Goal: Task Accomplishment & Management: Use online tool/utility

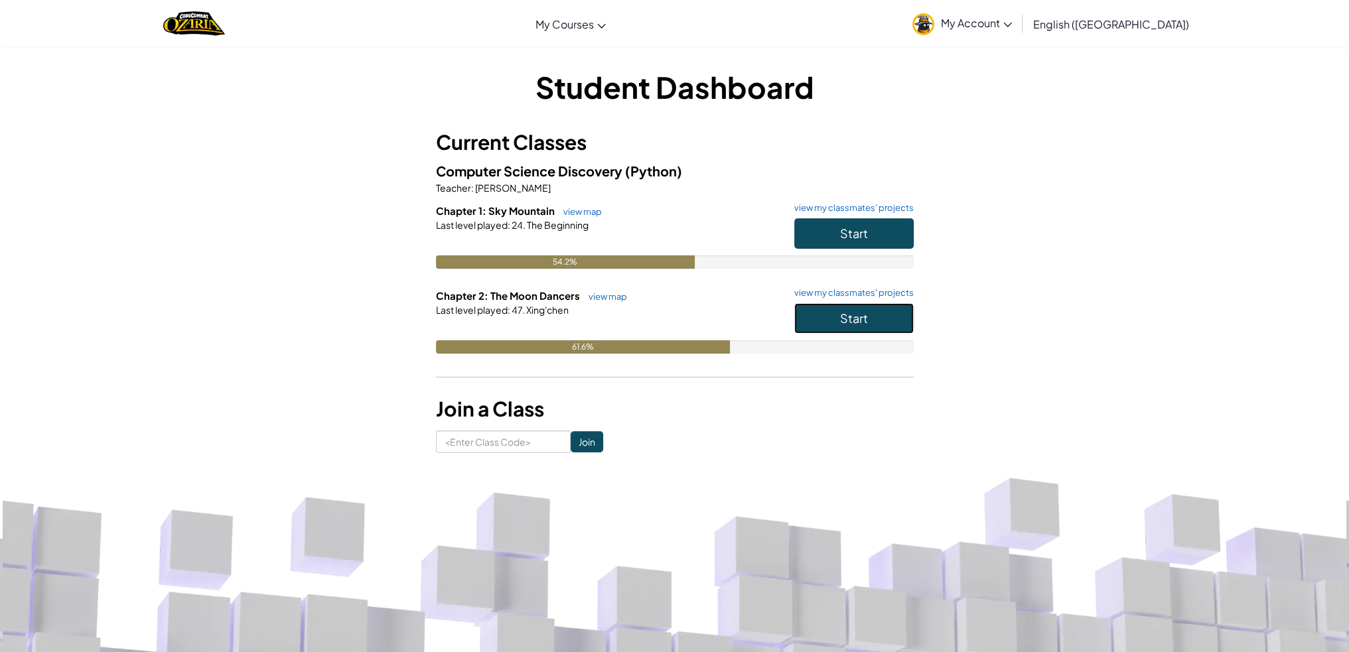
click at [819, 317] on button "Start" at bounding box center [853, 318] width 119 height 31
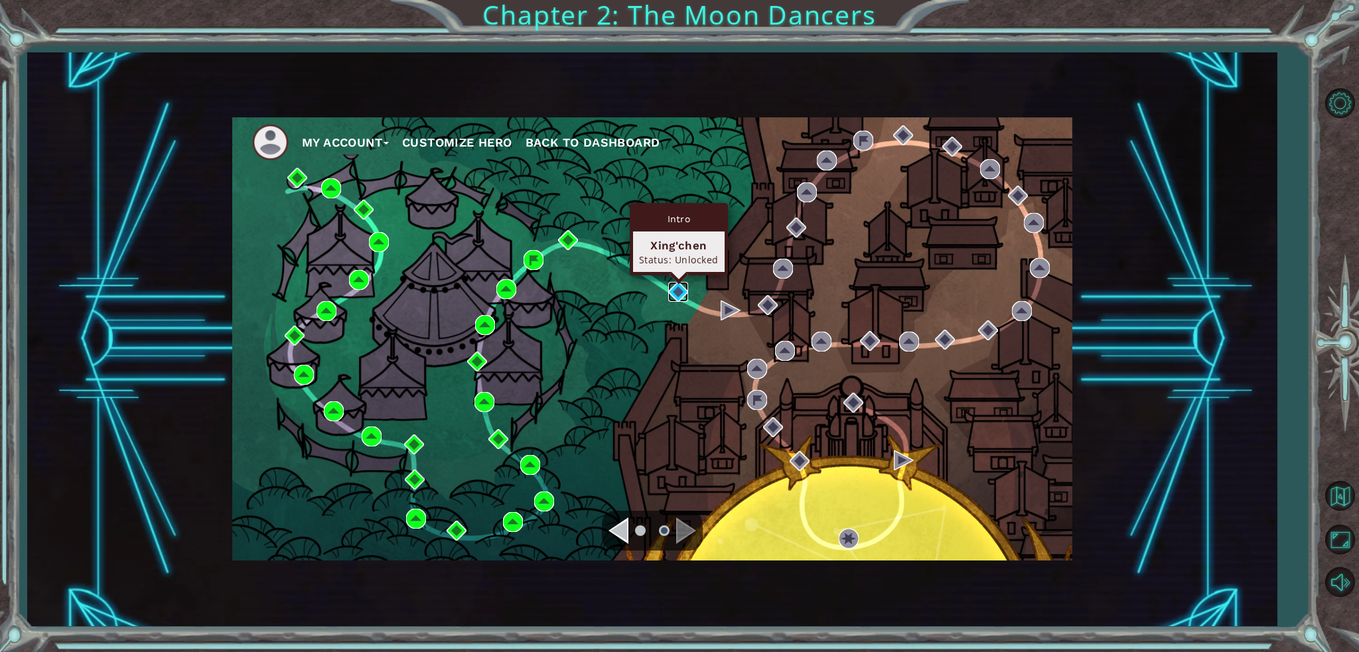
click at [679, 289] on img at bounding box center [678, 292] width 20 height 20
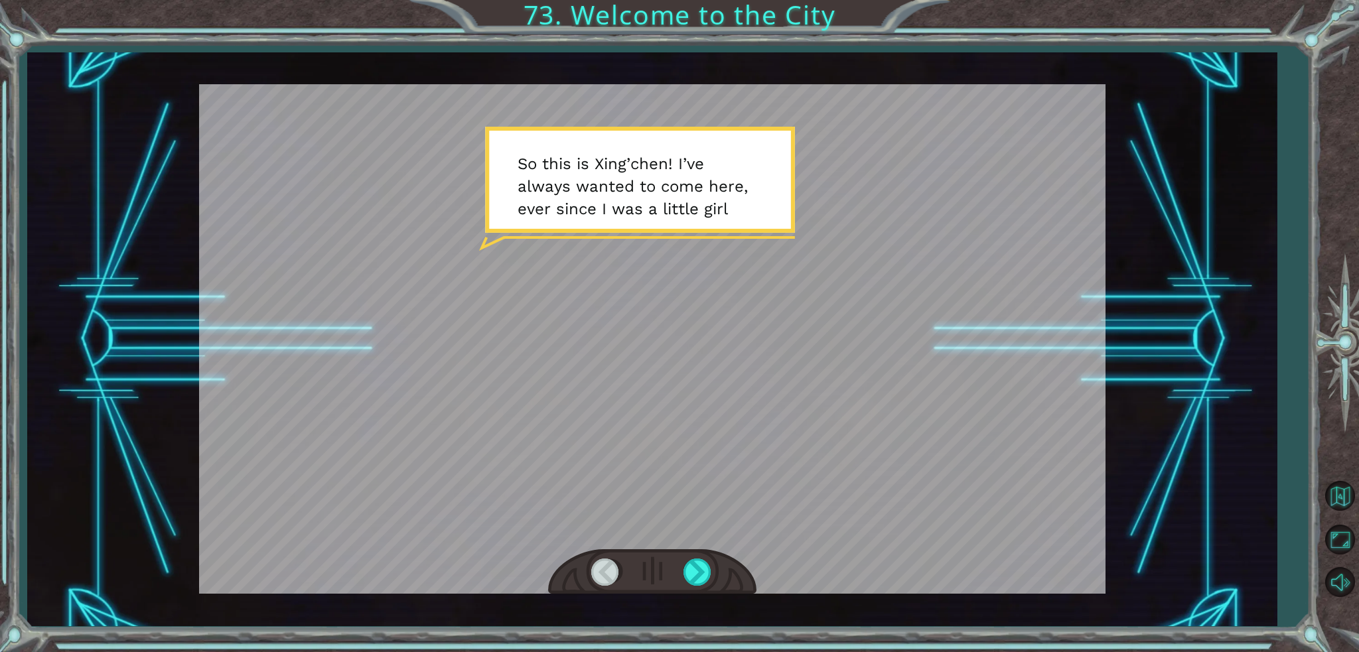
click at [701, 554] on div at bounding box center [652, 572] width 208 height 46
click at [698, 565] on div at bounding box center [698, 572] width 30 height 27
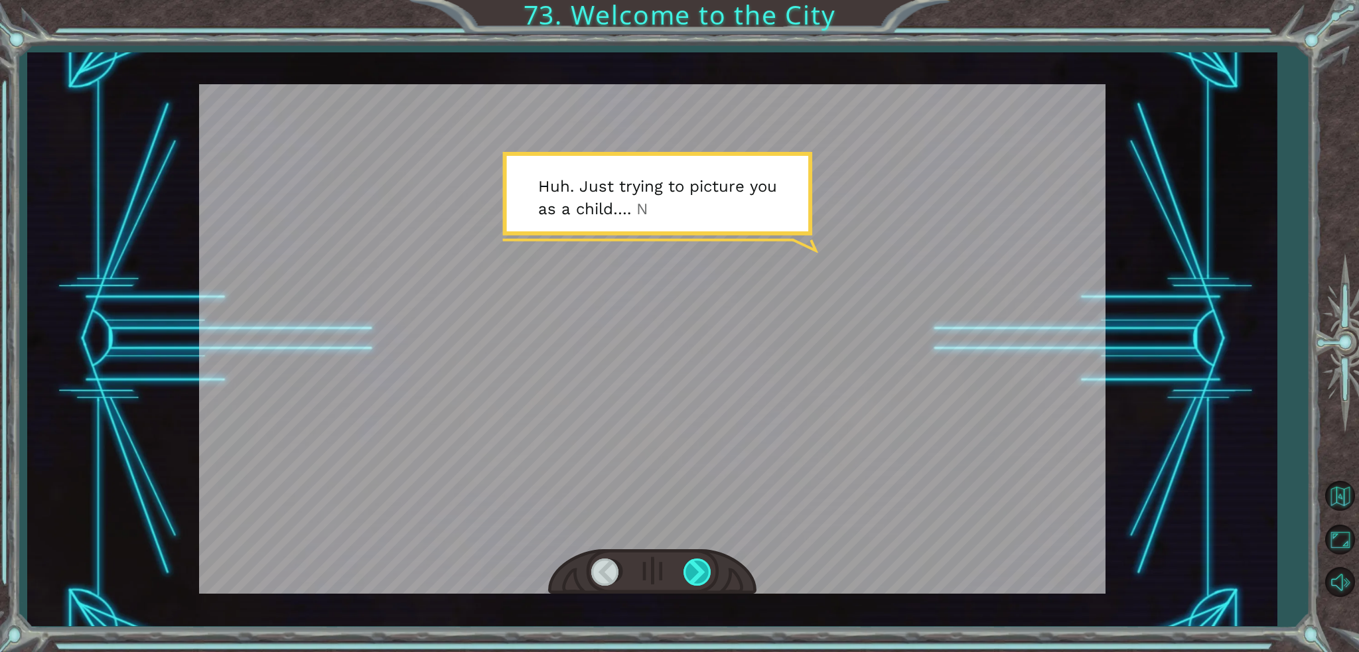
click at [698, 565] on div at bounding box center [698, 572] width 30 height 27
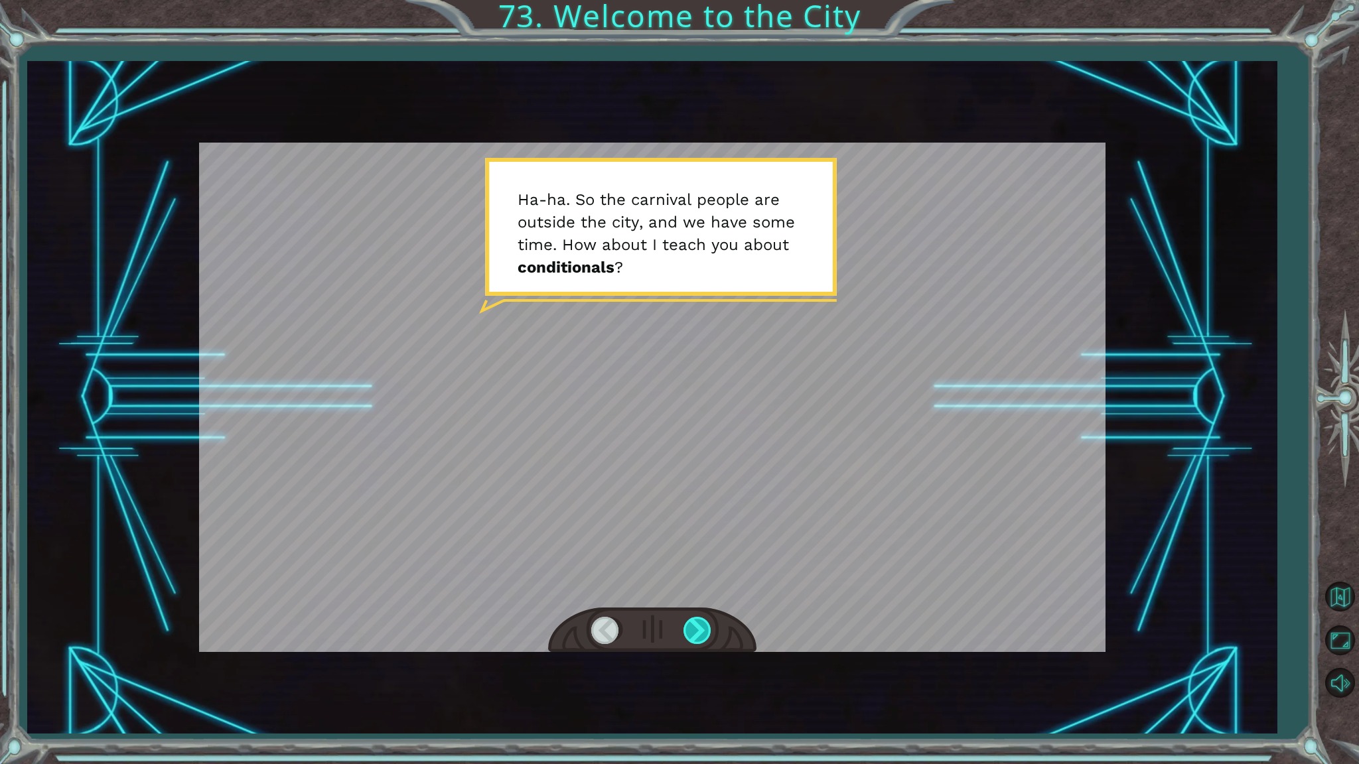
click at [698, 634] on div at bounding box center [698, 630] width 30 height 27
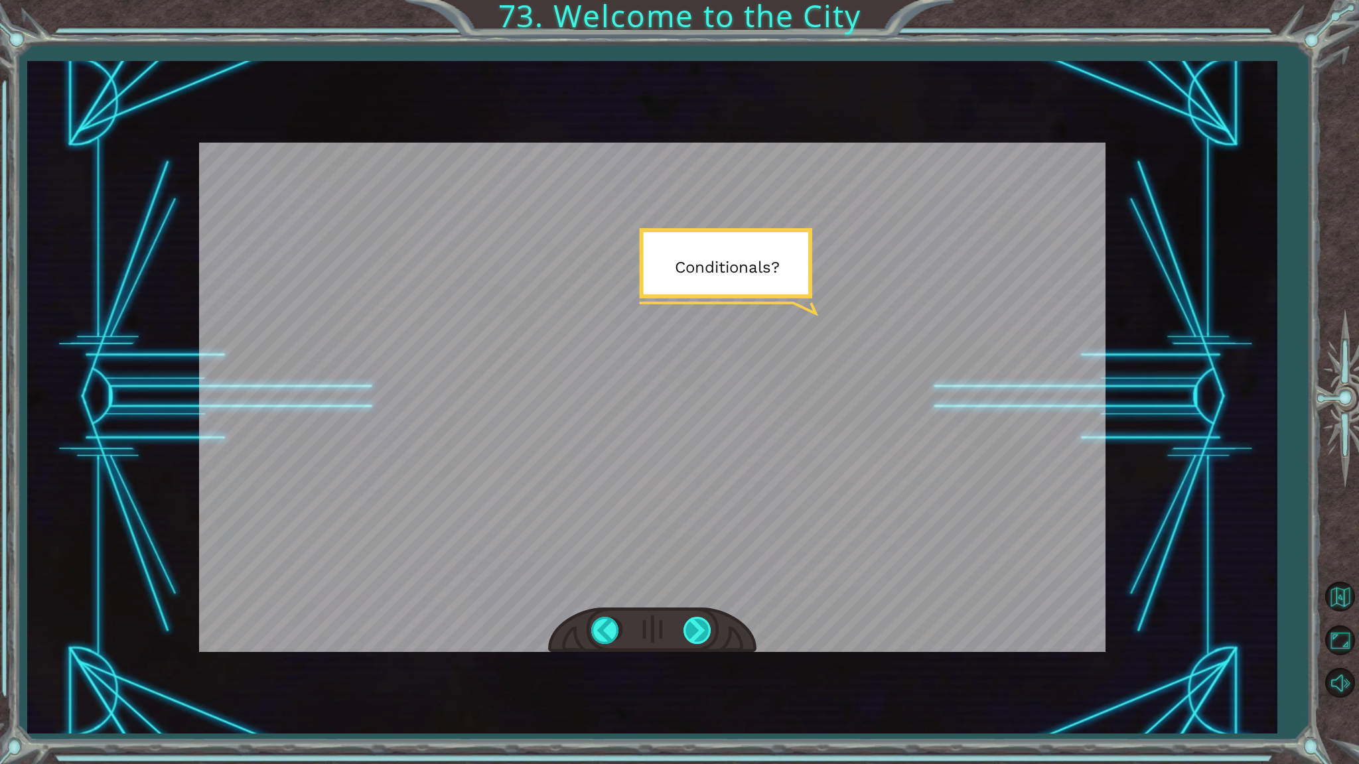
click at [698, 634] on div at bounding box center [698, 630] width 30 height 27
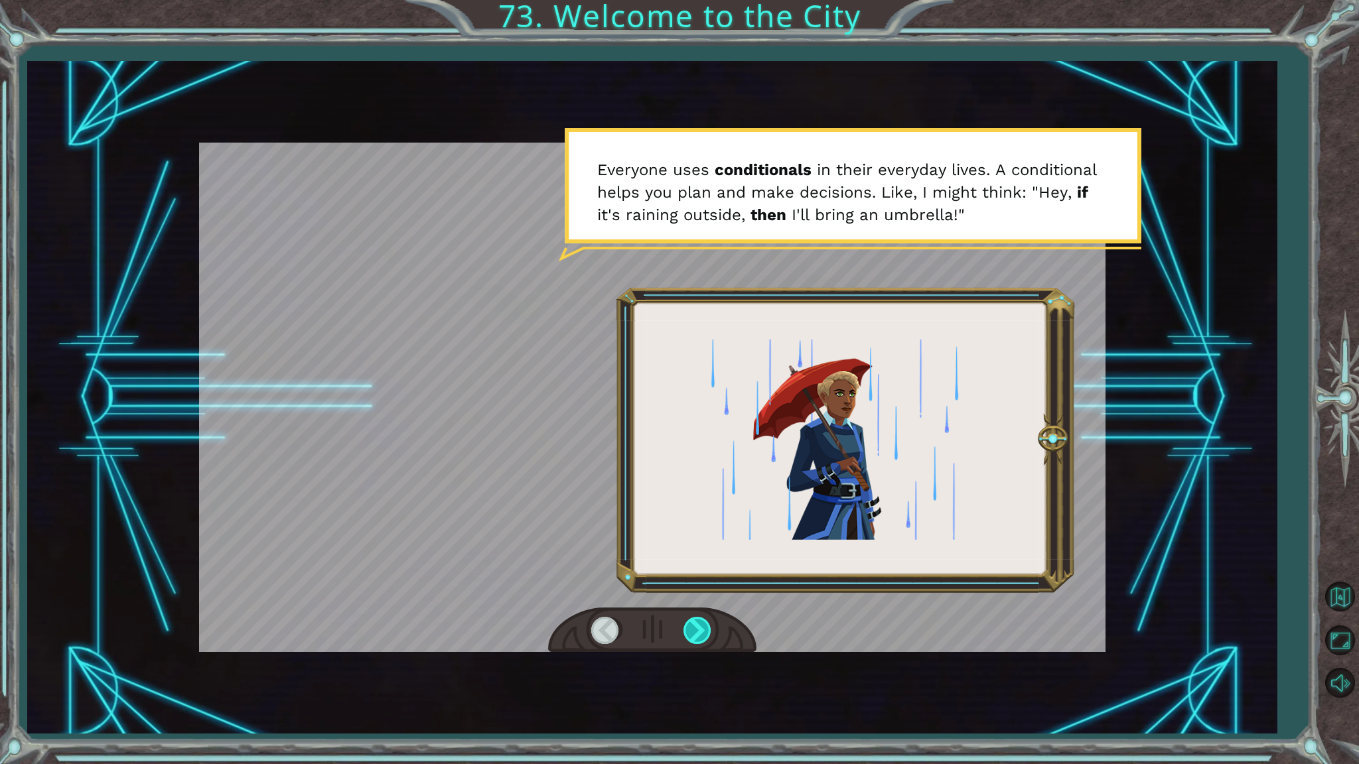
click at [698, 634] on div at bounding box center [698, 630] width 30 height 27
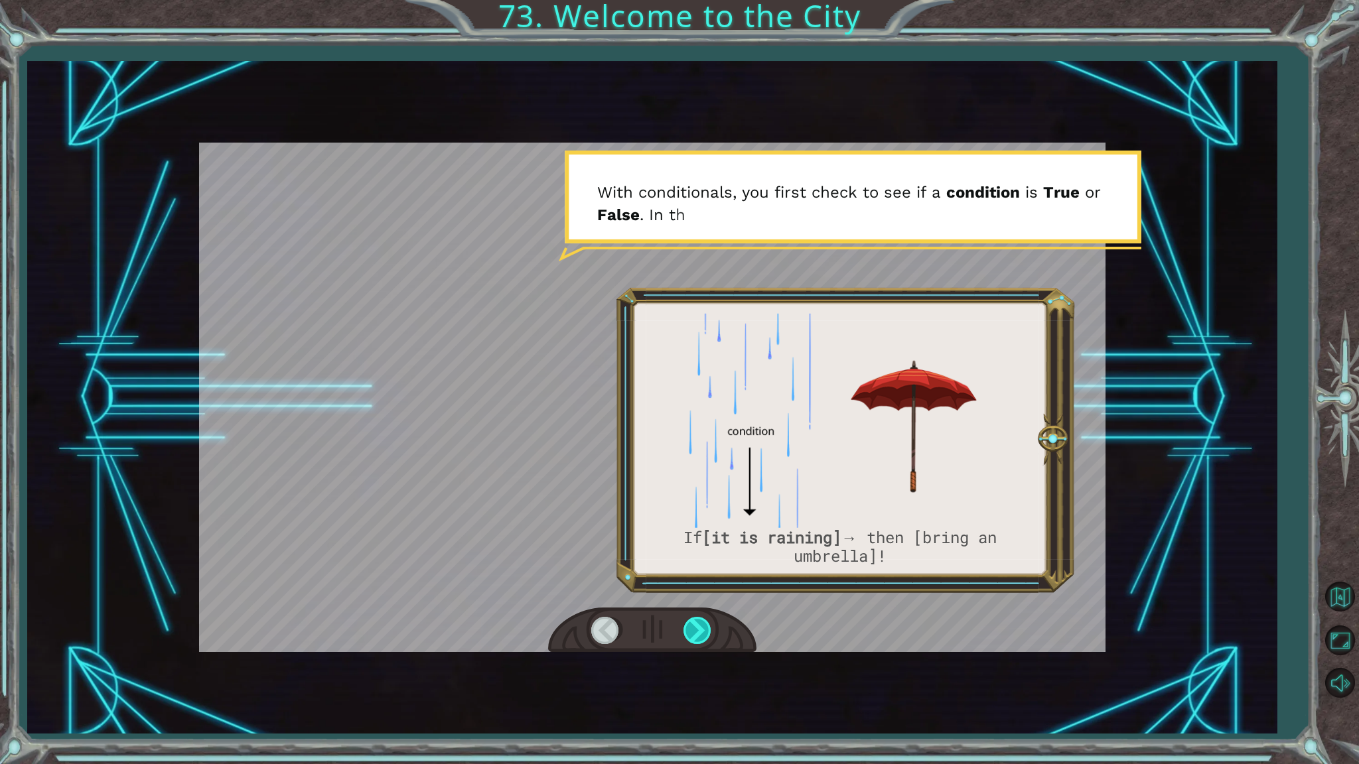
click at [698, 634] on div at bounding box center [698, 630] width 30 height 27
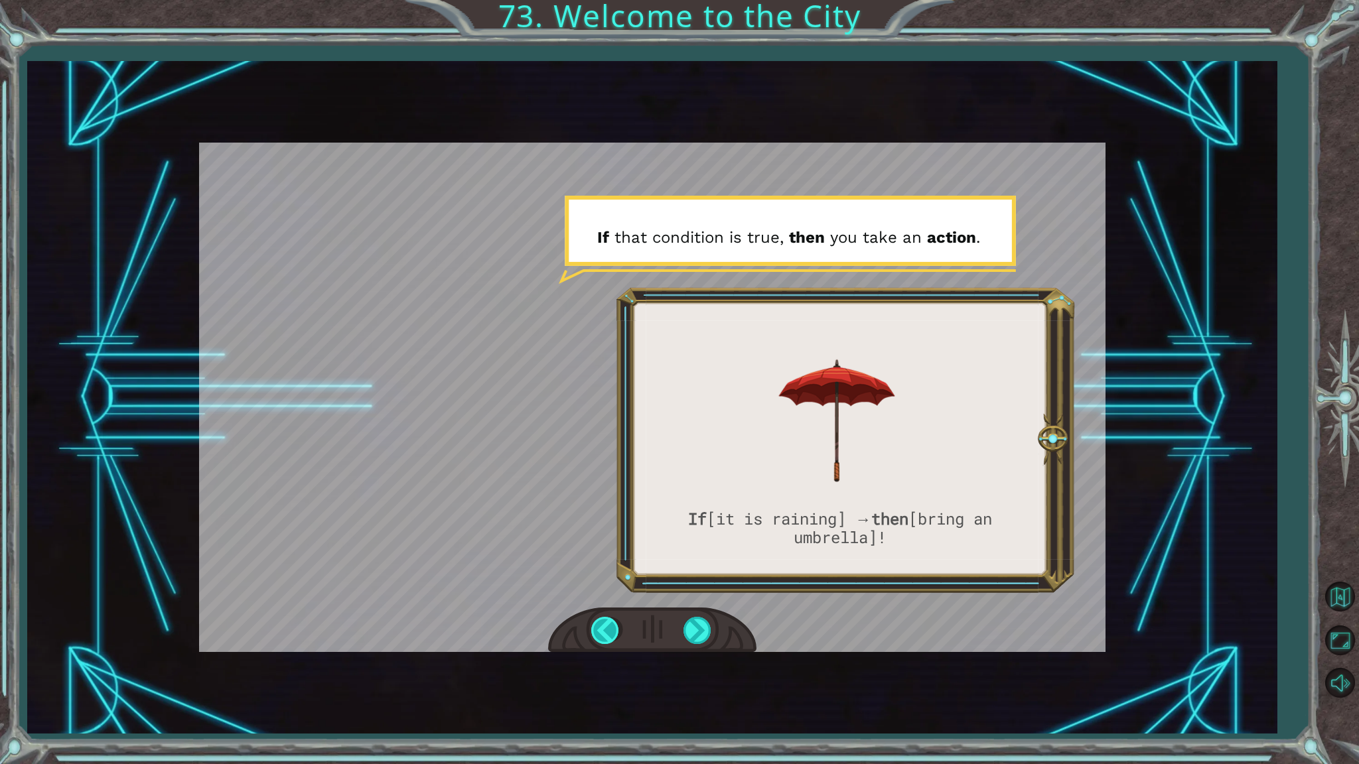
click at [602, 632] on div at bounding box center [606, 630] width 30 height 27
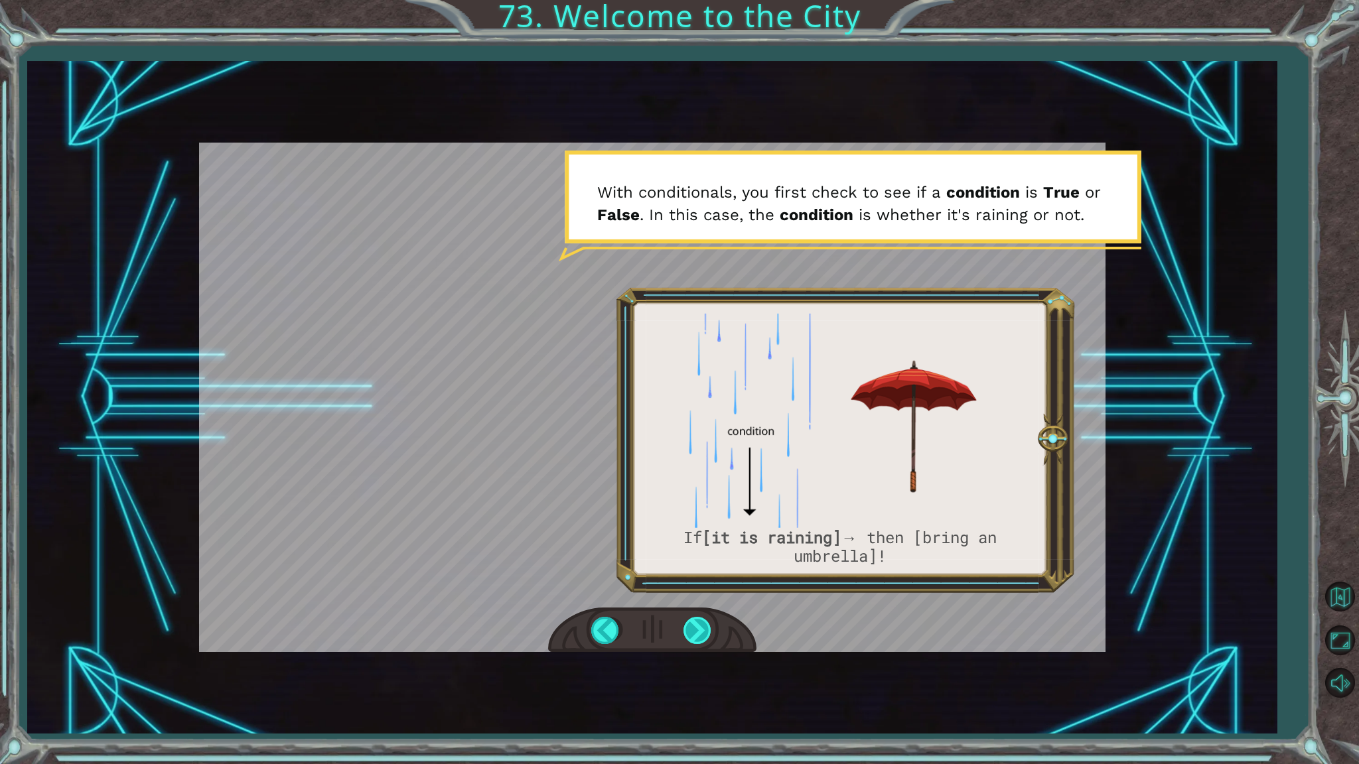
click at [683, 624] on div at bounding box center [652, 631] width 208 height 46
click at [691, 626] on div at bounding box center [698, 630] width 30 height 27
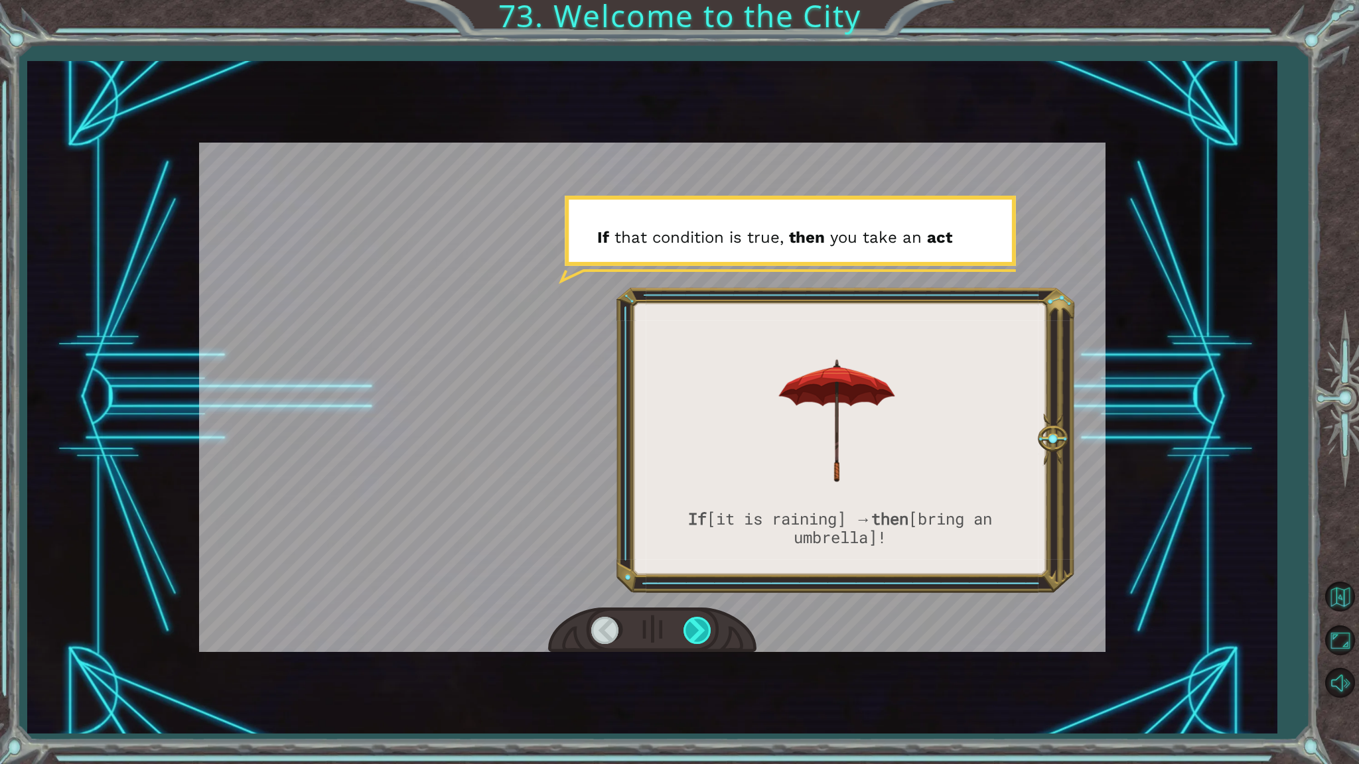
click at [691, 626] on div at bounding box center [698, 630] width 30 height 27
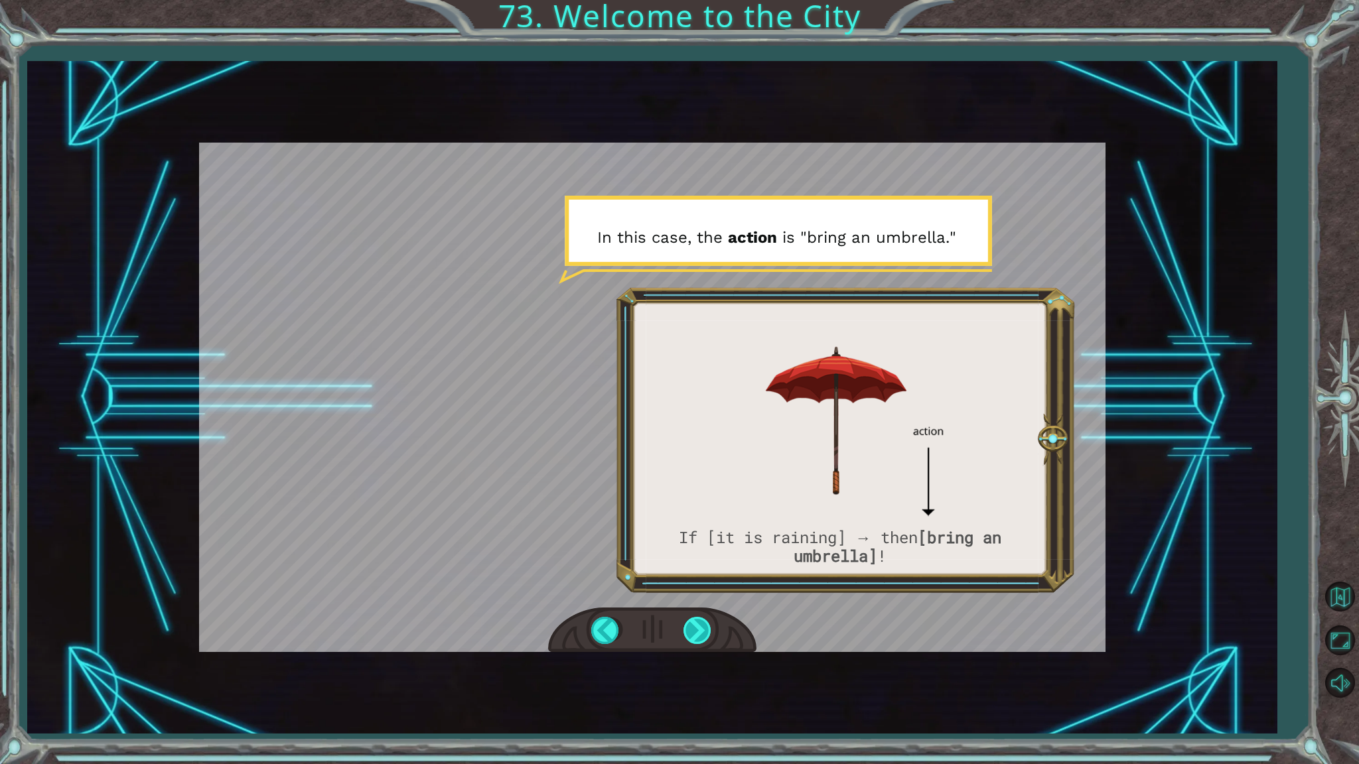
click at [691, 626] on div at bounding box center [698, 630] width 30 height 27
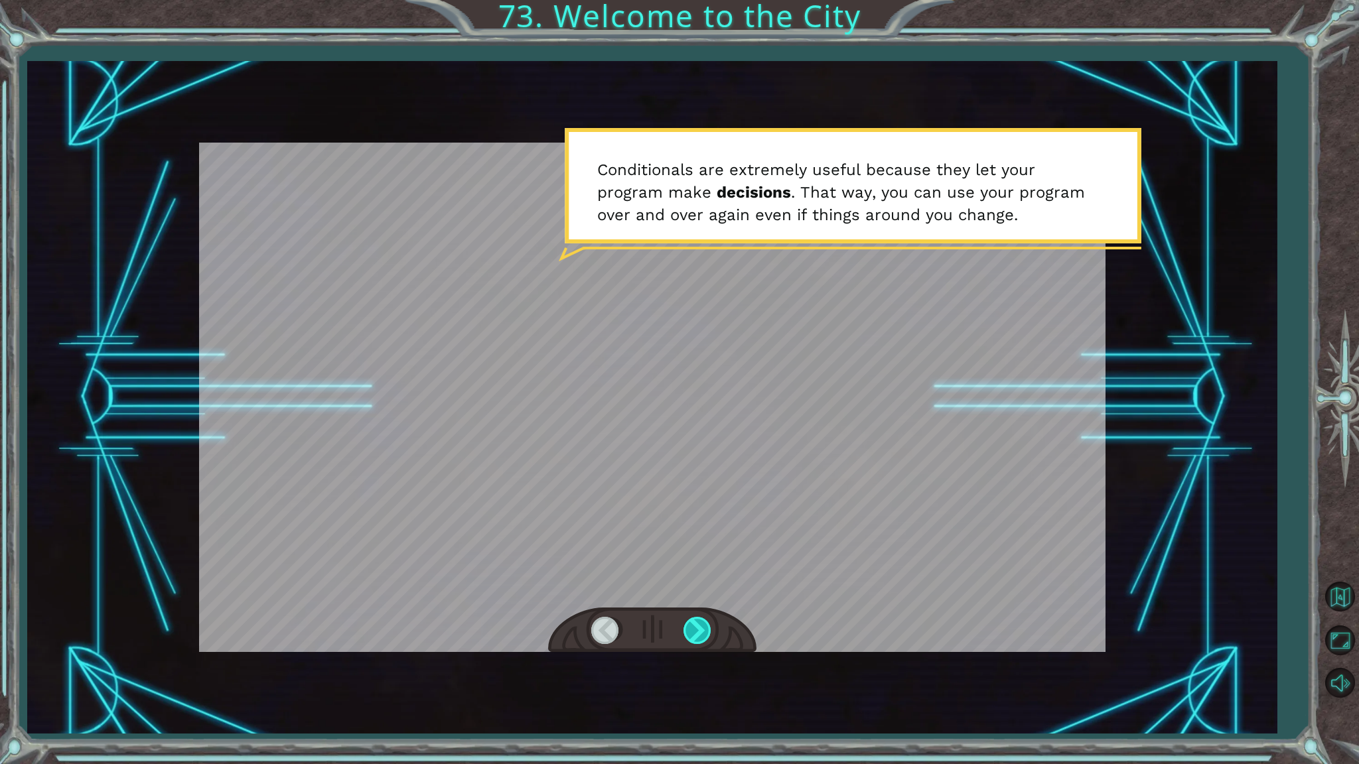
click at [691, 626] on div at bounding box center [698, 630] width 30 height 27
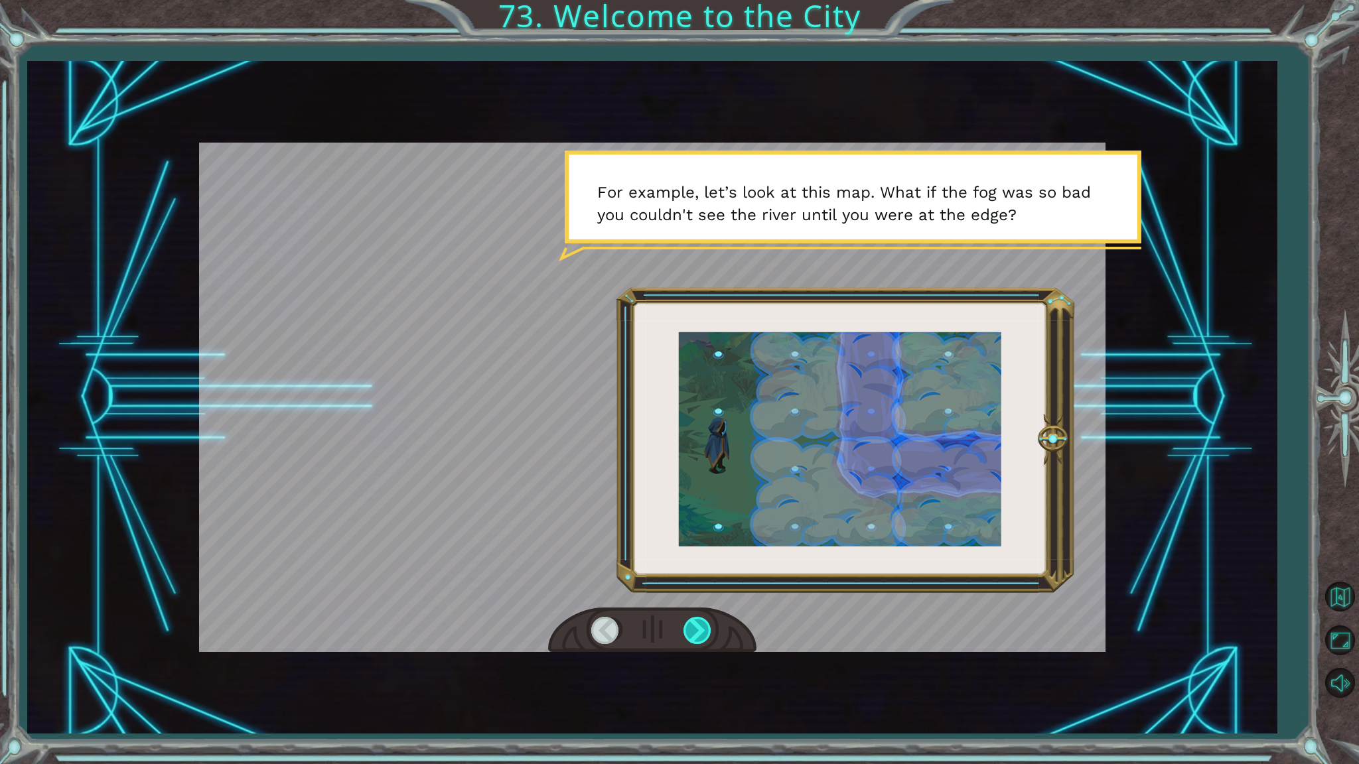
click at [691, 626] on div at bounding box center [698, 630] width 30 height 27
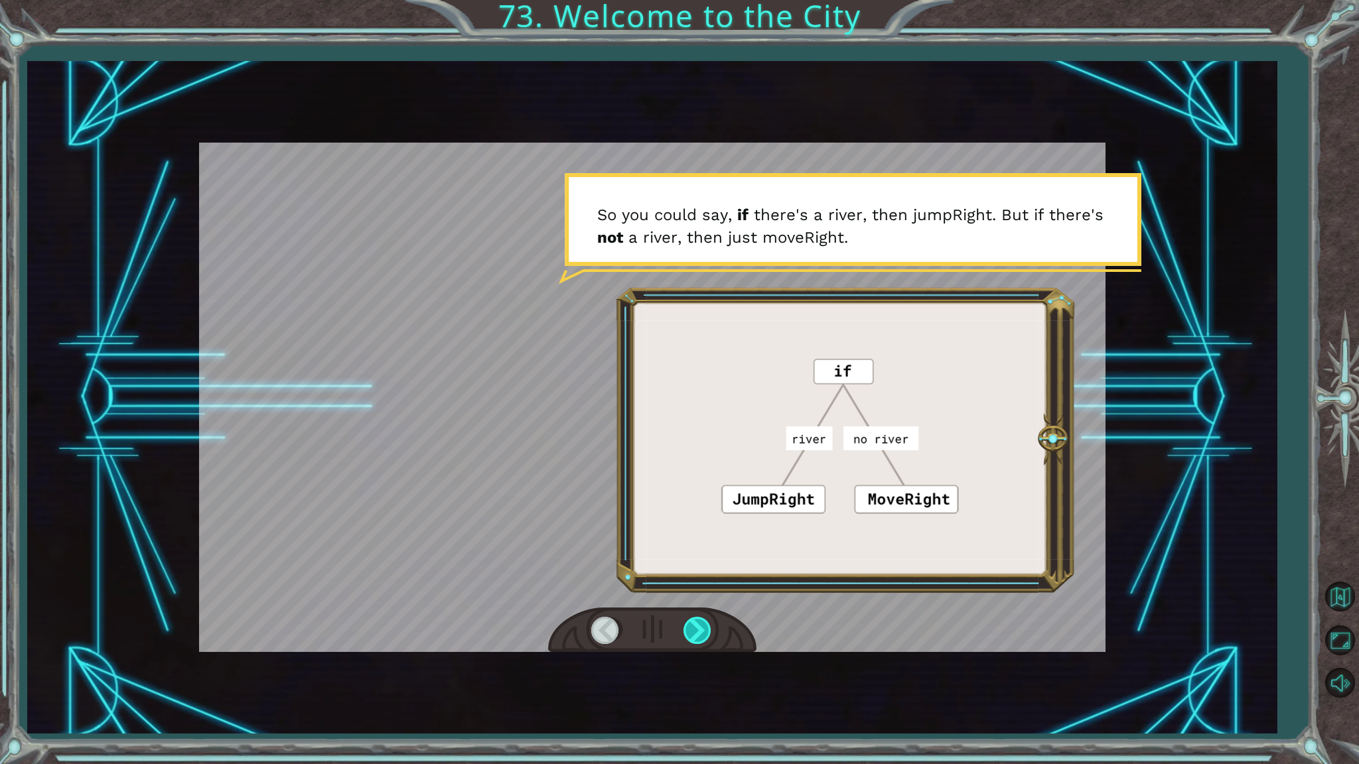
click at [691, 626] on div at bounding box center [698, 630] width 30 height 27
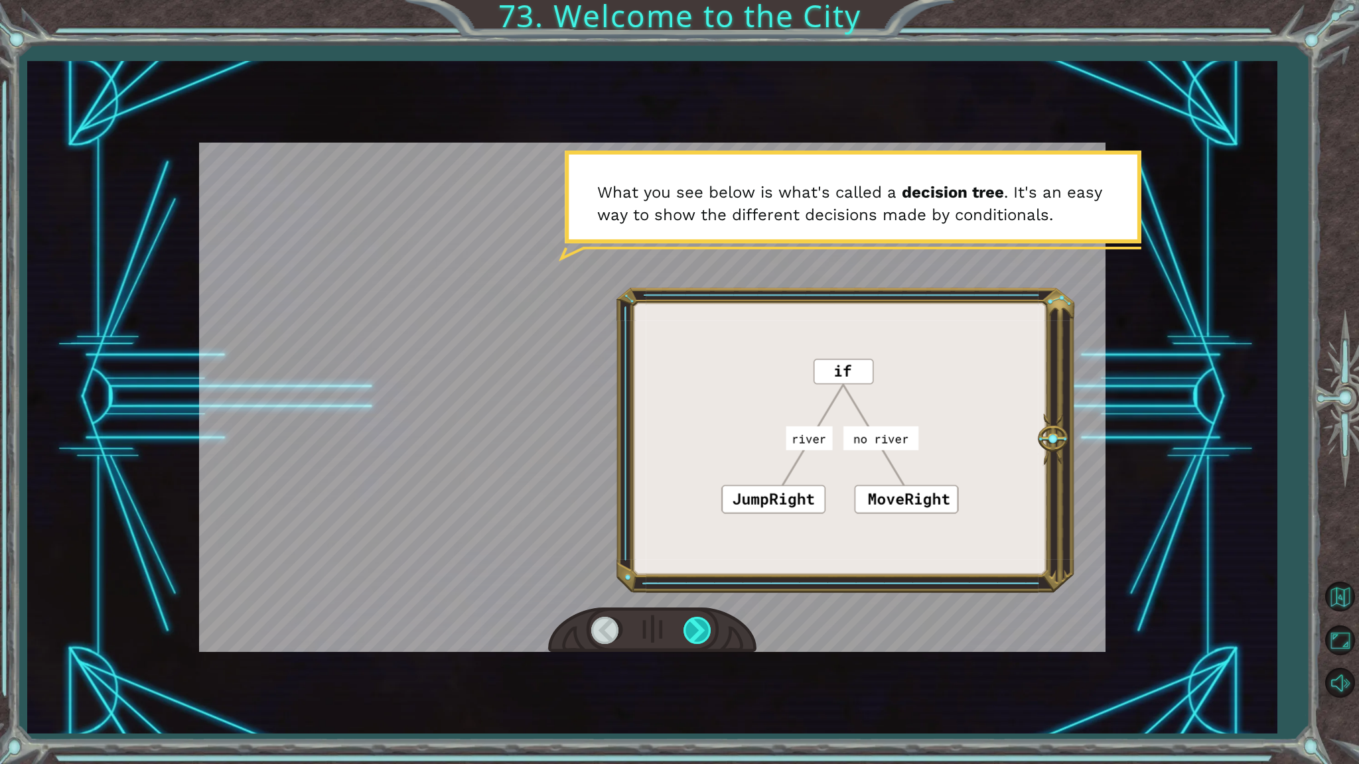
click at [691, 626] on div at bounding box center [698, 630] width 30 height 27
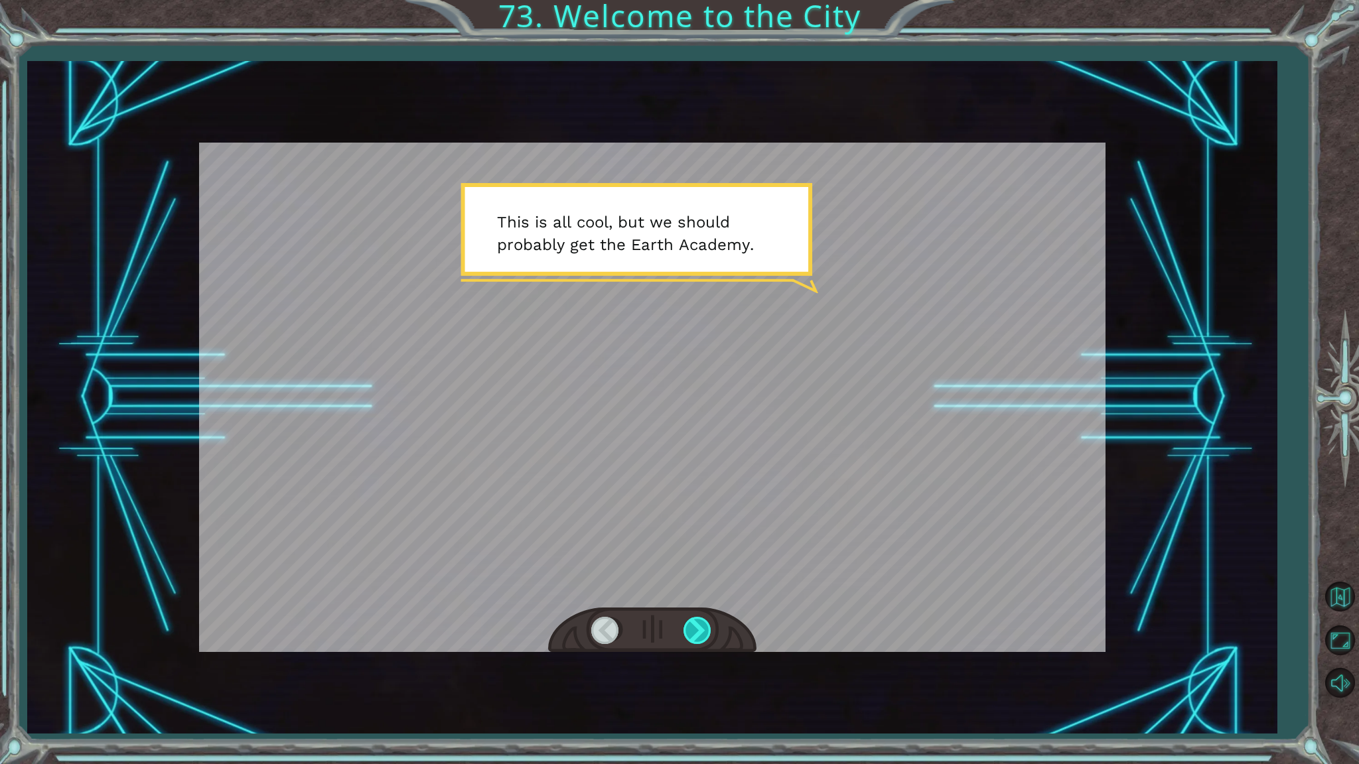
click at [691, 626] on div at bounding box center [698, 630] width 30 height 27
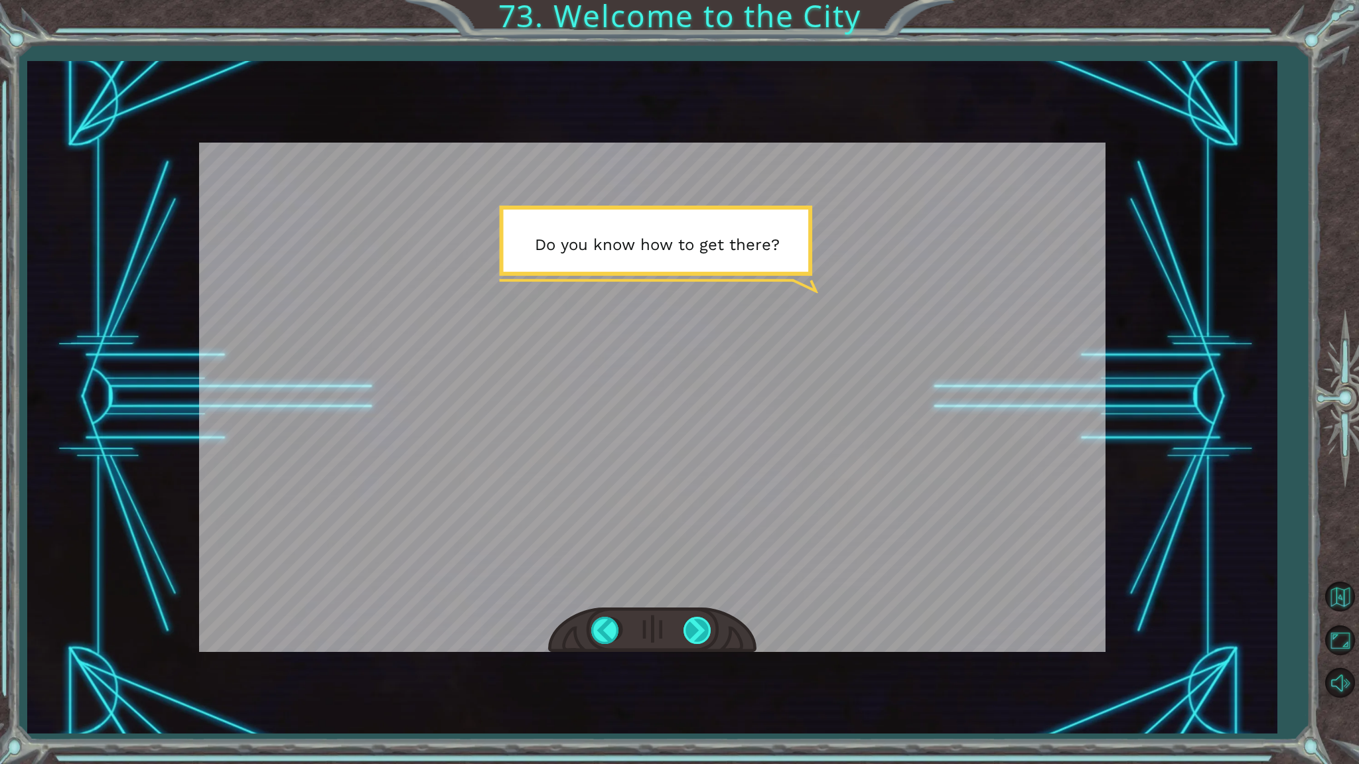
click at [691, 626] on div at bounding box center [698, 630] width 30 height 27
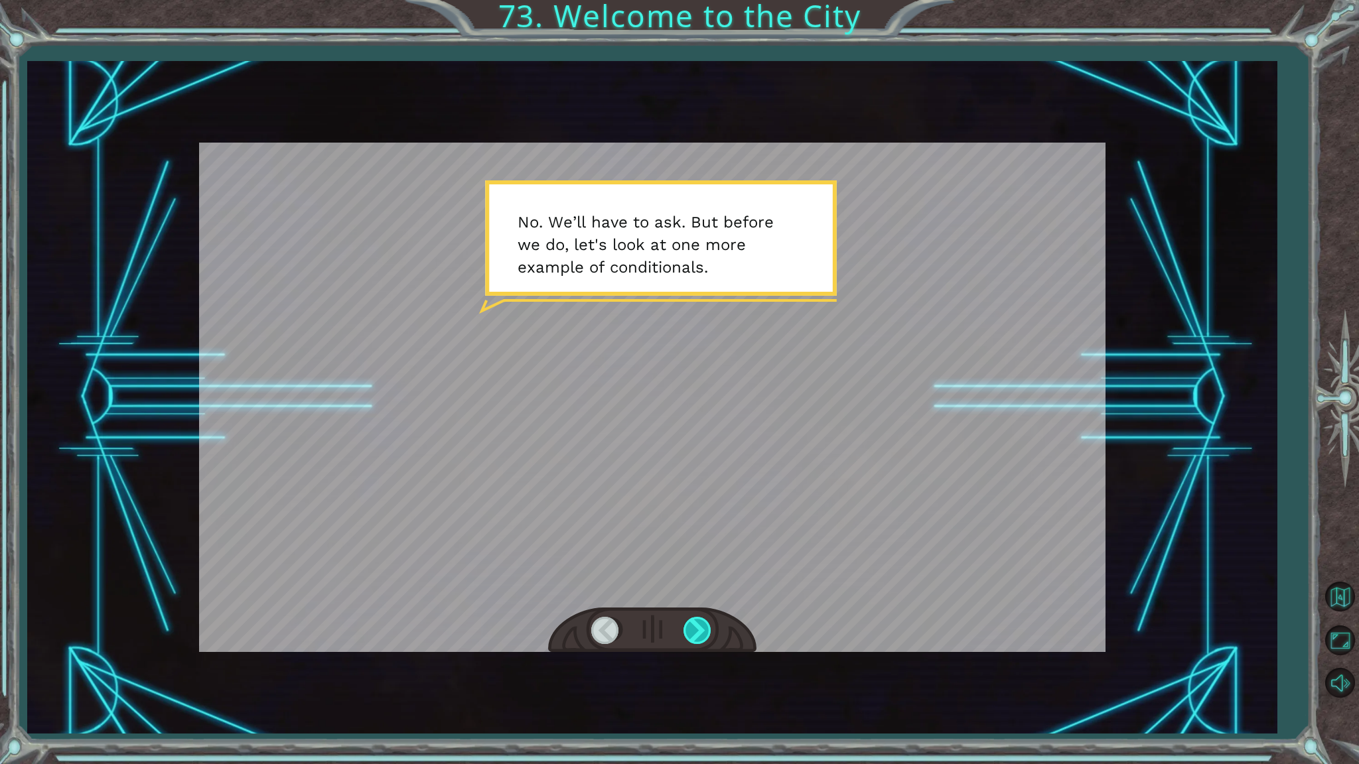
click at [691, 626] on div at bounding box center [698, 630] width 30 height 27
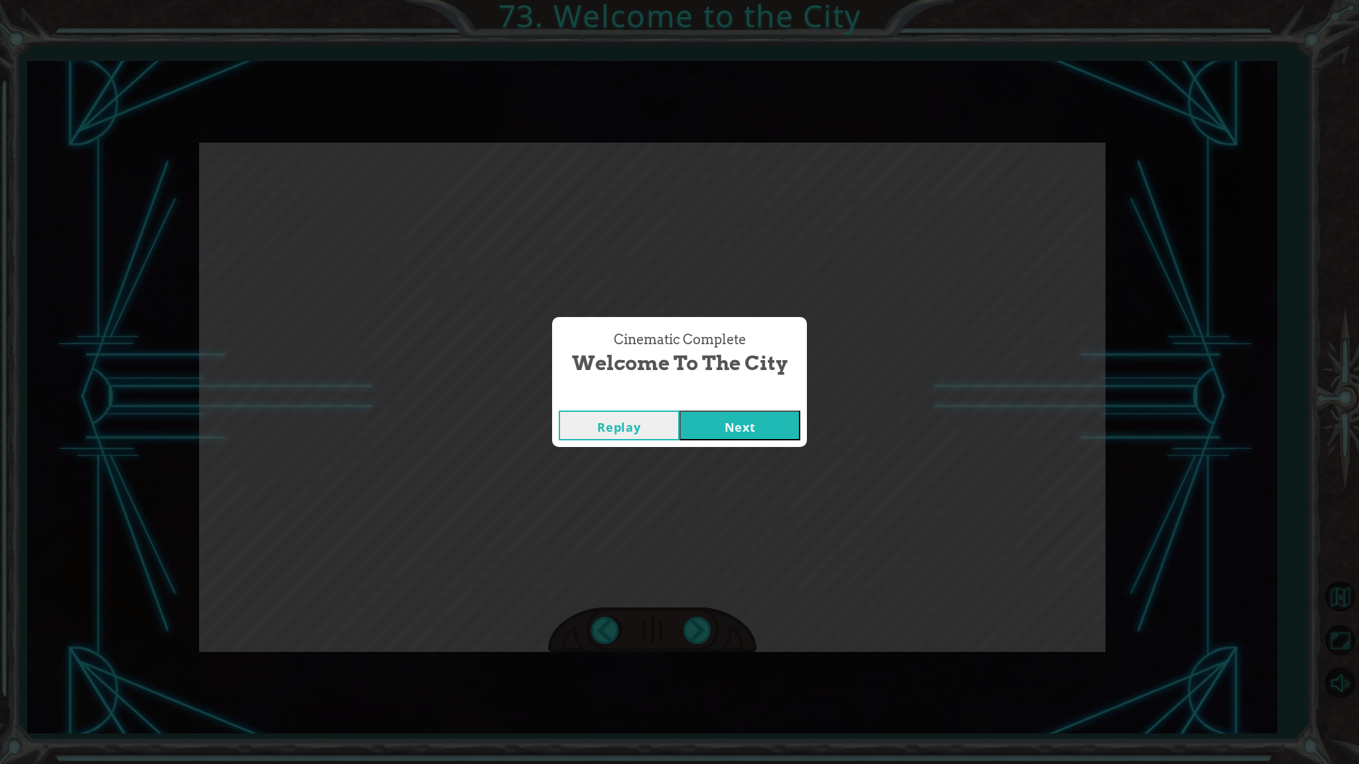
click at [798, 431] on button "Next" at bounding box center [739, 426] width 121 height 30
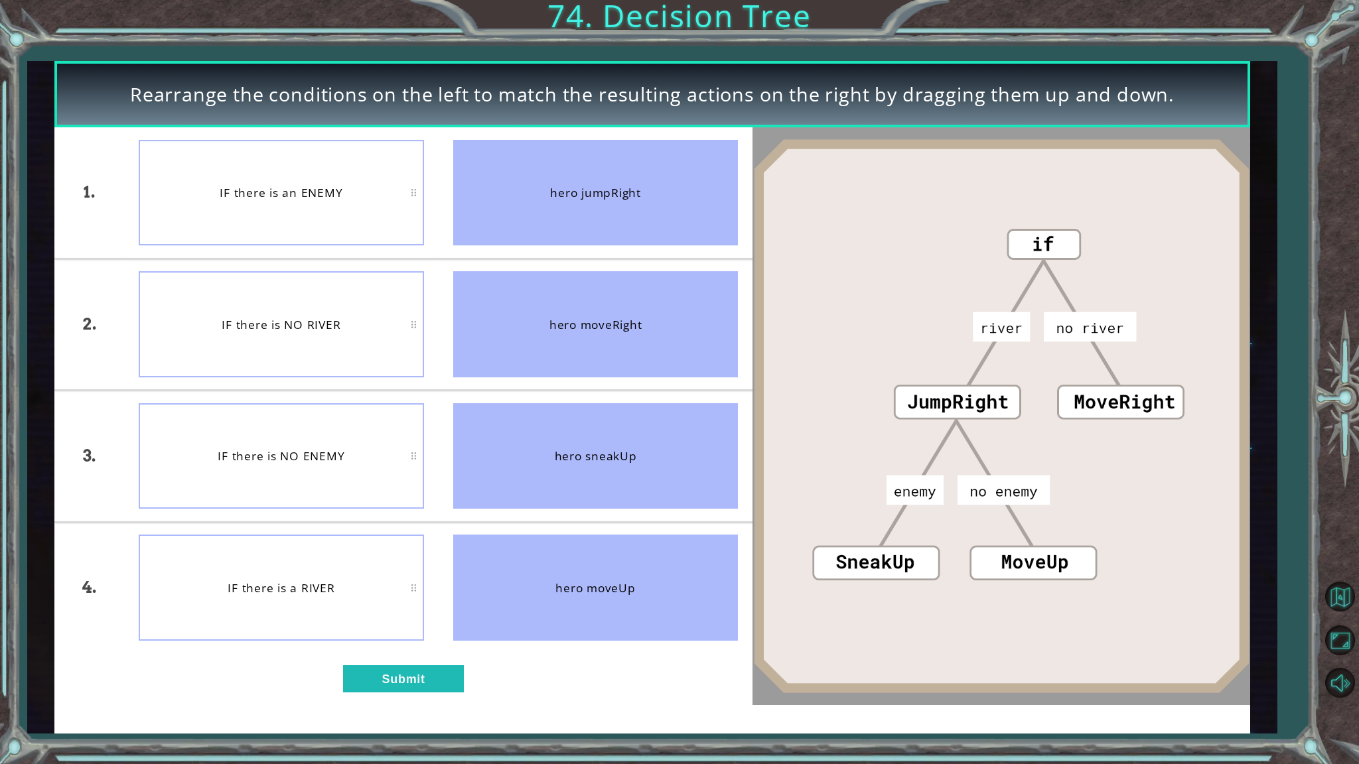
drag, startPoint x: 591, startPoint y: 207, endPoint x: 594, endPoint y: 498, distance: 290.6
click at [613, 600] on ul "hero jumpRight hero moveRight hero sneakUp hero moveUp" at bounding box center [596, 389] width 314 height 525
drag, startPoint x: 507, startPoint y: 568, endPoint x: 157, endPoint y: 577, distance: 349.7
click at [154, 584] on div "1. 2. 3. 4. IF there is an ENEMY IF there is NO RIVER IF there is NO ENEMY IF t…" at bounding box center [403, 389] width 699 height 525
click at [868, 267] on img at bounding box center [1001, 416] width 498 height 555
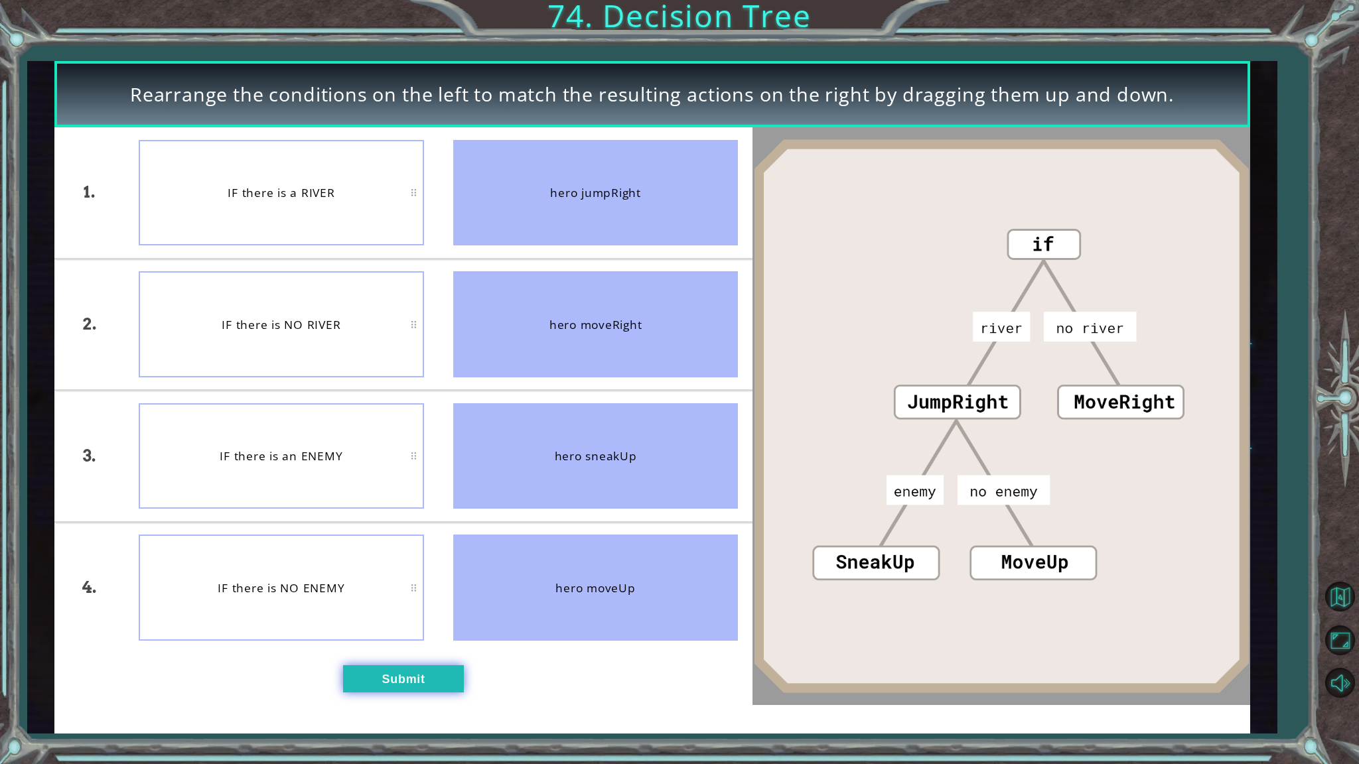
click at [379, 651] on button "Submit" at bounding box center [403, 678] width 121 height 27
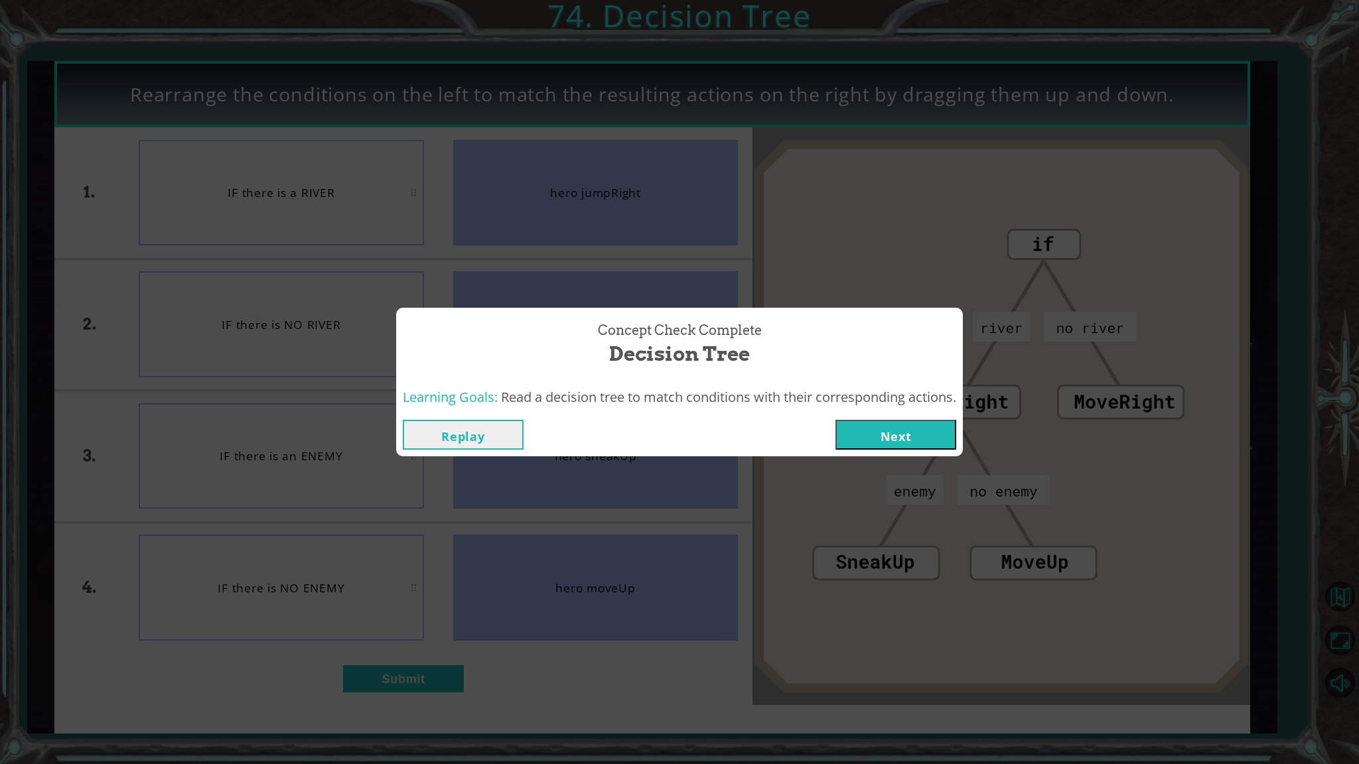
click at [925, 426] on button "Next" at bounding box center [895, 435] width 121 height 30
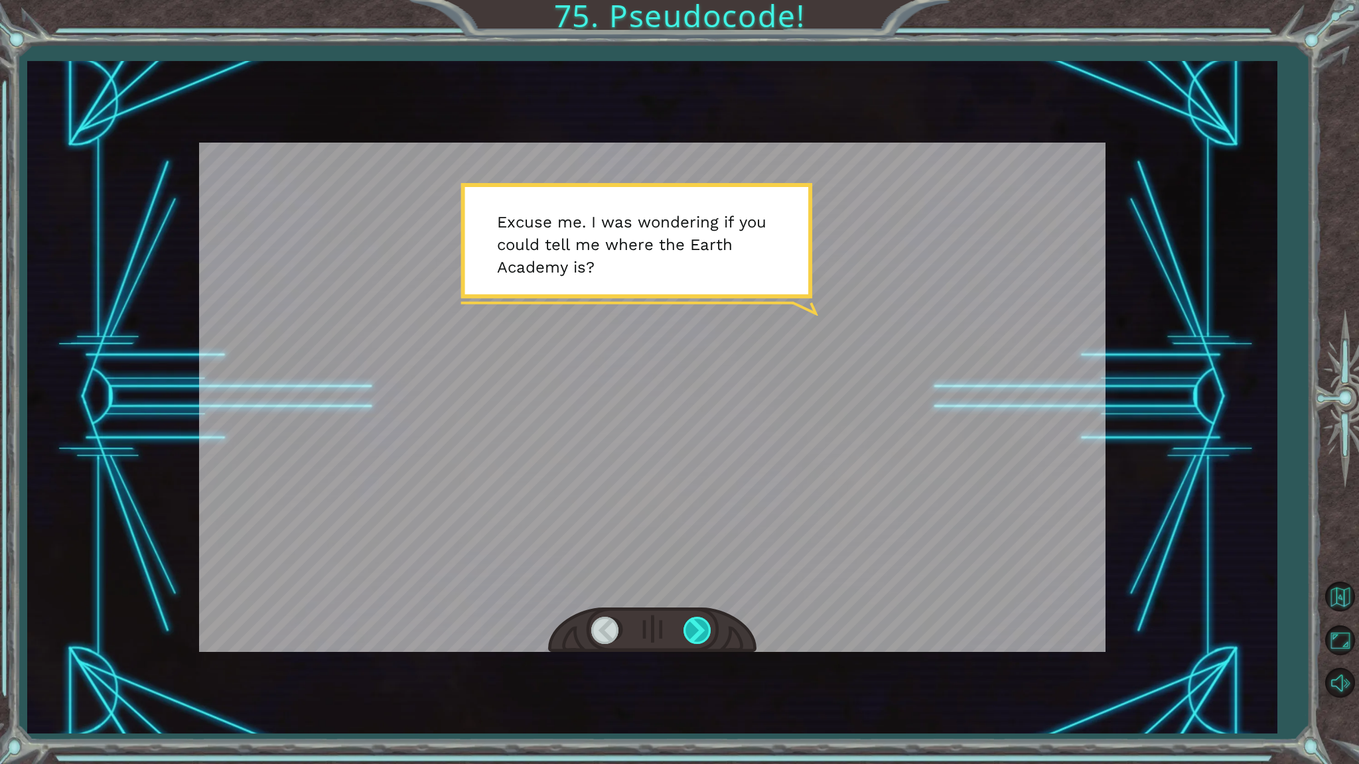
click at [685, 634] on div at bounding box center [698, 630] width 30 height 27
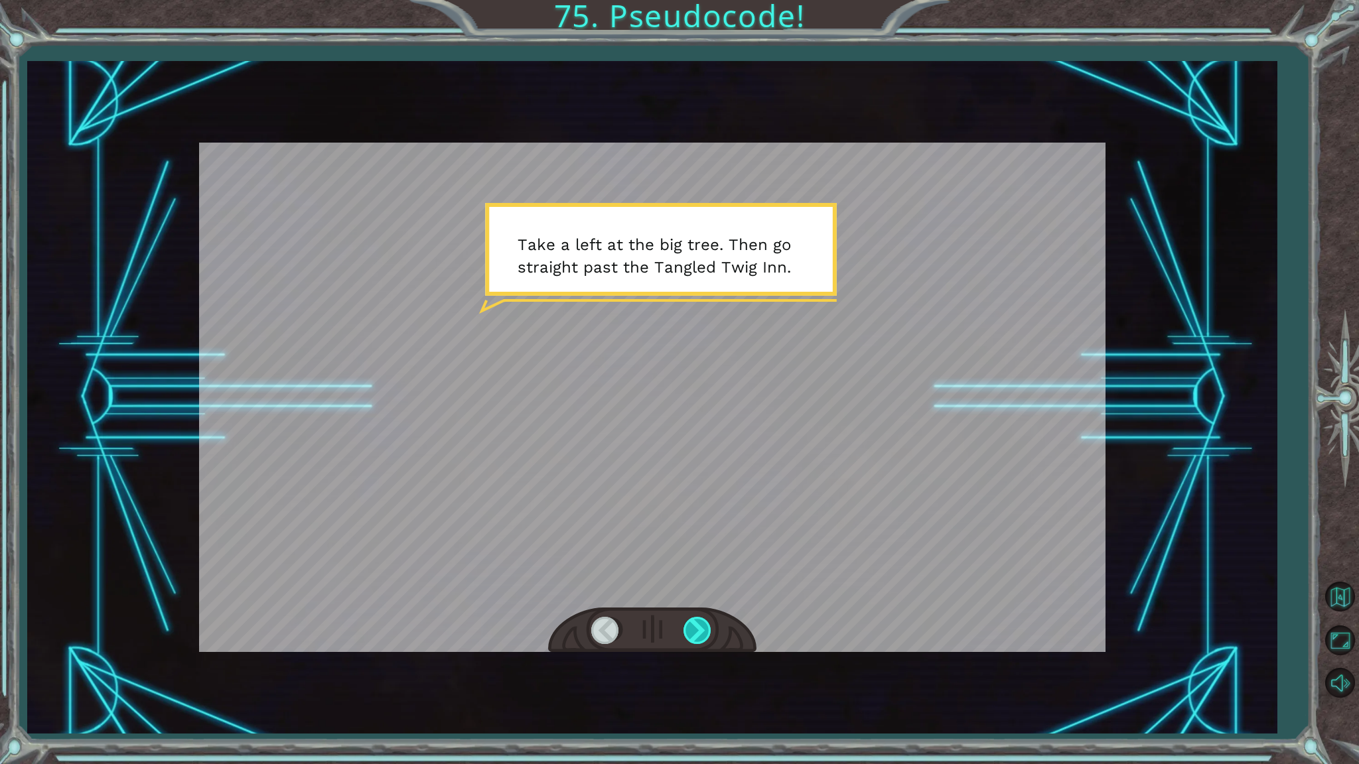
click at [685, 634] on div at bounding box center [698, 630] width 30 height 27
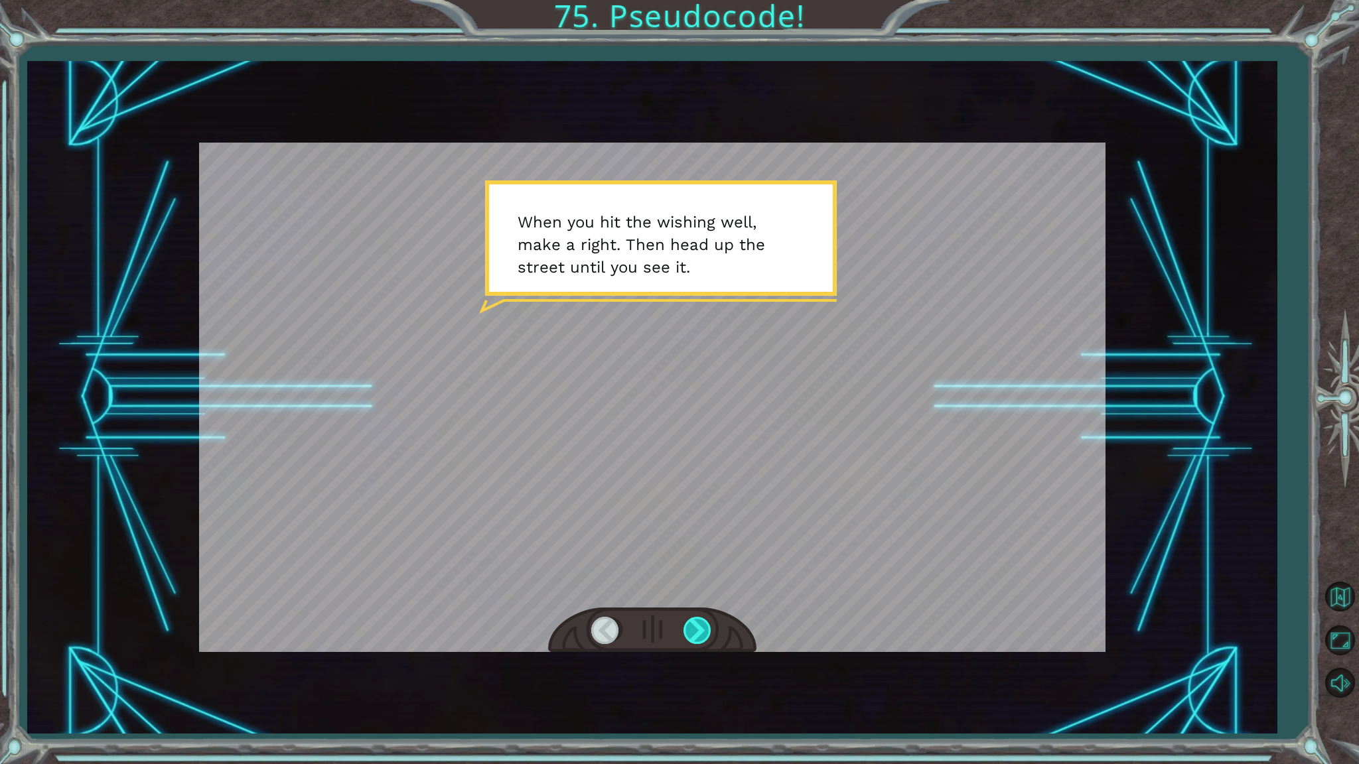
click at [685, 634] on div at bounding box center [698, 630] width 30 height 27
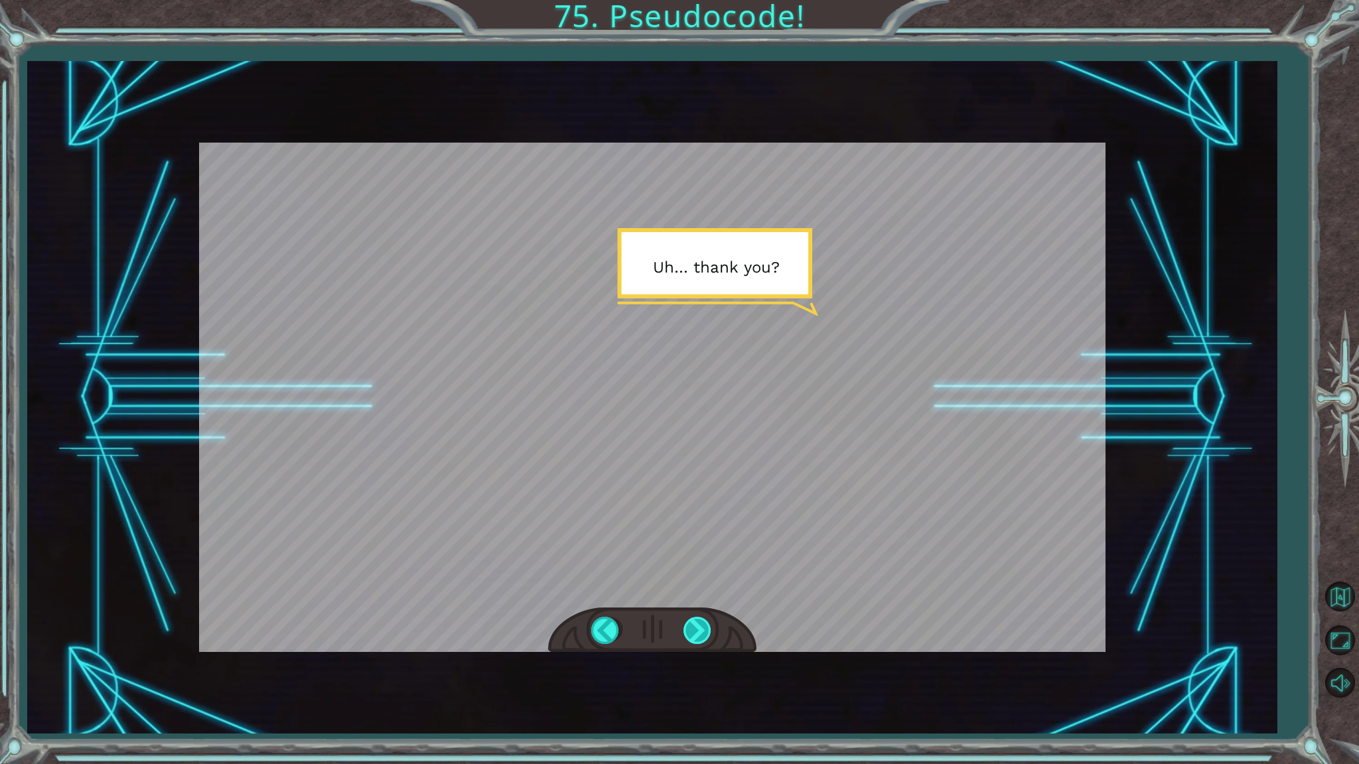
click at [685, 634] on div at bounding box center [698, 630] width 30 height 27
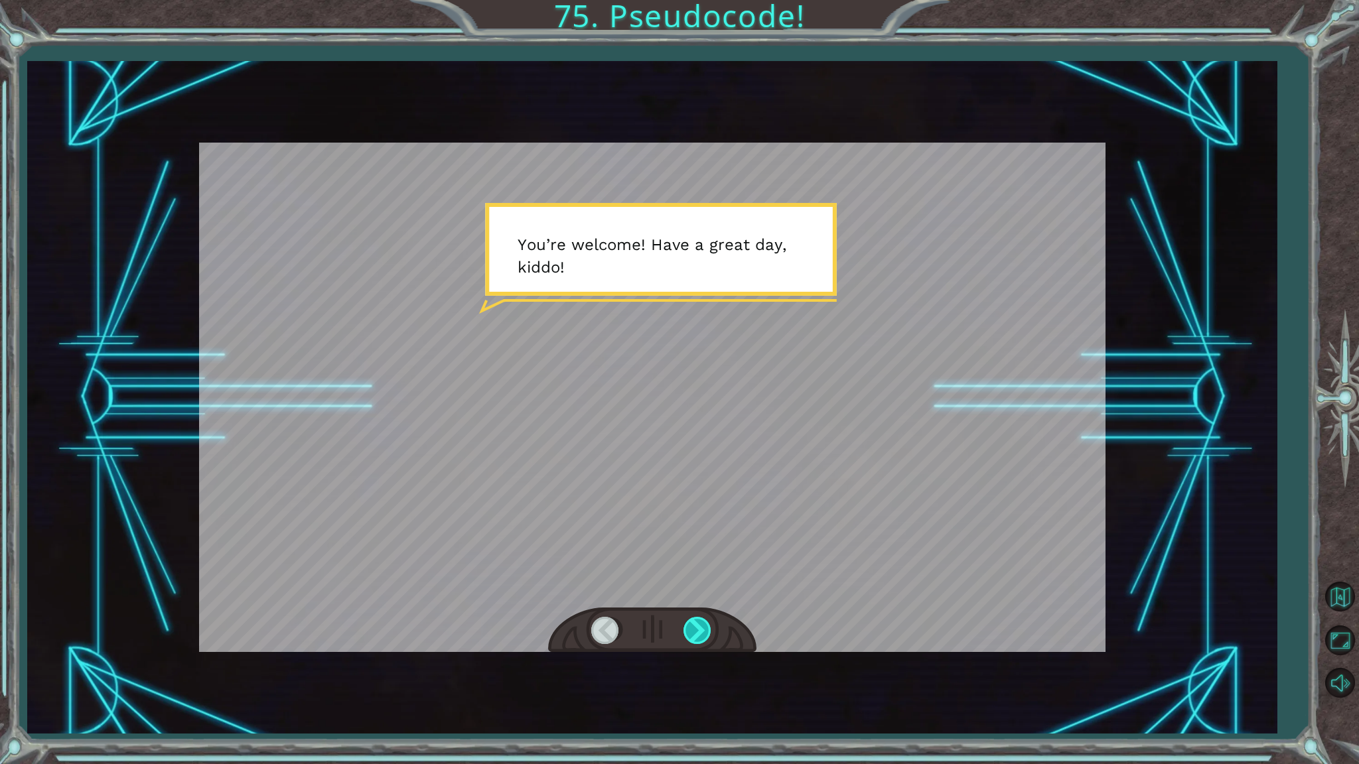
click at [685, 634] on div at bounding box center [698, 630] width 30 height 27
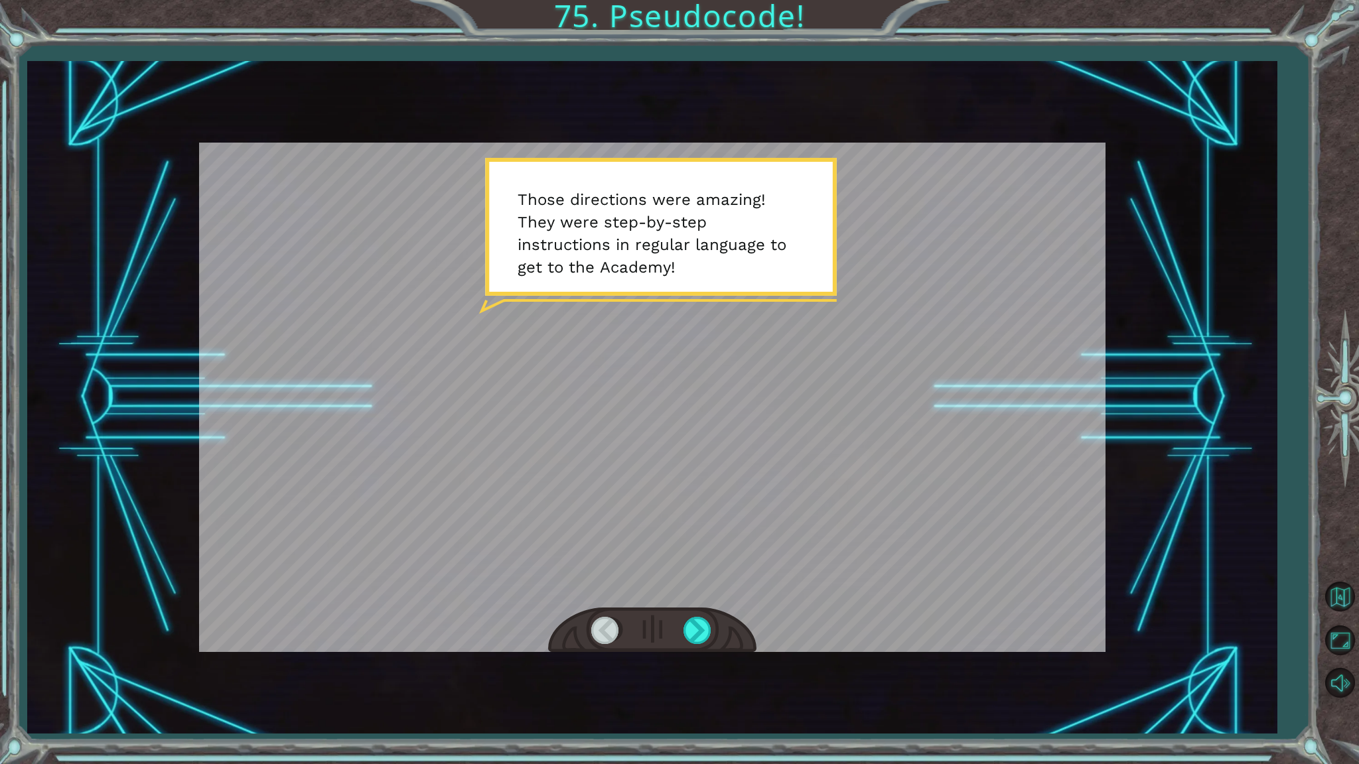
click at [686, 608] on div at bounding box center [652, 631] width 208 height 46
click at [688, 618] on div at bounding box center [698, 630] width 30 height 27
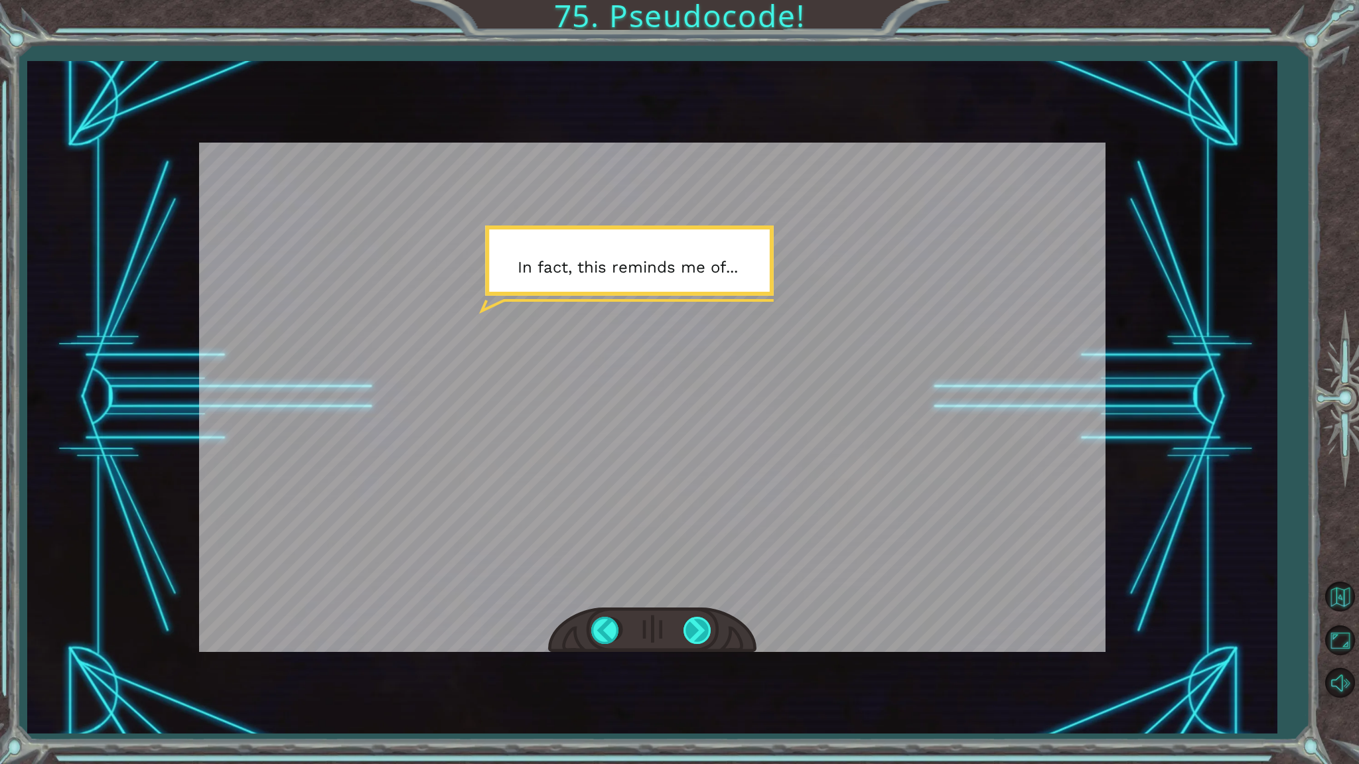
click at [692, 620] on div at bounding box center [698, 630] width 30 height 27
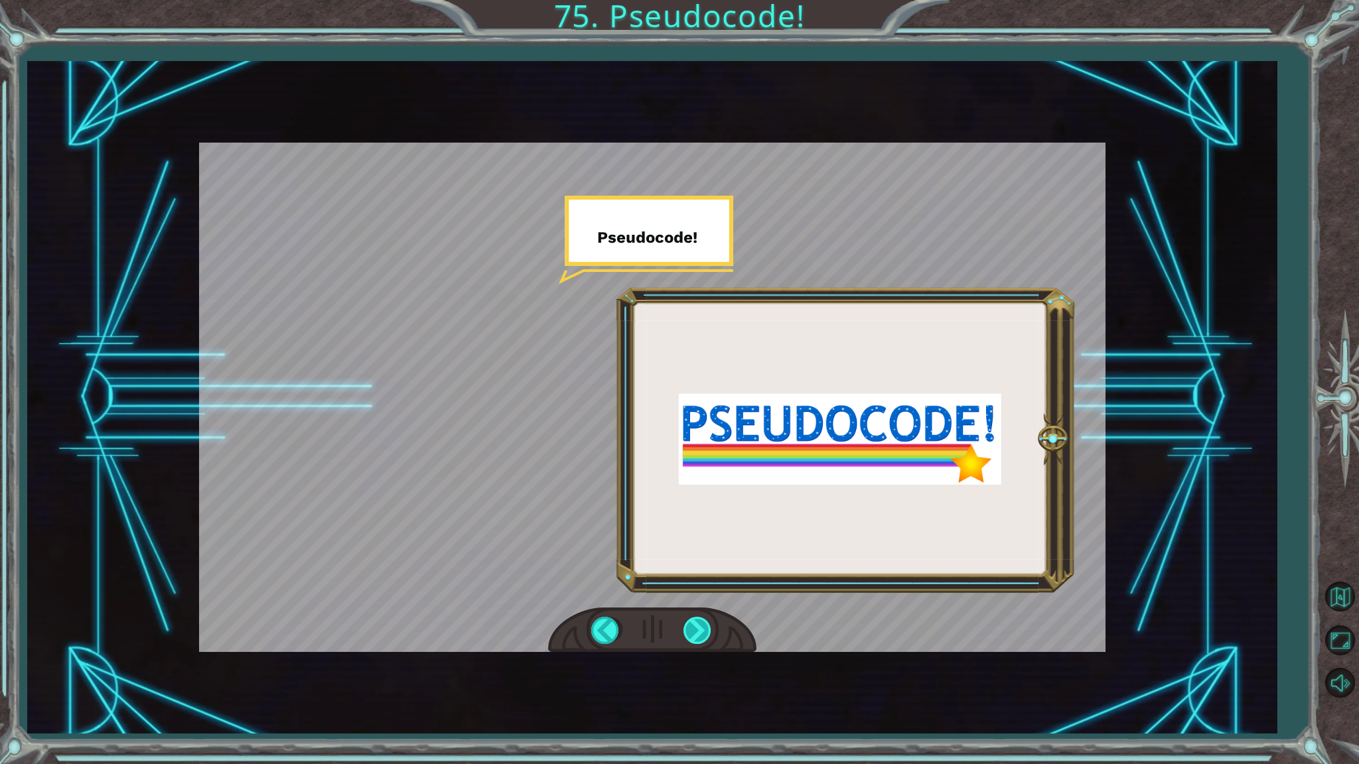
click at [692, 620] on div at bounding box center [698, 630] width 30 height 27
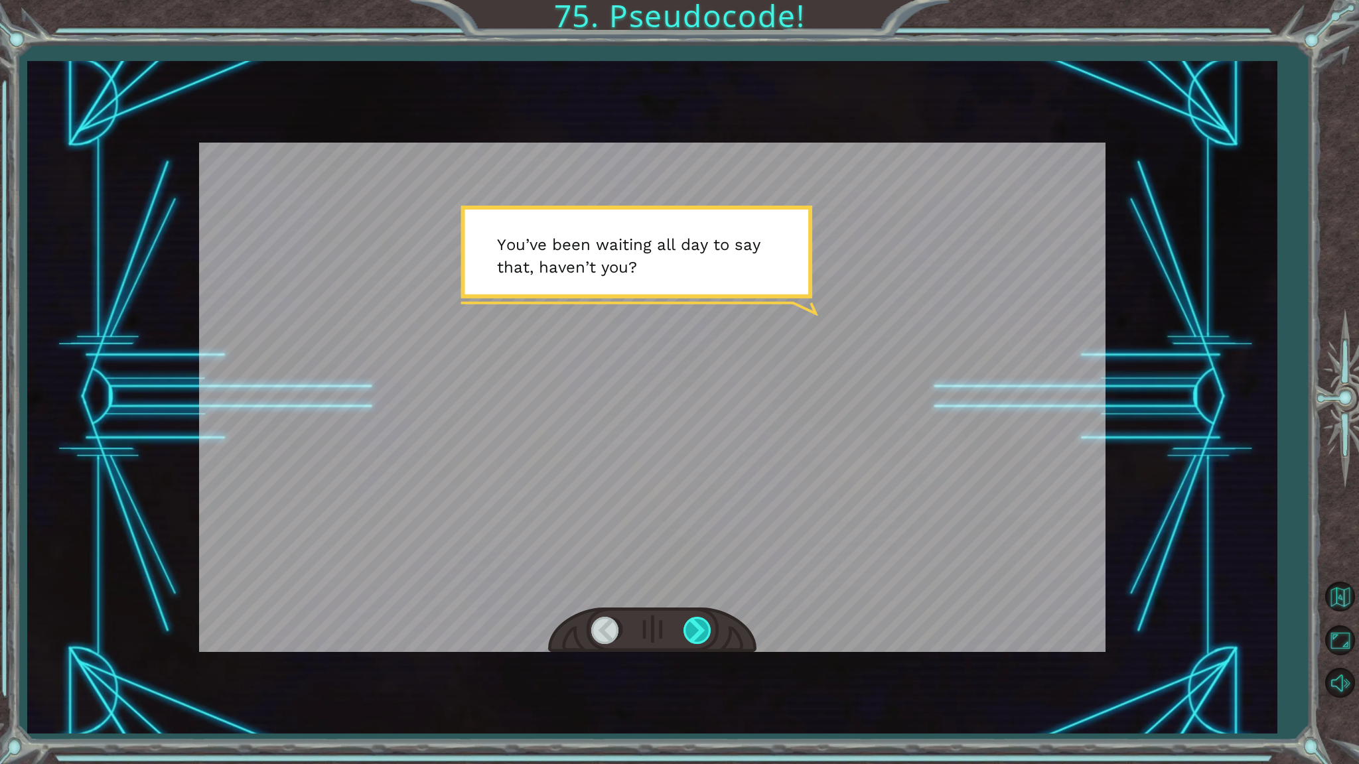
click at [692, 620] on div at bounding box center [698, 630] width 30 height 27
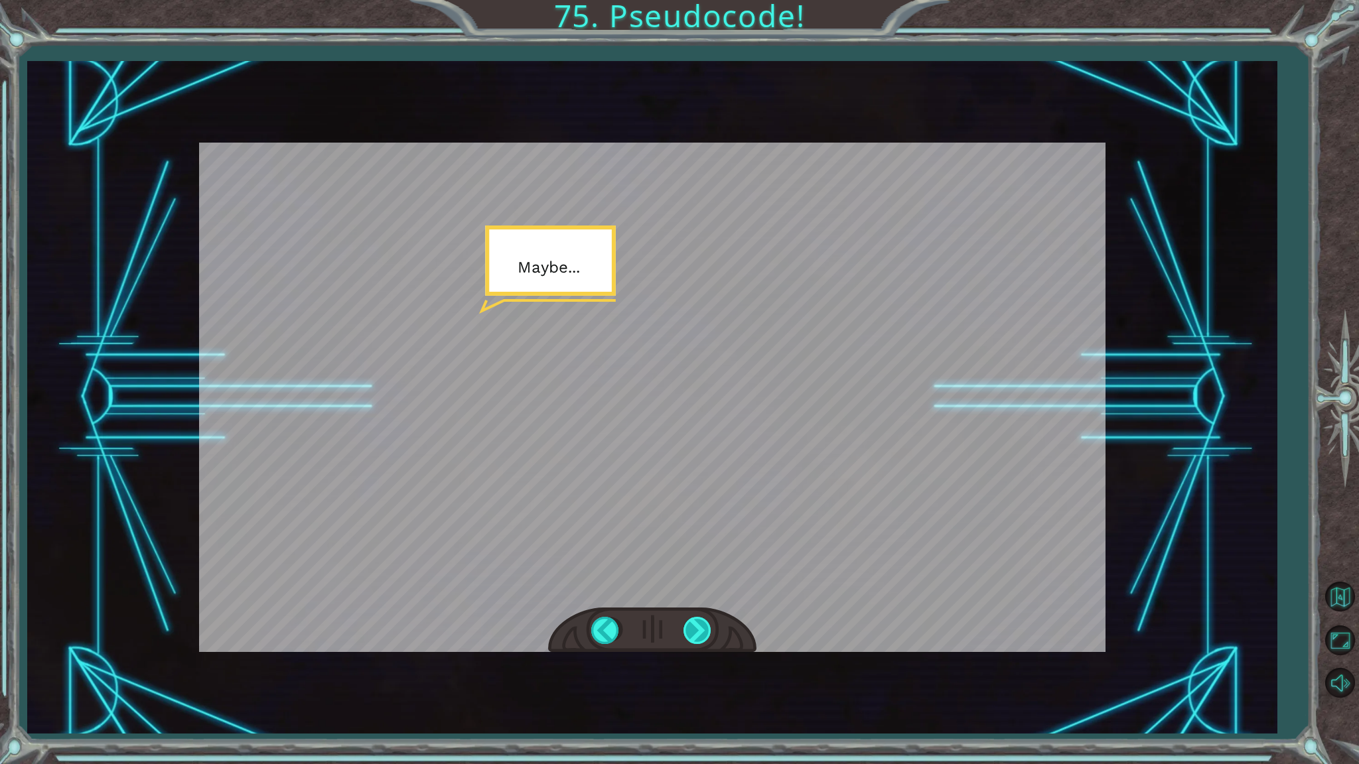
click at [692, 620] on div at bounding box center [698, 630] width 30 height 27
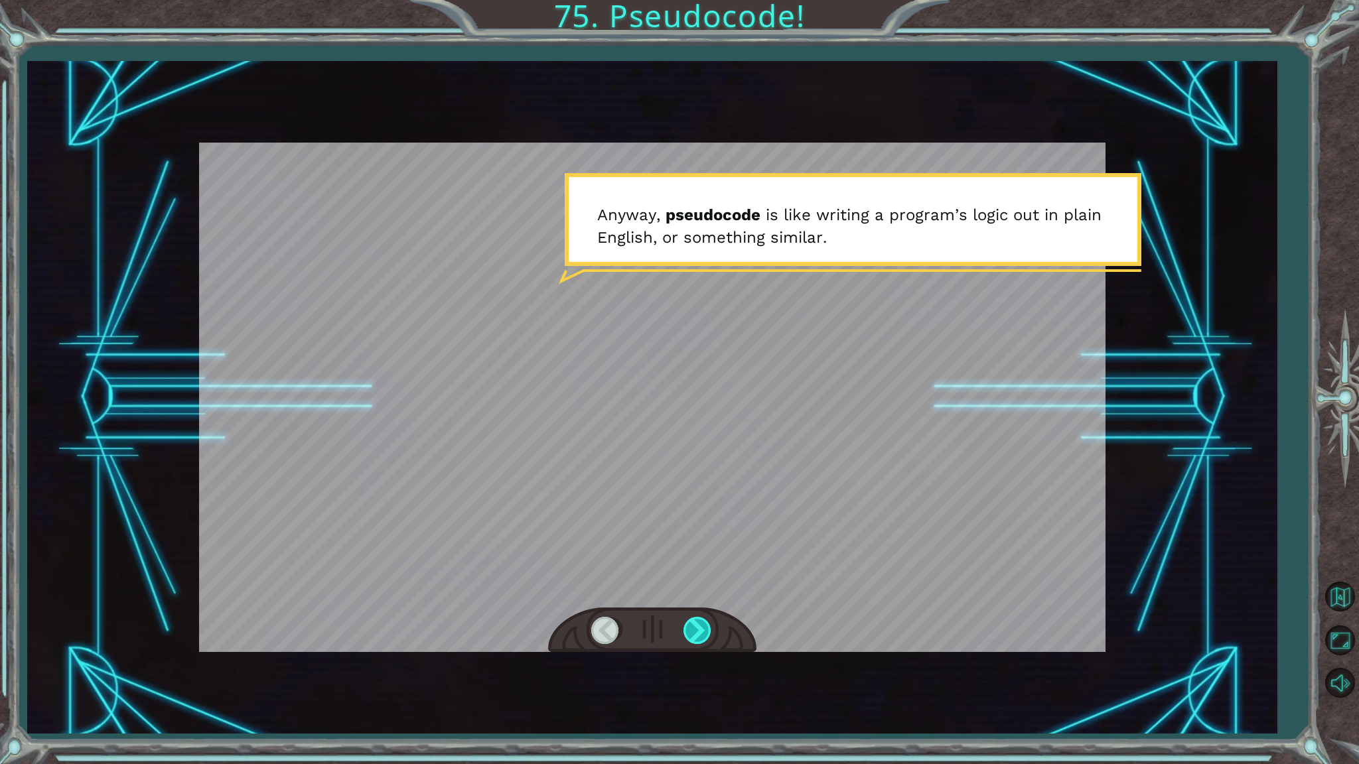
click at [692, 620] on div at bounding box center [698, 630] width 30 height 27
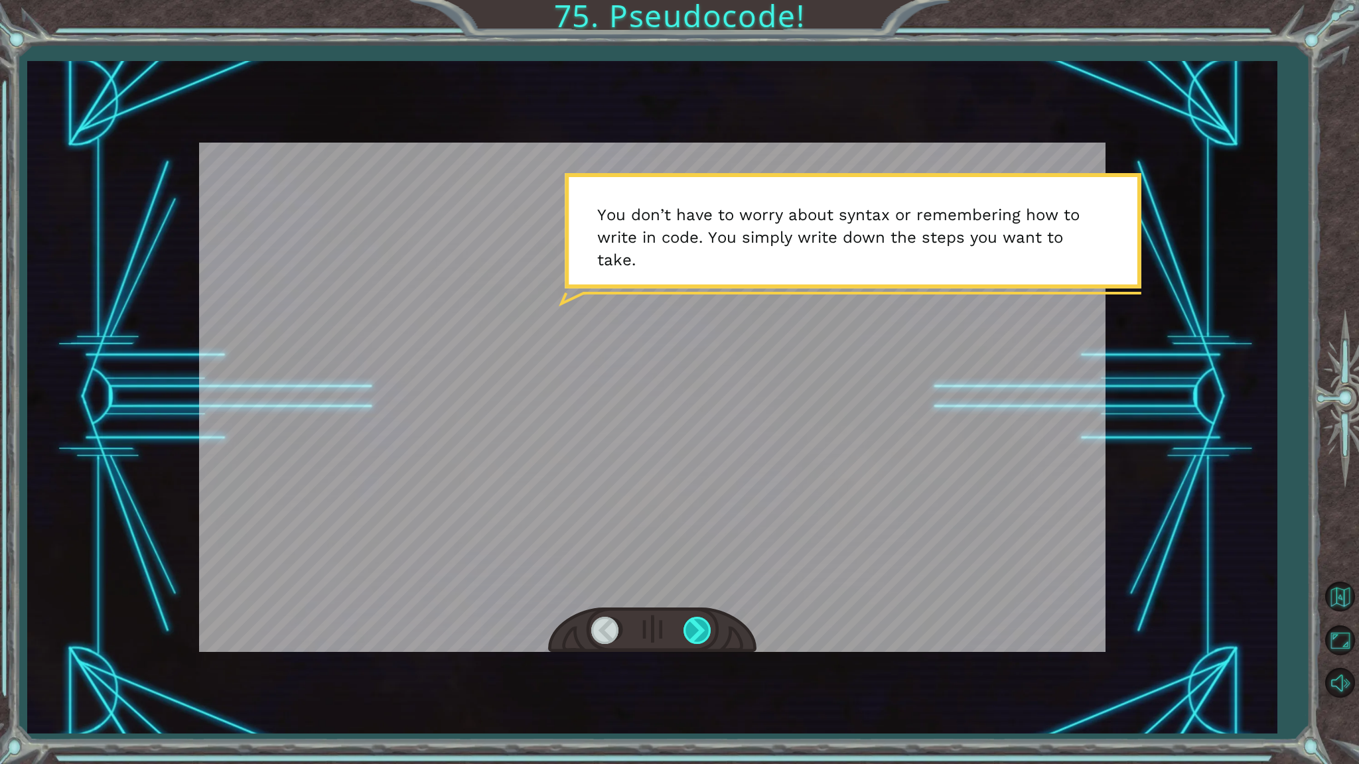
click at [695, 629] on div at bounding box center [698, 630] width 30 height 27
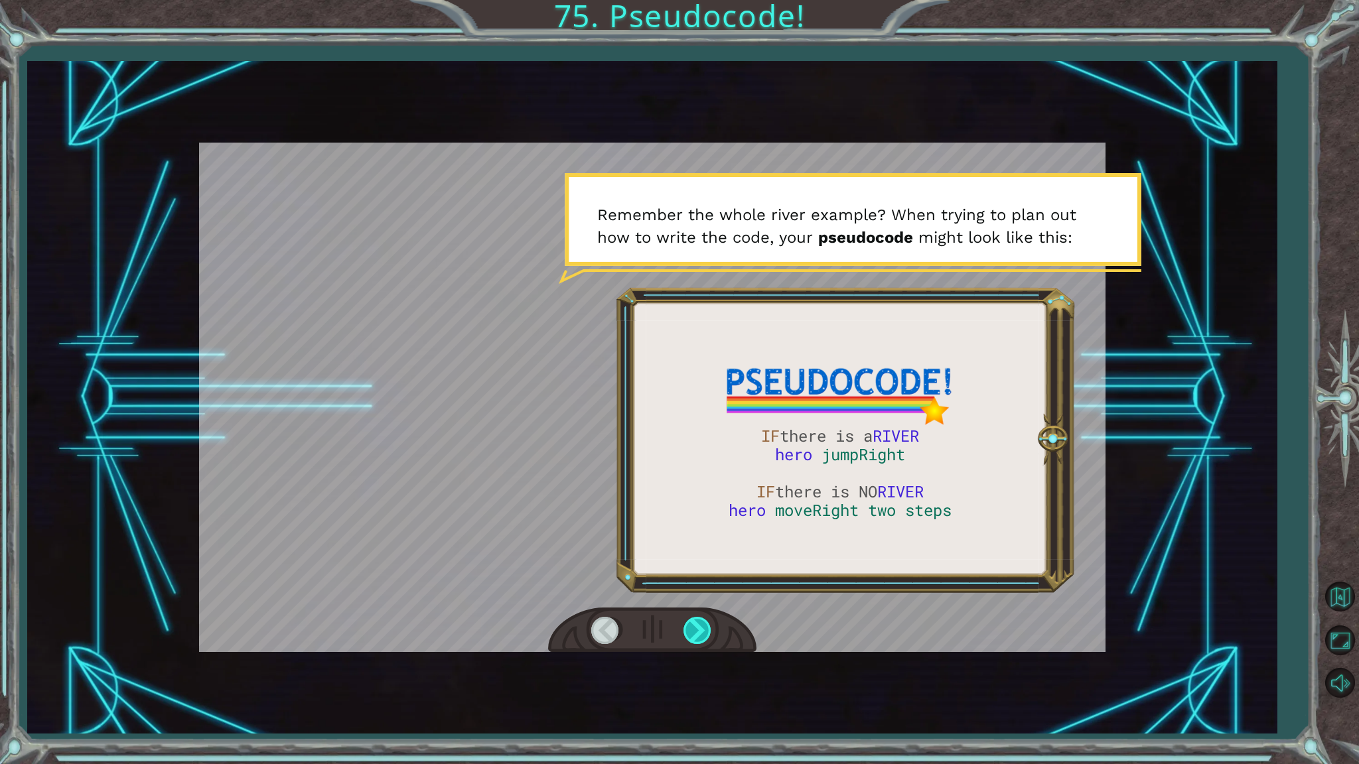
click at [691, 623] on div at bounding box center [698, 630] width 30 height 27
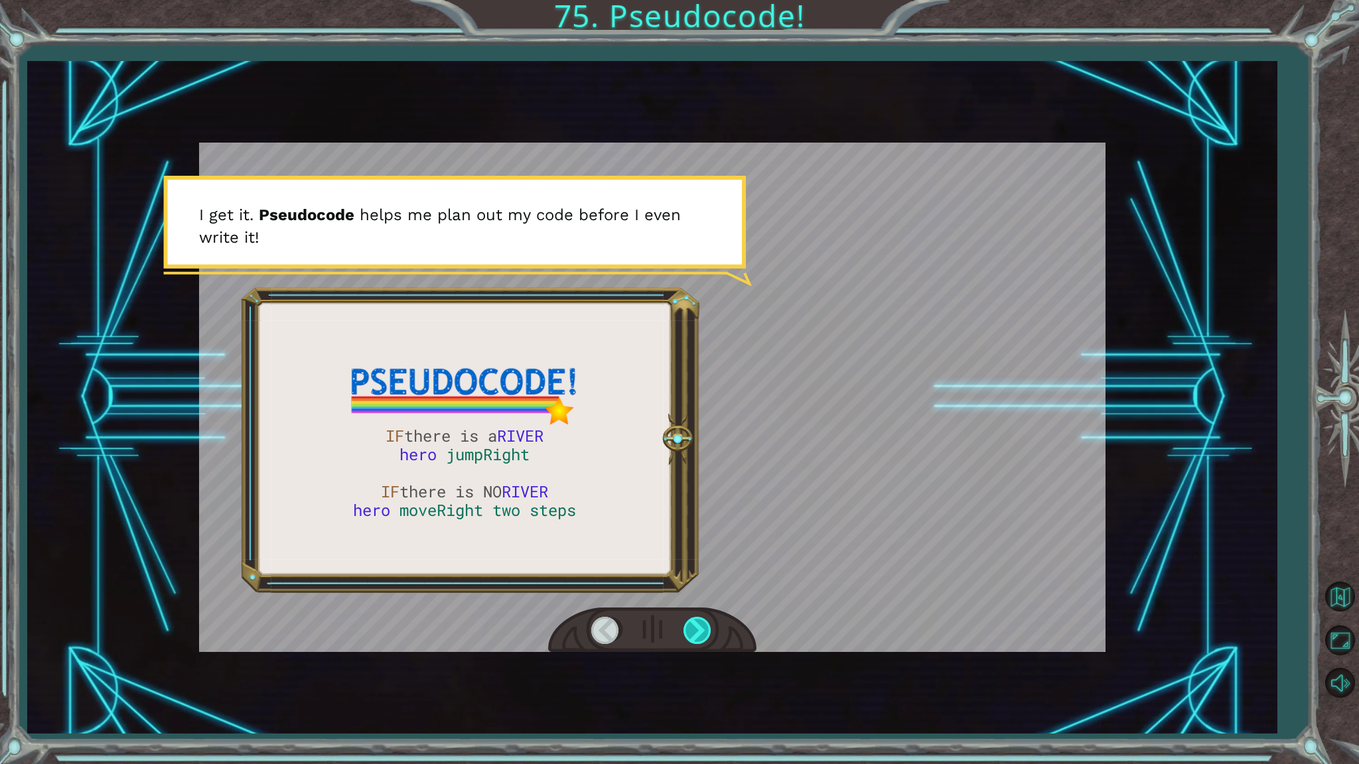
click at [691, 623] on div at bounding box center [698, 630] width 30 height 27
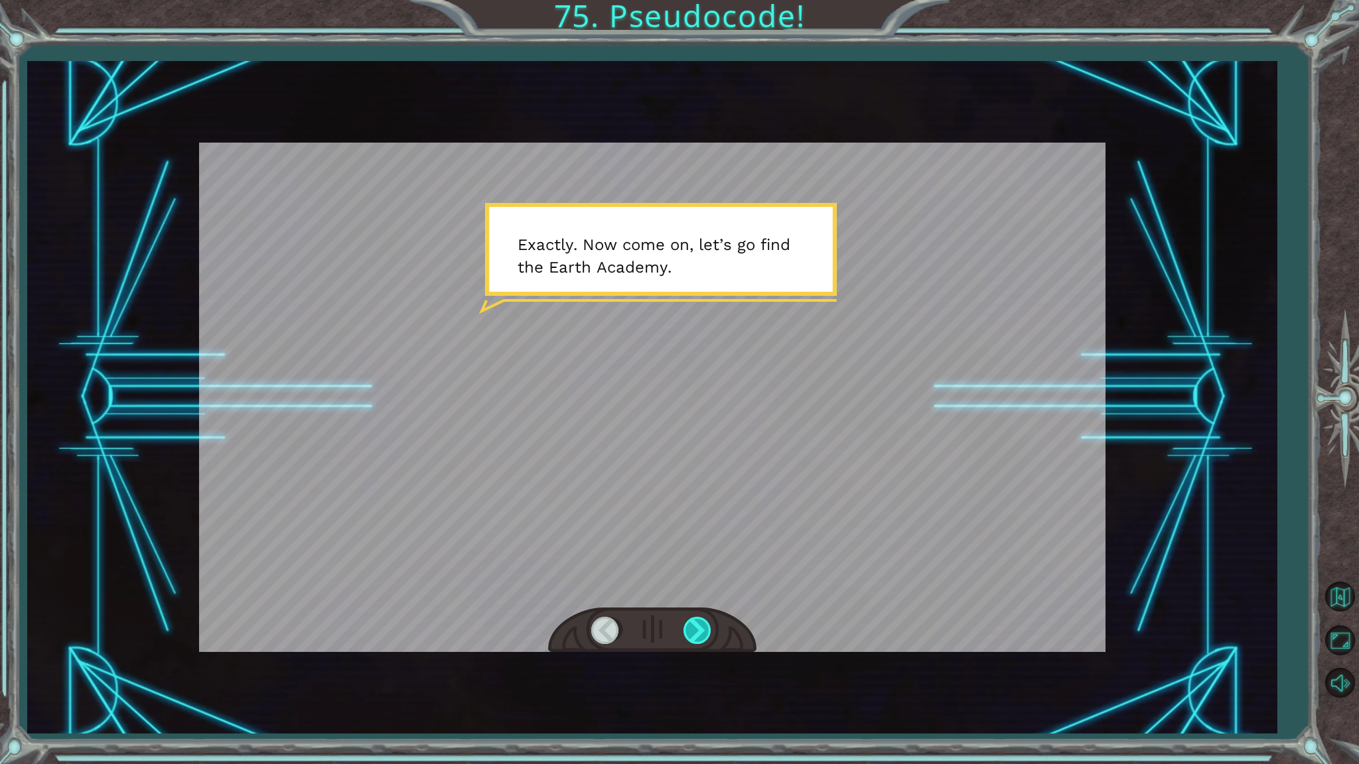
click at [691, 623] on div at bounding box center [698, 630] width 30 height 27
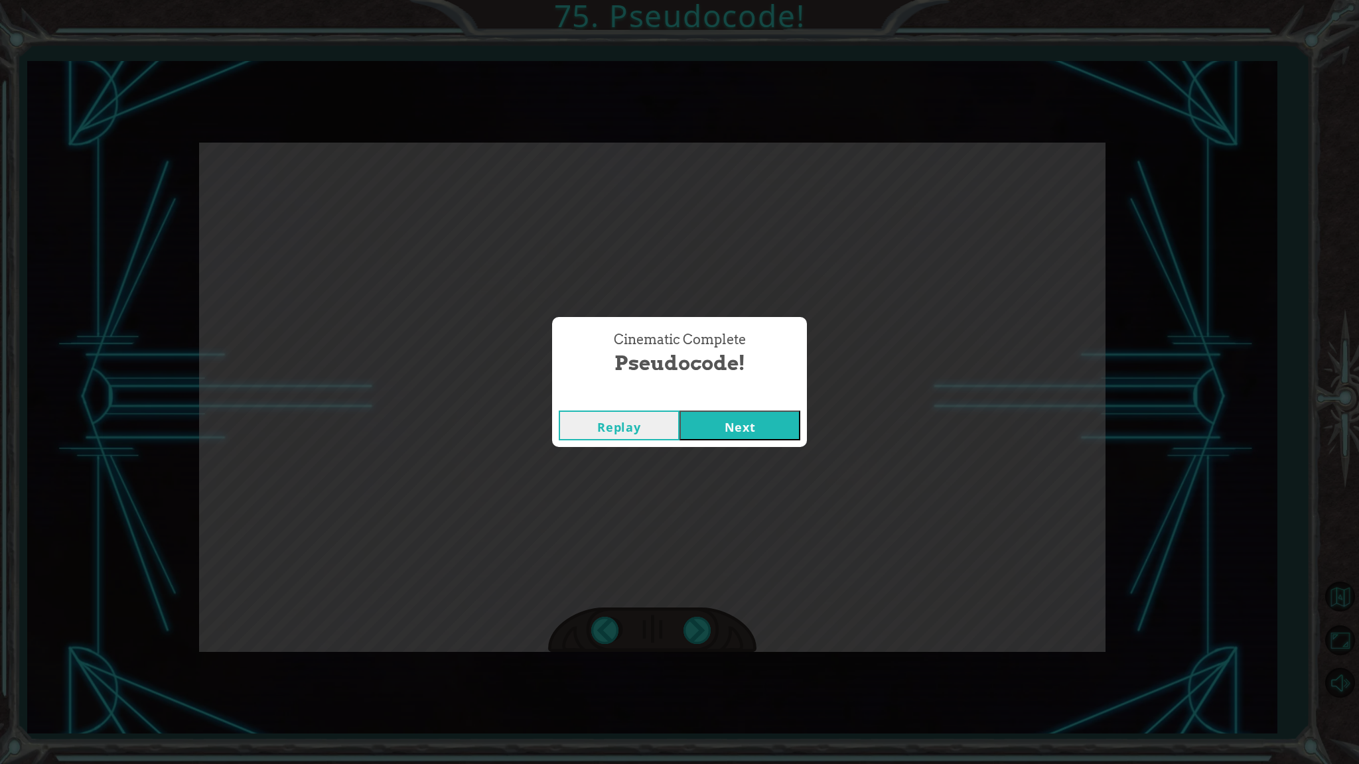
click at [745, 441] on button "Next" at bounding box center [739, 426] width 121 height 30
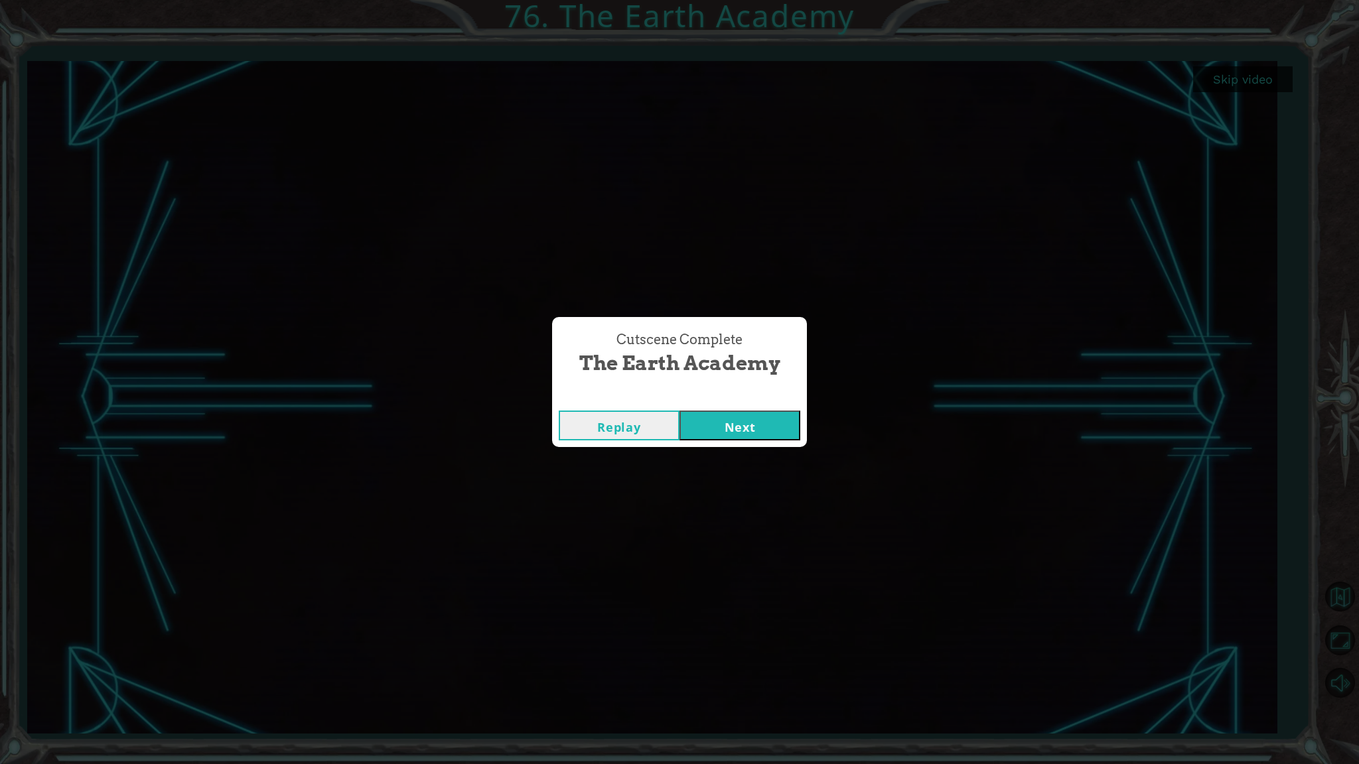
click at [782, 421] on button "Next" at bounding box center [739, 426] width 121 height 30
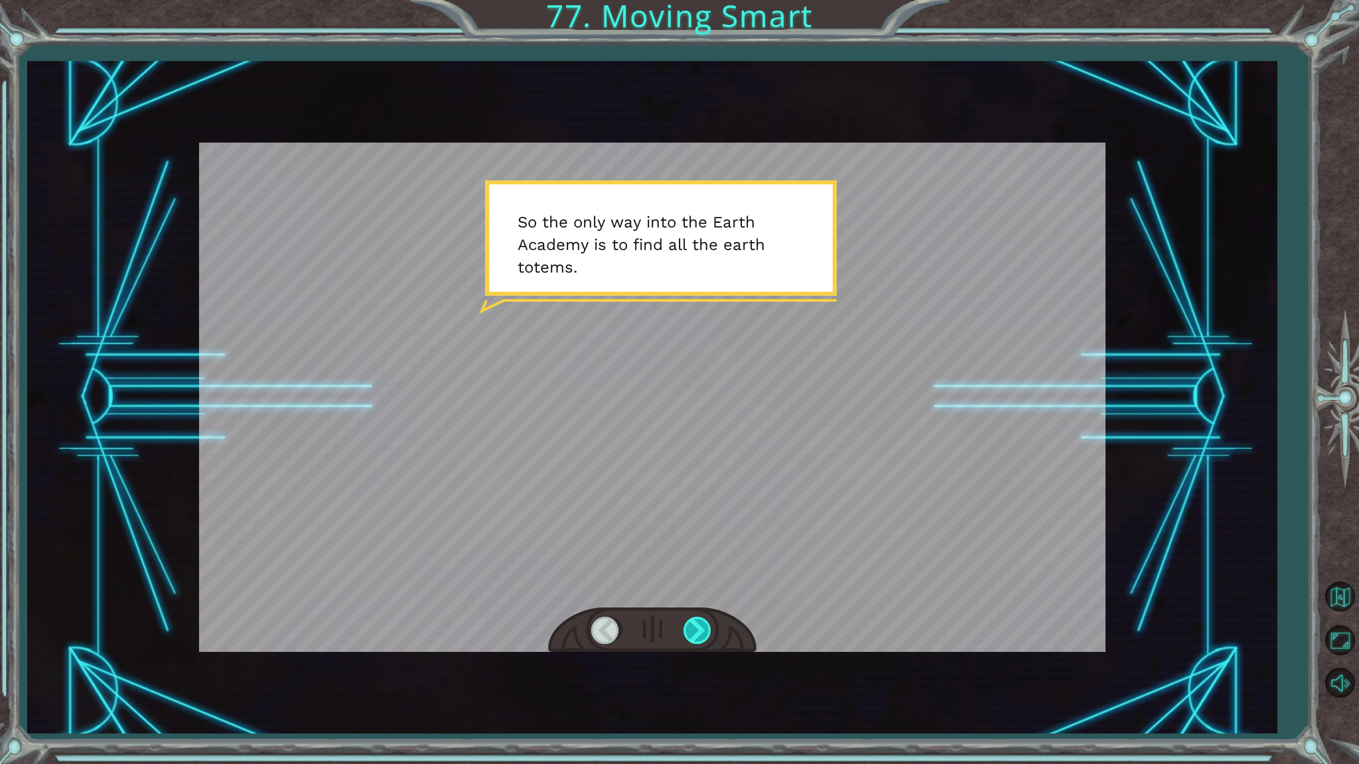
click at [707, 637] on div at bounding box center [698, 630] width 30 height 27
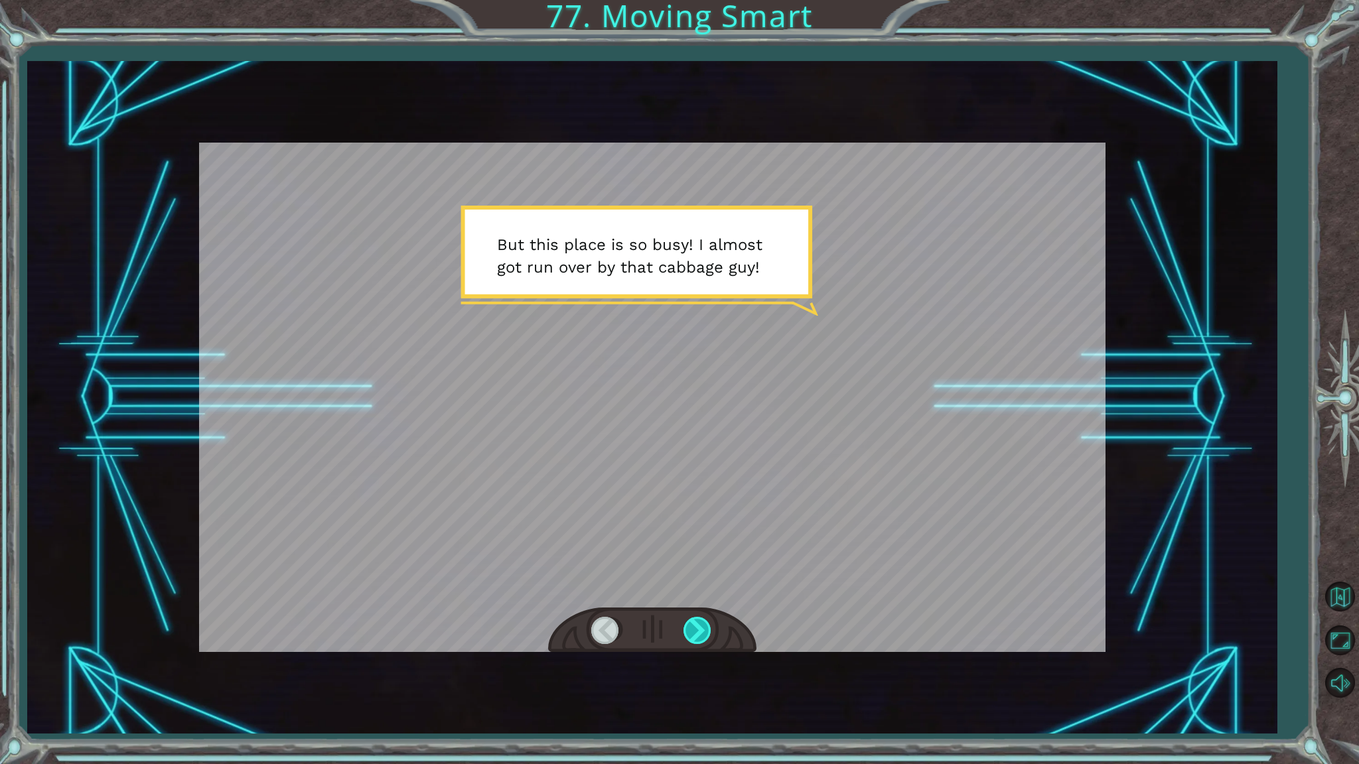
click at [707, 637] on div at bounding box center [698, 630] width 30 height 27
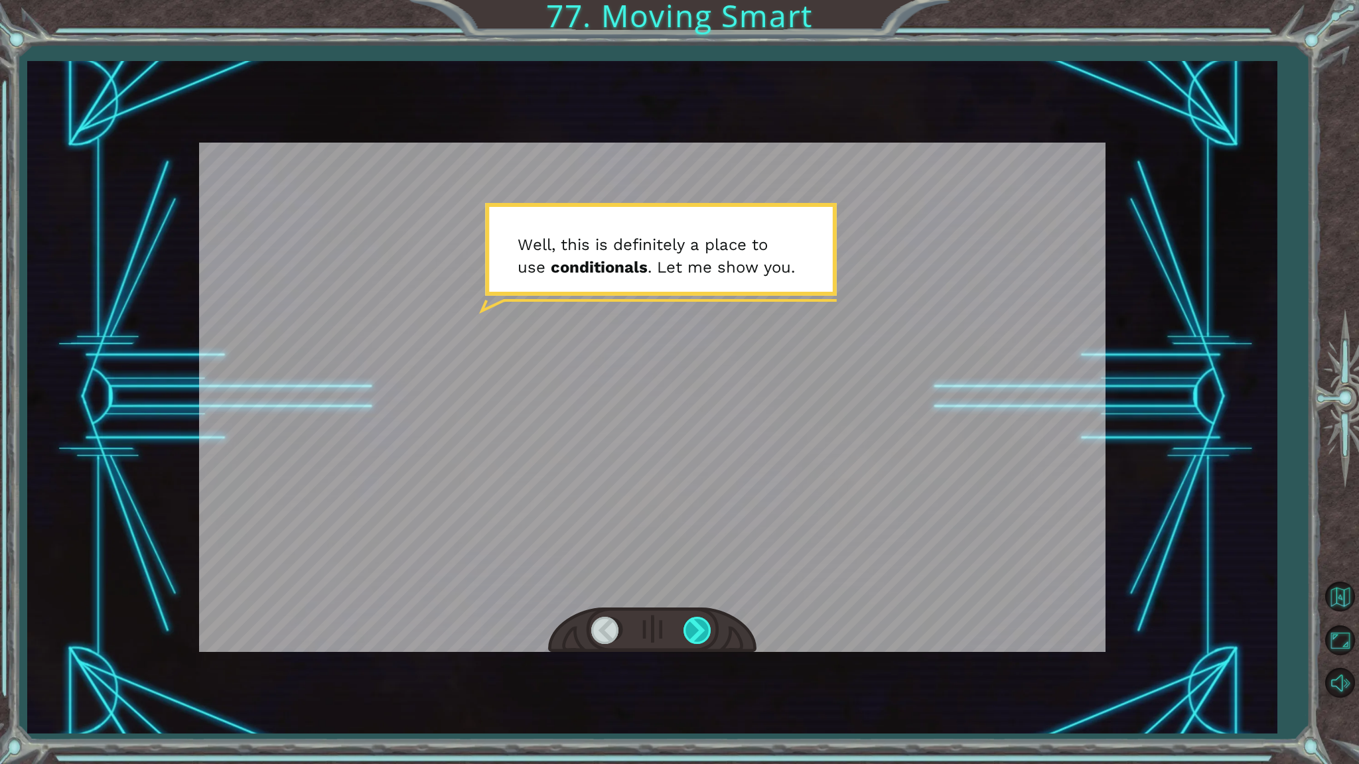
click at [707, 628] on div at bounding box center [698, 630] width 30 height 27
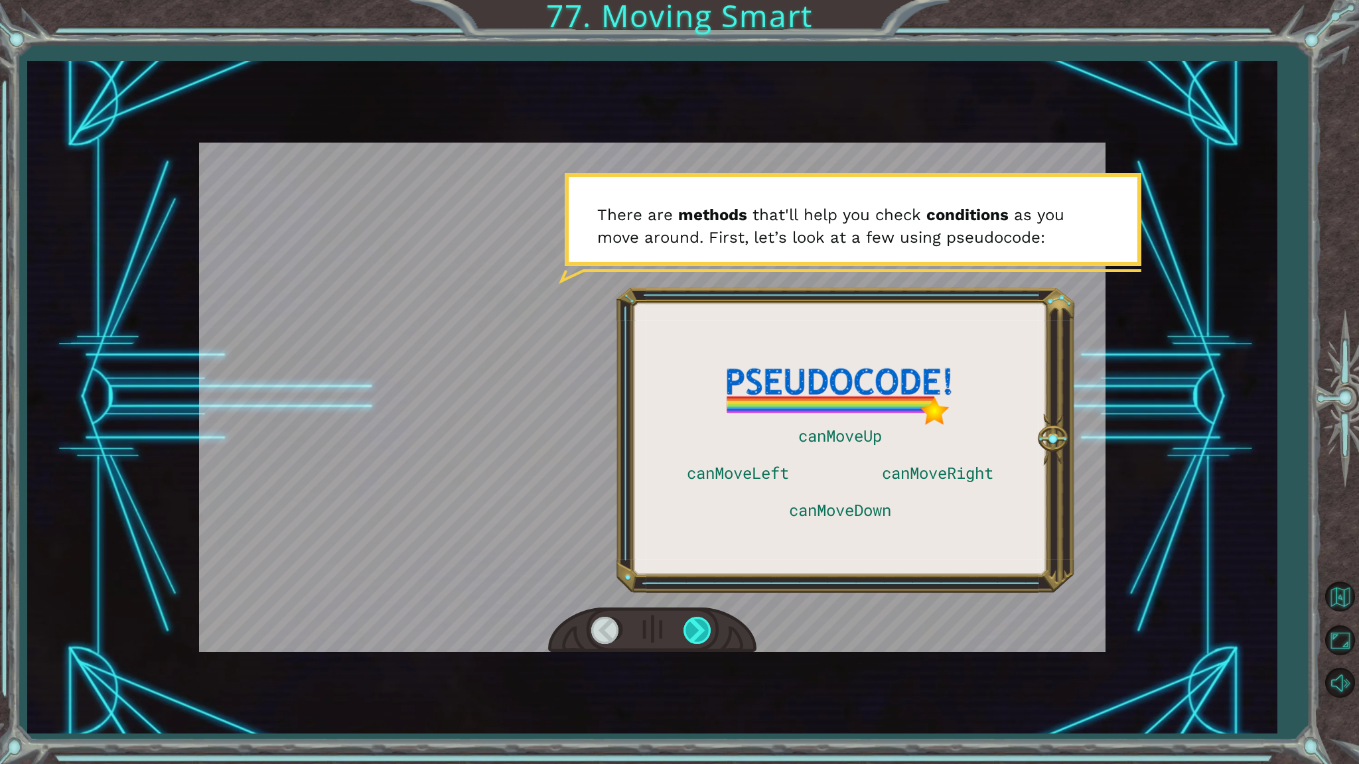
click at [707, 628] on div at bounding box center [698, 630] width 30 height 27
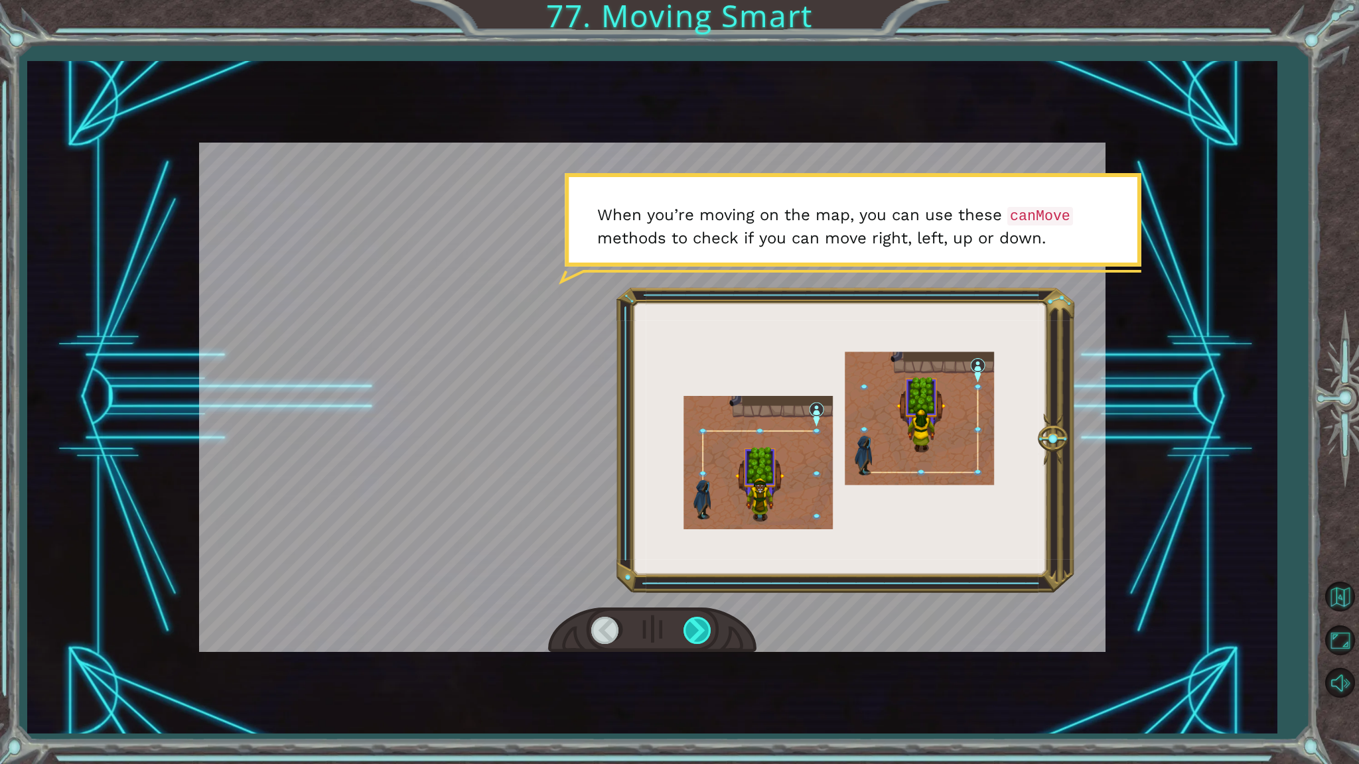
click at [705, 623] on div at bounding box center [698, 630] width 30 height 27
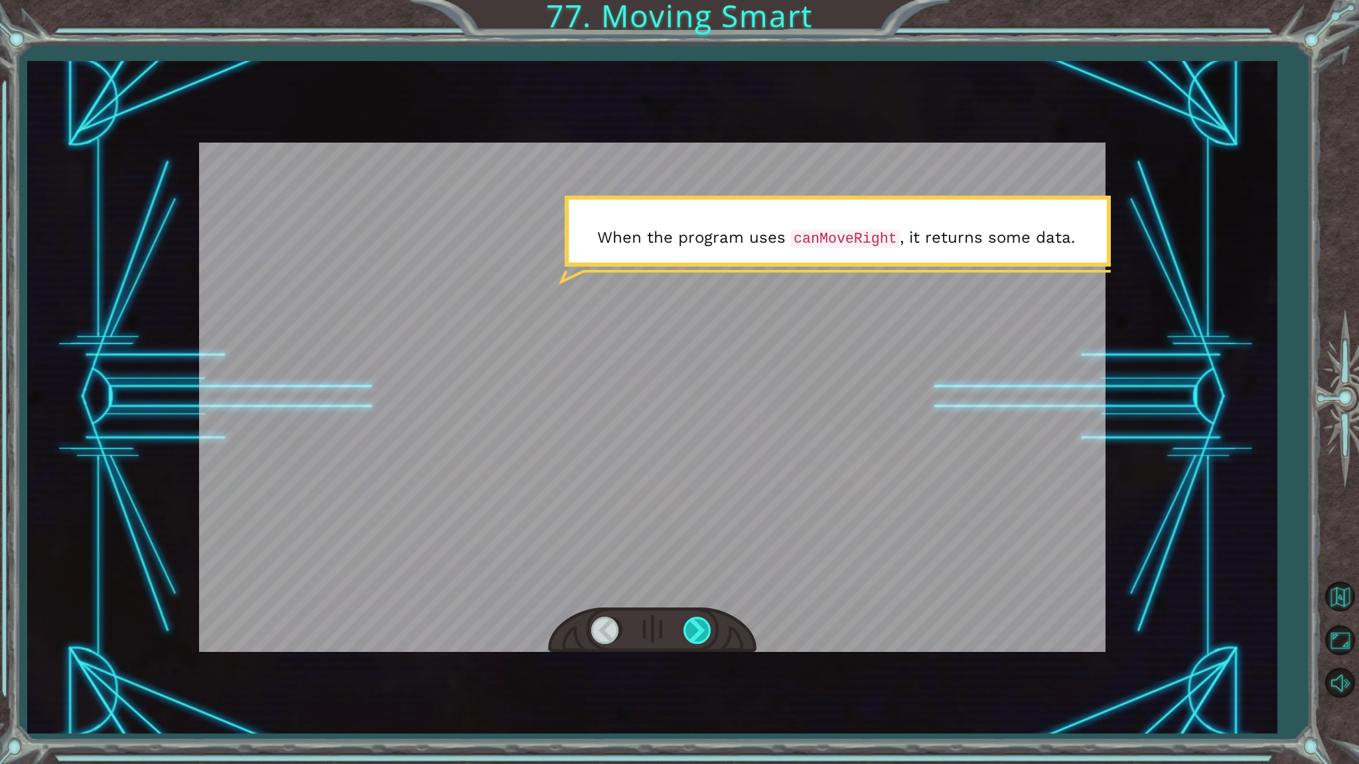
click at [705, 623] on div at bounding box center [698, 630] width 30 height 27
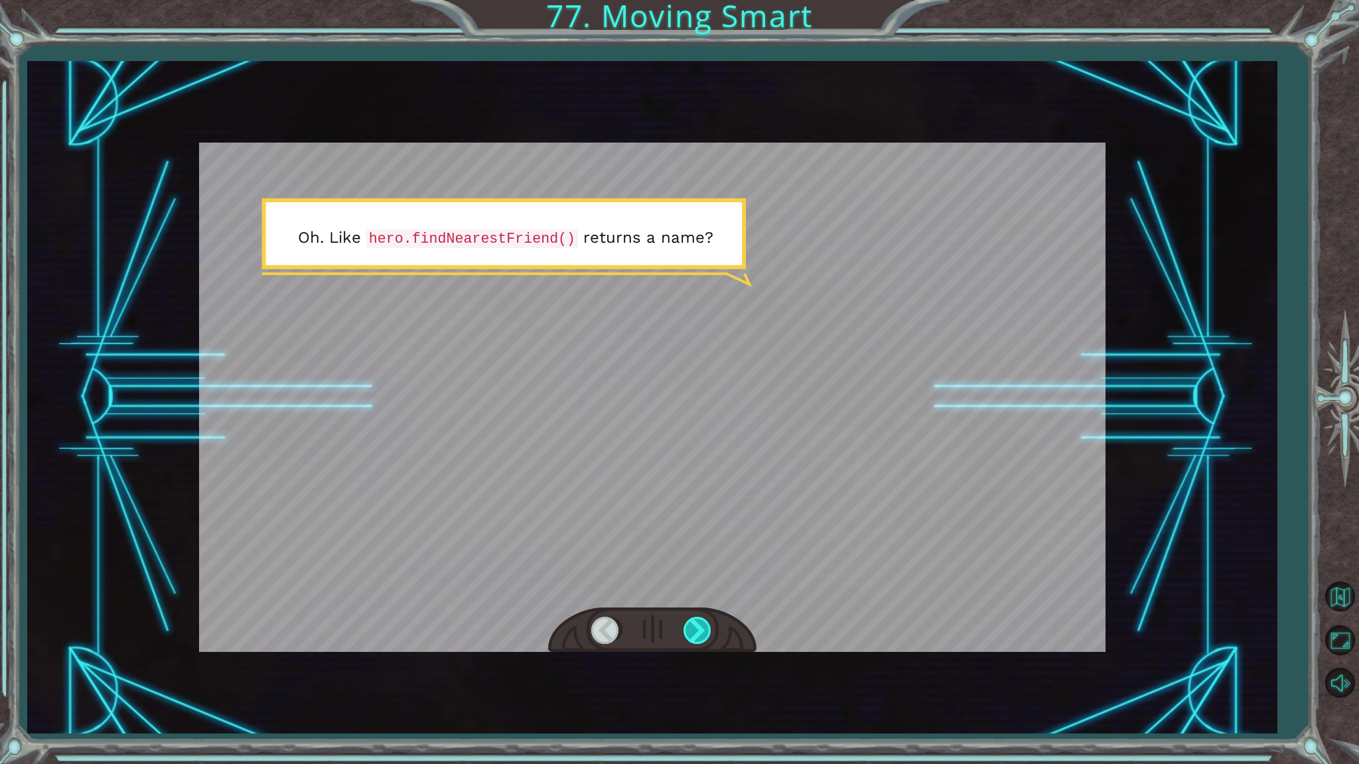
click at [705, 623] on div at bounding box center [698, 630] width 30 height 27
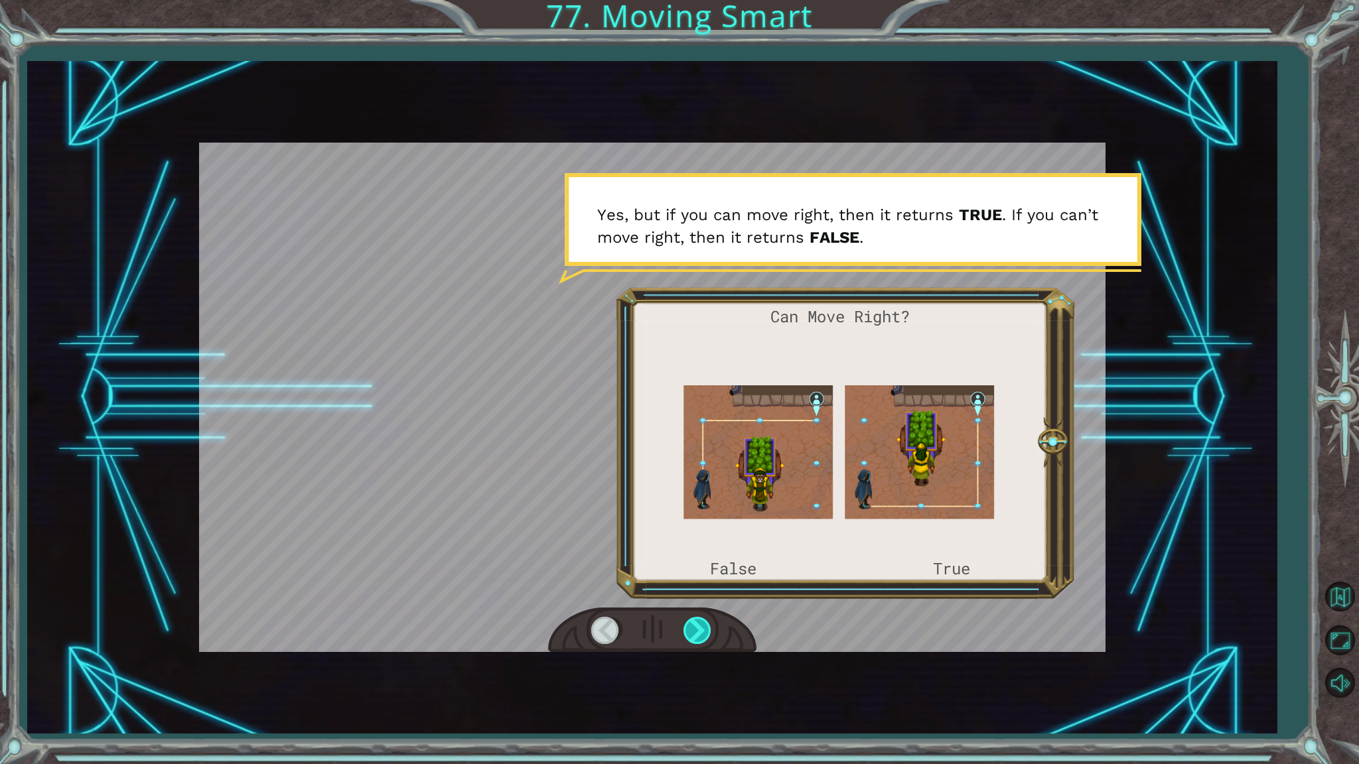
click at [705, 623] on div at bounding box center [698, 630] width 30 height 27
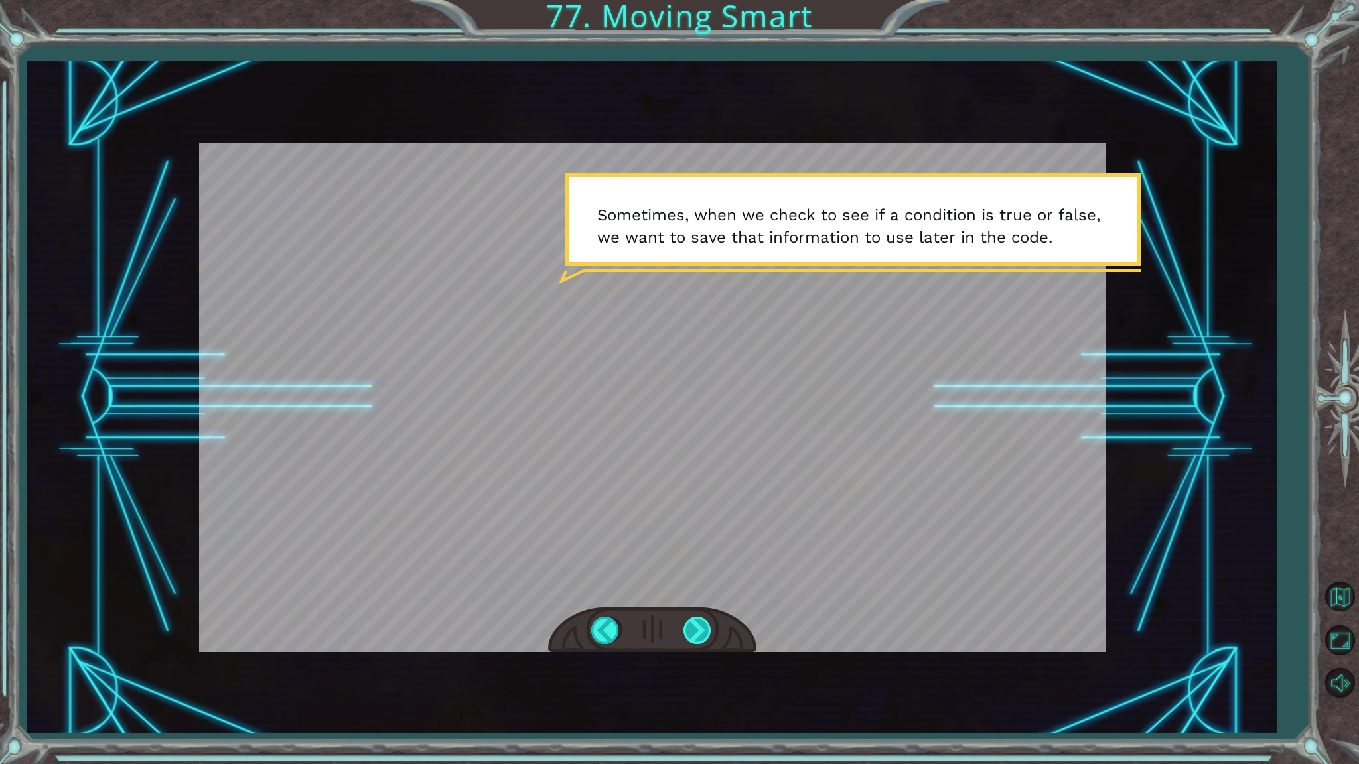
click at [701, 636] on div at bounding box center [698, 630] width 30 height 27
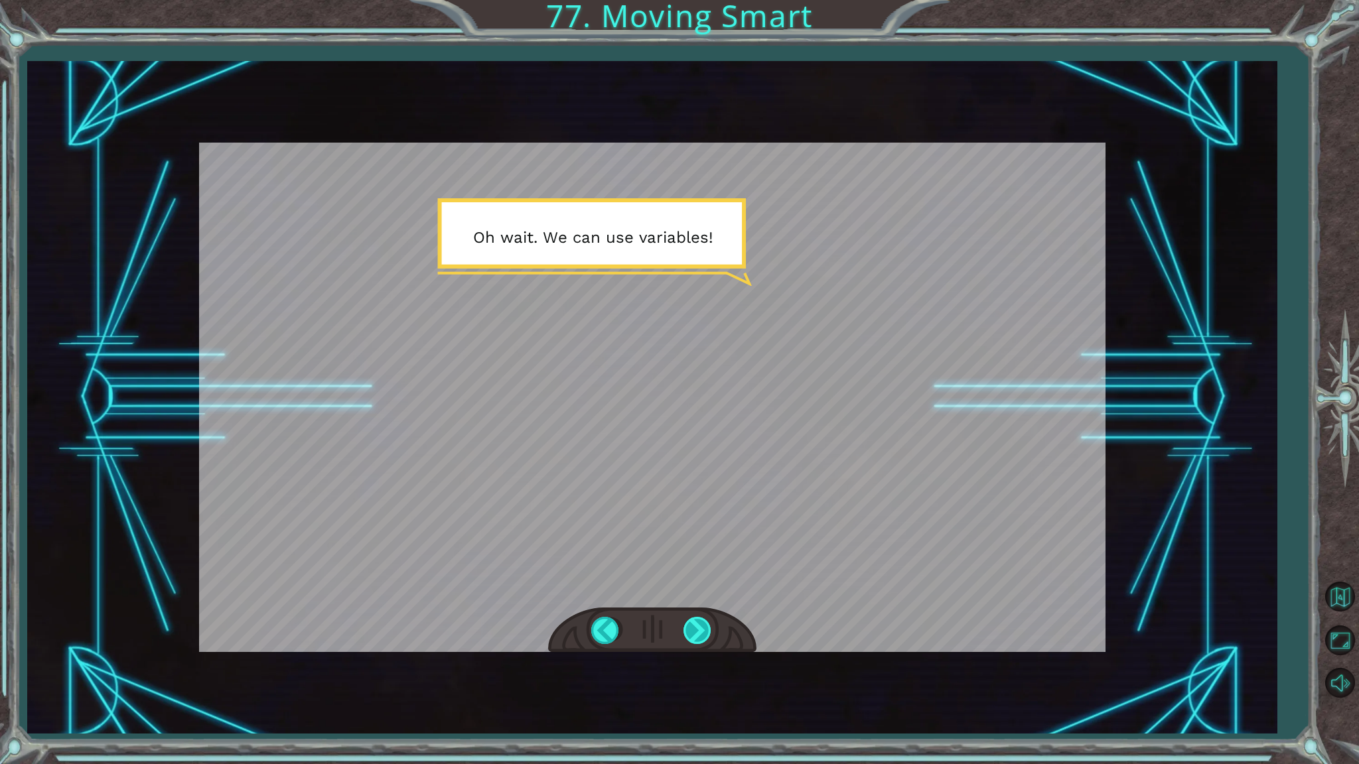
click at [701, 636] on div at bounding box center [698, 630] width 30 height 27
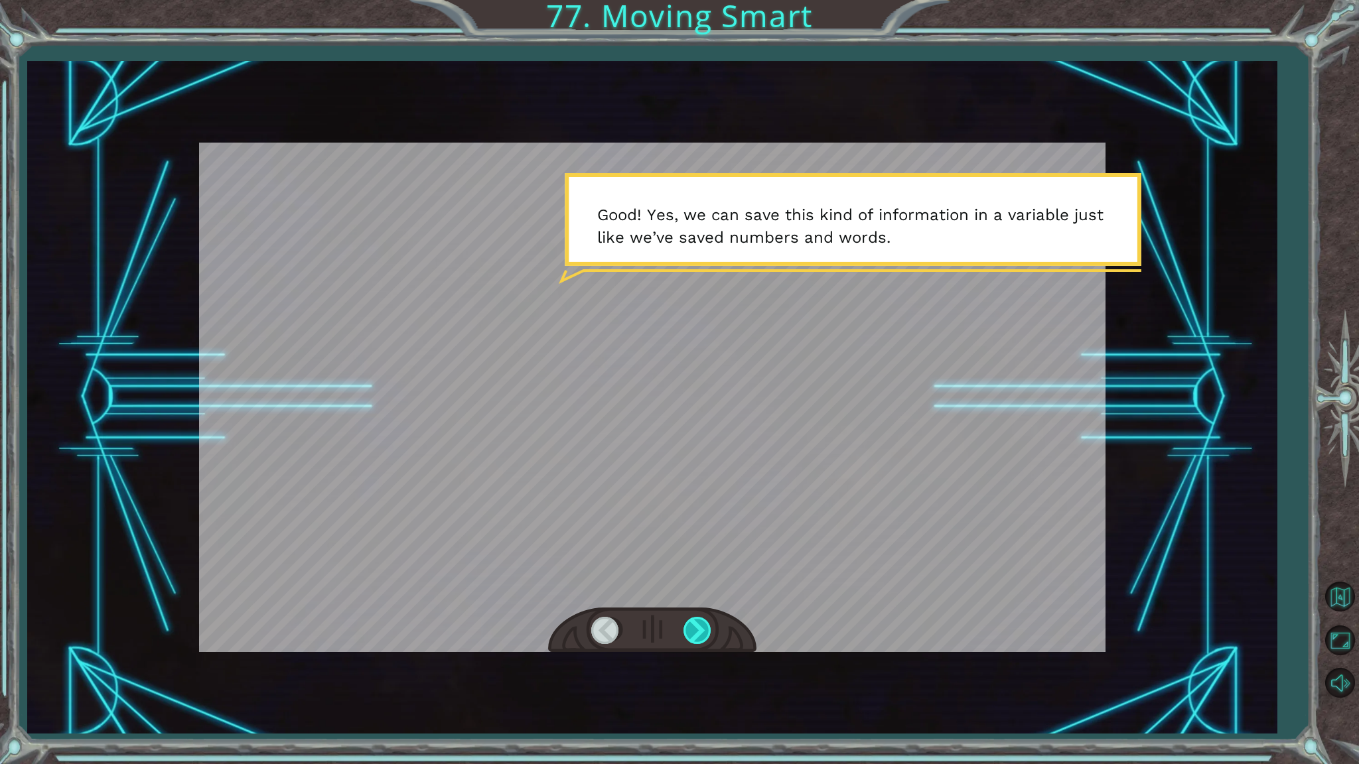
click at [701, 636] on div at bounding box center [698, 630] width 30 height 27
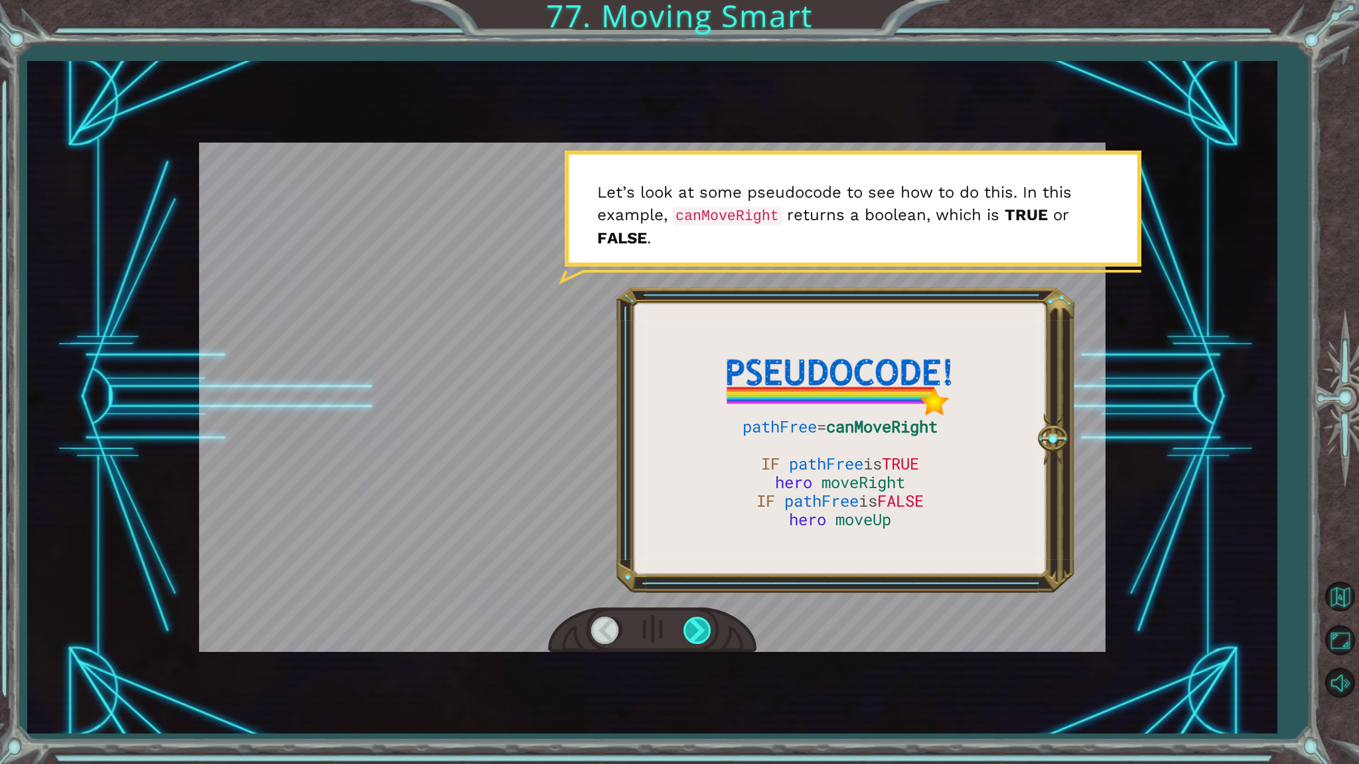
click at [701, 636] on div at bounding box center [698, 630] width 30 height 27
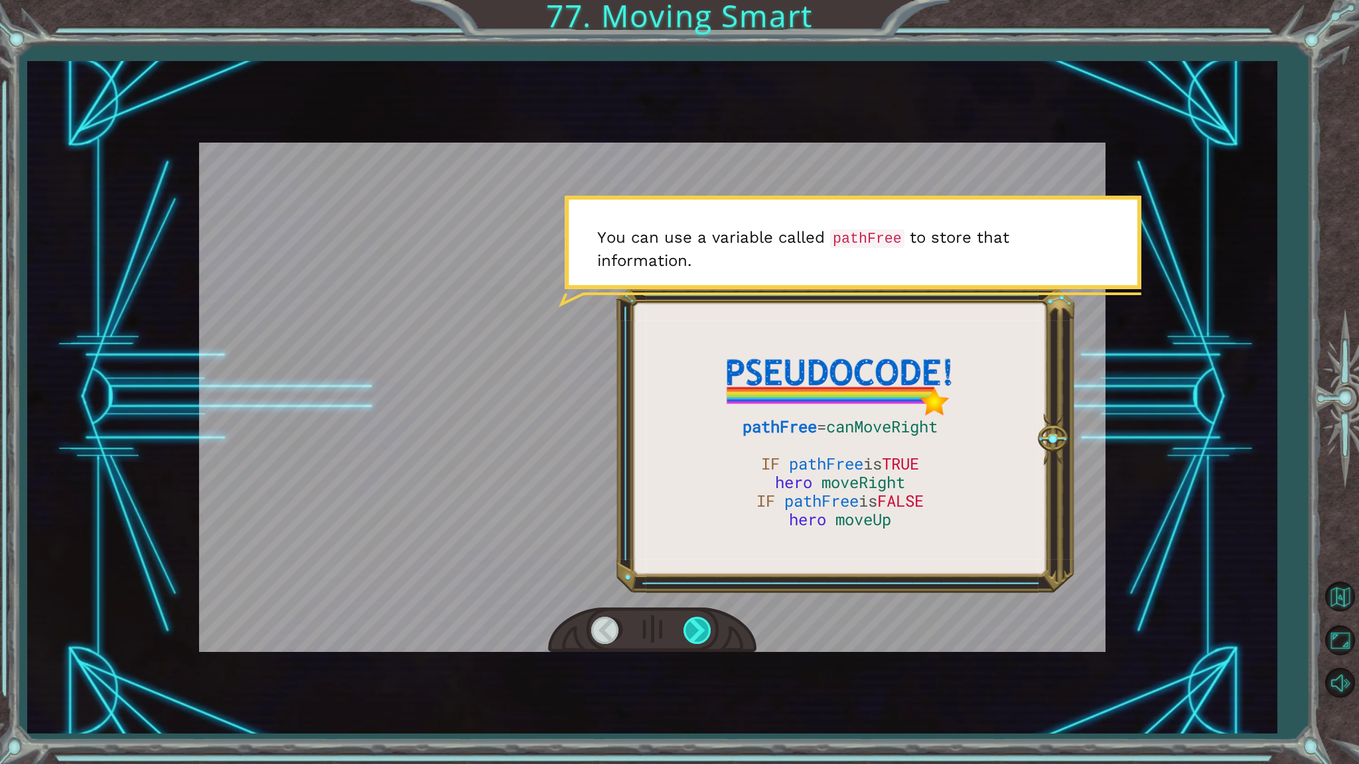
click at [701, 634] on div at bounding box center [698, 630] width 30 height 27
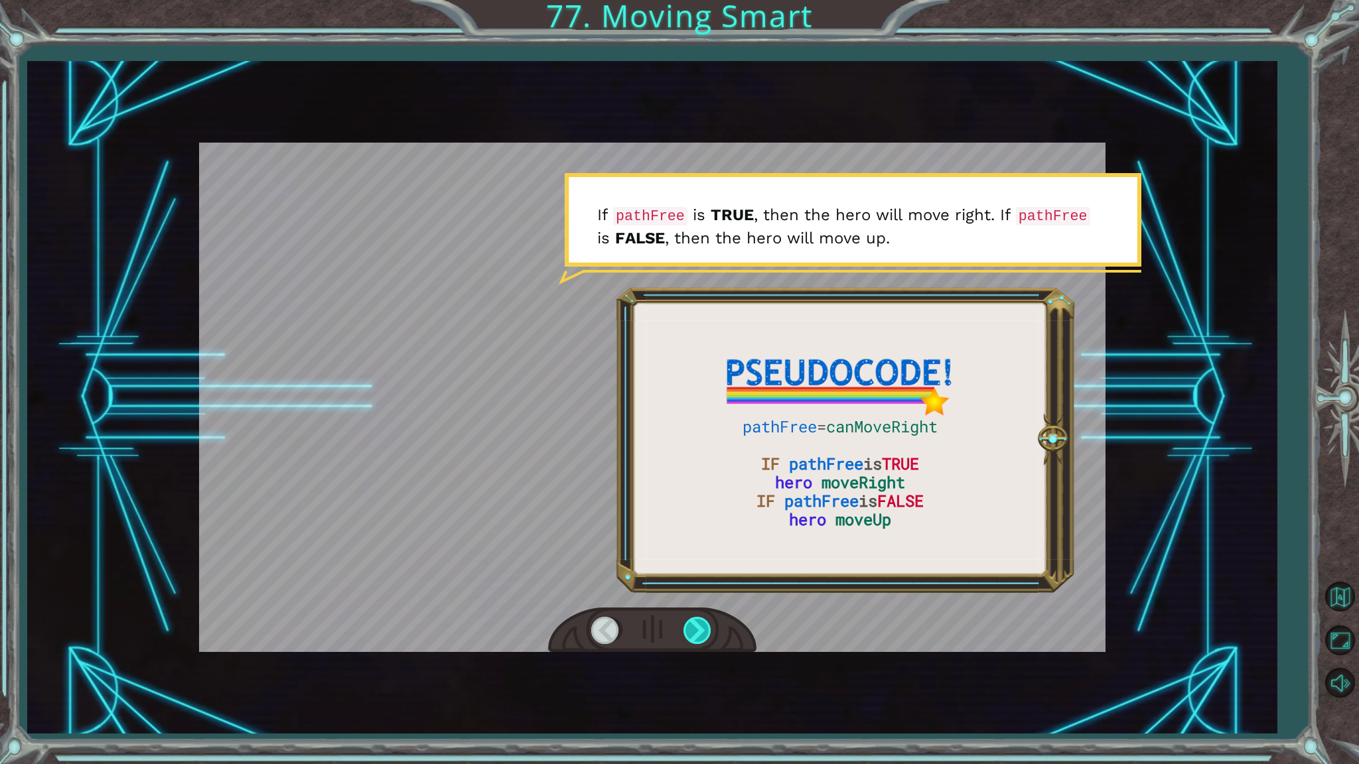
click at [701, 634] on div at bounding box center [698, 630] width 30 height 27
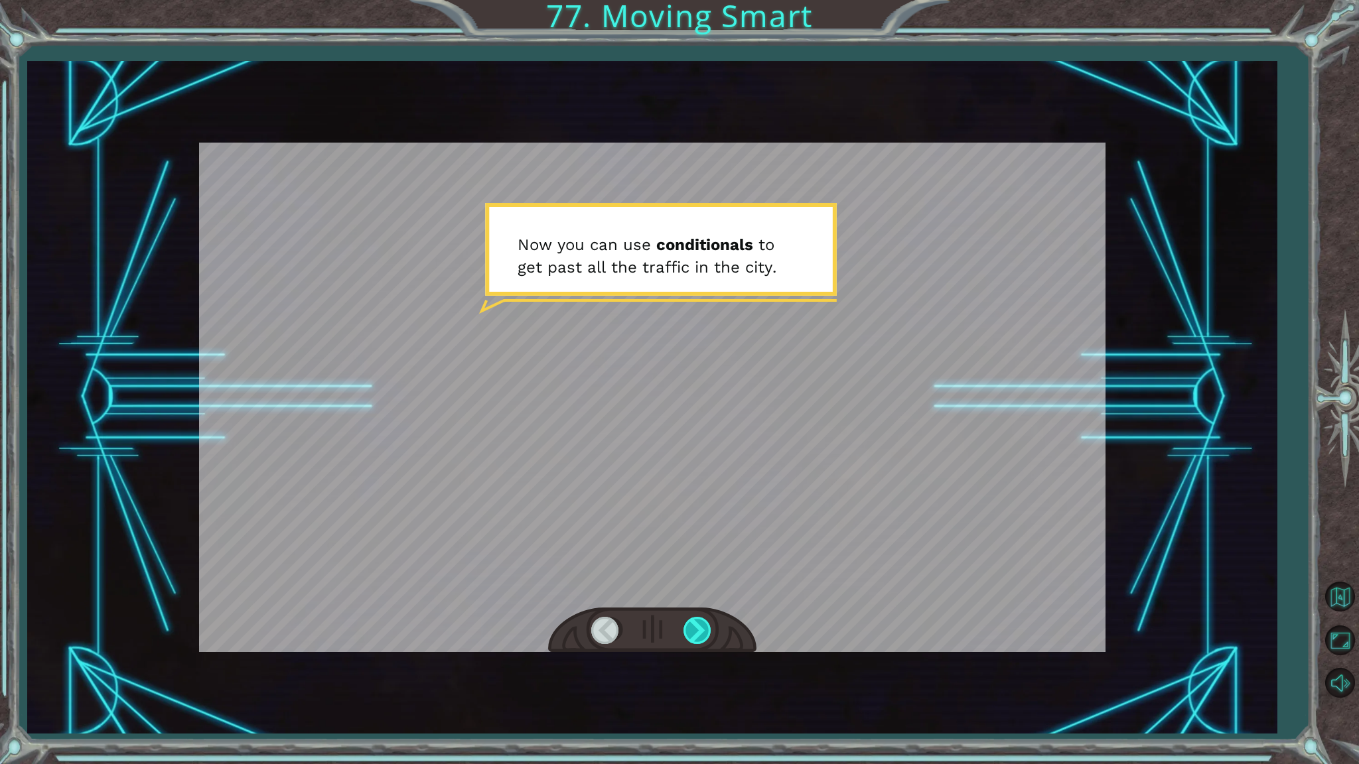
click at [701, 634] on div at bounding box center [698, 630] width 30 height 27
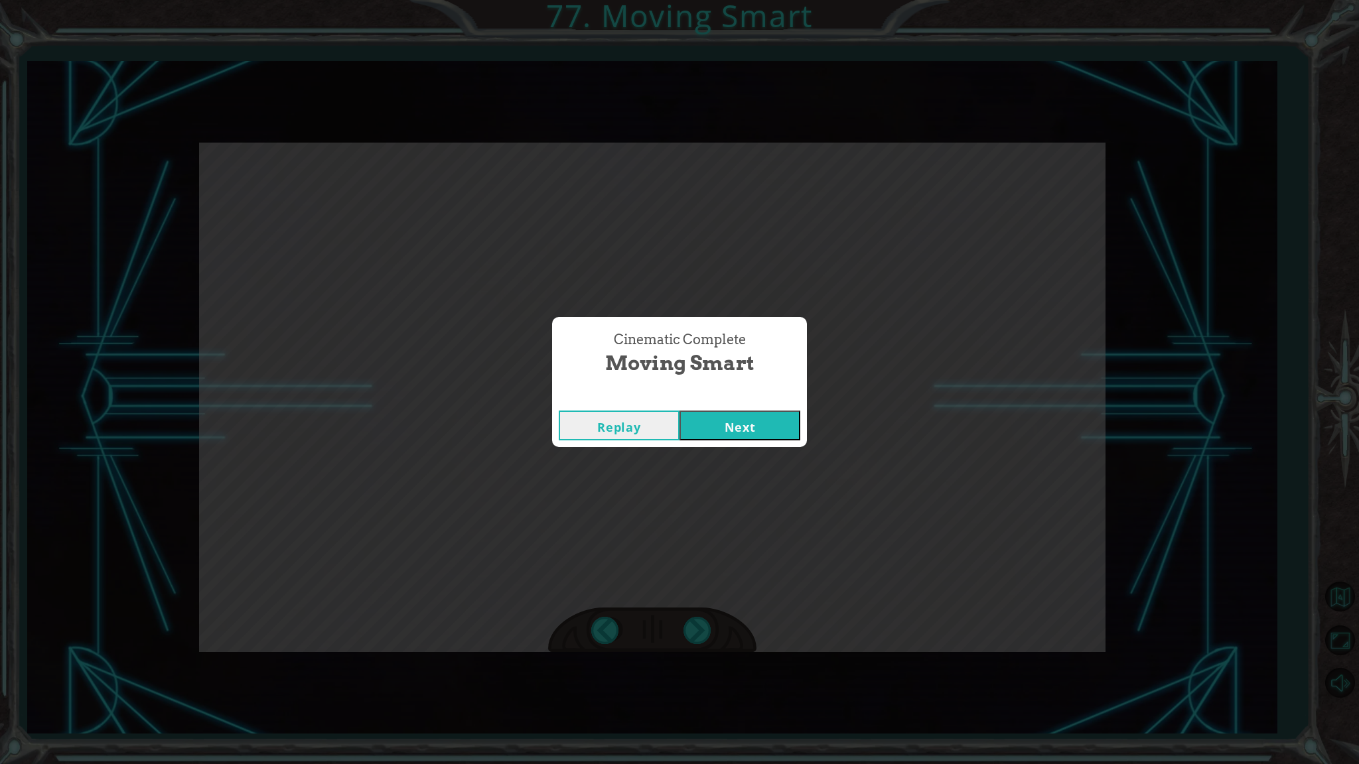
click at [719, 415] on button "Next" at bounding box center [739, 426] width 121 height 30
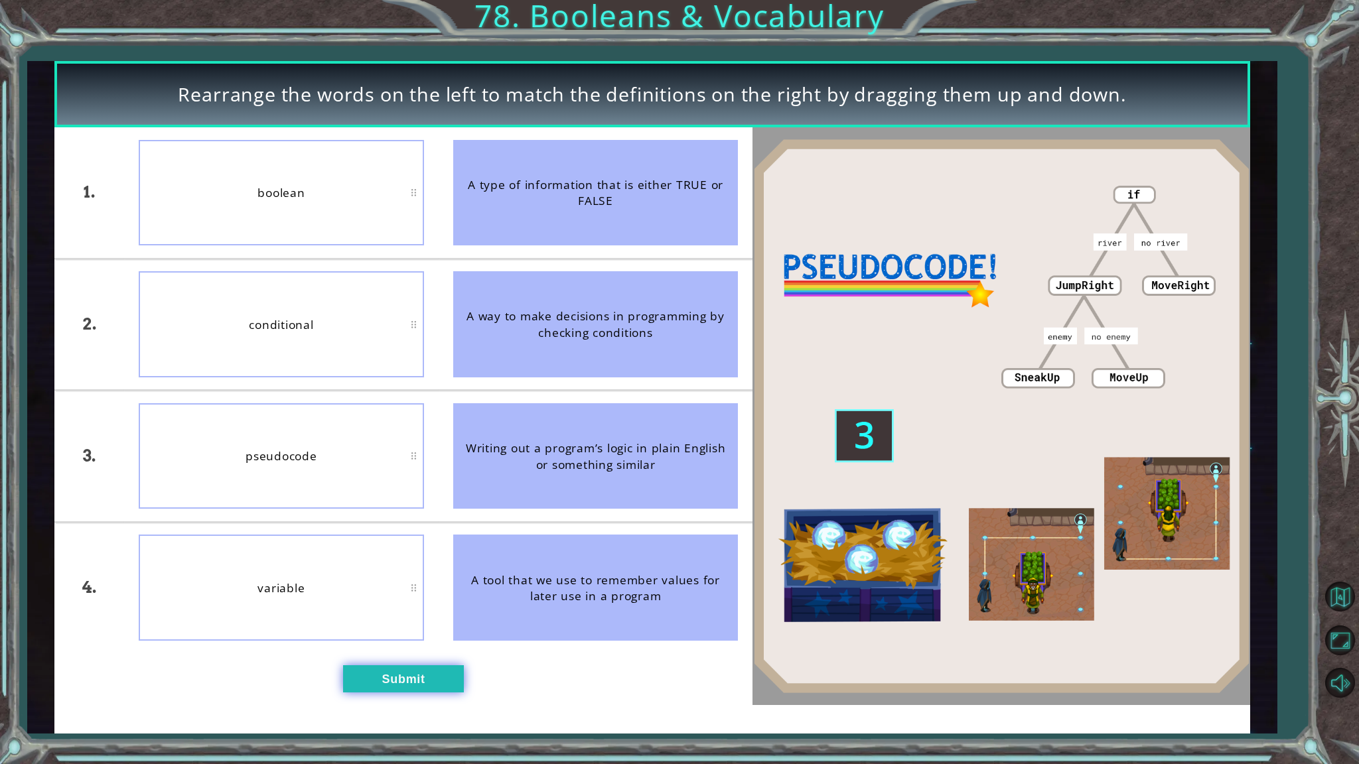
click at [433, 651] on button "Submit" at bounding box center [403, 678] width 121 height 27
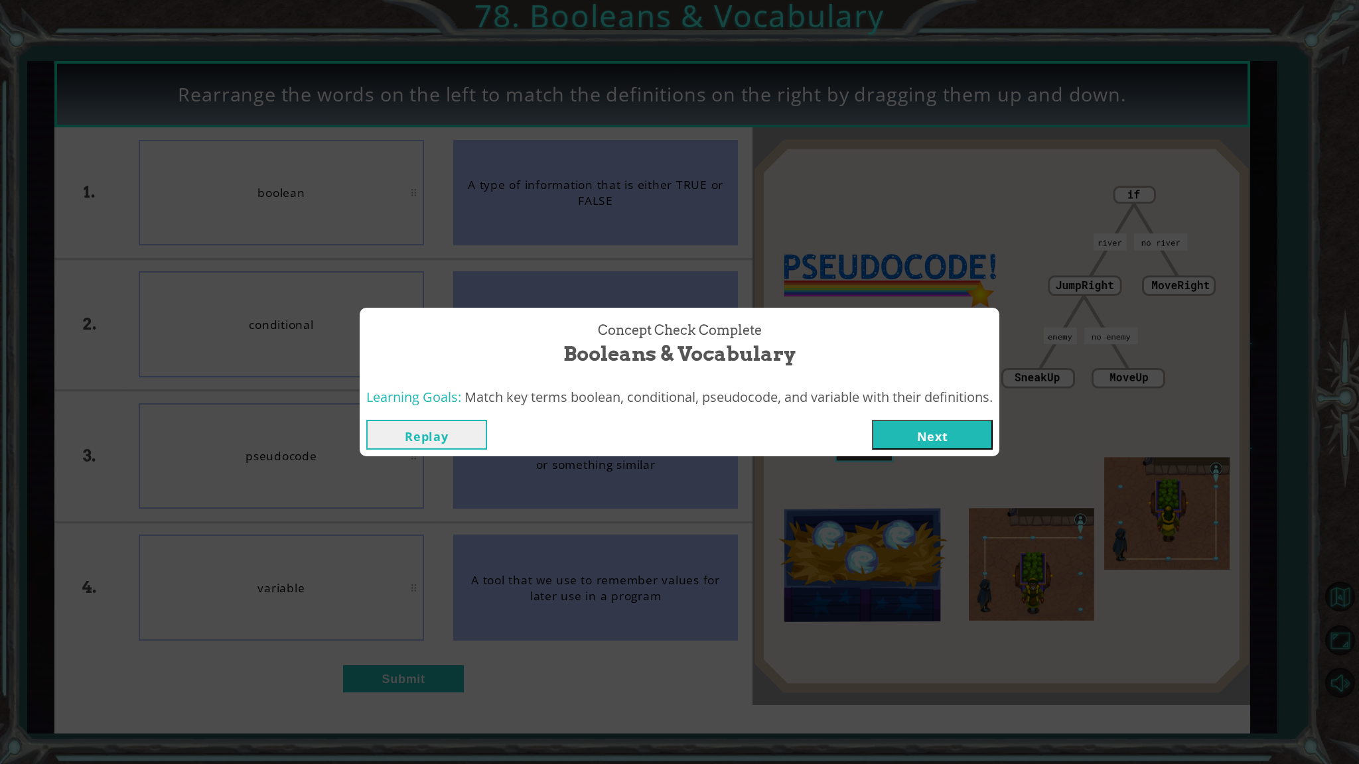
click at [902, 442] on button "Next" at bounding box center [932, 435] width 121 height 30
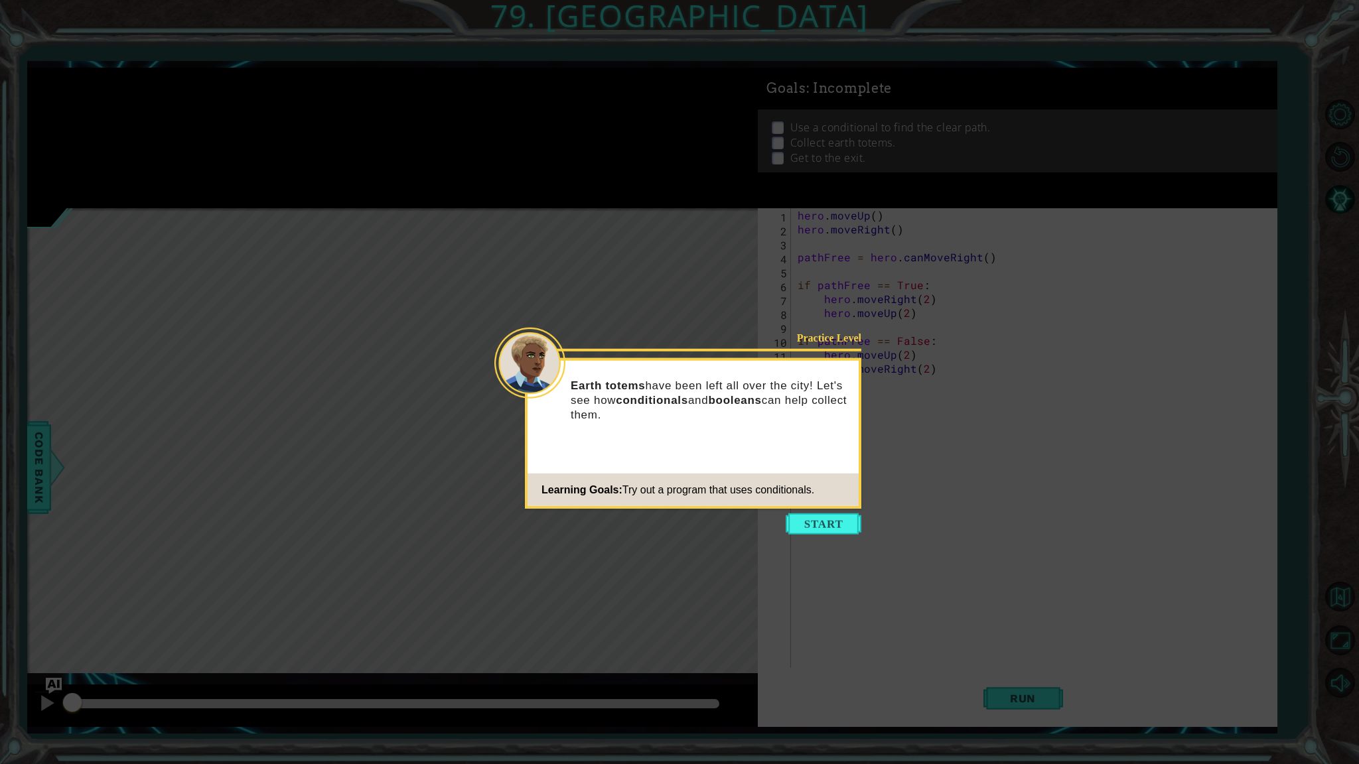
click at [817, 521] on button "Start" at bounding box center [823, 523] width 76 height 21
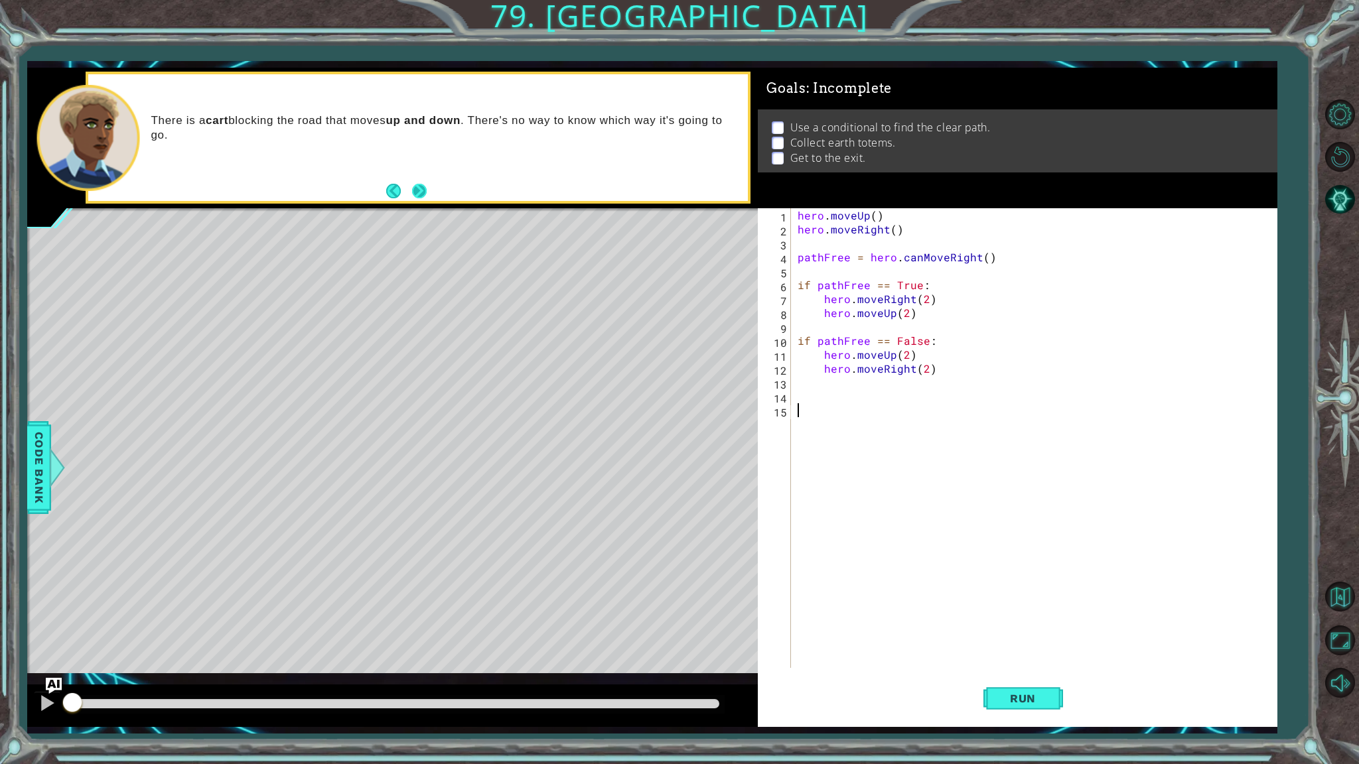
click at [421, 194] on button "Next" at bounding box center [419, 191] width 15 height 15
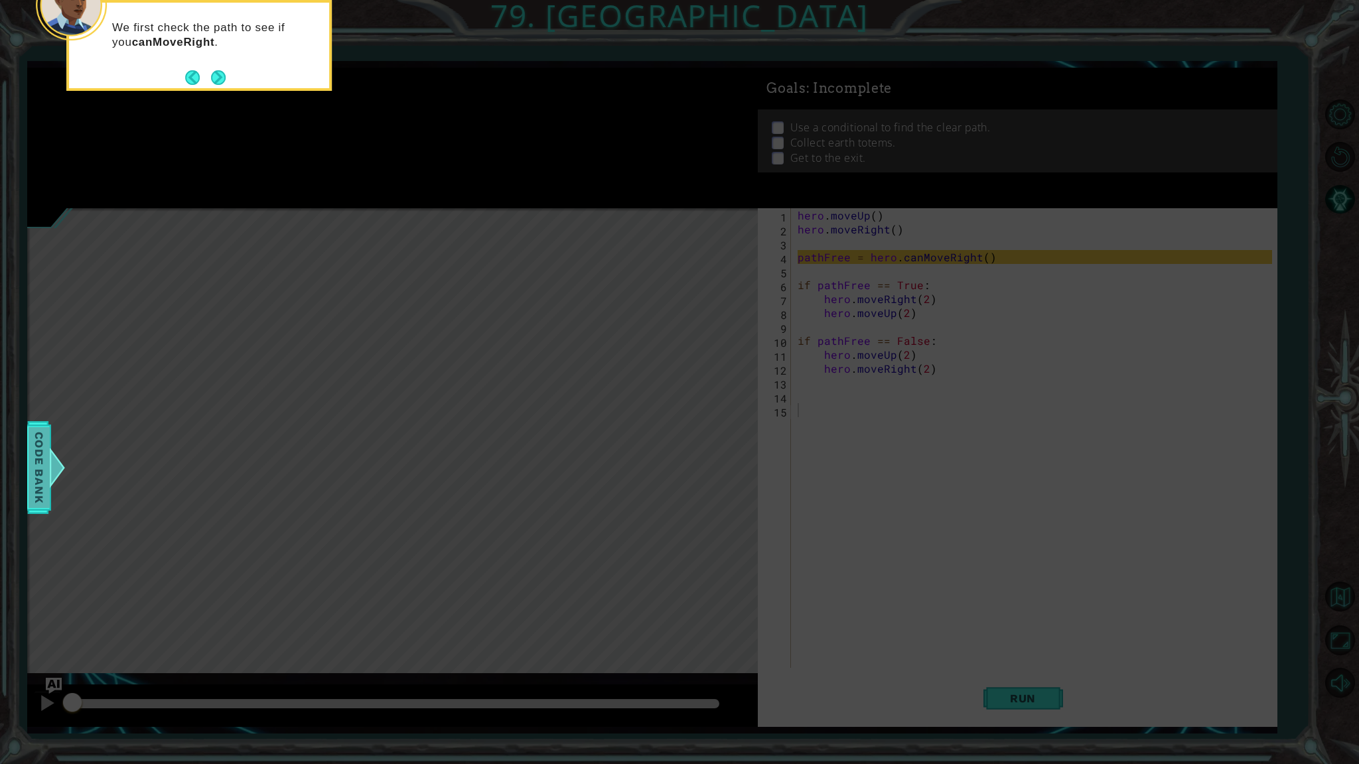
click at [34, 457] on span "Code Bank" at bounding box center [39, 467] width 21 height 81
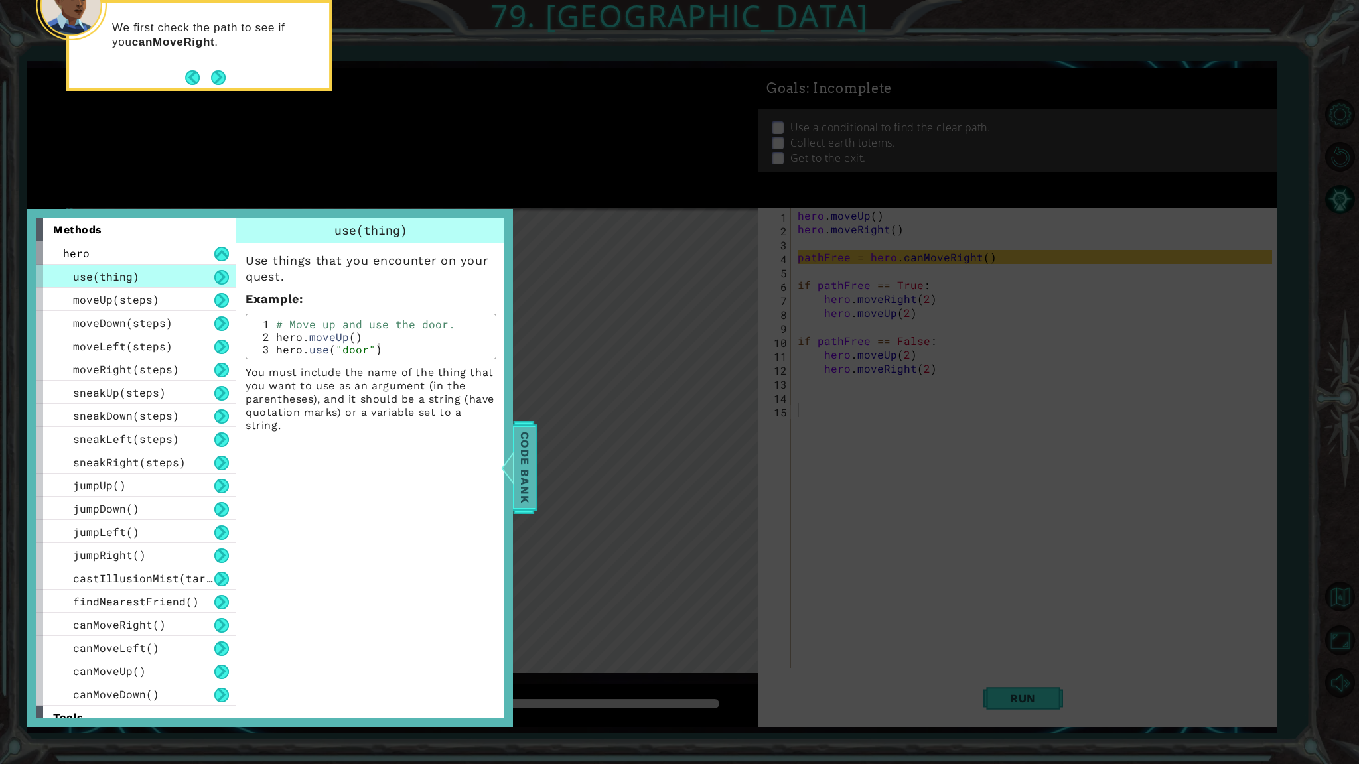
click at [512, 480] on div at bounding box center [507, 468] width 17 height 40
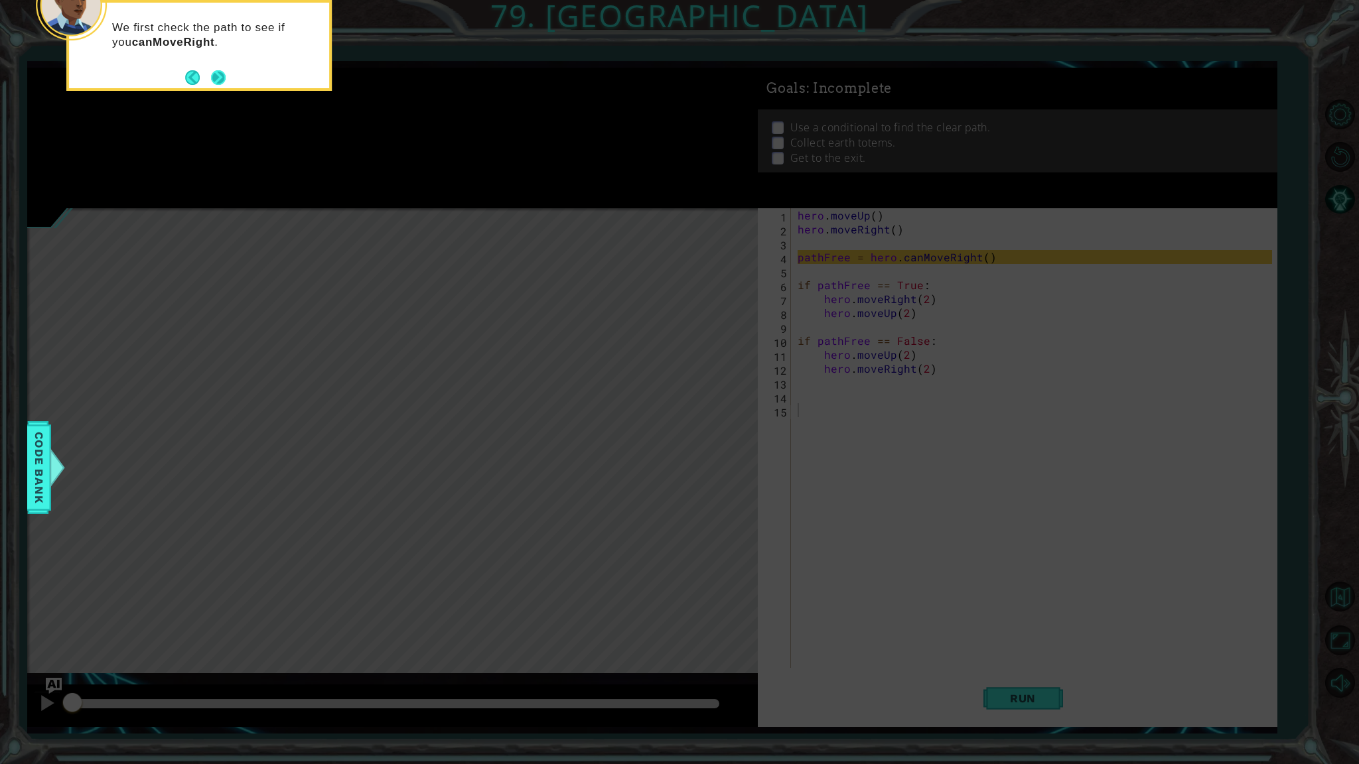
click at [221, 80] on button "Next" at bounding box center [218, 77] width 15 height 15
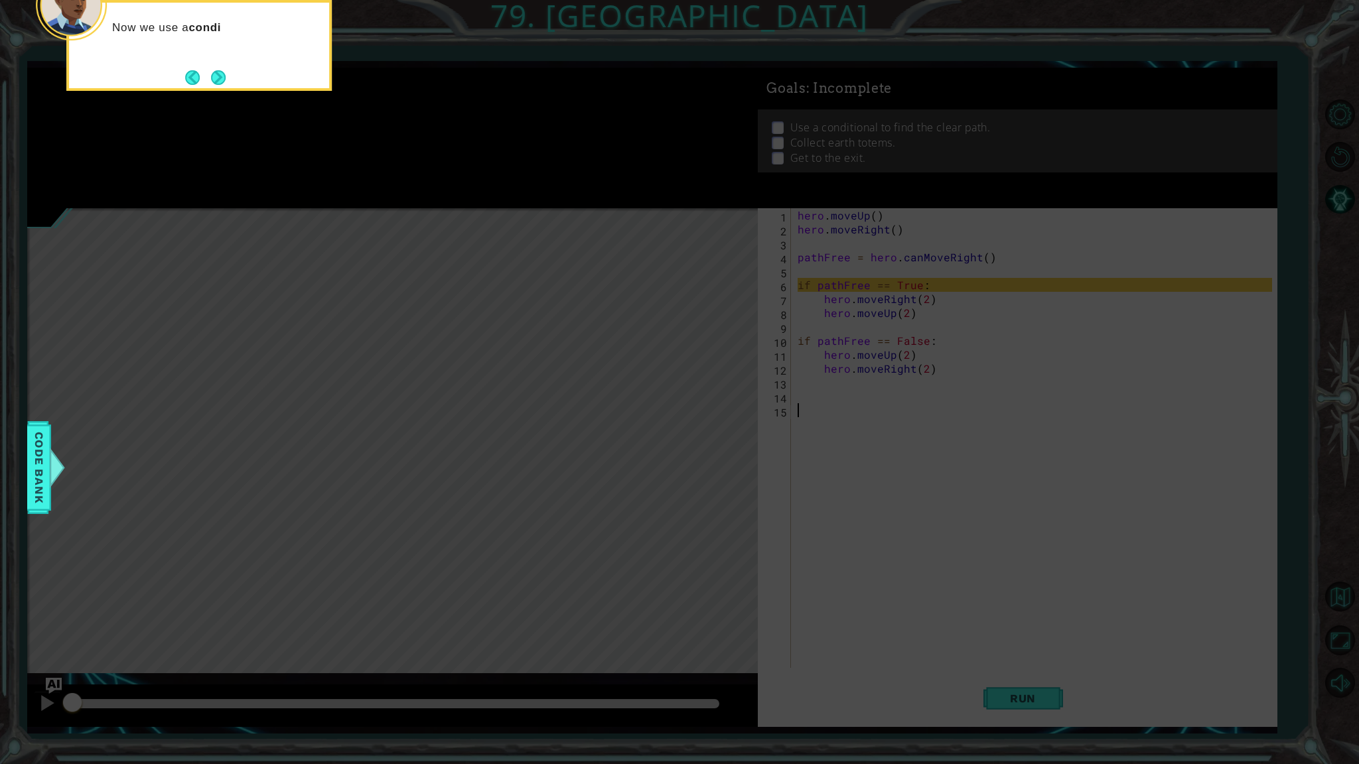
click at [221, 80] on button "Next" at bounding box center [218, 77] width 15 height 15
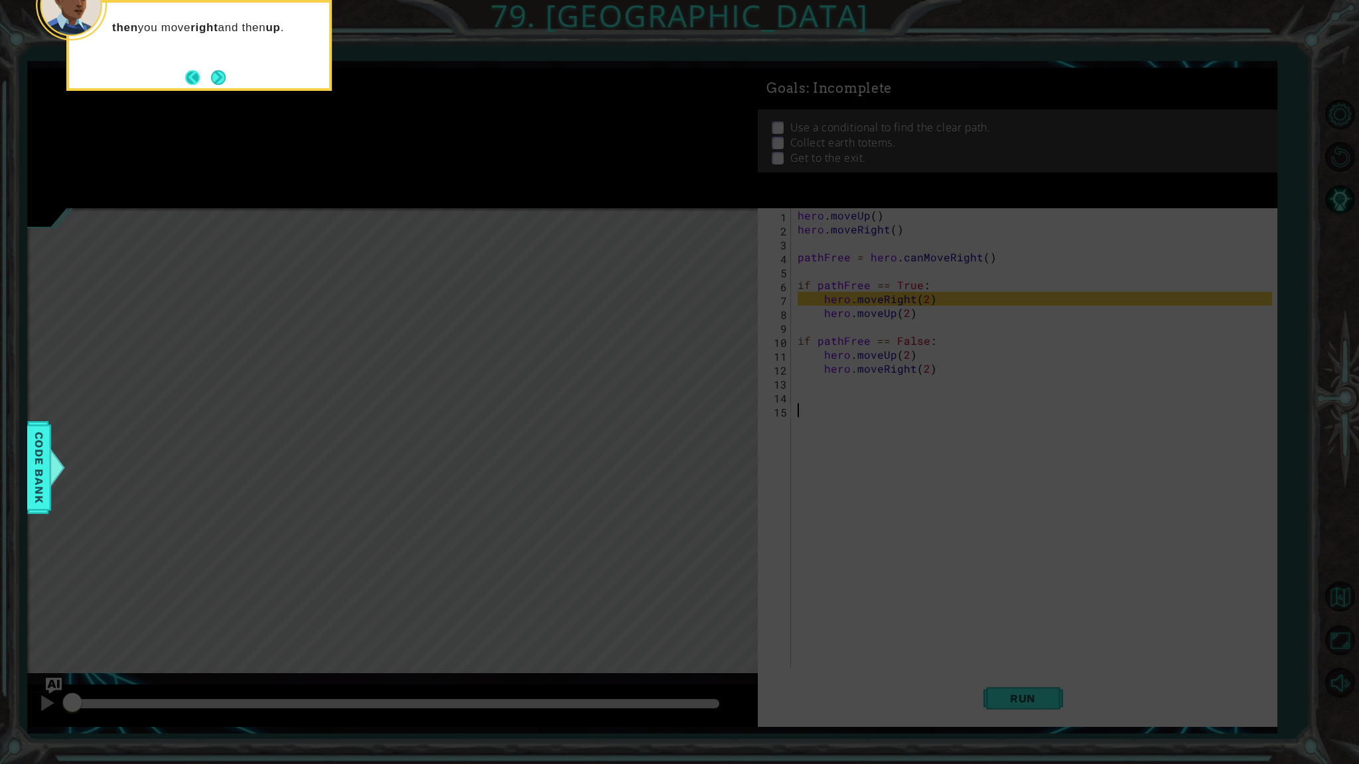
click at [196, 81] on button "Back" at bounding box center [198, 77] width 26 height 15
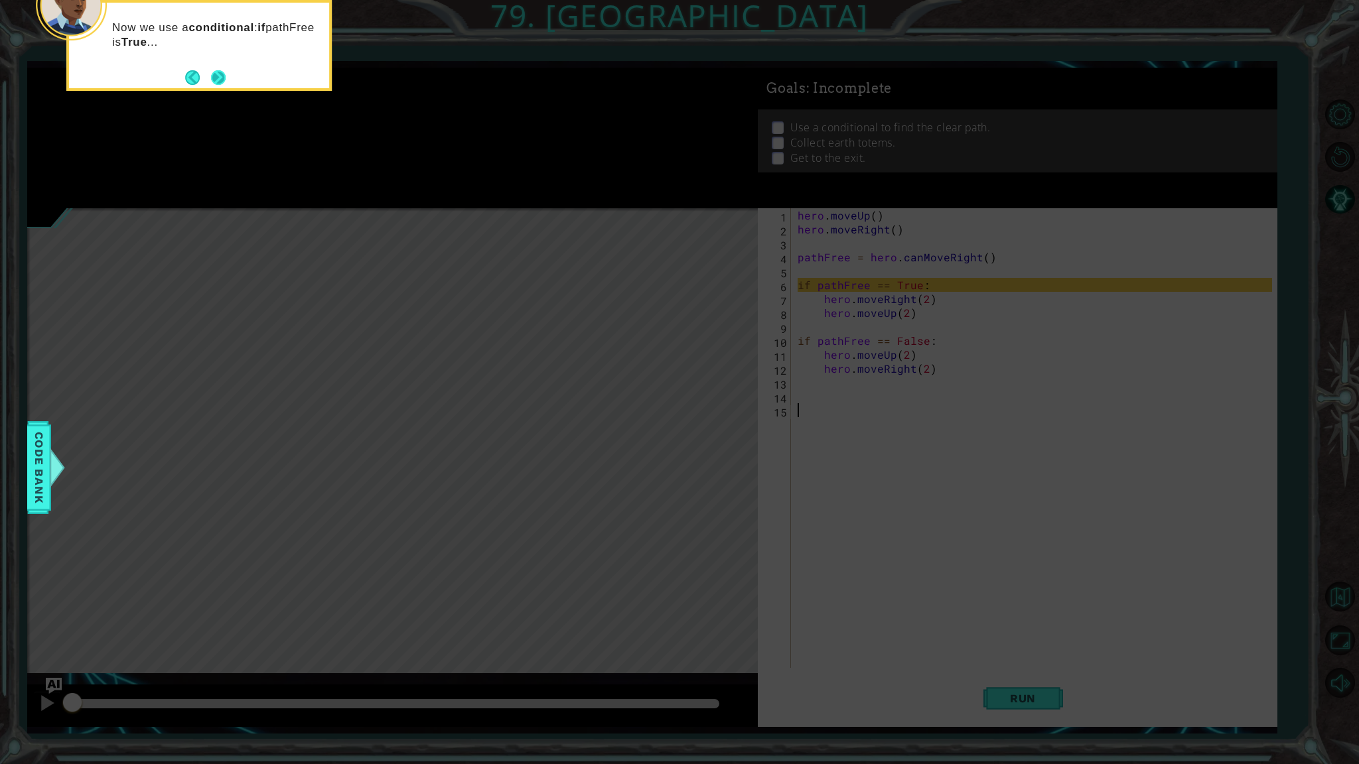
click at [220, 76] on button "Next" at bounding box center [218, 77] width 15 height 15
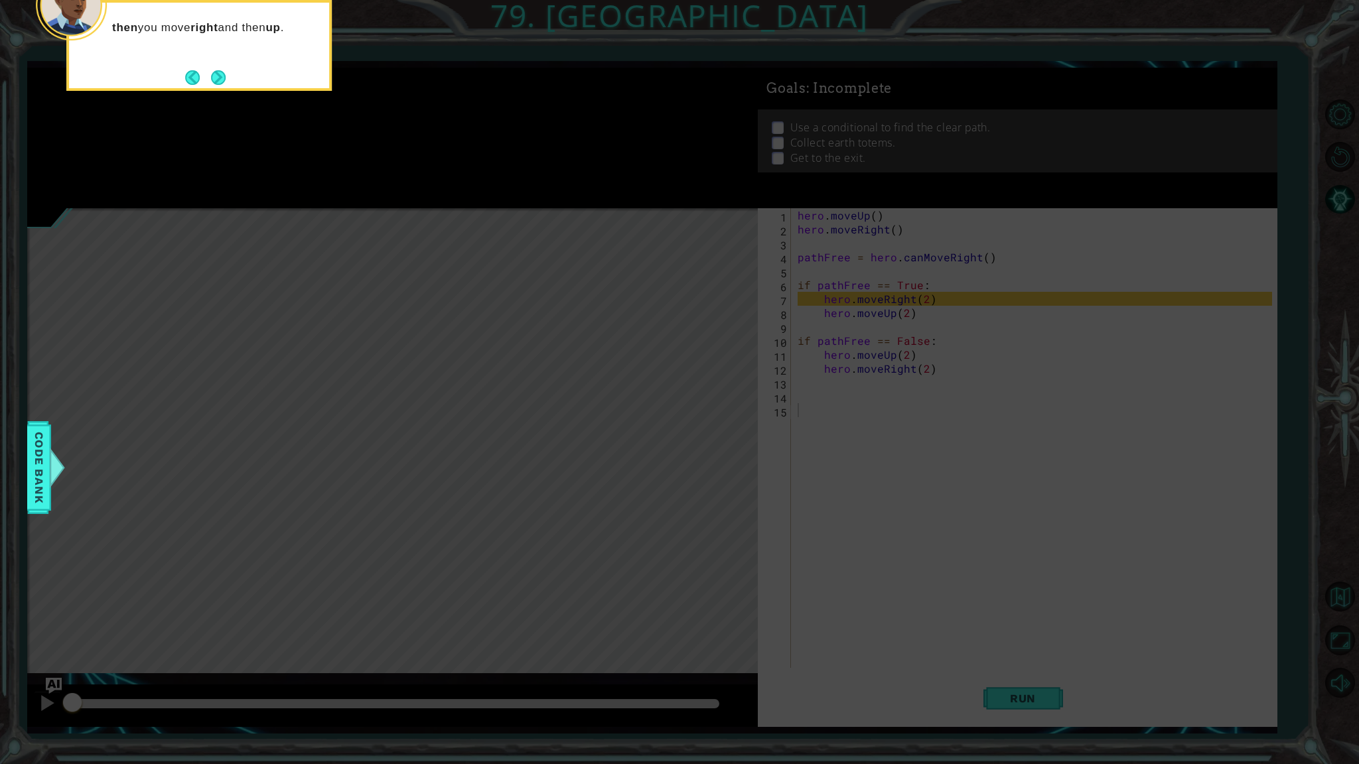
click at [220, 76] on button "Next" at bounding box center [218, 77] width 15 height 15
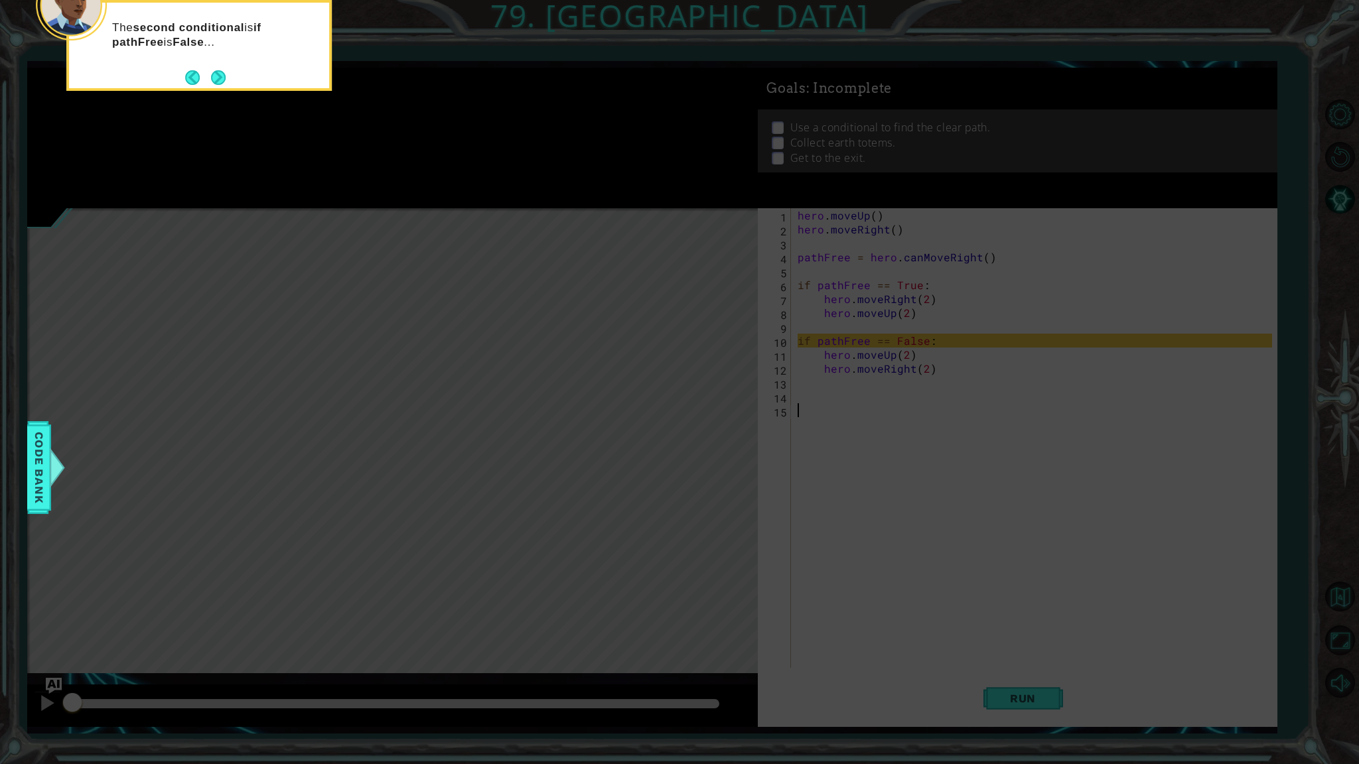
click at [220, 76] on button "Next" at bounding box center [218, 77] width 15 height 15
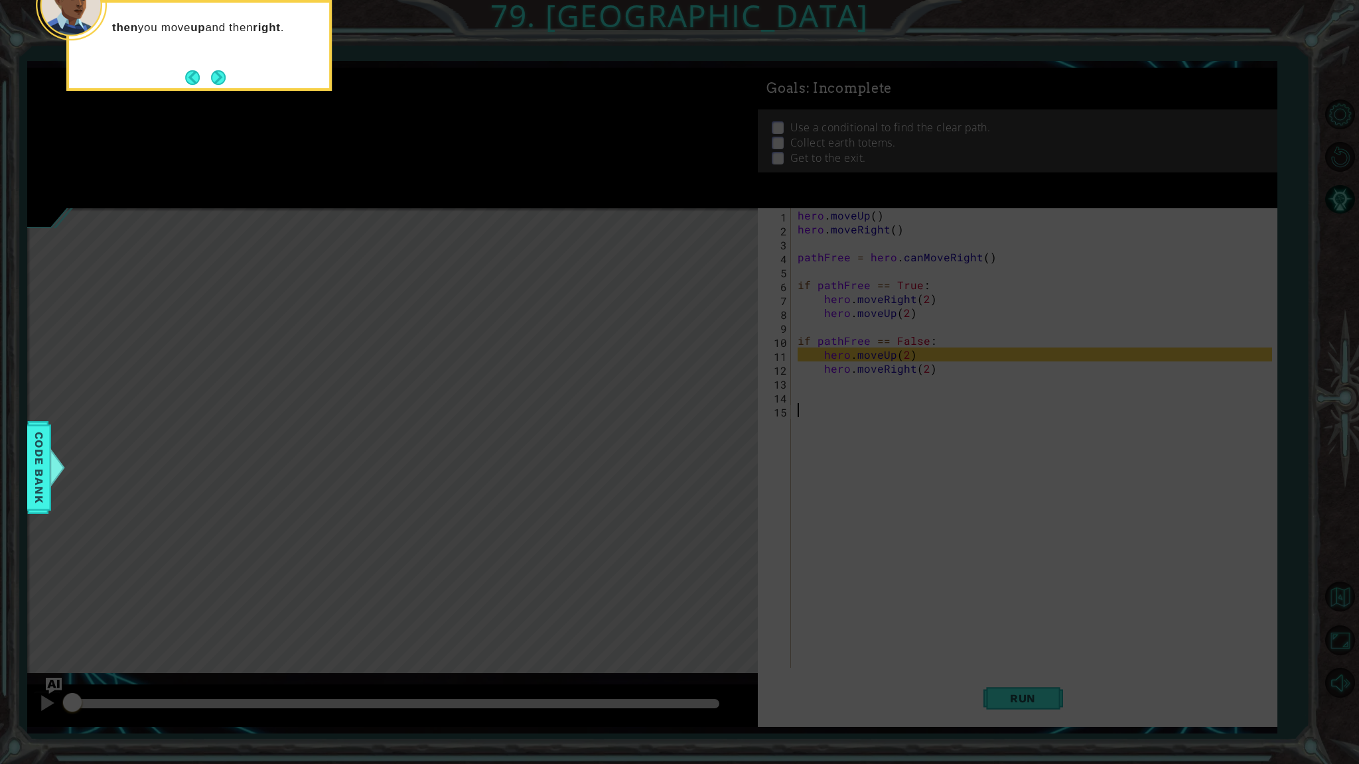
click at [220, 76] on button "Next" at bounding box center [218, 77] width 15 height 15
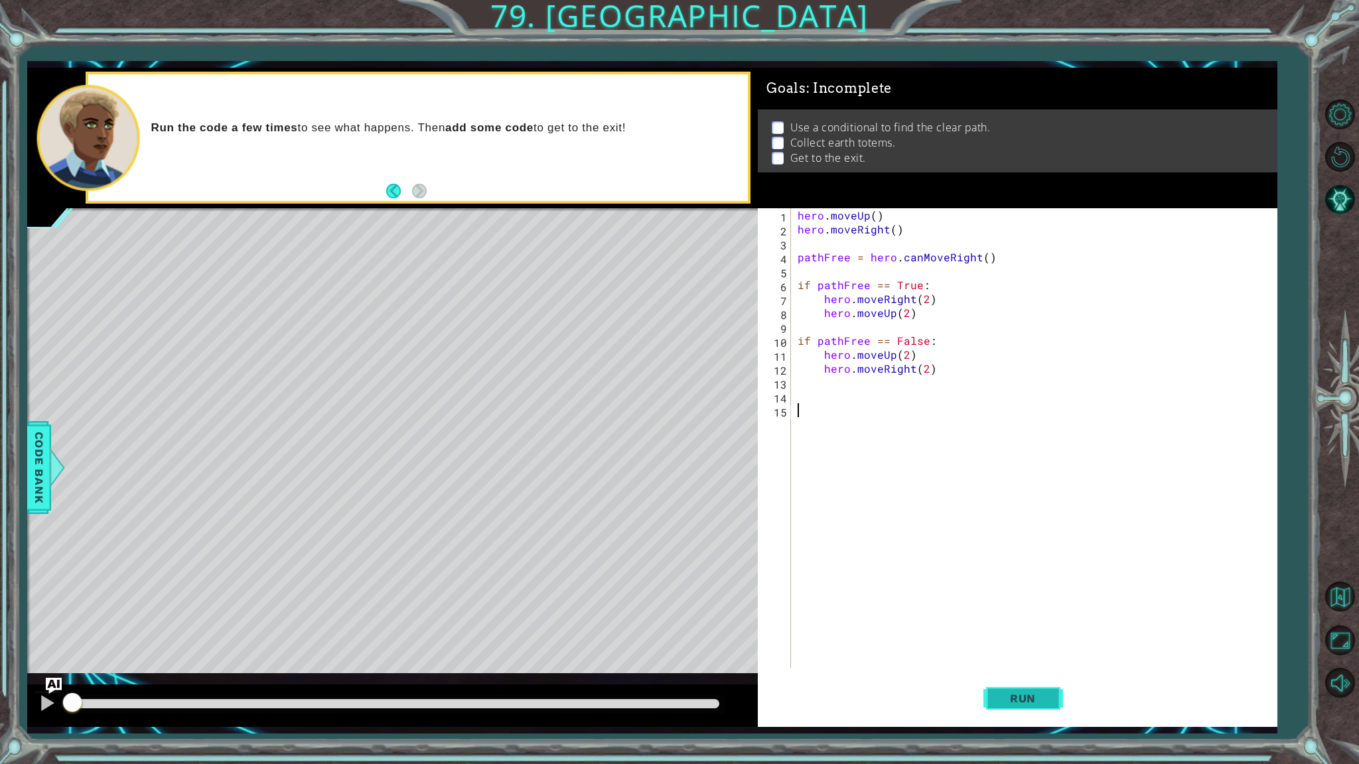
click at [1049, 651] on button "Run" at bounding box center [1023, 699] width 80 height 52
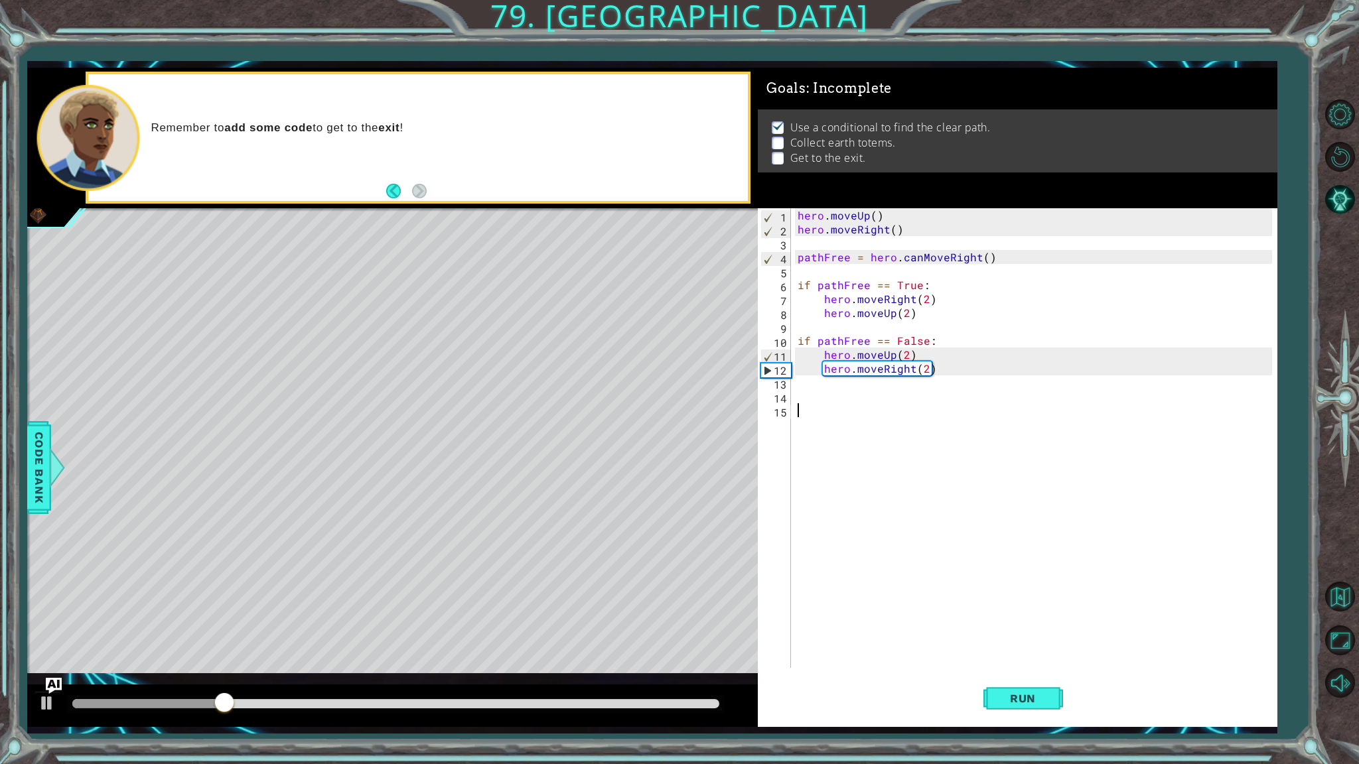
click at [845, 385] on div "hero . moveUp ( ) hero . moveRight ( ) pathFree = hero . canMoveRight ( ) if pa…" at bounding box center [1037, 452] width 484 height 488
click at [864, 403] on div "hero . moveUp ( ) hero . moveRight ( ) pathFree = hero . canMoveRight ( ) if pa…" at bounding box center [1037, 452] width 484 height 488
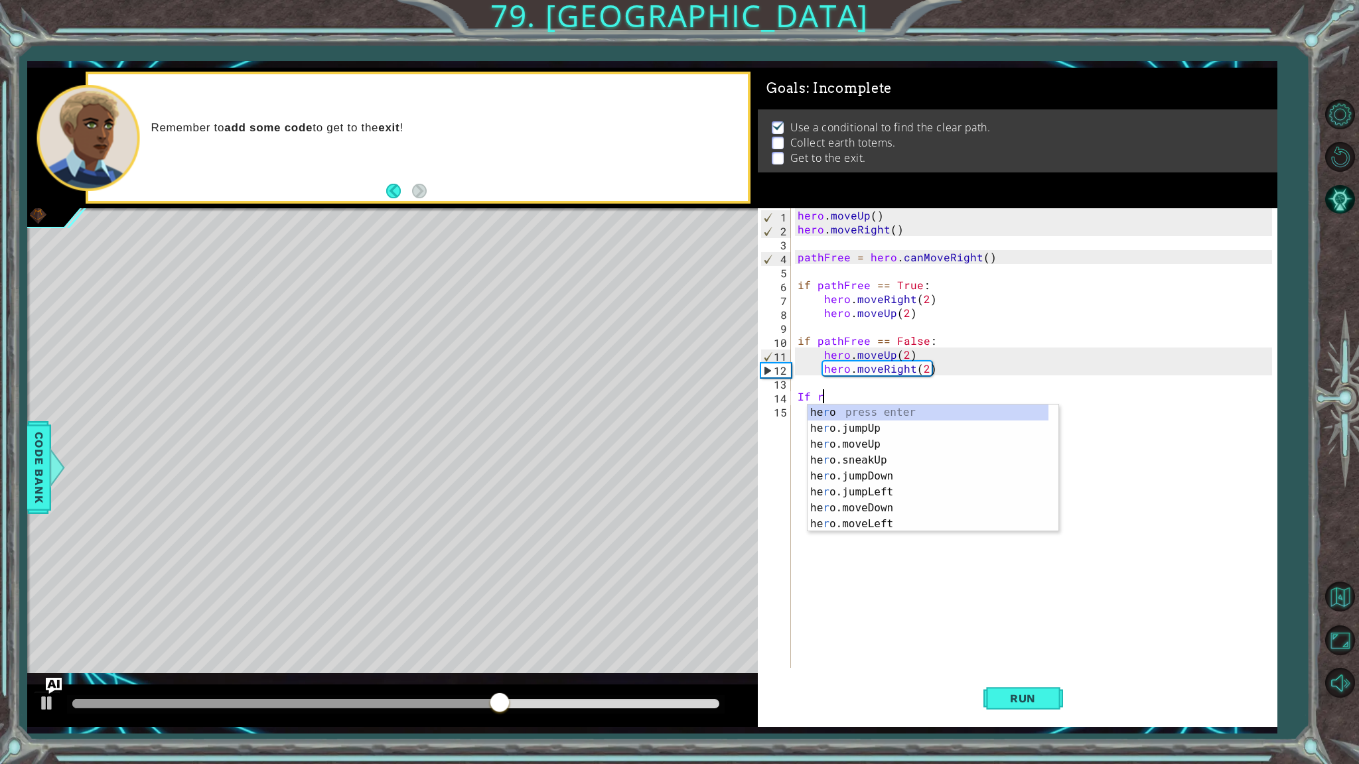
type textarea "If"
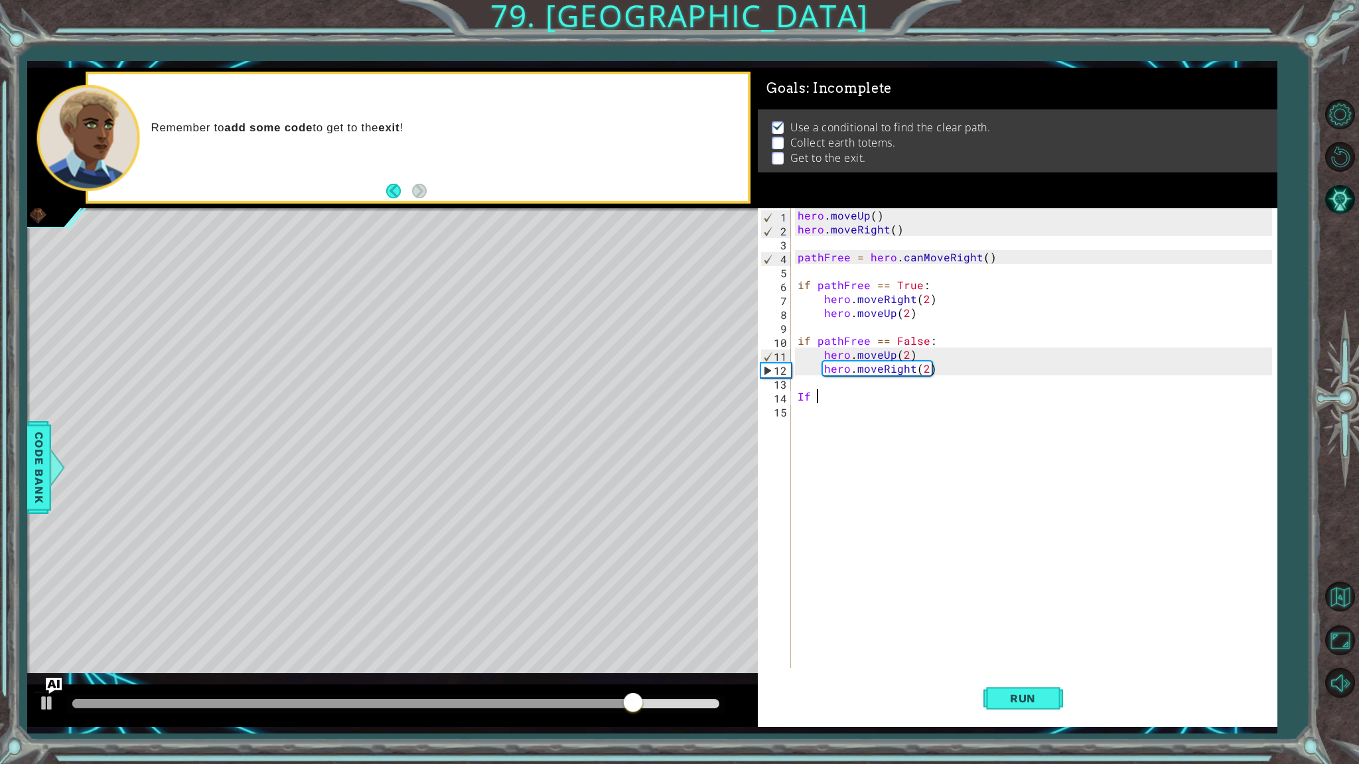
click at [852, 267] on div "hero . moveUp ( ) hero . moveRight ( ) pathFree = hero . canMoveRight ( ) if pa…" at bounding box center [1037, 452] width 484 height 488
click at [879, 408] on div "hero . moveUp ( ) hero . moveRight ( ) pathFree = hero . canMoveRight ( ) if pa…" at bounding box center [1037, 452] width 484 height 488
click at [878, 397] on div "hero . moveUp ( ) hero . moveRight ( ) pathFree = hero . canMoveRight ( ) if pa…" at bounding box center [1037, 452] width 484 height 488
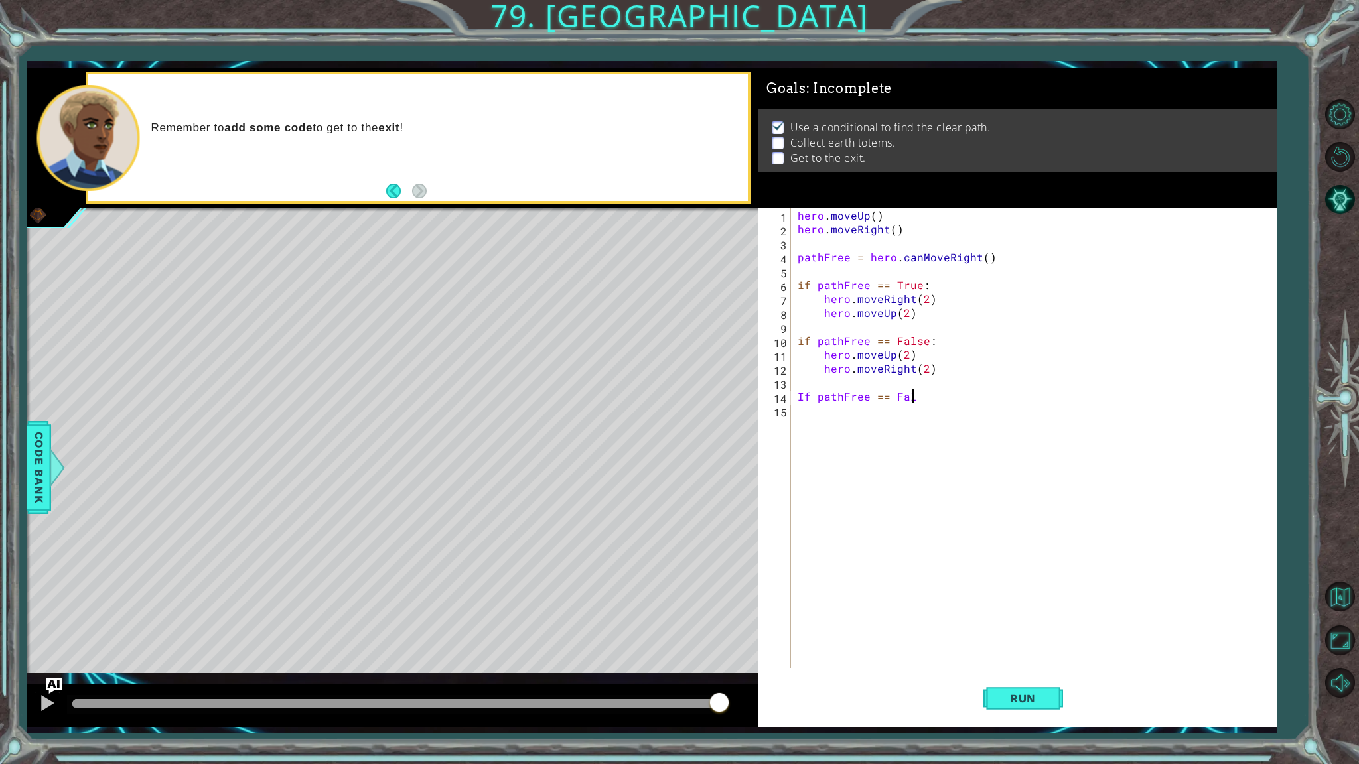
scroll to position [0, 7]
type textarea "If pathFree == False:"
click at [1026, 431] on div "hero . moveUp ( ) hero . moveRight ( ) pathFree = hero . canMoveRight ( ) if pa…" at bounding box center [1037, 452] width 484 height 488
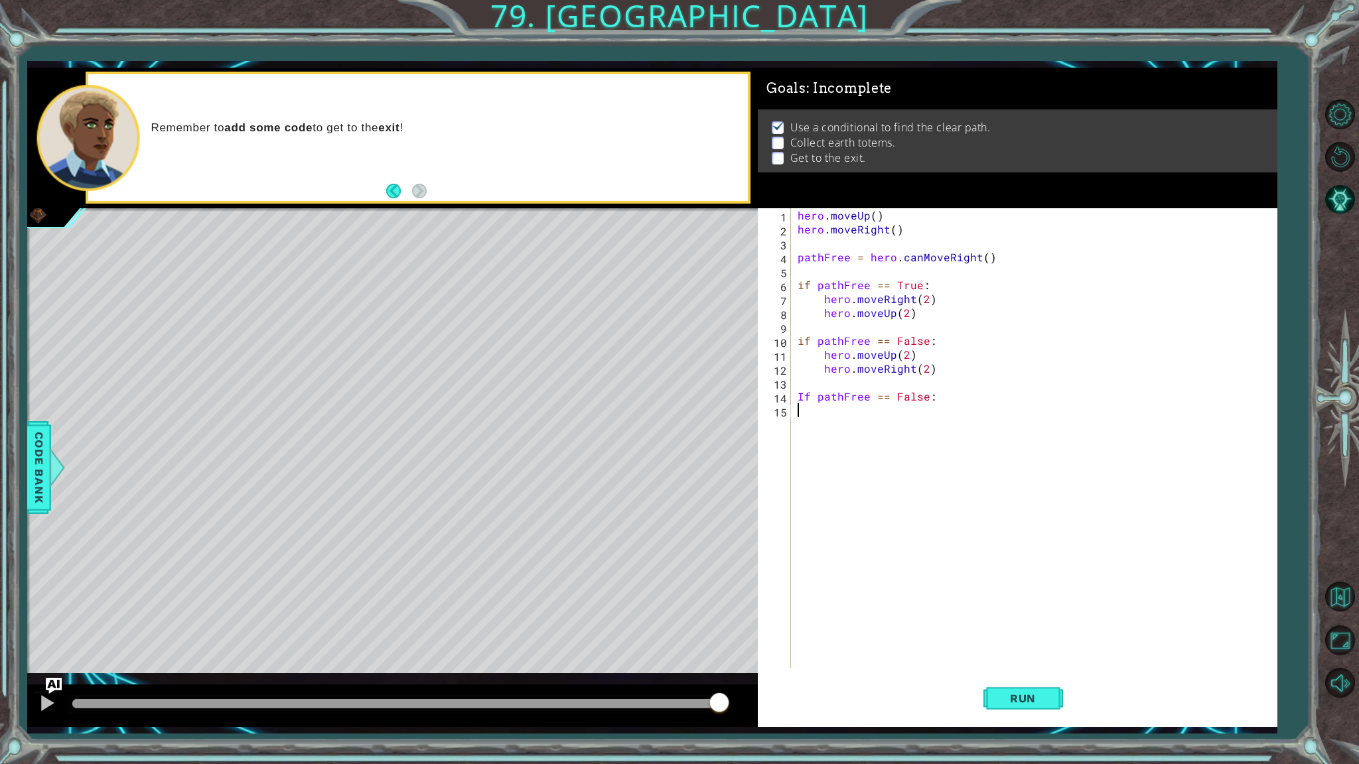
type textarea "="
type textarea "If pathFree == False:"
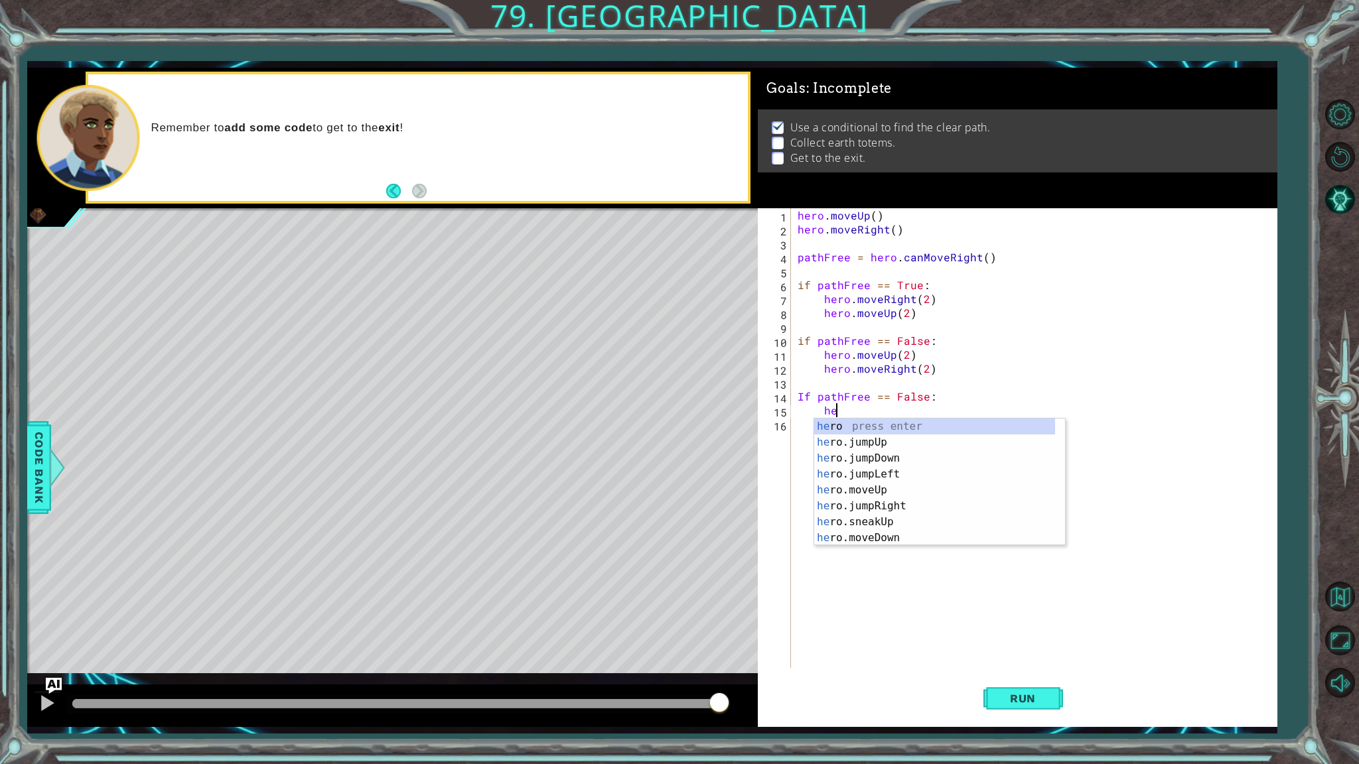
scroll to position [0, 2]
type textarea "hero.jump"
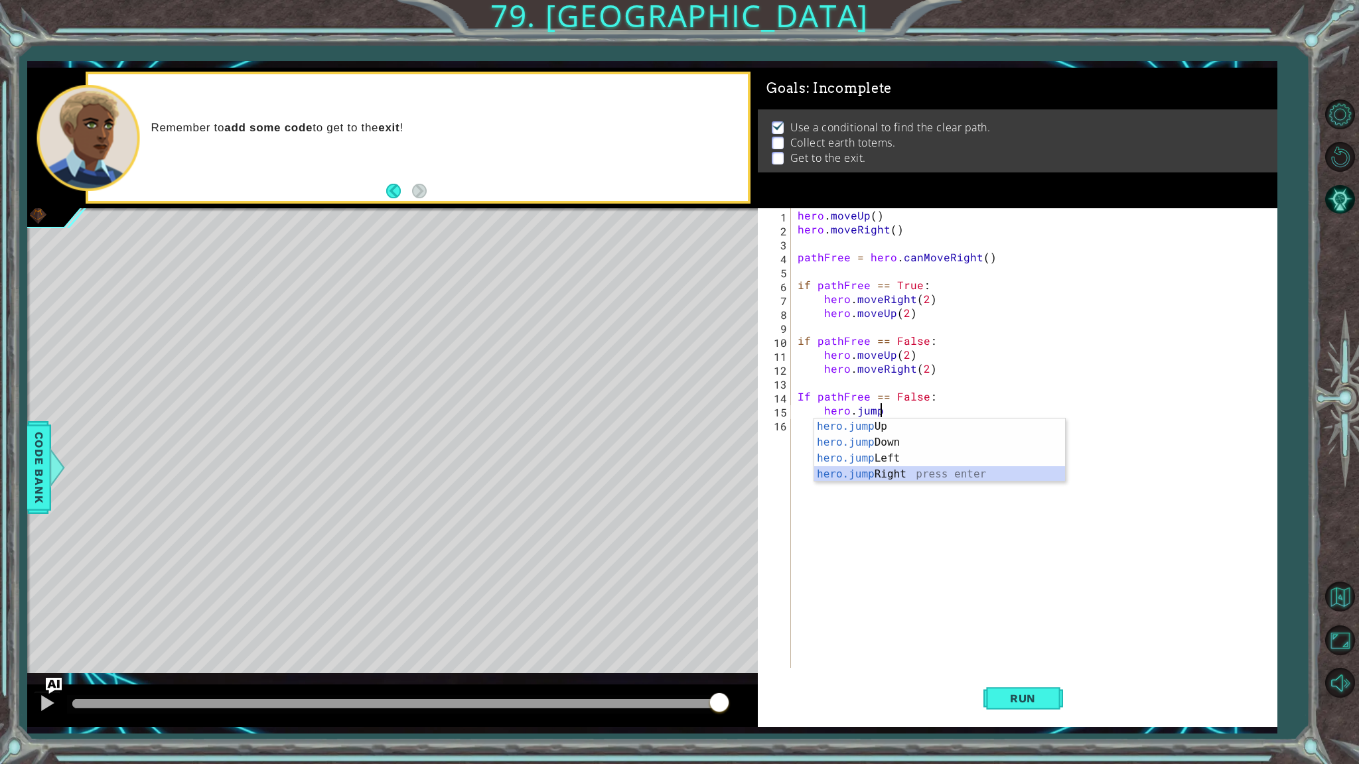
click at [977, 476] on div "hero.jump Up press enter hero.jump Down press enter hero.jump Left press enter …" at bounding box center [939, 467] width 251 height 96
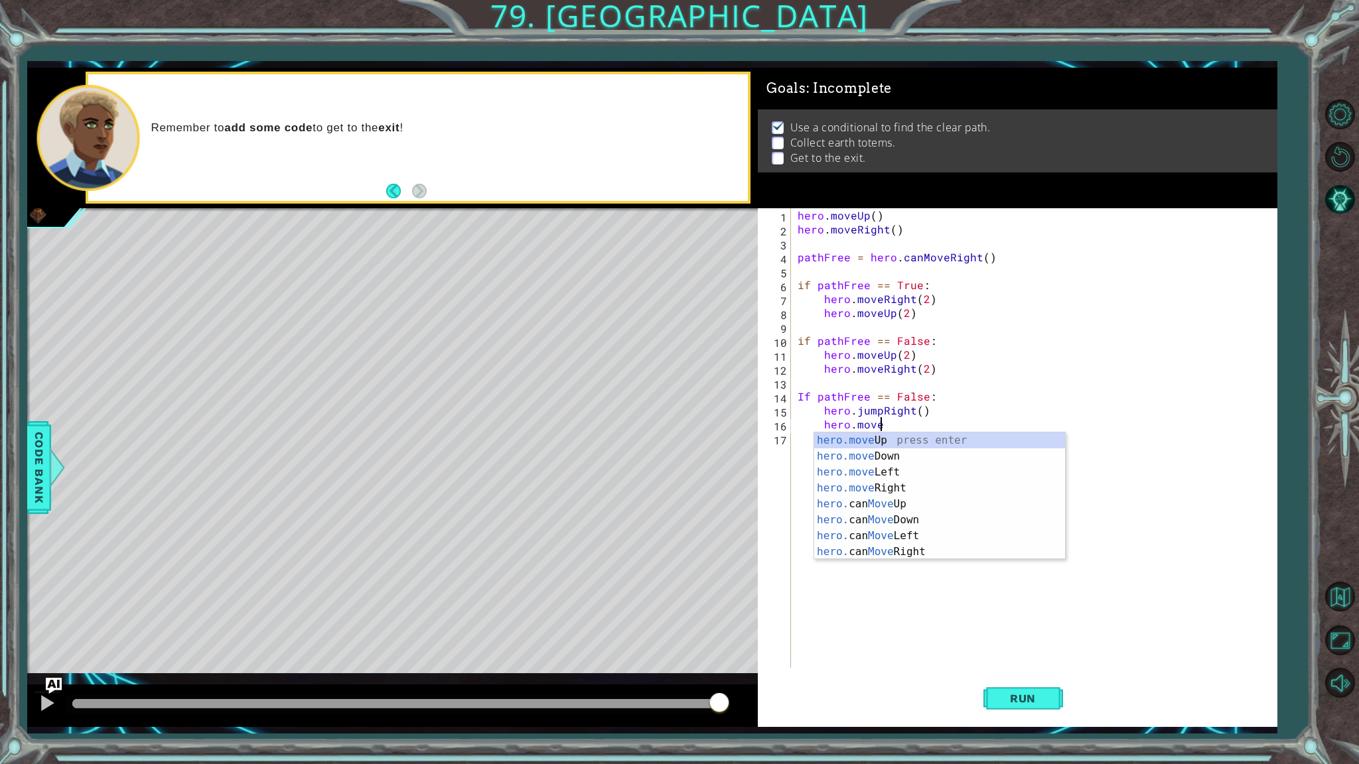
scroll to position [0, 5]
click at [884, 437] on div "hero.moveR ight press enter hero. can MoveR ight press enter" at bounding box center [939, 465] width 251 height 64
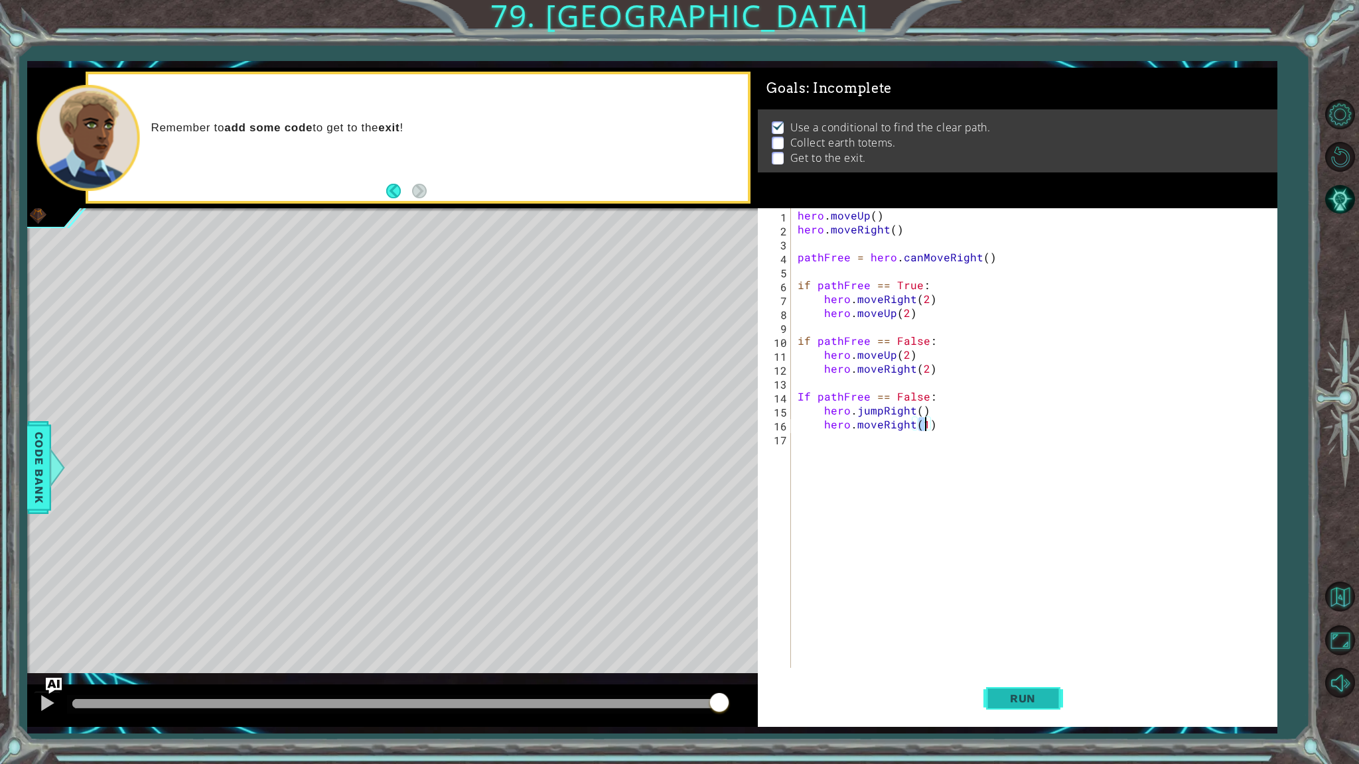
click at [1014, 651] on span "Run" at bounding box center [1022, 698] width 52 height 13
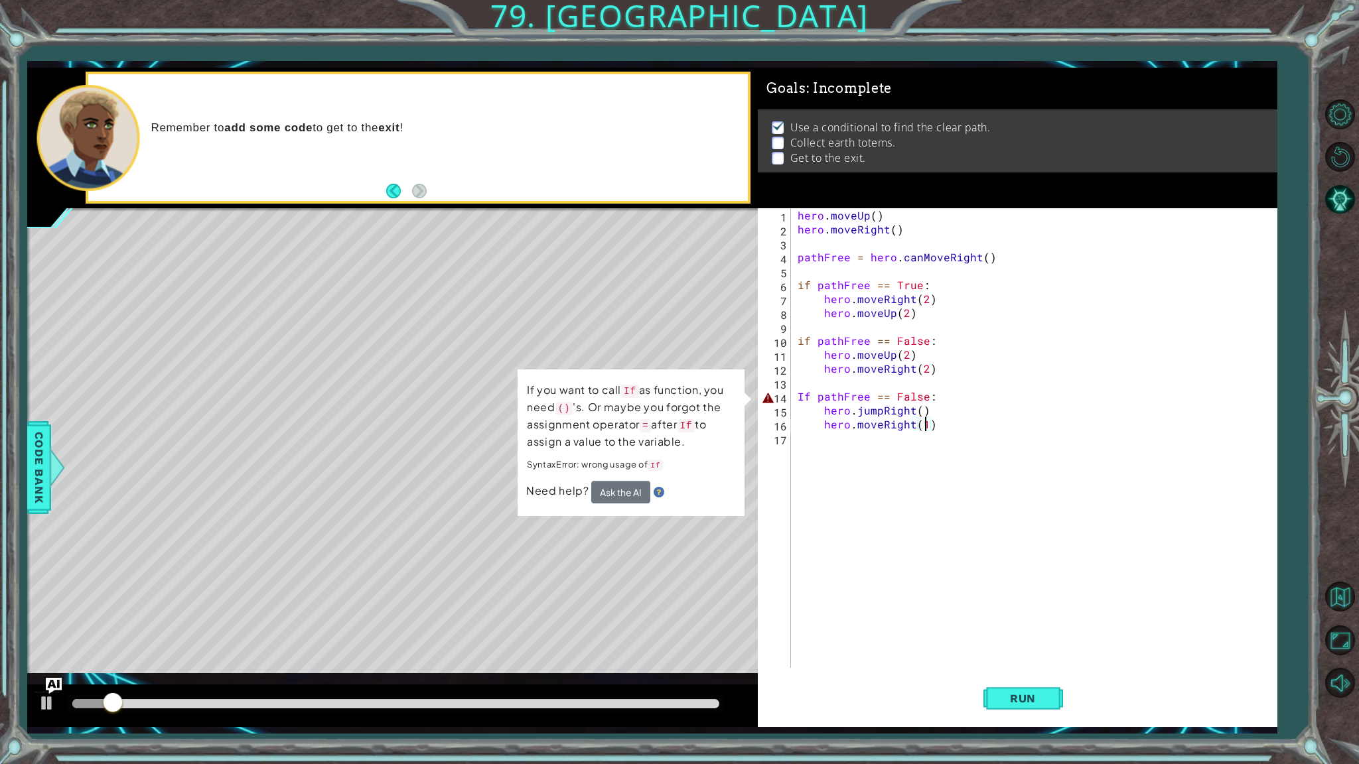
click at [809, 398] on div "hero . moveUp ( ) hero . moveRight ( ) pathFree = hero . canMoveRight ( ) if pa…" at bounding box center [1037, 452] width 484 height 488
click at [804, 399] on div "hero . moveUp ( ) hero . moveRight ( ) pathFree = hero . canMoveRight ( ) if pa…" at bounding box center [1037, 452] width 484 height 488
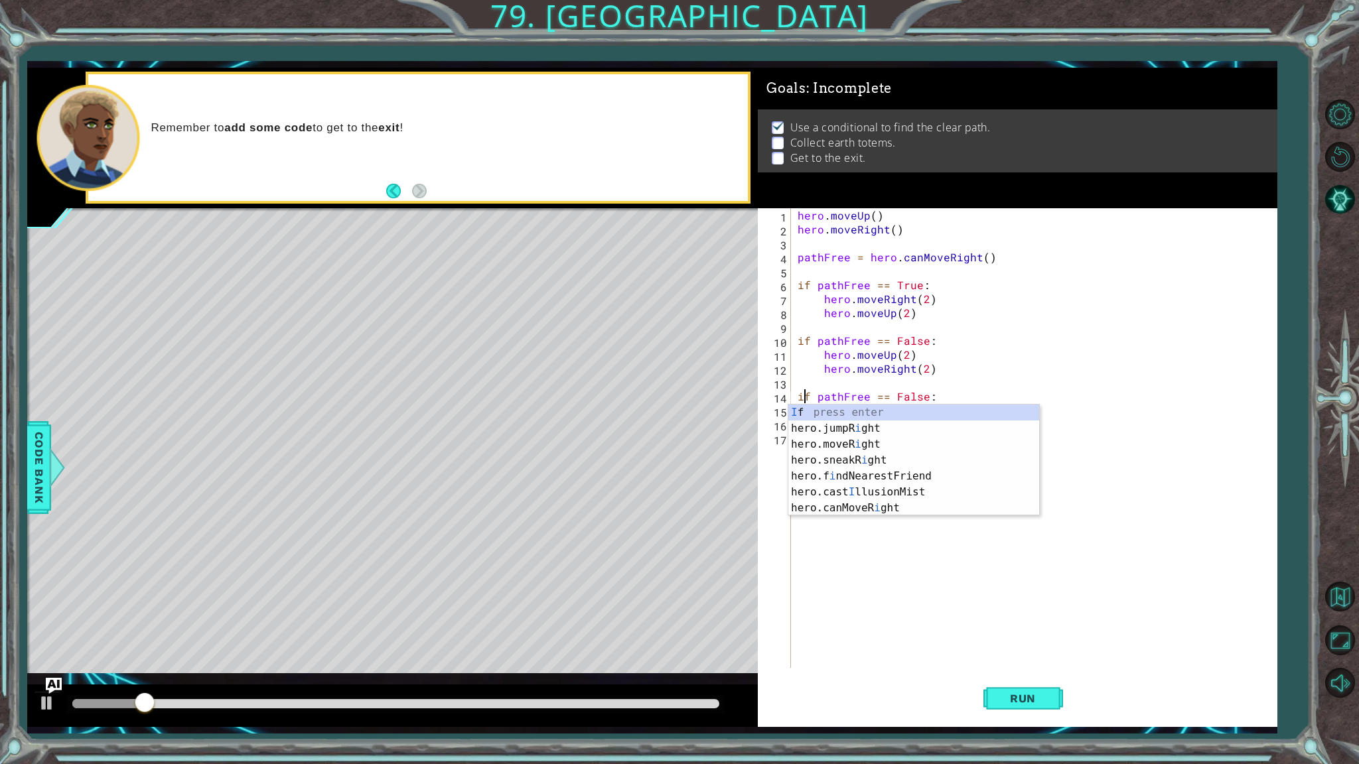
scroll to position [0, 0]
type textarea "if pathFree == False:"
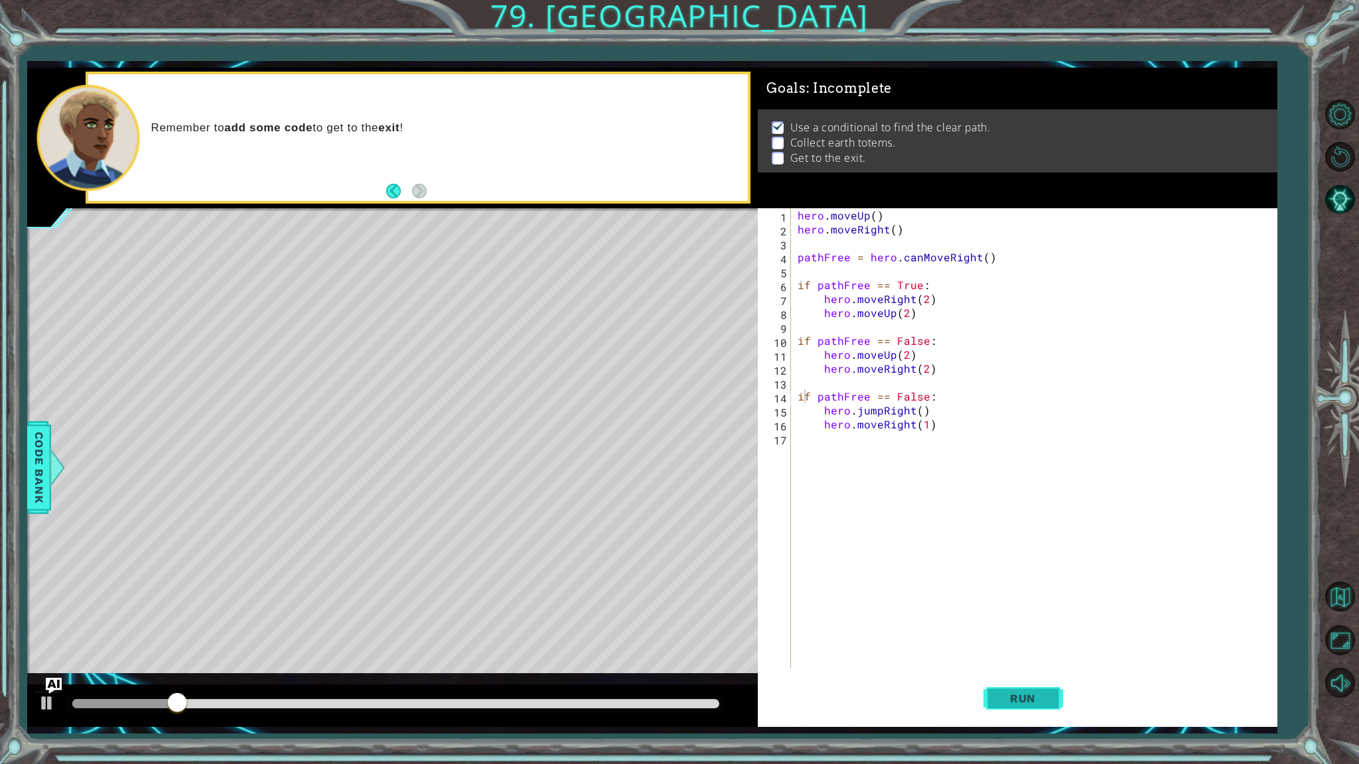
click at [1045, 651] on button "Run" at bounding box center [1023, 699] width 80 height 52
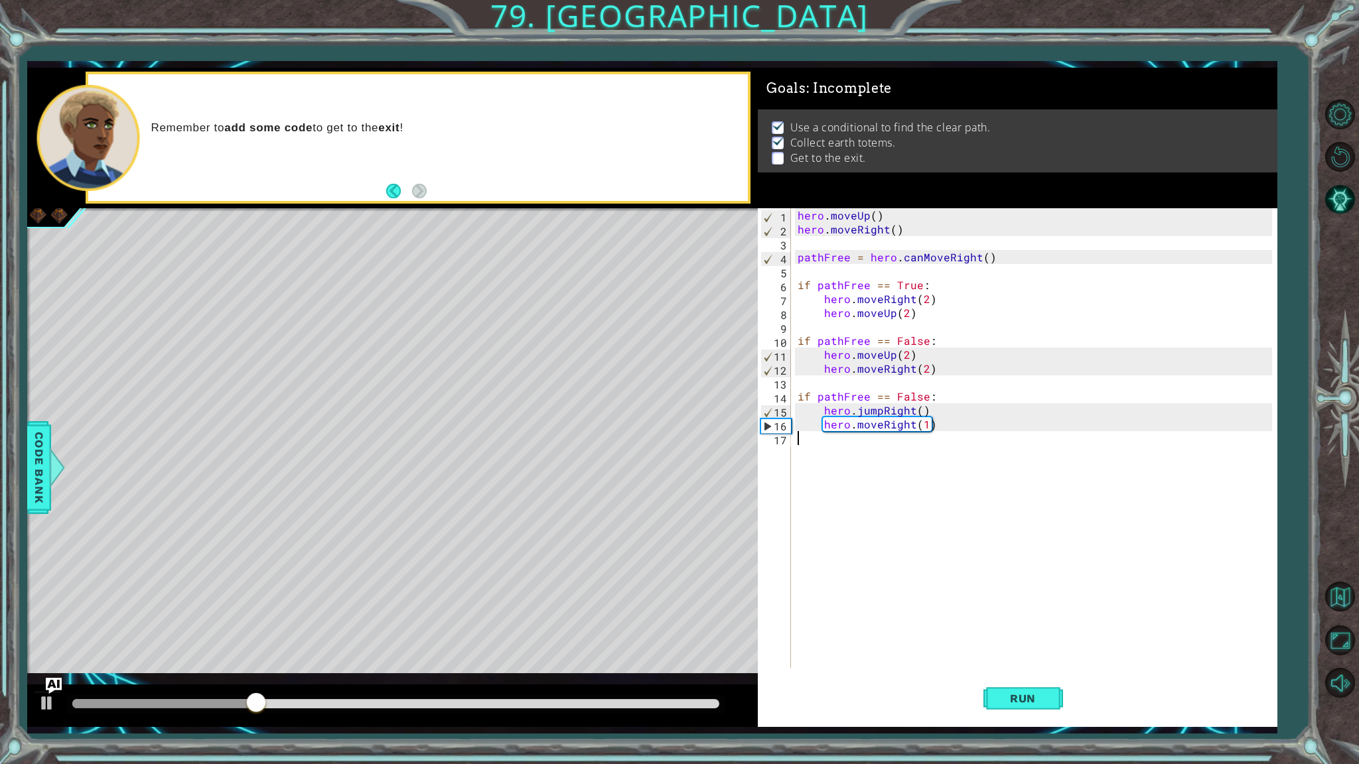
click at [929, 460] on div "hero . moveUp ( ) hero . moveRight ( ) pathFree = hero . canMoveRight ( ) if pa…" at bounding box center [1037, 452] width 484 height 488
click at [916, 463] on div "hero . moveUp ( ) hero . moveRight ( ) pathFree = hero . canMoveRight ( ) if pa…" at bounding box center [1037, 452] width 484 height 488
type textarea "if pathFree == False:"
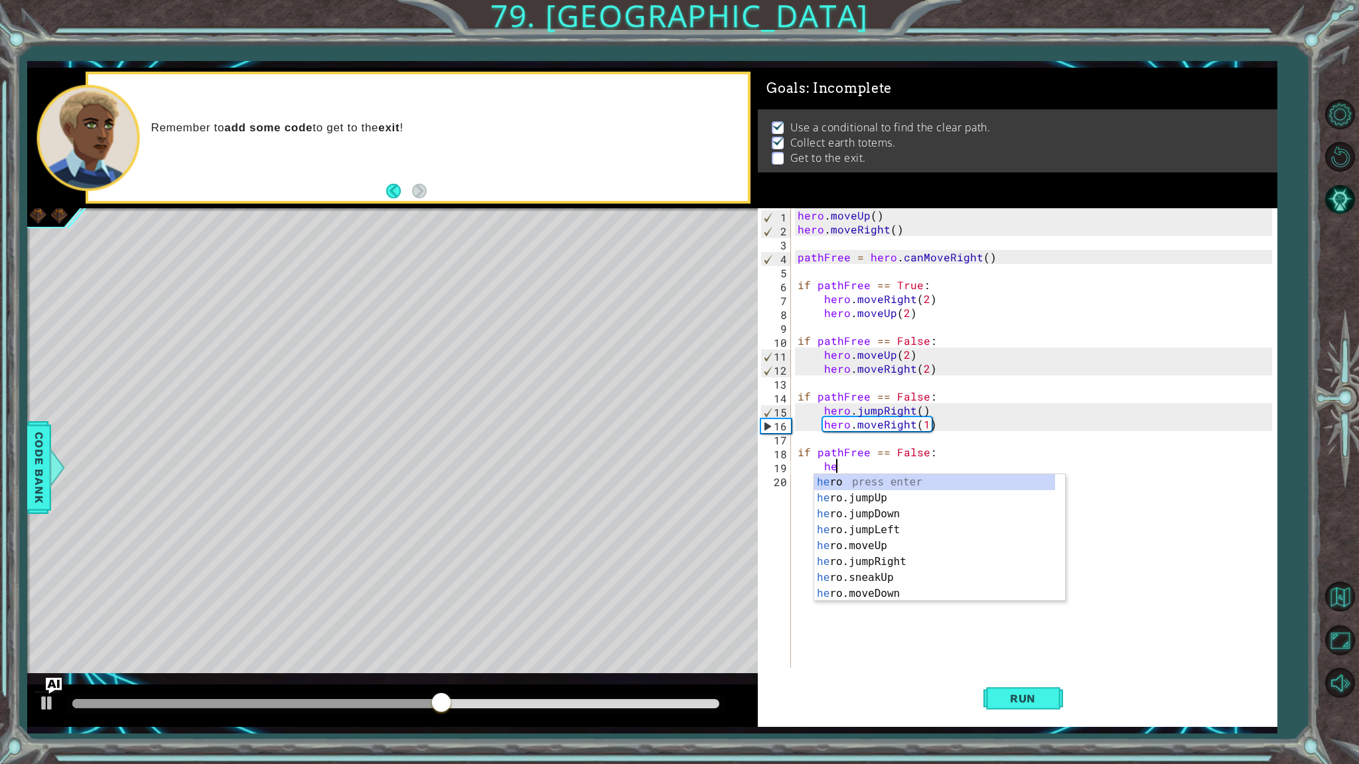
scroll to position [0, 2]
type textarea "hero"
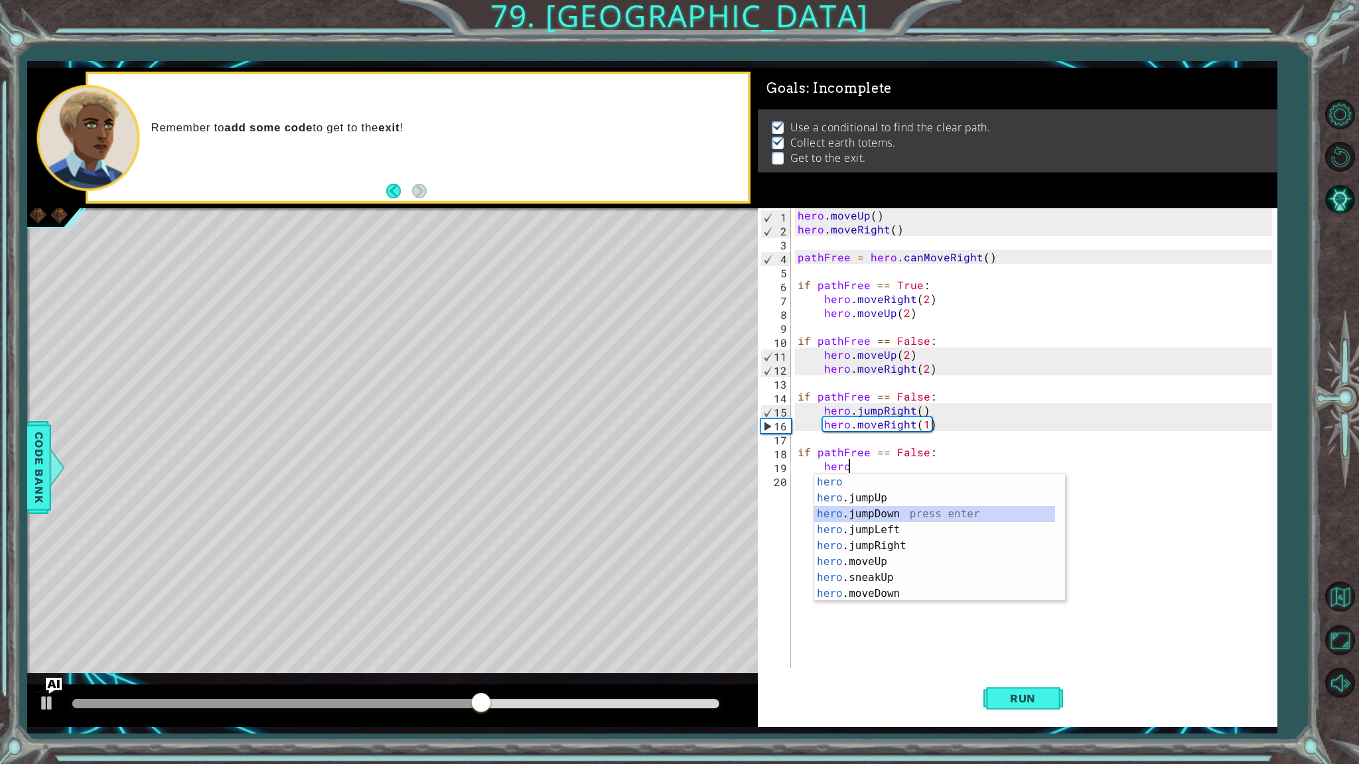
click at [1004, 509] on div "hero press enter hero .jumpUp press enter hero .jumpDown press enter hero .jump…" at bounding box center [934, 553] width 241 height 159
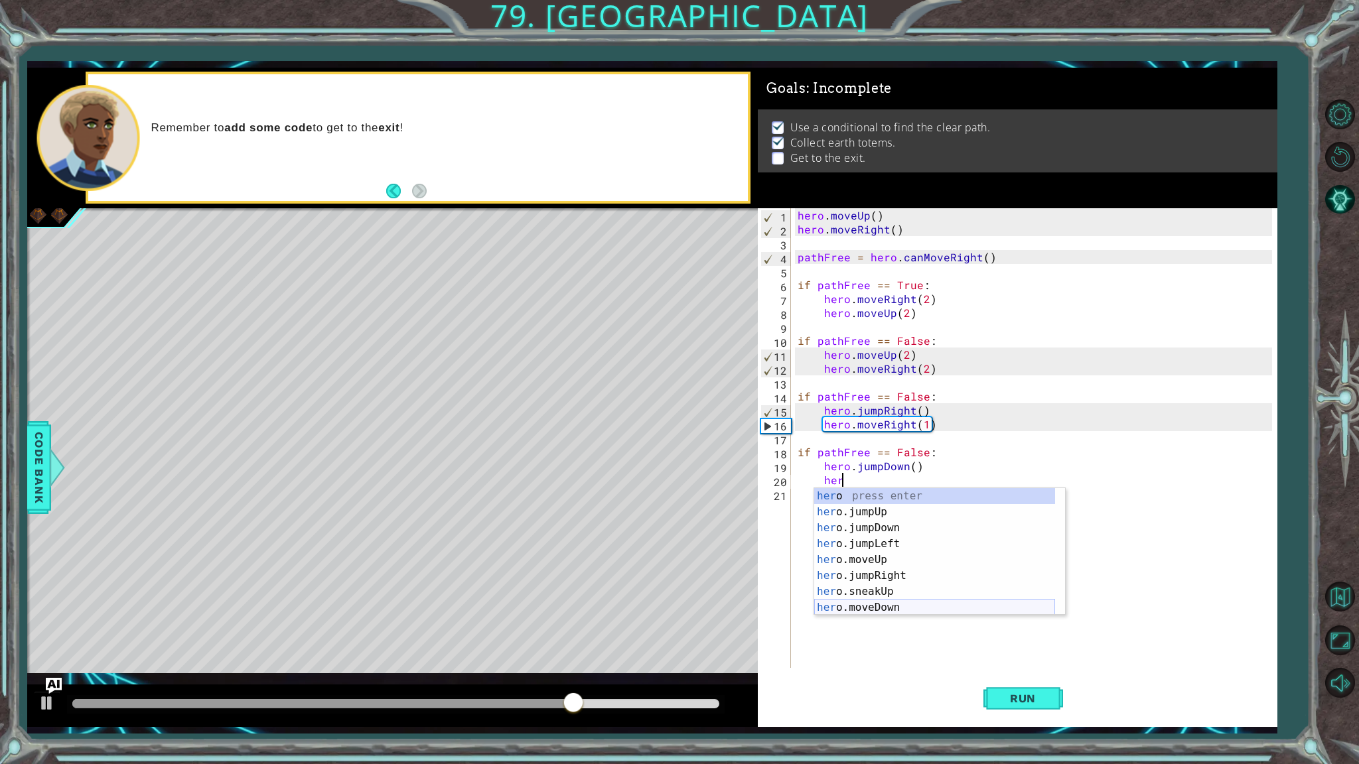
click at [900, 610] on div "her o press enter her o.jumpUp press enter her o.jumpDown press enter her o.jum…" at bounding box center [934, 567] width 241 height 159
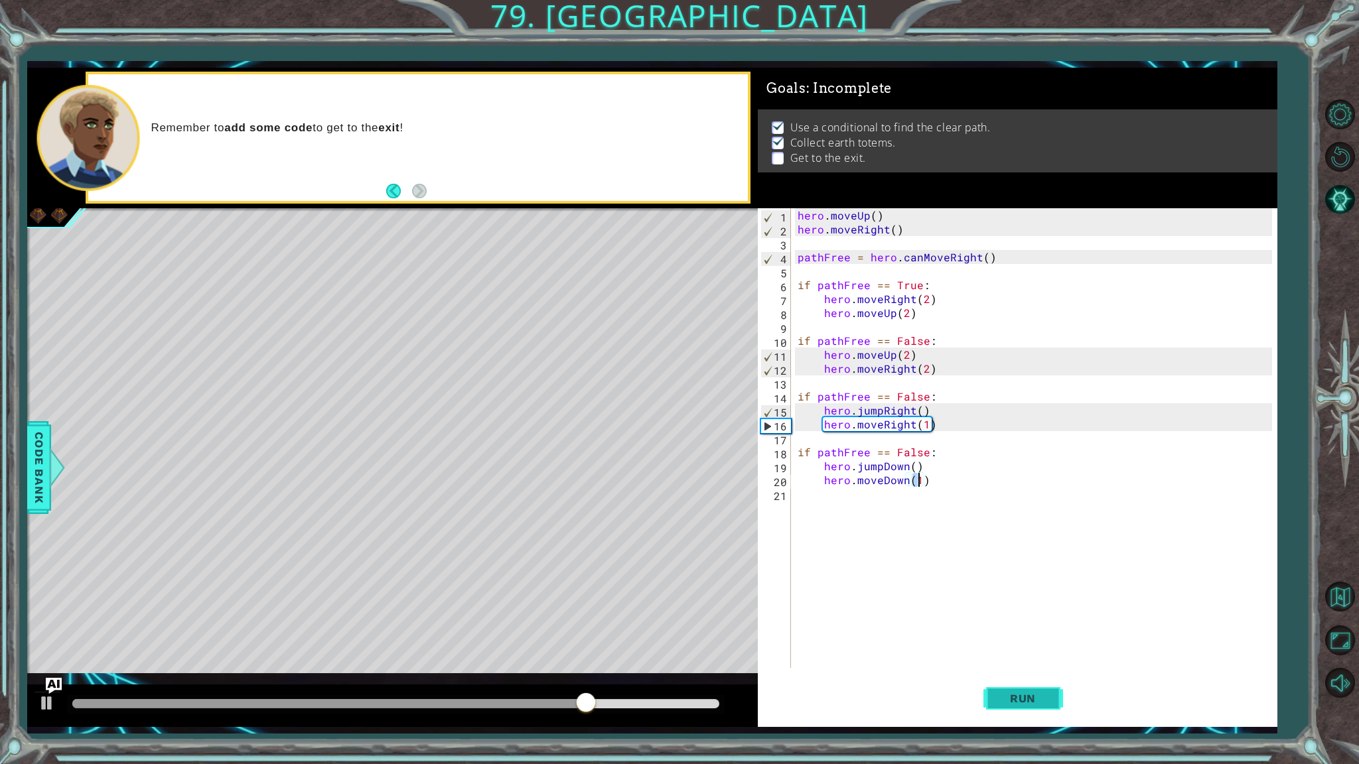
type textarea "hero.moveDown(1)"
click at [1014, 651] on button "Run" at bounding box center [1023, 699] width 80 height 52
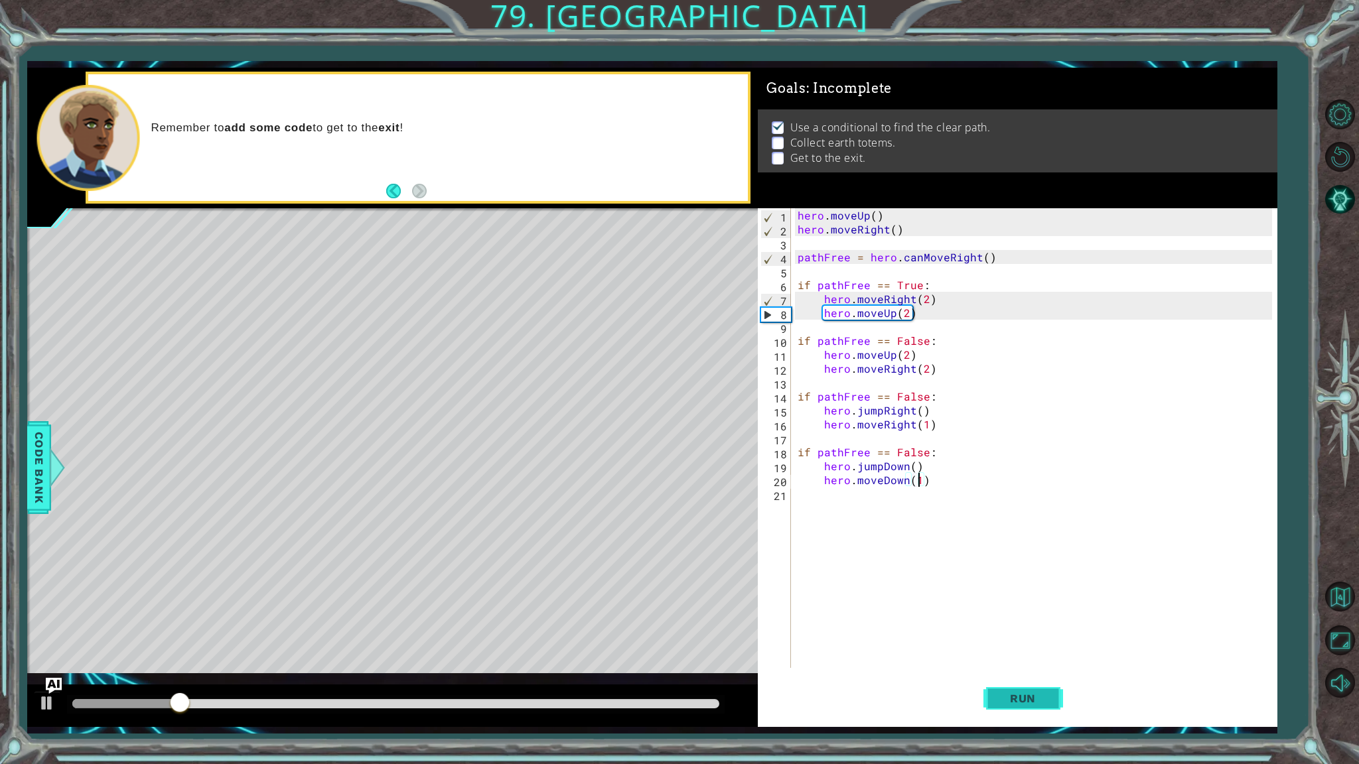
click at [1011, 651] on span "Run" at bounding box center [1022, 698] width 52 height 13
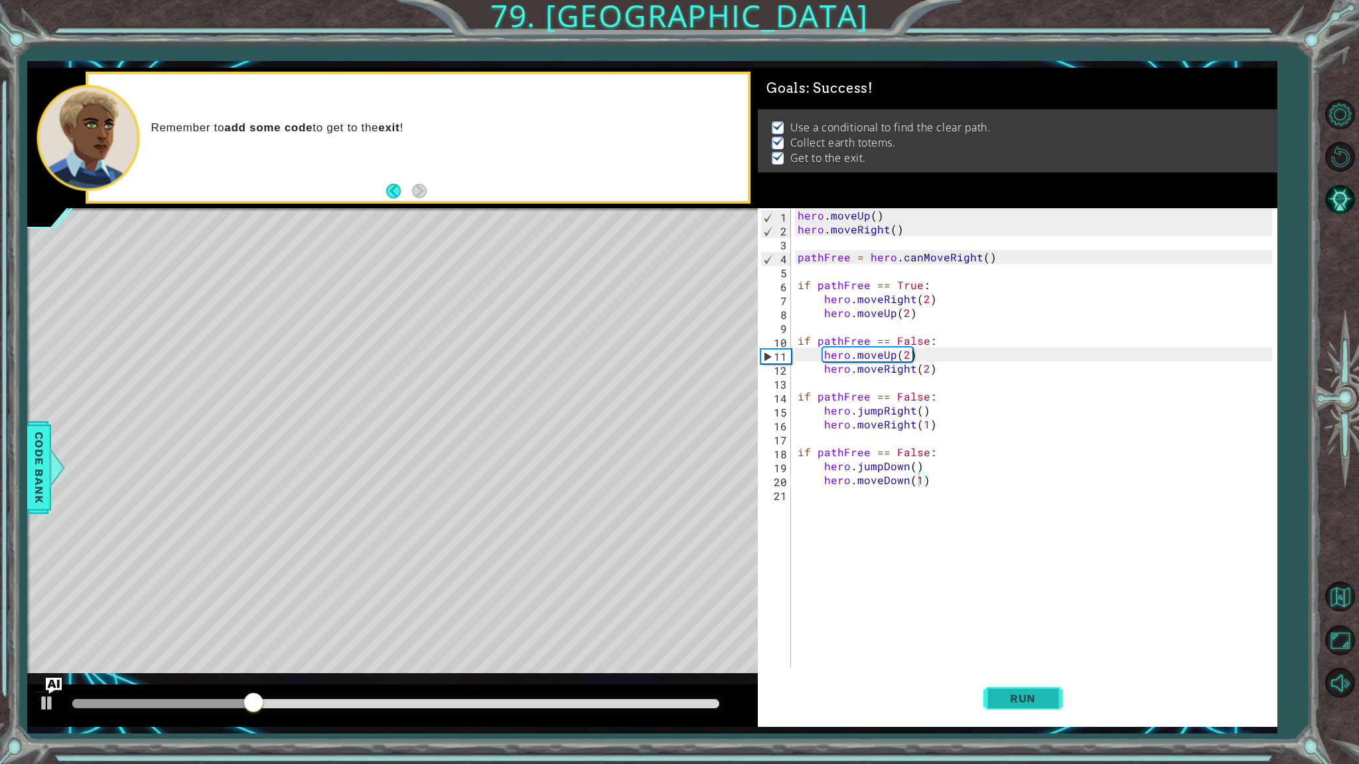
click at [1012, 651] on span "Run" at bounding box center [1022, 698] width 52 height 13
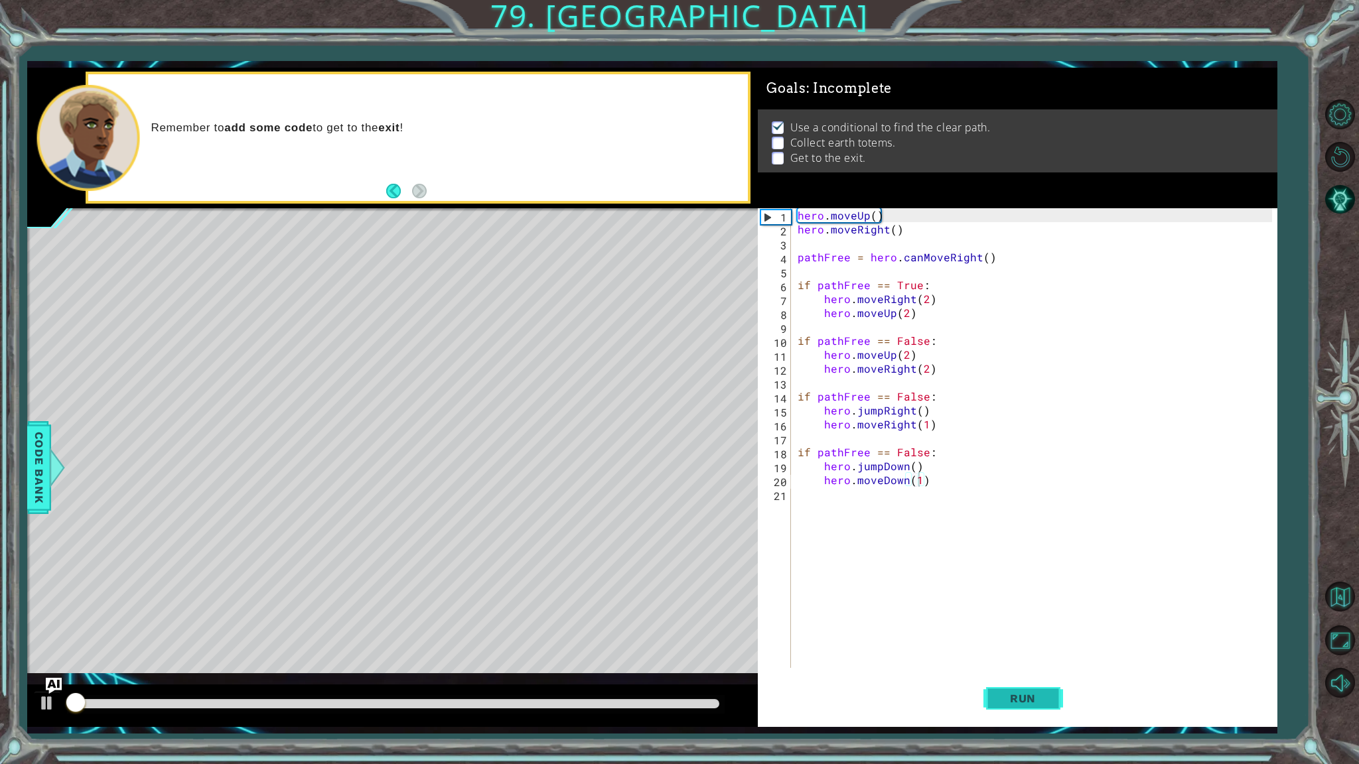
click at [1012, 651] on span "Run" at bounding box center [1022, 698] width 52 height 13
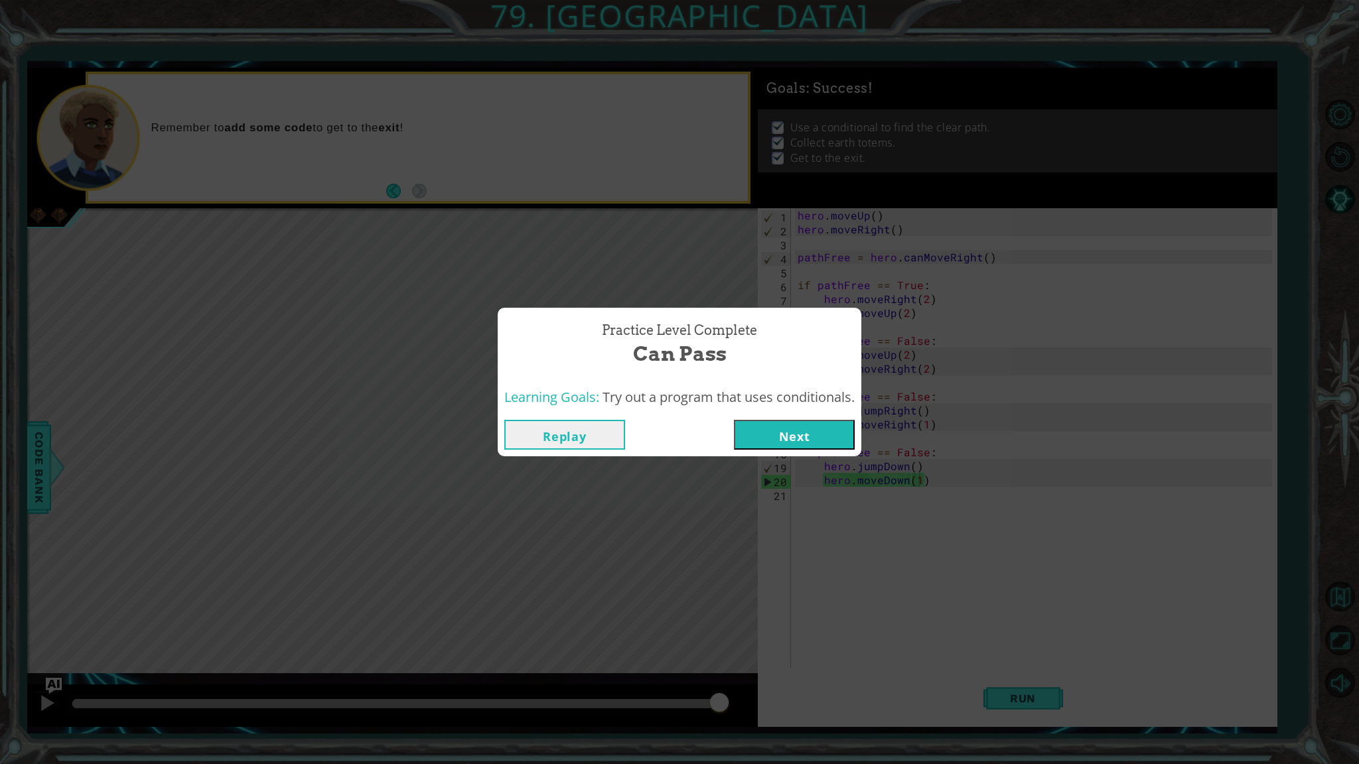
click at [777, 423] on button "Next" at bounding box center [794, 435] width 121 height 30
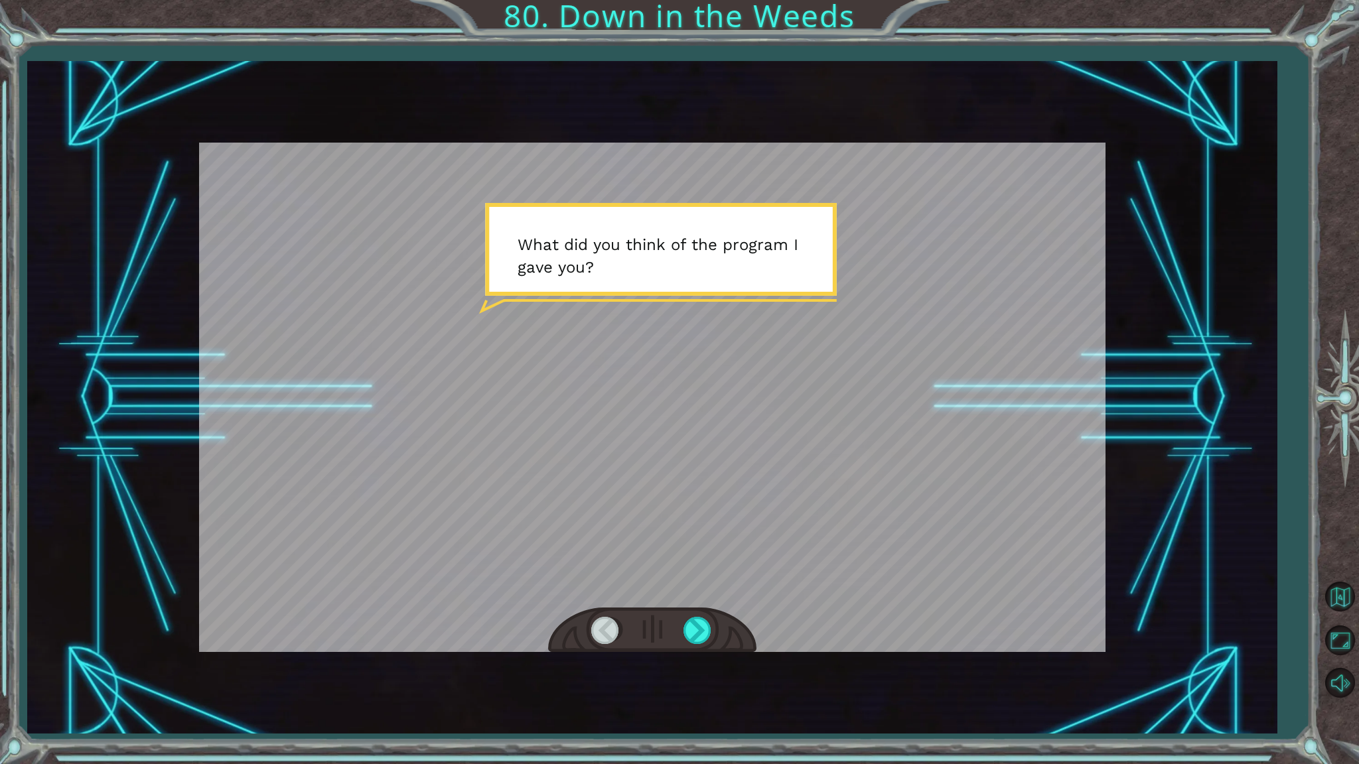
click at [681, 624] on div at bounding box center [652, 631] width 208 height 46
click at [683, 625] on div at bounding box center [698, 630] width 30 height 27
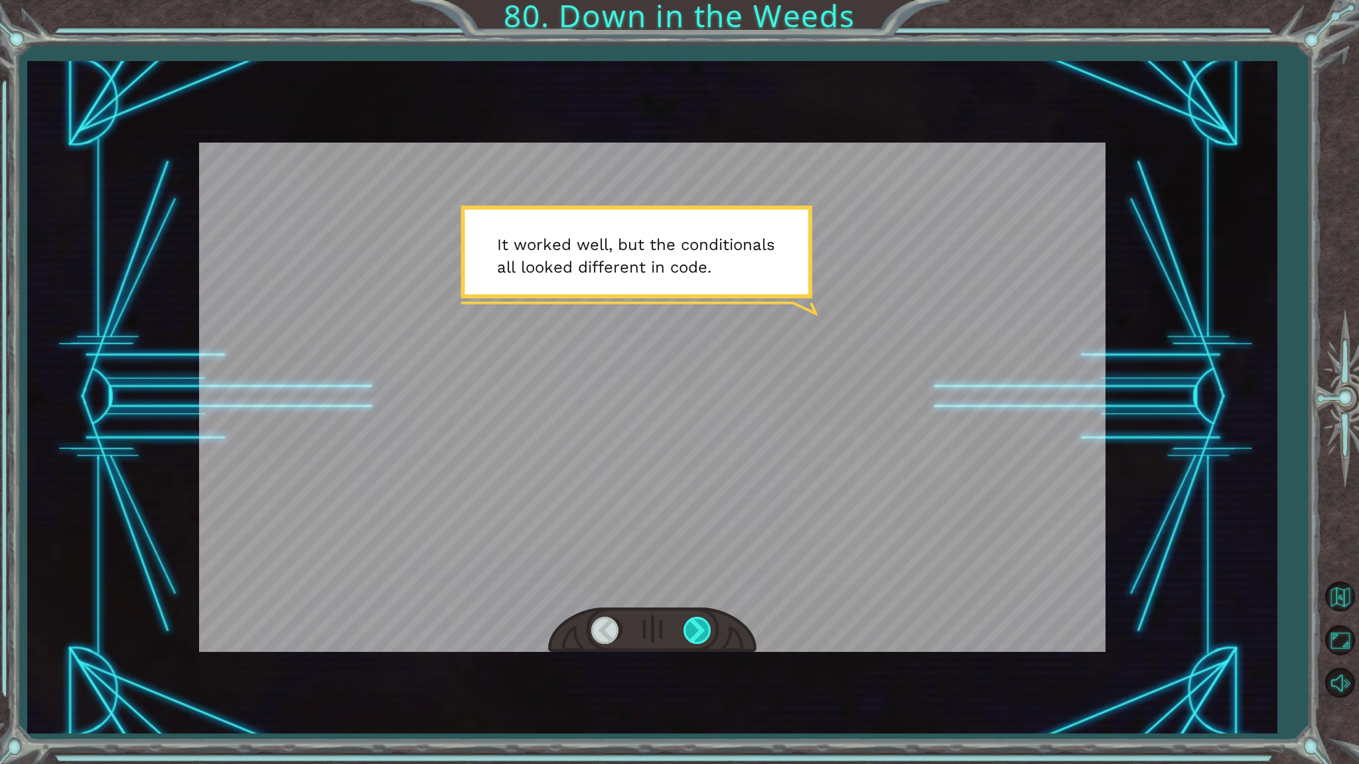
click at [697, 636] on div at bounding box center [698, 630] width 30 height 27
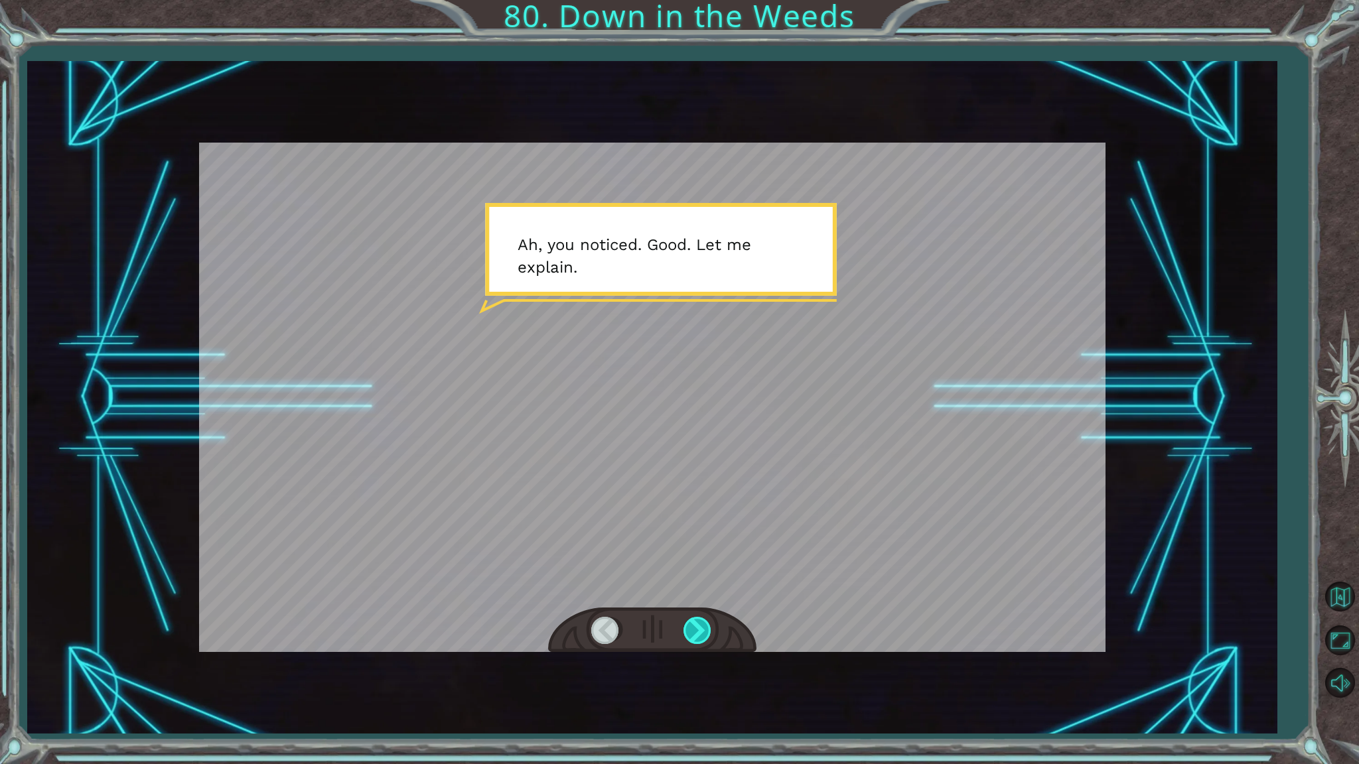
click at [698, 624] on div at bounding box center [698, 630] width 30 height 27
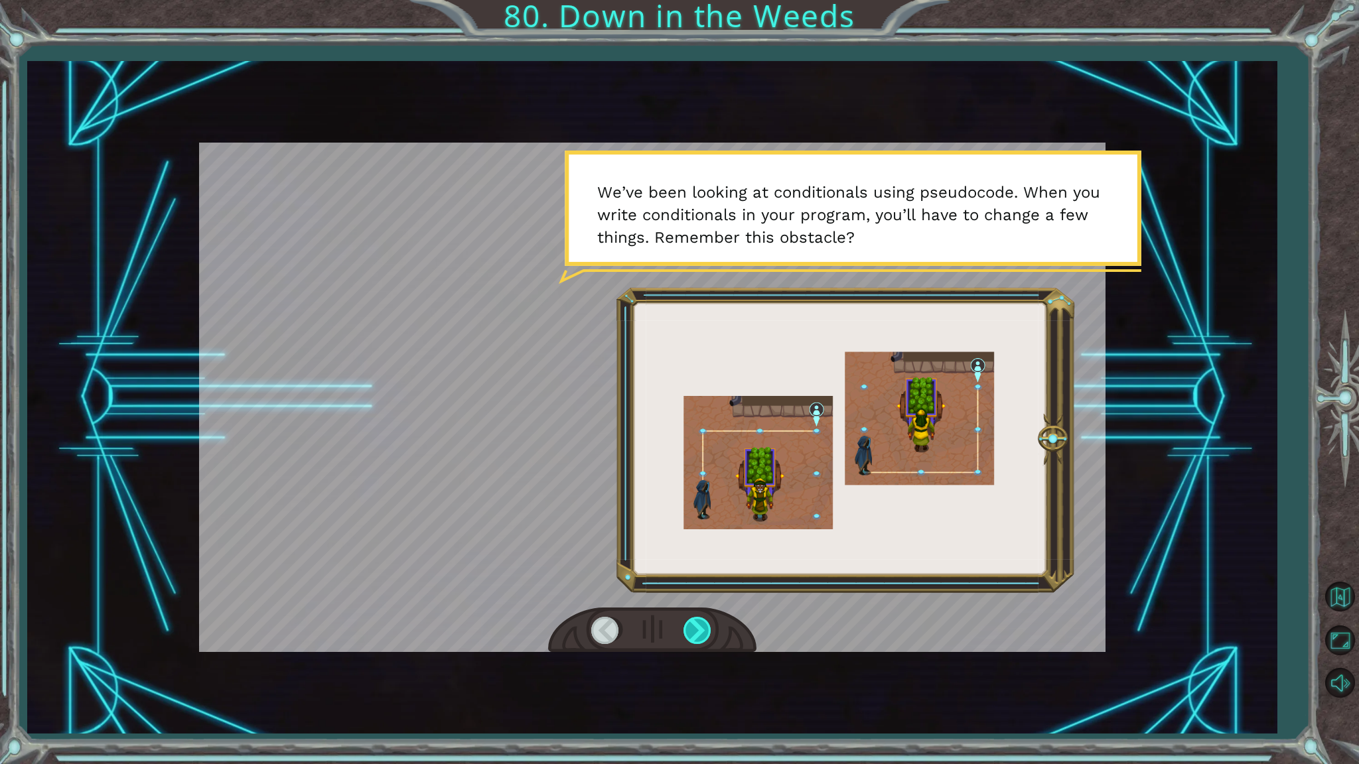
click at [698, 620] on div at bounding box center [698, 630] width 30 height 27
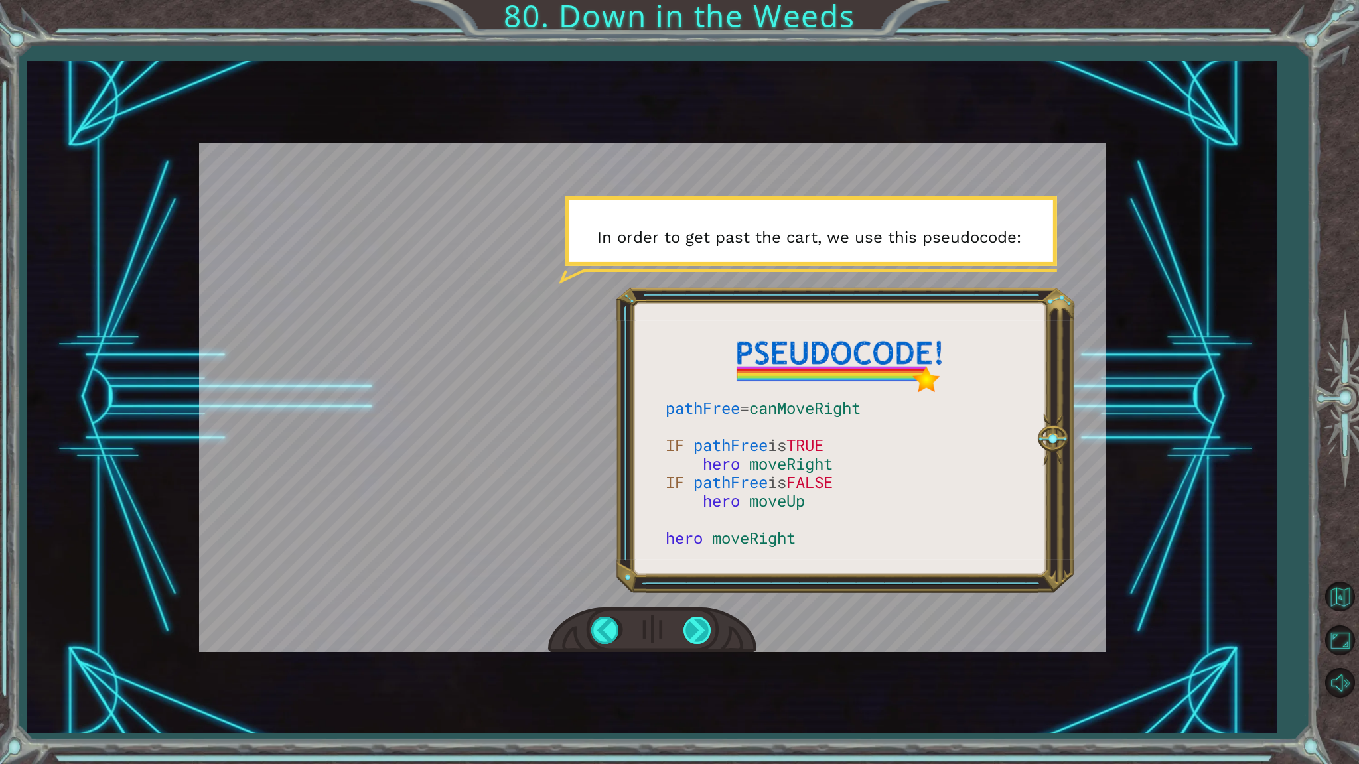
click at [698, 618] on div at bounding box center [698, 630] width 30 height 27
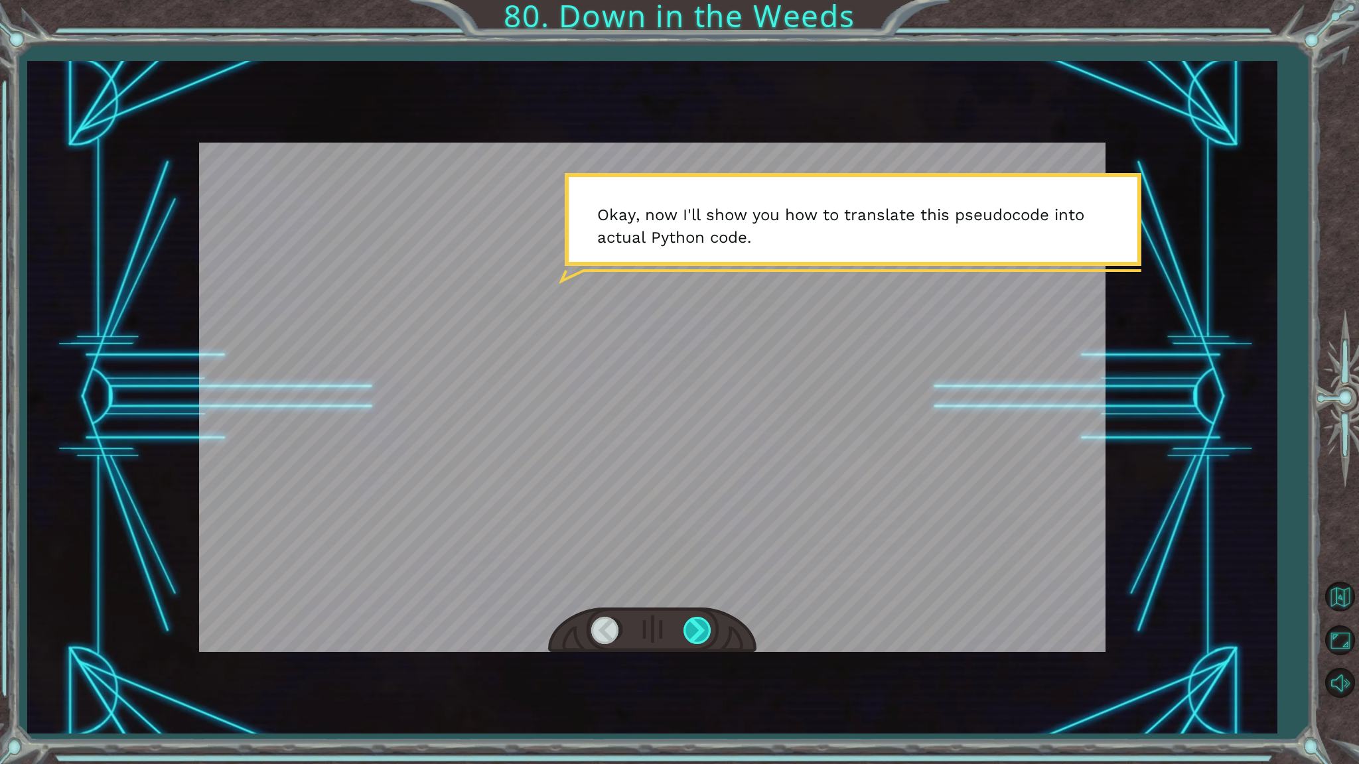
click at [698, 618] on div at bounding box center [698, 630] width 30 height 27
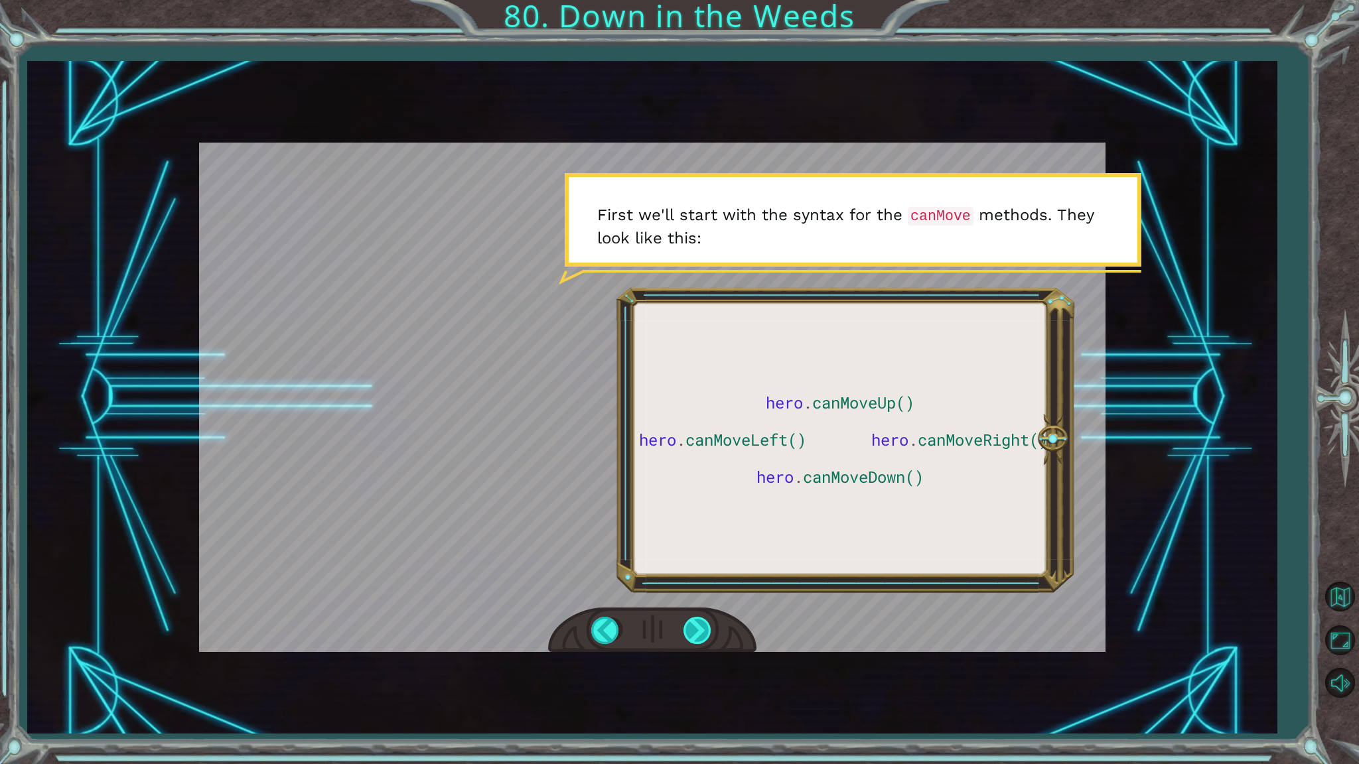
click at [698, 618] on div at bounding box center [698, 630] width 30 height 27
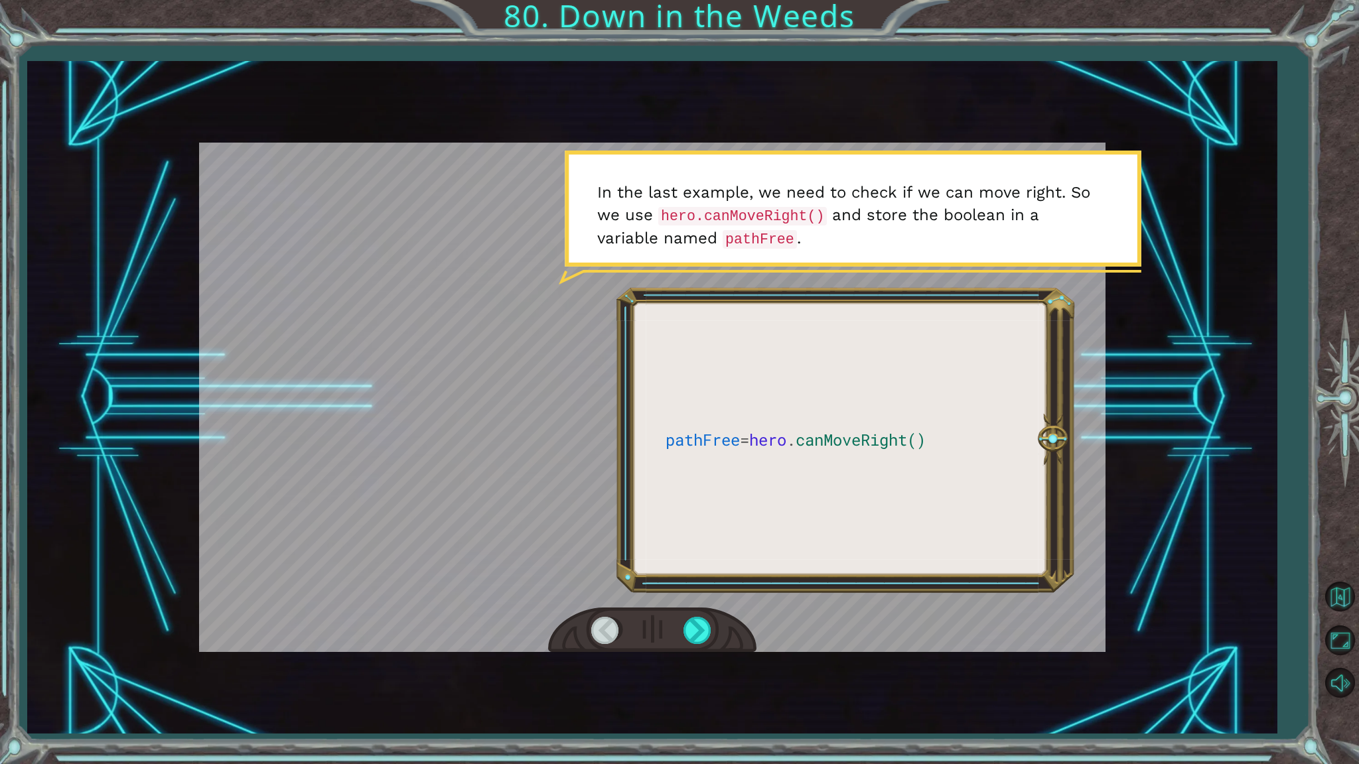
click at [698, 613] on div at bounding box center [652, 631] width 208 height 46
click at [697, 618] on div at bounding box center [698, 630] width 30 height 27
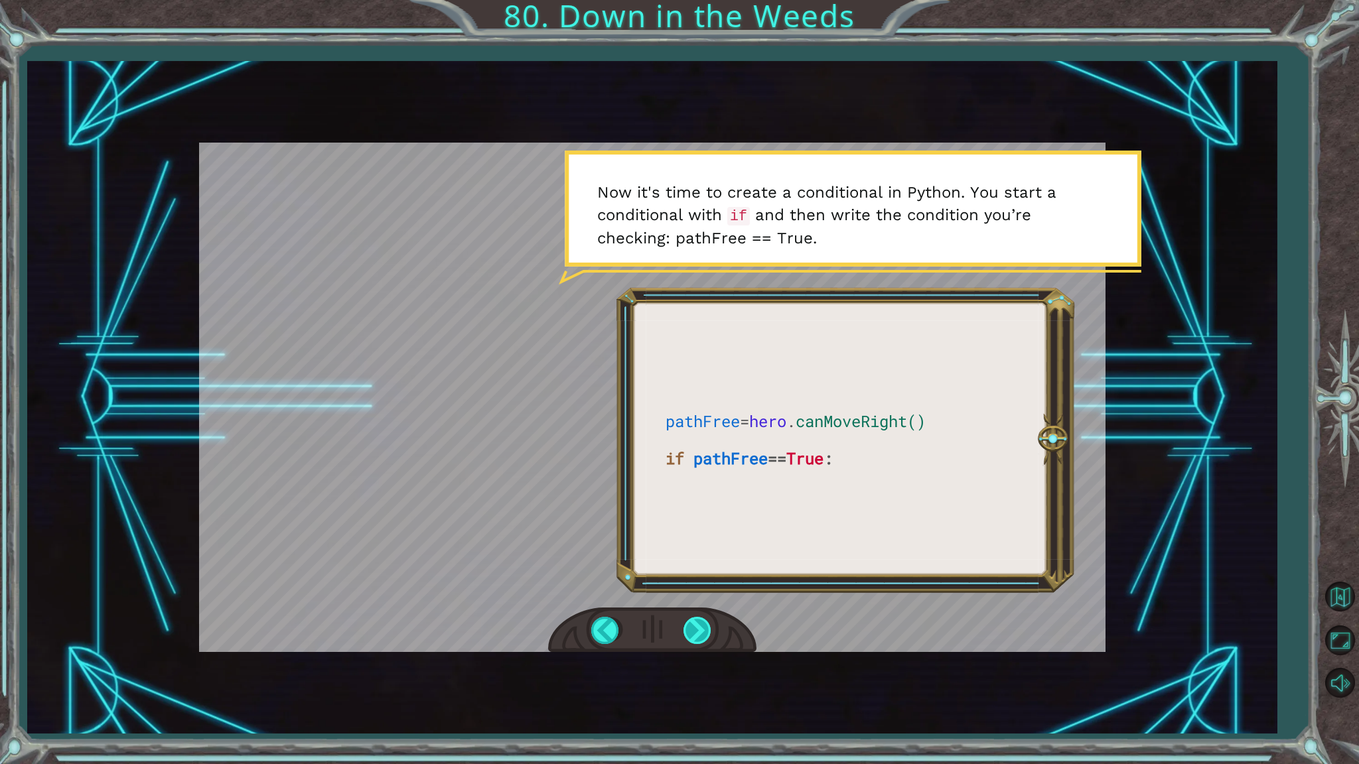
click at [695, 640] on div at bounding box center [698, 630] width 30 height 27
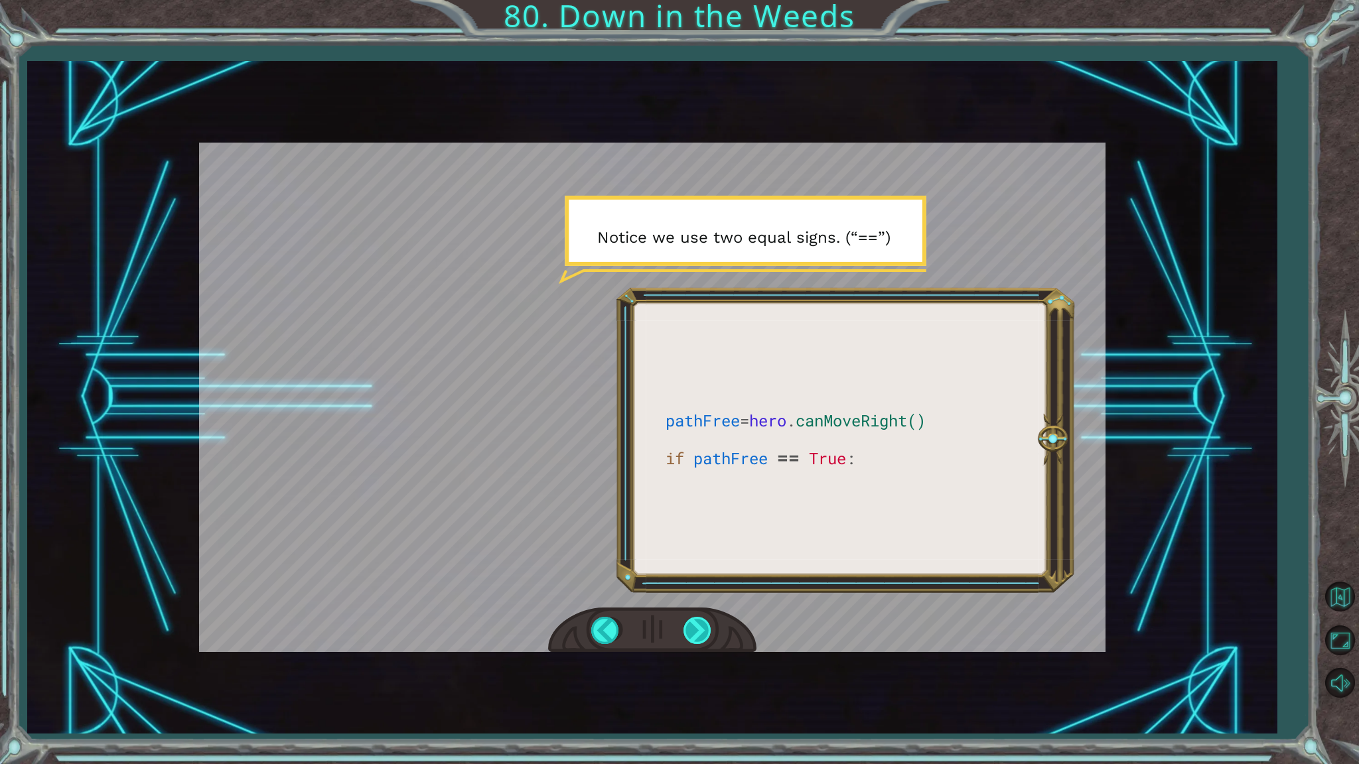
click at [695, 623] on div at bounding box center [698, 630] width 30 height 27
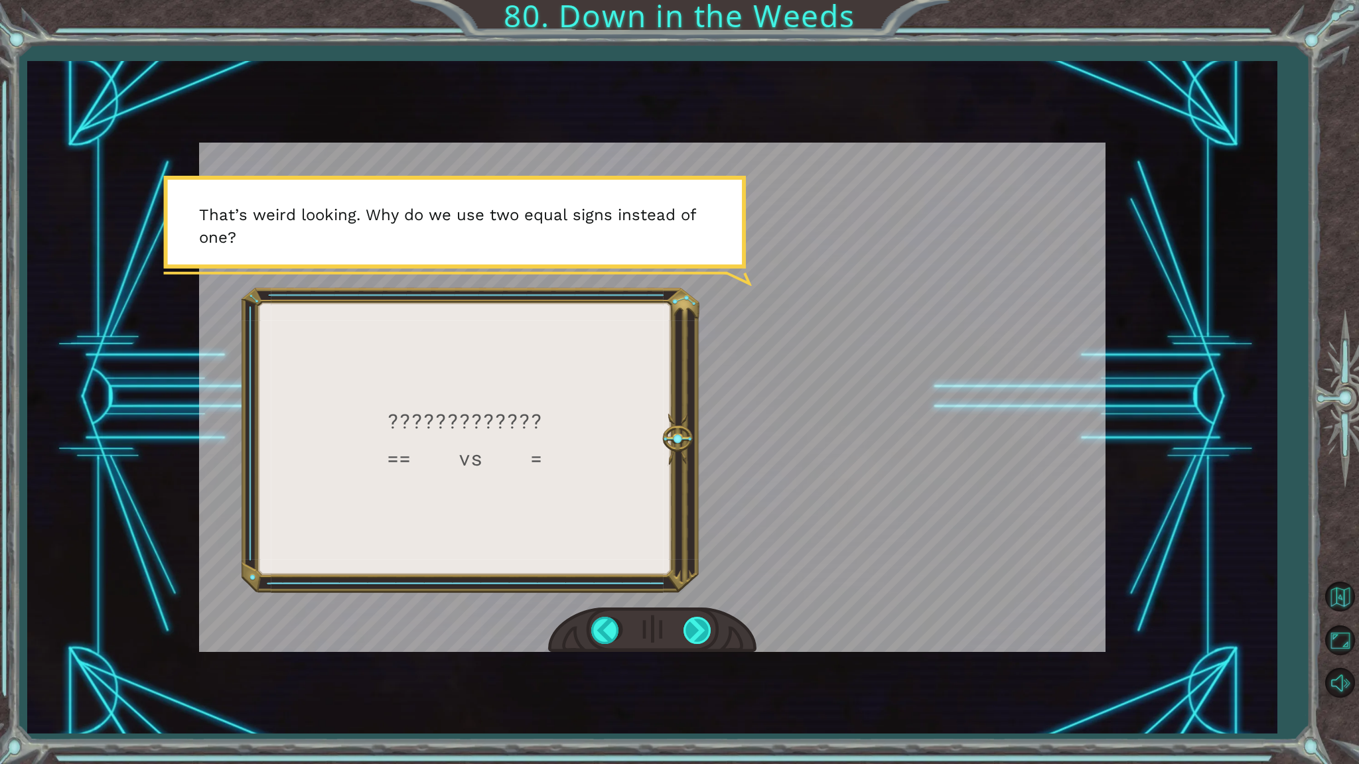
click at [695, 623] on div at bounding box center [698, 630] width 30 height 27
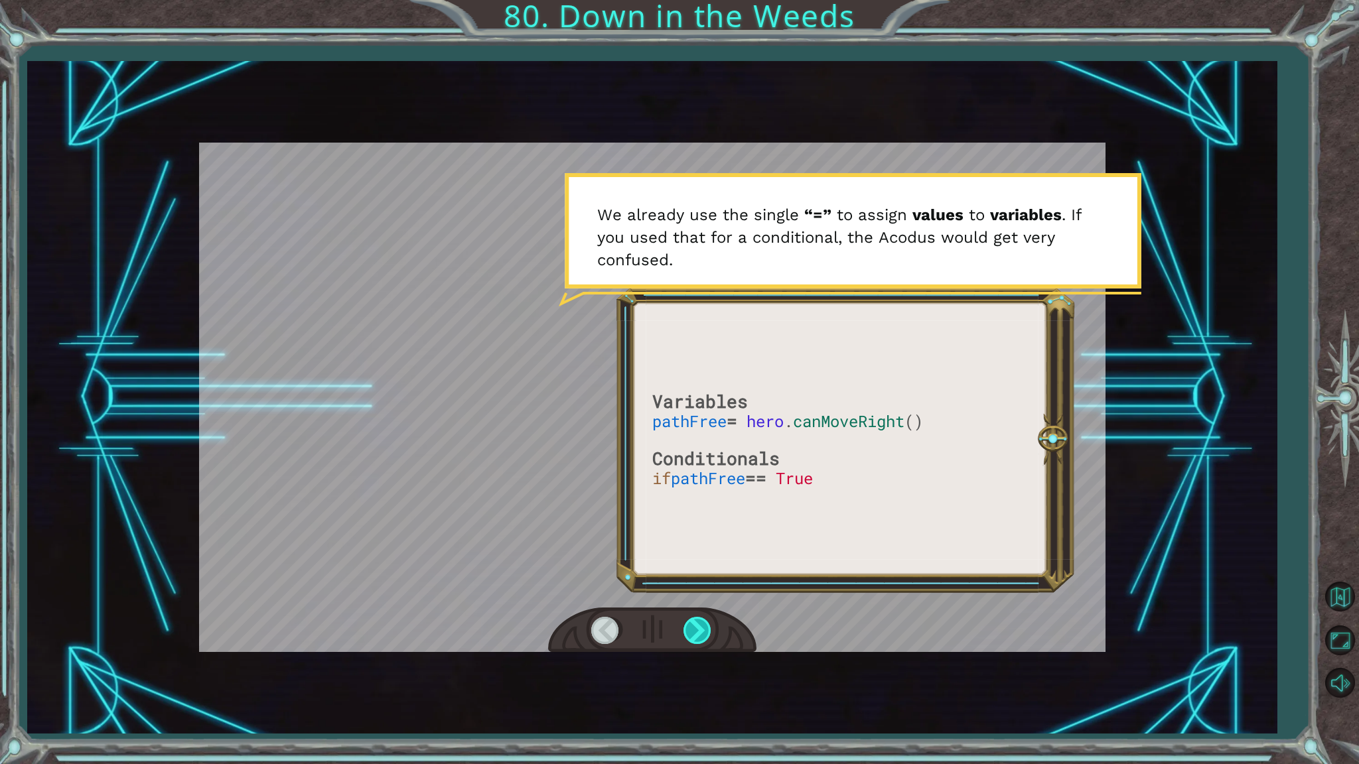
click at [695, 623] on div at bounding box center [698, 630] width 30 height 27
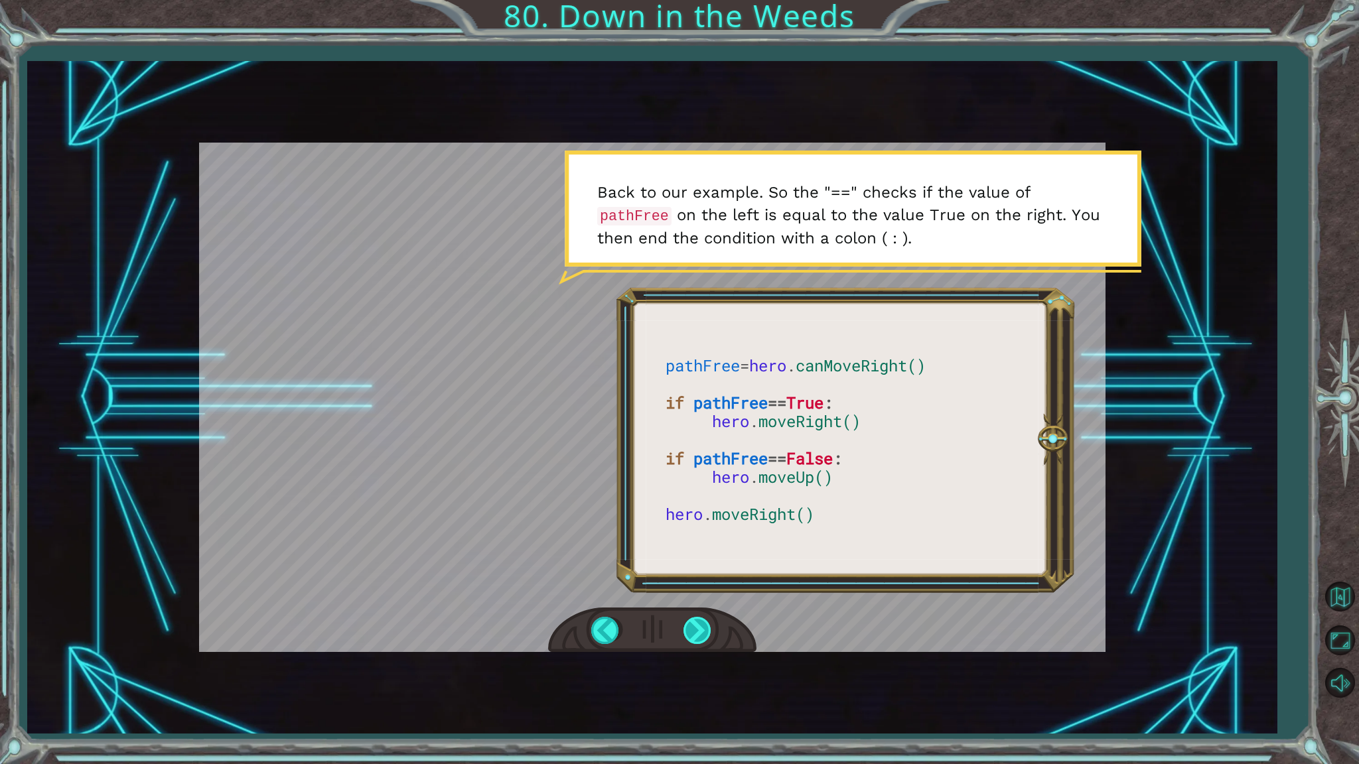
click at [695, 623] on div at bounding box center [698, 630] width 30 height 27
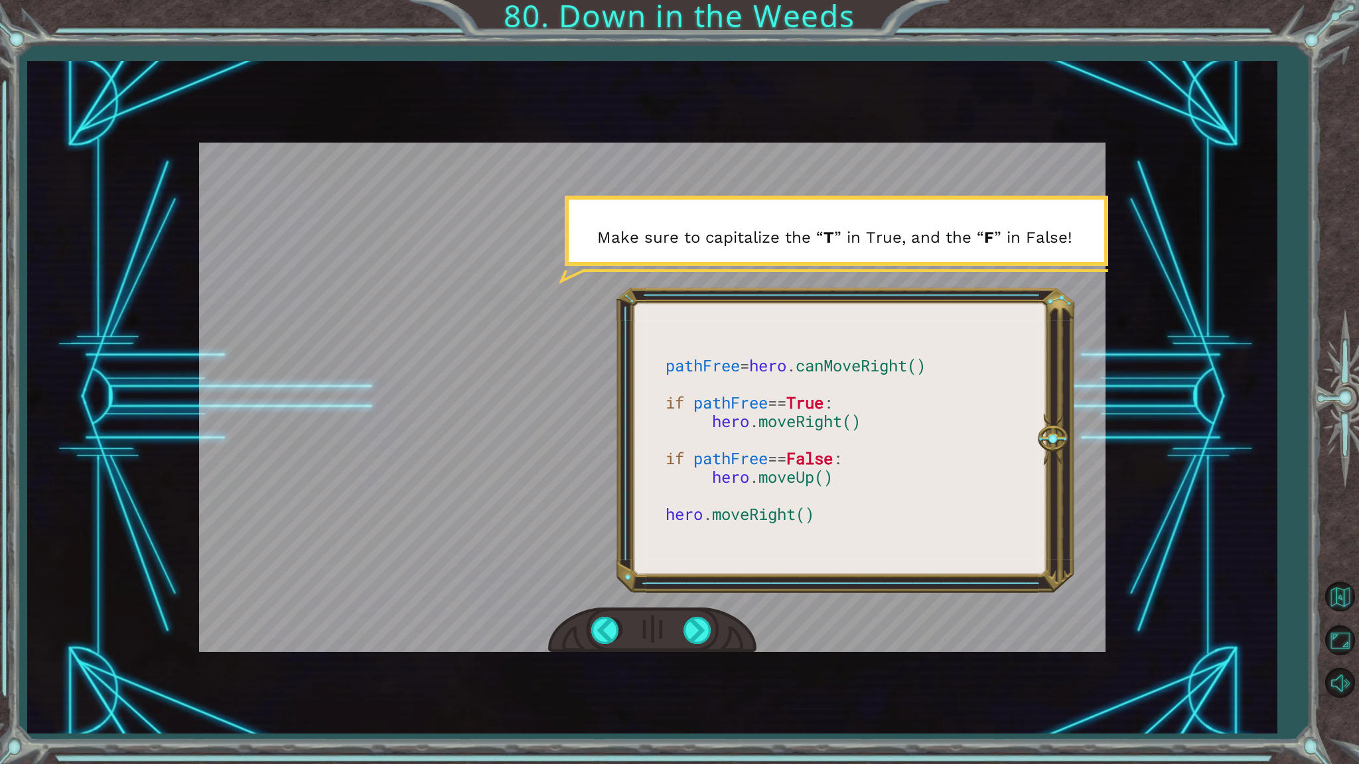
click at [695, 613] on div at bounding box center [652, 631] width 208 height 46
click at [695, 638] on div at bounding box center [698, 630] width 30 height 27
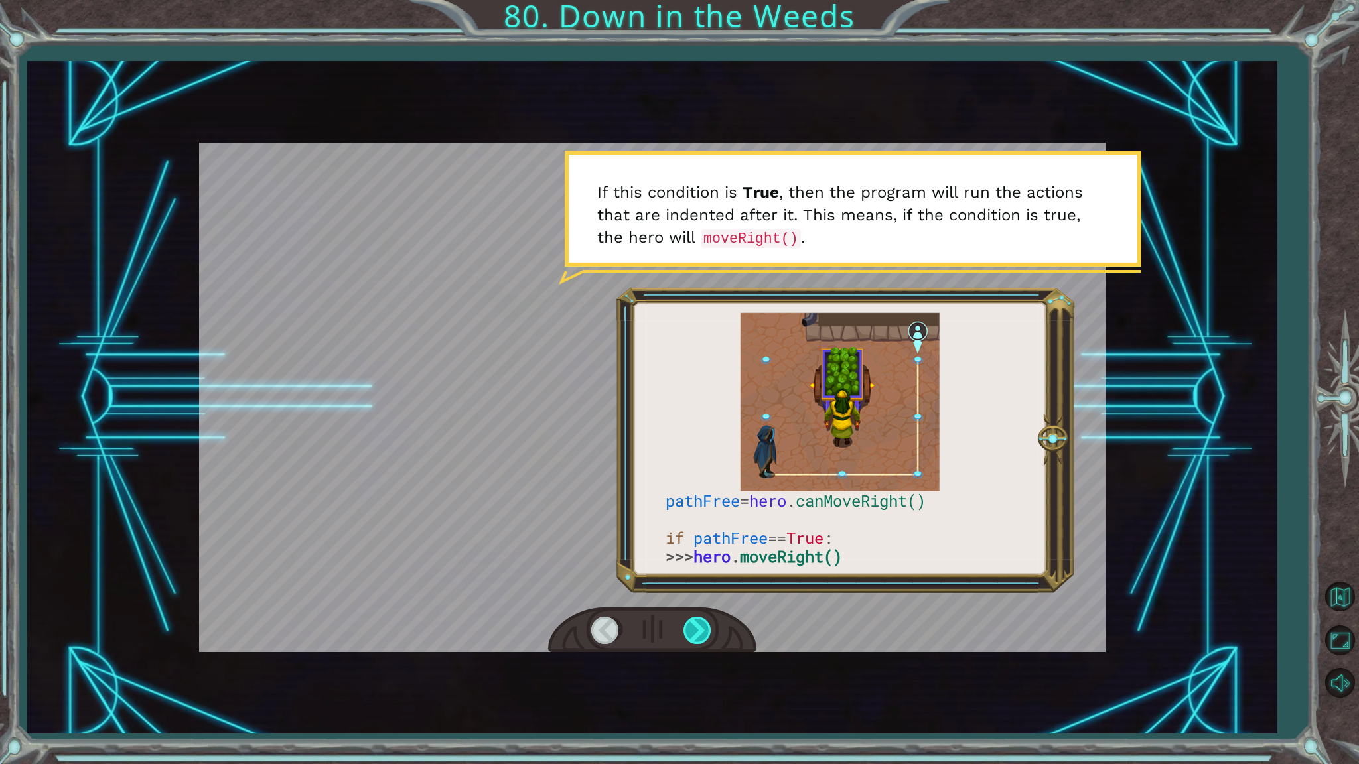
click at [691, 632] on div at bounding box center [698, 630] width 30 height 27
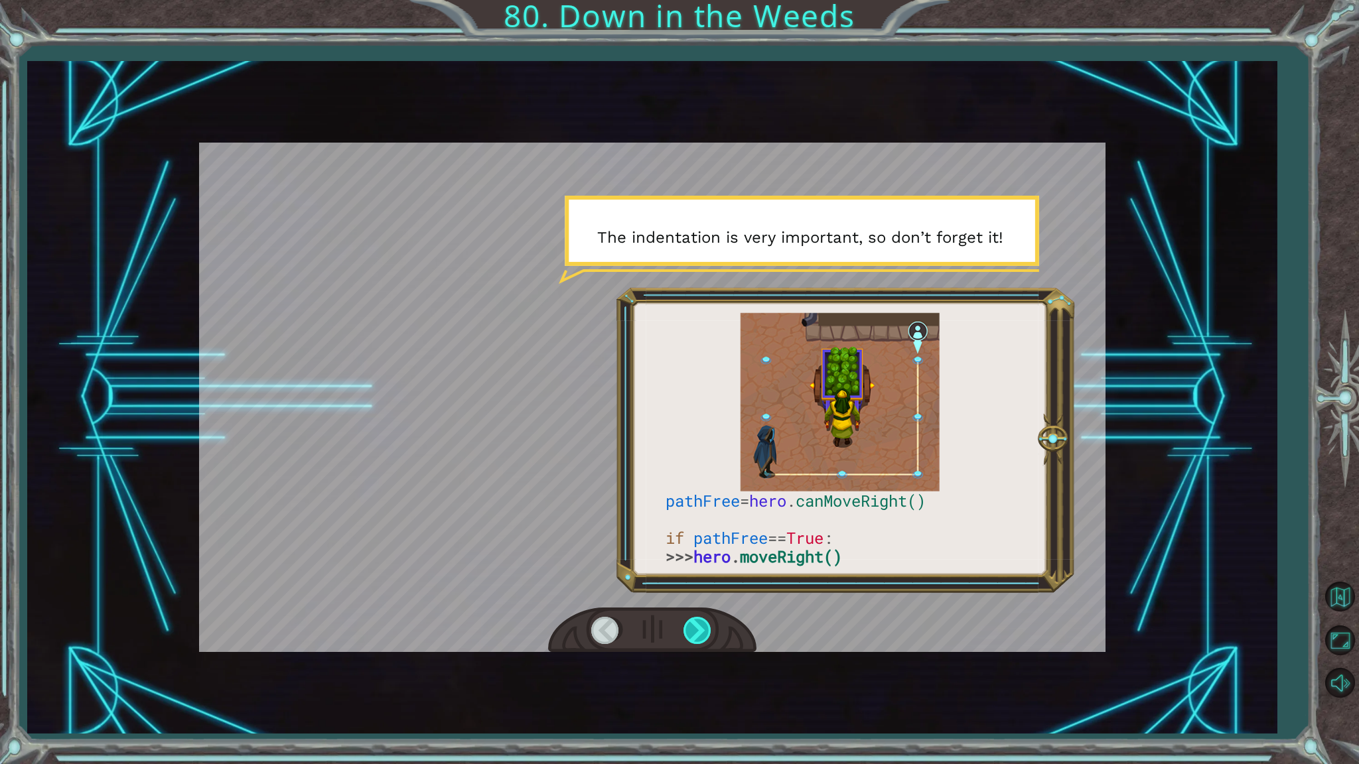
click at [691, 632] on div at bounding box center [698, 630] width 30 height 27
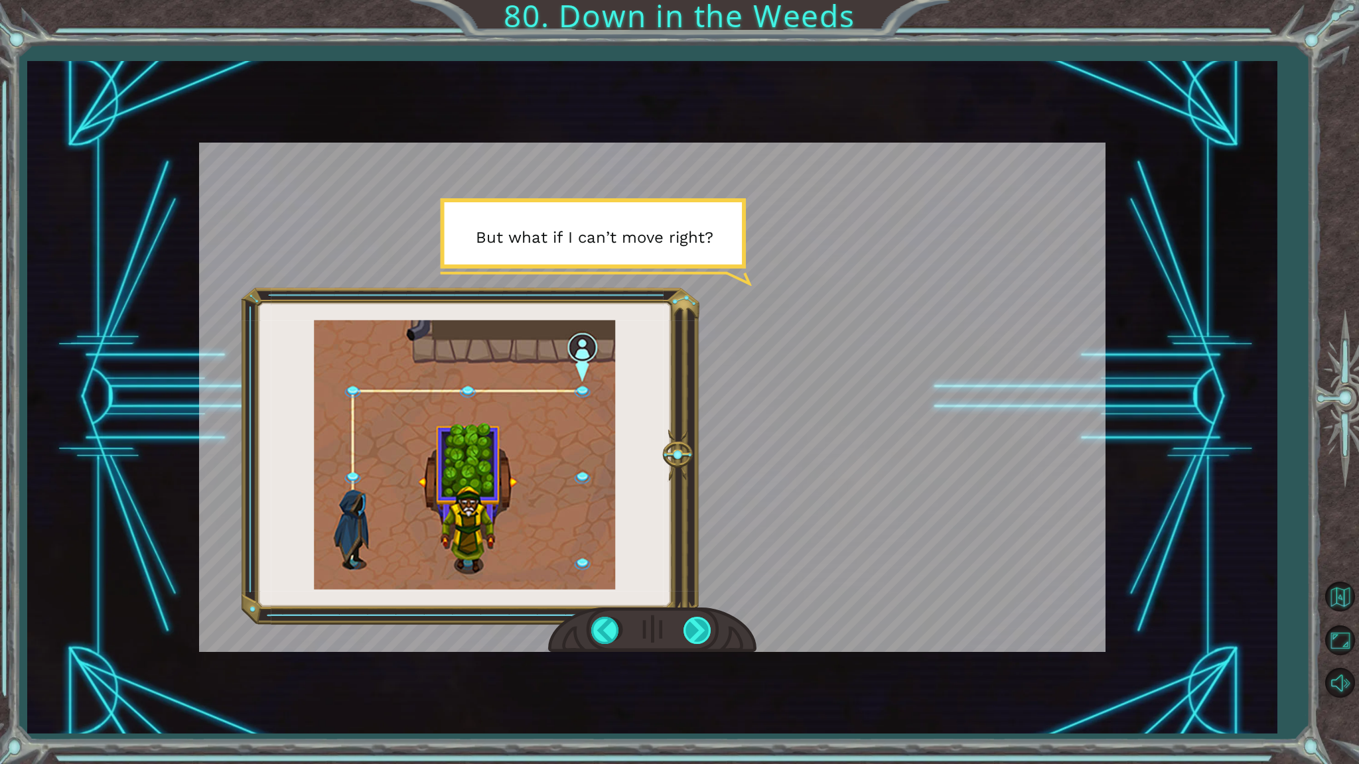
click at [691, 632] on div at bounding box center [698, 630] width 30 height 27
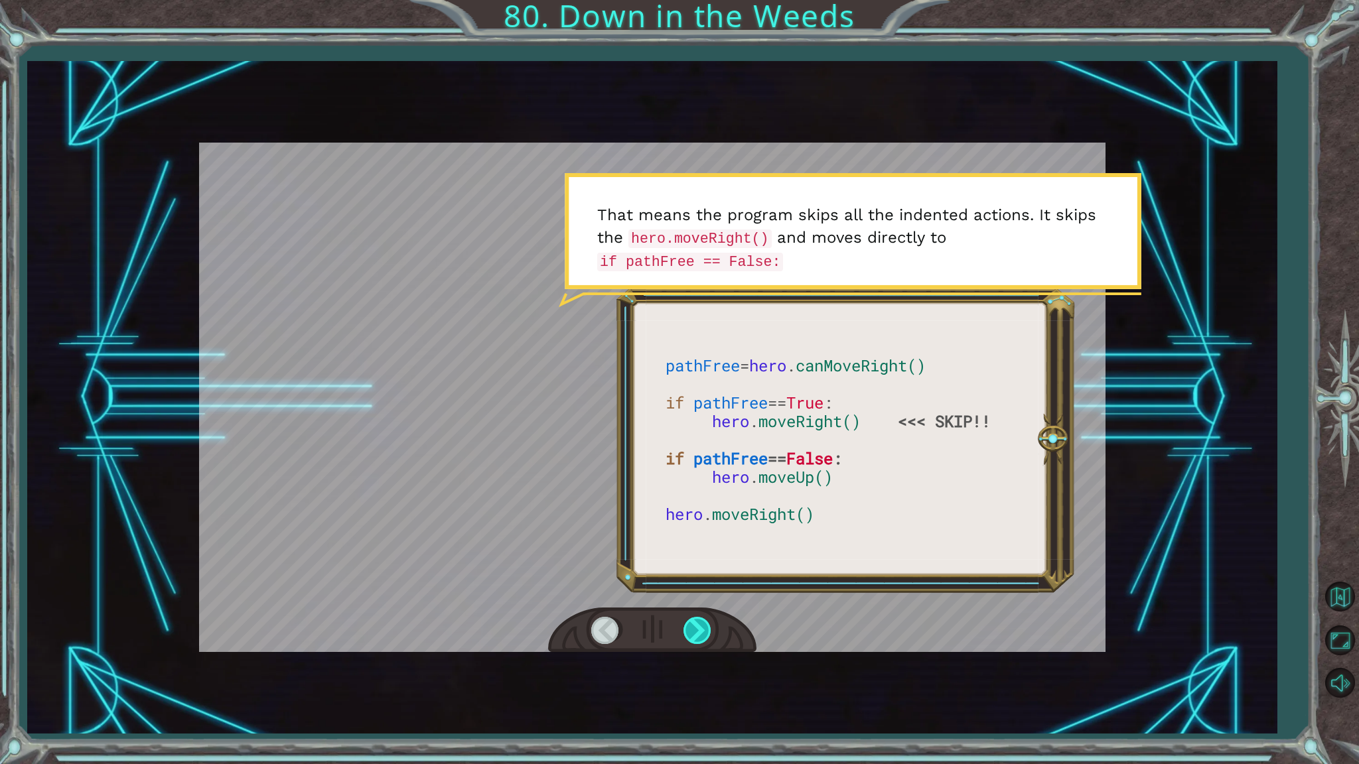
click at [687, 638] on div at bounding box center [698, 630] width 30 height 27
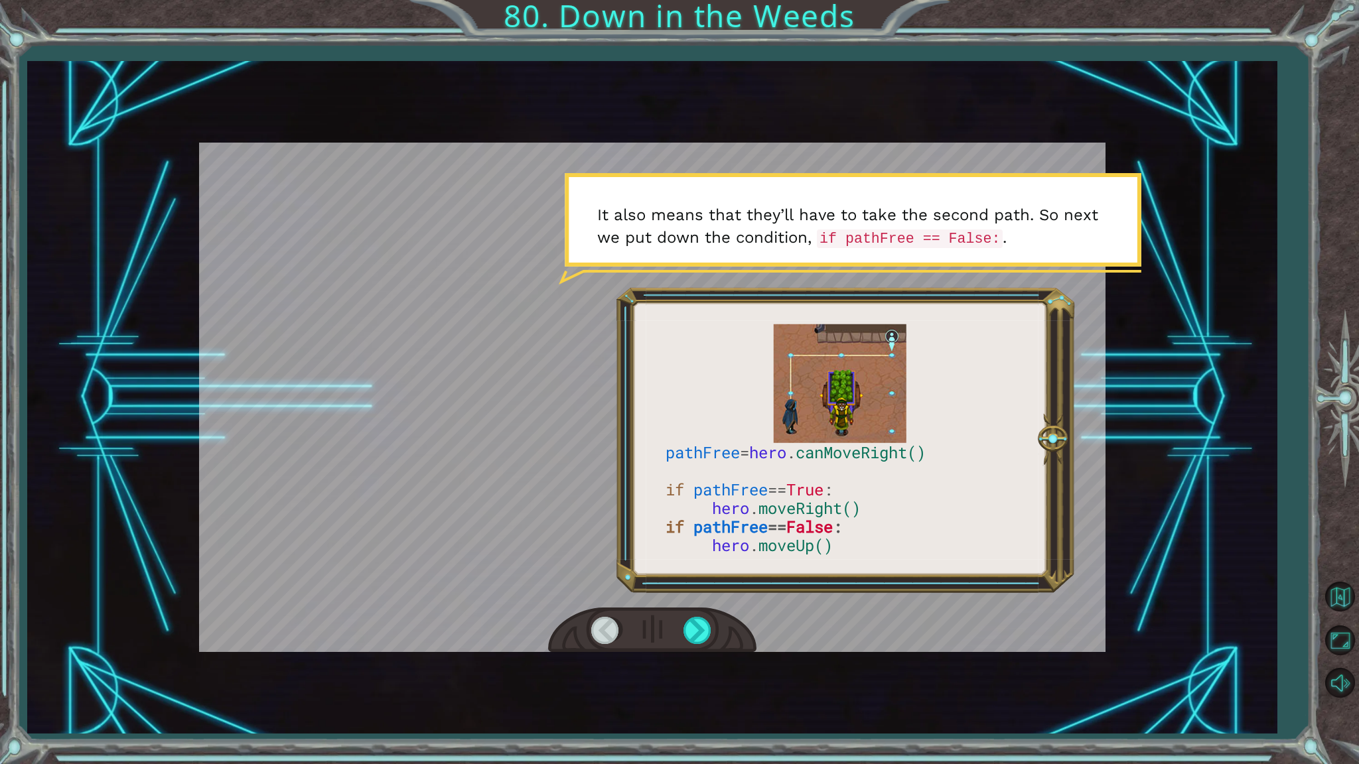
click at [679, 628] on div at bounding box center [652, 631] width 208 height 46
click at [690, 624] on div at bounding box center [698, 630] width 30 height 27
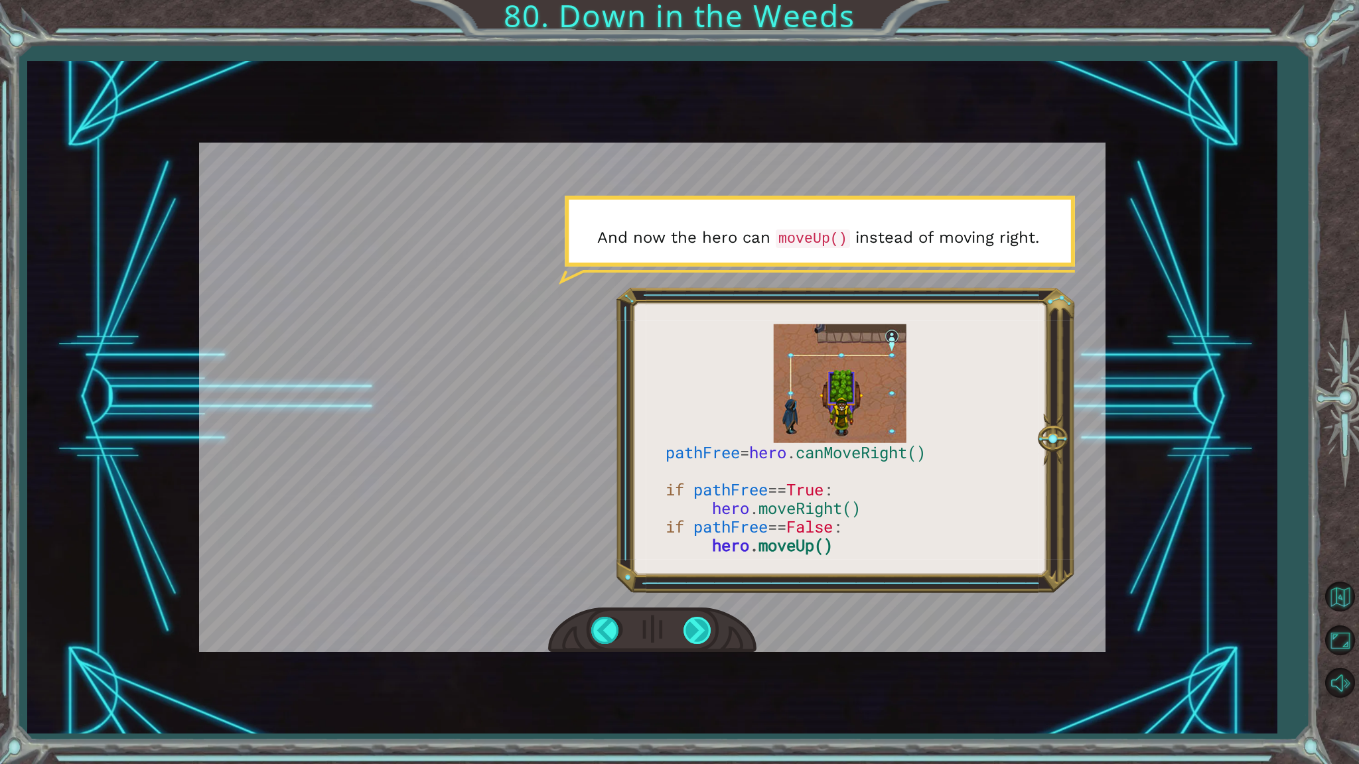
click at [693, 632] on div at bounding box center [698, 630] width 30 height 27
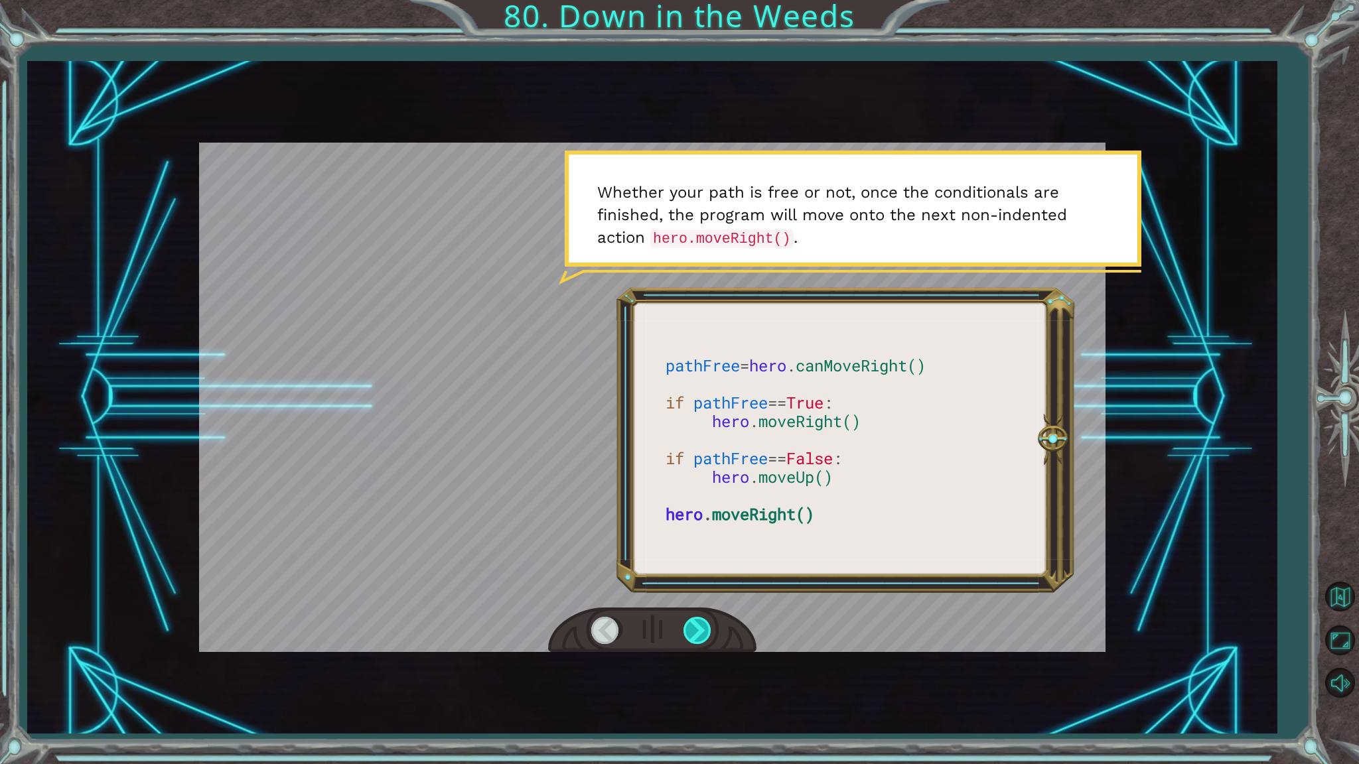
click at [693, 632] on div at bounding box center [698, 630] width 30 height 27
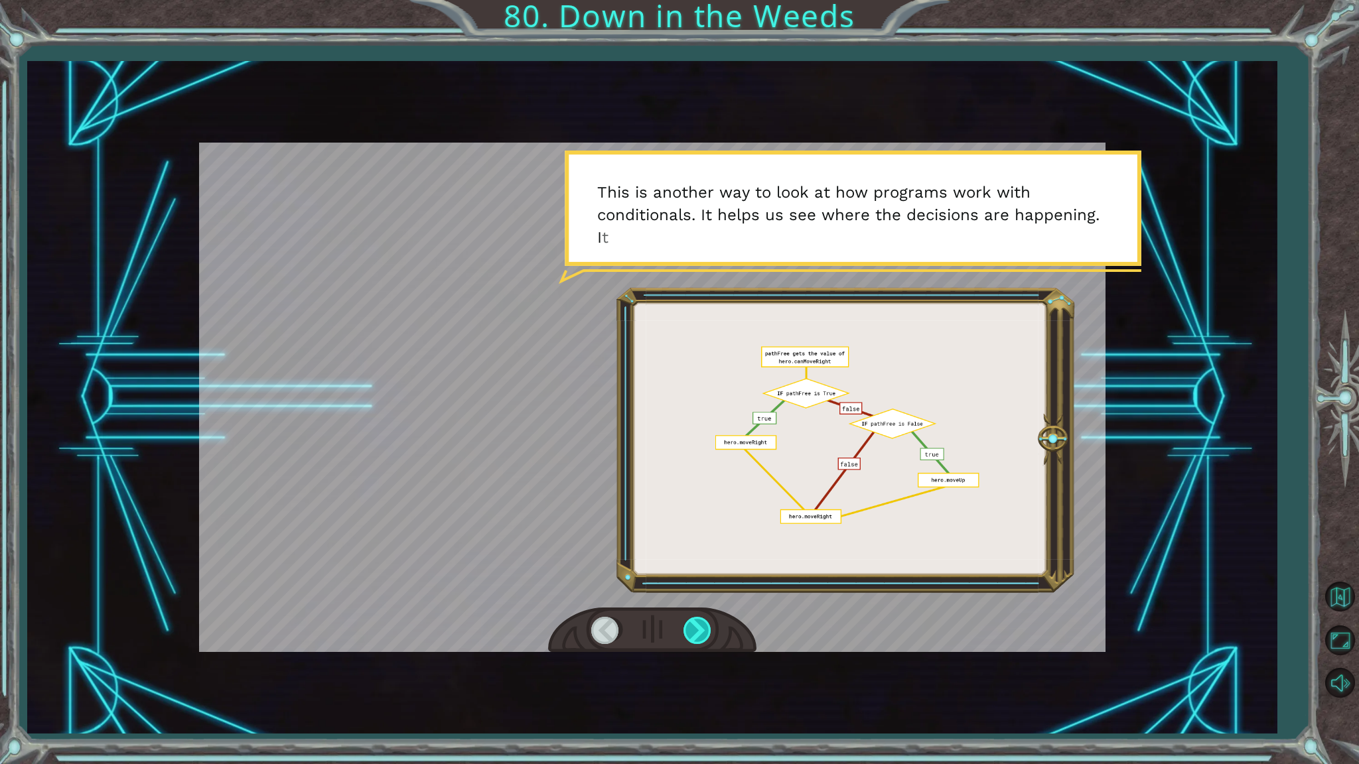
click at [693, 632] on div at bounding box center [698, 630] width 30 height 27
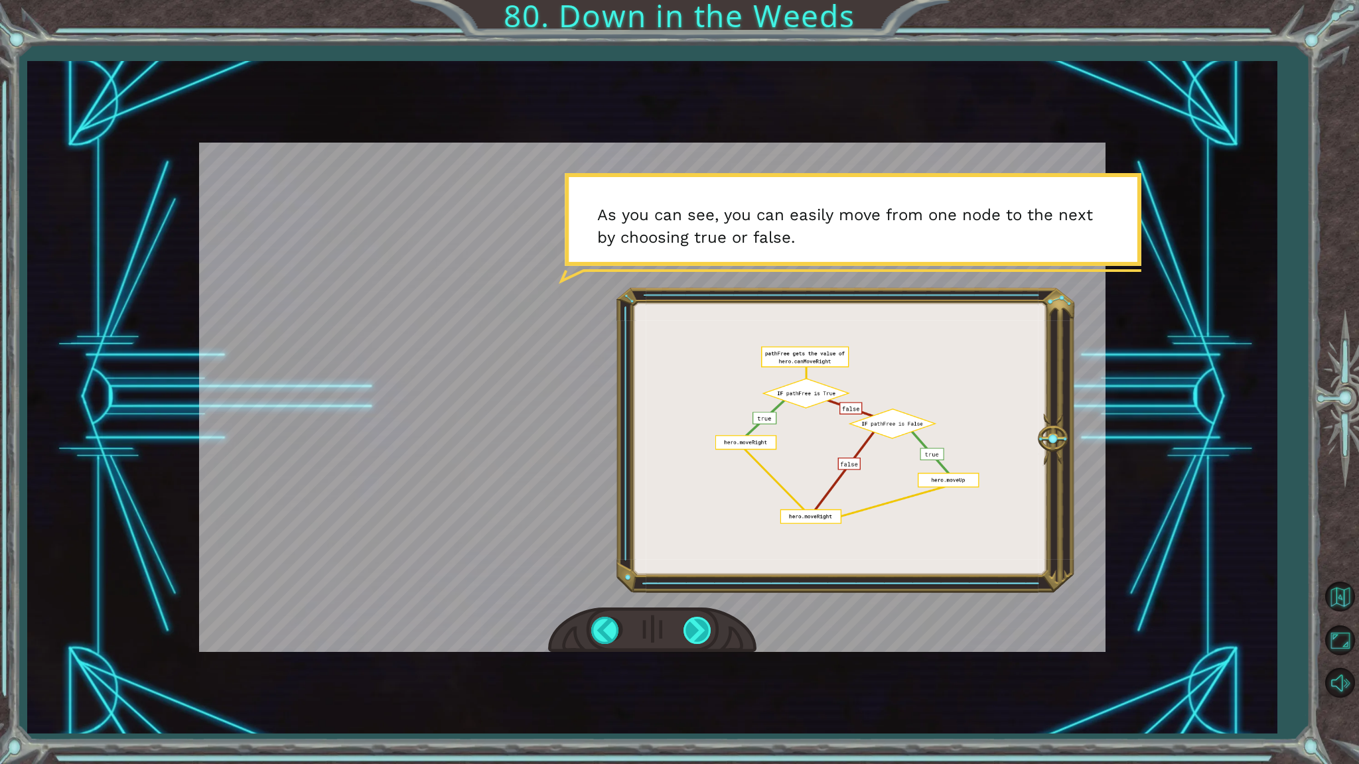
click at [693, 632] on div at bounding box center [698, 630] width 30 height 27
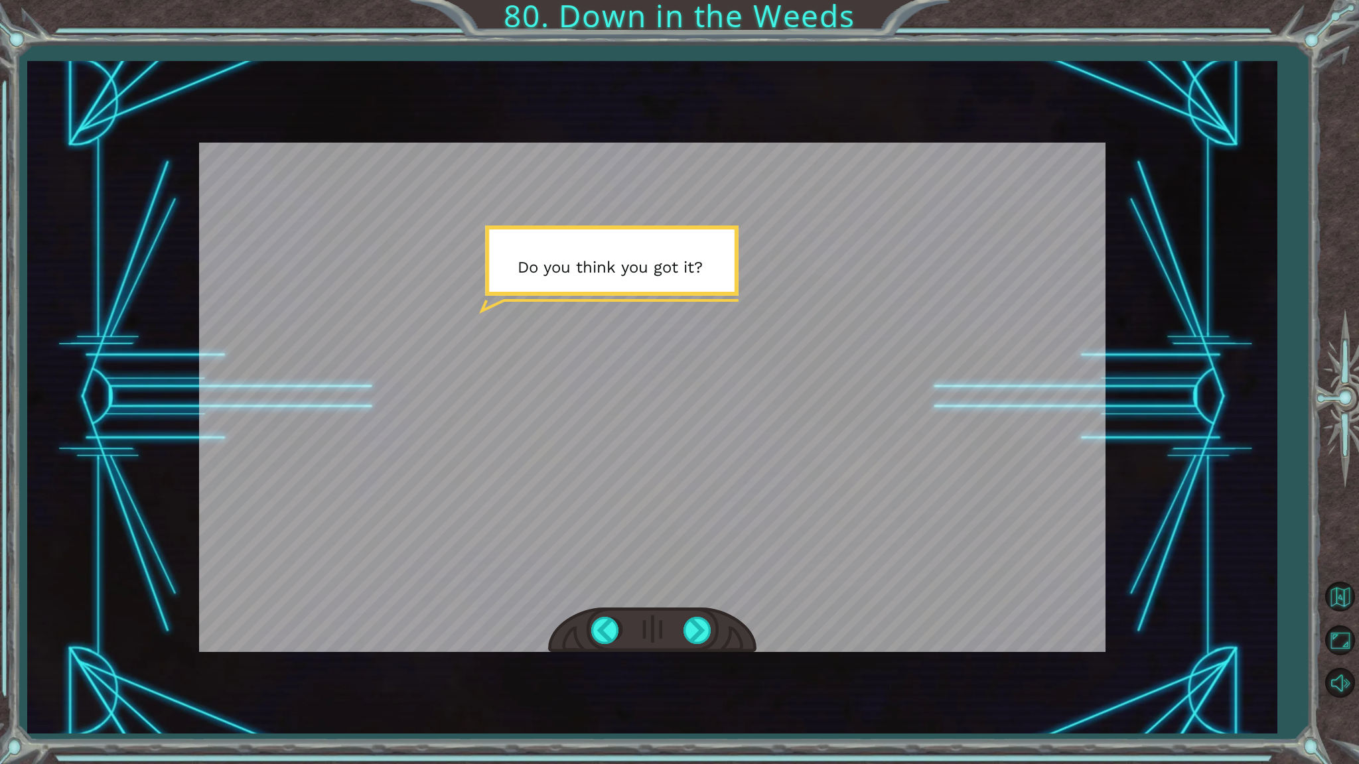
drag, startPoint x: 693, startPoint y: 632, endPoint x: 777, endPoint y: 572, distance: 103.1
click at [777, 572] on div at bounding box center [652, 397] width 906 height 509
click at [707, 622] on div at bounding box center [698, 630] width 30 height 27
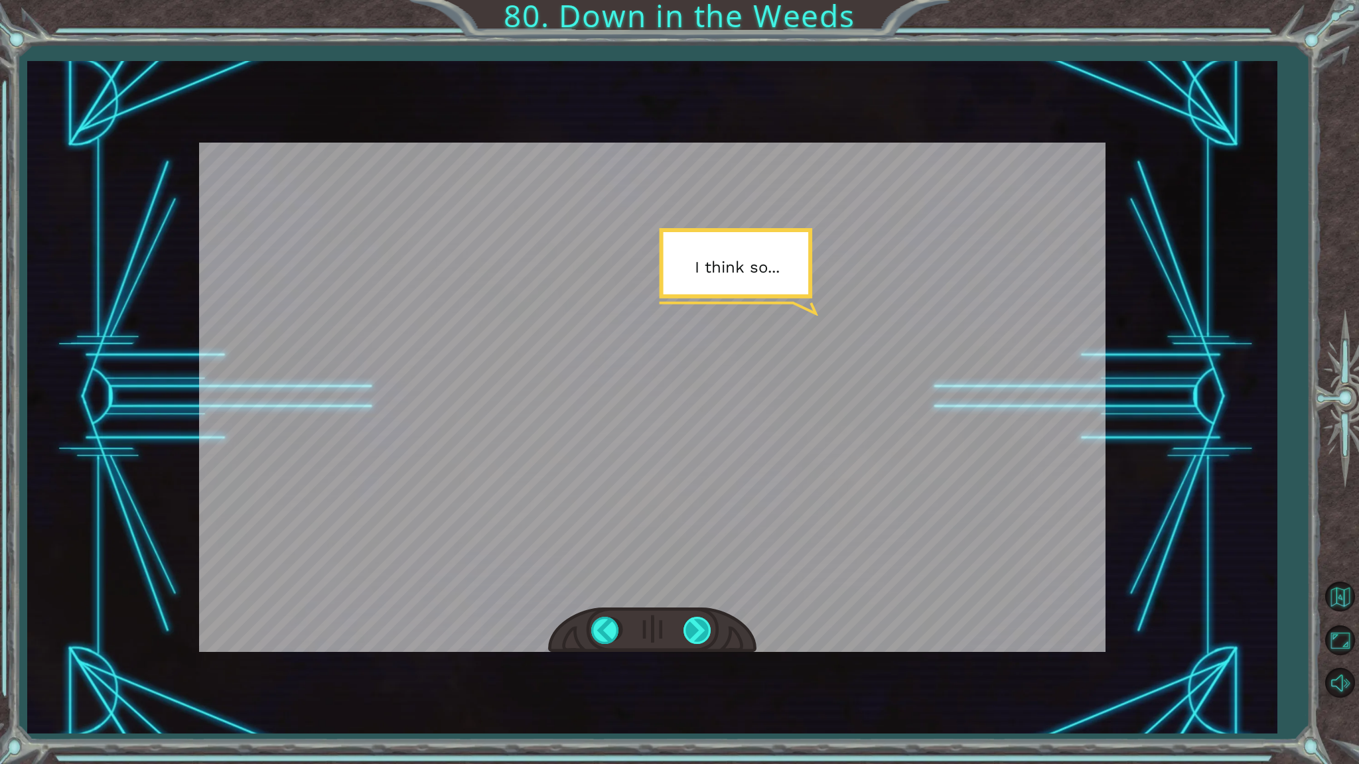
click at [706, 621] on div at bounding box center [698, 630] width 30 height 27
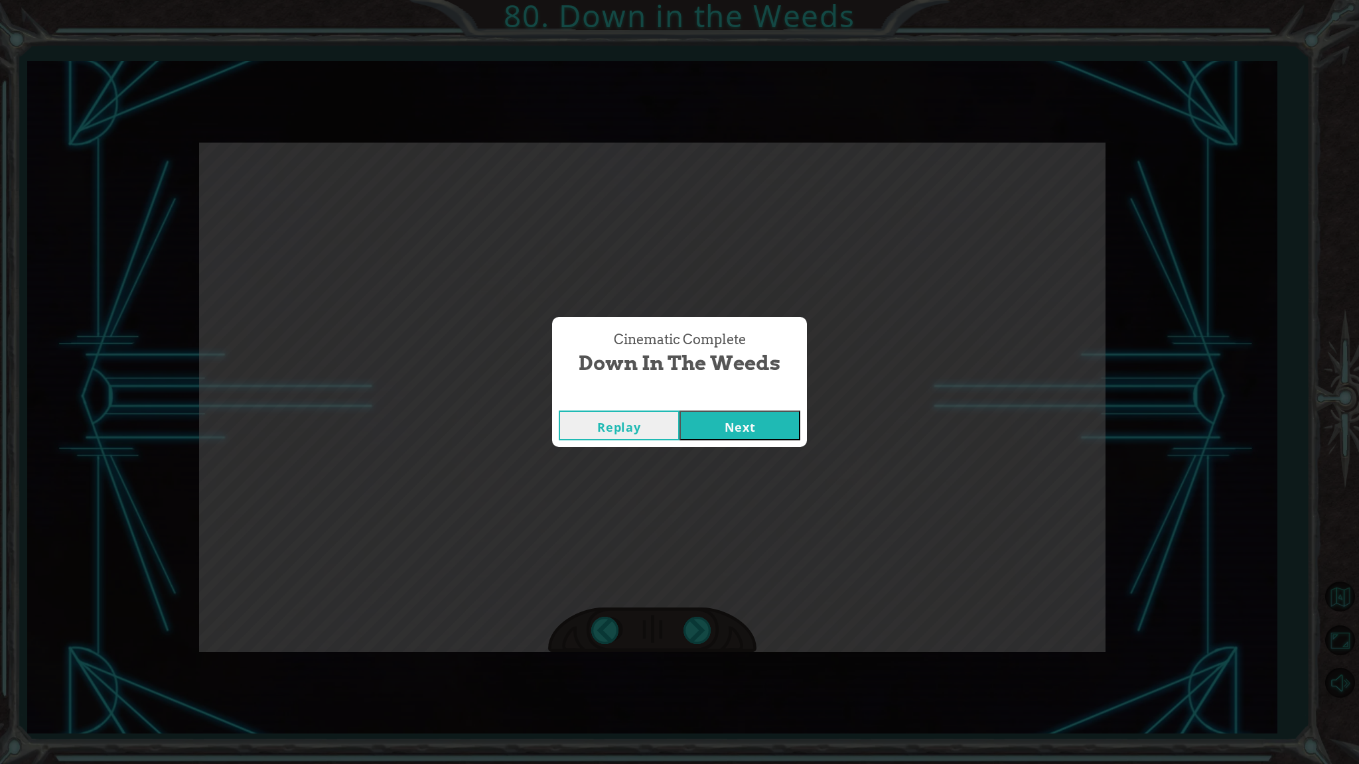
click at [735, 427] on button "Next" at bounding box center [739, 426] width 121 height 30
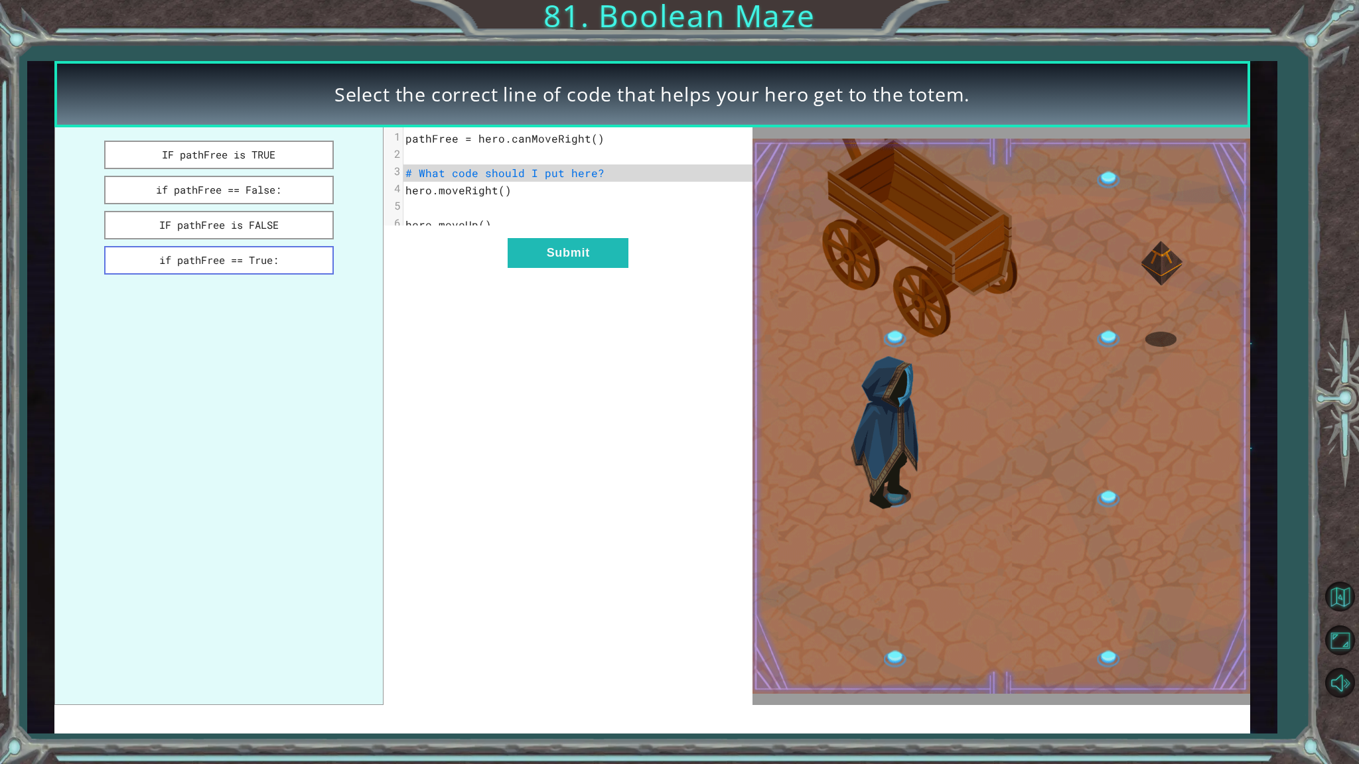
click at [280, 269] on button "if pathFree == True:" at bounding box center [219, 260] width 230 height 29
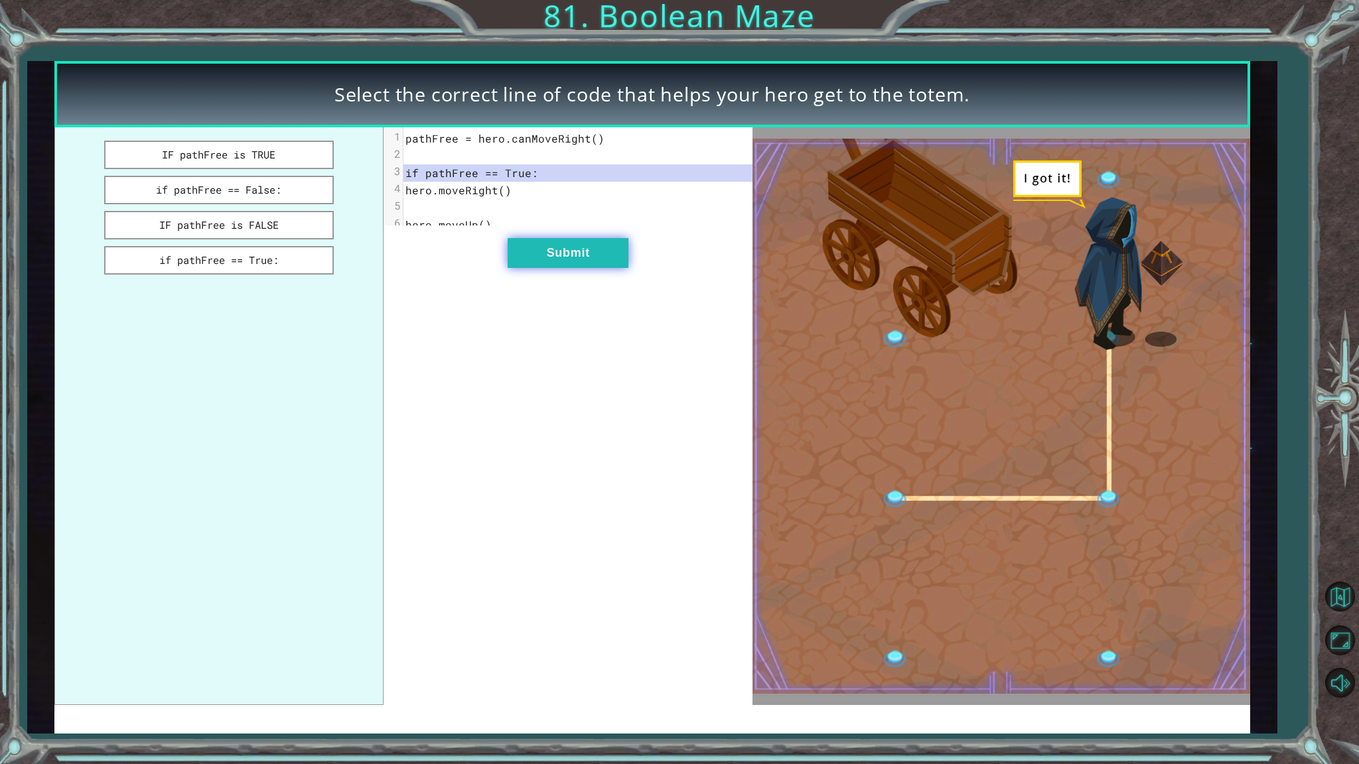
click at [525, 260] on button "Submit" at bounding box center [568, 253] width 121 height 30
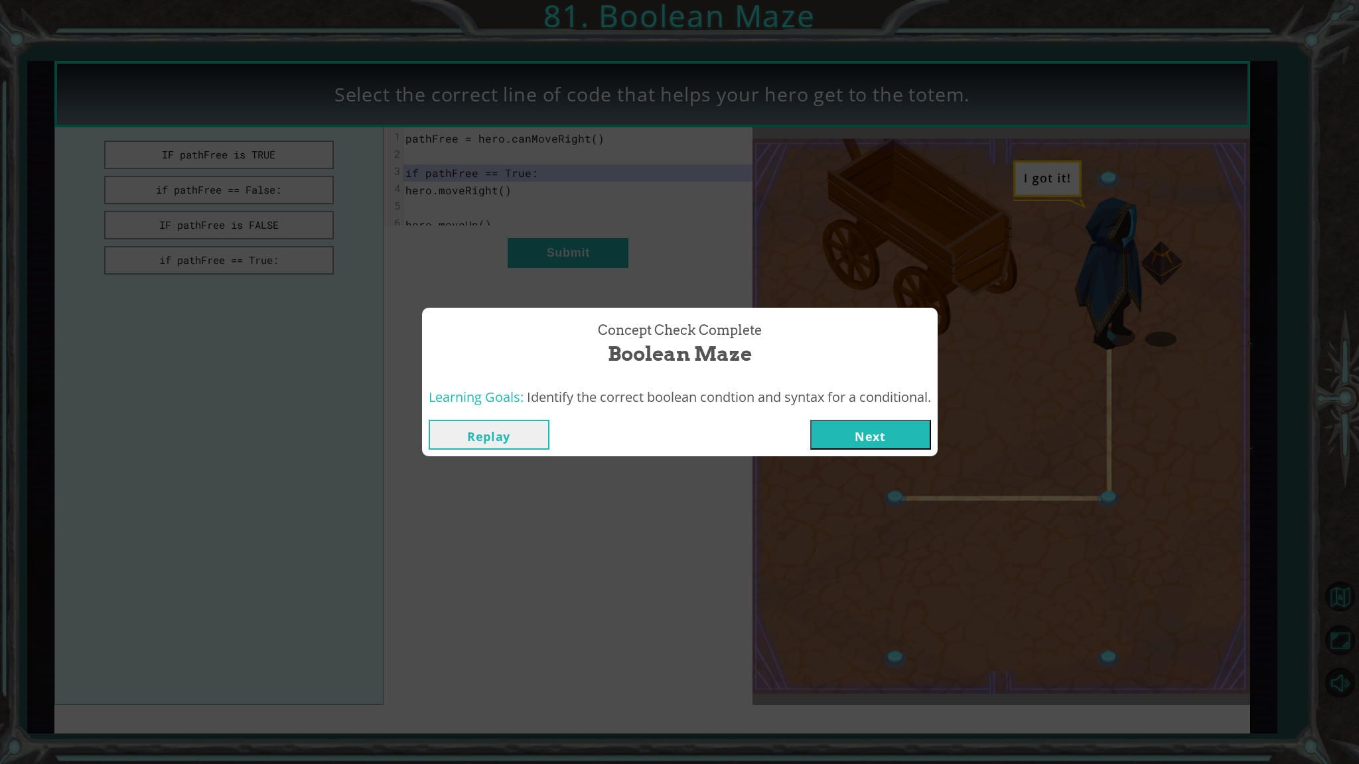
click at [823, 443] on button "Next" at bounding box center [870, 435] width 121 height 30
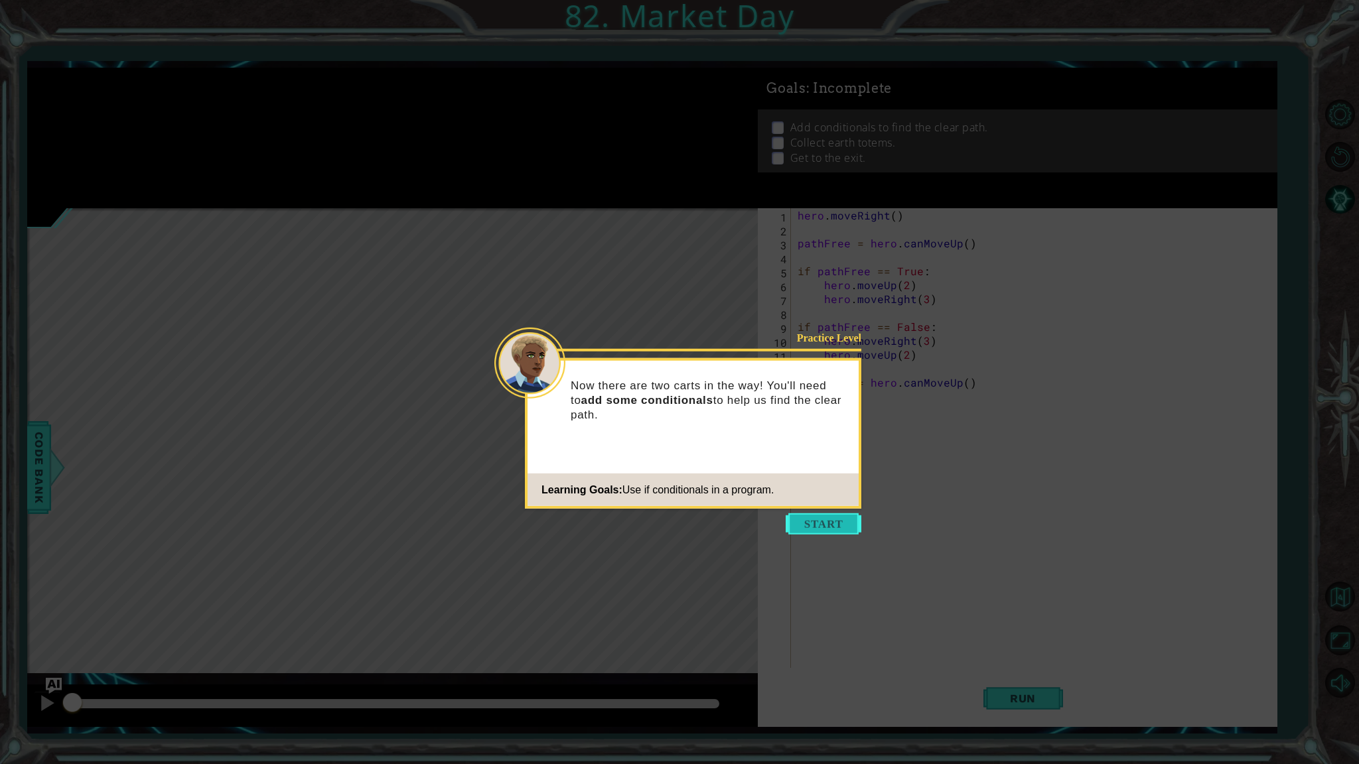
click at [825, 521] on button "Start" at bounding box center [823, 523] width 76 height 21
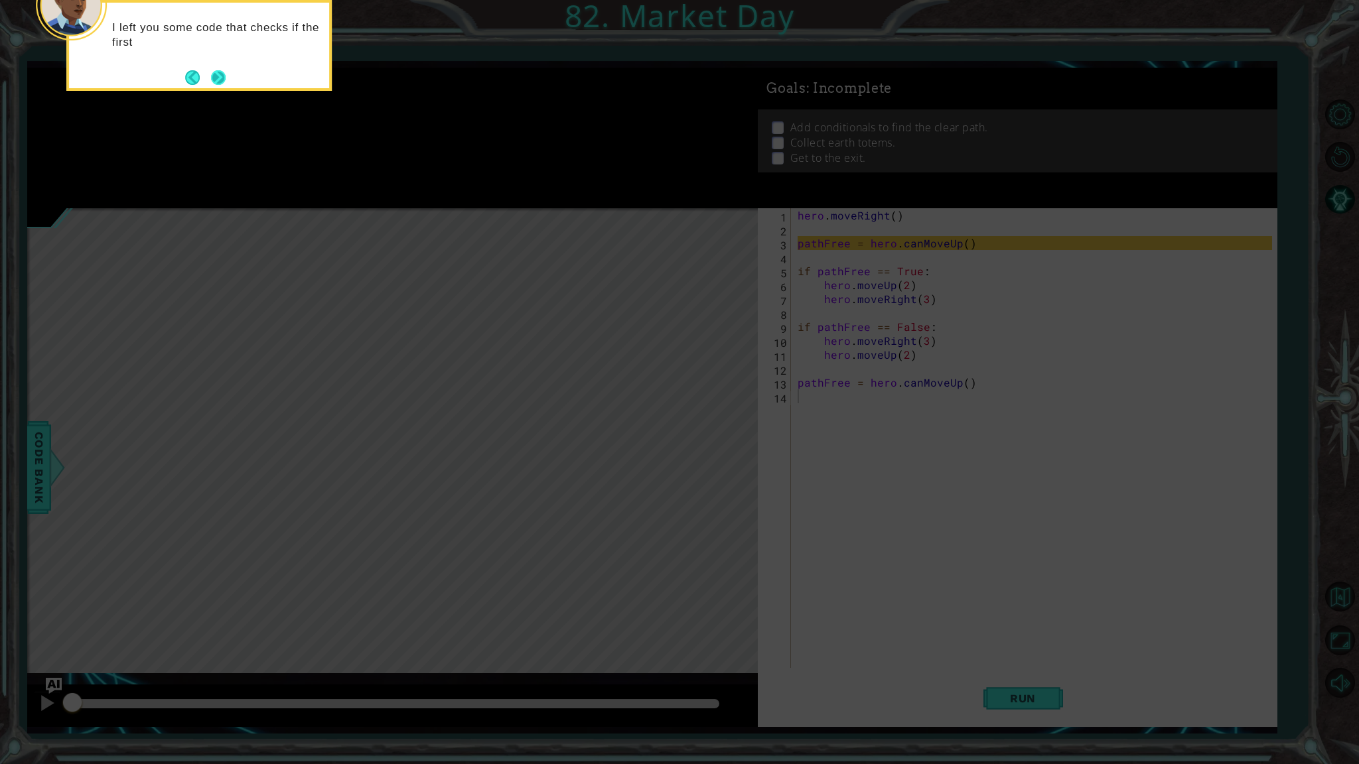
click at [223, 74] on button "Next" at bounding box center [218, 77] width 15 height 15
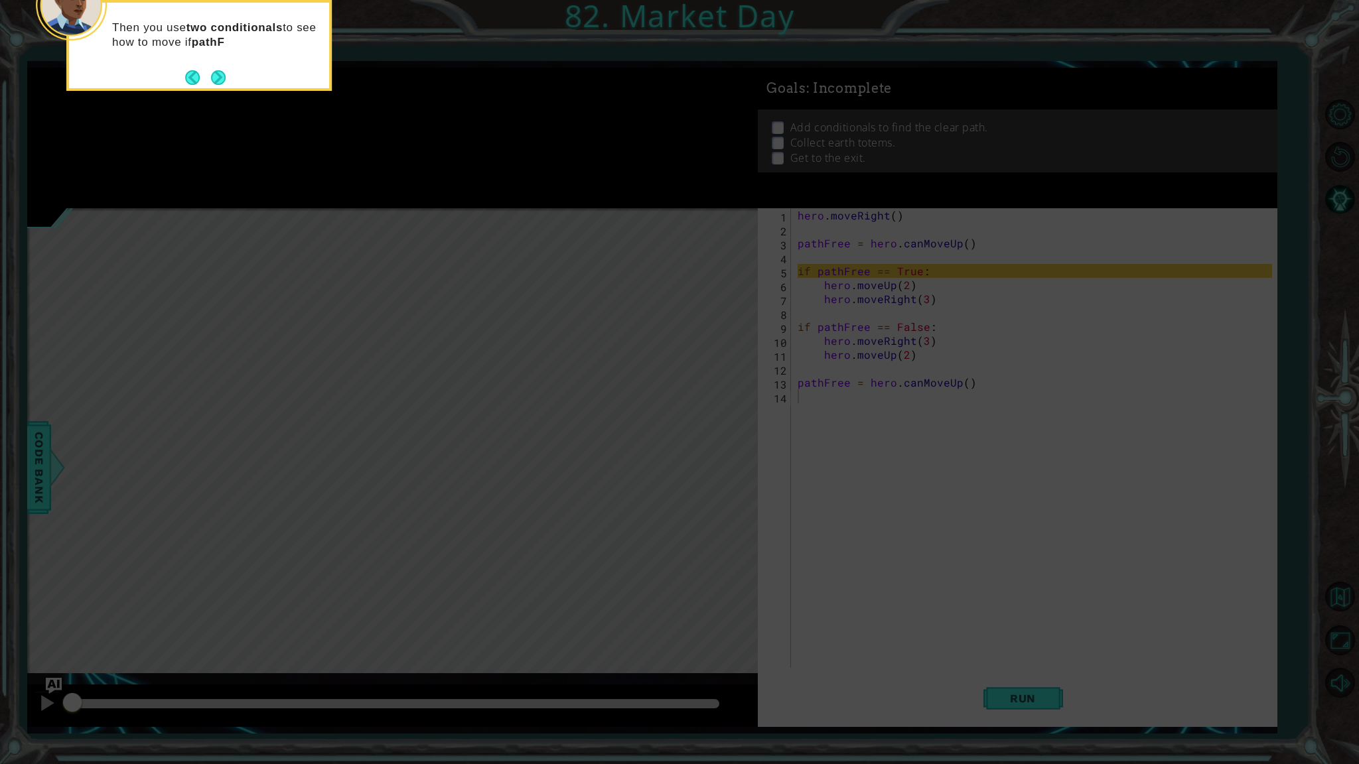
click at [223, 74] on button "Next" at bounding box center [218, 77] width 15 height 15
click at [222, 74] on button "Next" at bounding box center [218, 77] width 15 height 15
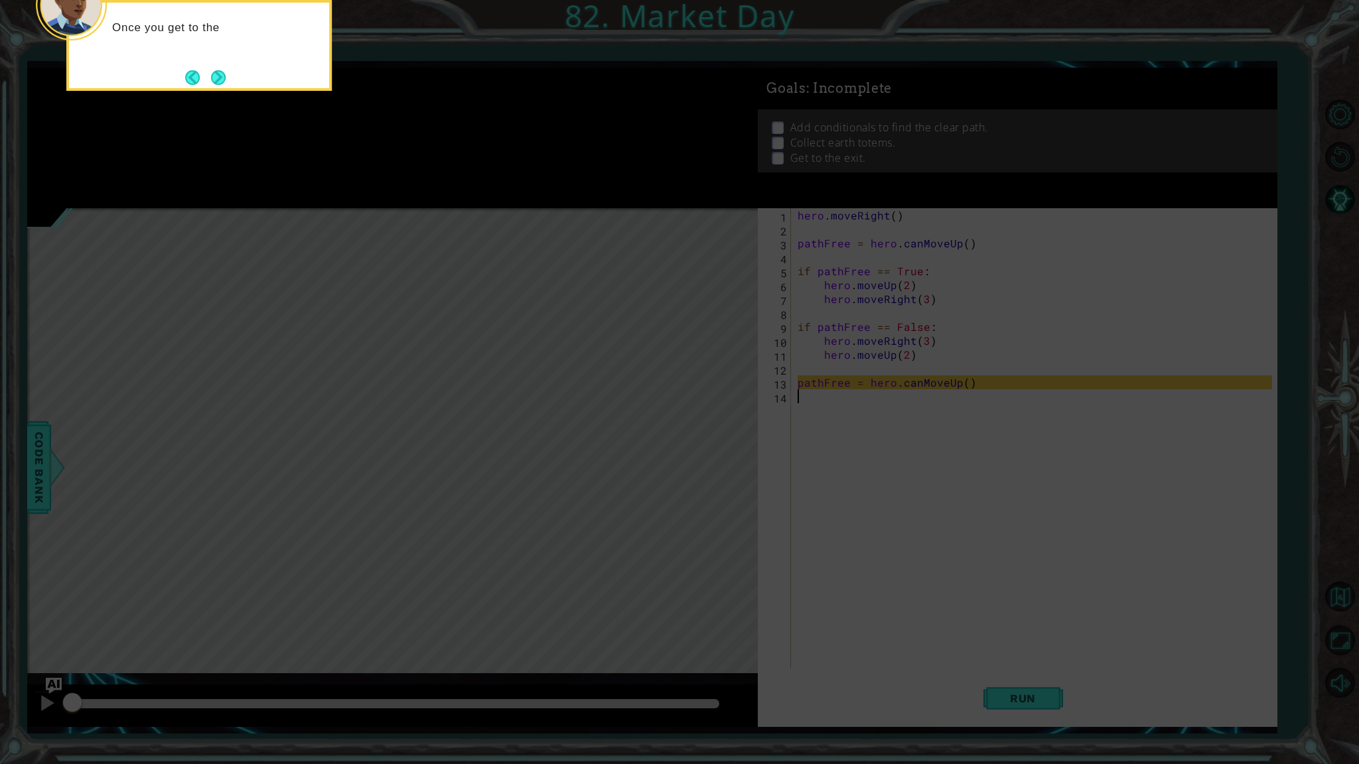
click at [222, 74] on button "Next" at bounding box center [218, 77] width 15 height 15
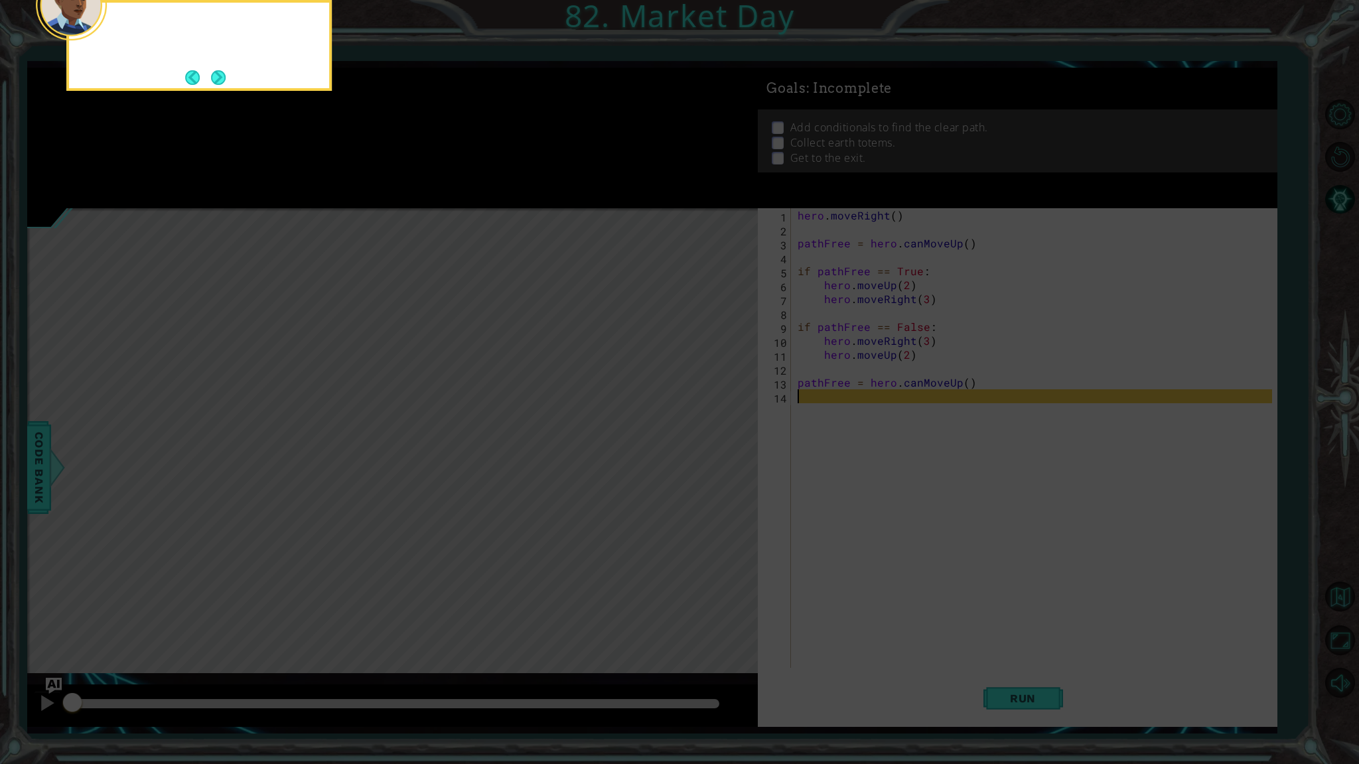
click at [222, 74] on button "Next" at bounding box center [218, 77] width 15 height 15
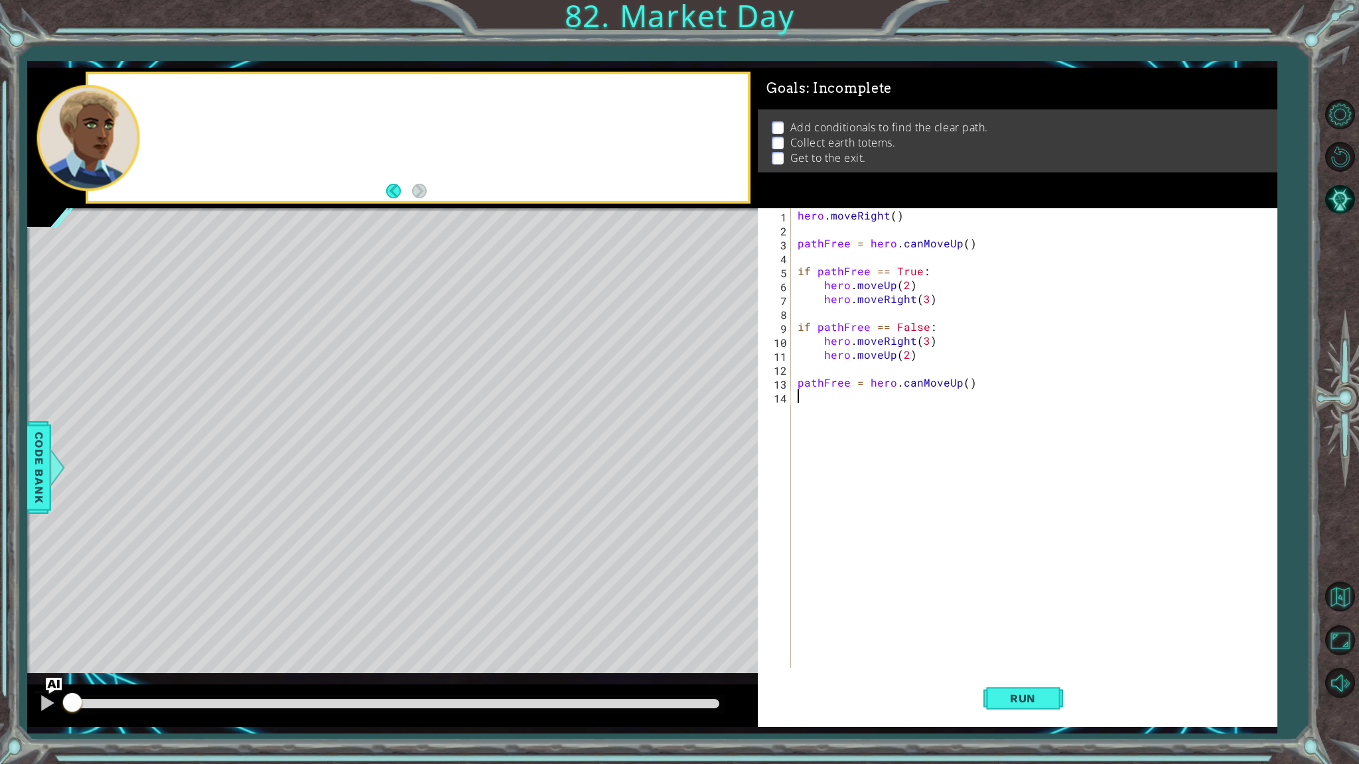
click at [222, 74] on div at bounding box center [417, 137] width 659 height 127
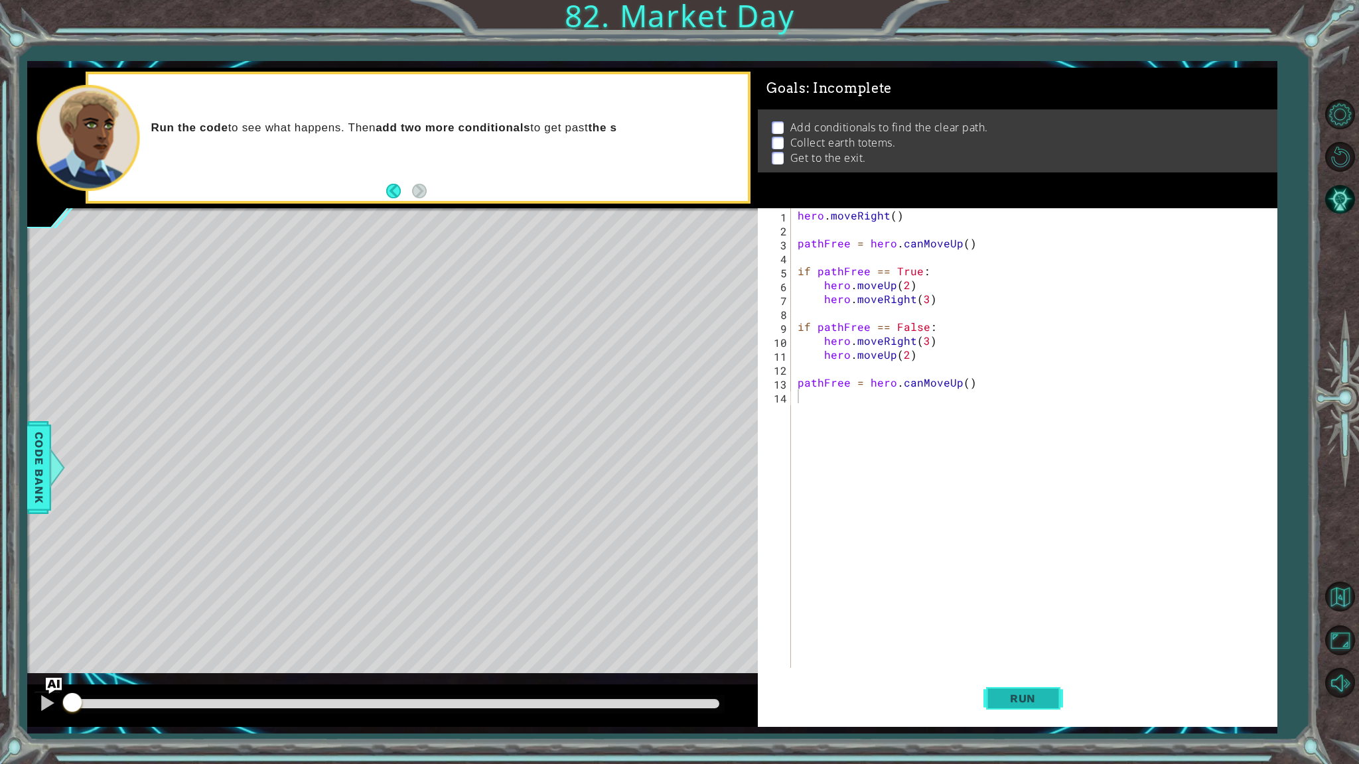
click at [1004, 651] on span "Run" at bounding box center [1022, 698] width 52 height 13
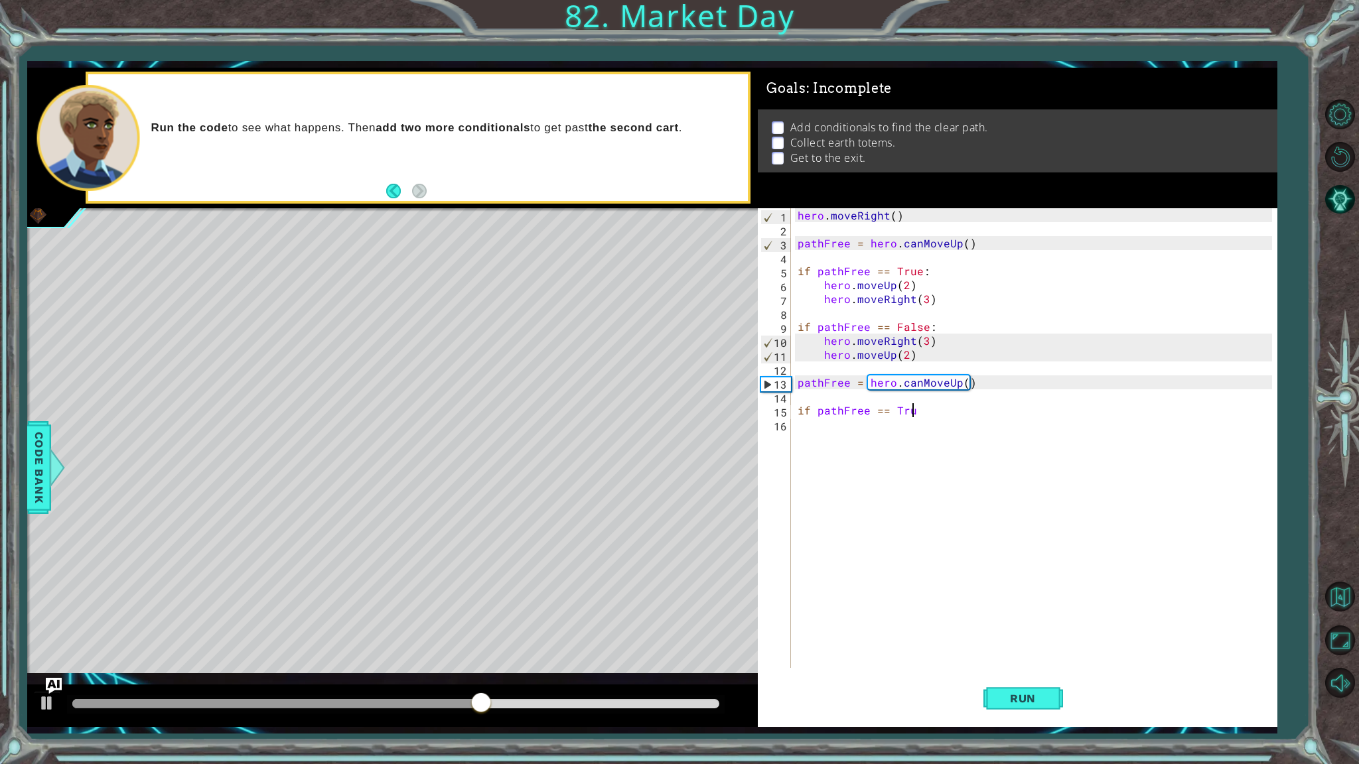
scroll to position [0, 7]
type textarea "if pathFree == True:"
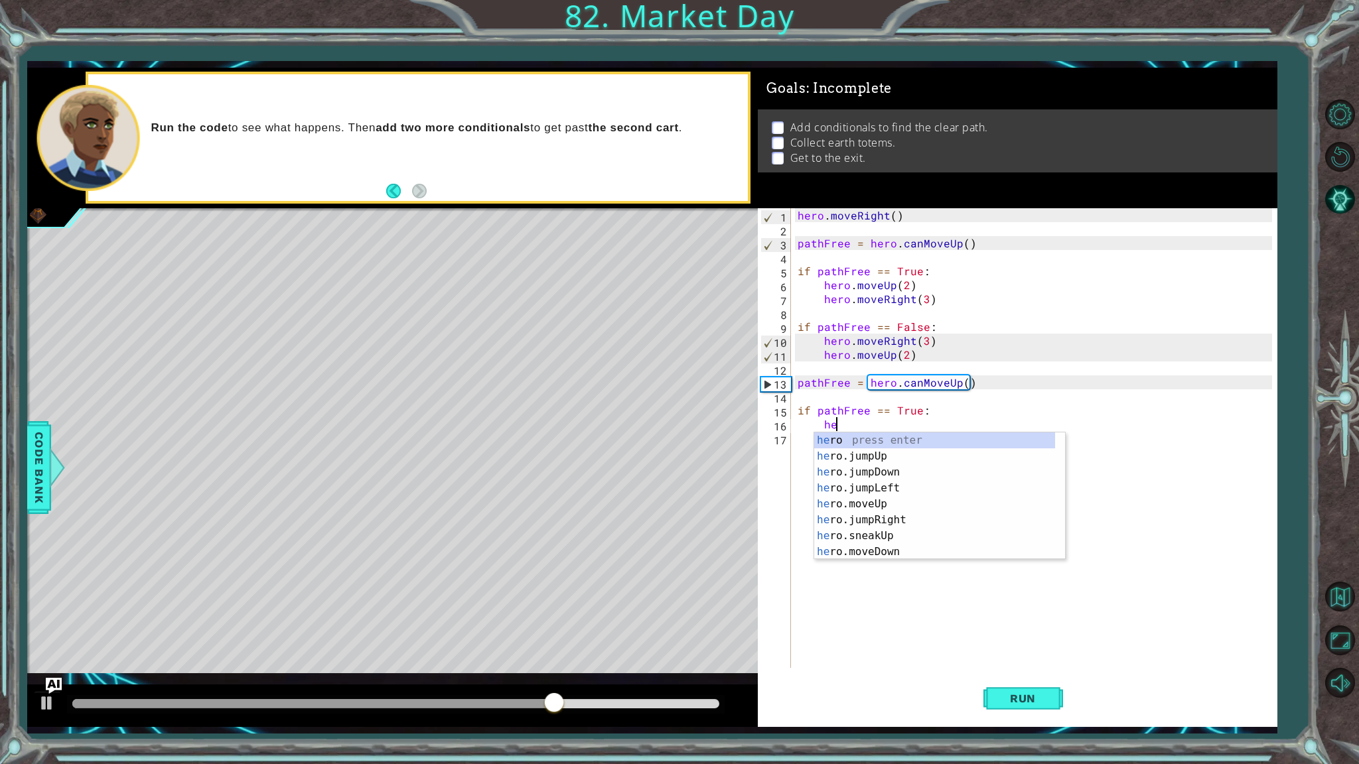
scroll to position [0, 2]
click at [892, 520] on div "hero press enter hero .jumpUp press enter hero .jumpDown press enter hero .jump…" at bounding box center [934, 512] width 241 height 159
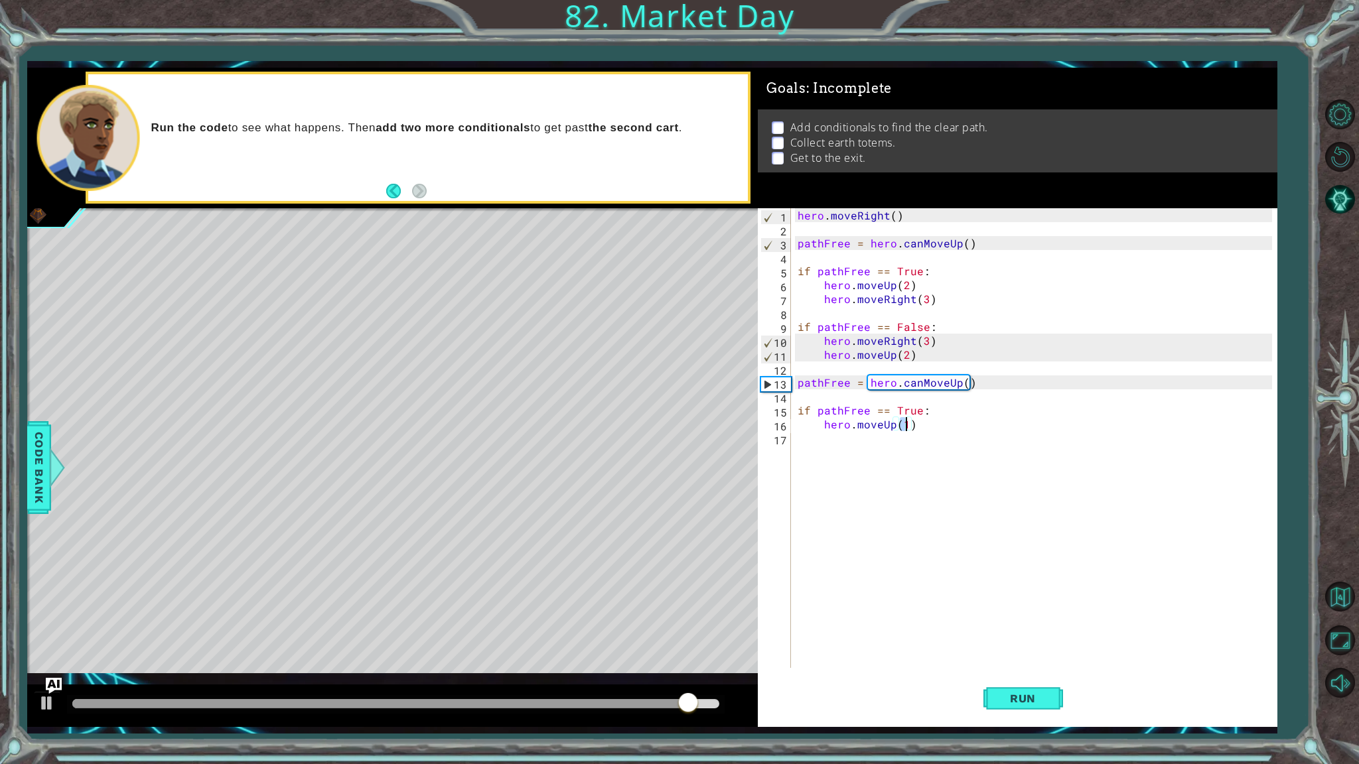
type textarea "hero.moveUp(2)"
click at [857, 439] on div "hero . moveRight ( ) pathFree = hero . canMoveUp ( ) if pathFree == True : hero…" at bounding box center [1037, 452] width 484 height 488
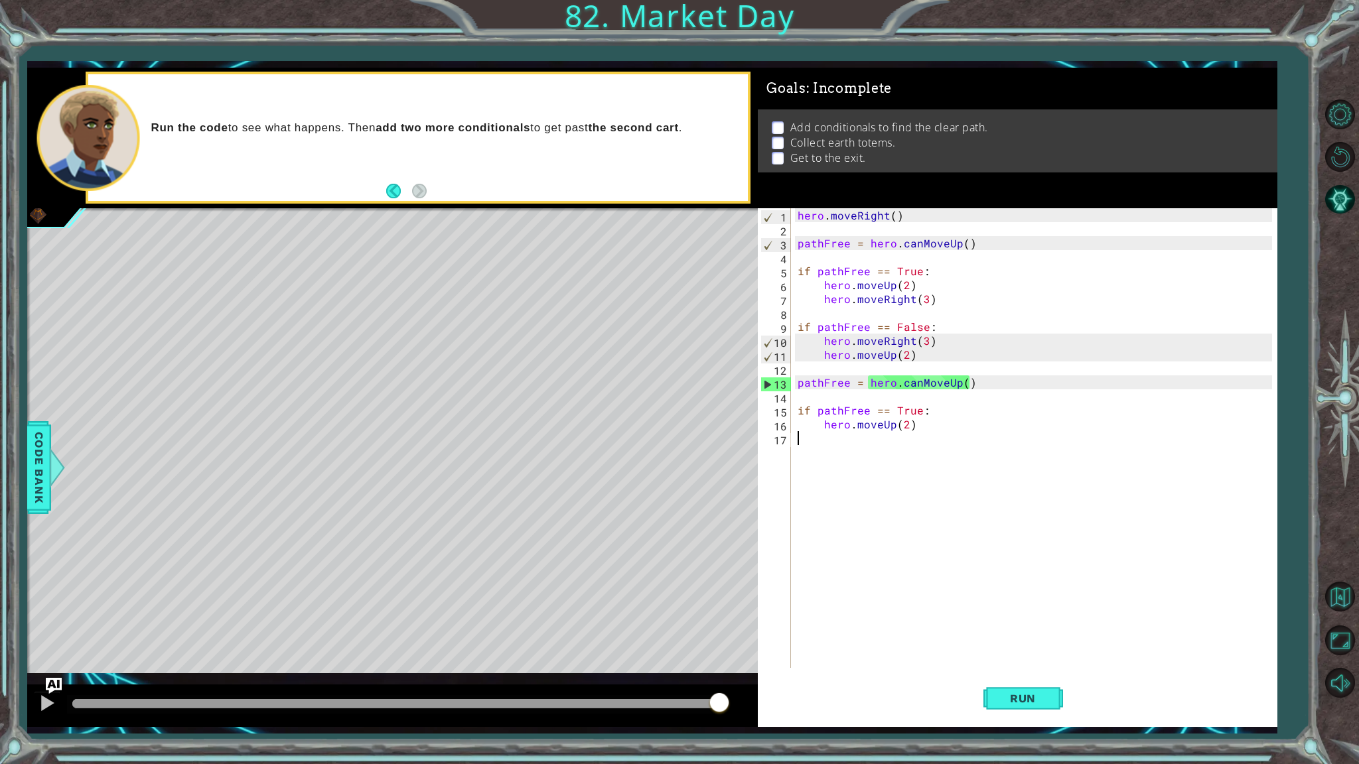
click at [862, 437] on div "hero . moveRight ( ) pathFree = hero . canMoveUp ( ) if pathFree == True : hero…" at bounding box center [1037, 452] width 484 height 488
click at [876, 433] on div "hero . moveRight ( ) pathFree = hero . canMoveUp ( ) if pathFree == True : hero…" at bounding box center [1037, 452] width 484 height 488
click at [879, 432] on div "hero . moveRight ( ) pathFree = hero . canMoveUp ( ) if pathFree == True : hero…" at bounding box center [1037, 452] width 484 height 488
click at [933, 417] on div "hero . moveRight ( ) pathFree = hero . canMoveUp ( ) if pathFree == True : hero…" at bounding box center [1037, 452] width 484 height 488
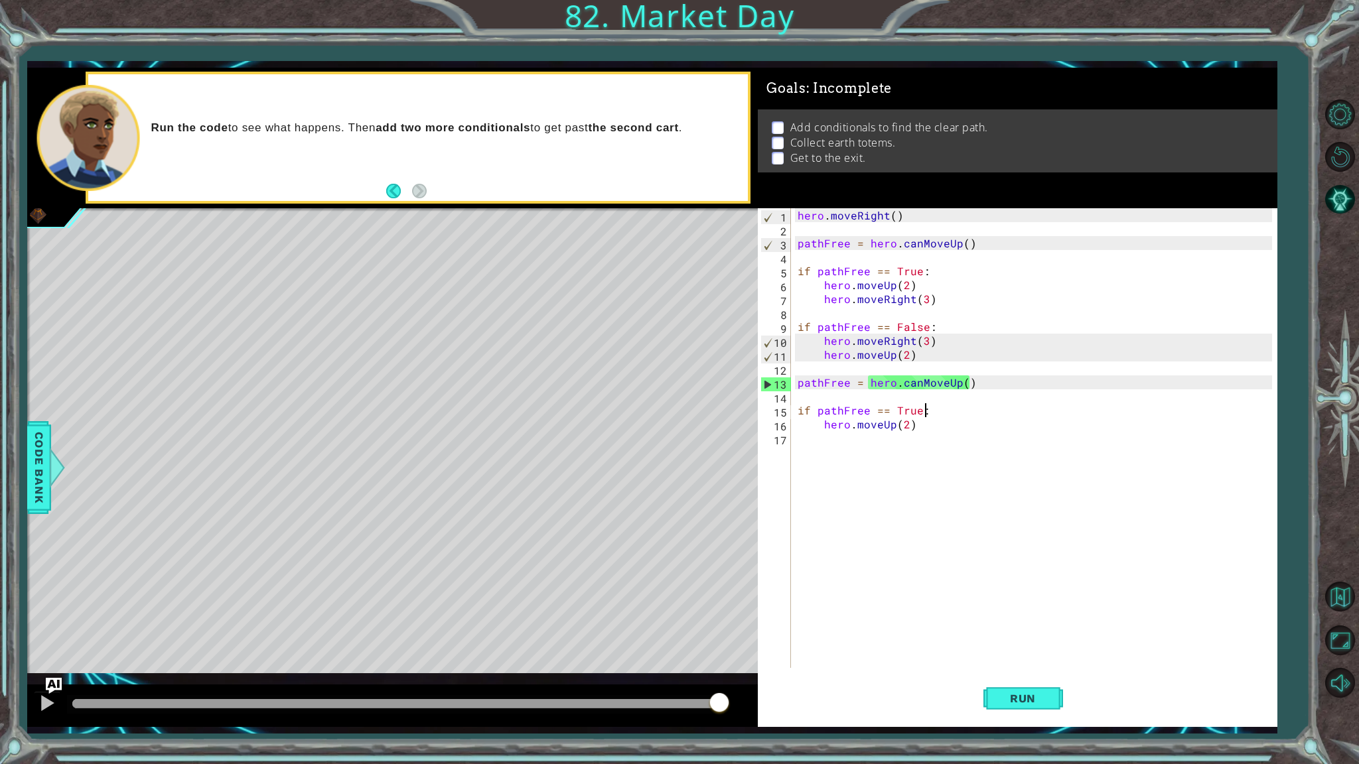
click at [951, 417] on div "hero . moveRight ( ) pathFree = hero . canMoveUp ( ) if pathFree == True : hero…" at bounding box center [1037, 452] width 484 height 488
click at [955, 423] on div "hero . moveRight ( ) pathFree = hero . canMoveUp ( ) if pathFree == True : hero…" at bounding box center [1037, 452] width 484 height 488
type textarea "hero.moveUp(2)"
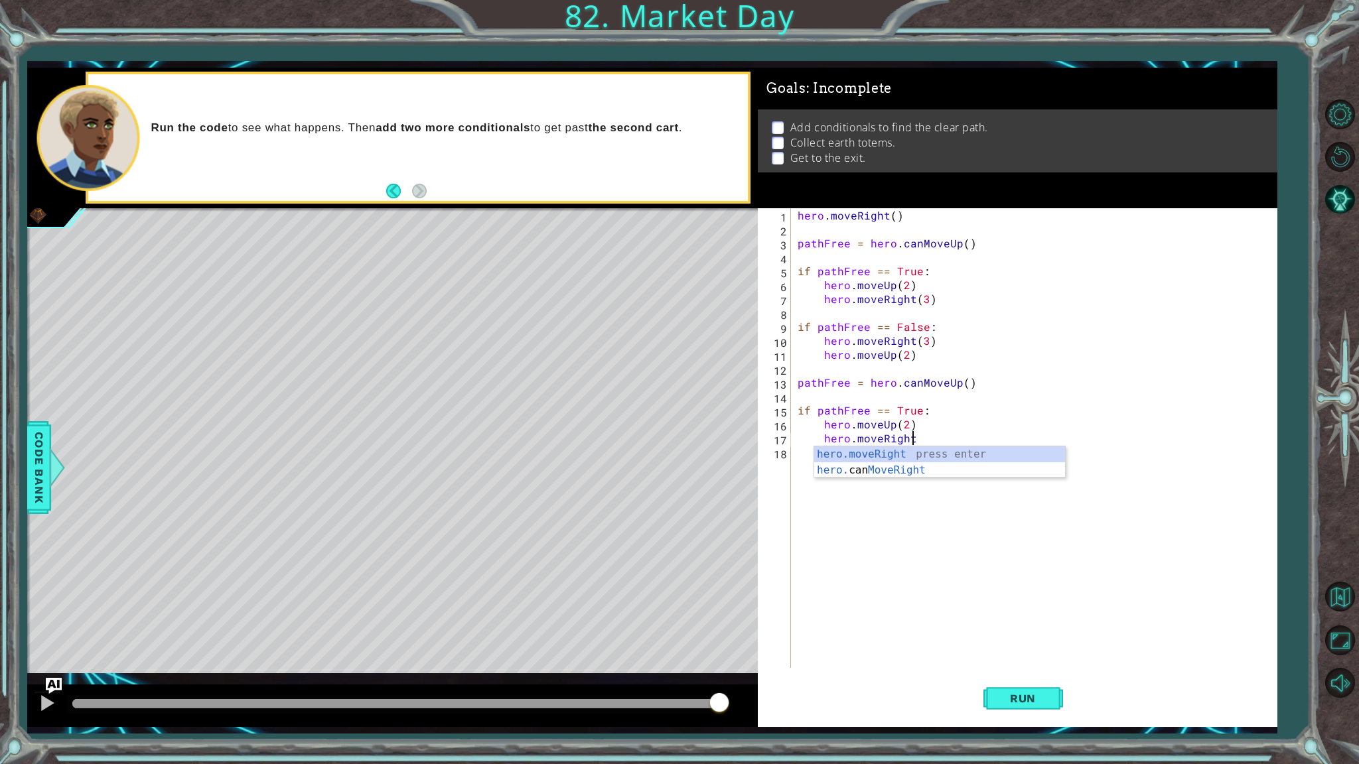
scroll to position [0, 6]
click at [1050, 651] on button "Run" at bounding box center [1023, 699] width 80 height 52
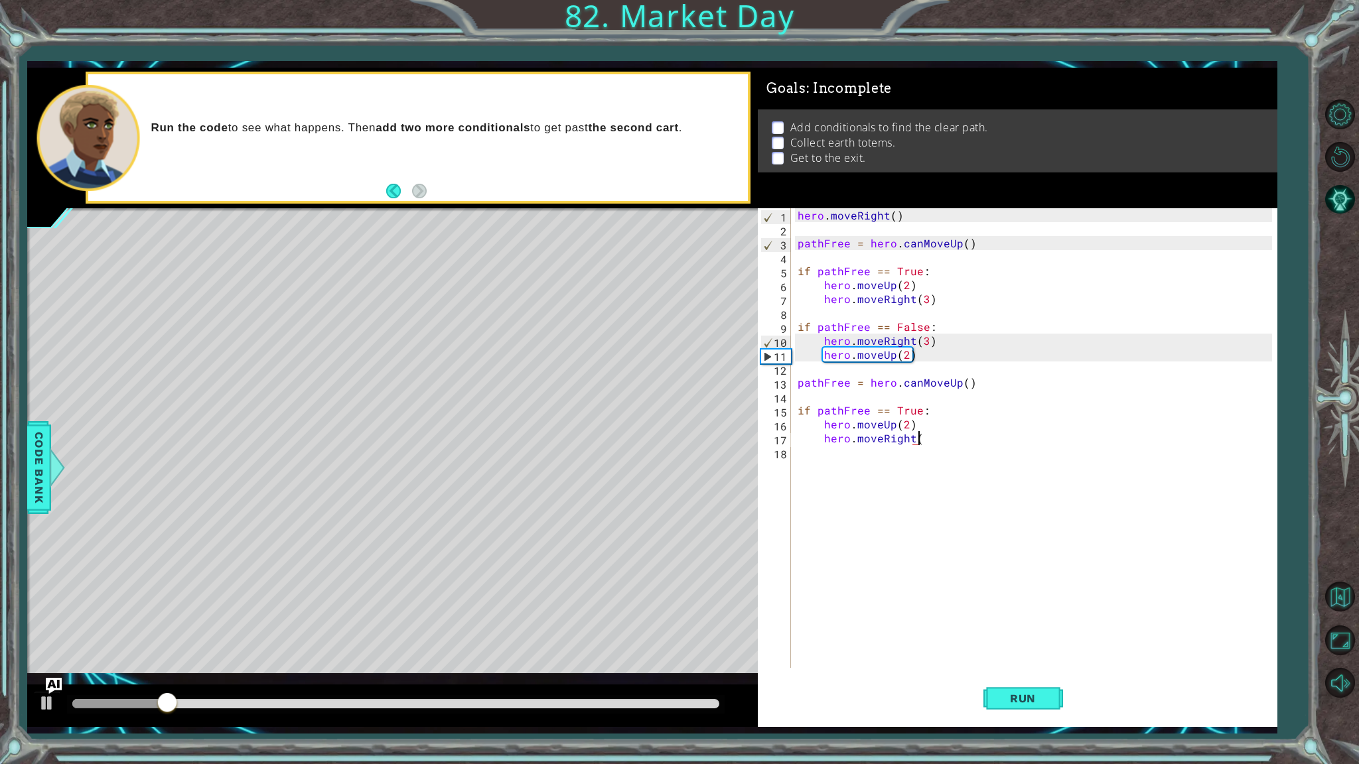
scroll to position [0, 7]
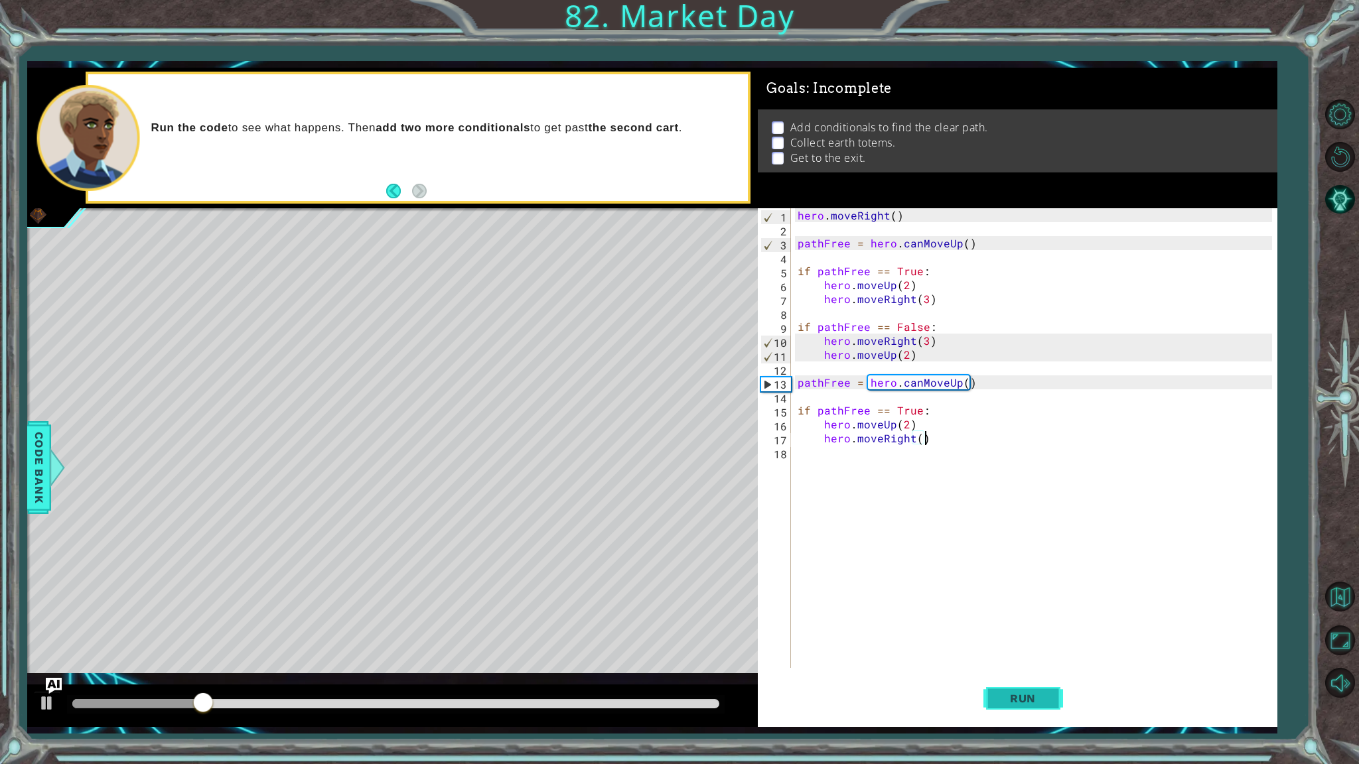
click at [1040, 651] on button "Run" at bounding box center [1023, 699] width 80 height 52
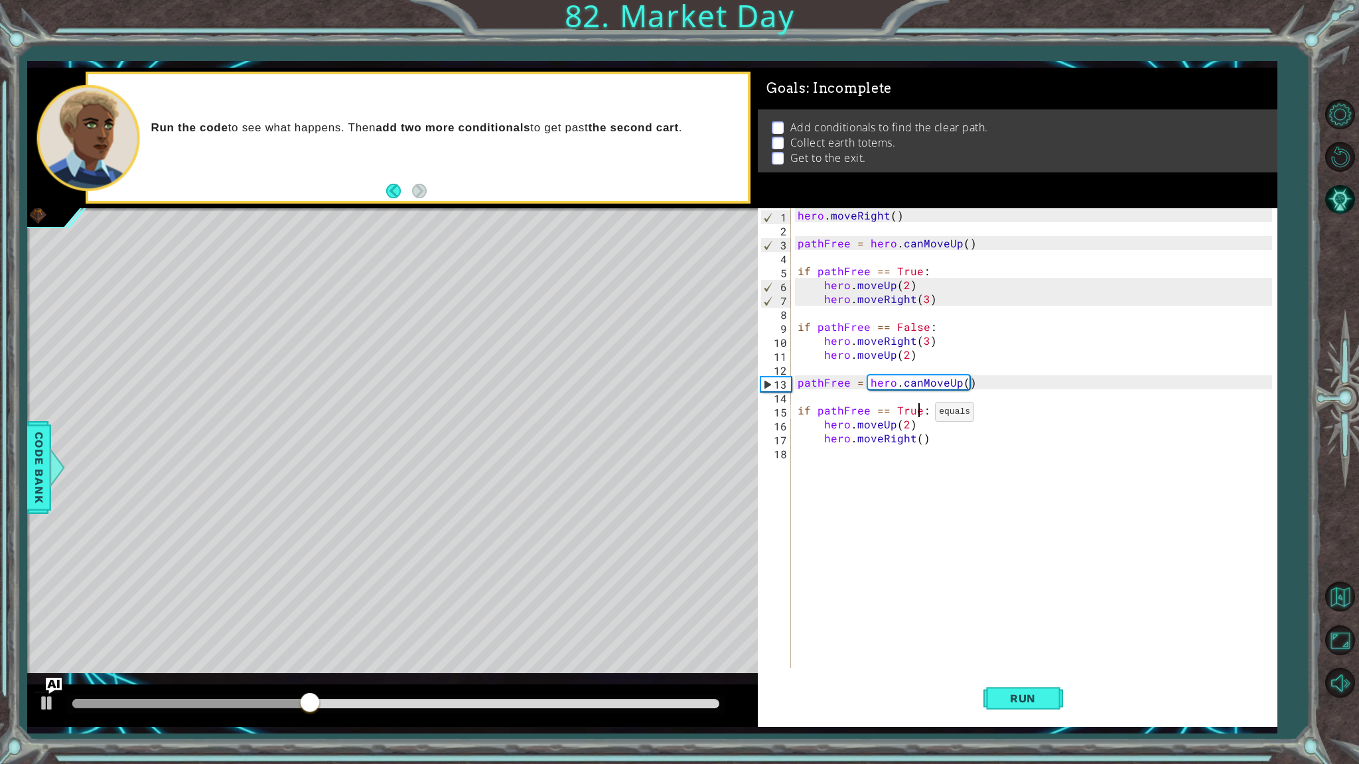
click at [918, 415] on div "hero . moveRight ( ) pathFree = hero . canMoveUp ( ) if pathFree == True : hero…" at bounding box center [1037, 452] width 484 height 488
click at [906, 429] on div "hero . moveRight ( ) pathFree = hero . canMoveUp ( ) if pathFree == True : hero…" at bounding box center [1037, 452] width 484 height 488
click at [1004, 651] on span "Run" at bounding box center [1022, 698] width 52 height 13
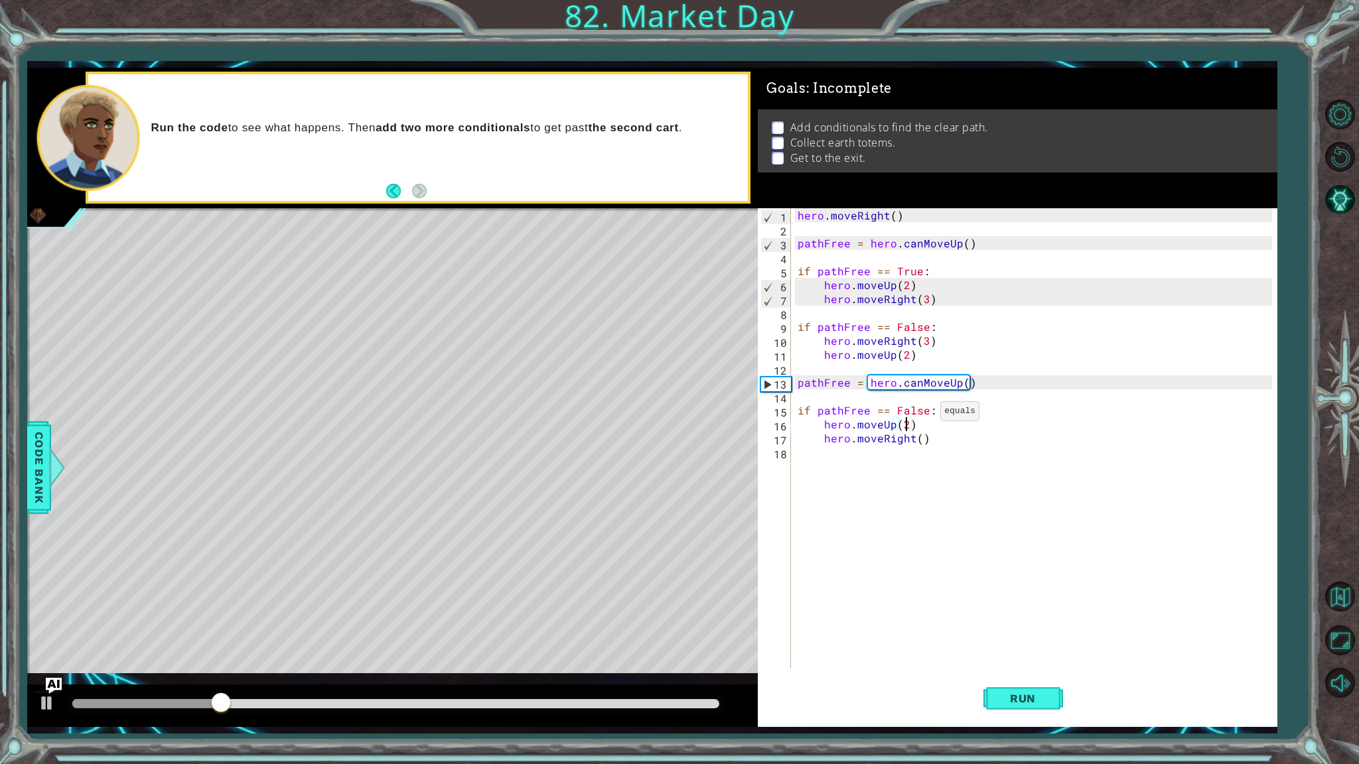
click at [923, 414] on div "hero . moveRight ( ) pathFree = hero . canMoveUp ( ) if pathFree == True : hero…" at bounding box center [1037, 452] width 484 height 488
click at [1012, 651] on span "Run" at bounding box center [1022, 698] width 52 height 13
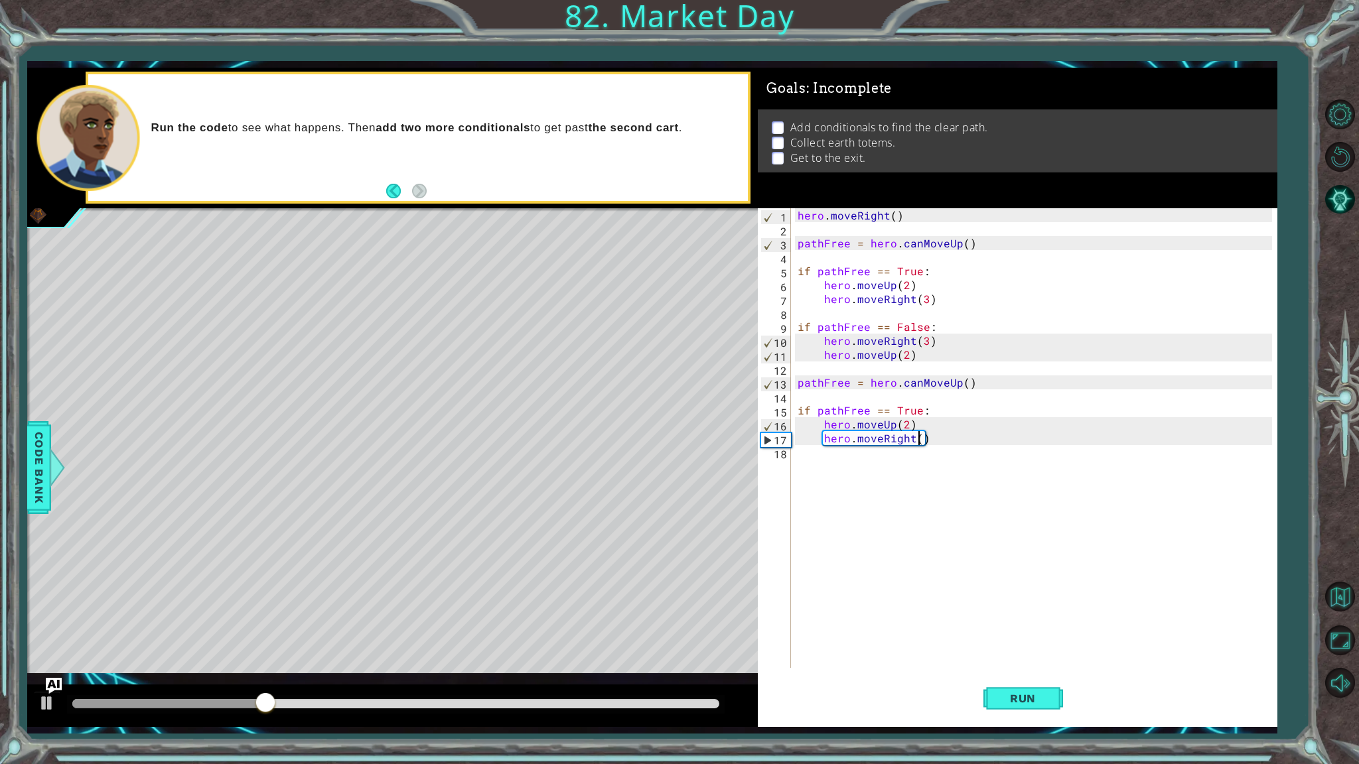
click at [919, 443] on div "hero . moveRight ( ) pathFree = hero . canMoveUp ( ) if pathFree == True : hero…" at bounding box center [1037, 452] width 484 height 488
type textarea "hero.moveRight(3)"
click at [1027, 651] on button "Run" at bounding box center [1023, 699] width 80 height 52
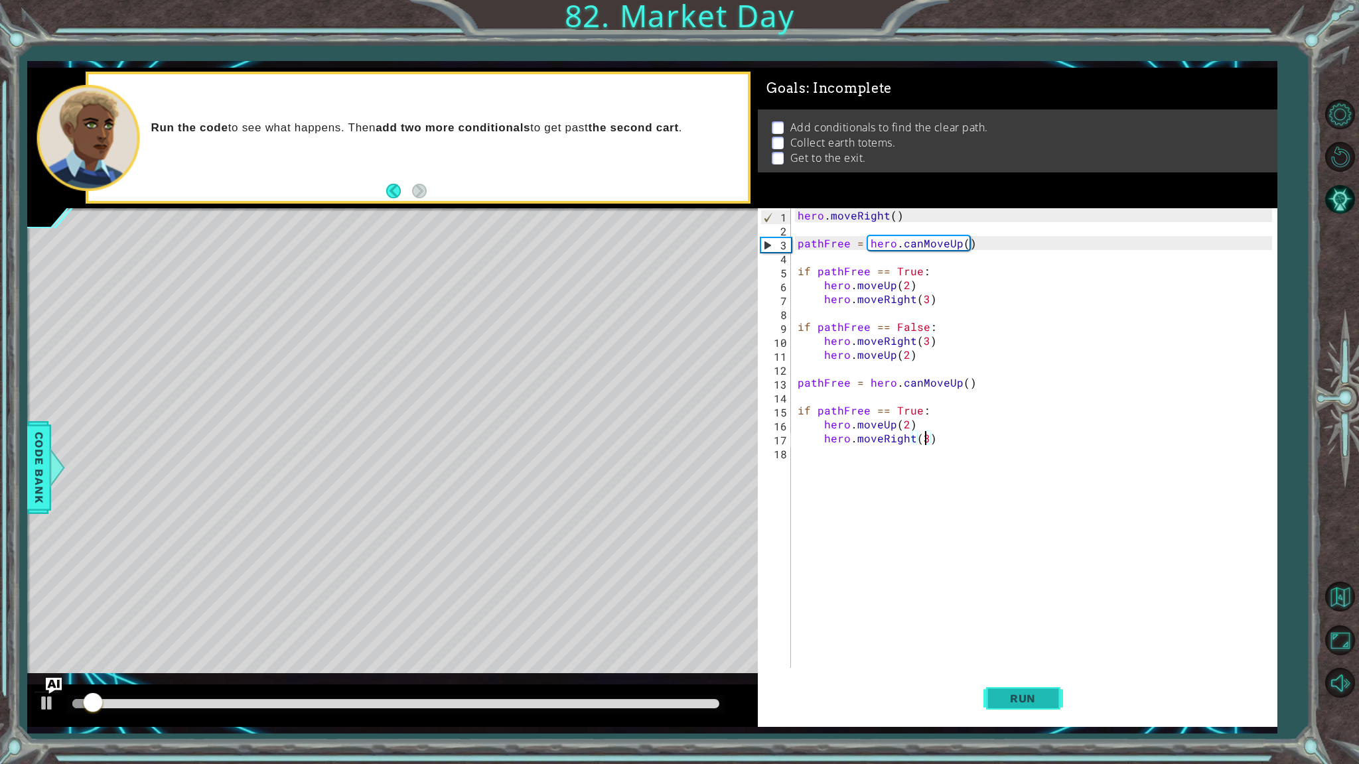
click at [1022, 651] on span "Run" at bounding box center [1022, 698] width 52 height 13
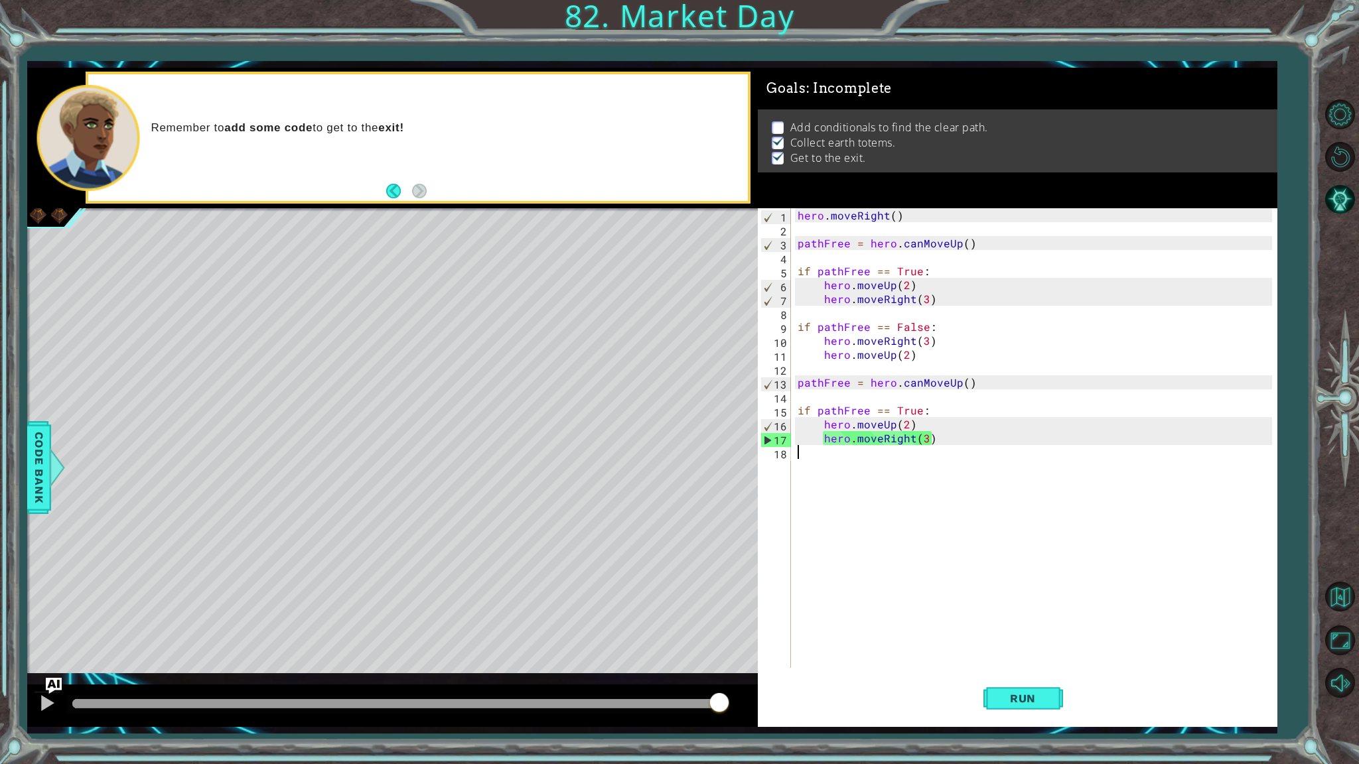
click at [873, 461] on div "hero . moveRight ( ) pathFree = hero . canMoveUp ( ) if pathFree == True : hero…" at bounding box center [1037, 452] width 484 height 488
click at [1052, 651] on button "Run" at bounding box center [1023, 699] width 80 height 52
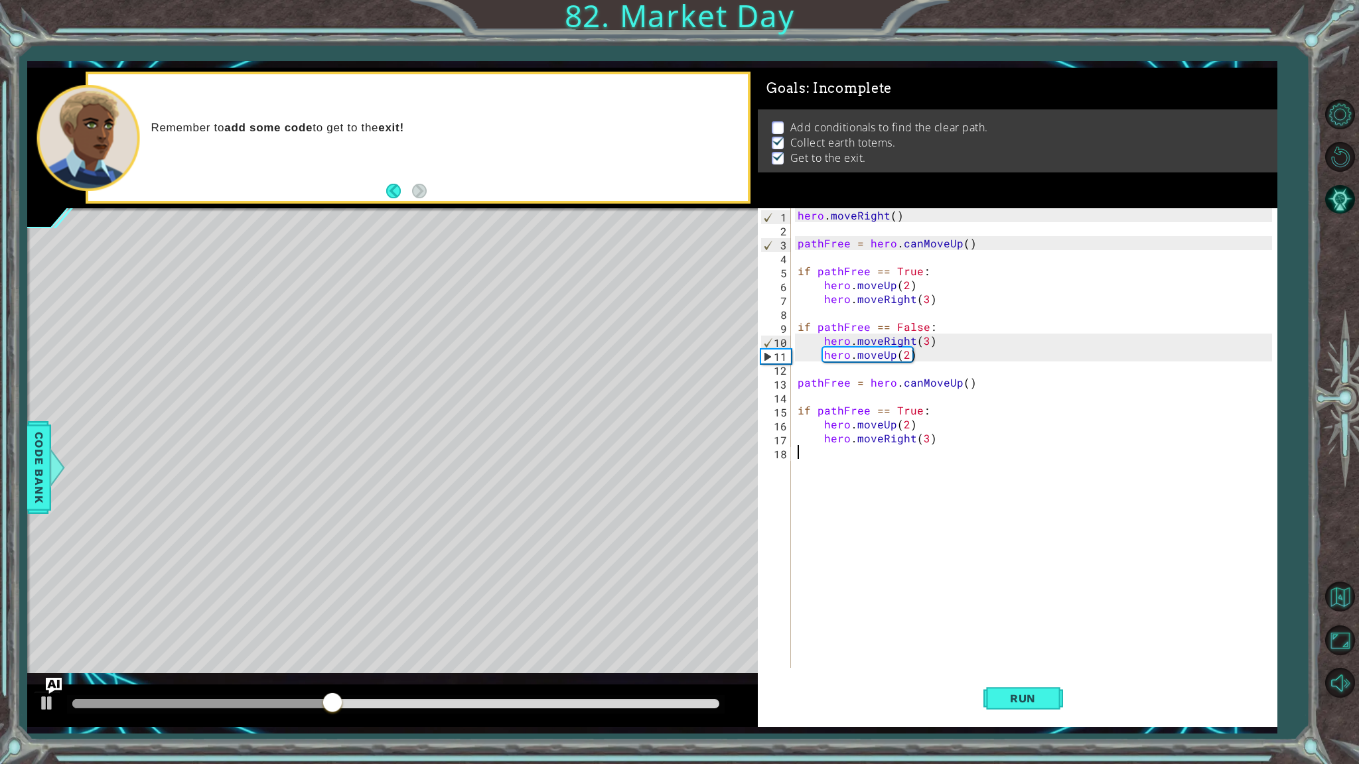
click at [801, 241] on div "hero . moveRight ( ) pathFree = hero . canMoveUp ( ) if pathFree == True : hero…" at bounding box center [1037, 452] width 484 height 488
click at [824, 249] on div "hero . moveRight ( ) pathFree = hero . canMoveUp ( ) if pathFree == True : hero…" at bounding box center [1037, 452] width 484 height 488
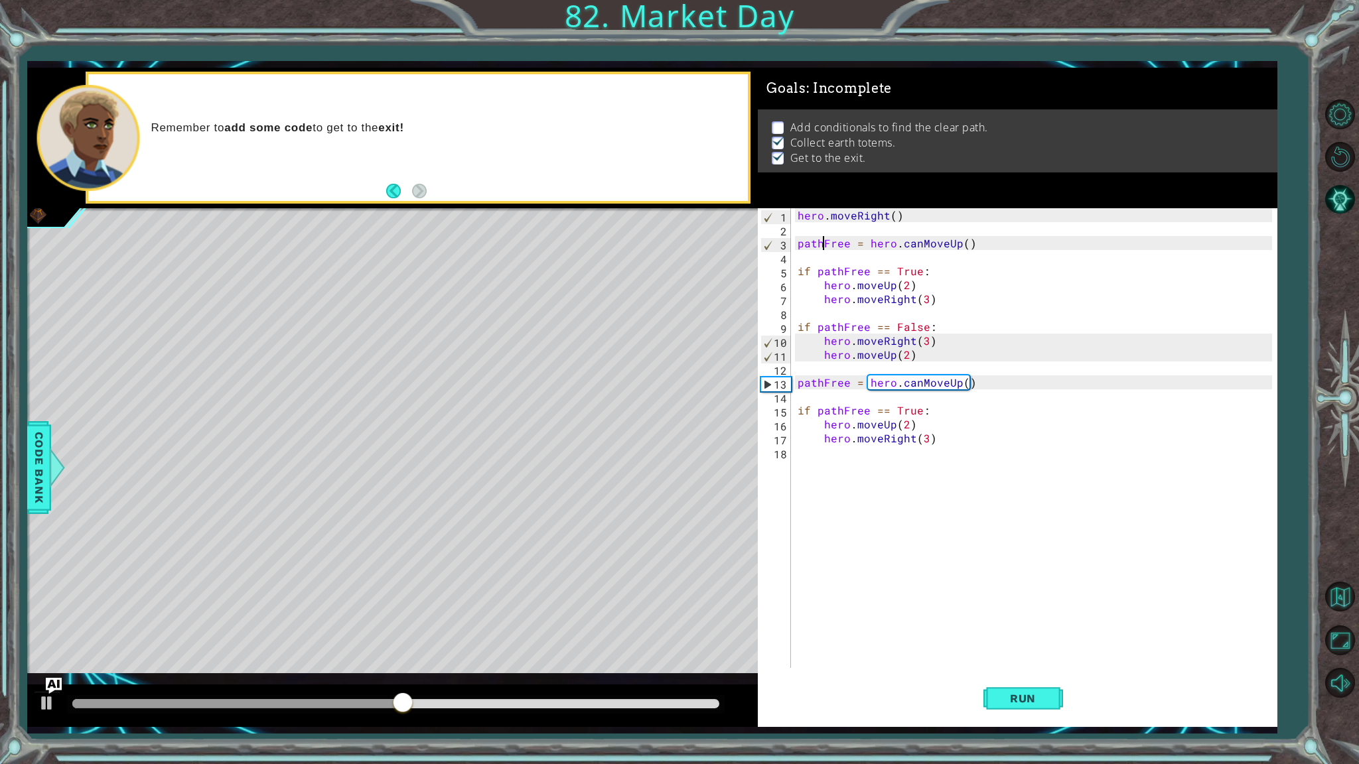
click at [828, 271] on div "hero . moveRight ( ) pathFree = hero . canMoveUp ( ) if pathFree == True : hero…" at bounding box center [1037, 452] width 484 height 488
type textarea "if pathFree == True:"
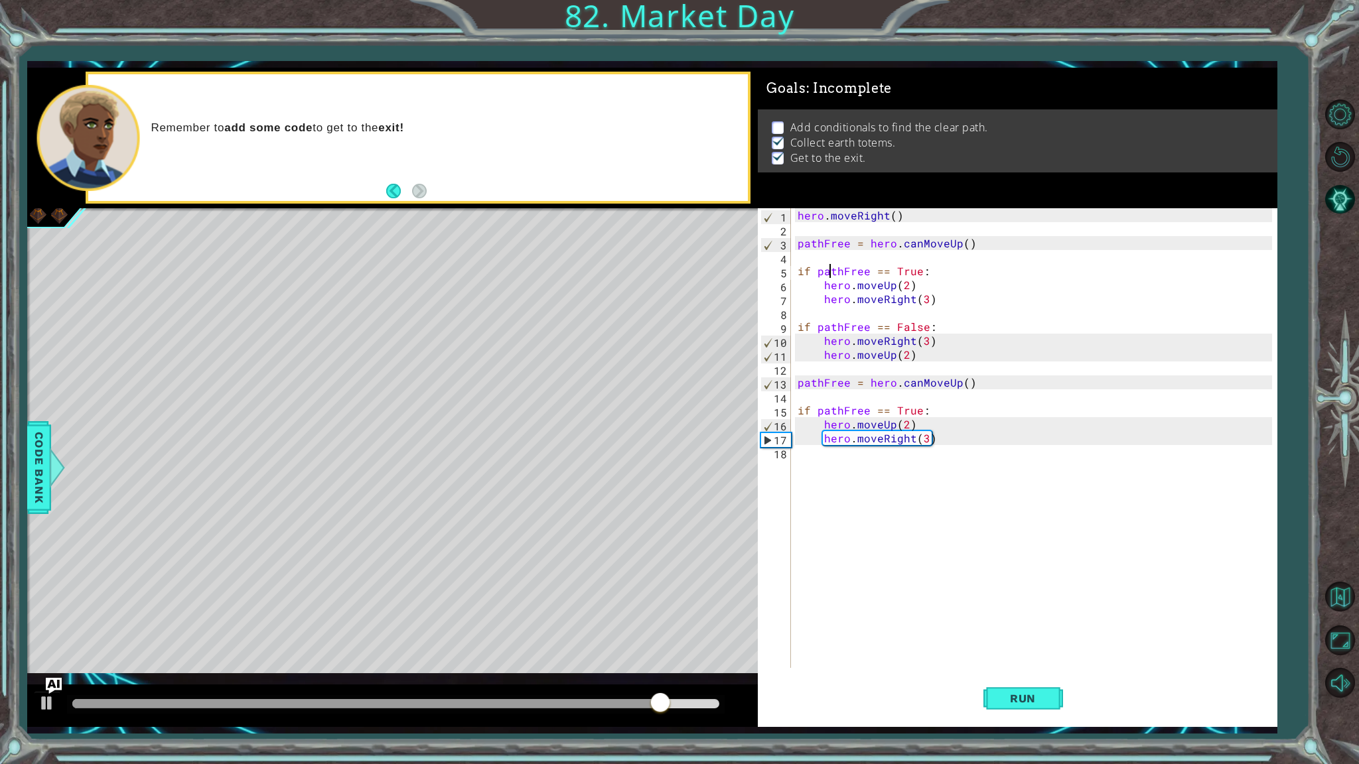
click at [815, 144] on p "Collect earth totems." at bounding box center [842, 142] width 105 height 15
click at [52, 452] on div at bounding box center [56, 468] width 17 height 40
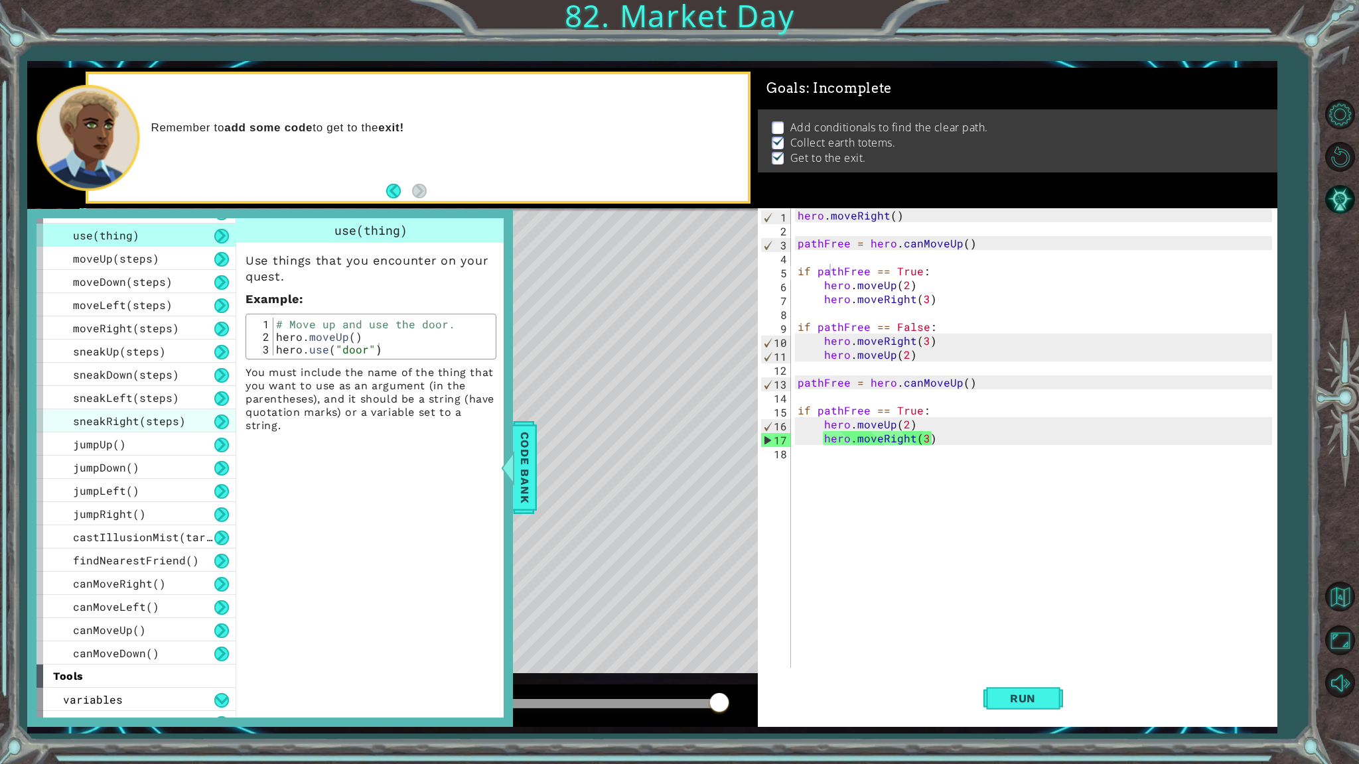
scroll to position [56, 0]
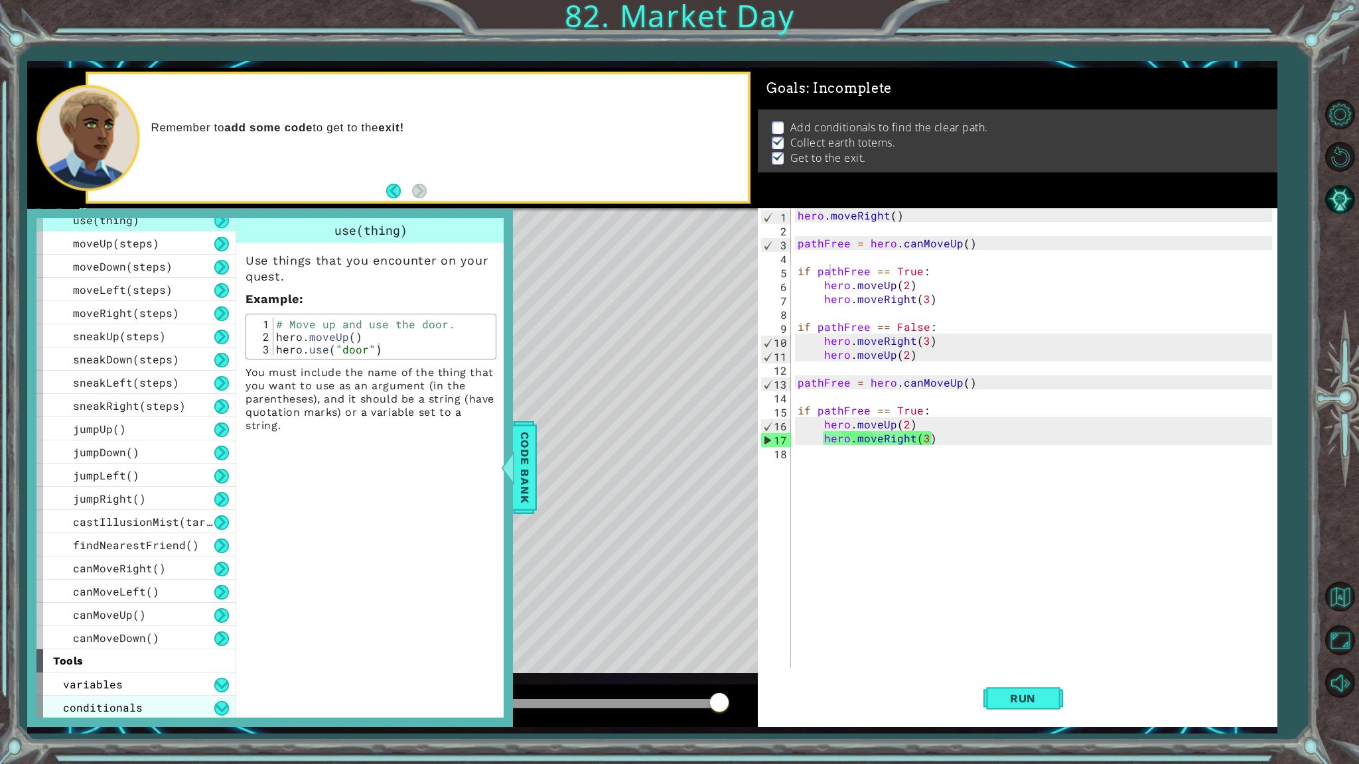
click at [218, 651] on div "conditionals" at bounding box center [135, 707] width 199 height 23
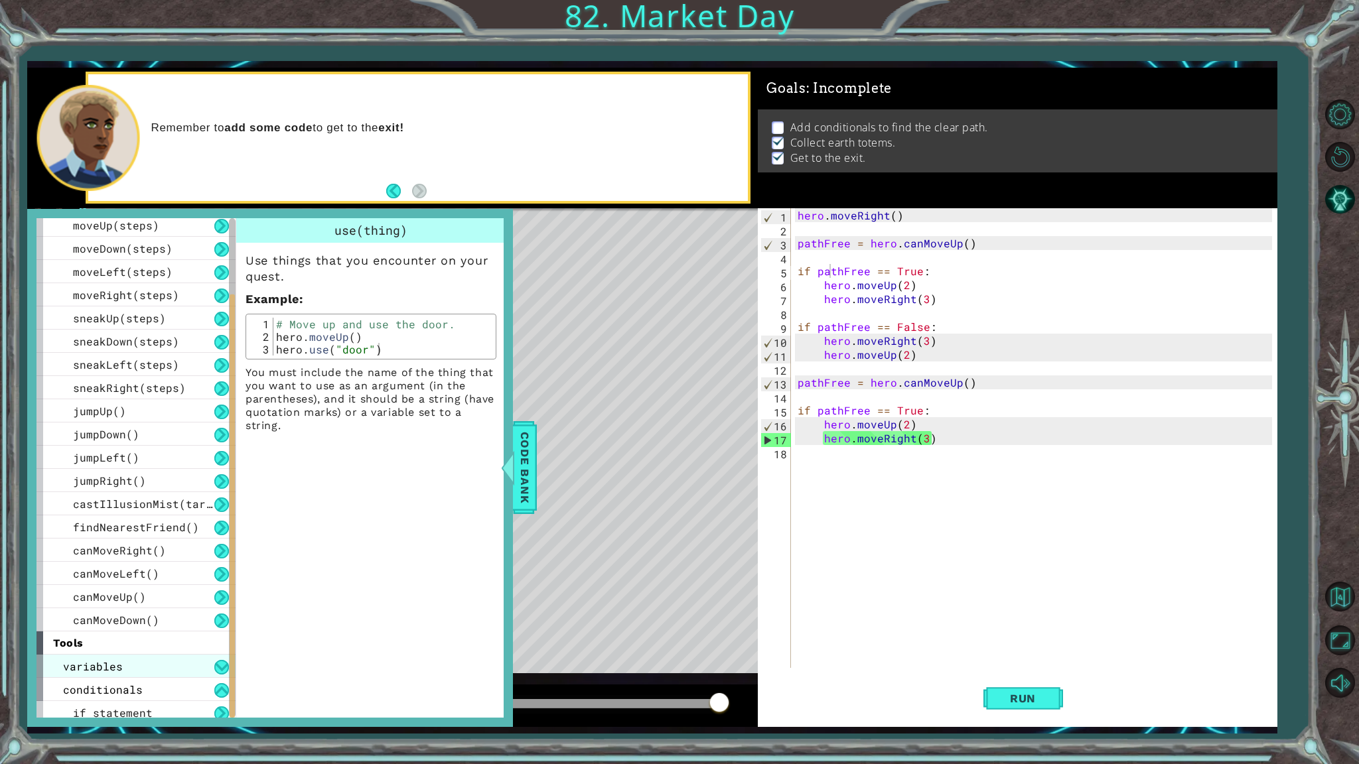
scroll to position [80, 0]
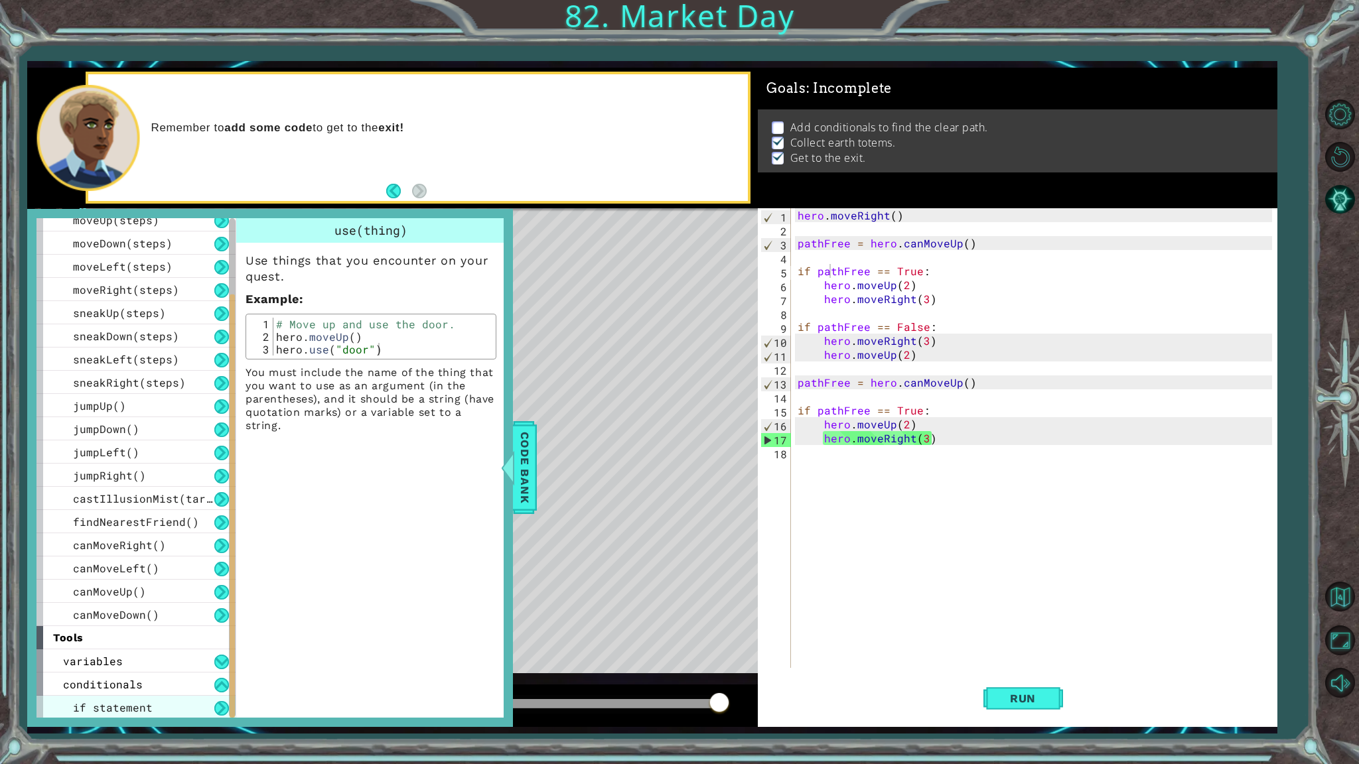
click at [210, 651] on div "if statement" at bounding box center [135, 707] width 199 height 23
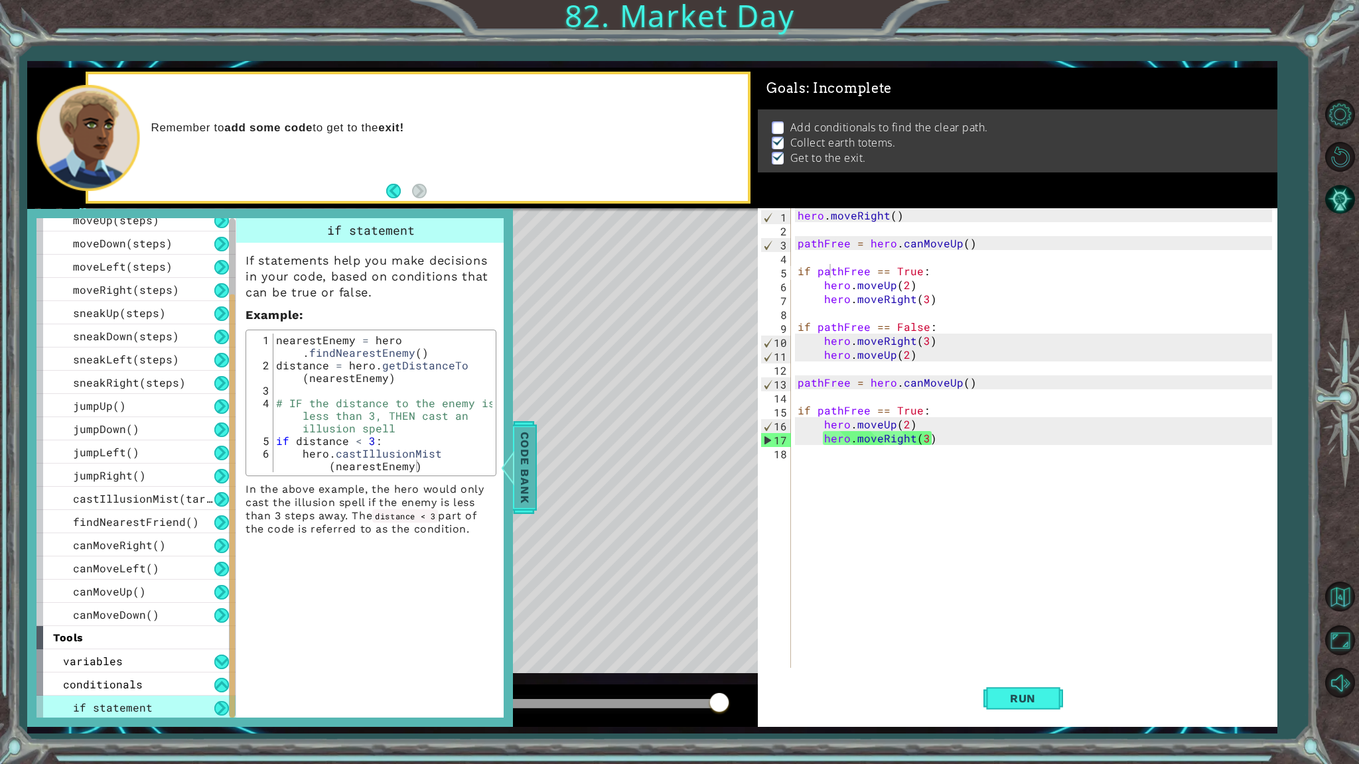
click at [513, 462] on div at bounding box center [507, 468] width 17 height 40
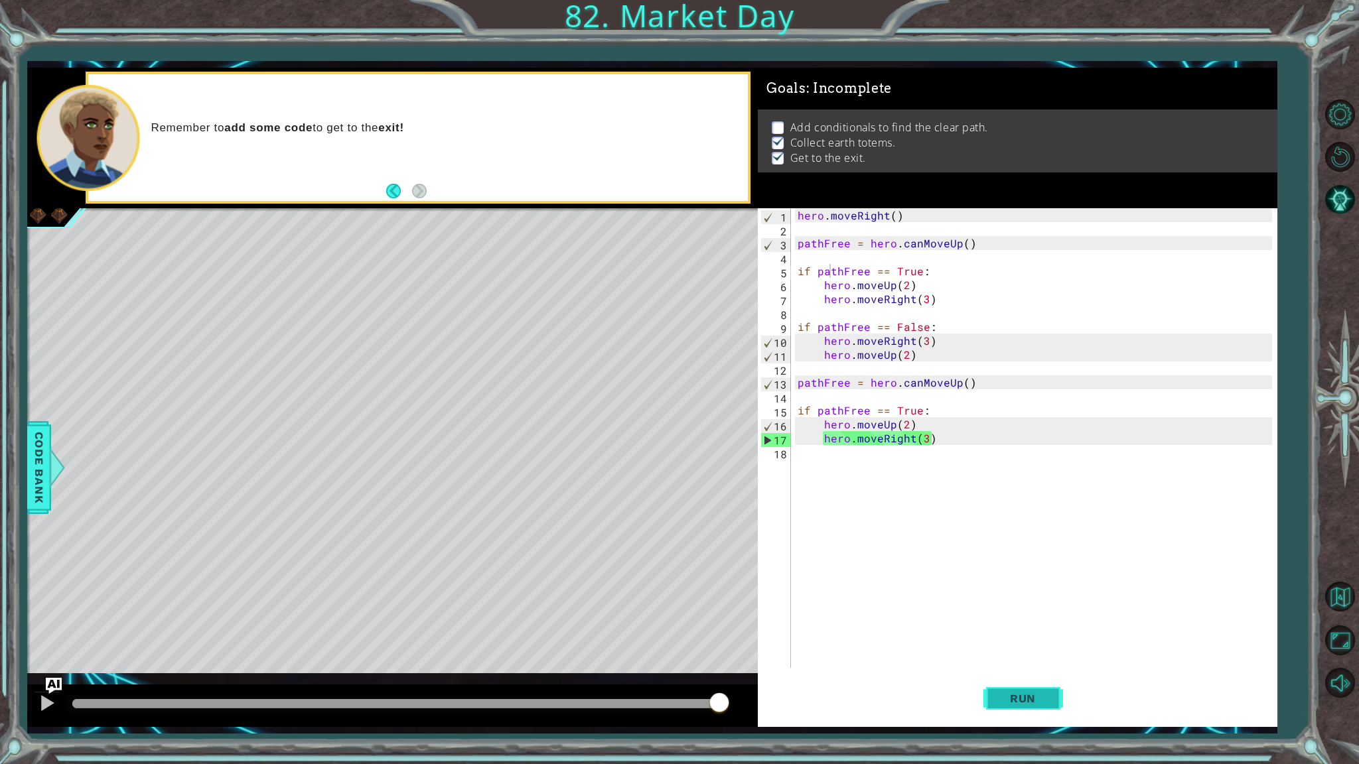
click at [992, 651] on button "Run" at bounding box center [1023, 699] width 80 height 52
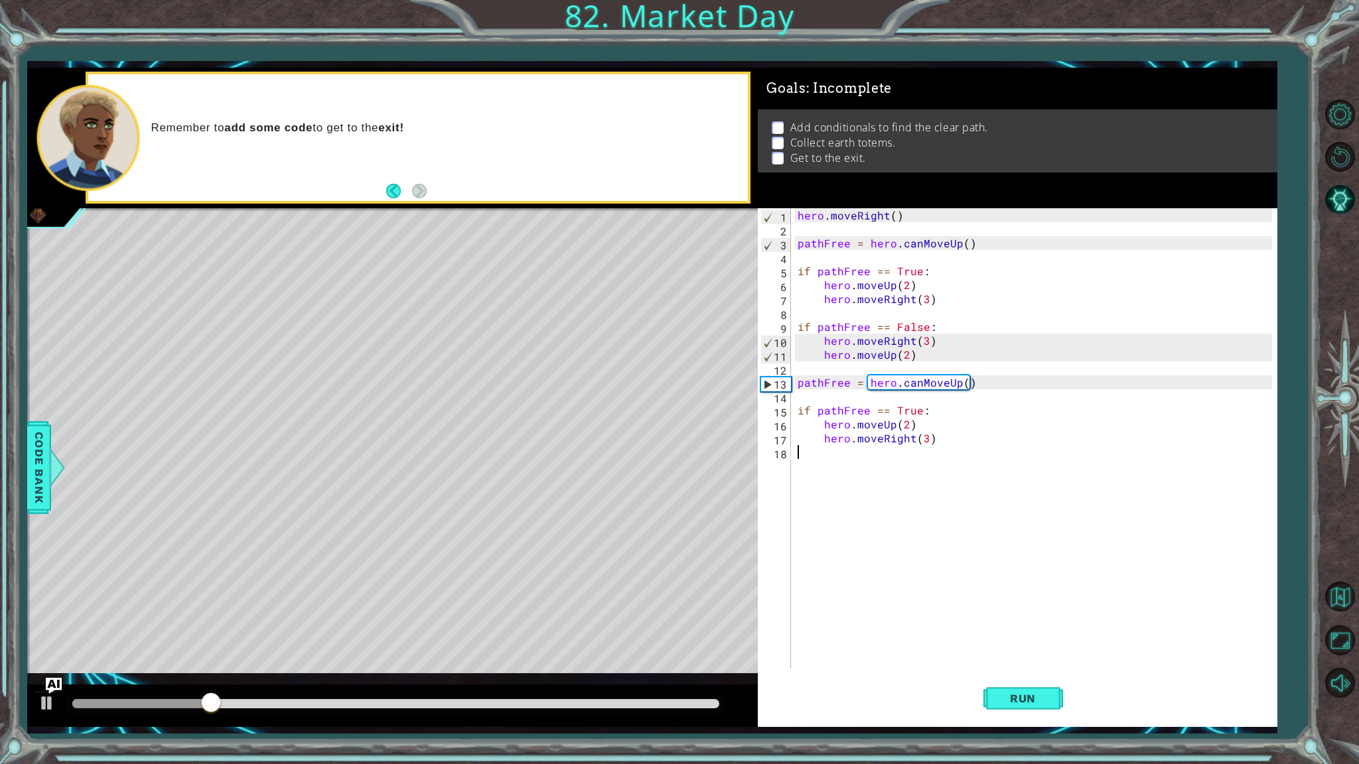
click at [904, 448] on div "hero . moveRight ( ) pathFree = hero . canMoveUp ( ) if pathFree == True : hero…" at bounding box center [1037, 452] width 484 height 488
click at [916, 409] on div "hero . moveRight ( ) pathFree = hero . canMoveUp ( ) if pathFree == True : hero…" at bounding box center [1037, 452] width 484 height 488
type textarea "if pathFree == True:"
click at [874, 456] on div "hero . moveRight ( ) pathFree = hero . canMoveUp ( ) if pathFree == True : hero…" at bounding box center [1037, 452] width 484 height 488
click at [1028, 651] on button "Run" at bounding box center [1023, 699] width 80 height 52
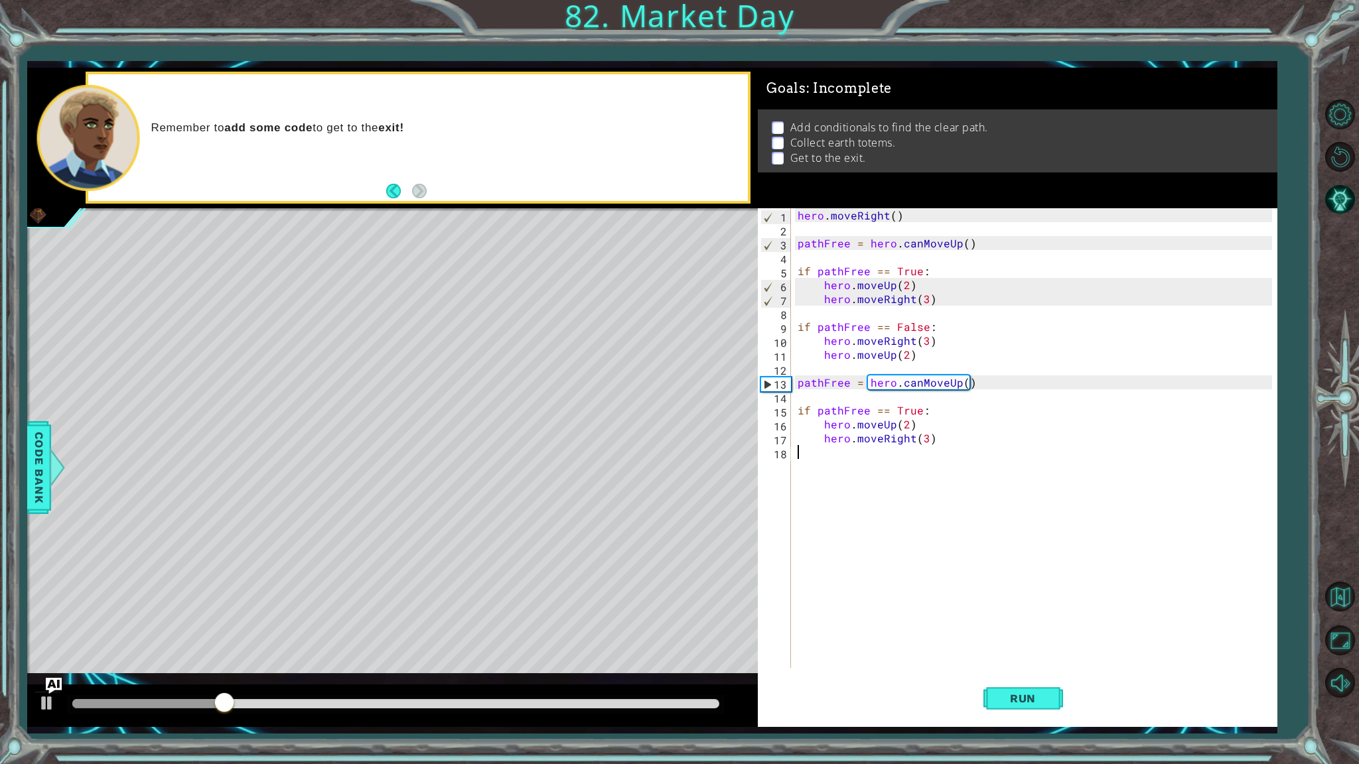
click at [921, 386] on div "hero . moveRight ( ) pathFree = hero . canMoveUp ( ) if pathFree == True : hero…" at bounding box center [1037, 452] width 484 height 488
type textarea "pathFree = hero.canMoveUp()"
click at [939, 382] on div "hero . moveRight ( ) pathFree = hero . canMoveUp ( ) if pathFree == True : hero…" at bounding box center [1037, 452] width 484 height 488
click at [943, 381] on div "hero . moveRight ( ) pathFree = hero . canMoveUp ( ) if pathFree == True : hero…" at bounding box center [1037, 452] width 484 height 488
click at [958, 467] on div "hero . moveRight ( ) pathFree = hero . canMoveUp ( ) if pathFree == True : hero…" at bounding box center [1037, 452] width 484 height 488
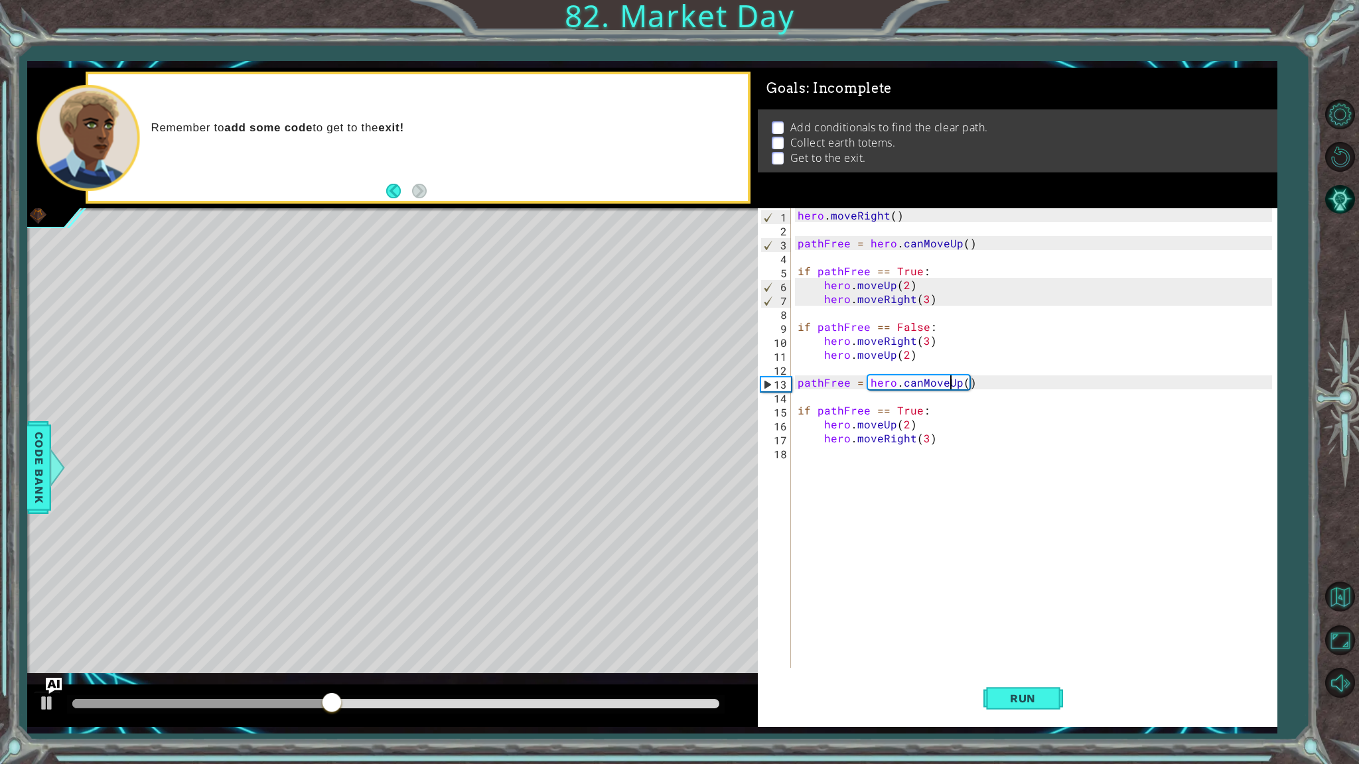
click at [948, 388] on div "hero . moveRight ( ) pathFree = hero . canMoveUp ( ) if pathFree == True : hero…" at bounding box center [1037, 452] width 484 height 488
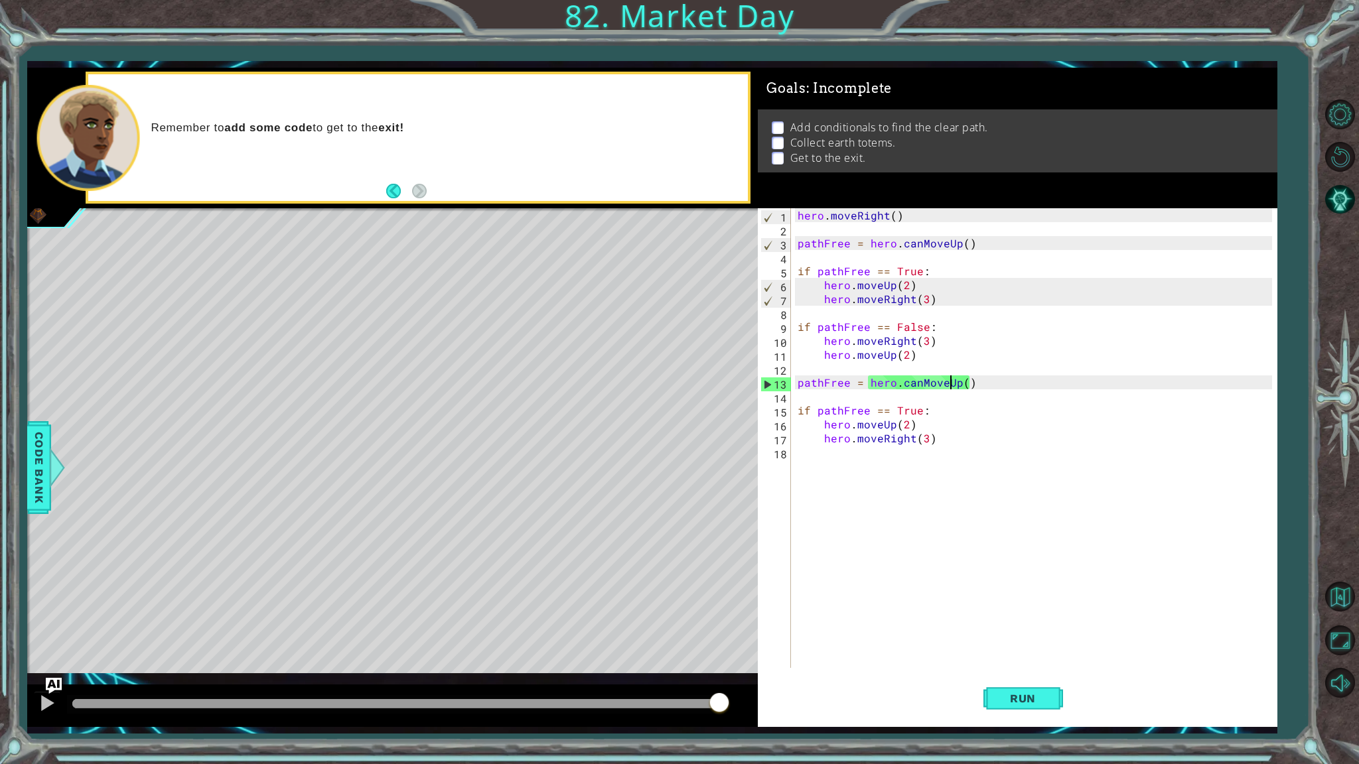
click at [958, 383] on div "hero . moveRight ( ) pathFree = hero . canMoveUp ( ) if pathFree == True : hero…" at bounding box center [1037, 452] width 484 height 488
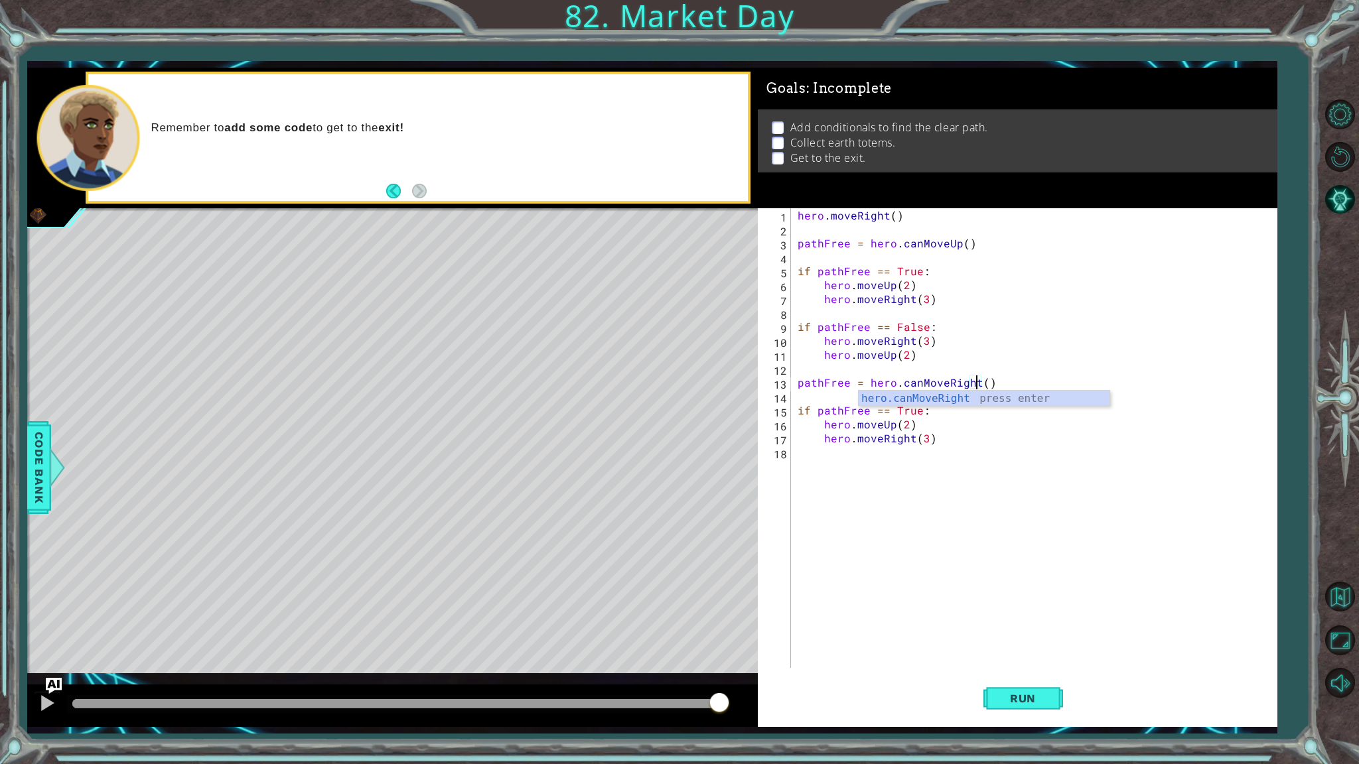
scroll to position [0, 11]
click at [955, 419] on div "hero . moveRight ( ) pathFree = hero . canMoveUp ( ) if pathFree == True : hero…" at bounding box center [1037, 452] width 484 height 488
click at [1018, 651] on button "Run" at bounding box center [1023, 699] width 80 height 52
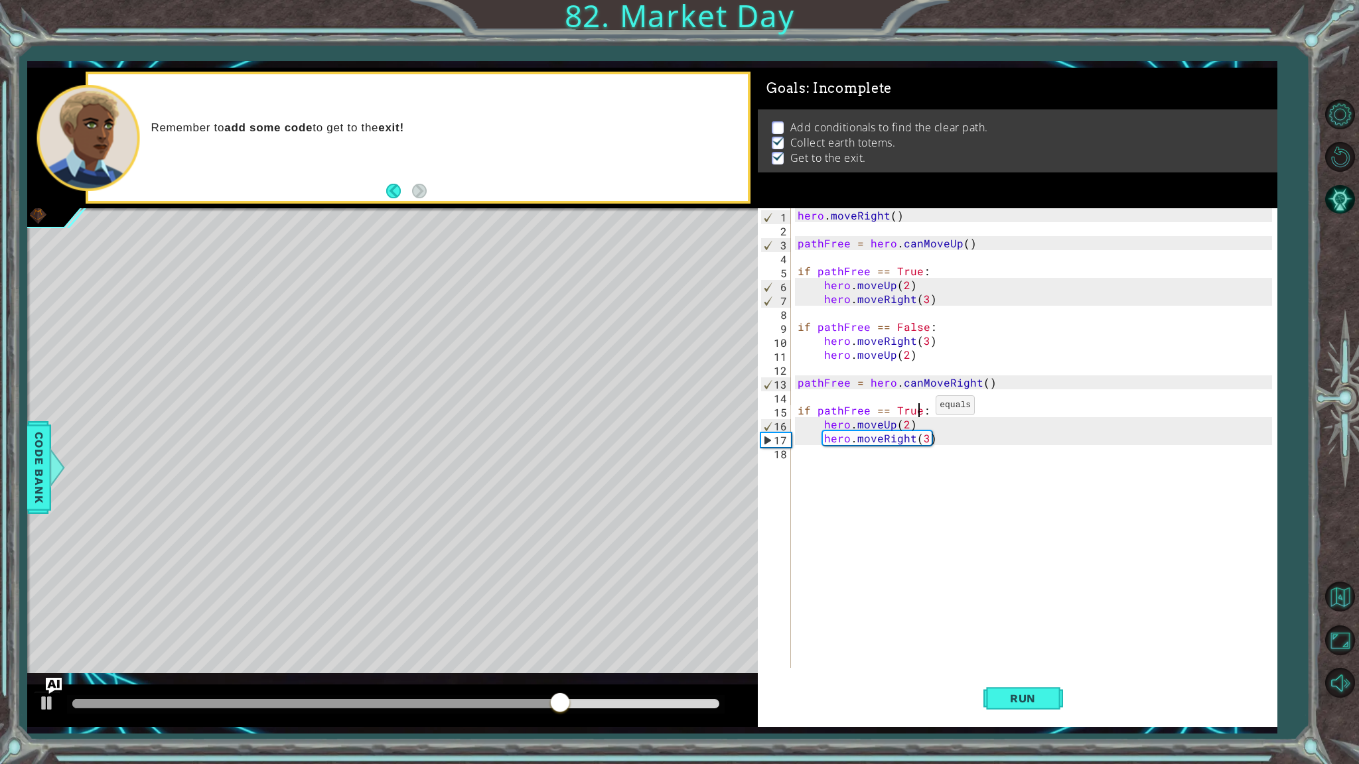
click at [919, 409] on div "hero . moveRight ( ) pathFree = hero . canMoveUp ( ) if pathFree == True : hero…" at bounding box center [1037, 452] width 484 height 488
click at [1039, 651] on span "Run" at bounding box center [1022, 698] width 52 height 13
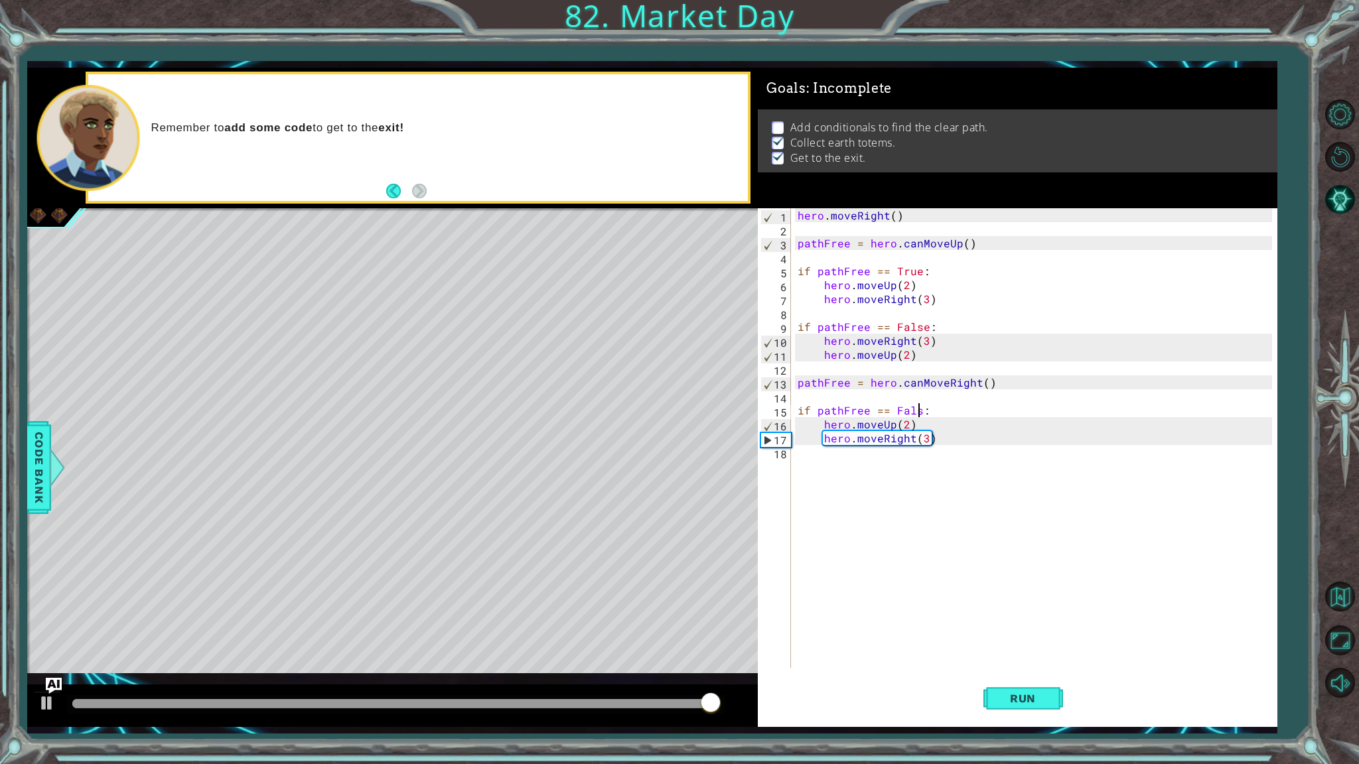
scroll to position [0, 7]
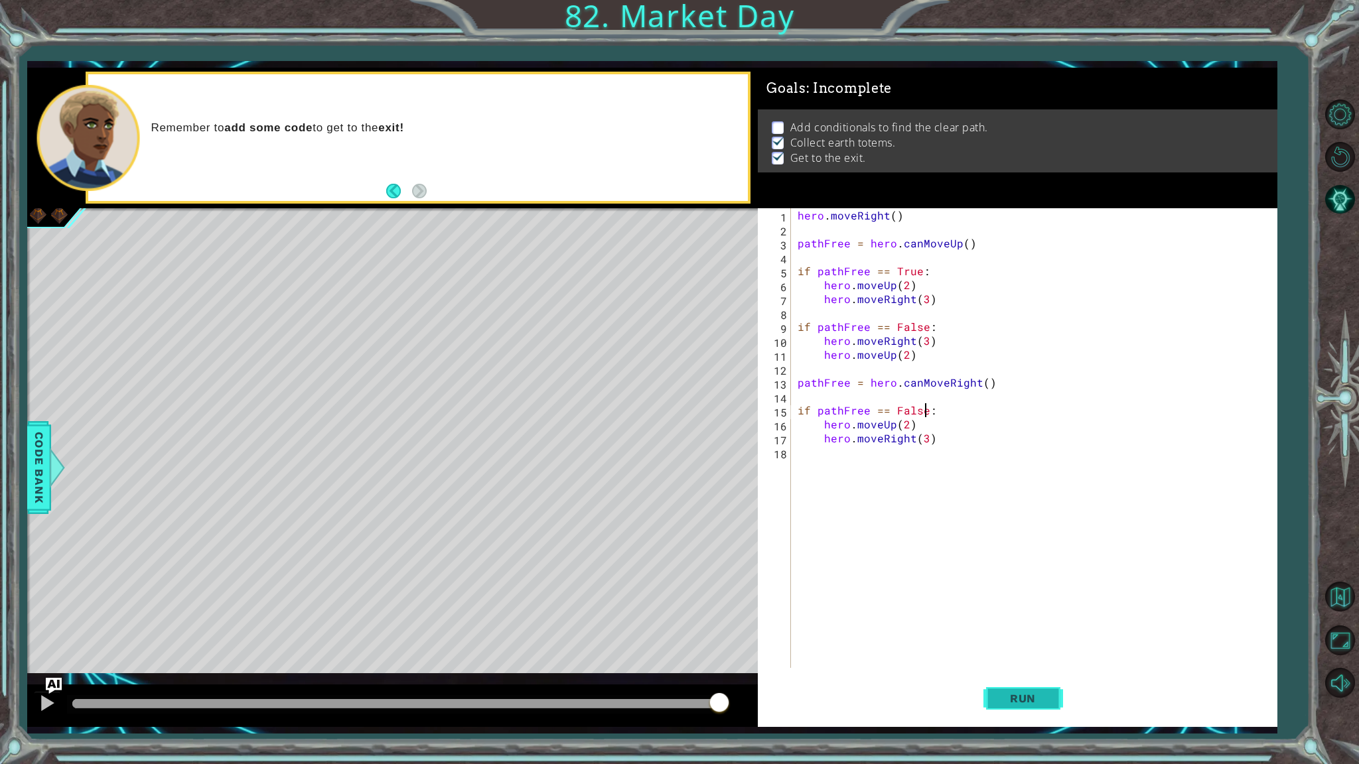
type textarea "if pathFree == False:"
click at [1047, 651] on span "Run" at bounding box center [1022, 698] width 52 height 13
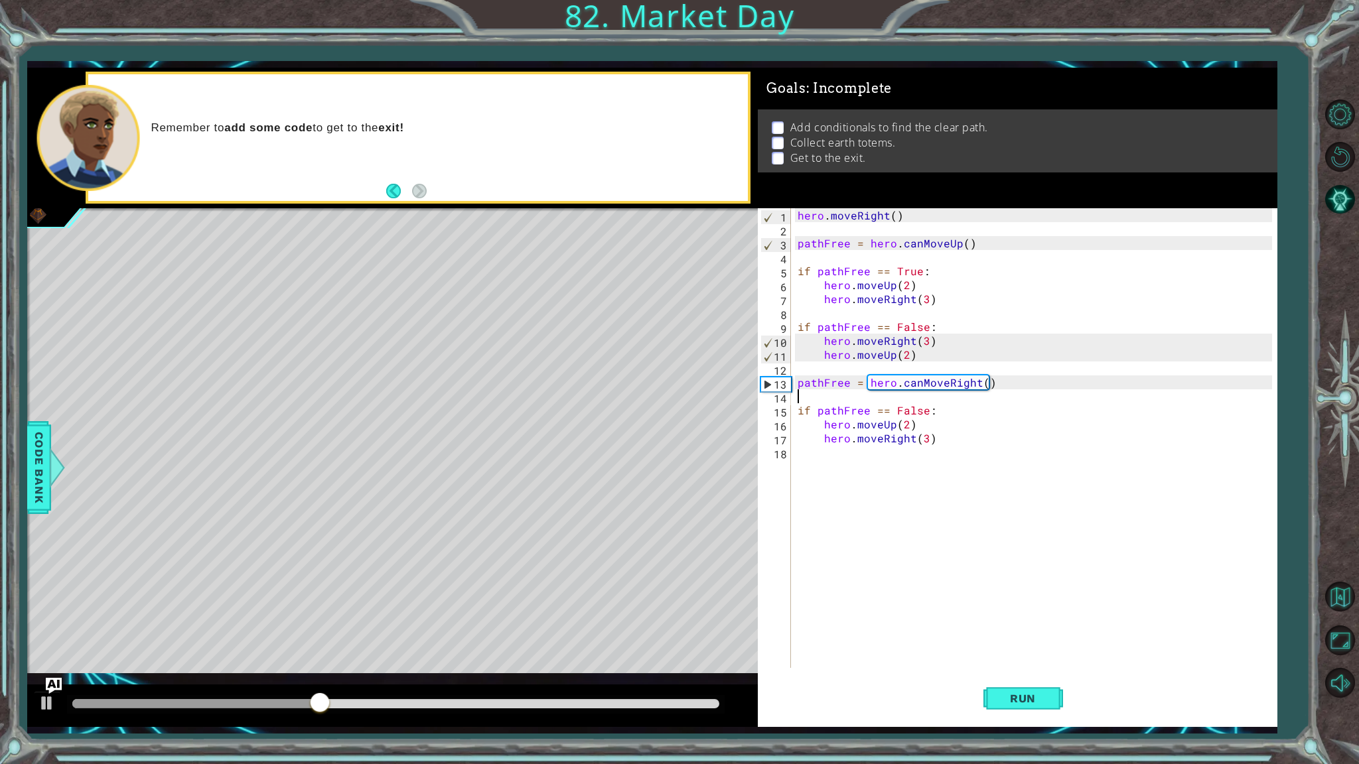
click at [963, 400] on div "hero . moveRight ( ) pathFree = hero . canMoveUp ( ) if pathFree == True : hero…" at bounding box center [1037, 452] width 484 height 488
click at [972, 412] on div "hero . moveRight ( ) pathFree = hero . canMoveUp ( ) if pathFree == True : hero…" at bounding box center [1037, 452] width 484 height 488
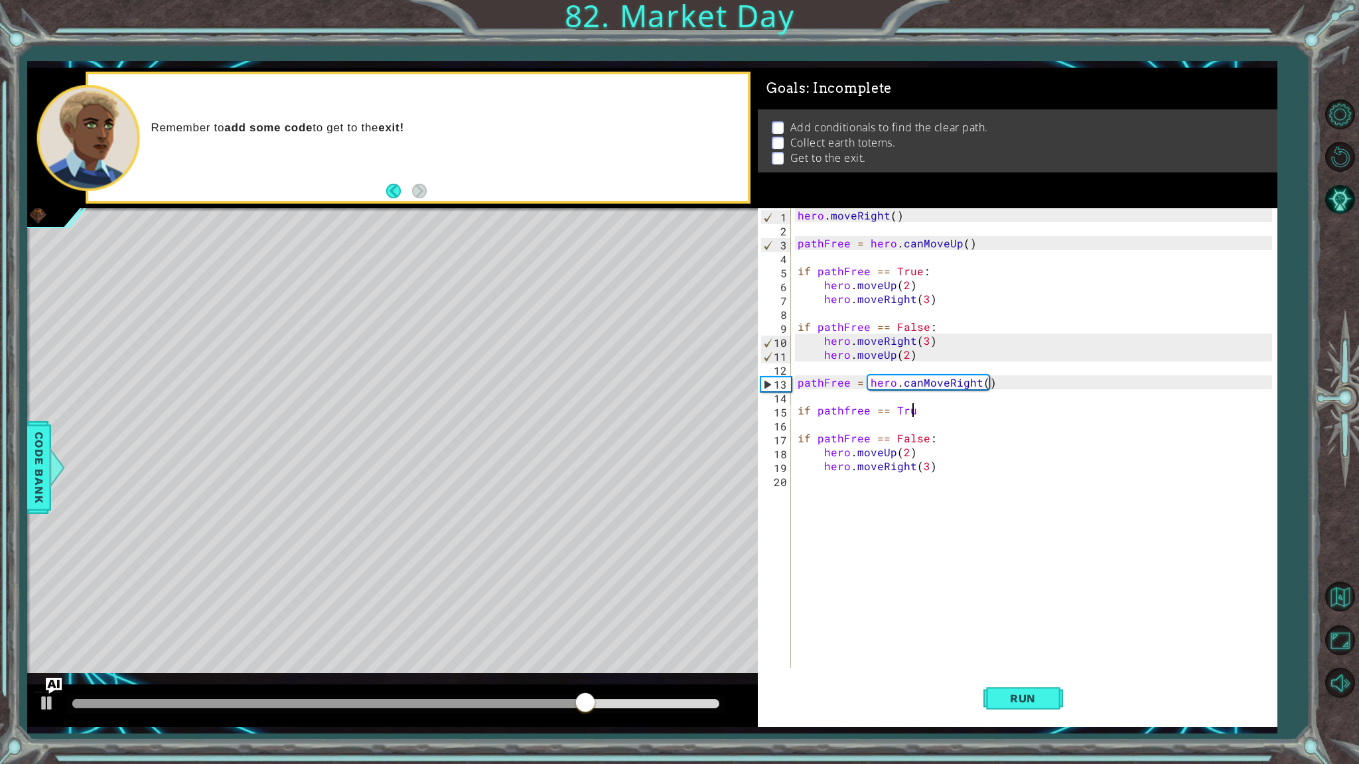
scroll to position [0, 7]
type textarea "if pathfree == True:"
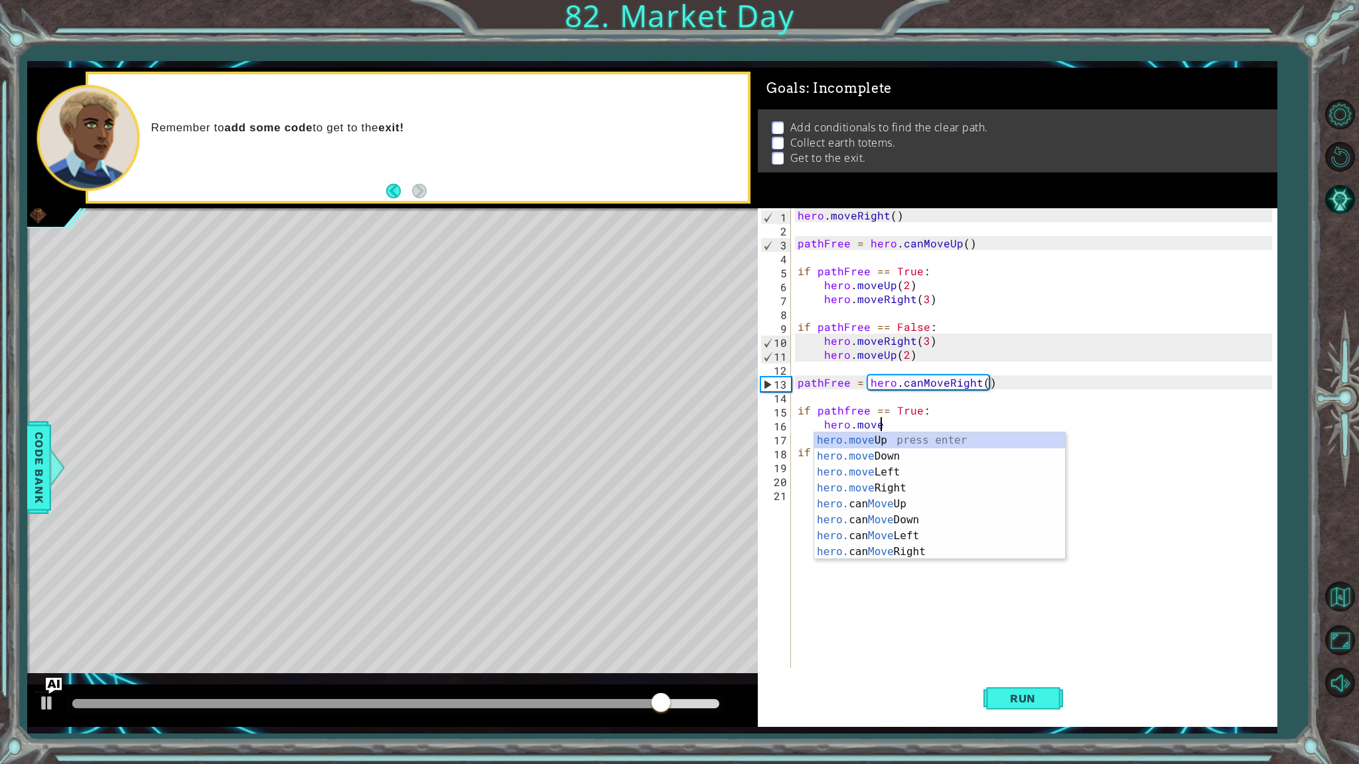
scroll to position [0, 4]
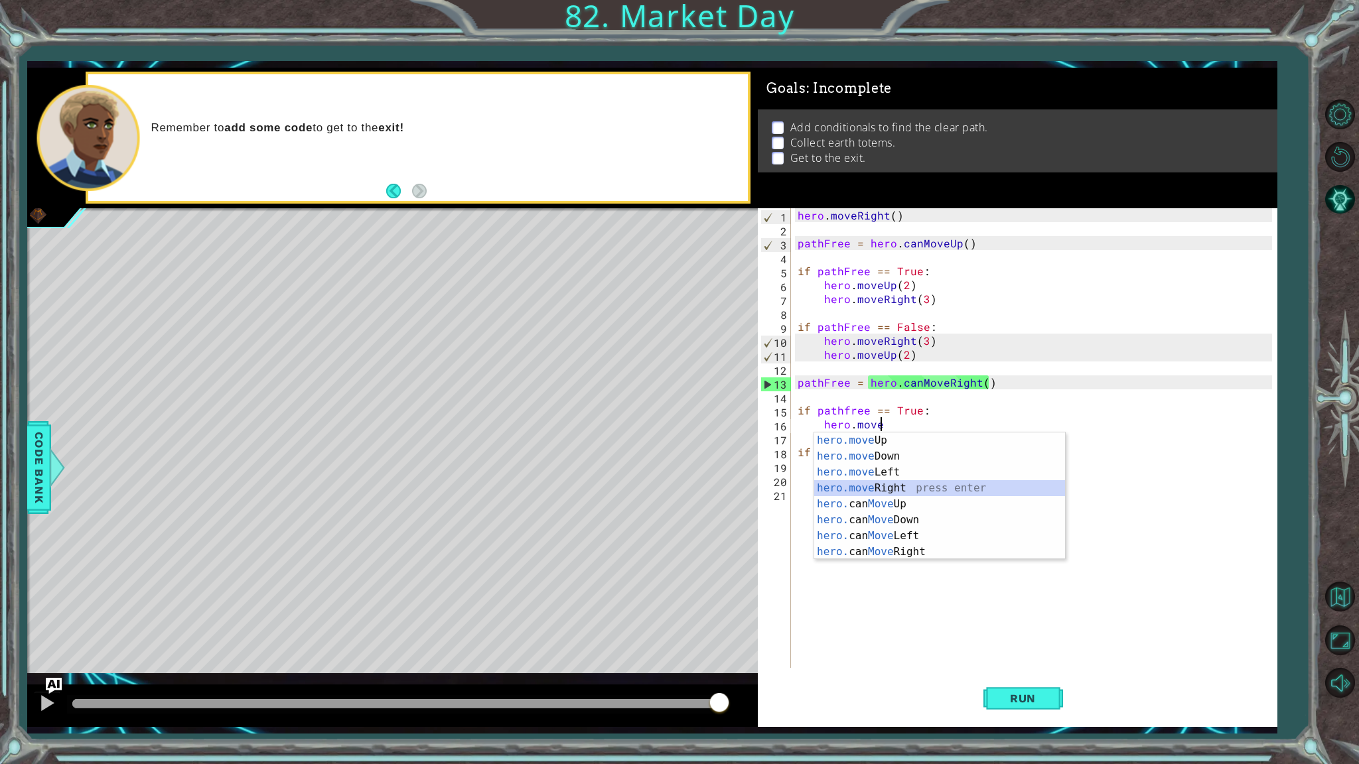
click at [889, 482] on div "hero.move Up press enter hero.move Down press enter hero.move Left press enter …" at bounding box center [939, 512] width 251 height 159
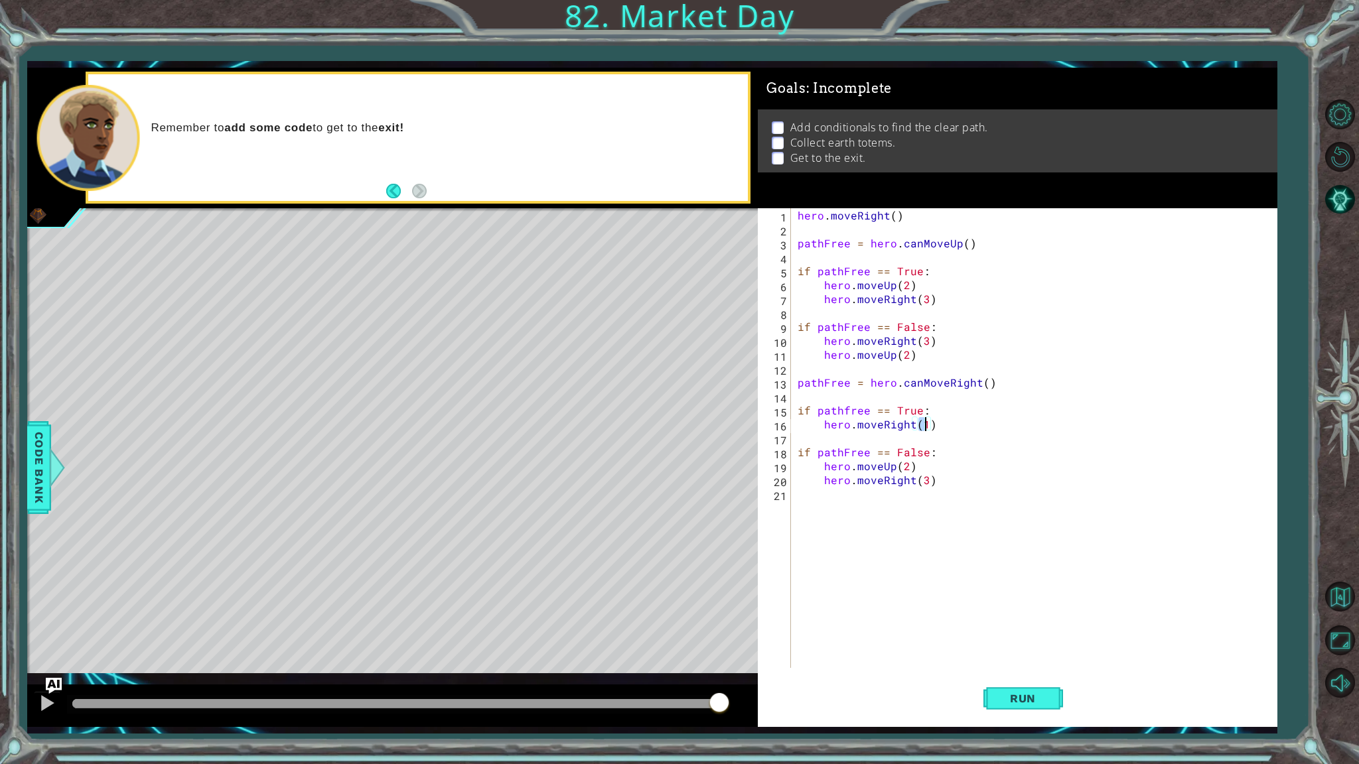
type textarea "hero.moveRight(2)"
click at [903, 444] on div "hero . moveRight ( ) pathFree = hero . canMoveUp ( ) if pathFree == True : hero…" at bounding box center [1037, 452] width 484 height 488
click at [903, 441] on div "hero . moveRight ( ) pathFree = hero . canMoveUp ( ) if pathFree == True : hero…" at bounding box center [1037, 452] width 484 height 488
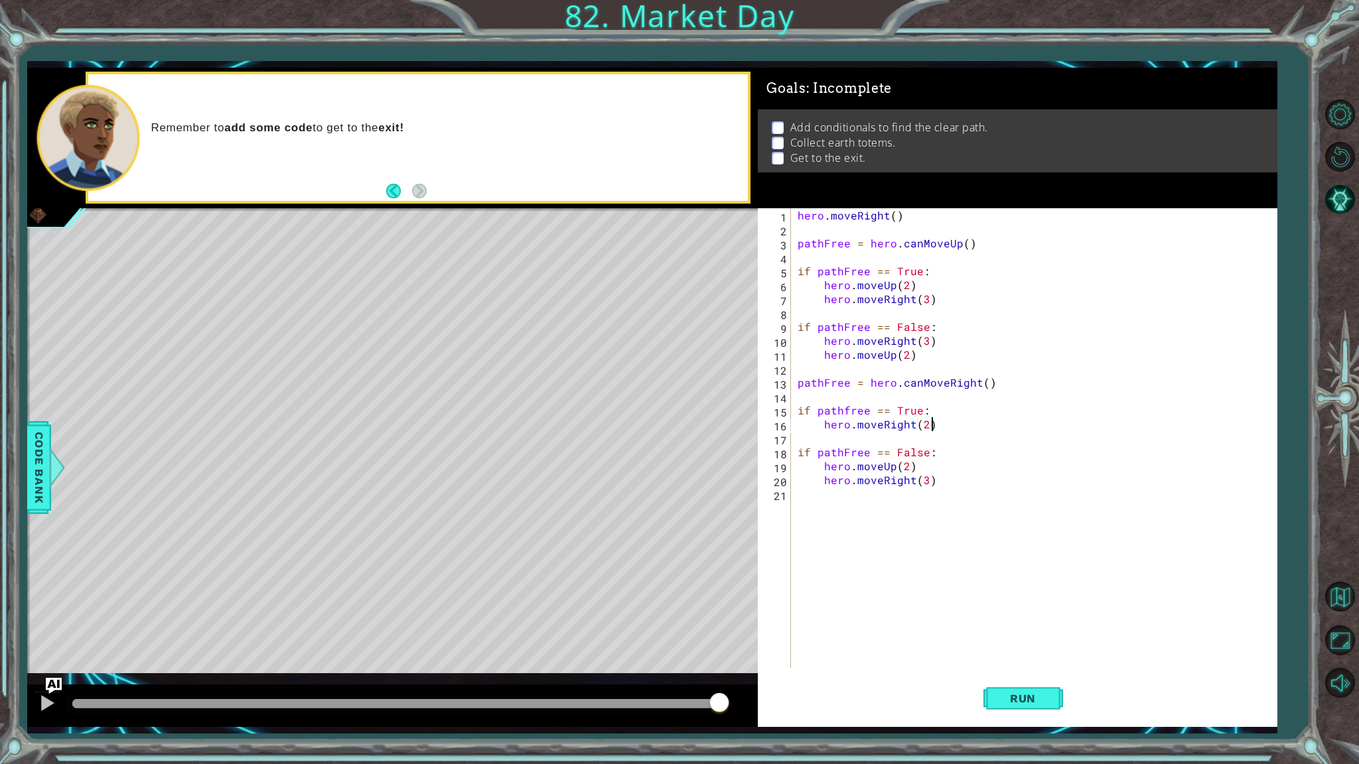
click at [962, 427] on div "hero . moveRight ( ) pathFree = hero . canMoveUp ( ) if pathFree == True : hero…" at bounding box center [1037, 452] width 484 height 488
type textarea "hero.moveRight(2)"
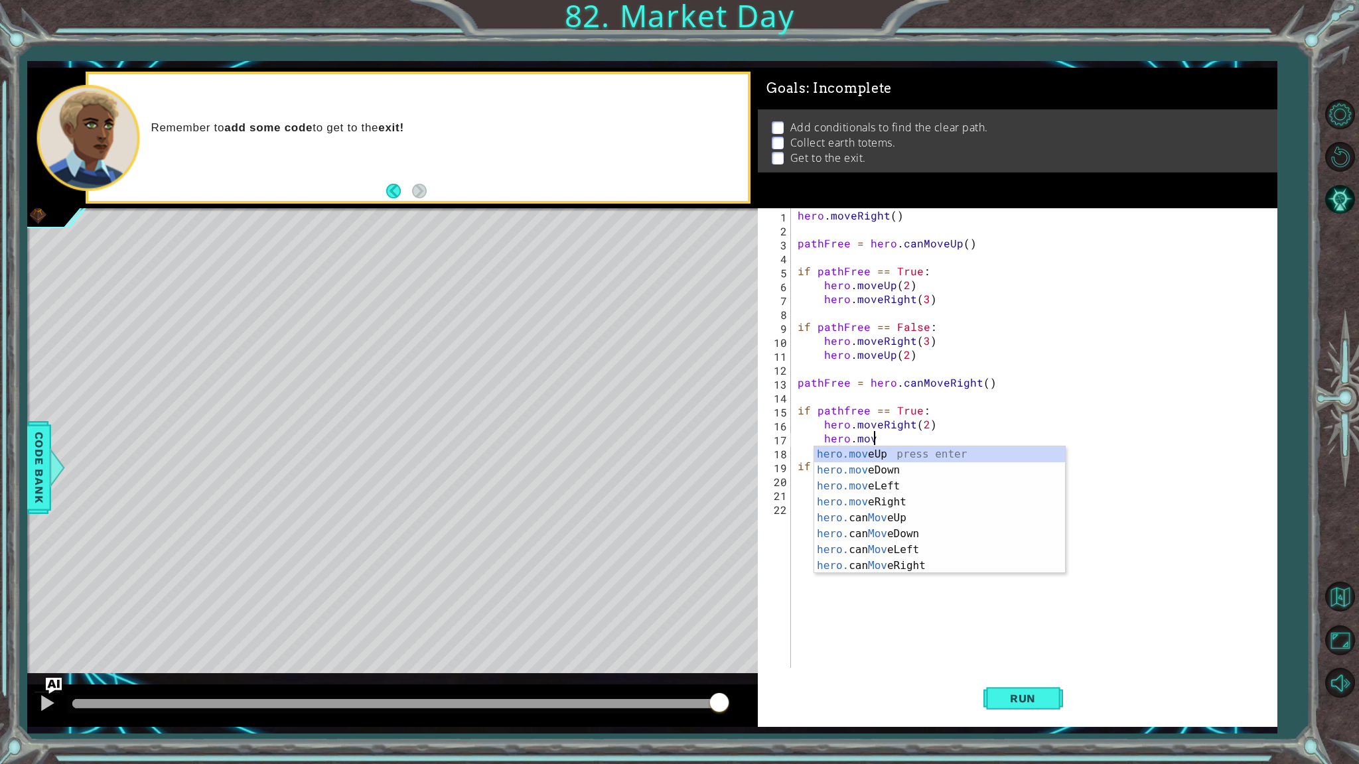
scroll to position [0, 4]
click at [924, 452] on div "hero.move Up press enter hero.move Down press enter hero.move Left press enter …" at bounding box center [939, 525] width 251 height 159
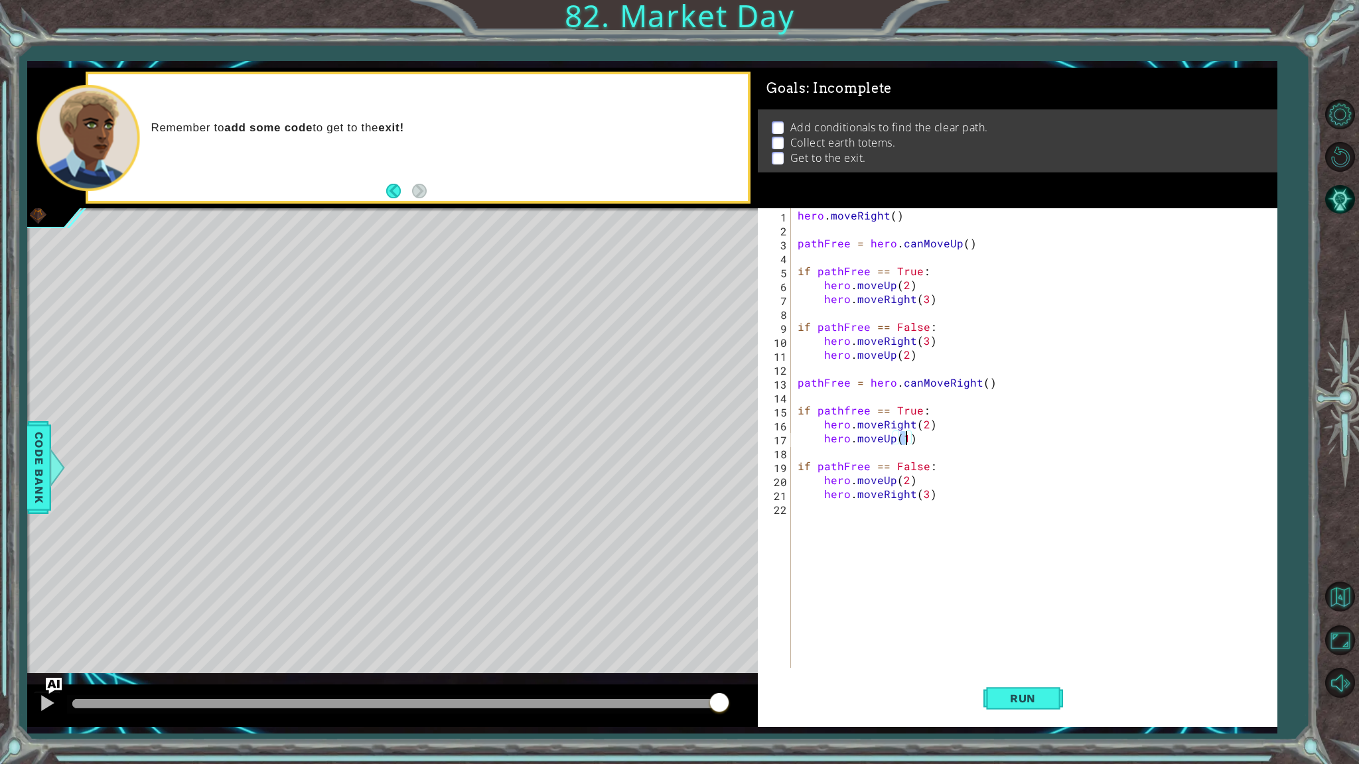
type textarea "hero.moveUp(2)"
click at [924, 452] on div "hero . moveRight ( ) pathFree = hero . canMoveUp ( ) if pathFree == True : hero…" at bounding box center [1037, 452] width 484 height 488
click at [1091, 415] on div "hero . moveRight ( ) pathFree = hero . canMoveUp ( ) if pathFree == True : hero…" at bounding box center [1037, 452] width 484 height 488
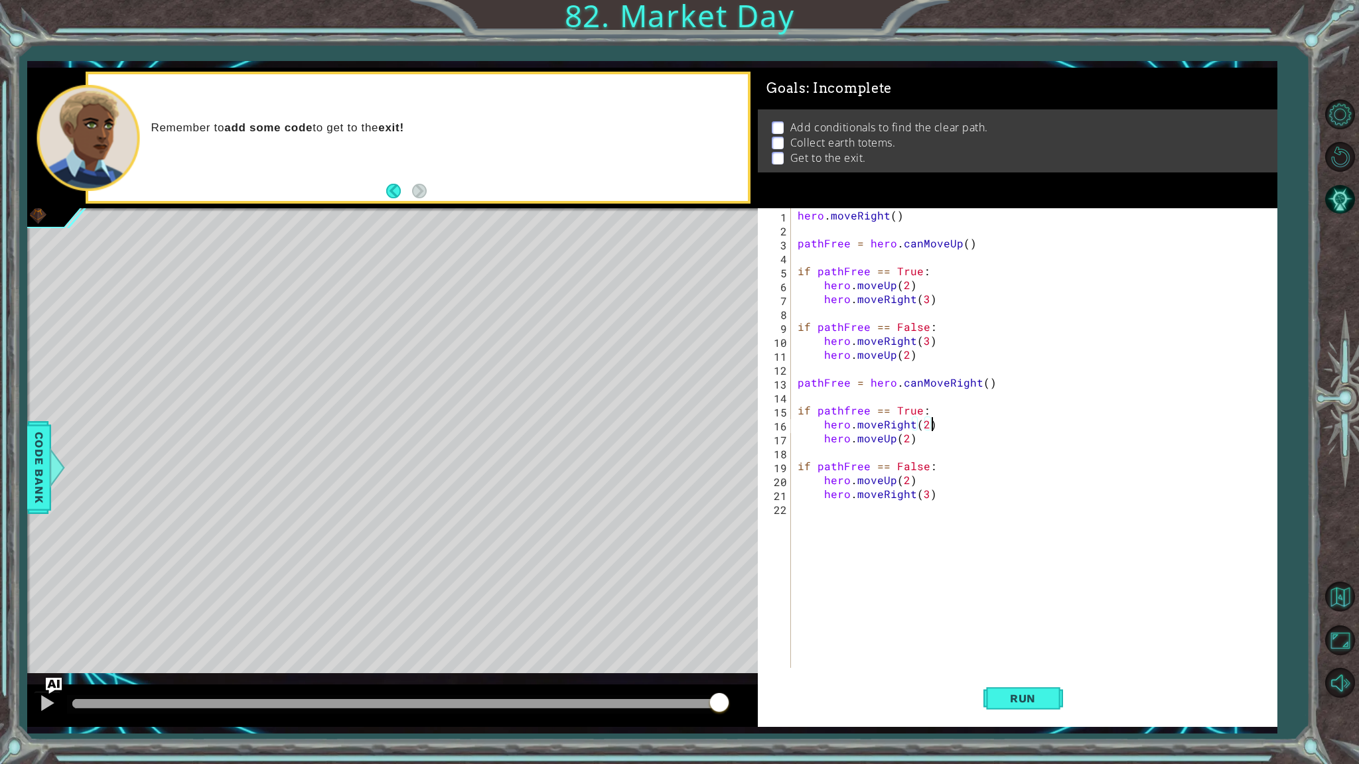
click at [1081, 419] on div "hero . moveRight ( ) pathFree = hero . canMoveUp ( ) if pathFree == True : hero…" at bounding box center [1037, 452] width 484 height 488
click at [1077, 432] on div "hero . moveRight ( ) pathFree = hero . canMoveUp ( ) if pathFree == True : hero…" at bounding box center [1037, 452] width 484 height 488
click at [1077, 432] on div "hero . moveRight ( ) pathFree = hero . canMoveUp ( ) if pathFree == True : hero…" at bounding box center [1033, 438] width 477 height 460
type textarea "hero.moveUp(2)"
click at [1077, 432] on div "hero . moveRight ( ) pathFree = hero . canMoveUp ( ) if pathFree == True : hero…" at bounding box center [1037, 452] width 484 height 488
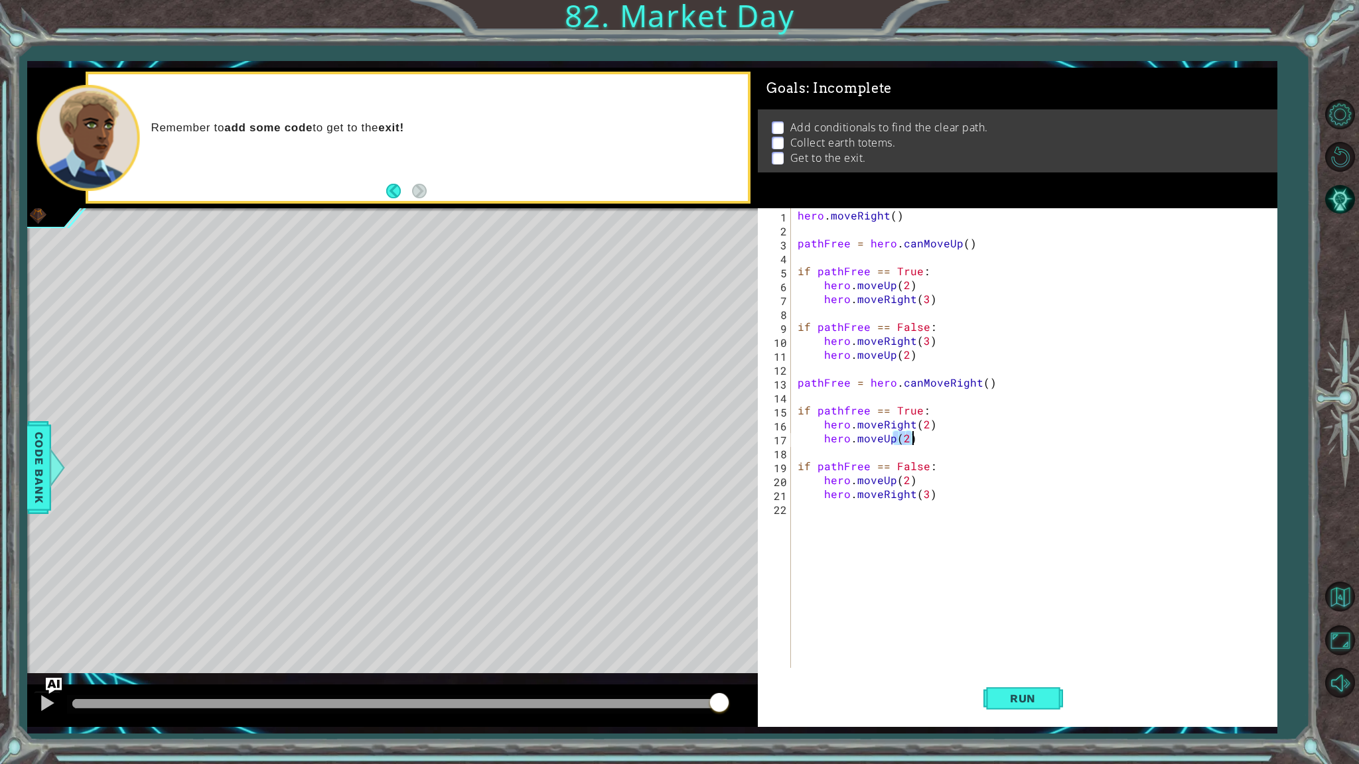
click at [1077, 433] on div "hero . moveRight ( ) pathFree = hero . canMoveUp ( ) if pathFree == True : hero…" at bounding box center [1033, 438] width 477 height 460
click at [1057, 472] on div "hero.moveRi ght press enter hero. can MoveRi ght press enter" at bounding box center [939, 492] width 251 height 64
click at [1022, 651] on span "Run" at bounding box center [1022, 698] width 52 height 13
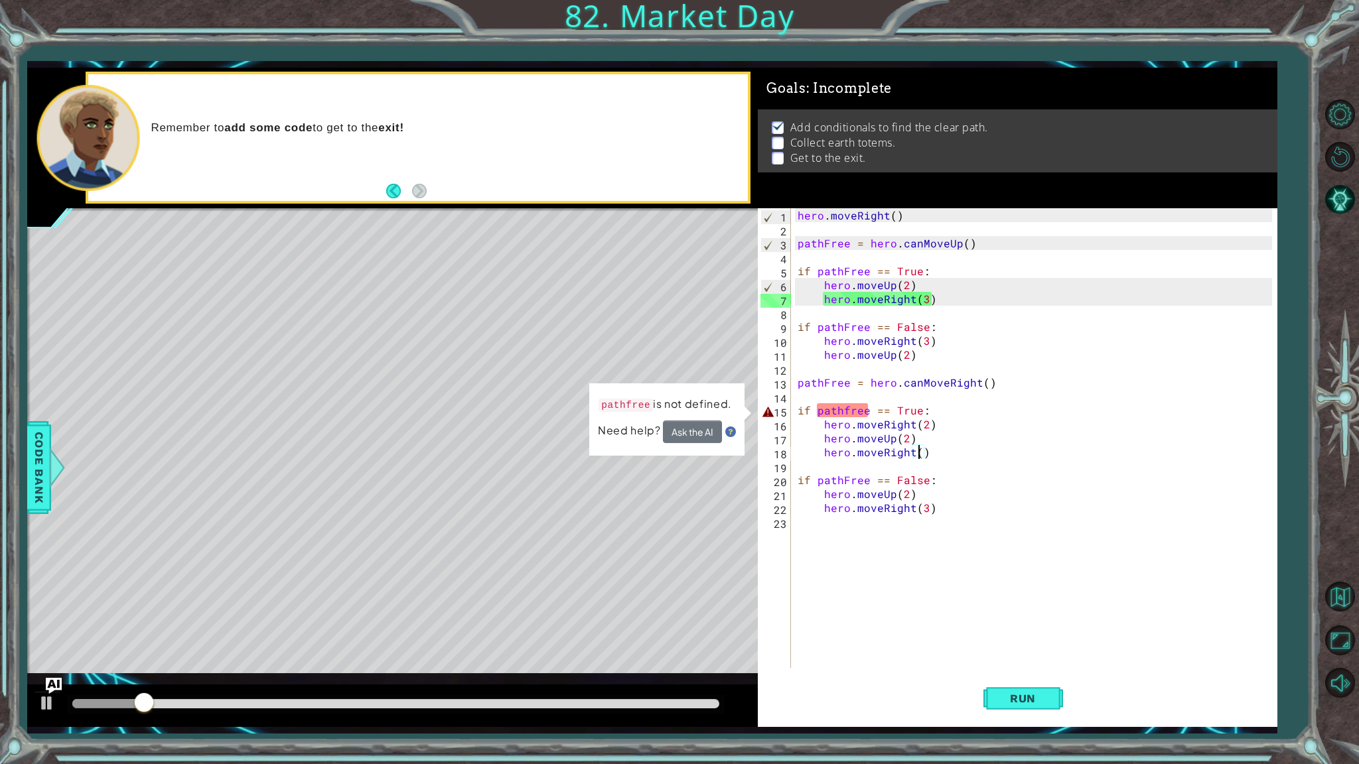
click at [845, 410] on div "hero . moveRight ( ) pathFree = hero . canMoveUp ( ) if pathFree == True : hero…" at bounding box center [1037, 452] width 484 height 488
click at [846, 409] on div "hero . moveRight ( ) pathFree = hero . canMoveUp ( ) if pathFree == True : hero…" at bounding box center [1037, 452] width 484 height 488
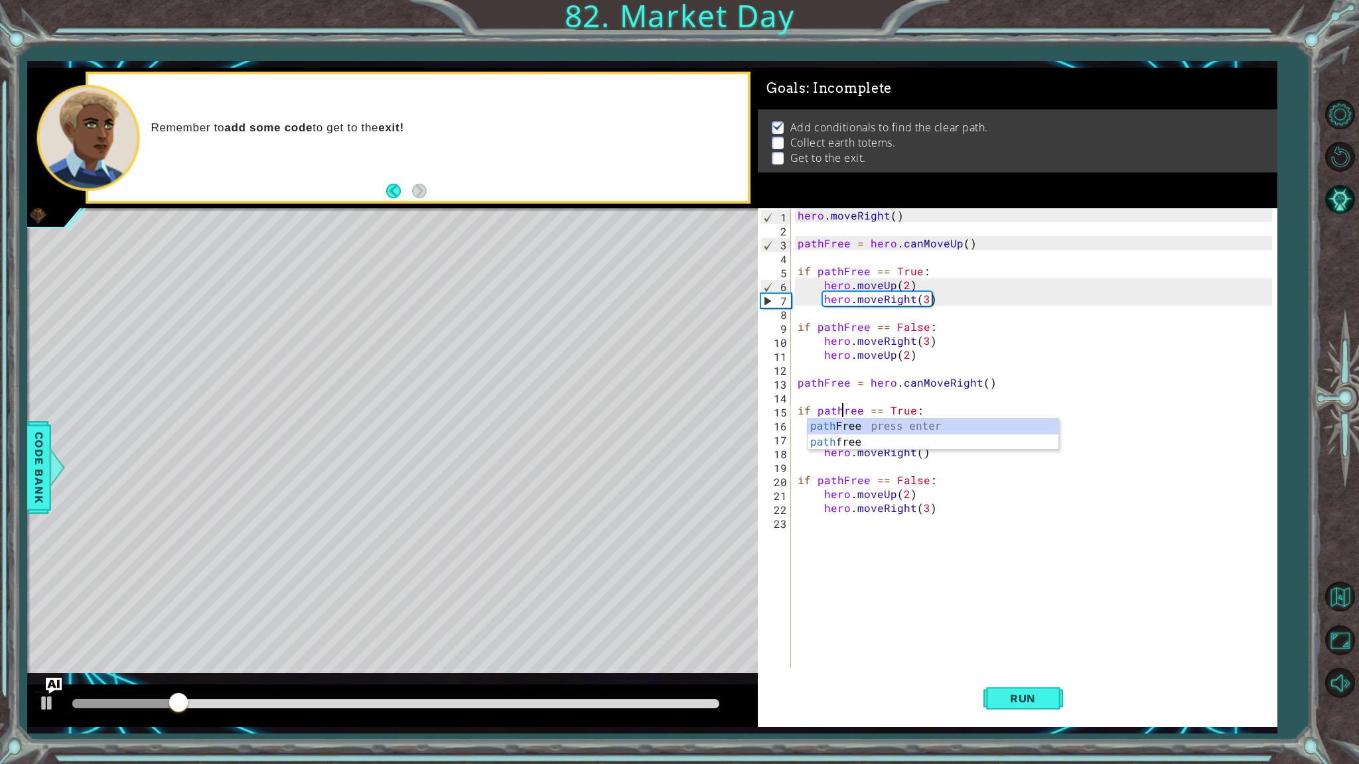
scroll to position [0, 3]
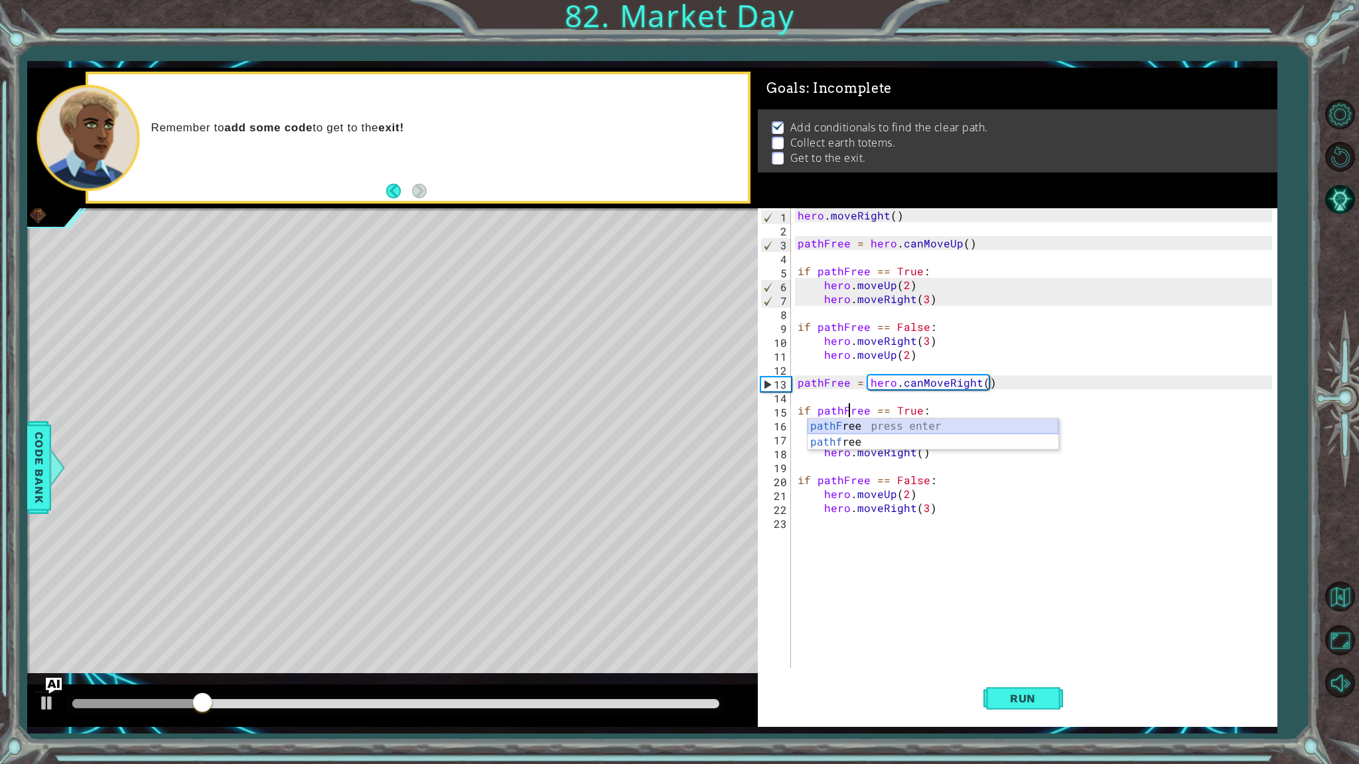
click at [890, 427] on div "pathF ree press enter pathf ree press enter" at bounding box center [932, 451] width 251 height 64
click at [1020, 651] on button "Run" at bounding box center [1023, 699] width 80 height 52
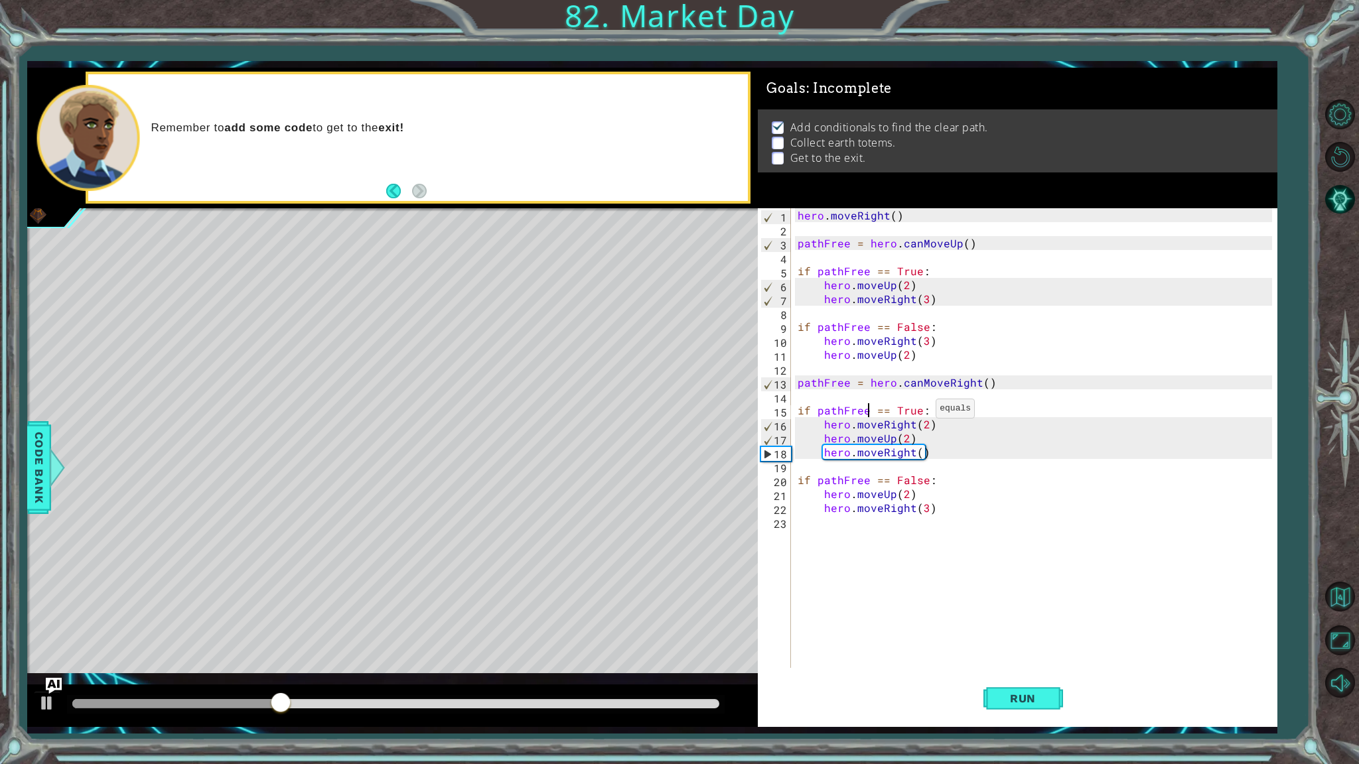
click at [919, 411] on div "hero . moveRight ( ) pathFree = hero . canMoveUp ( ) if pathFree == True : hero…" at bounding box center [1037, 452] width 484 height 488
click at [977, 504] on div "hero . moveRight ( ) pathFree = hero . canMoveUp ( ) if pathFree == True : hero…" at bounding box center [1037, 452] width 484 height 488
type textarea "hero.moveRight(3)"
click at [918, 522] on div "hero . moveRight ( ) pathFree = hero . canMoveUp ( ) if pathFree == True : hero…" at bounding box center [1037, 452] width 484 height 488
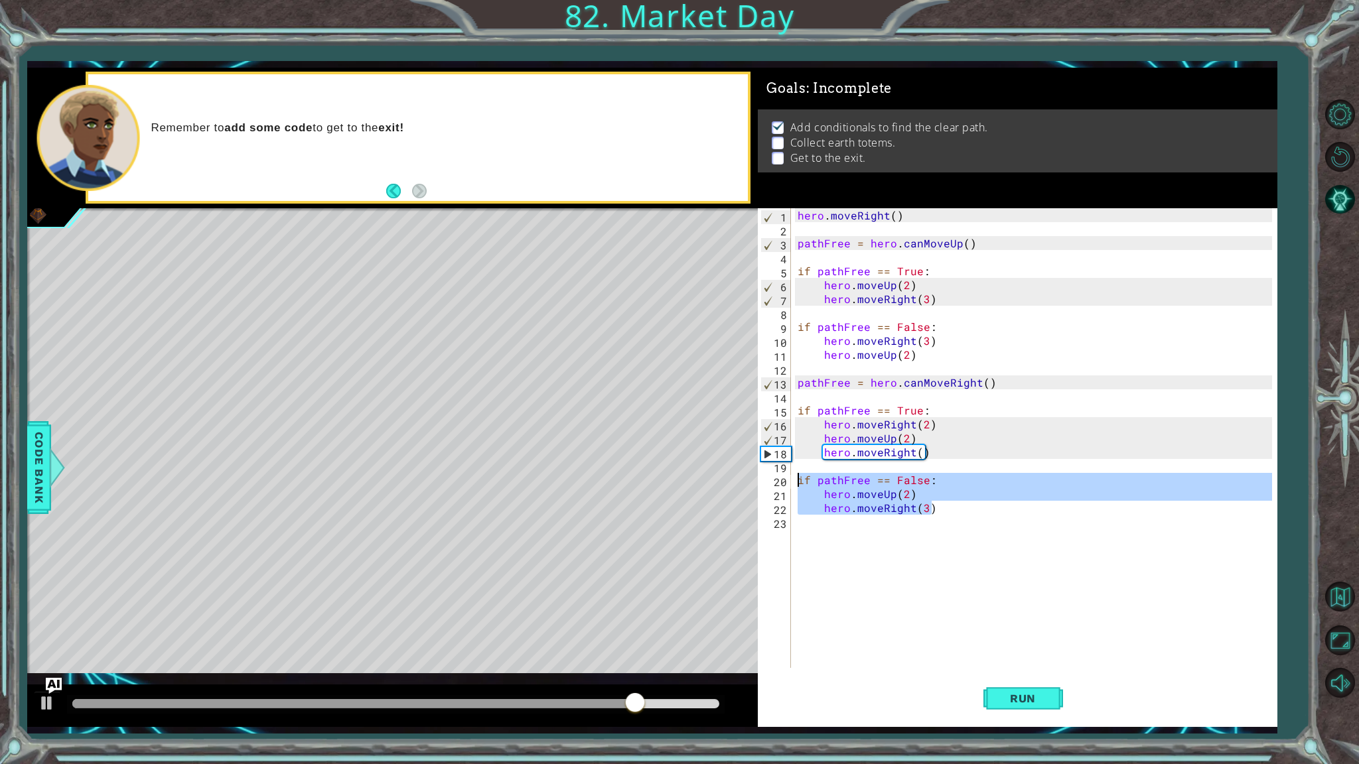
drag, startPoint x: 968, startPoint y: 504, endPoint x: 796, endPoint y: 477, distance: 174.0
click at [796, 477] on div "hero . moveRight ( ) pathFree = hero . canMoveUp ( ) if pathFree == True : hero…" at bounding box center [1037, 452] width 484 height 488
type textarea "if pathFree == False: hero.moveUp(2)"
click at [902, 520] on div "hero . moveRight ( ) pathFree = hero . canMoveUp ( ) if pathFree == True : hero…" at bounding box center [1037, 452] width 484 height 488
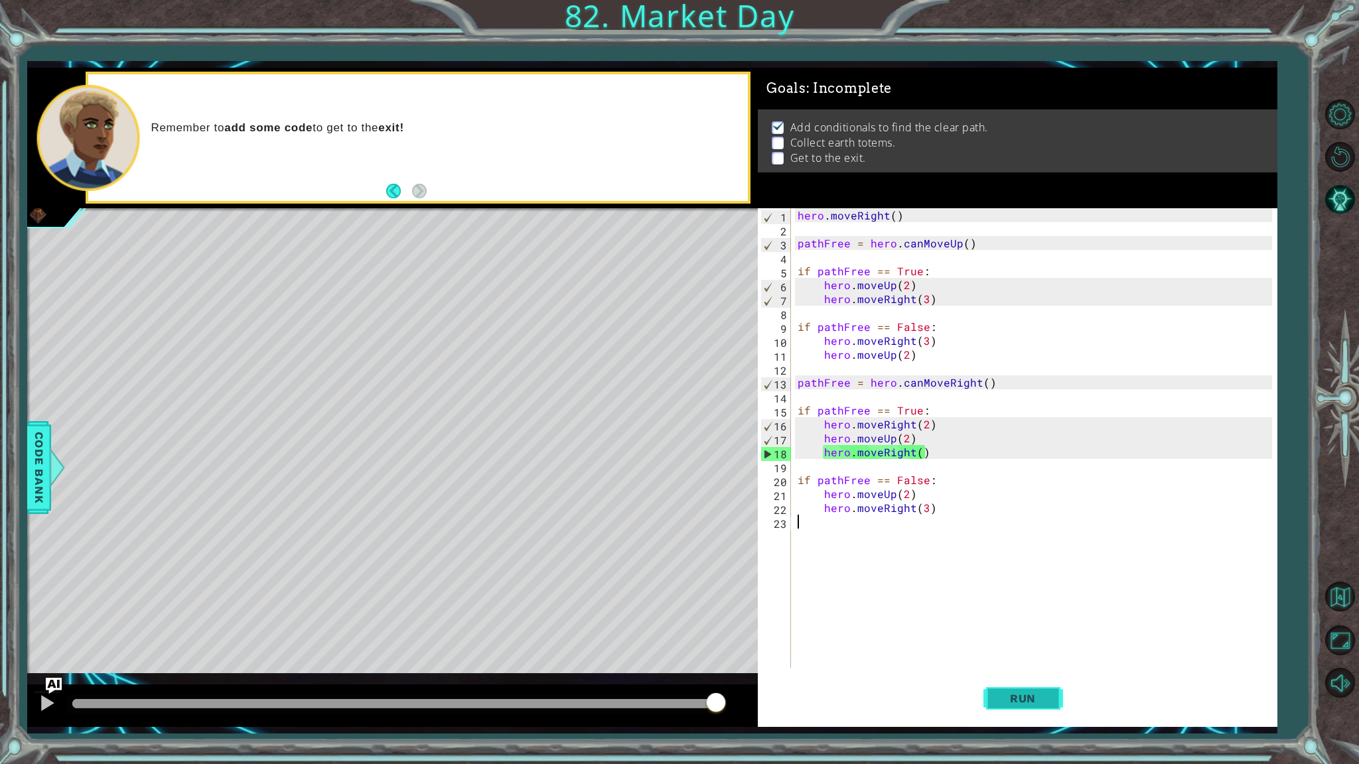
click at [1024, 651] on button "Run" at bounding box center [1023, 699] width 80 height 52
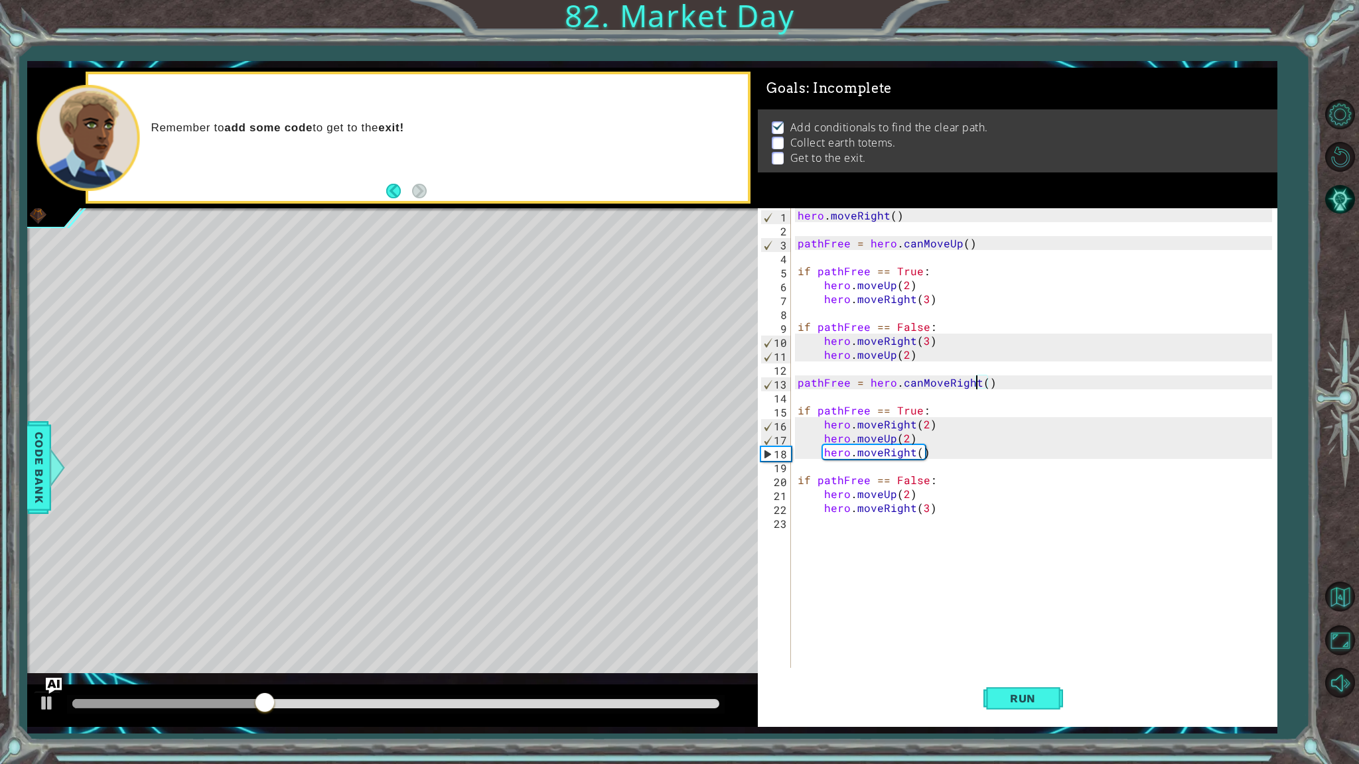
click at [975, 382] on div "hero . moveRight ( ) pathFree = hero . canMoveUp ( ) if pathFree == True : hero…" at bounding box center [1037, 452] width 484 height 488
click at [908, 430] on div "hero . moveRight ( ) pathFree = hero . canMoveUp ( ) if pathFree == True : hero…" at bounding box center [1037, 452] width 484 height 488
drag, startPoint x: 911, startPoint y: 429, endPoint x: 881, endPoint y: 430, distance: 29.9
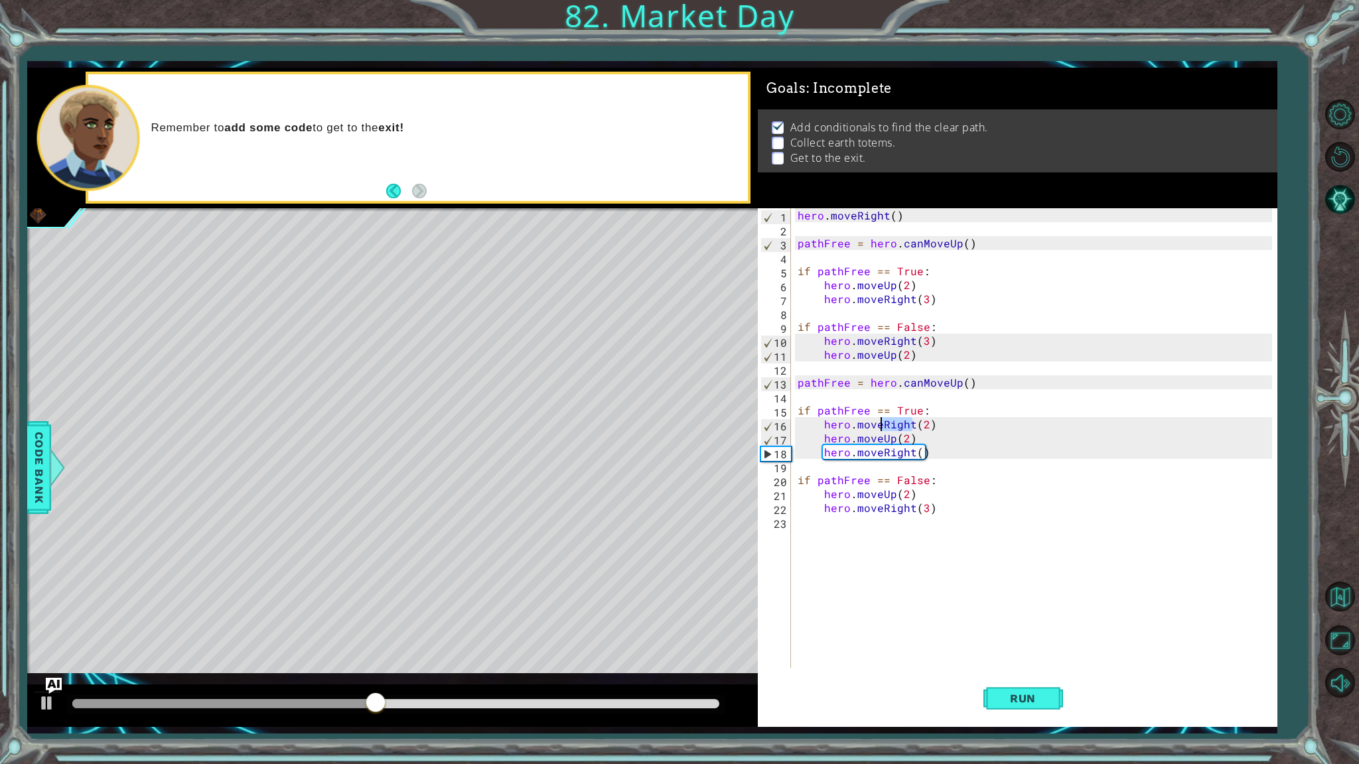
click at [881, 430] on div "hero . moveRight ( ) pathFree = hero . canMoveUp ( ) if pathFree == True : hero…" at bounding box center [1037, 452] width 484 height 488
click at [925, 434] on div "hero.moveUp press enter hero. can MoveUp press enter" at bounding box center [939, 465] width 251 height 64
click at [934, 431] on div "hero . moveRight ( ) pathFree = hero . canMoveUp ( ) if pathFree == True : hero…" at bounding box center [1037, 452] width 484 height 488
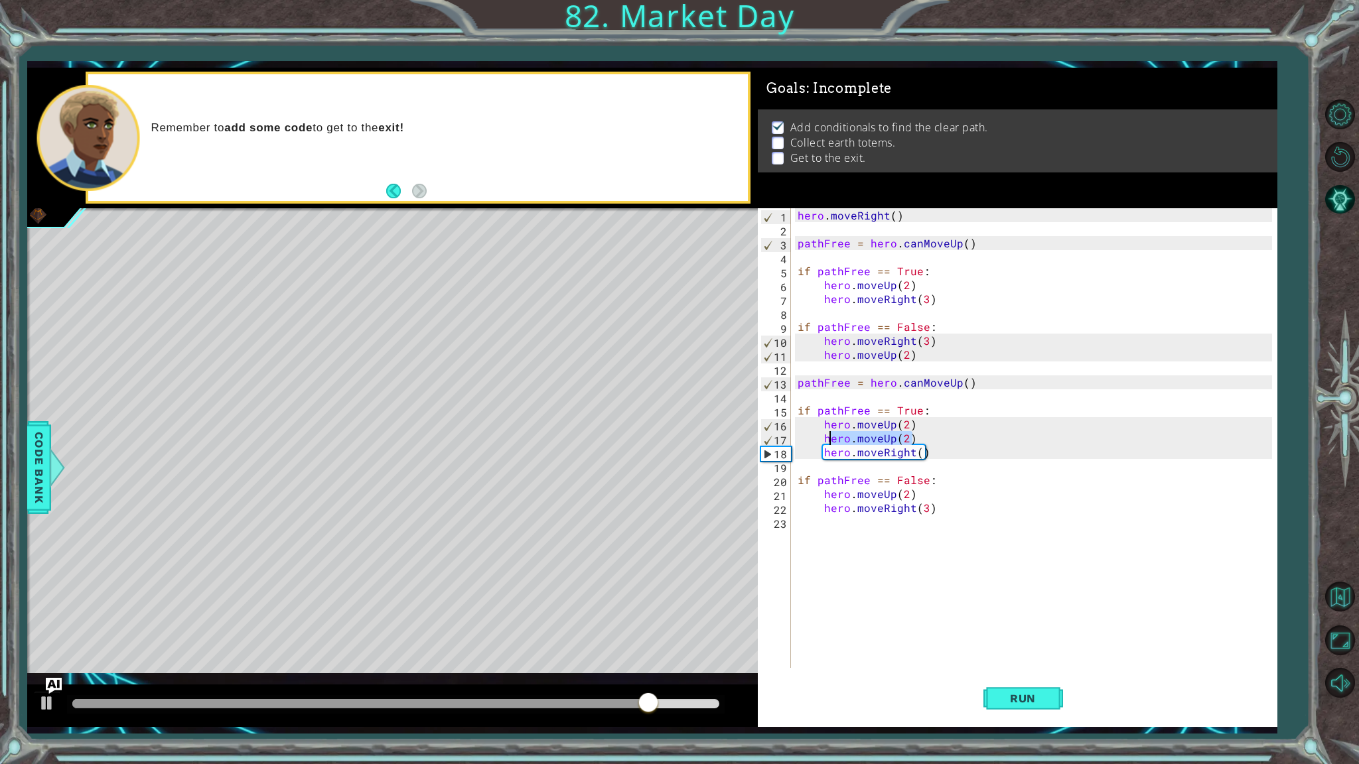
drag, startPoint x: 931, startPoint y: 444, endPoint x: 827, endPoint y: 441, distance: 103.6
click at [827, 441] on div "hero . moveRight ( ) pathFree = hero . canMoveUp ( ) if pathFree == True : hero…" at bounding box center [1037, 452] width 484 height 488
type textarea "h"
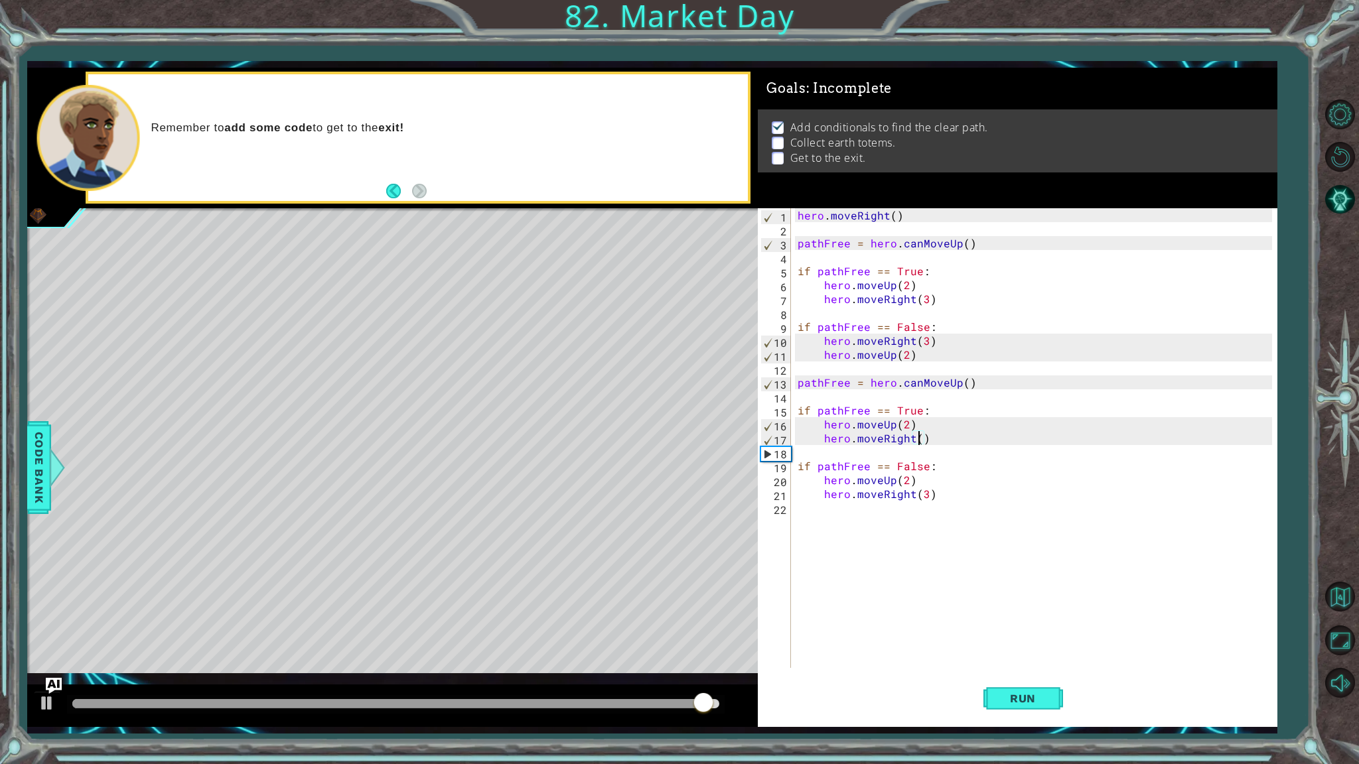
click at [918, 439] on div "hero . moveRight ( ) pathFree = hero . canMoveUp ( ) if pathFree == True : hero…" at bounding box center [1037, 452] width 484 height 488
click at [1020, 651] on button "Run" at bounding box center [1023, 699] width 80 height 52
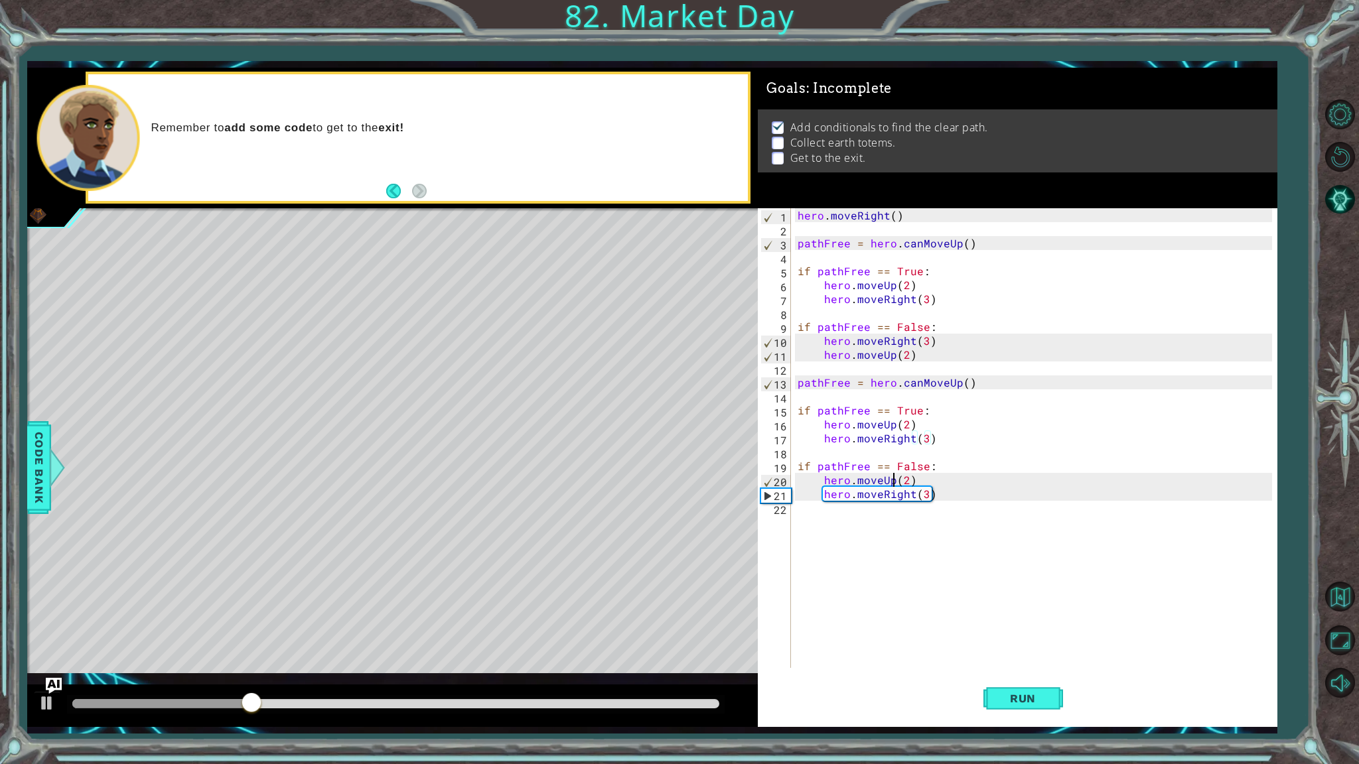
click at [890, 480] on div "hero . moveRight ( ) pathFree = hero . canMoveUp ( ) if pathFree == True : hero…" at bounding box center [1037, 452] width 484 height 488
type textarea "hero.moveRight(2)"
click at [956, 651] on div "hero . moveRight ( ) pathFree = hero . canMoveUp ( ) if pathFree == True : hero…" at bounding box center [1037, 452] width 484 height 488
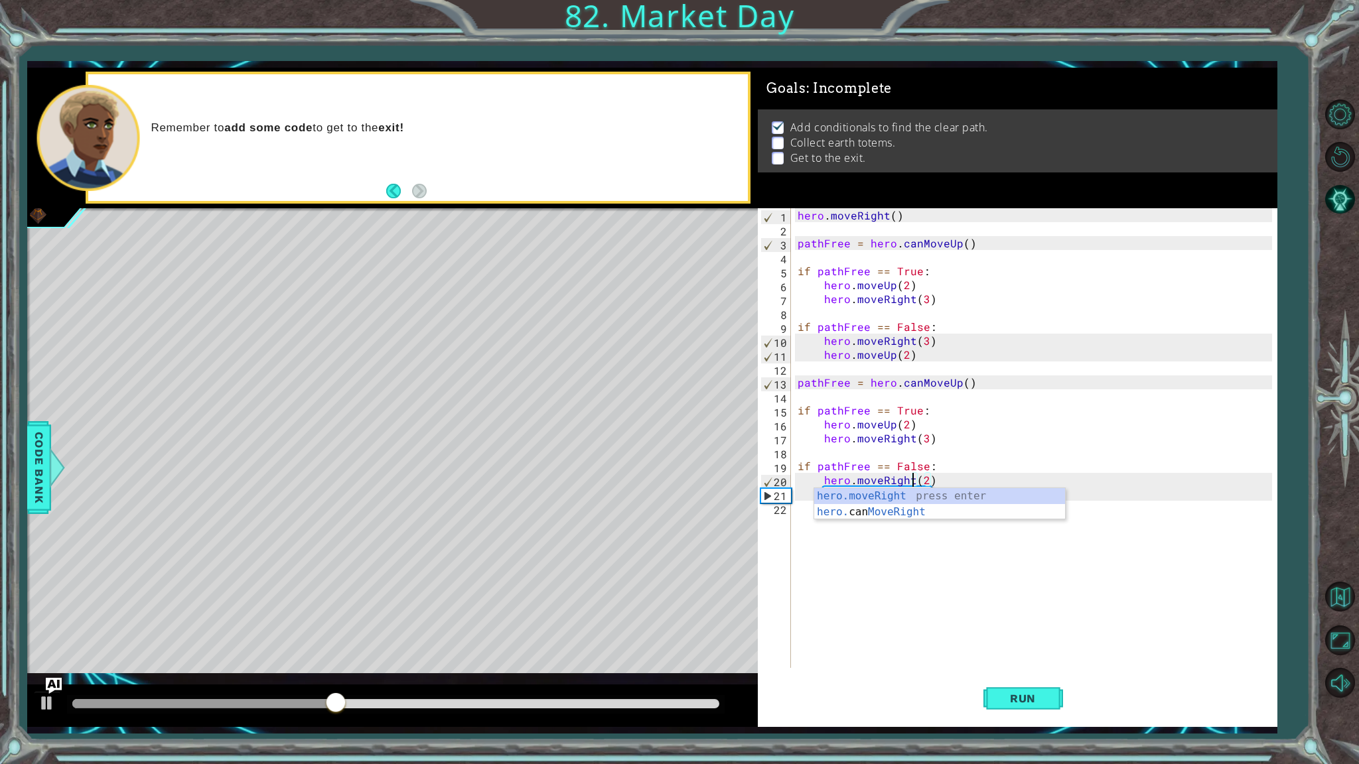
scroll to position [0, 0]
click at [912, 496] on div "hero . moveRight ( ) pathFree = hero . canMoveUp ( ) if pathFree == True : hero…" at bounding box center [1037, 452] width 484 height 488
click at [919, 498] on div "hero . moveRight ( ) pathFree = hero . canMoveUp ( ) if pathFree == True : hero…" at bounding box center [1037, 452] width 484 height 488
click at [923, 498] on div "hero . moveRight ( ) pathFree = hero . canMoveUp ( ) if pathFree == True : hero…" at bounding box center [1037, 452] width 484 height 488
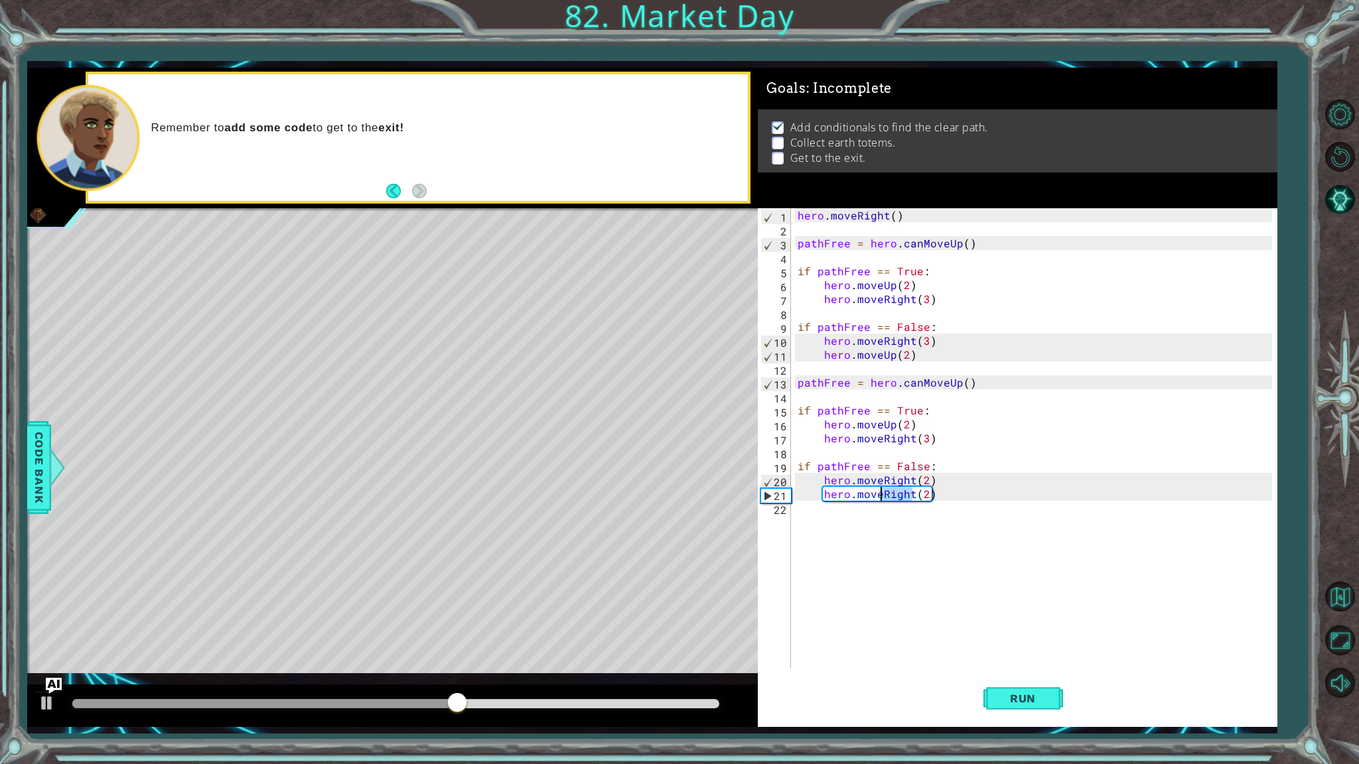
drag, startPoint x: 912, startPoint y: 498, endPoint x: 880, endPoint y: 493, distance: 31.6
click at [880, 493] on div "hero . moveRight ( ) pathFree = hero . canMoveUp ( ) if pathFree == True : hero…" at bounding box center [1037, 452] width 484 height 488
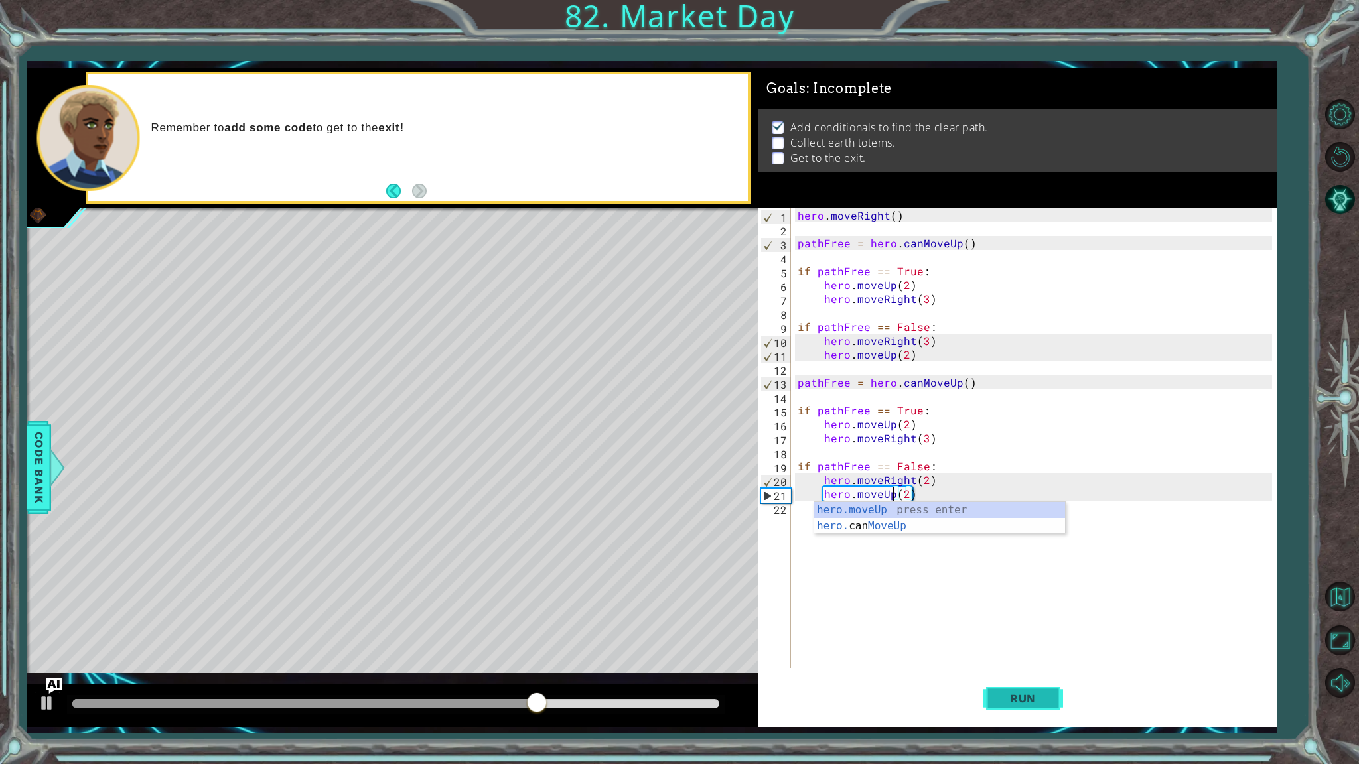
type textarea "hero.moveUp(2)"
click at [1041, 651] on button "Run" at bounding box center [1023, 699] width 80 height 52
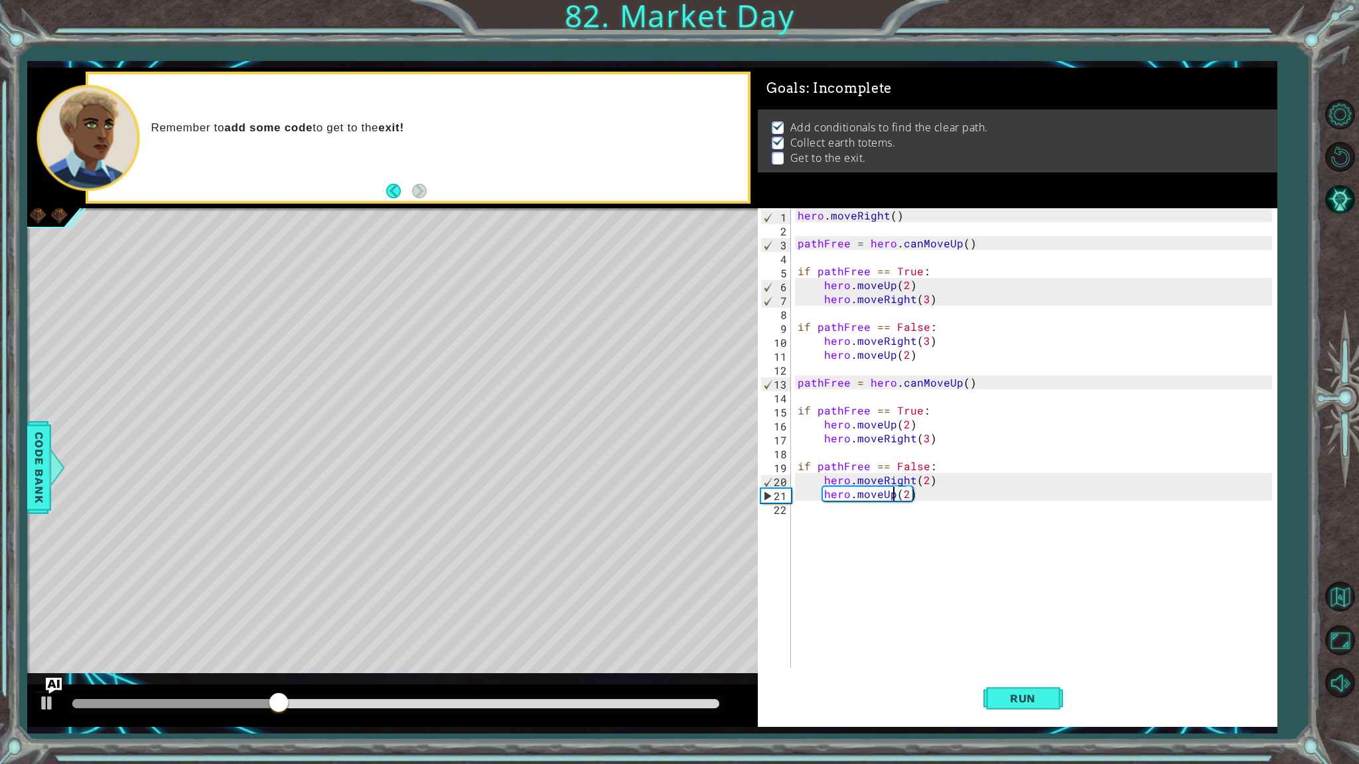
click at [876, 531] on div "hero . moveRight ( ) pathFree = hero . canMoveUp ( ) if pathFree == True : hero…" at bounding box center [1037, 452] width 484 height 488
click at [937, 490] on div "hero . moveRight ( ) pathFree = hero . canMoveUp ( ) if pathFree == True : hero…" at bounding box center [1037, 452] width 484 height 488
type textarea "hero.moveUp(2)"
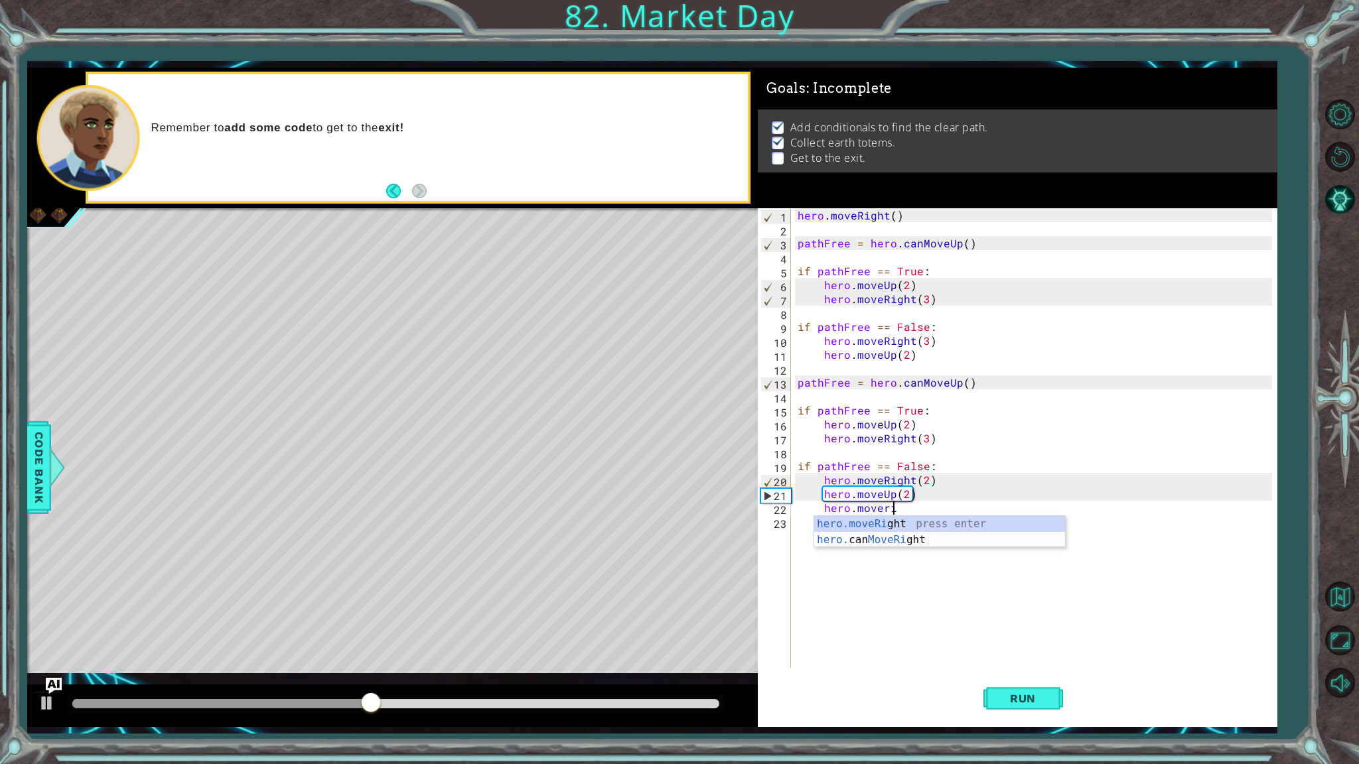
scroll to position [0, 5]
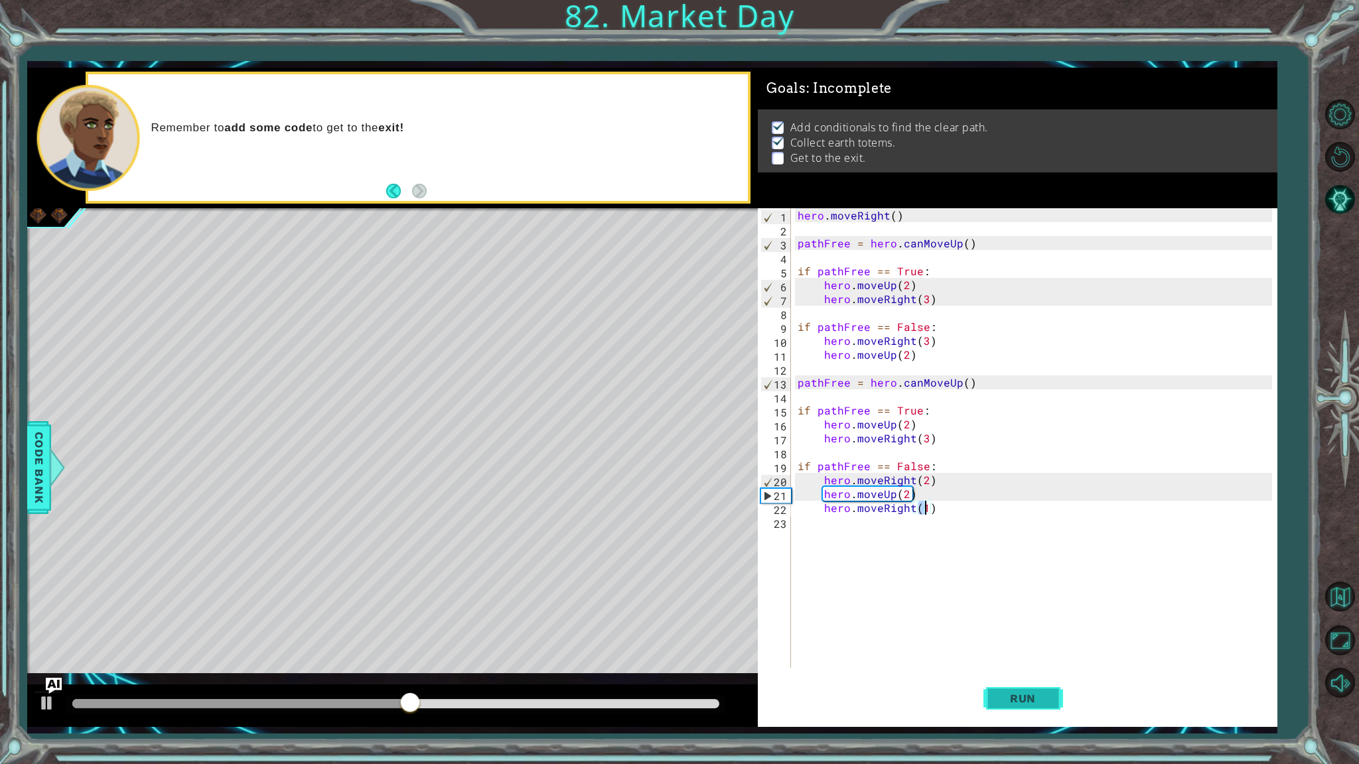
type textarea "hero.moveRight(1)"
click at [1022, 651] on span "Run" at bounding box center [1022, 698] width 52 height 13
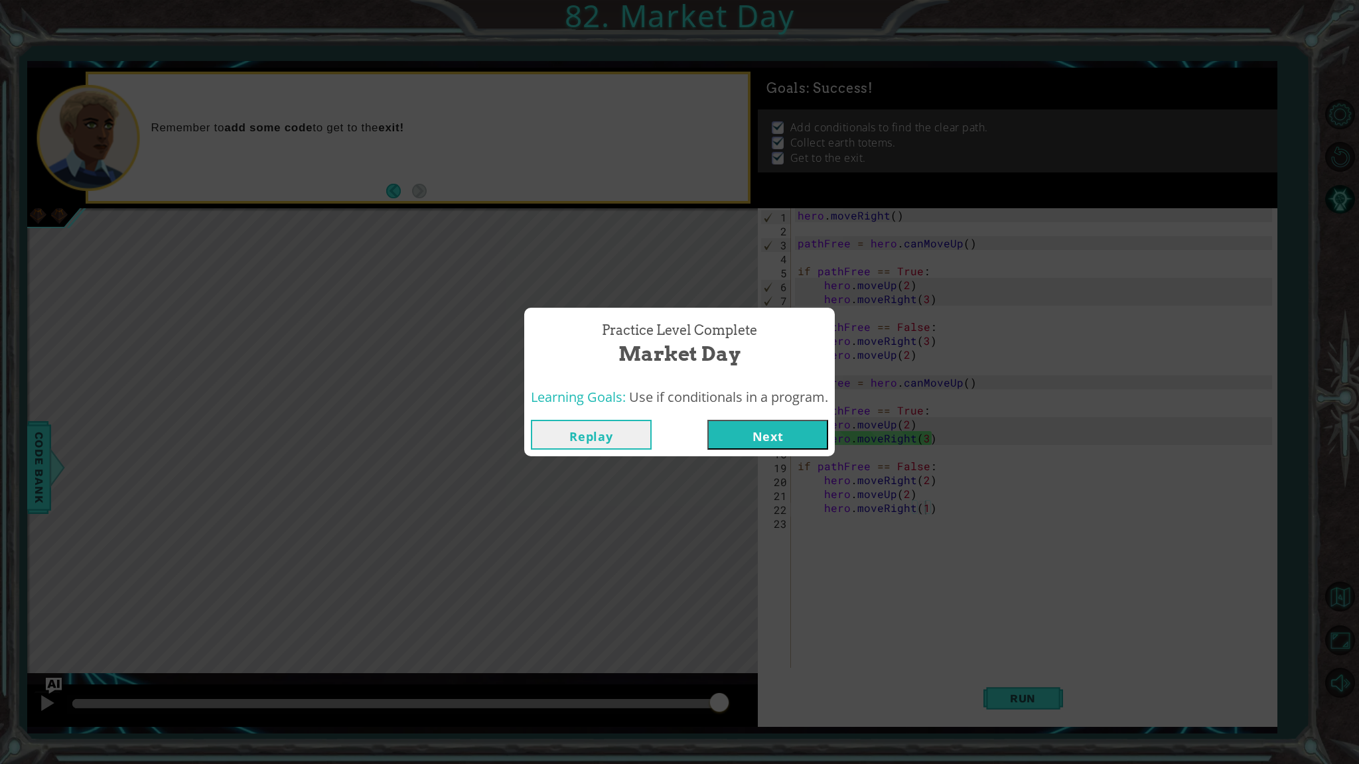
click at [715, 435] on button "Next" at bounding box center [767, 435] width 121 height 30
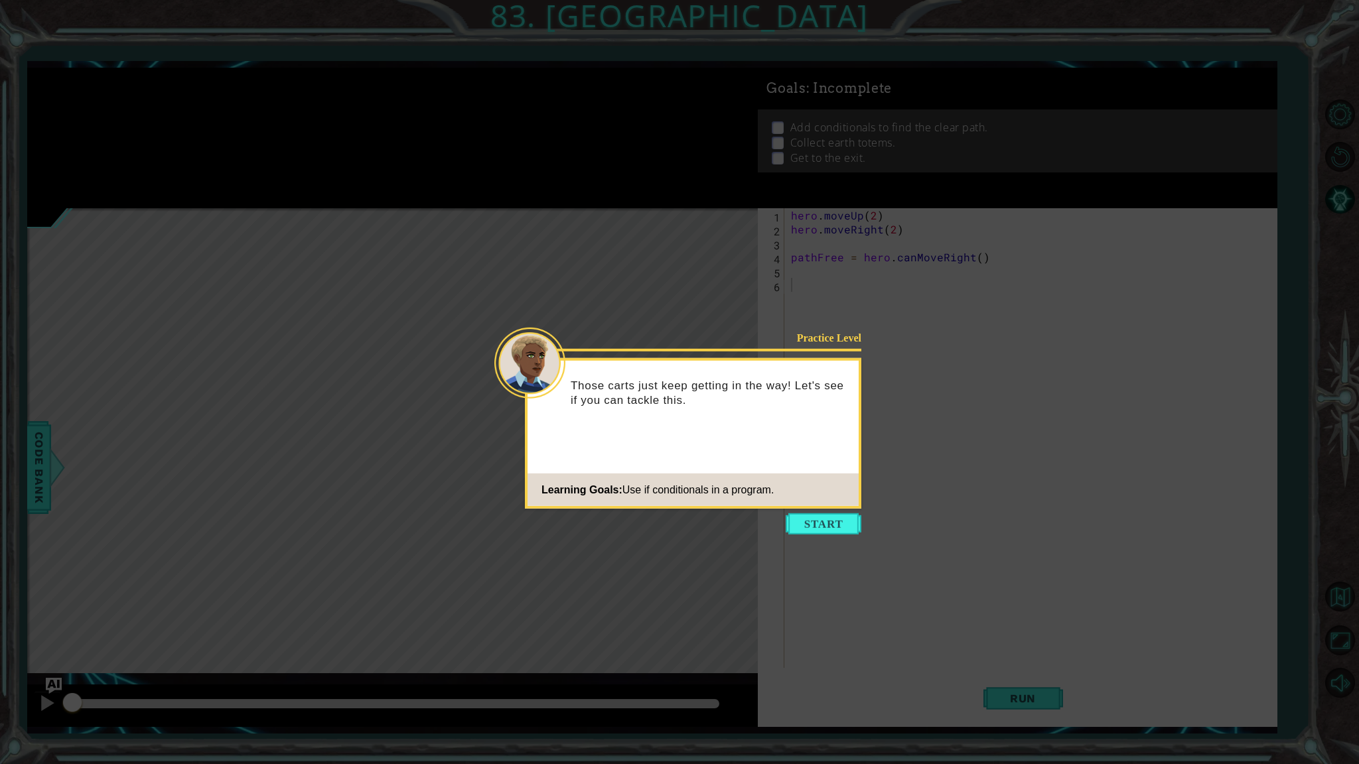
click at [841, 510] on icon at bounding box center [679, 382] width 1359 height 764
click at [845, 516] on button "Start" at bounding box center [823, 523] width 76 height 21
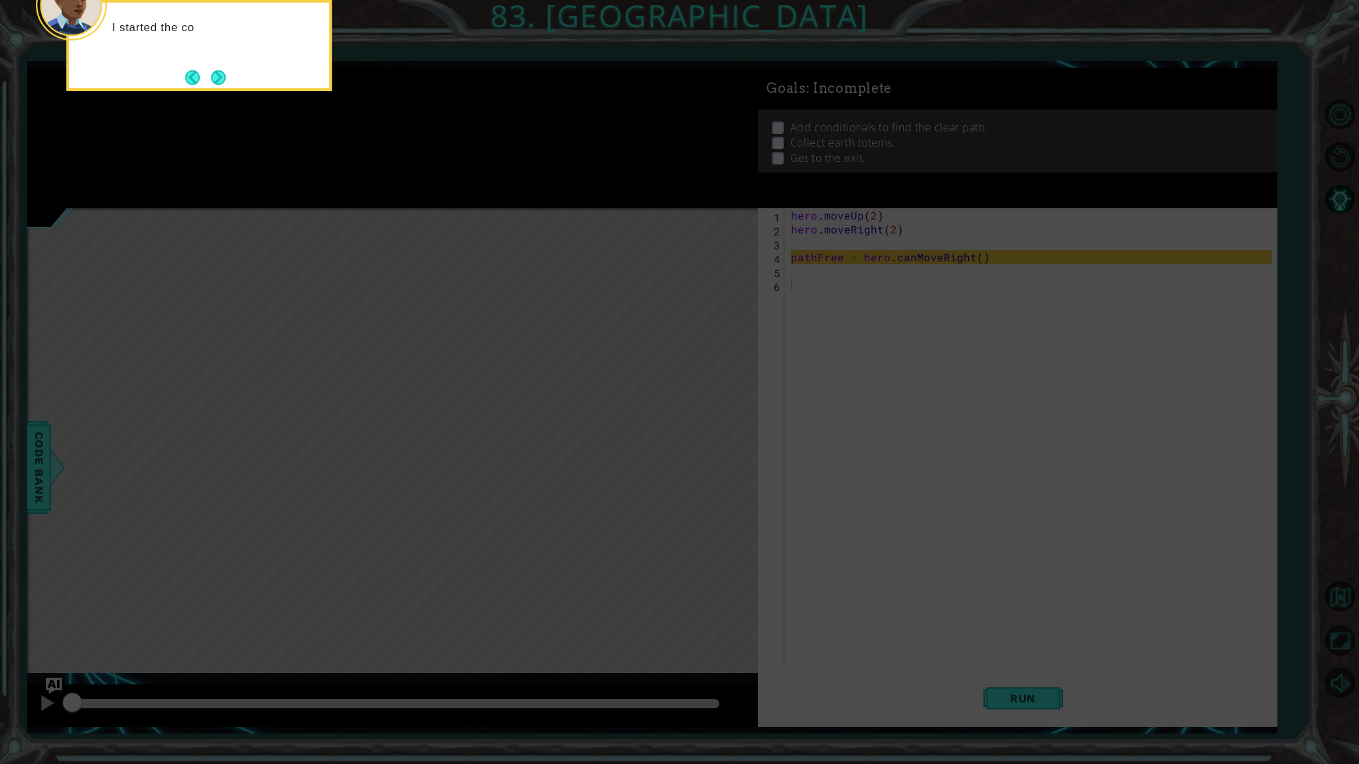
click at [791, 430] on icon at bounding box center [679, 124] width 1359 height 1282
click at [224, 76] on button "Next" at bounding box center [218, 77] width 15 height 15
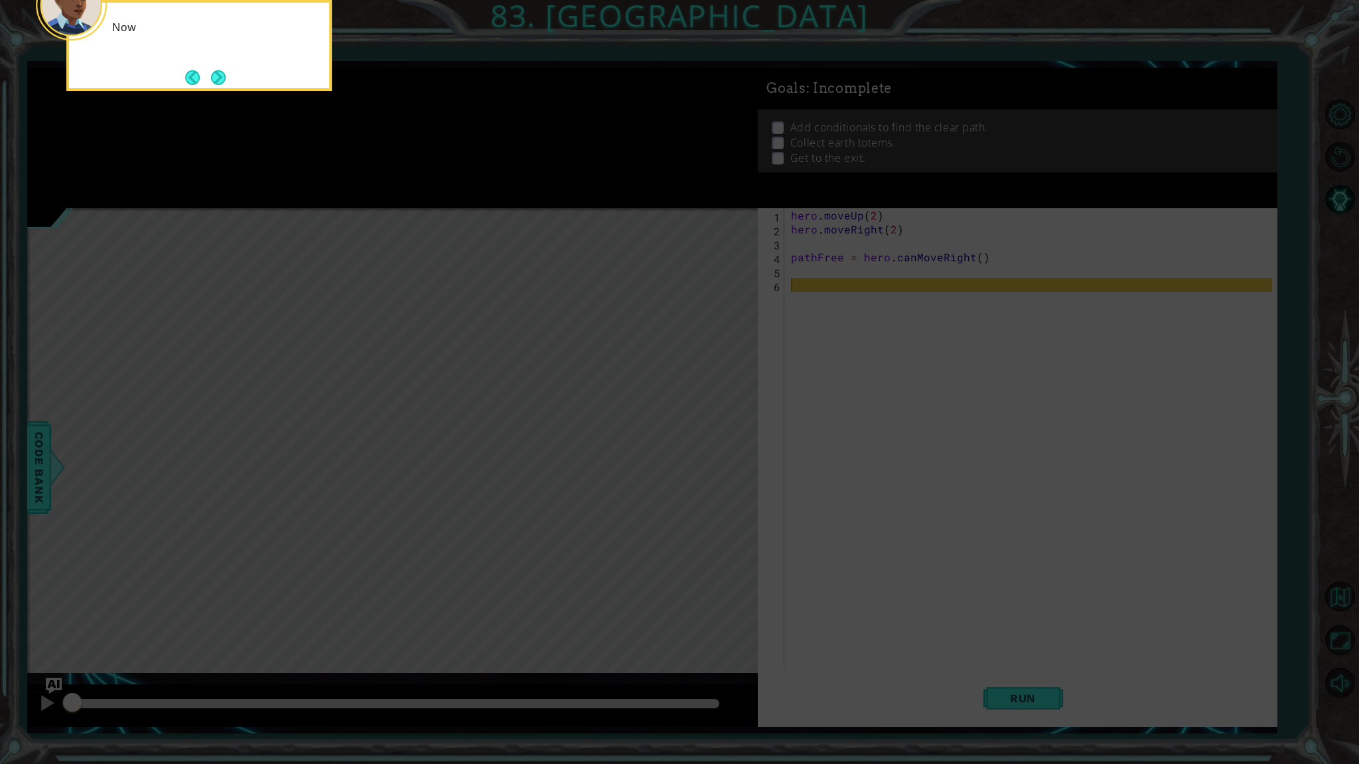
click at [224, 76] on button "Next" at bounding box center [218, 77] width 15 height 15
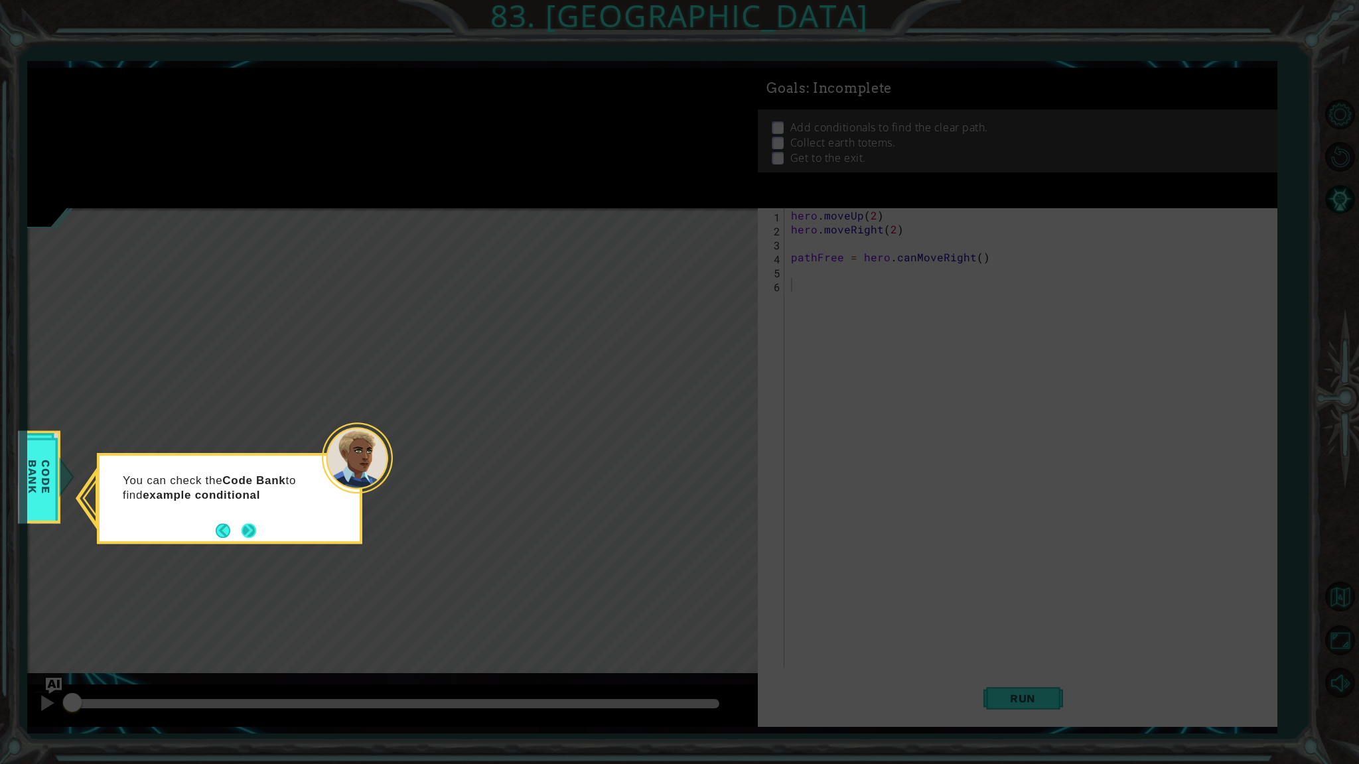
click at [257, 533] on div "You can check the Code Bank to find example conditional" at bounding box center [229, 498] width 265 height 91
drag, startPoint x: 257, startPoint y: 533, endPoint x: 246, endPoint y: 533, distance: 11.3
click at [253, 533] on div "You can check the Code Bank to find example conditionals ." at bounding box center [229, 498] width 265 height 91
click at [246, 533] on button "Next" at bounding box center [248, 530] width 15 height 15
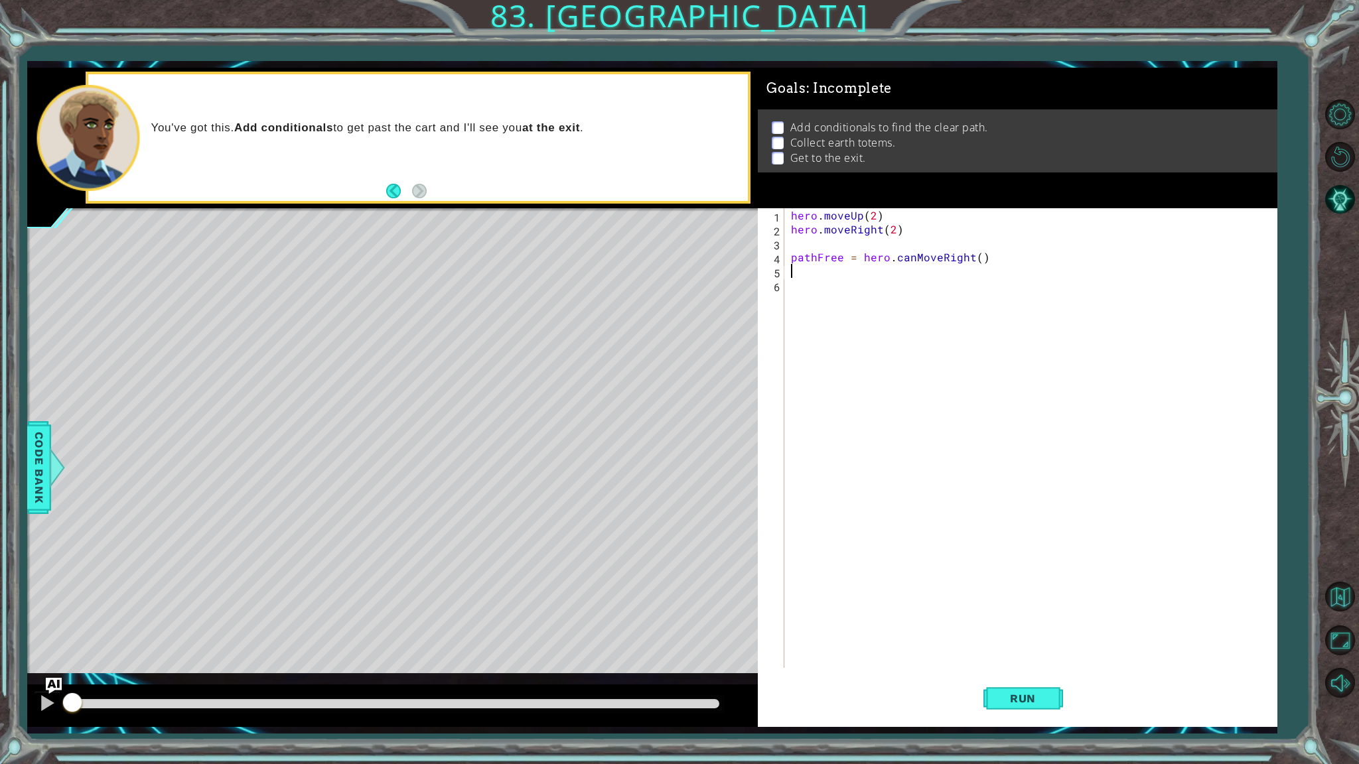
click at [861, 267] on div "hero . moveUp ( 2 ) hero . moveRight ( 2 ) pathFree = hero . canMoveRight ( )" at bounding box center [1033, 452] width 490 height 488
click at [861, 285] on div "hero . moveUp ( 2 ) hero . moveRight ( 2 ) pathFree = hero . canMoveRight ( )" at bounding box center [1033, 452] width 490 height 488
type textarea "if pathFree == True"
click at [850, 295] on div "hero . moveUp ( 2 ) hero . moveRight ( 2 ) pathFree = hero . canMoveRight ( ) i…" at bounding box center [1033, 452] width 490 height 488
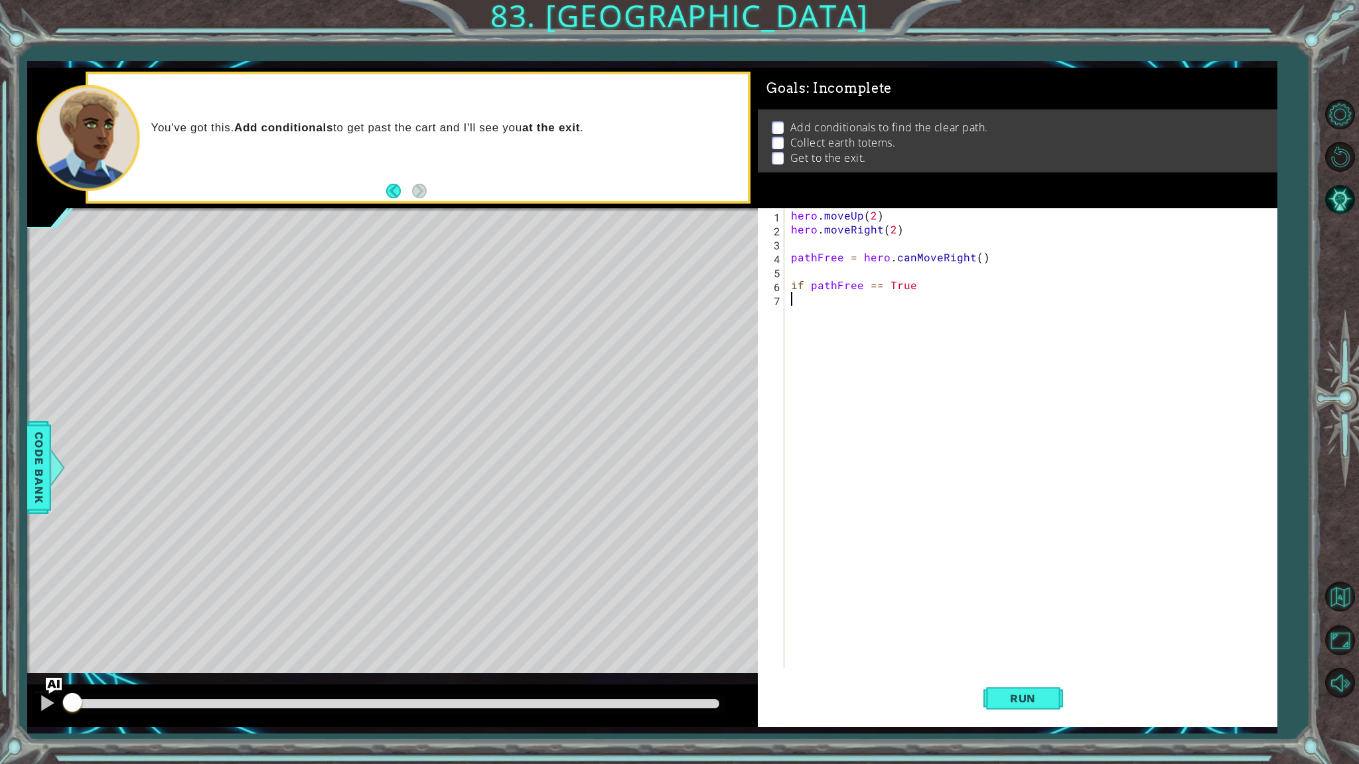
scroll to position [0, 0]
type textarea "if pathFree == True"
type textarea "if pathFree == True:"
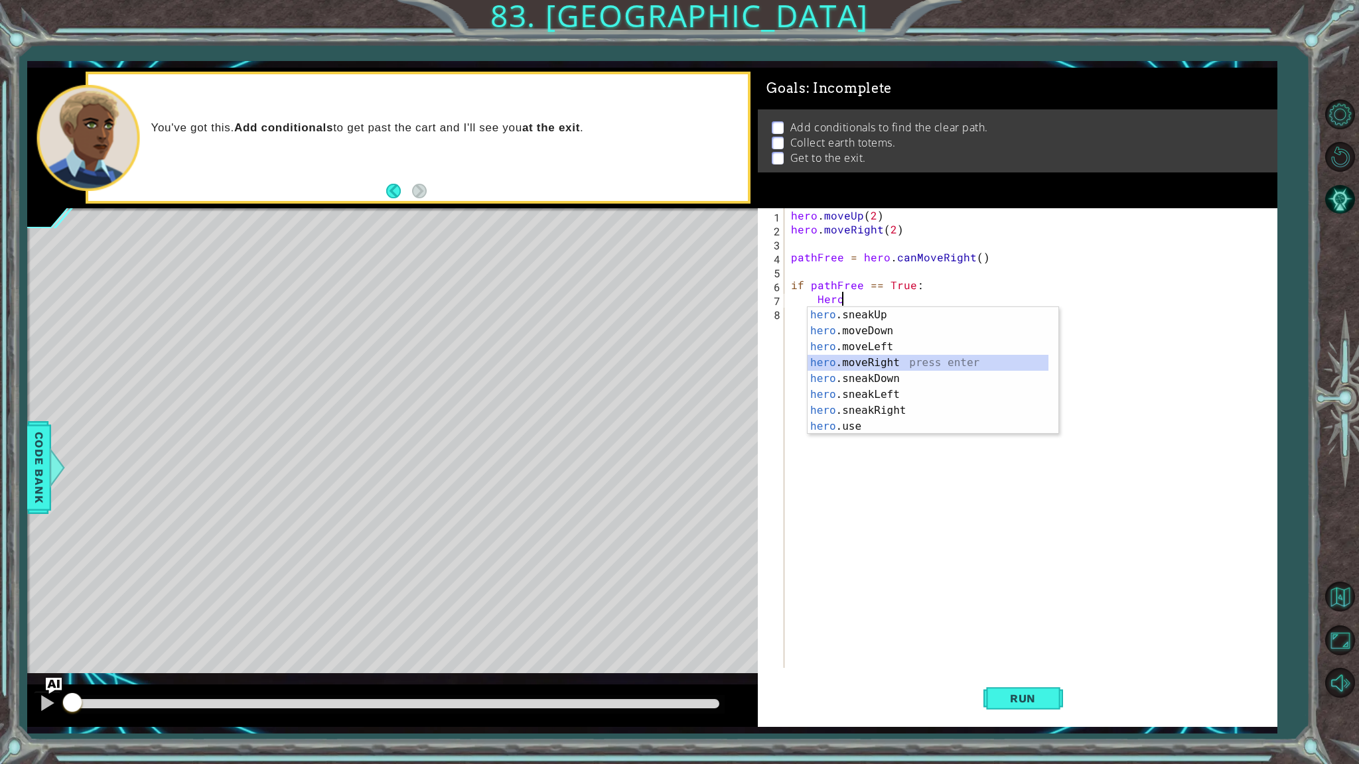
click at [896, 364] on div "hero .sneakUp press enter hero .moveDown press enter hero .moveLeft press enter…" at bounding box center [927, 386] width 241 height 159
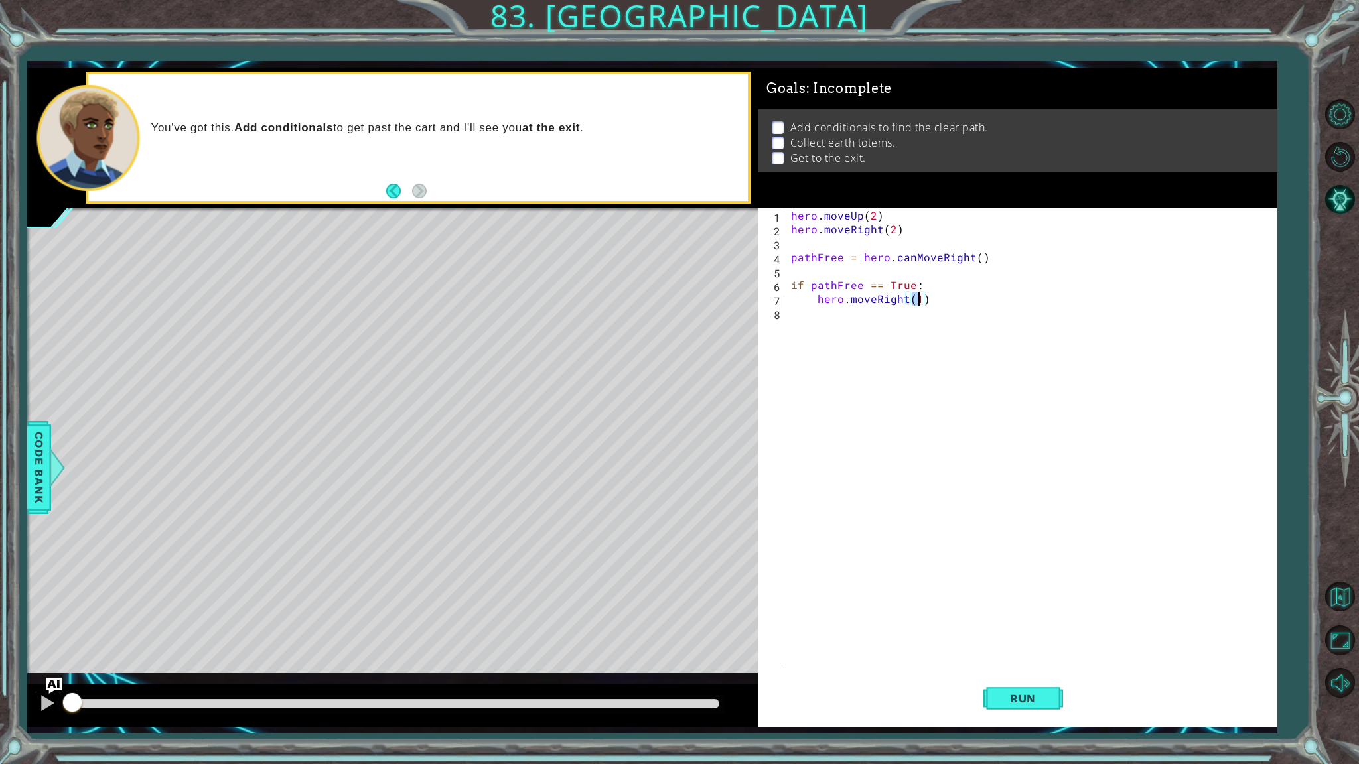
type textarea "hero.moveRight(2)"
click at [872, 312] on div "hero . moveUp ( 2 ) hero . moveRight ( 2 ) pathFree = hero . canMoveRight ( ) i…" at bounding box center [1033, 452] width 490 height 488
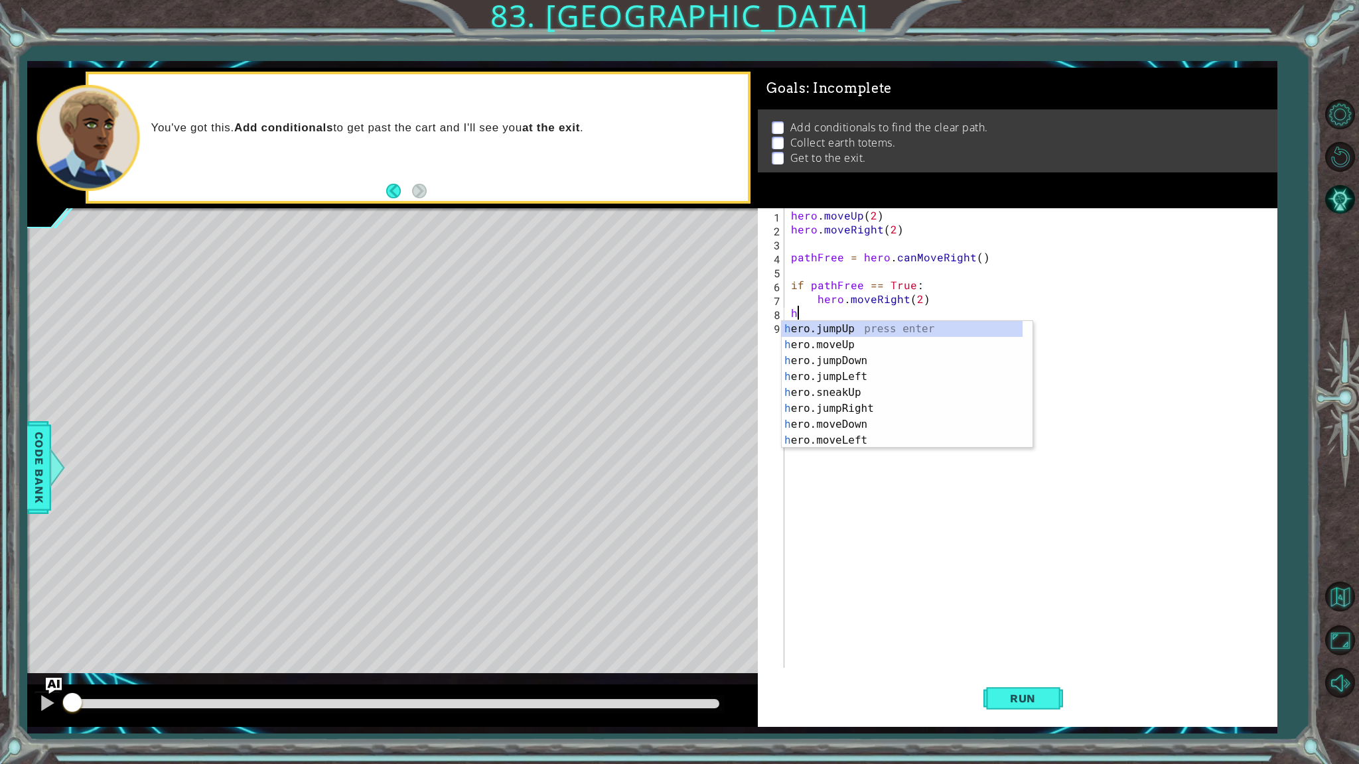
scroll to position [0, 0]
type textarea "h"
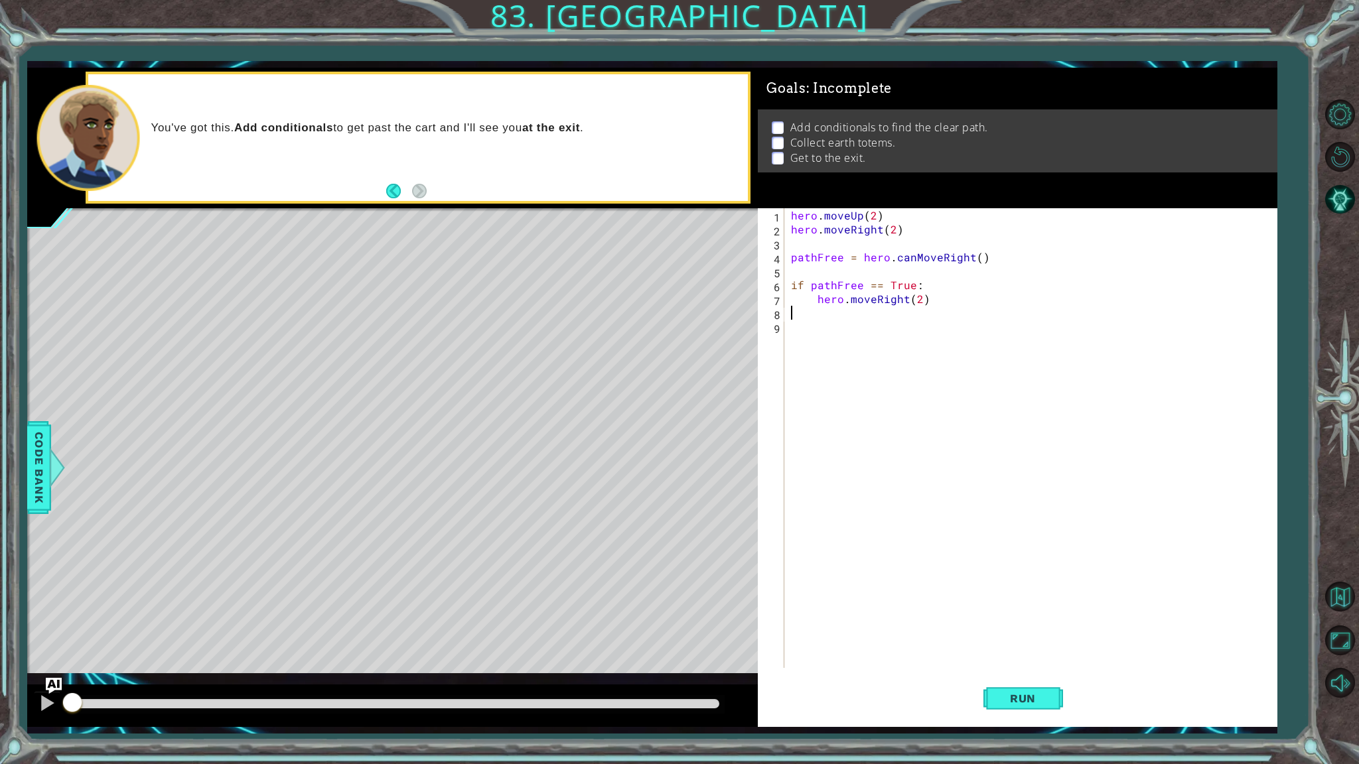
type textarea "hero.moveRight(2)"
type textarea "hero.moveUp(4)"
click at [1016, 651] on button "Run" at bounding box center [1023, 699] width 80 height 52
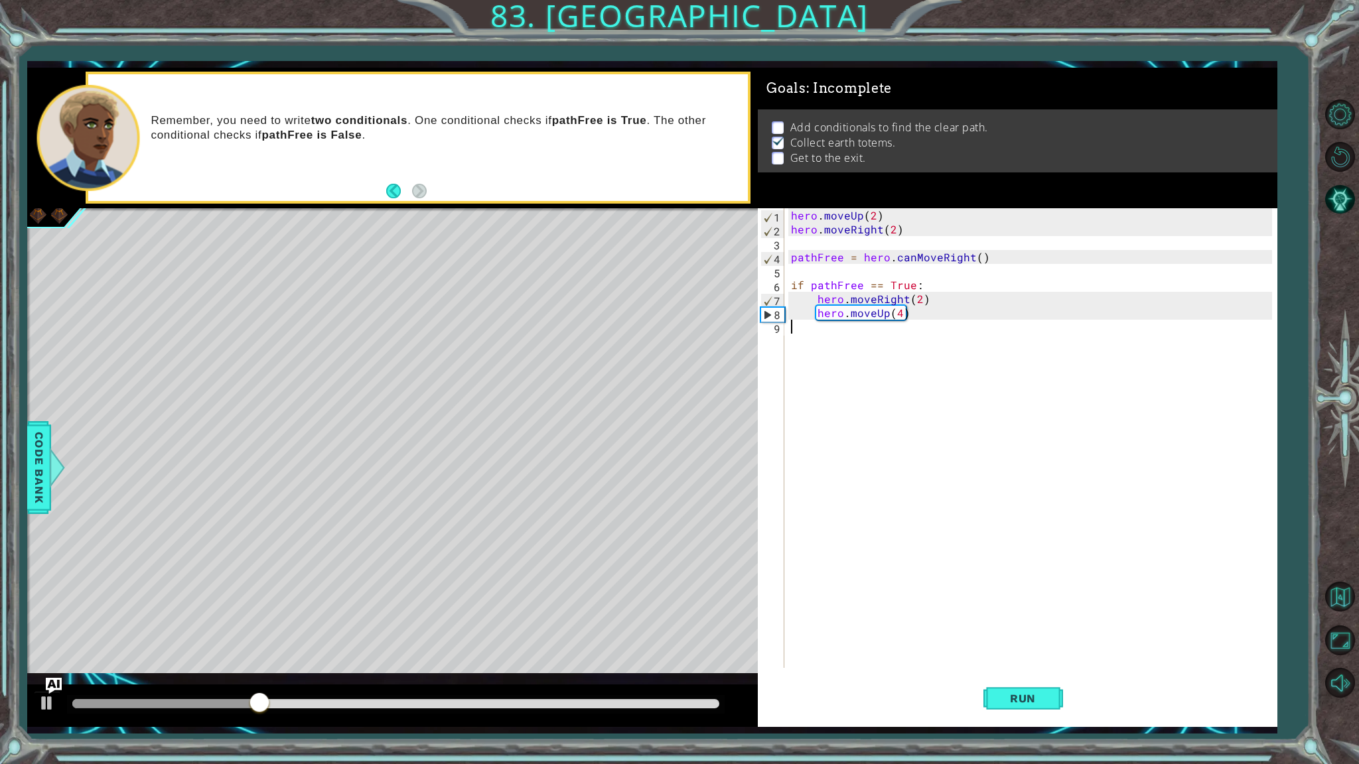
click at [861, 343] on div "hero . moveUp ( 2 ) hero . moveRight ( 2 ) pathFree = hero . canMoveRight ( ) i…" at bounding box center [1033, 452] width 490 height 488
click at [899, 308] on div "hero . moveUp ( 2 ) hero . moveRight ( 2 ) pathFree = hero . canMoveRight ( ) i…" at bounding box center [1033, 452] width 490 height 488
click at [918, 306] on div "hero . moveUp ( 2 ) hero . moveRight ( 2 ) pathFree = hero . canMoveRight ( ) i…" at bounding box center [1033, 452] width 490 height 488
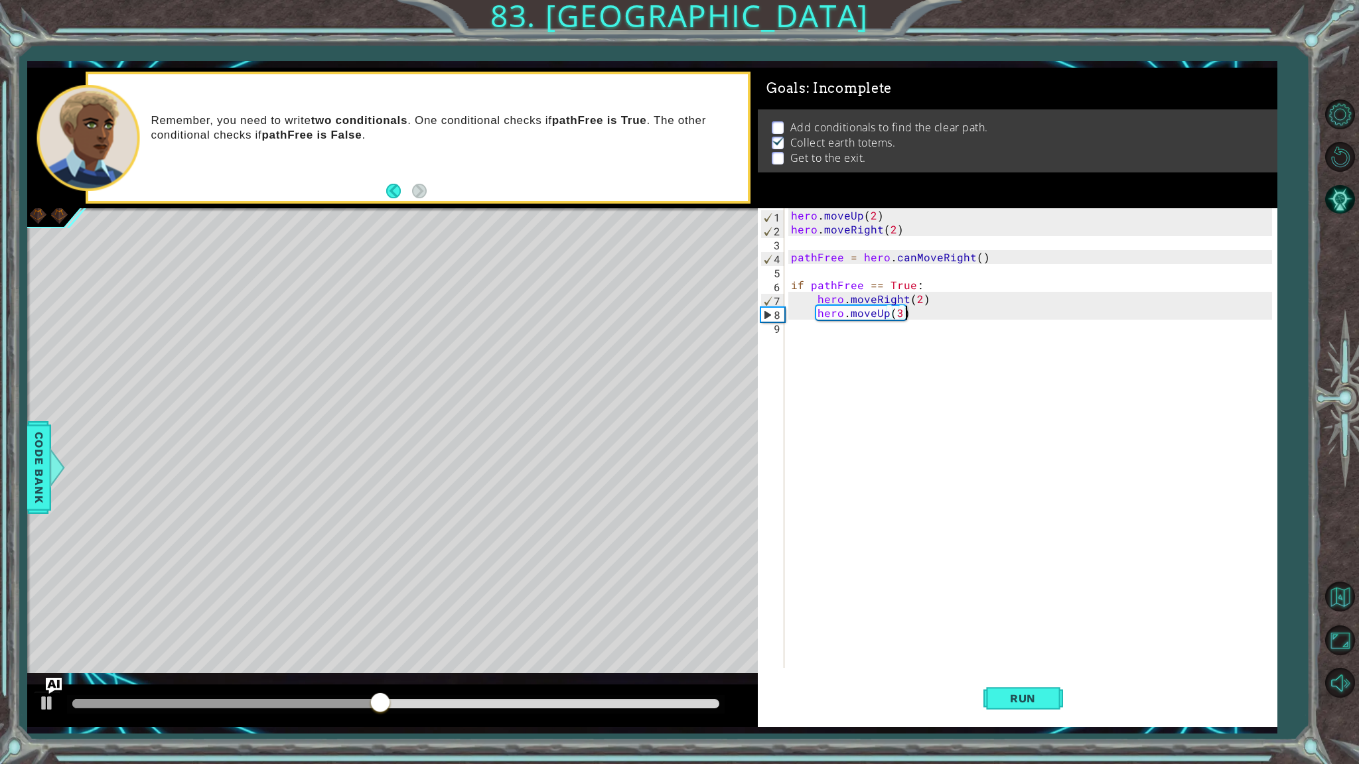
click at [939, 308] on div "hero . moveUp ( 2 ) hero . moveRight ( 2 ) pathFree = hero . canMoveRight ( ) i…" at bounding box center [1033, 452] width 490 height 488
click at [945, 316] on div "hero . moveUp ( 2 ) hero . moveRight ( 2 ) pathFree = hero . canMoveRight ( ) i…" at bounding box center [1033, 452] width 490 height 488
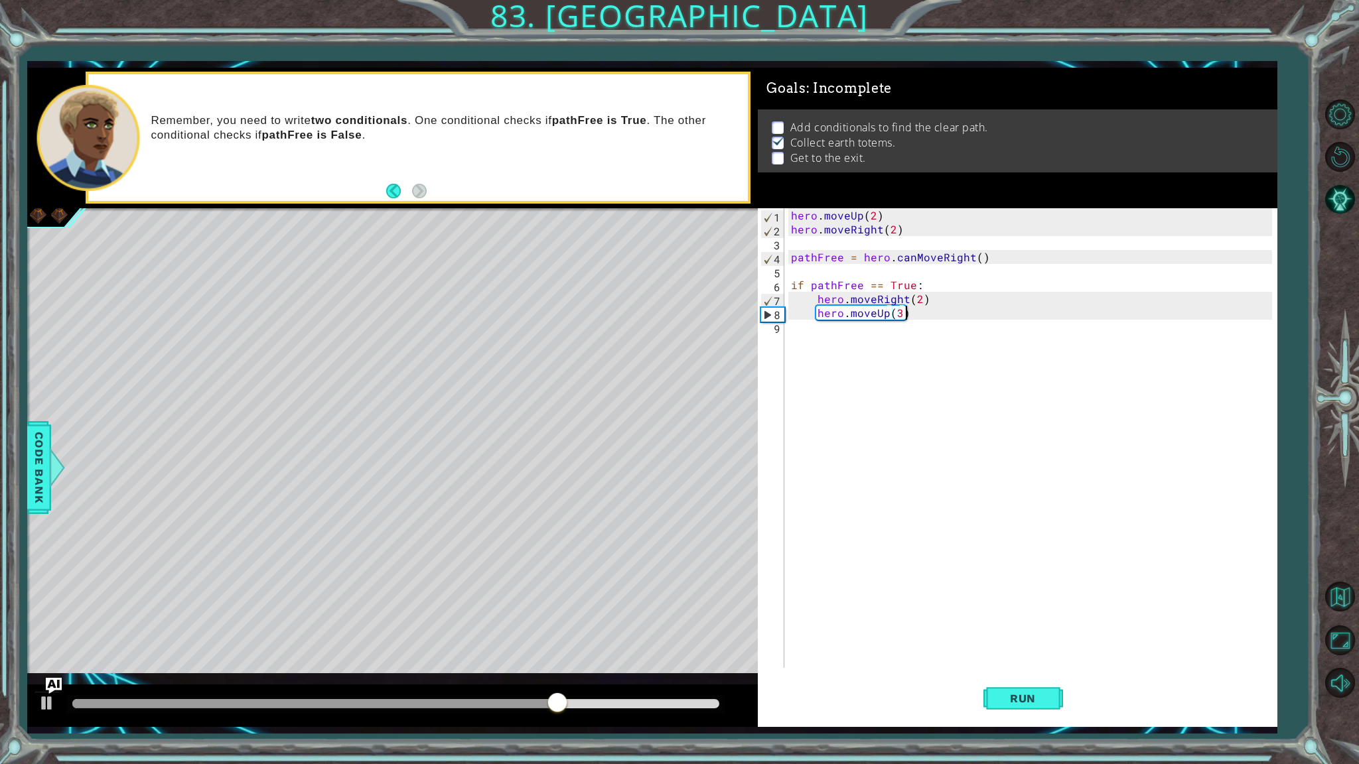
click at [945, 316] on div "hero . moveUp ( 2 ) hero . moveRight ( 2 ) pathFree = hero . canMoveRight ( ) i…" at bounding box center [1033, 452] width 490 height 488
type textarea "hero.moveUp(3)"
click at [1032, 651] on span "Run" at bounding box center [1022, 698] width 52 height 13
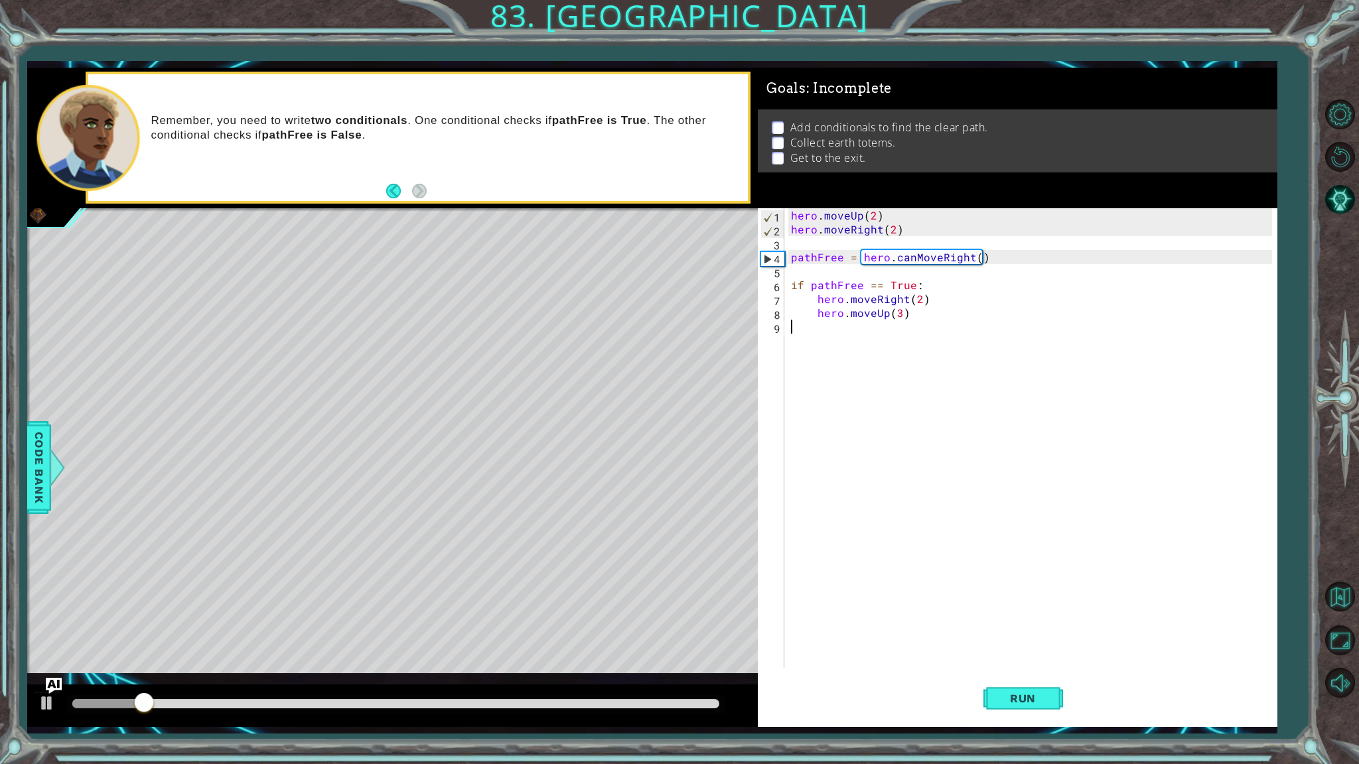
click at [876, 327] on div "hero . moveUp ( 2 ) hero . moveRight ( 2 ) pathFree = hero . canMoveRight ( ) i…" at bounding box center [1033, 452] width 490 height 488
drag, startPoint x: 890, startPoint y: 317, endPoint x: 897, endPoint y: 316, distance: 6.8
click at [894, 316] on div "hero . moveUp ( 2 ) hero . moveRight ( 2 ) pathFree = hero . canMoveRight ( ) i…" at bounding box center [1033, 452] width 490 height 488
type textarea "hero.moveUp(3)"
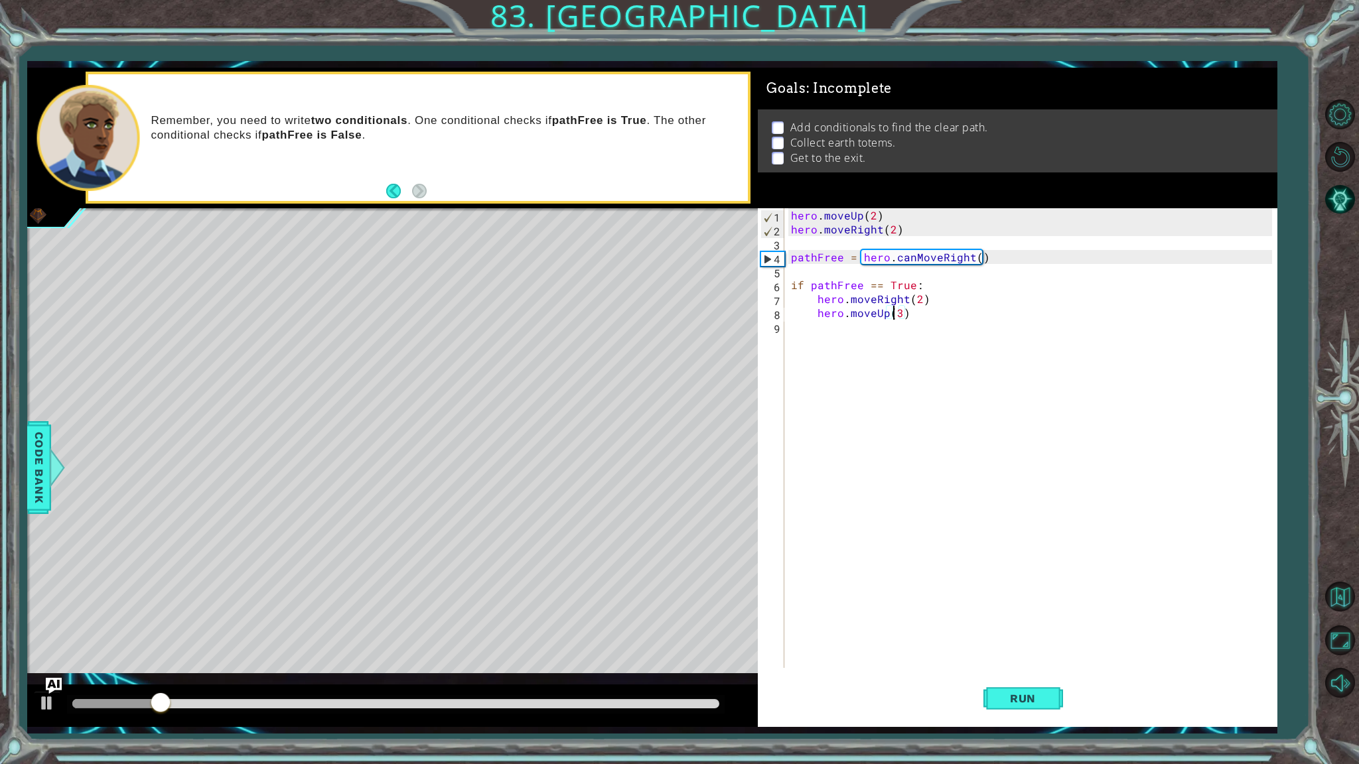
click at [906, 313] on div "hero . moveUp ( 2 ) hero . moveRight ( 2 ) pathFree = hero . canMoveRight ( ) i…" at bounding box center [1033, 452] width 490 height 488
type textarea "hero.moveRight()"
click at [905, 346] on div "hero . moveUp ( 2 ) hero . moveRight ( 2 ) pathFree = hero . canMoveRight ( ) i…" at bounding box center [1036, 452] width 484 height 488
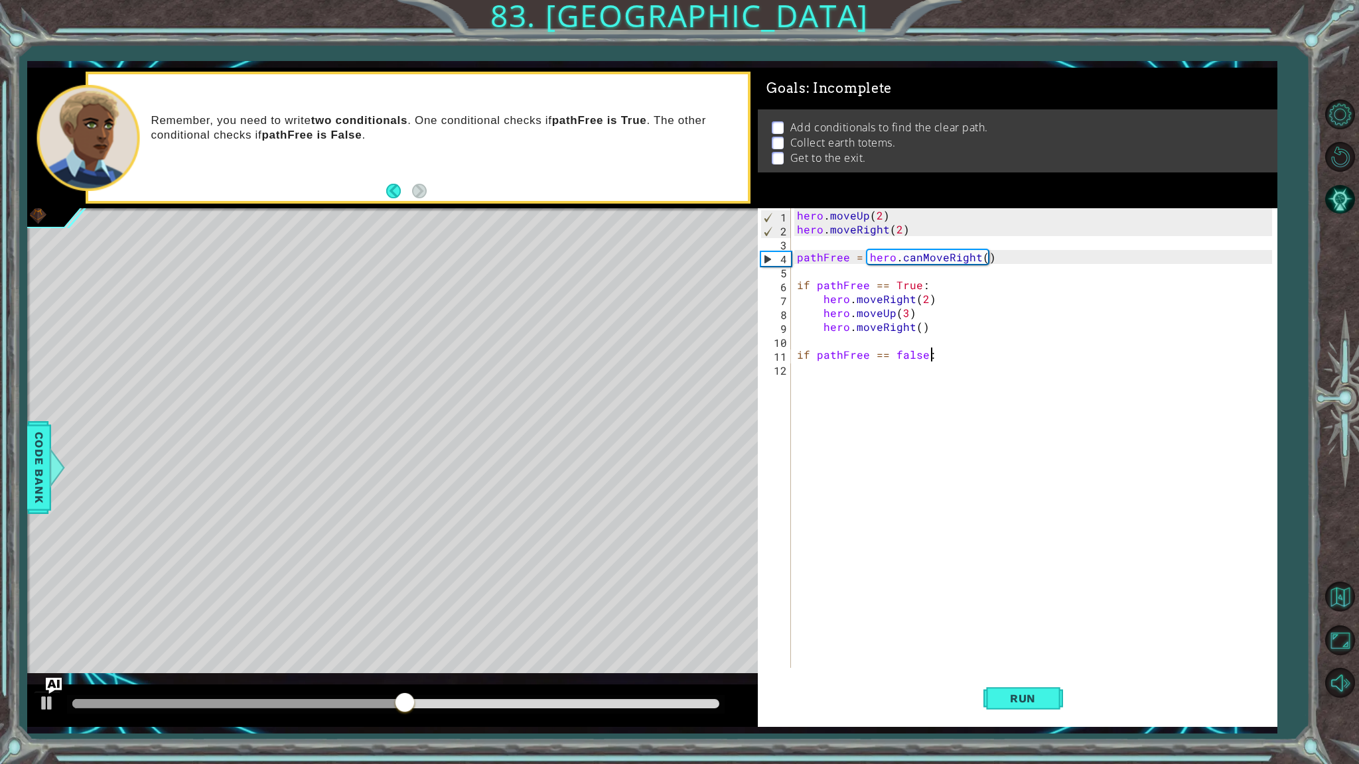
scroll to position [0, 7]
type textarea "if pathFree == false:"
click at [904, 348] on div "hero . moveUp ( 2 ) hero . moveRight ( 2 ) pathFree = hero . canMoveRight ( ) i…" at bounding box center [1036, 452] width 484 height 488
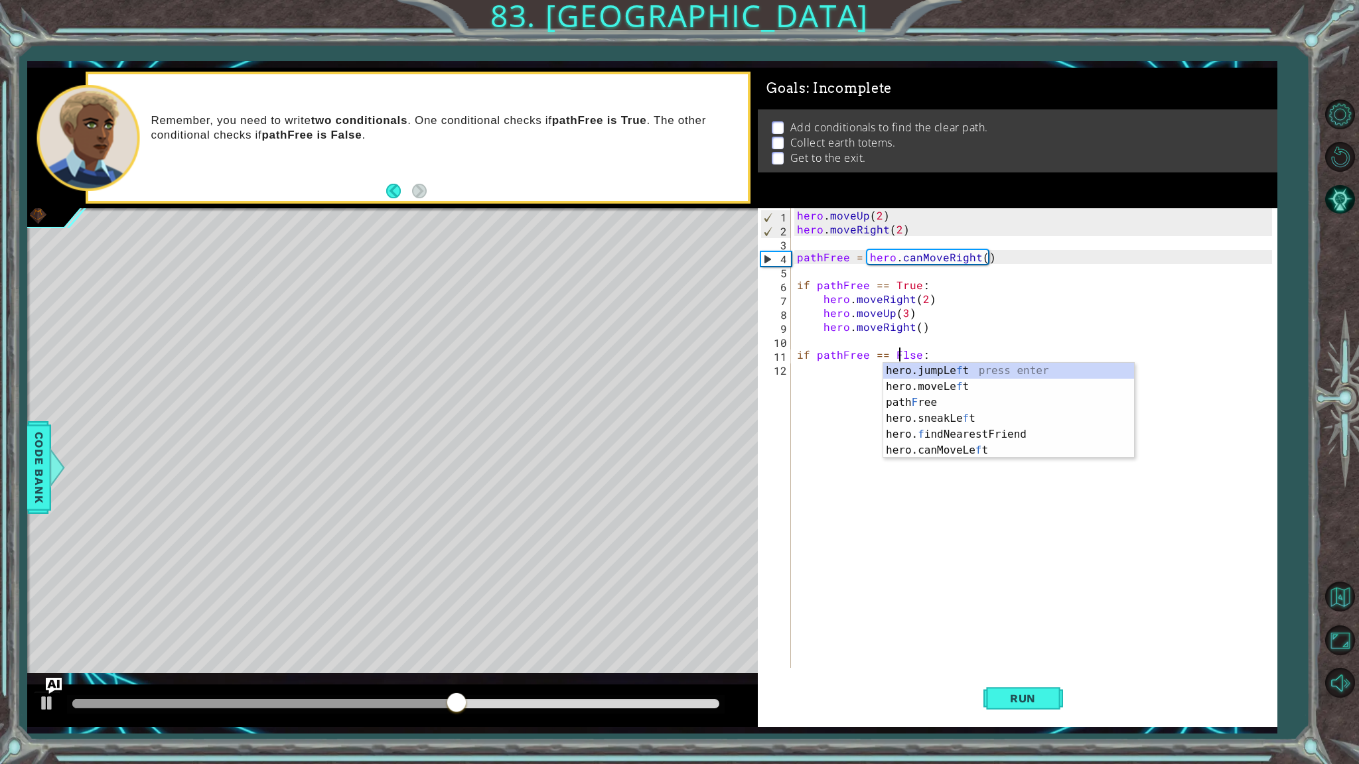
type textarea "if pathFree == False:"
click at [941, 359] on div "hero . moveUp ( 2 ) hero . moveRight ( 2 ) pathFree = hero . canMoveRight ( ) i…" at bounding box center [1036, 452] width 484 height 488
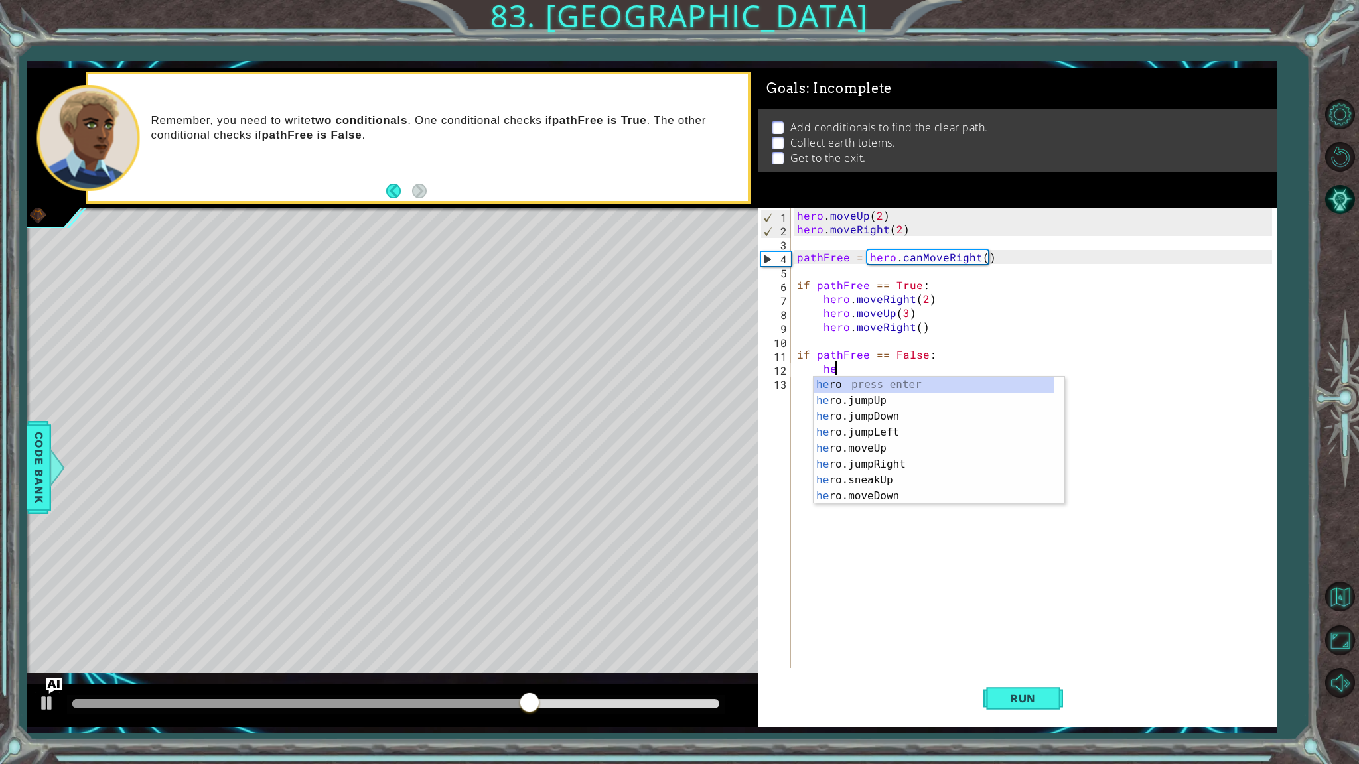
scroll to position [0, 2]
click at [923, 468] on div "hero press enter hero .jumpUp press enter hero .jumpDown press enter hero .jump…" at bounding box center [933, 456] width 241 height 159
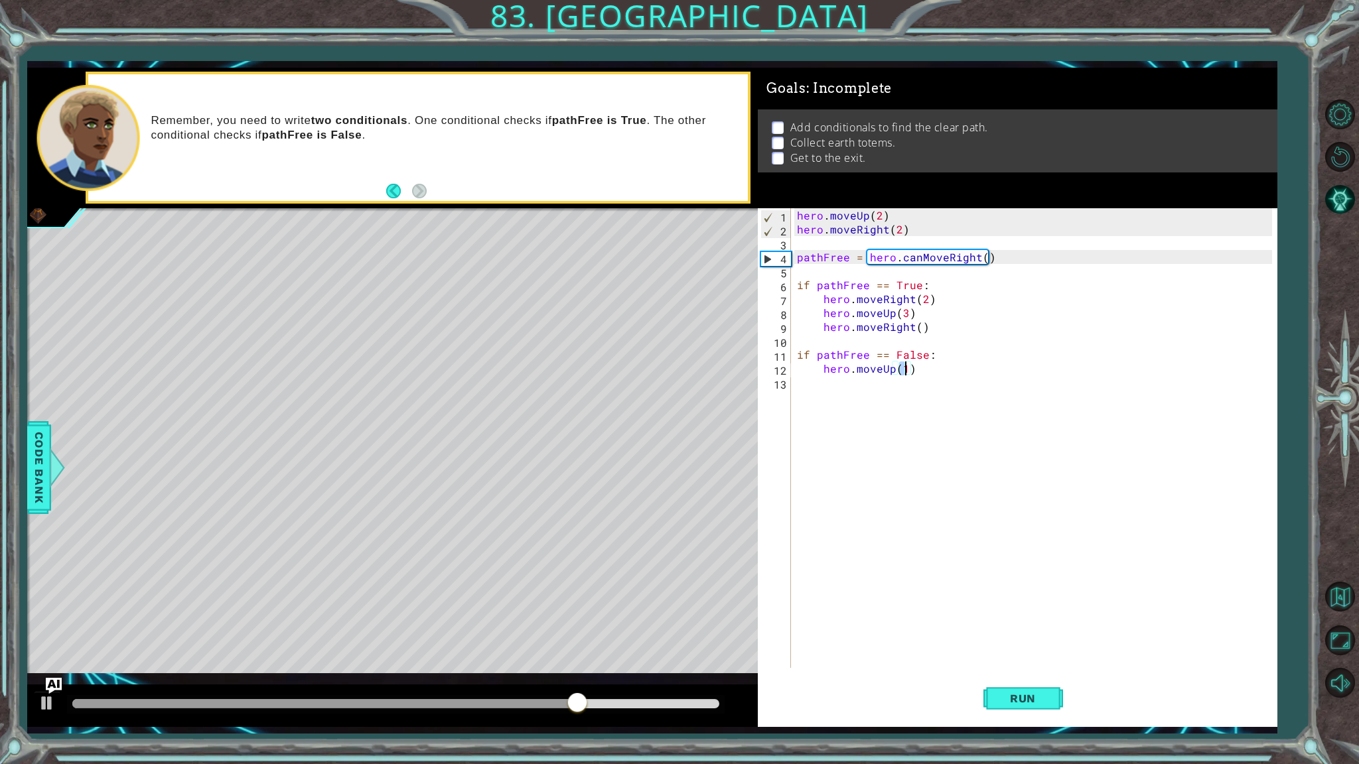
type textarea "hero.moveUp(2)"
click at [931, 375] on div "hero . moveUp ( 2 ) hero . moveRight ( 2 ) pathFree = hero . canMoveRight ( ) i…" at bounding box center [1036, 452] width 484 height 488
click at [939, 367] on div "hero . moveUp ( 2 ) hero . moveRight ( 2 ) pathFree = hero . canMoveRight ( ) i…" at bounding box center [1036, 452] width 484 height 488
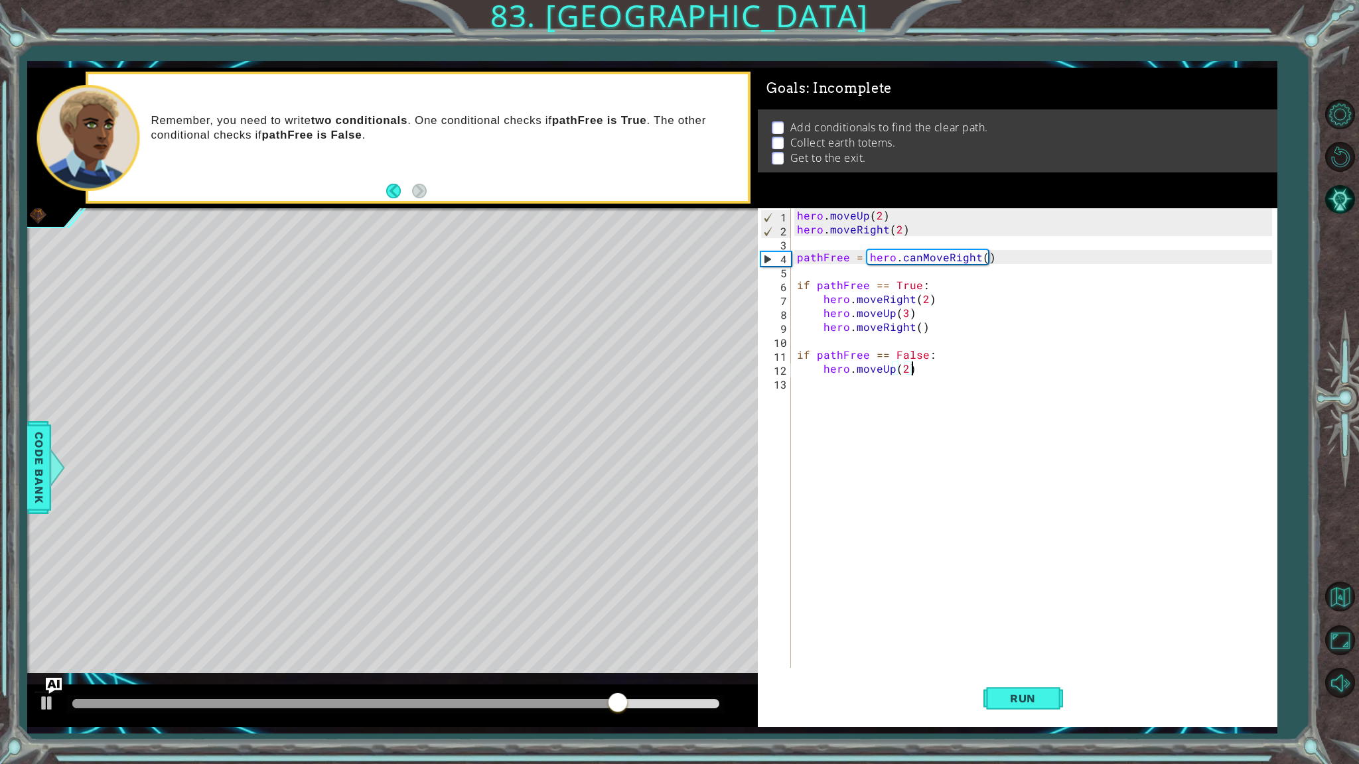
type textarea "hero.moveUp(2)"
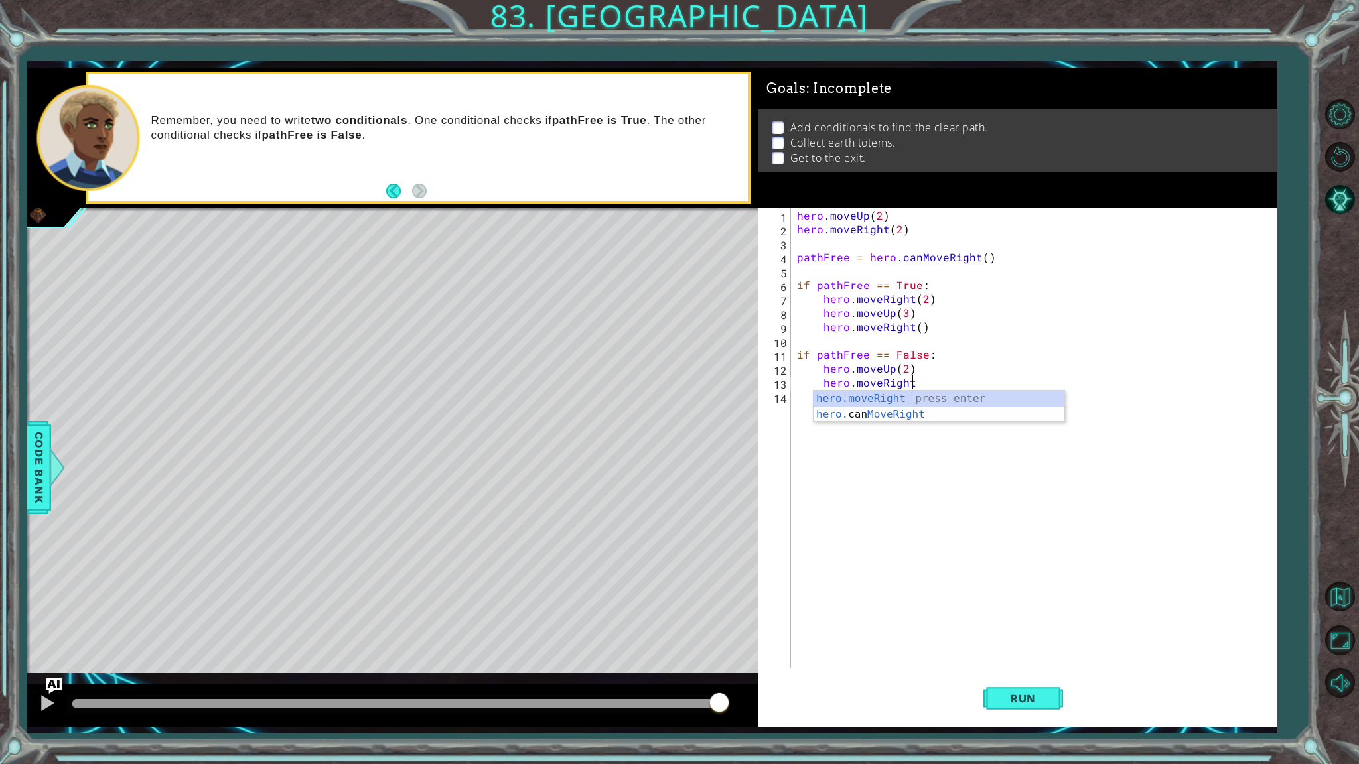
scroll to position [0, 7]
type textarea "hero.moveRight(2)"
click at [919, 411] on div "hero . moveUp ( 2 ) hero . moveRight ( 2 ) pathFree = hero . canMoveRight ( ) i…" at bounding box center [1036, 452] width 484 height 488
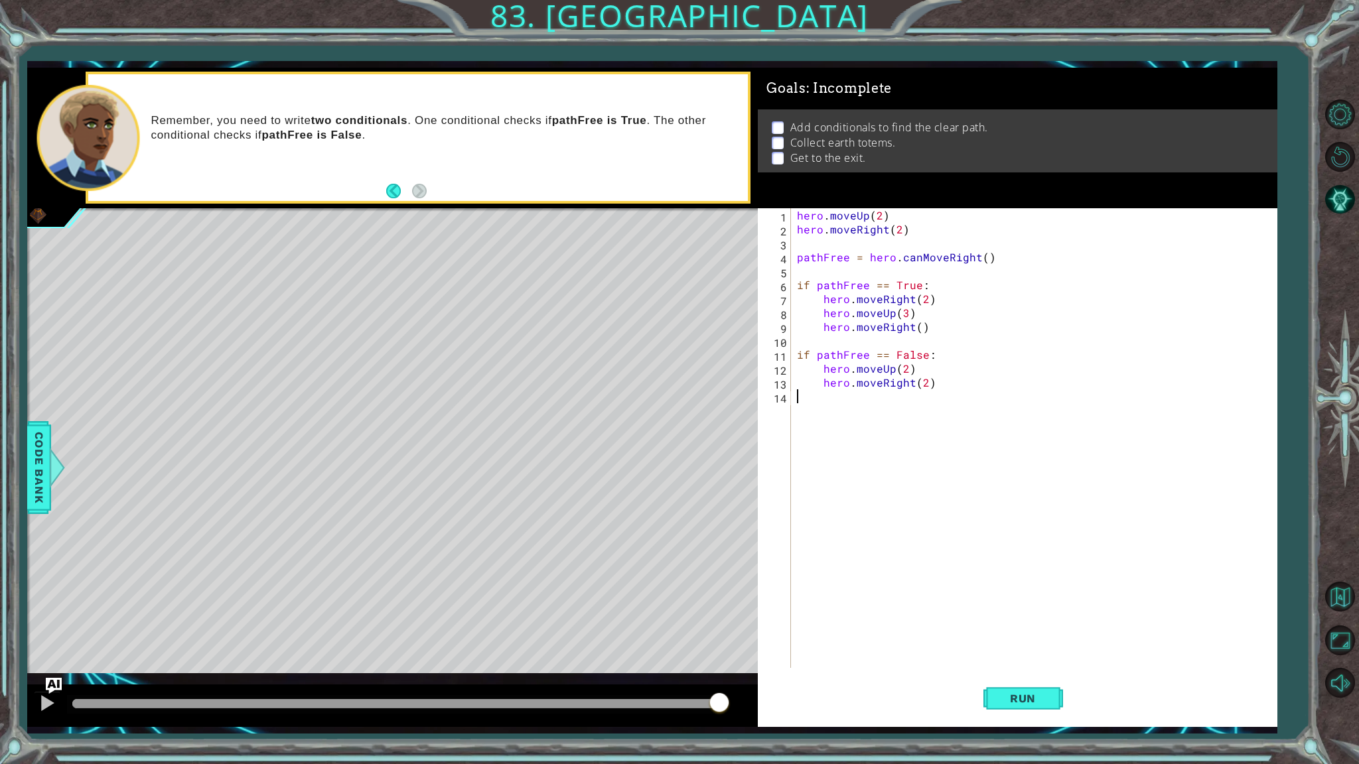
click at [937, 377] on div "hero . moveUp ( 2 ) hero . moveRight ( 2 ) pathFree = hero . canMoveRight ( ) i…" at bounding box center [1036, 452] width 484 height 488
type textarea "hero.moveRight(2)"
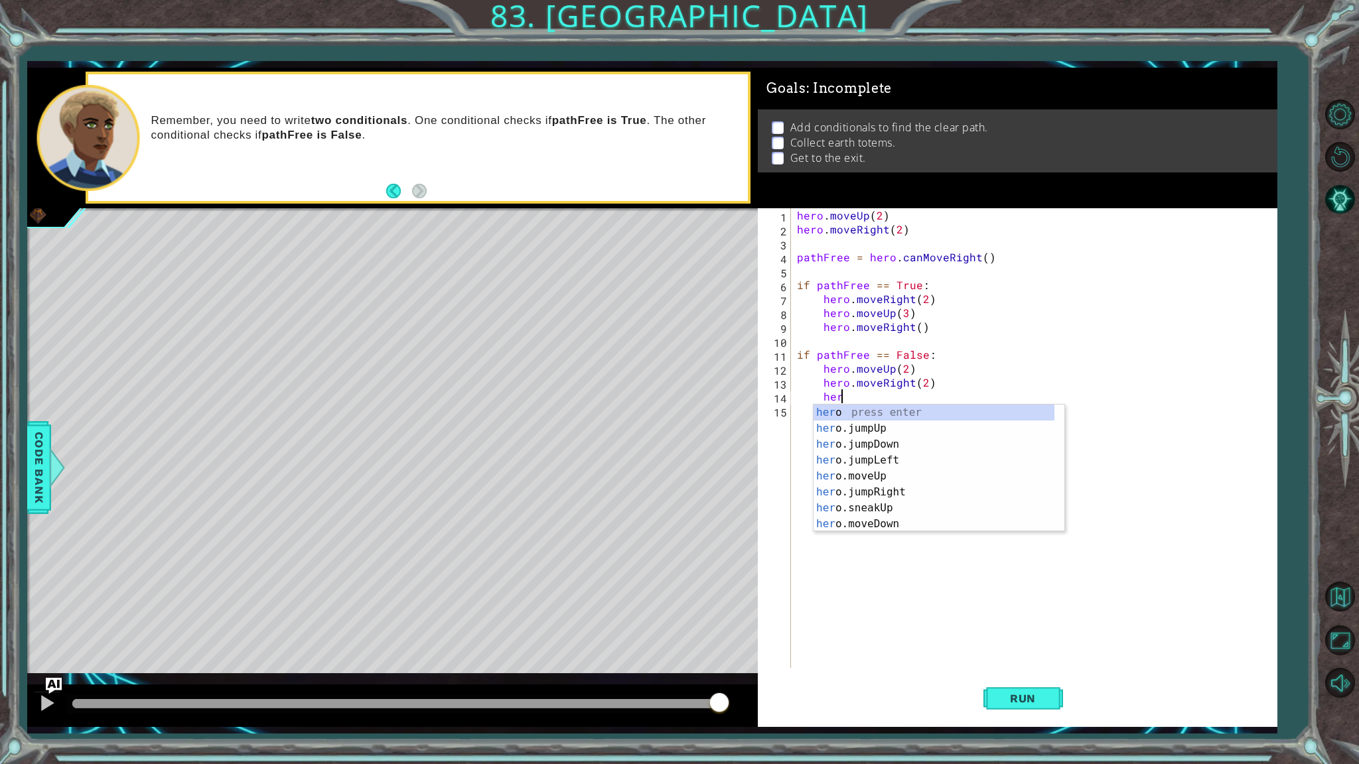
scroll to position [0, 2]
click at [904, 498] on div "hero press enter hero .jumpUp press enter hero .jumpDown press enter hero .jump…" at bounding box center [933, 484] width 241 height 159
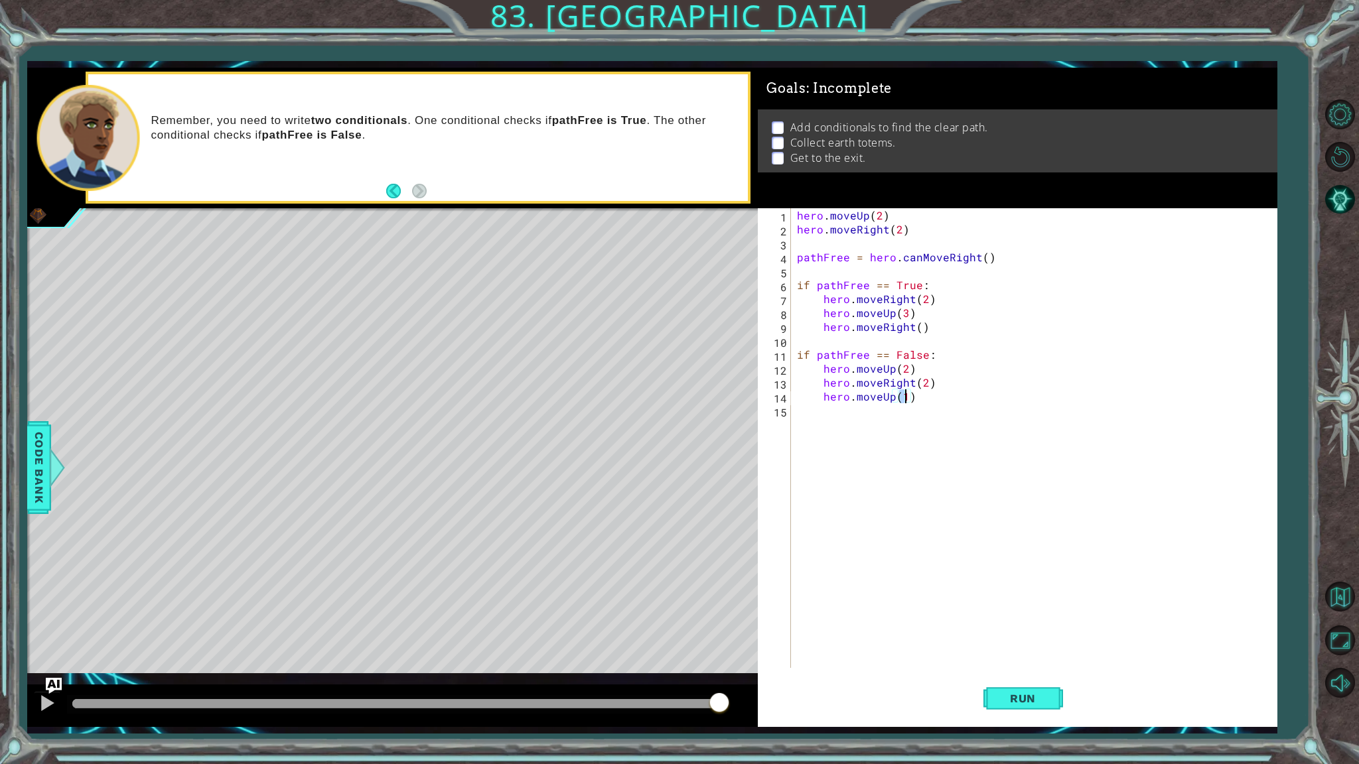
type textarea "hero.moveUp()"
click at [937, 421] on div "hero . moveUp ( 2 ) hero . moveRight ( 2 ) pathFree = hero . canMoveRight ( ) i…" at bounding box center [1036, 452] width 484 height 488
click at [936, 413] on div "hero . moveUp ( 2 ) hero . moveRight ( 2 ) pathFree = hero . canMoveRight ( ) i…" at bounding box center [1036, 452] width 484 height 488
click at [935, 403] on div "hero . moveUp ( 2 ) hero . moveRight ( 2 ) pathFree = hero . canMoveRight ( ) i…" at bounding box center [1036, 452] width 484 height 488
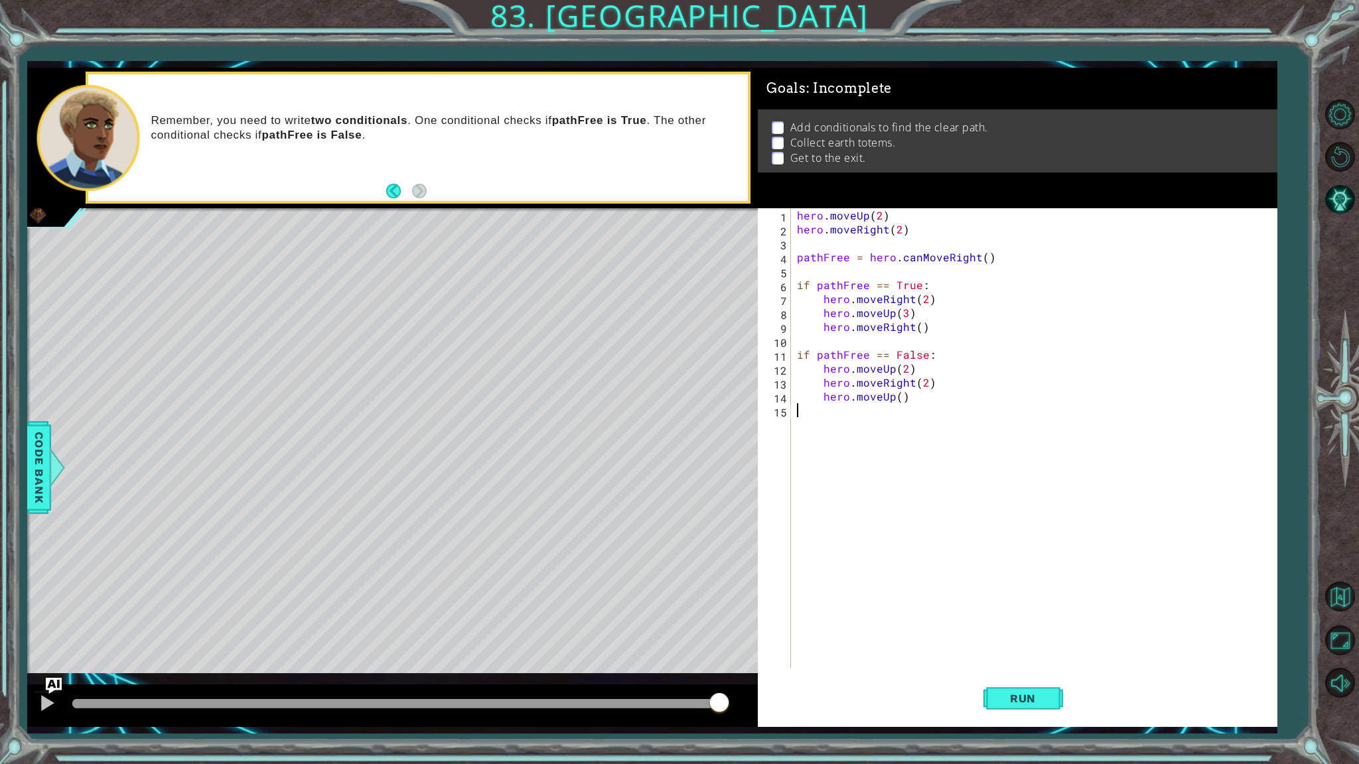
click at [935, 403] on div "hero . moveUp ( 2 ) hero . moveRight ( 2 ) pathFree = hero . canMoveRight ( ) i…" at bounding box center [1036, 452] width 484 height 488
click at [965, 387] on div "hero . moveUp ( 2 ) hero . moveRight ( 2 ) pathFree = hero . canMoveRight ( ) i…" at bounding box center [1036, 452] width 484 height 488
click at [979, 395] on div "hero . moveUp ( 2 ) hero . moveRight ( 2 ) pathFree = hero . canMoveRight ( ) i…" at bounding box center [1036, 452] width 484 height 488
type textarea "hero.moveUp()"
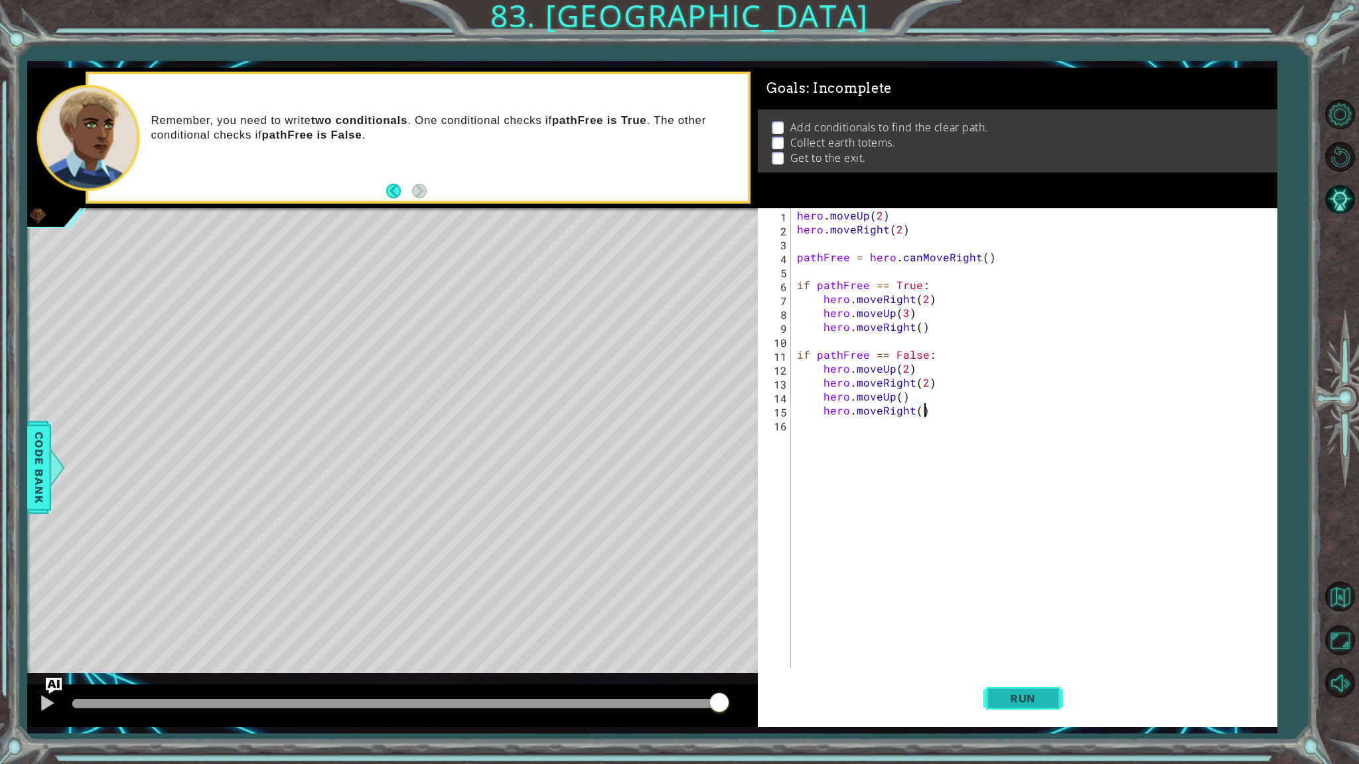
type textarea "hero.moveRight()"
click at [1024, 651] on button "Run" at bounding box center [1023, 699] width 80 height 52
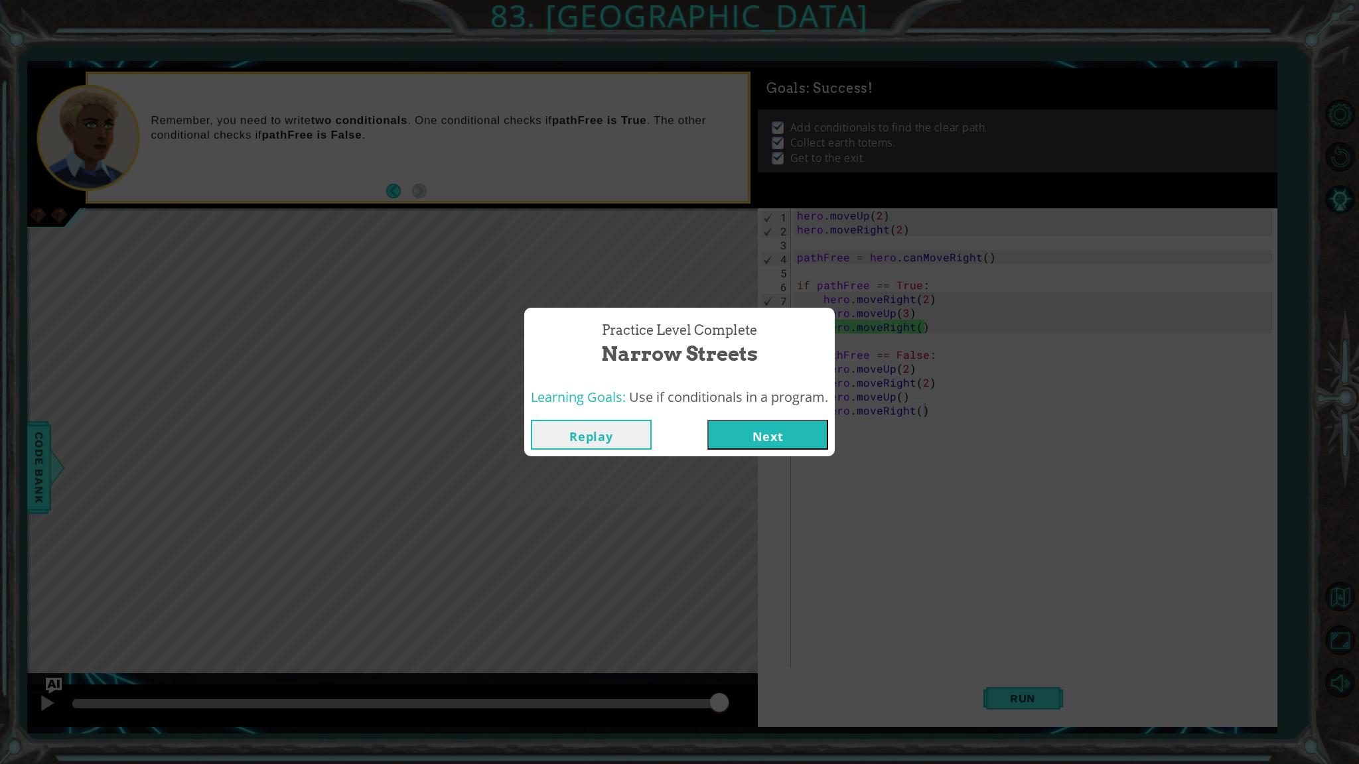
click at [796, 441] on button "Next" at bounding box center [767, 435] width 121 height 30
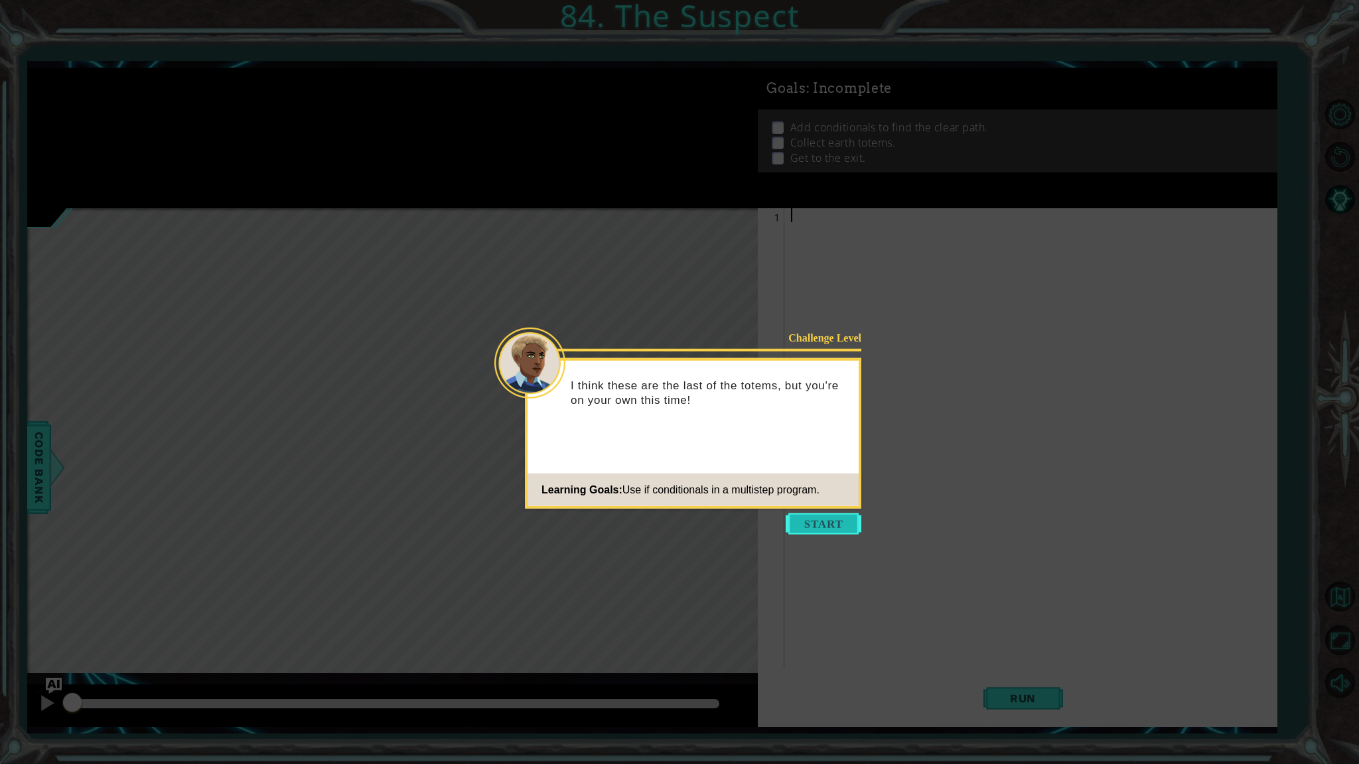
click at [839, 528] on button "Start" at bounding box center [823, 523] width 76 height 21
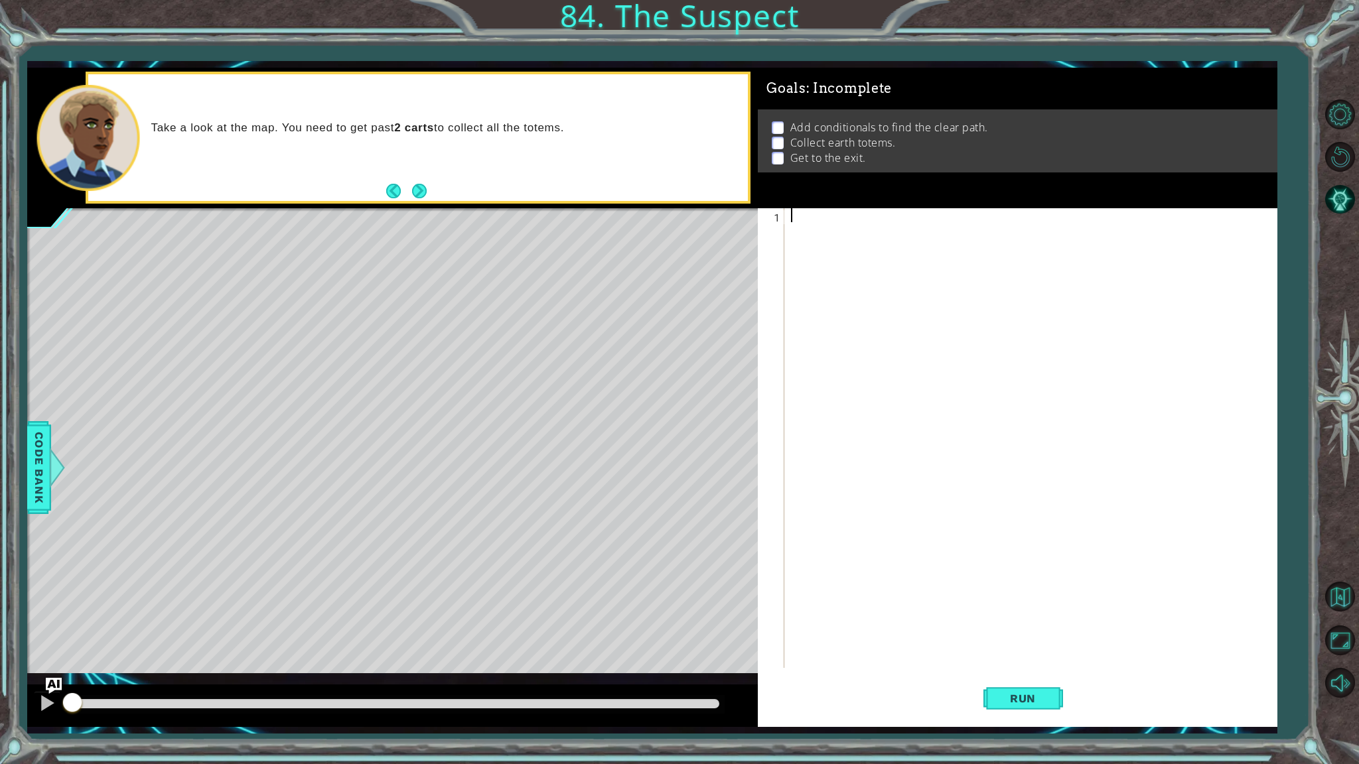
type textarea "P"
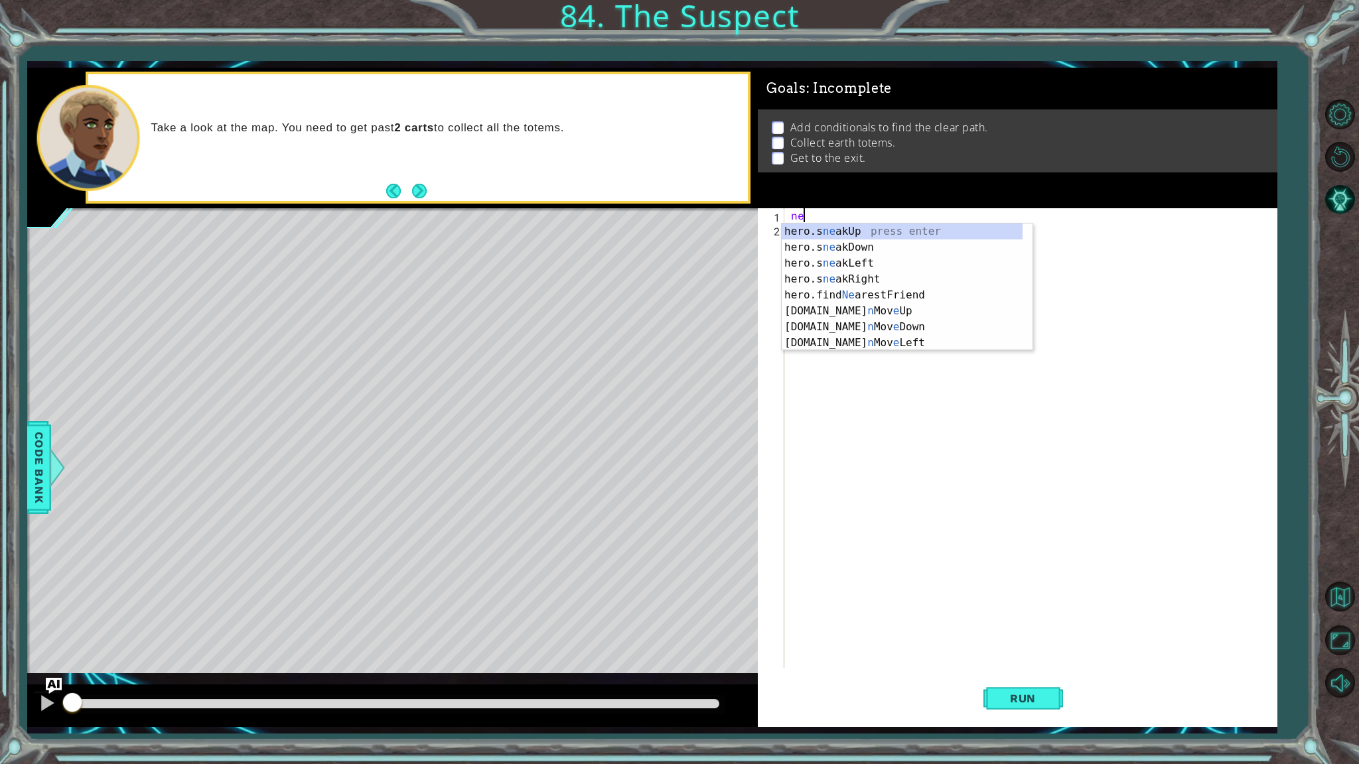
type textarea "n"
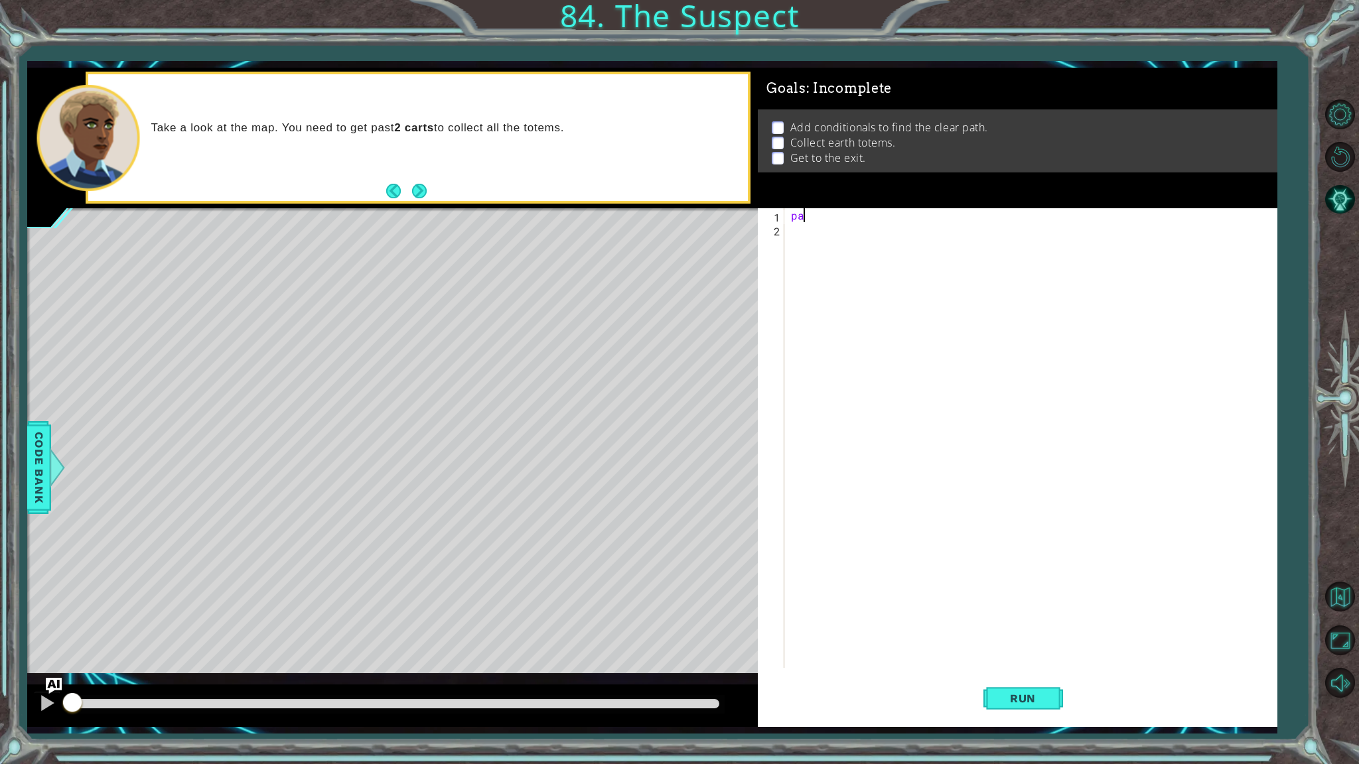
type textarea "p"
type textarea "I"
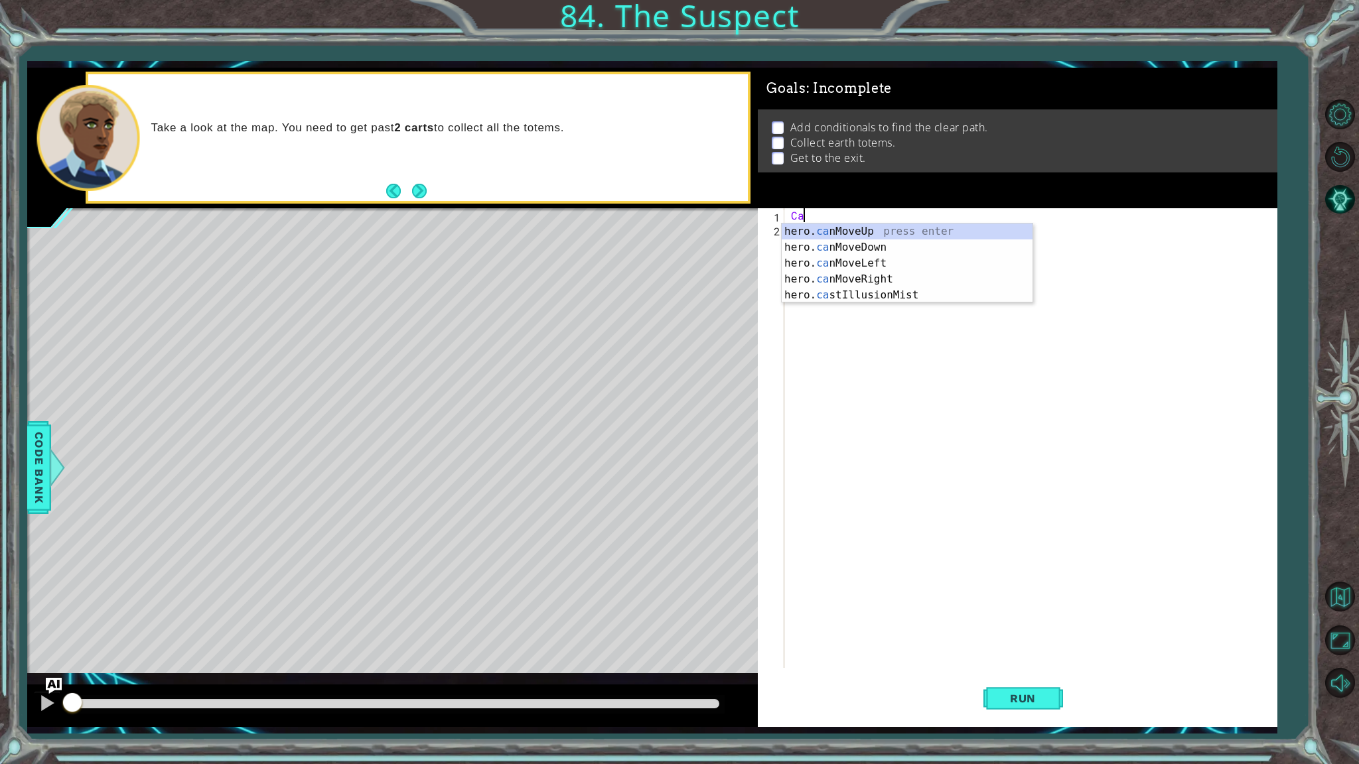
type textarea "C"
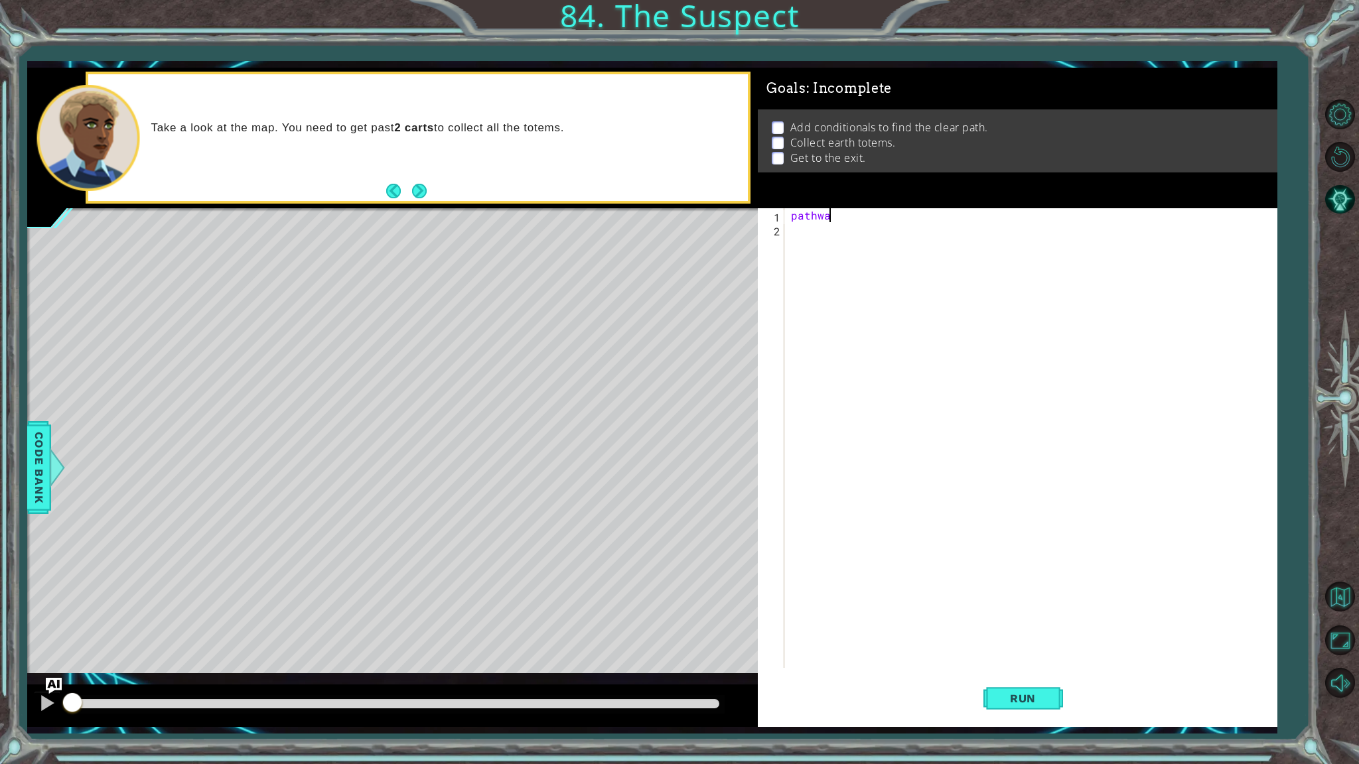
scroll to position [0, 1]
type textarea "p"
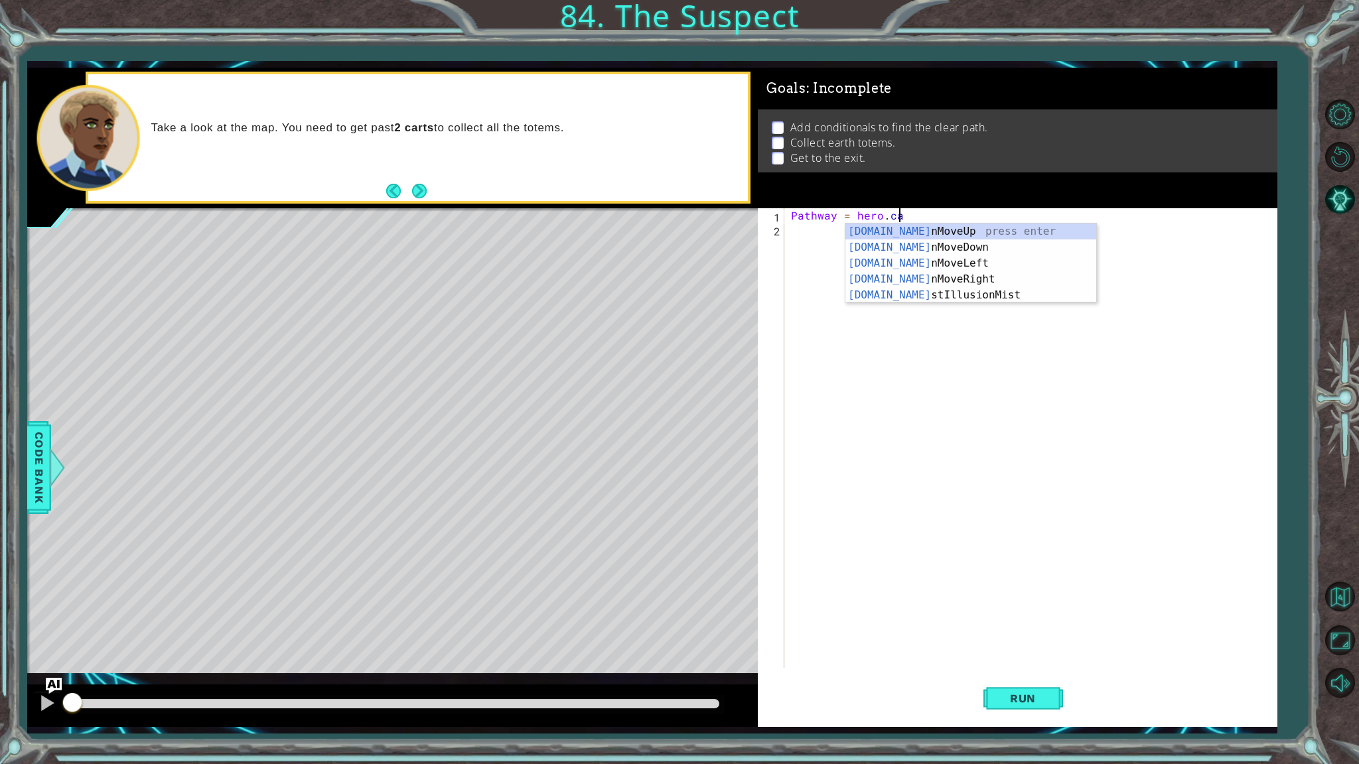
type textarea "Pathway = hero.can"
click at [900, 275] on div "hero.can MoveUp press enter hero.can MoveDown press enter hero.can MoveLeft pre…" at bounding box center [970, 279] width 251 height 111
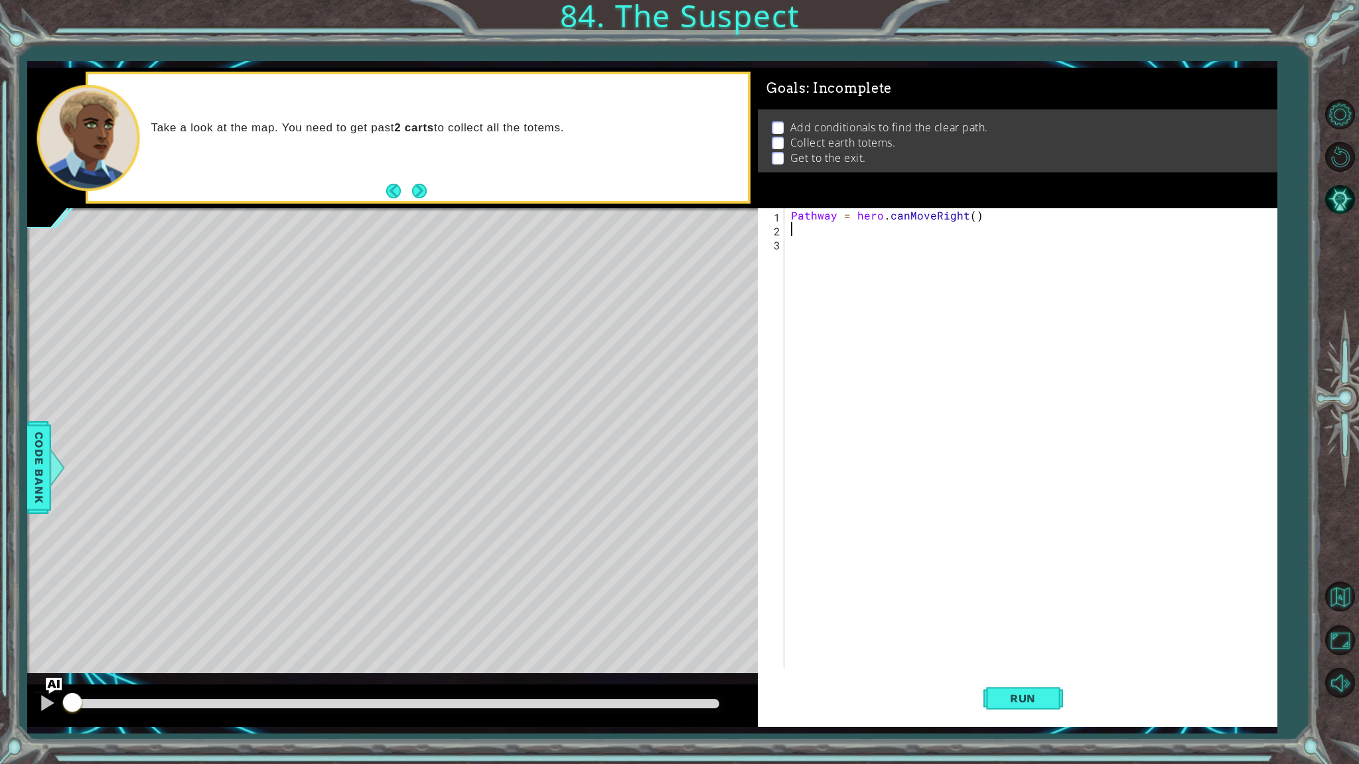
scroll to position [0, 0]
click at [860, 259] on div "Pathway = hero . canMoveRight ( )" at bounding box center [1033, 452] width 490 height 488
click at [795, 213] on div "Pathway = hero . canMoveRight ( ) if" at bounding box center [1033, 452] width 490 height 488
type textarea "pathway = hero.canMoveRight()"
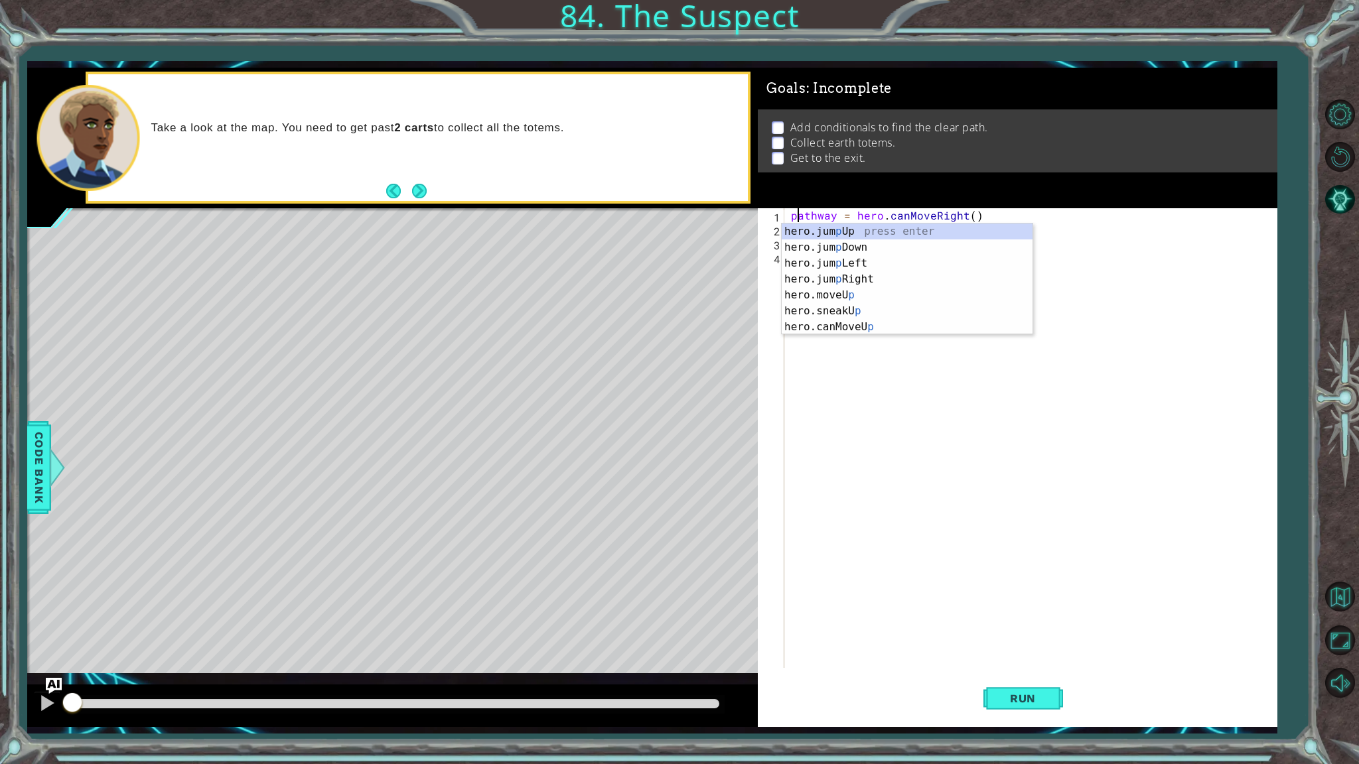
click at [910, 339] on div "pathway = hero . canMoveRight ( ) if" at bounding box center [1033, 452] width 490 height 488
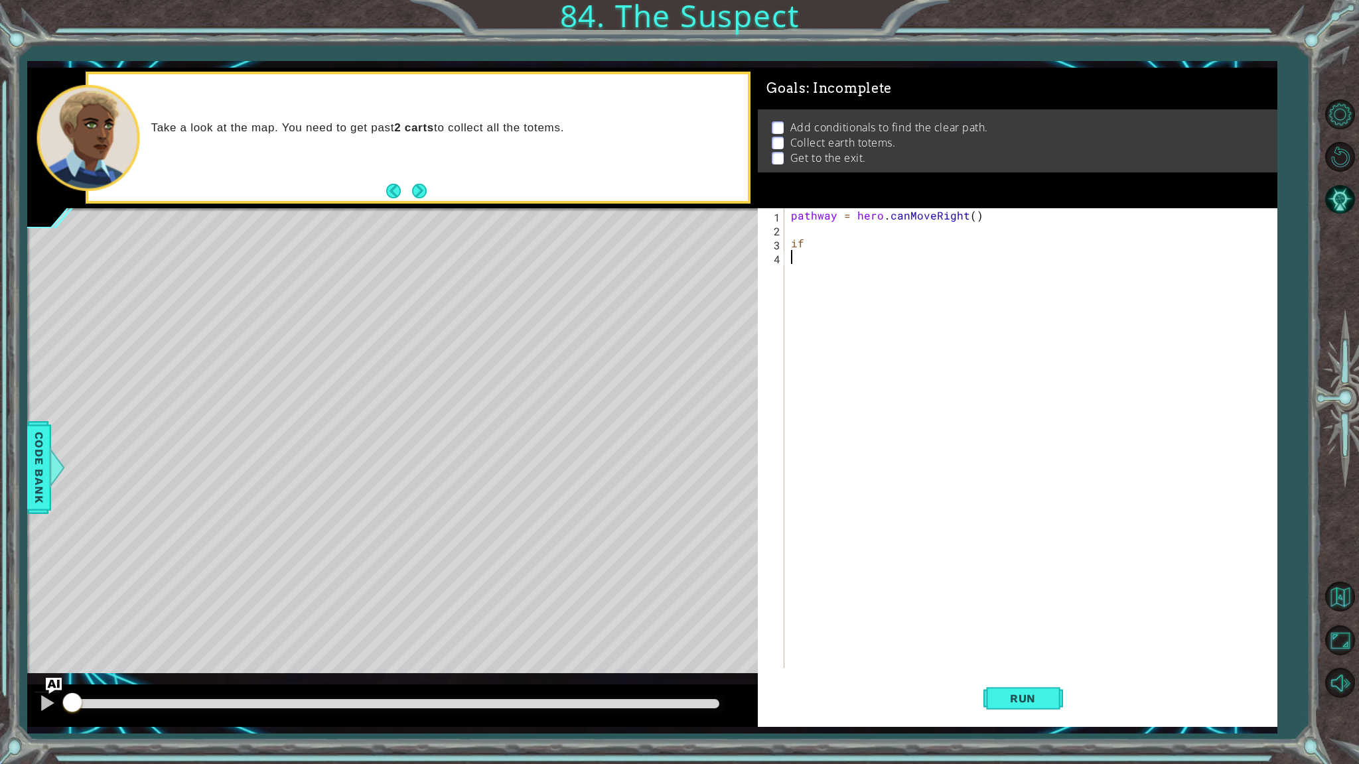
click at [859, 249] on div "pathway = hero . canMoveRight ( ) if" at bounding box center [1033, 452] width 490 height 488
type textarea "if pathway == True:"
click at [1046, 651] on span "Run" at bounding box center [1022, 698] width 52 height 13
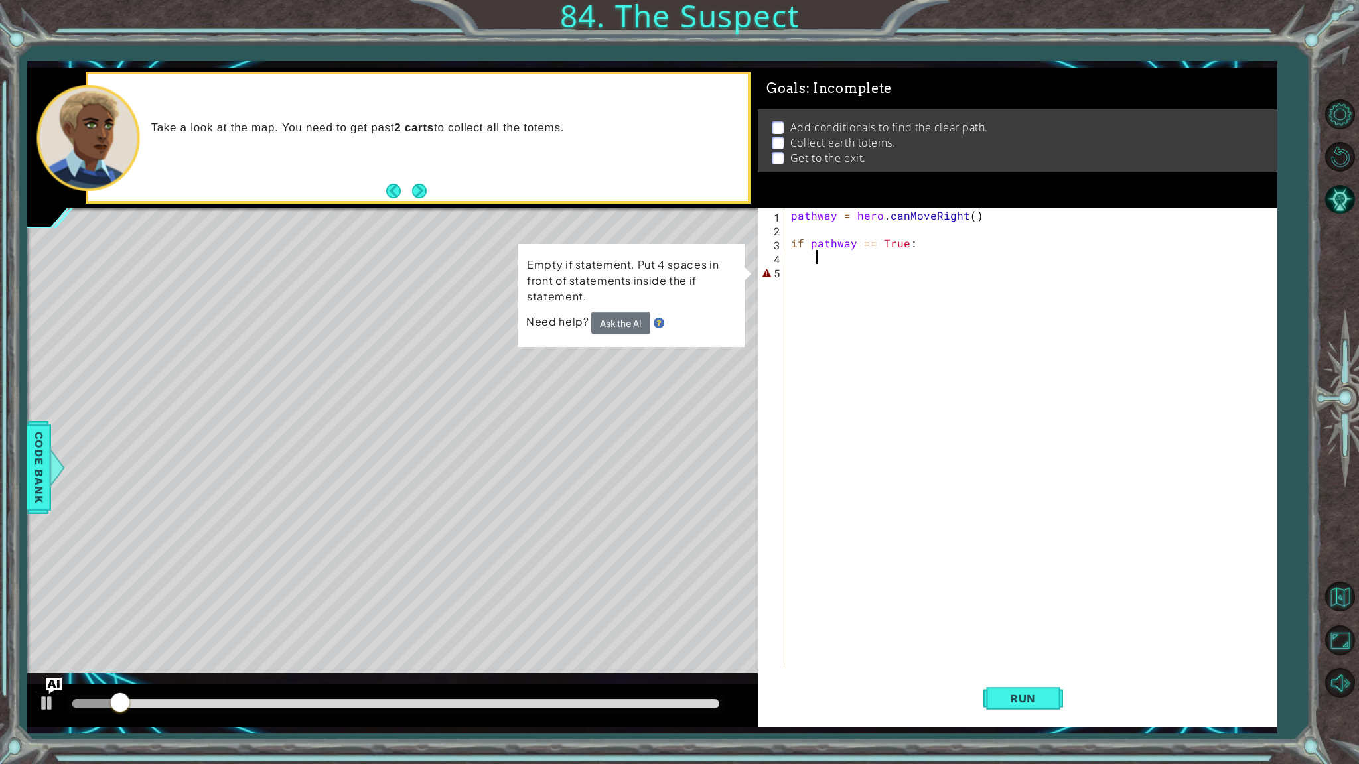
click at [834, 258] on div "pathway = hero . canMoveRight ( ) if pathway == True :" at bounding box center [1033, 452] width 490 height 488
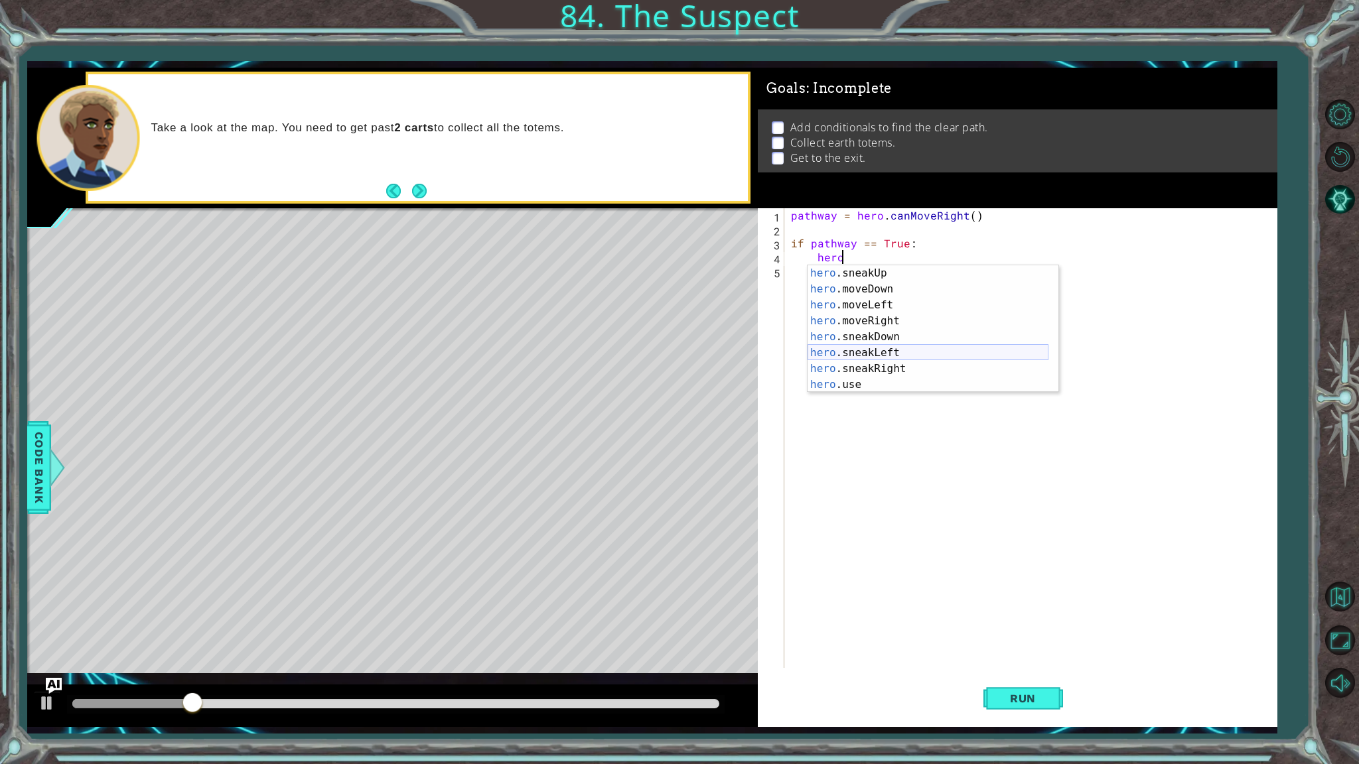
scroll to position [119, 0]
click at [874, 282] on div "hero .moveLeft press enter hero .moveRight press enter hero .sneakDown press en…" at bounding box center [927, 336] width 241 height 159
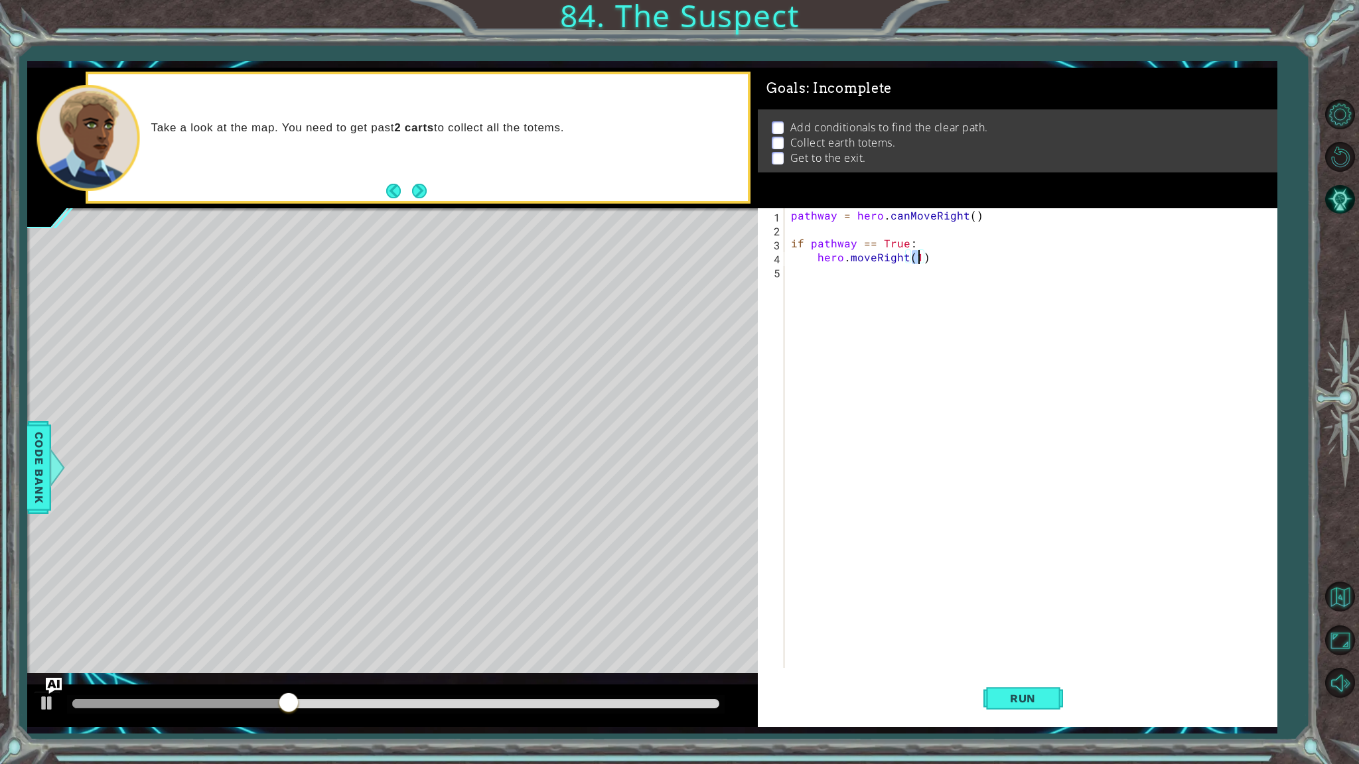
scroll to position [0, 7]
type textarea "hero.moveRight(4)"
click at [1057, 651] on button "Run" at bounding box center [1023, 699] width 80 height 52
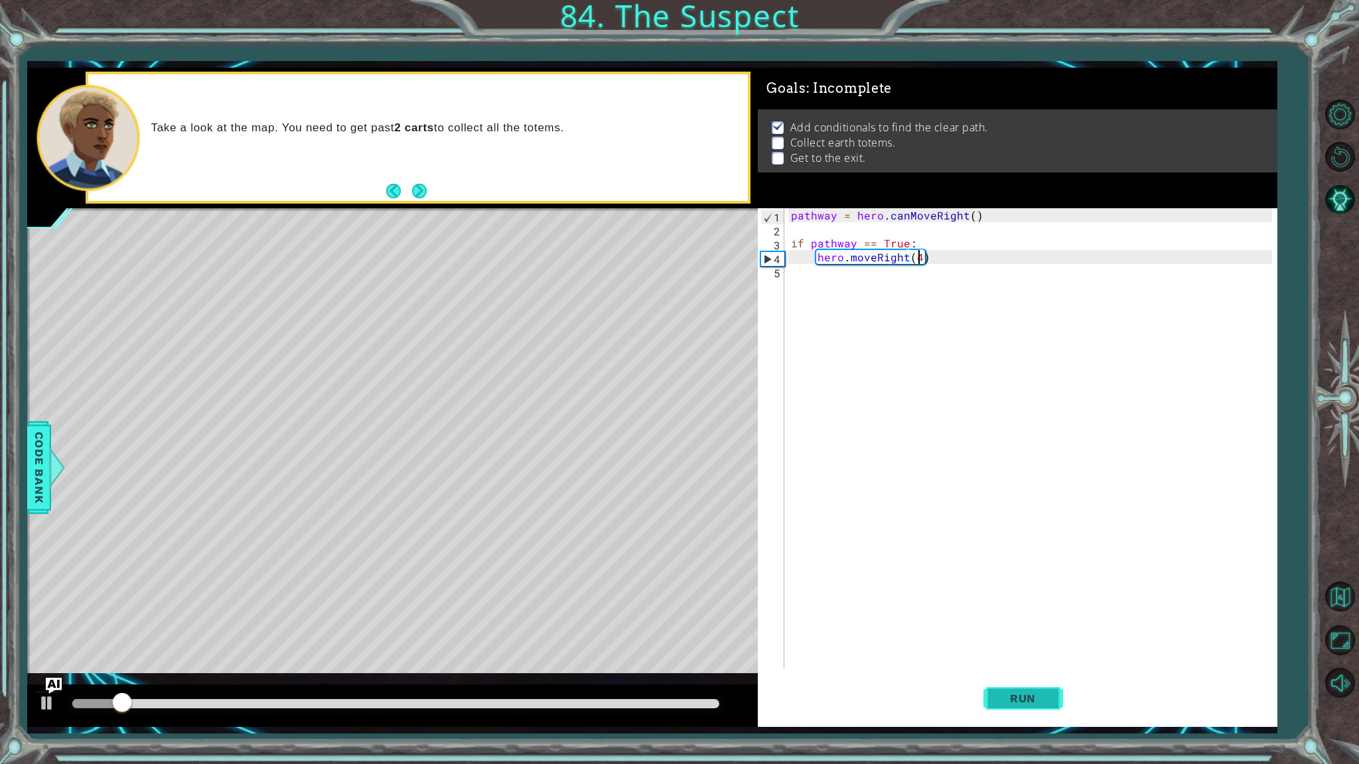
click at [1054, 651] on button "Run" at bounding box center [1023, 699] width 80 height 52
click at [949, 260] on div "pathway = hero . canMoveRight ( ) if pathway == True : hero . moveRight ( 4 )" at bounding box center [1033, 452] width 490 height 488
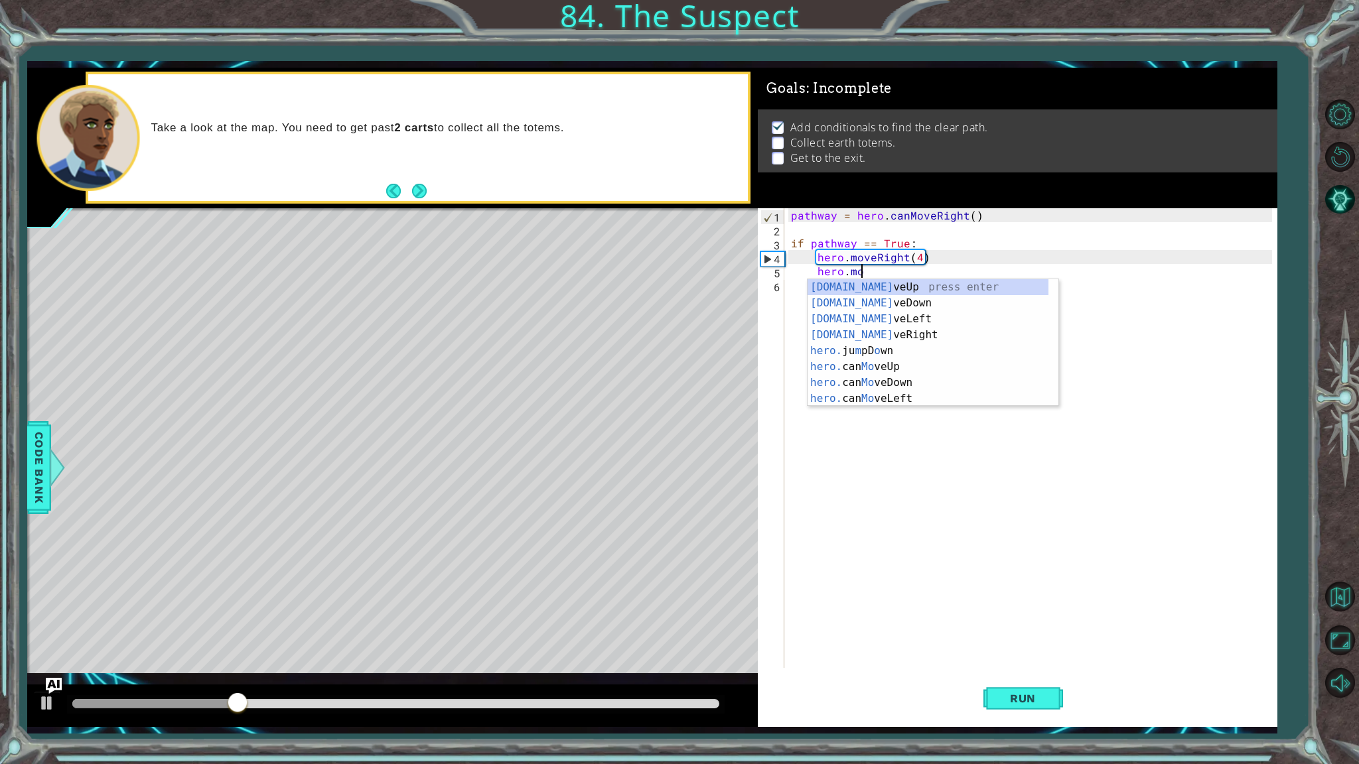
scroll to position [0, 3]
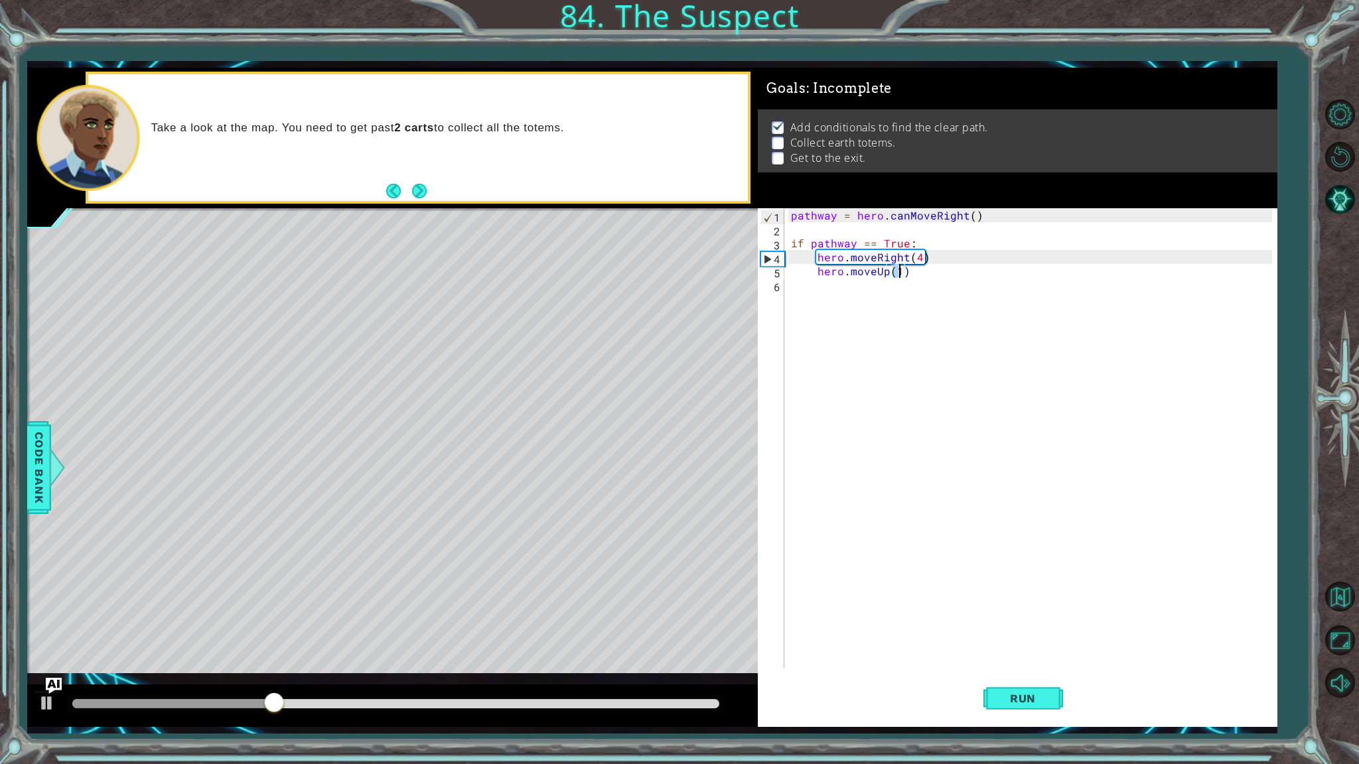
type textarea "hero.moveUp(2)"
click at [925, 273] on div "pathway = hero . canMoveRight ( ) if pathway == True : hero . moveRight ( 4 ) h…" at bounding box center [1033, 452] width 490 height 488
click at [931, 287] on div "pathway = hero . canMoveRight ( ) if pathway == True : hero . moveRight ( 4 ) h…" at bounding box center [1033, 452] width 490 height 488
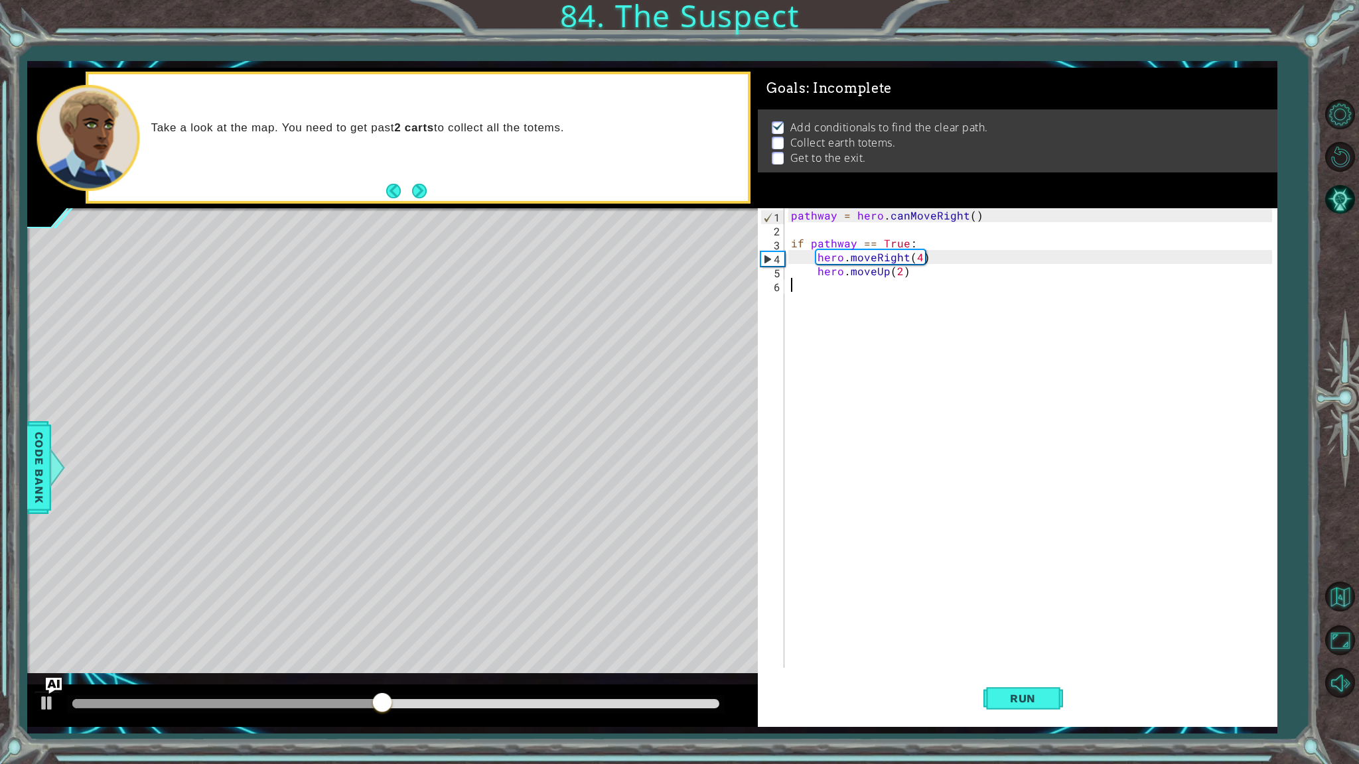
type textarea "u"
type textarea "I"
type textarea "if pathway == False:"
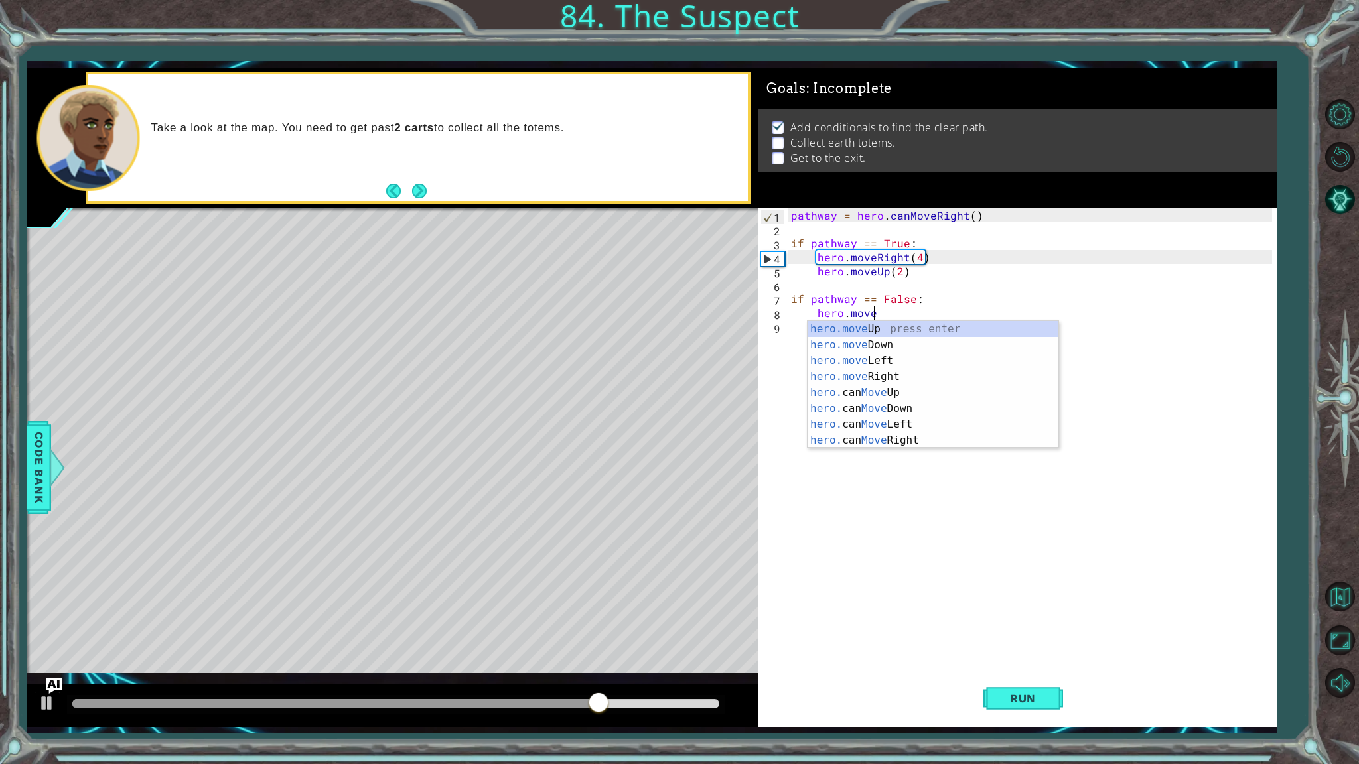
scroll to position [0, 5]
type textarea "hero.moveRight(1)"
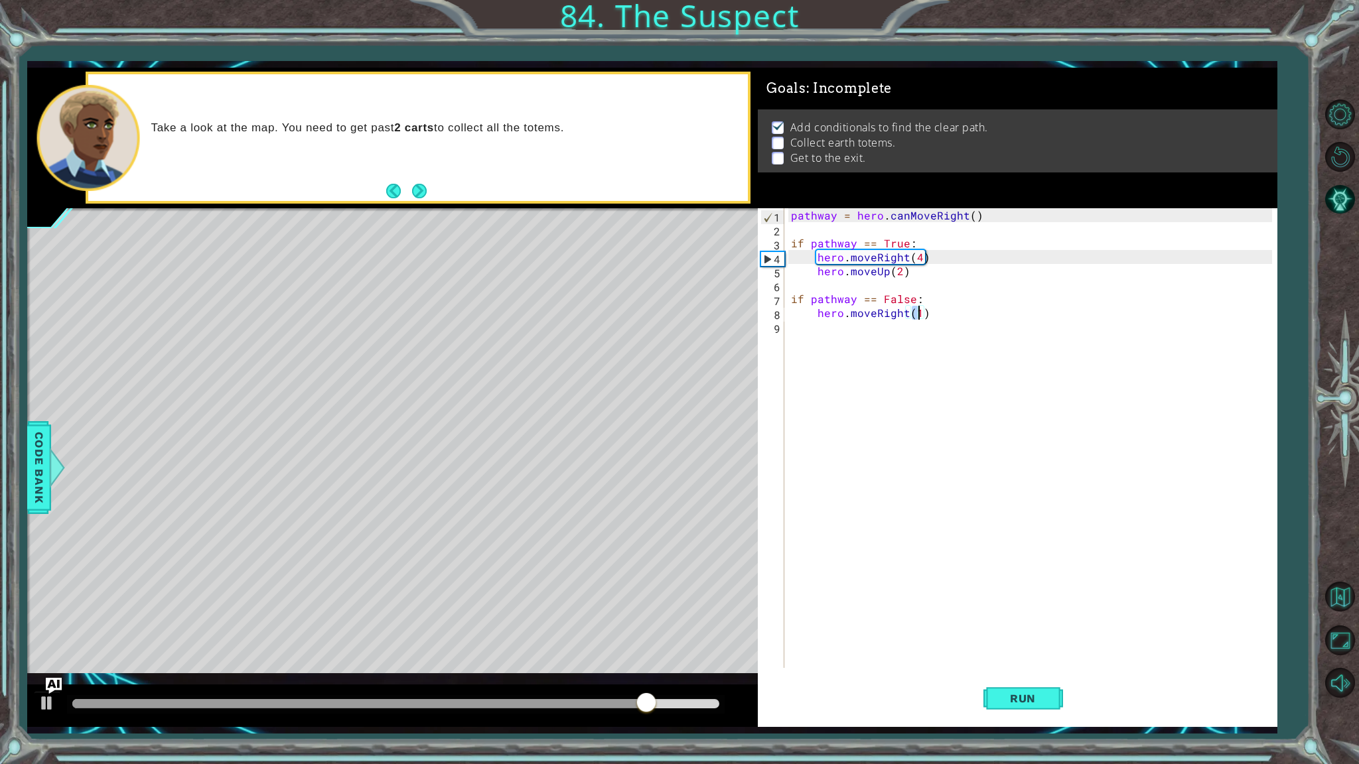
click at [968, 310] on div "pathway = hero . canMoveRight ( ) if pathway == True : hero . moveRight ( 4 ) h…" at bounding box center [1033, 452] width 490 height 488
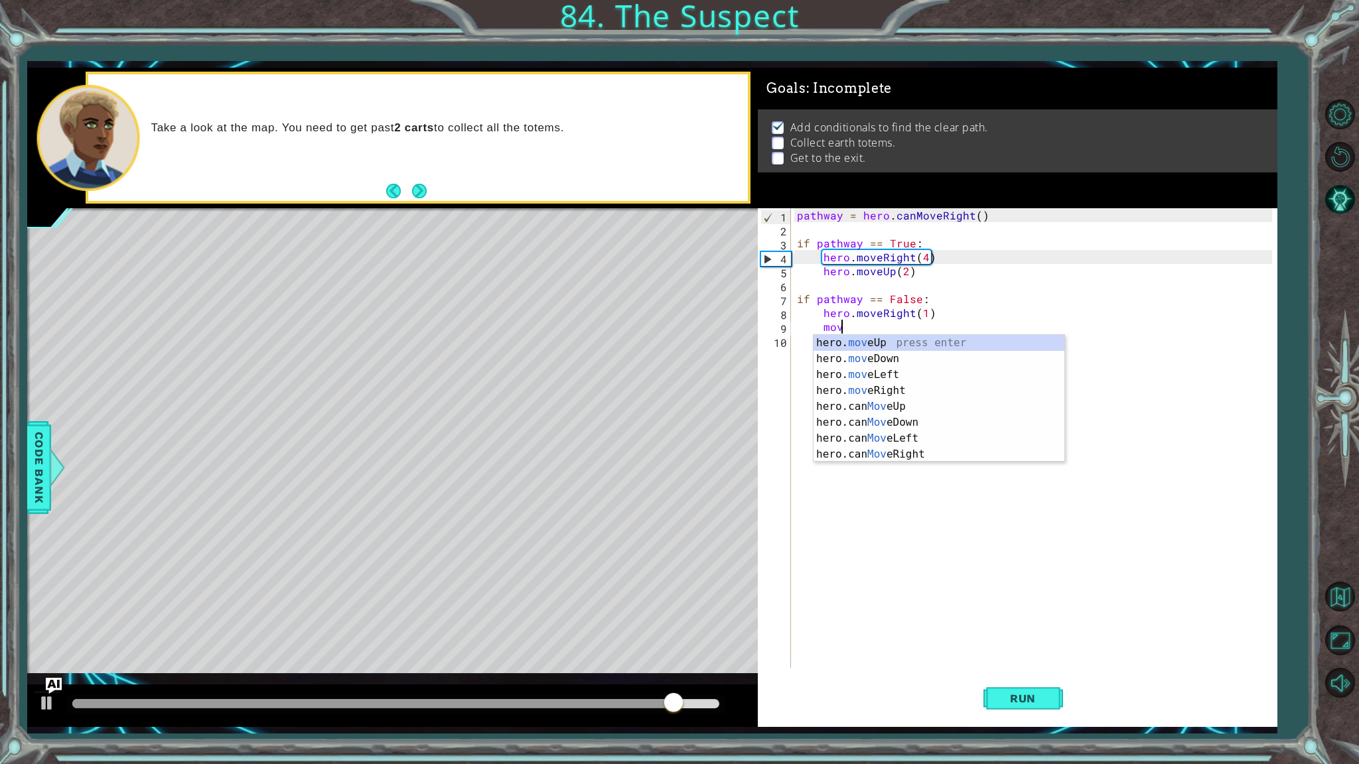
scroll to position [0, 2]
click at [958, 340] on div "hero. mov eUp press enter hero. mov eDown press enter hero. mov eLeft press ent…" at bounding box center [938, 414] width 251 height 159
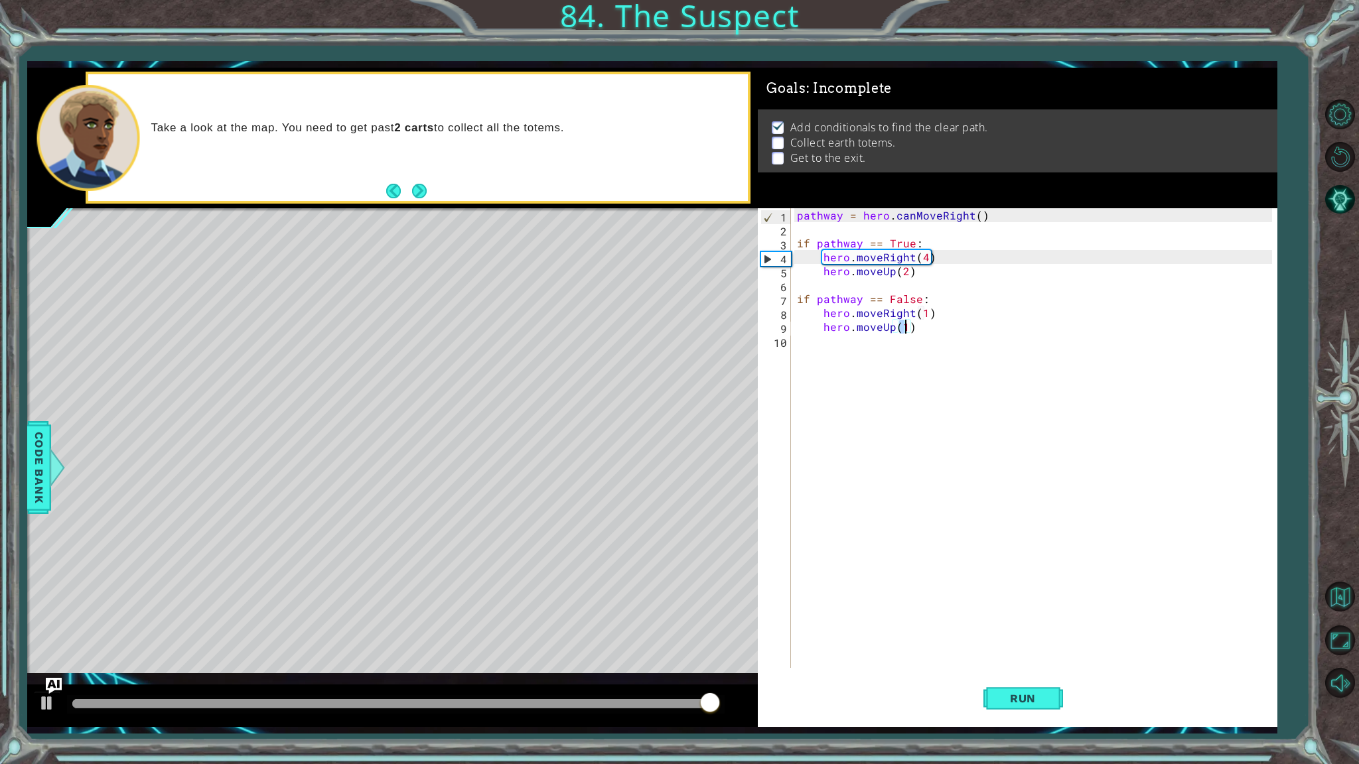
type textarea "hero.moveUp(2)"
click at [934, 332] on div "pathway = hero . canMoveRight ( ) if pathway == True : hero . moveRight ( 4 ) h…" at bounding box center [1036, 452] width 484 height 488
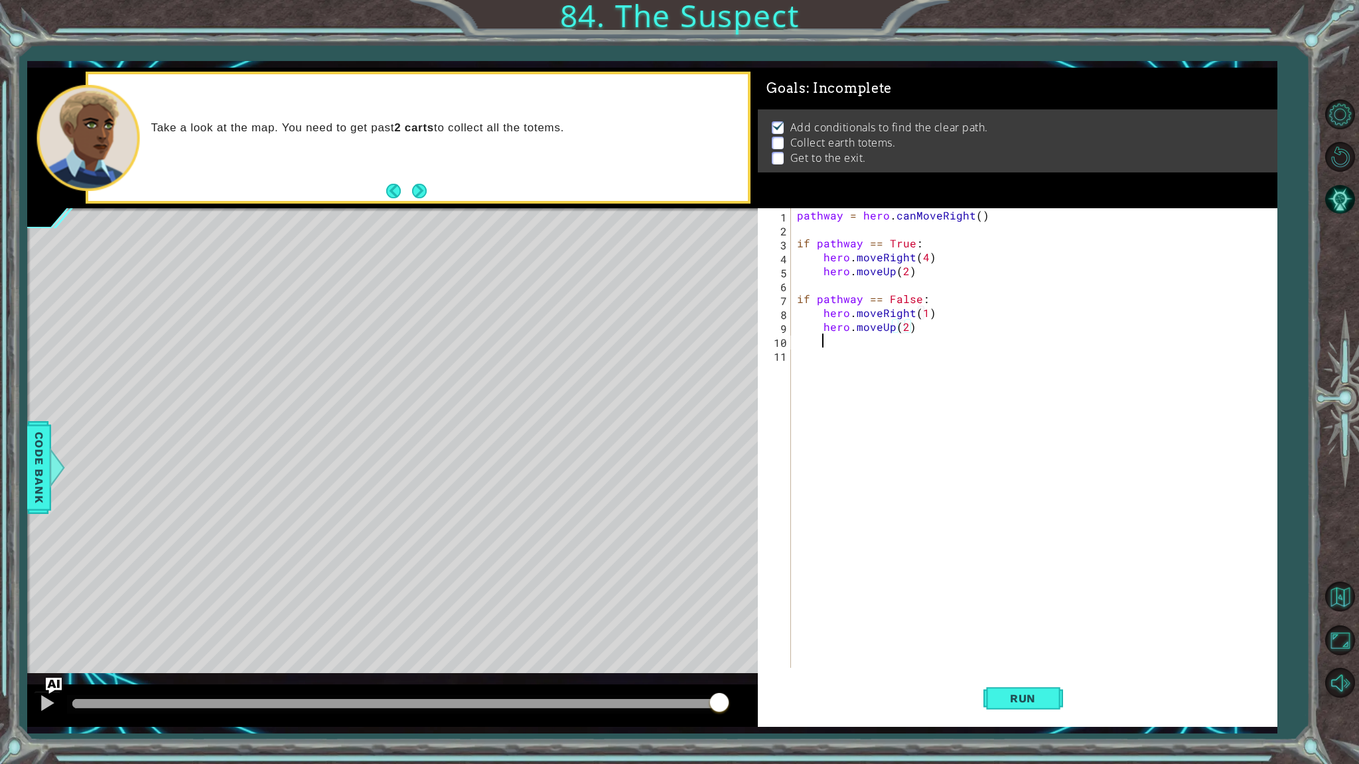
scroll to position [0, 0]
type textarea "e"
type textarea "hero.moveUp(2)"
type textarea "e"
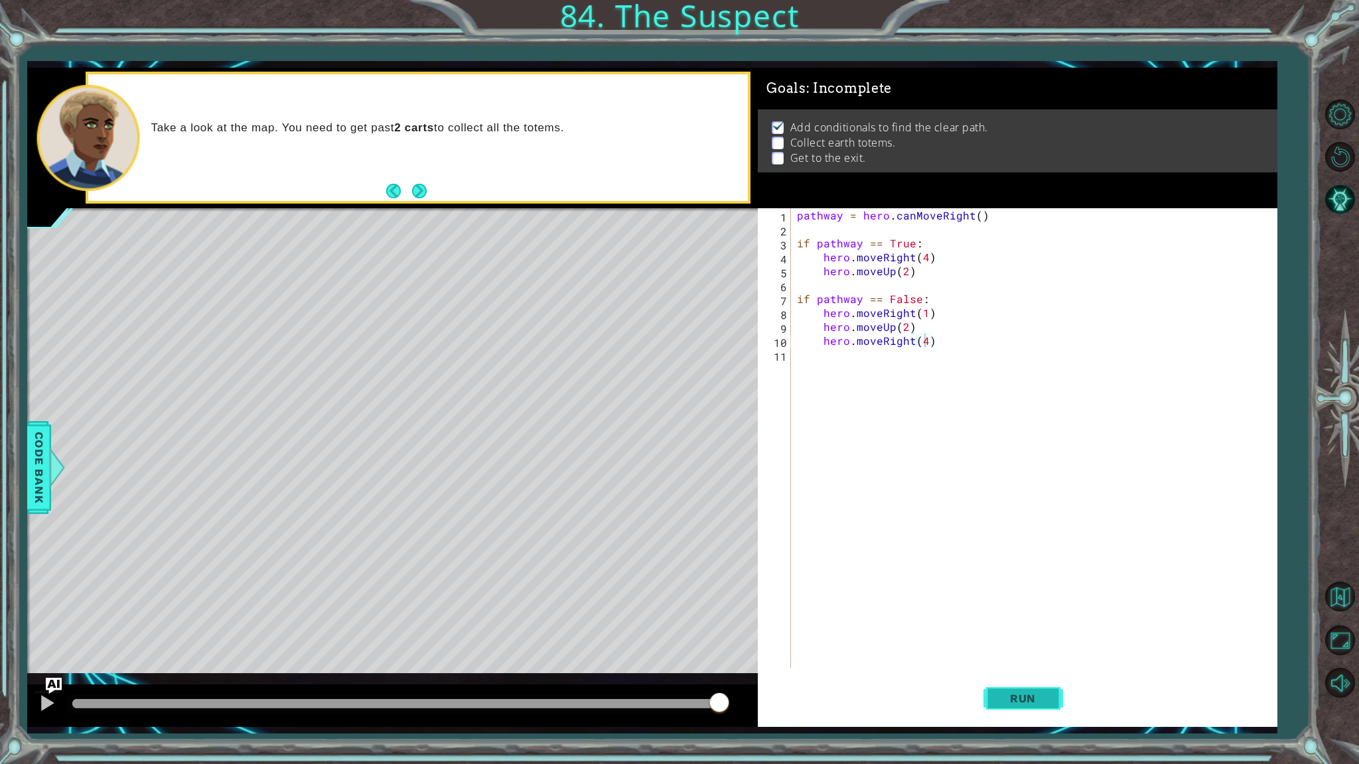
click at [1029, 651] on button "Run" at bounding box center [1023, 699] width 80 height 52
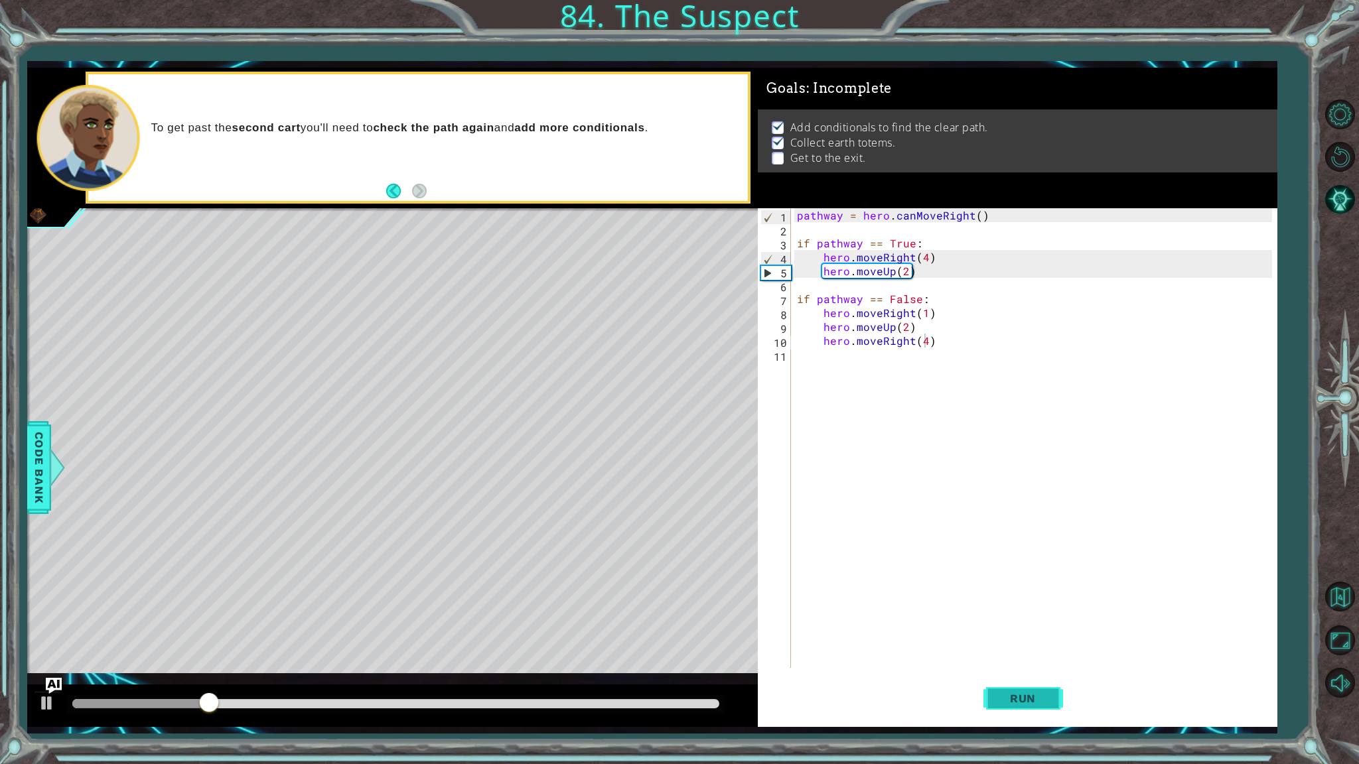
click at [1040, 651] on span "Run" at bounding box center [1022, 698] width 52 height 13
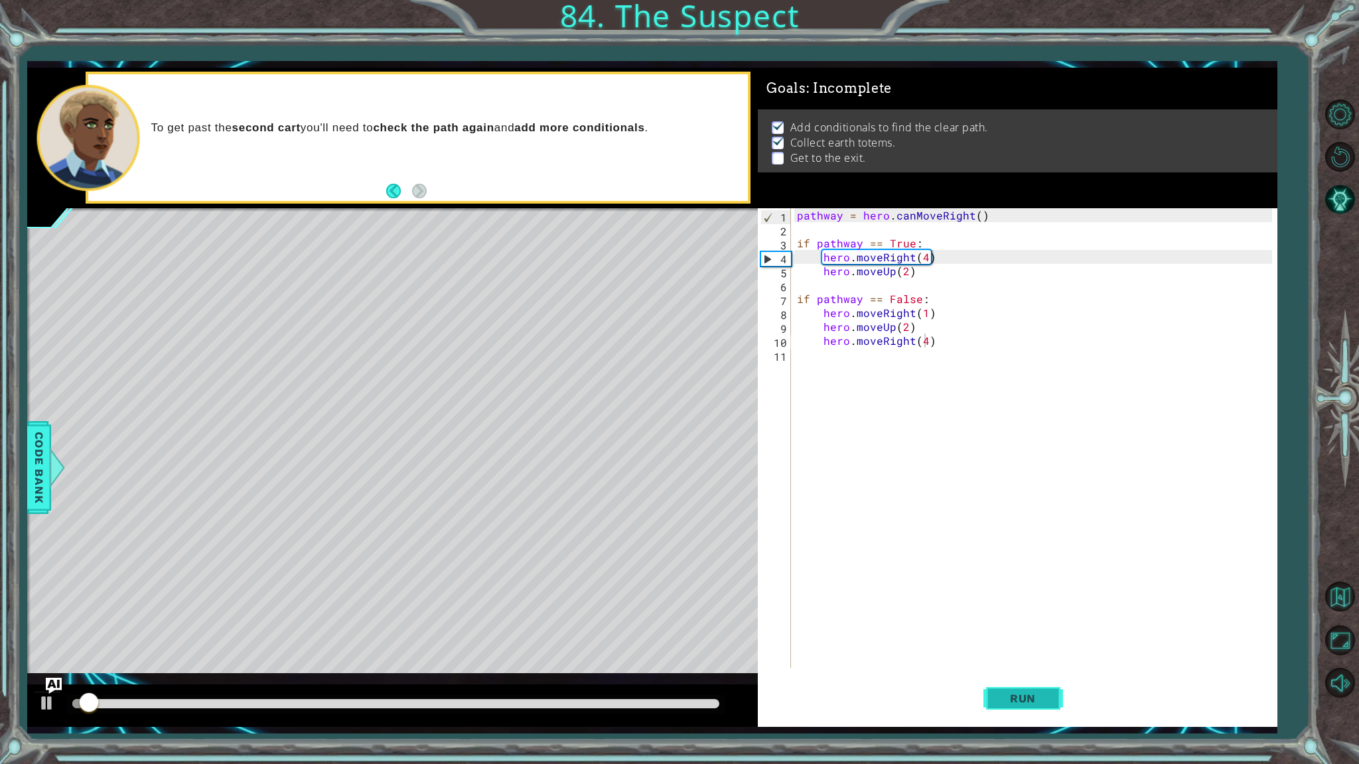
click at [1040, 651] on span "Run" at bounding box center [1022, 698] width 52 height 13
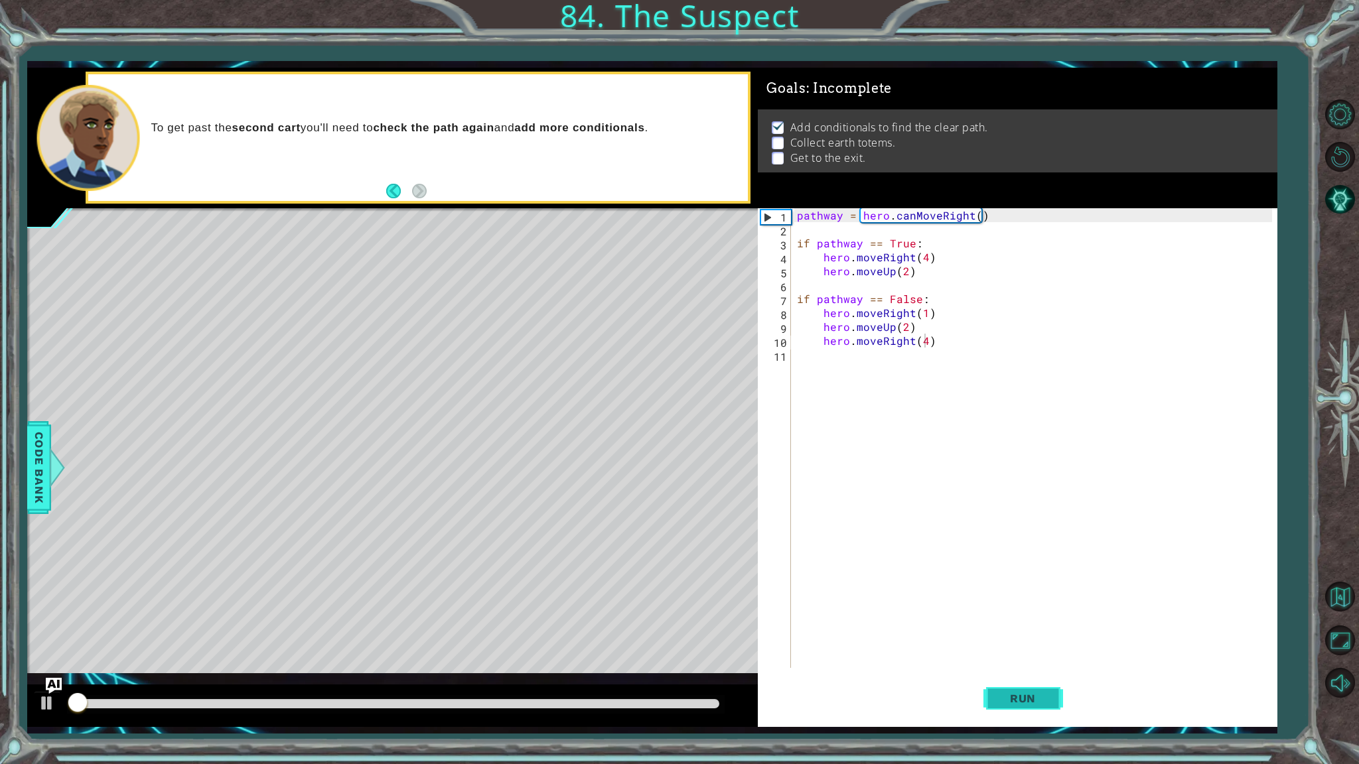
click at [1040, 651] on span "Run" at bounding box center [1022, 698] width 52 height 13
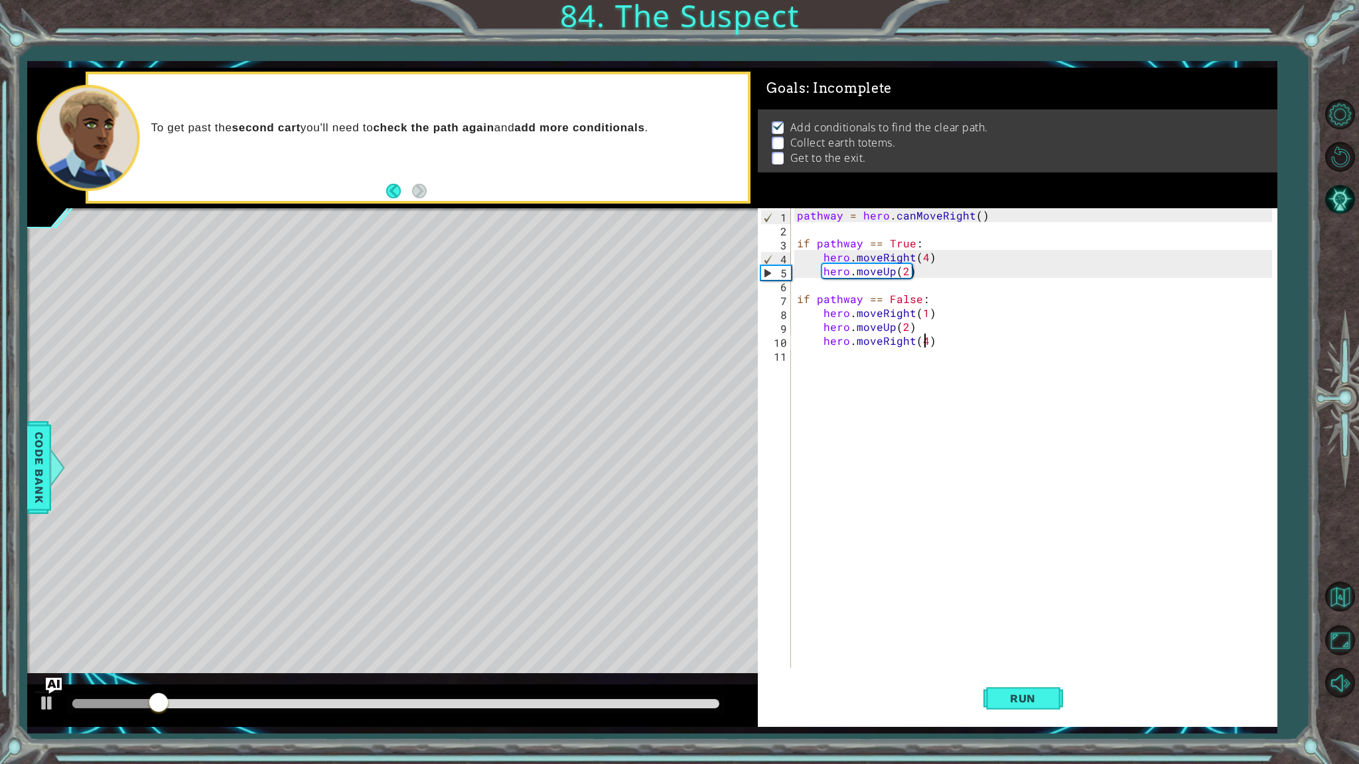
click at [912, 312] on div "pathway = hero . canMoveRight ( ) if pathway == True : hero . moveRight ( 4 ) h…" at bounding box center [1036, 452] width 484 height 488
click at [1006, 651] on span "Run" at bounding box center [1022, 698] width 52 height 13
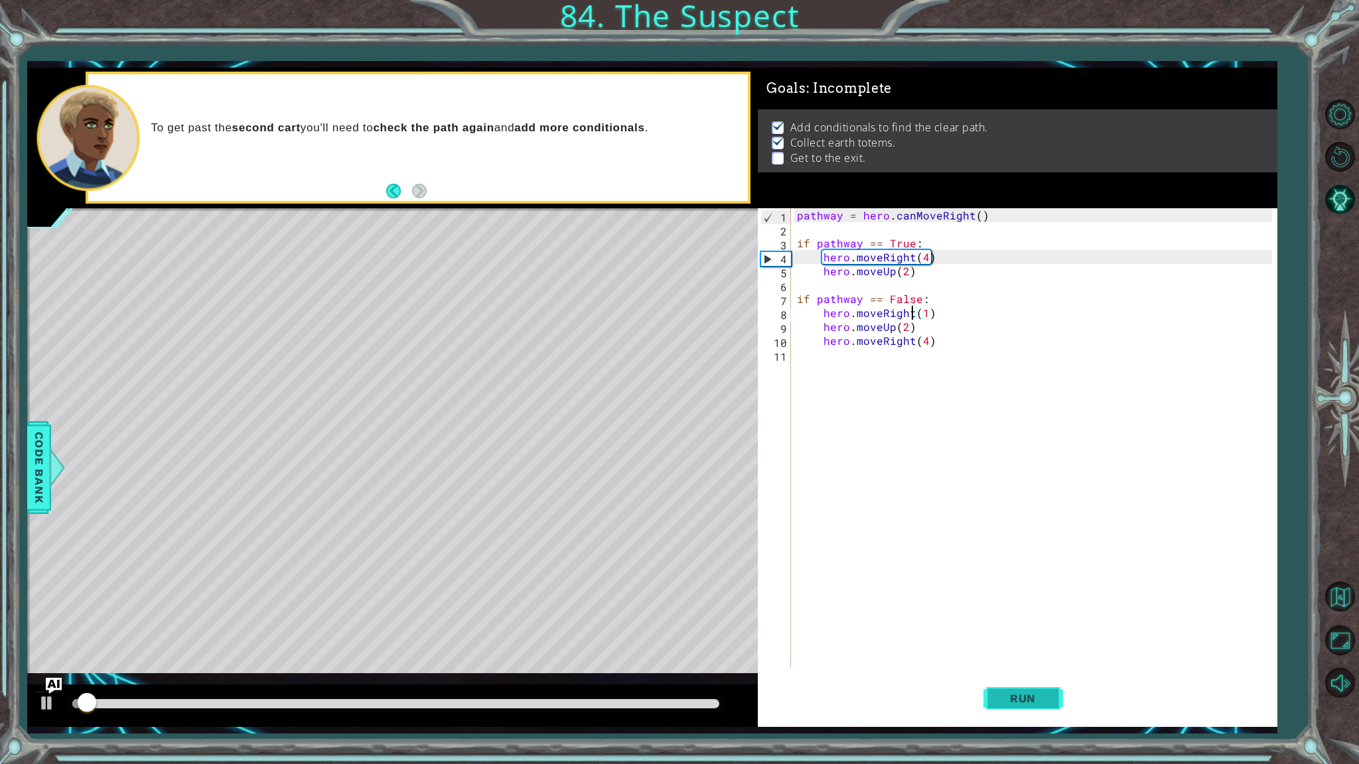
click at [1006, 651] on span "Run" at bounding box center [1022, 698] width 52 height 13
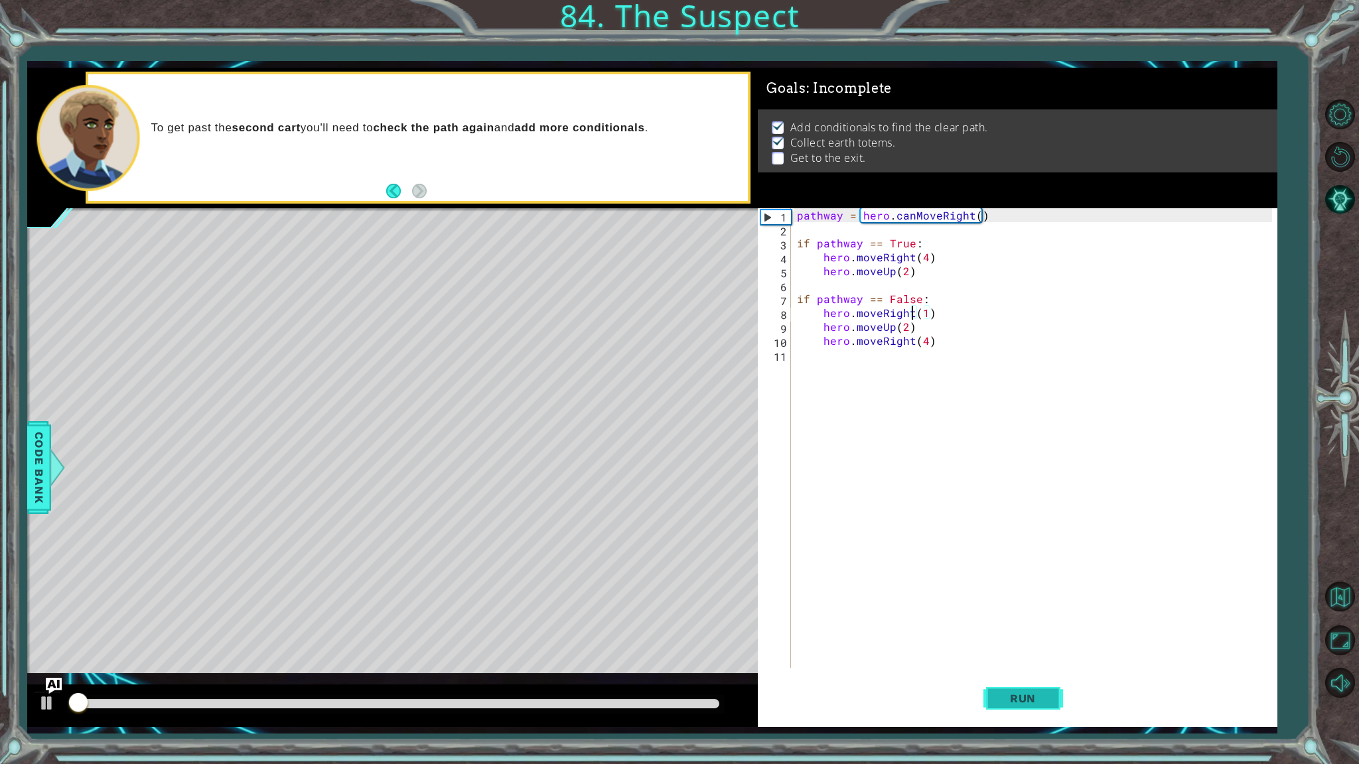
click at [1006, 651] on span "Run" at bounding box center [1022, 698] width 52 height 13
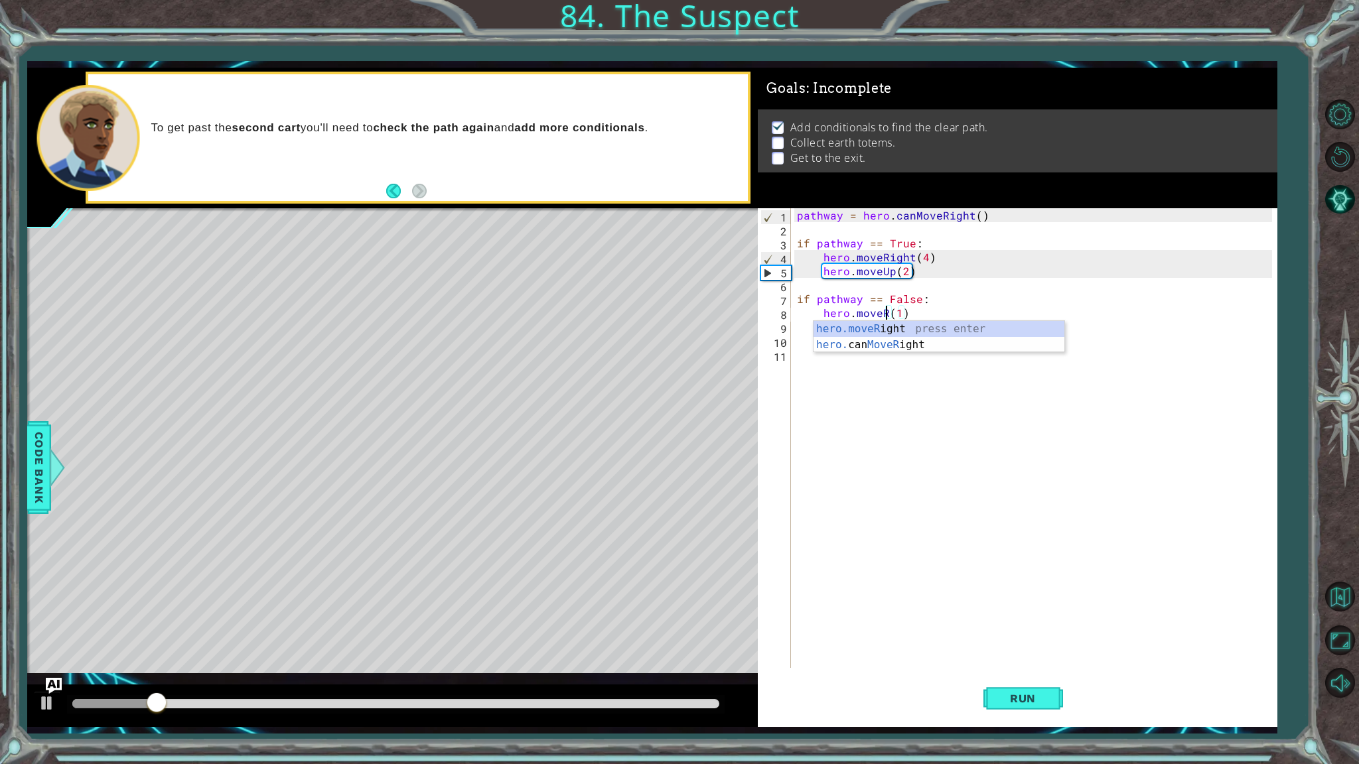
type textarea "hero.move(1)"
drag, startPoint x: 906, startPoint y: 309, endPoint x: 824, endPoint y: 308, distance: 81.6
click at [824, 308] on div "pathway = hero . canMoveRight ( ) if pathway == True : hero . moveRight ( 4 ) h…" at bounding box center [1036, 452] width 484 height 488
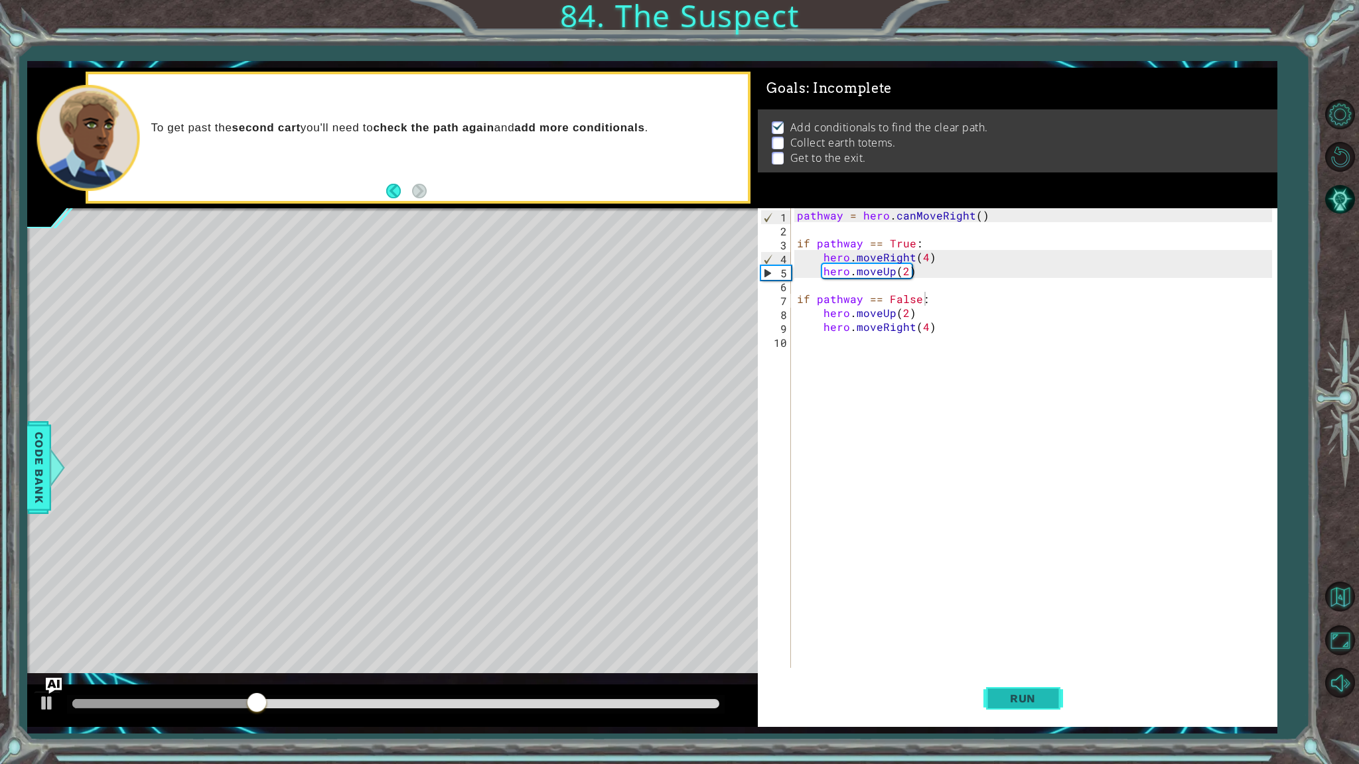
click at [1023, 651] on button "Run" at bounding box center [1023, 699] width 80 height 52
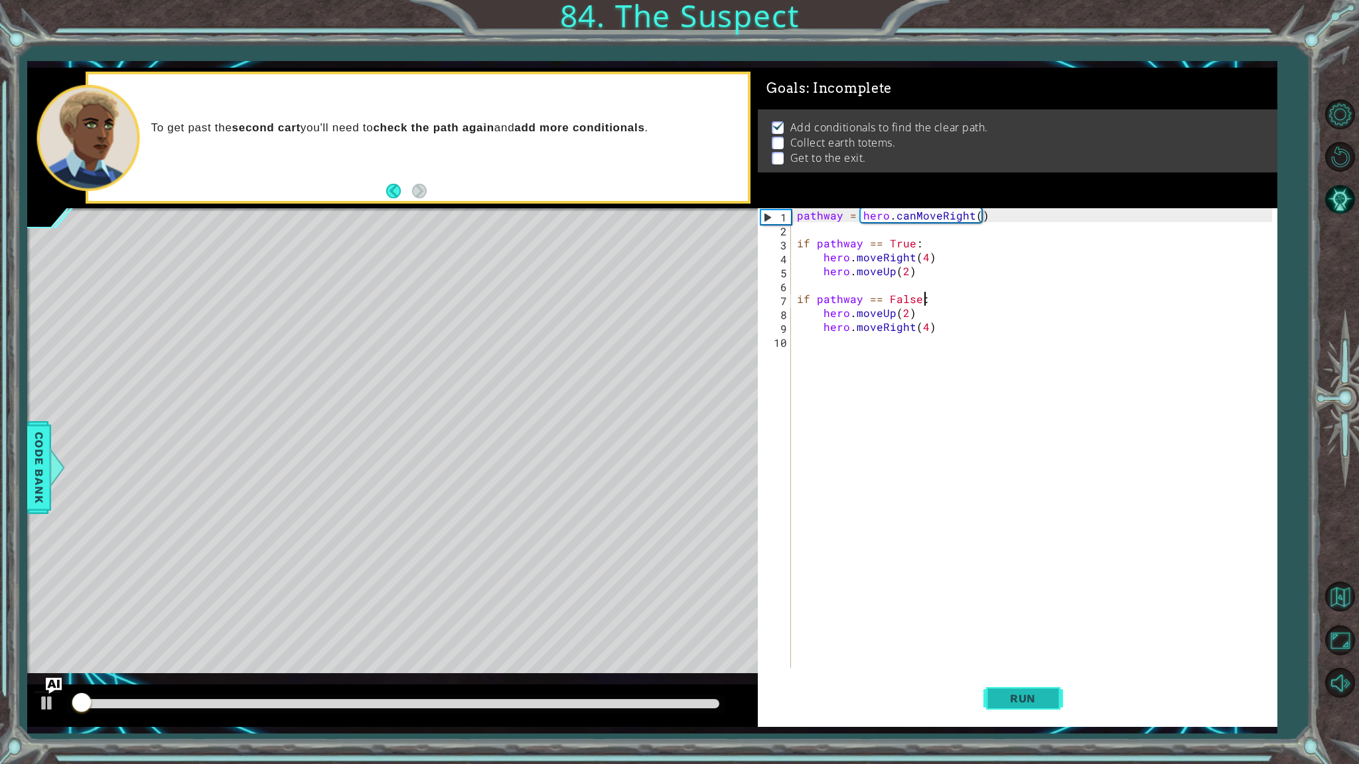
click at [1023, 651] on button "Run" at bounding box center [1023, 699] width 80 height 52
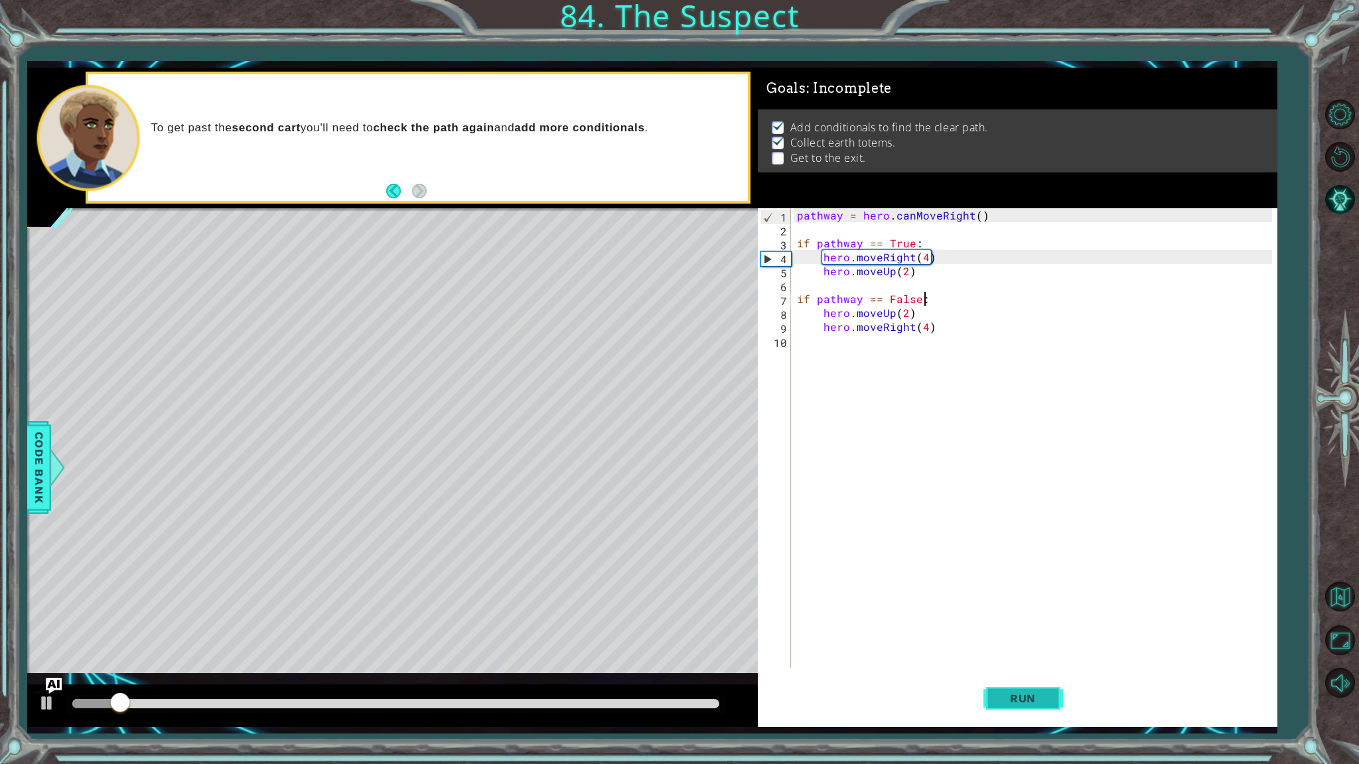
click at [1023, 651] on button "Run" at bounding box center [1023, 699] width 80 height 52
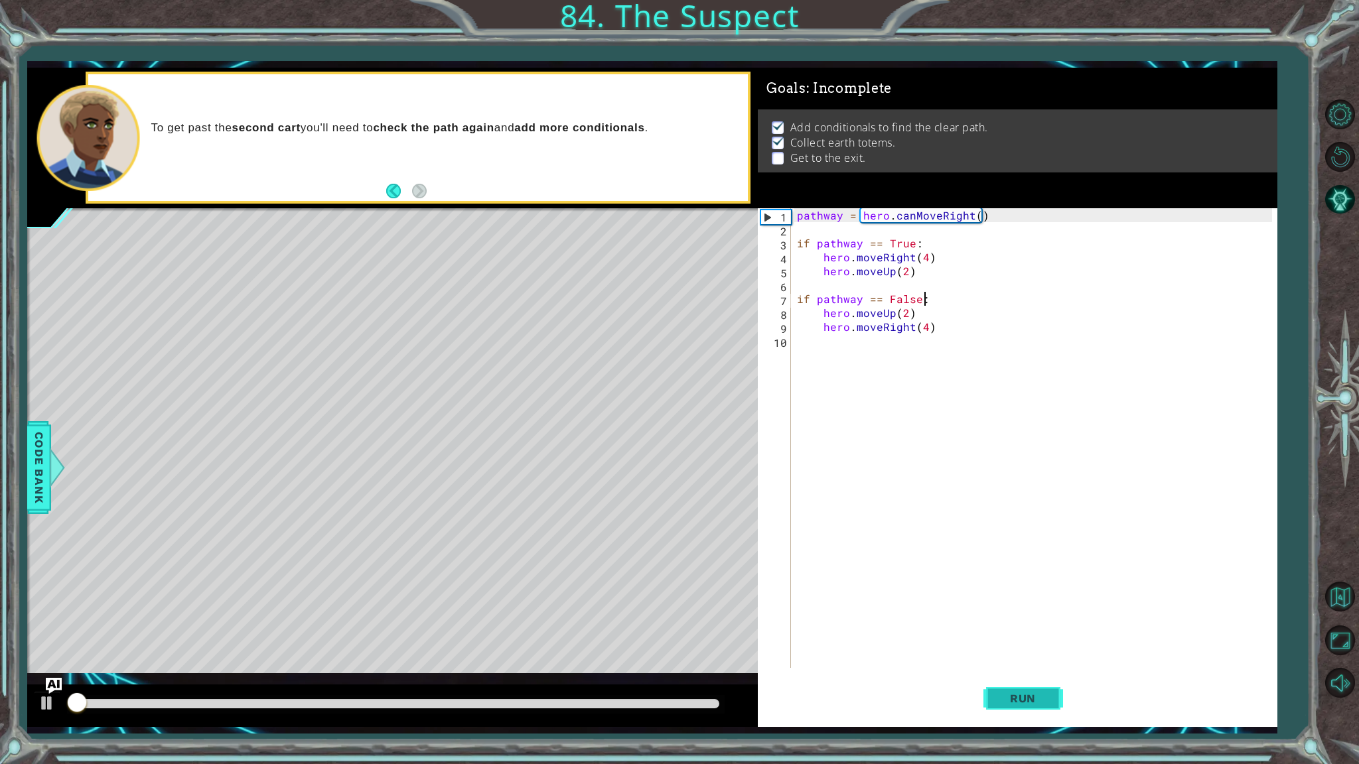
click at [1023, 651] on button "Run" at bounding box center [1023, 699] width 80 height 52
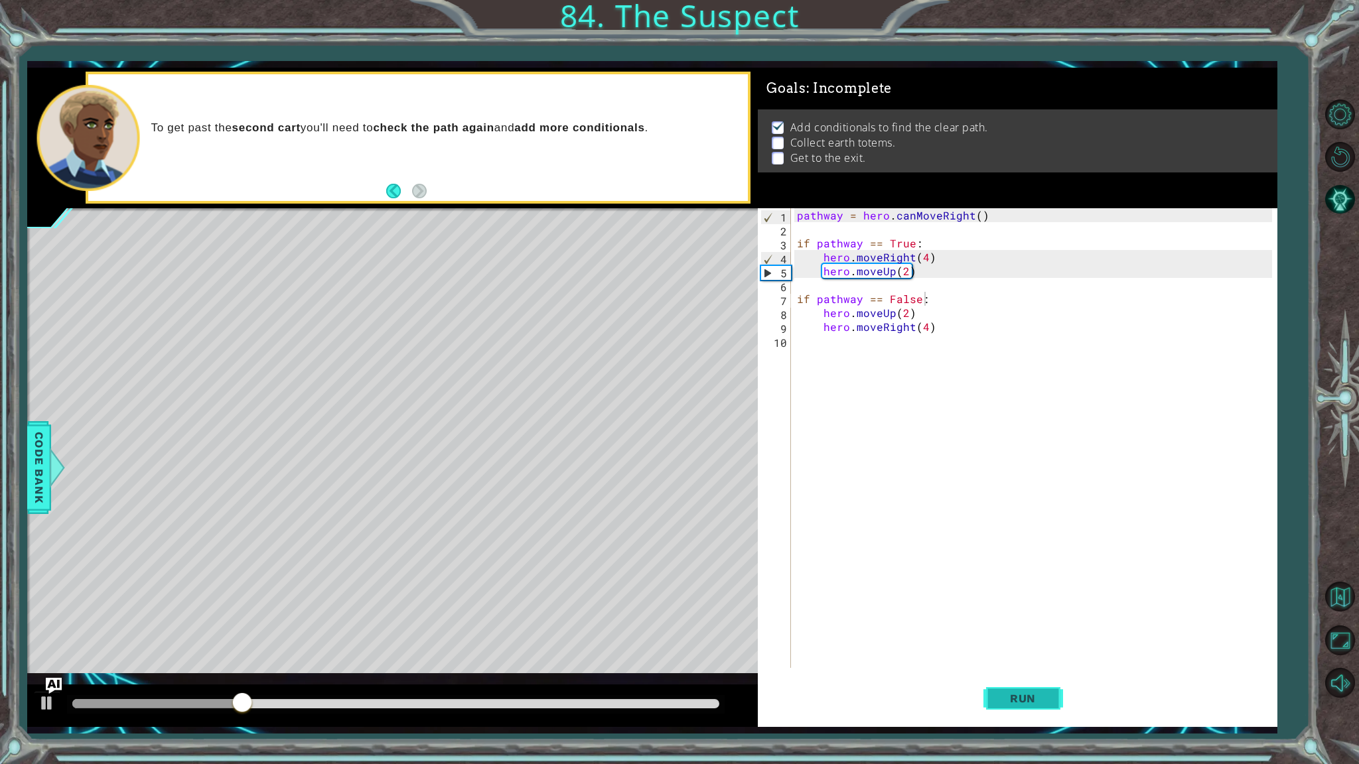
click at [1013, 651] on span "Run" at bounding box center [1022, 698] width 52 height 13
click at [927, 252] on div "pathway = hero . canMoveRight ( ) if pathway == True : hero . moveRight ( 4 ) h…" at bounding box center [1036, 452] width 484 height 488
click at [795, 210] on div "pathway = hero . canMoveRight ( ) if pathway == True : hero . moveRight ( 3 ) h…" at bounding box center [1036, 452] width 484 height 488
type textarea "pathway = hero.canMoveRight()"
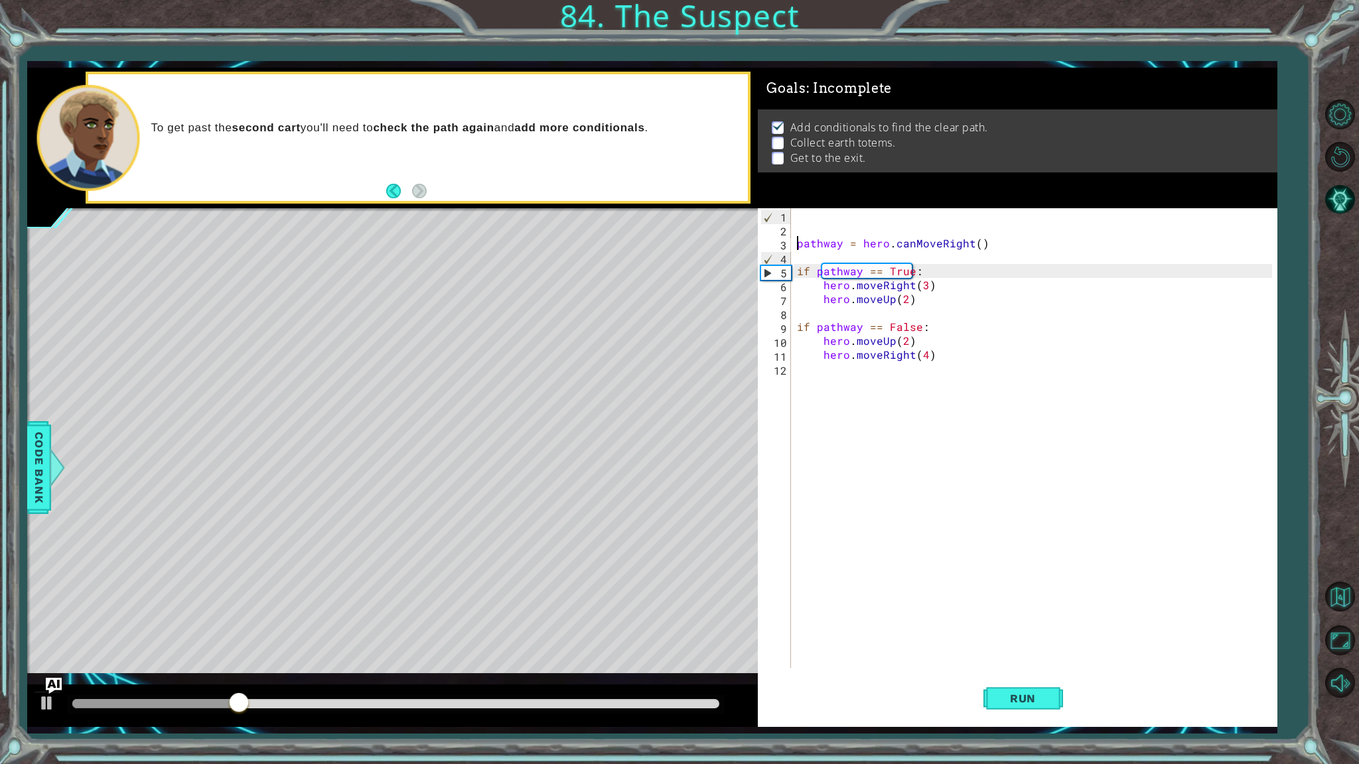
click at [795, 210] on div "pathway = hero . canMoveRight ( ) if pathway == True : hero . moveRight ( 3 ) h…" at bounding box center [1036, 452] width 484 height 488
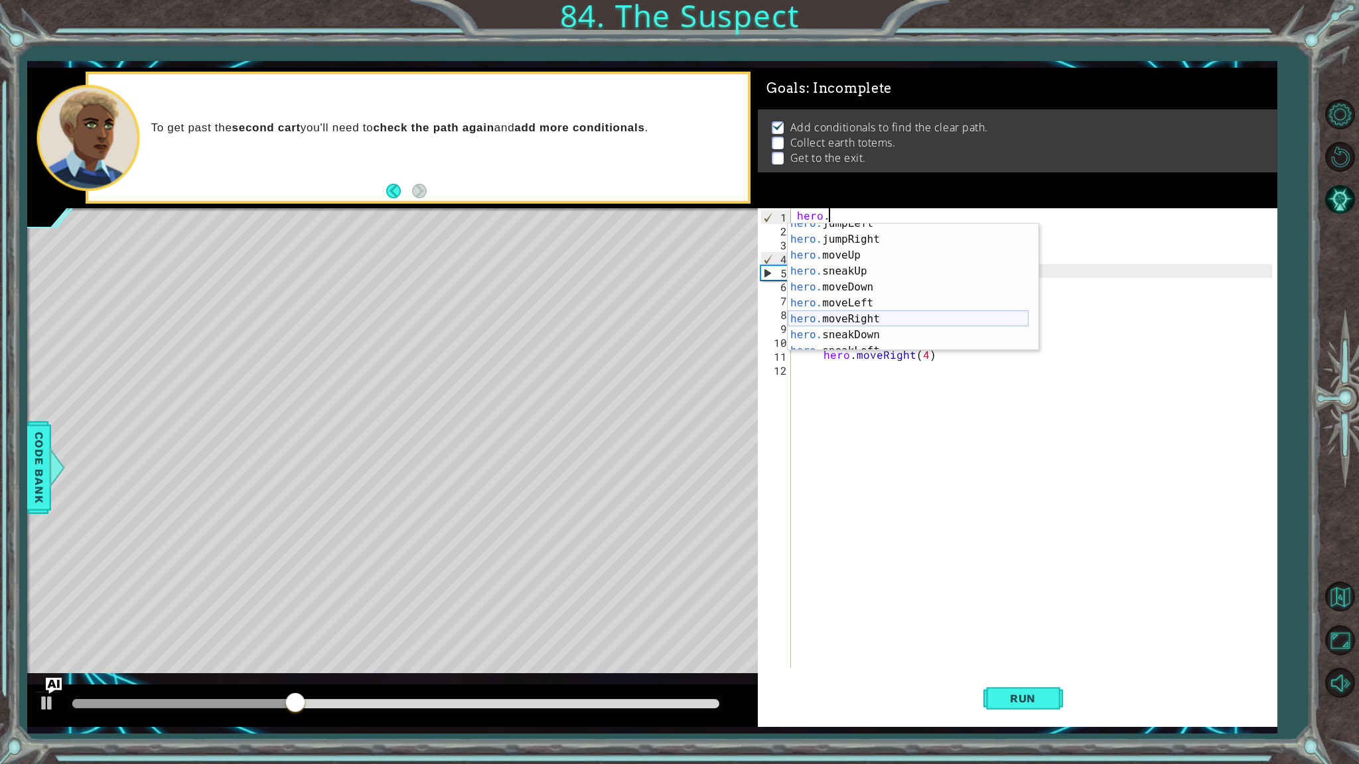
scroll to position [80, 0]
click at [866, 276] on div "hero. sneakUp press enter hero. moveDown press enter hero. moveLeft press enter…" at bounding box center [907, 303] width 241 height 159
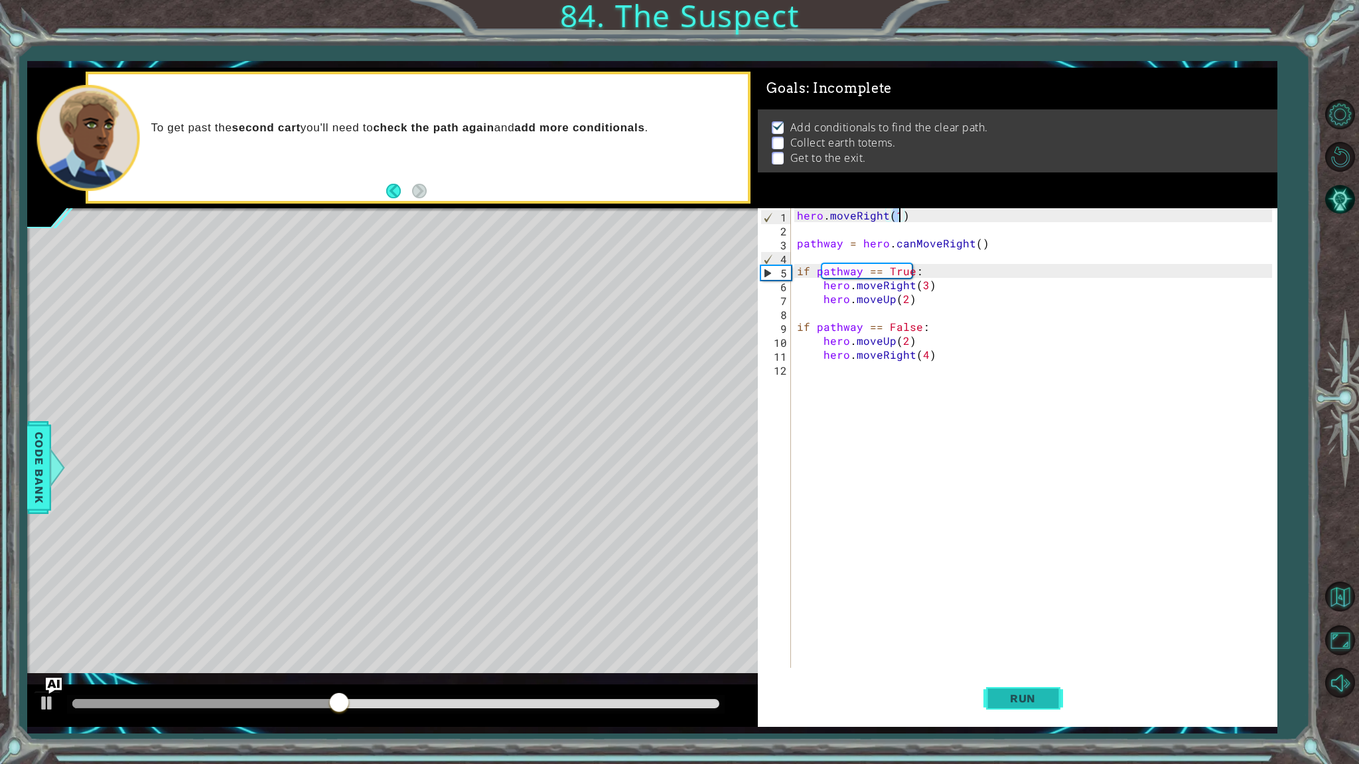
click at [1034, 651] on span "Run" at bounding box center [1022, 698] width 52 height 13
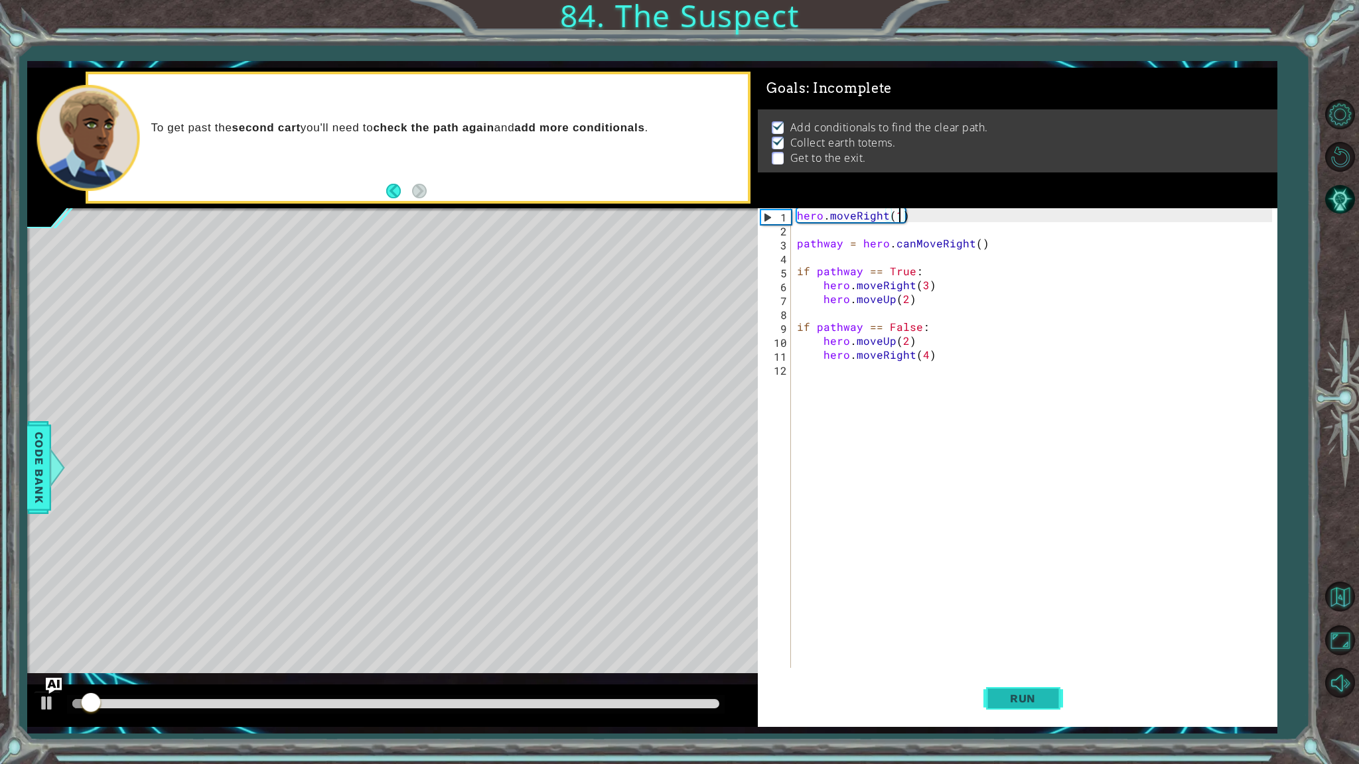
click at [1034, 651] on span "Run" at bounding box center [1022, 698] width 52 height 13
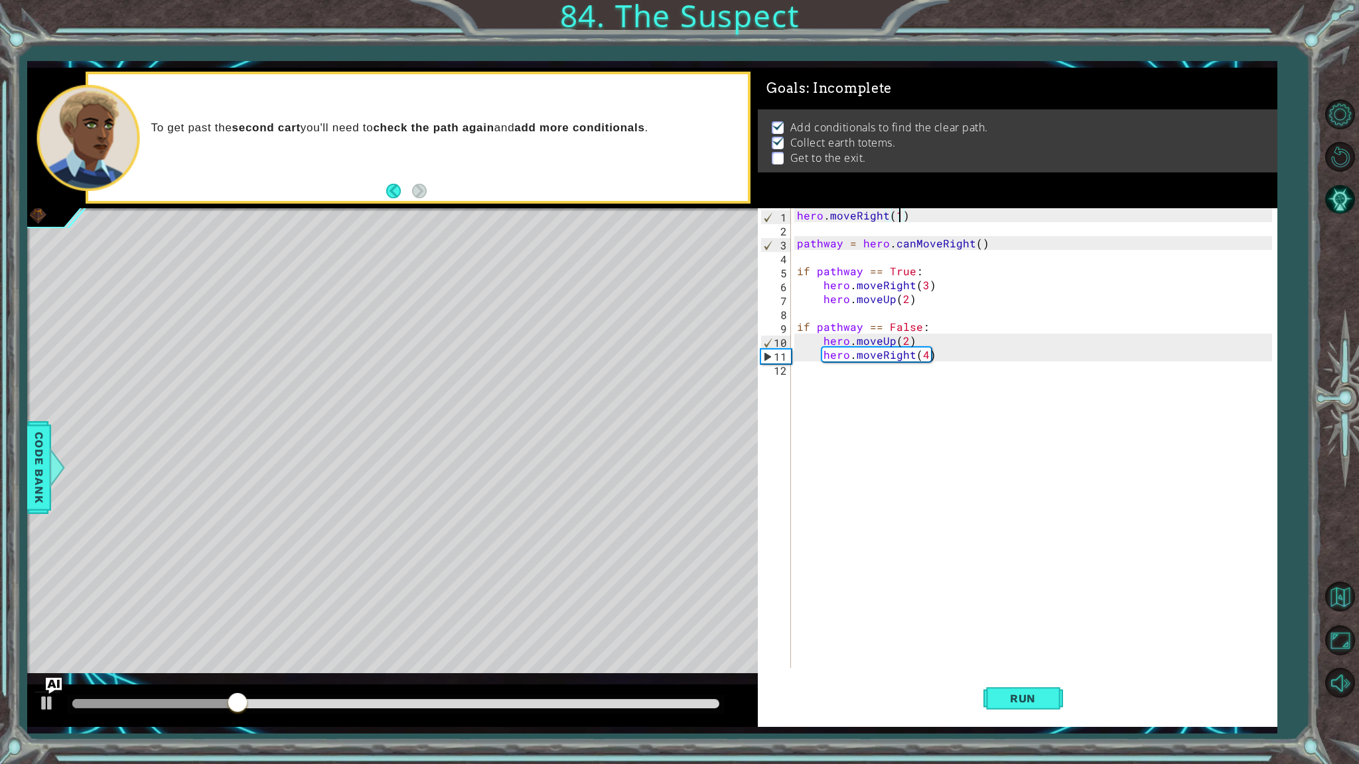
click at [926, 350] on div "hero . moveRight ( 1 ) pathway = hero . canMoveRight ( ) if pathway == True : h…" at bounding box center [1036, 452] width 484 height 488
type textarea "hero.moveRight(3)"
click at [1018, 651] on button "Run" at bounding box center [1023, 699] width 80 height 52
click at [1016, 651] on span "Run" at bounding box center [1022, 698] width 52 height 13
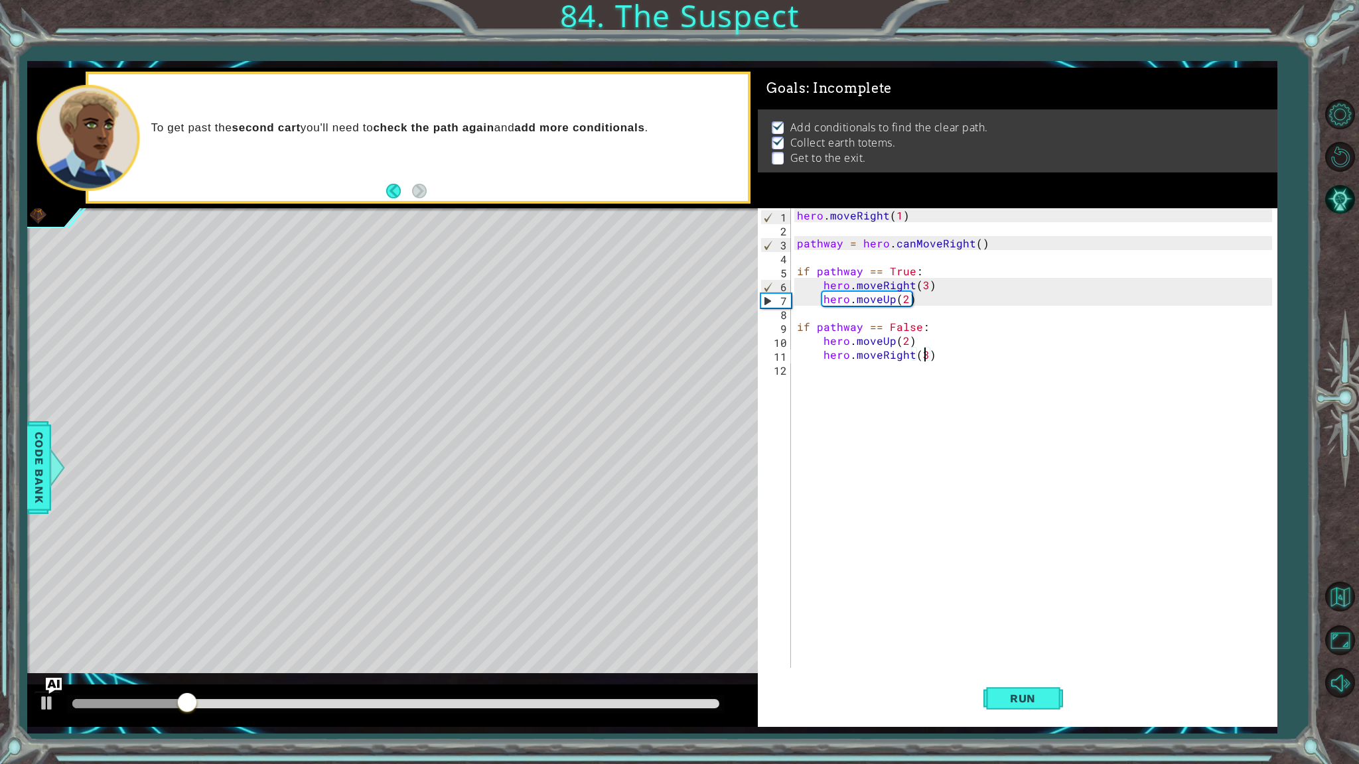
click at [825, 381] on div "hero . moveRight ( 1 ) pathway = hero . canMoveRight ( ) if pathway == True : h…" at bounding box center [1036, 452] width 484 height 488
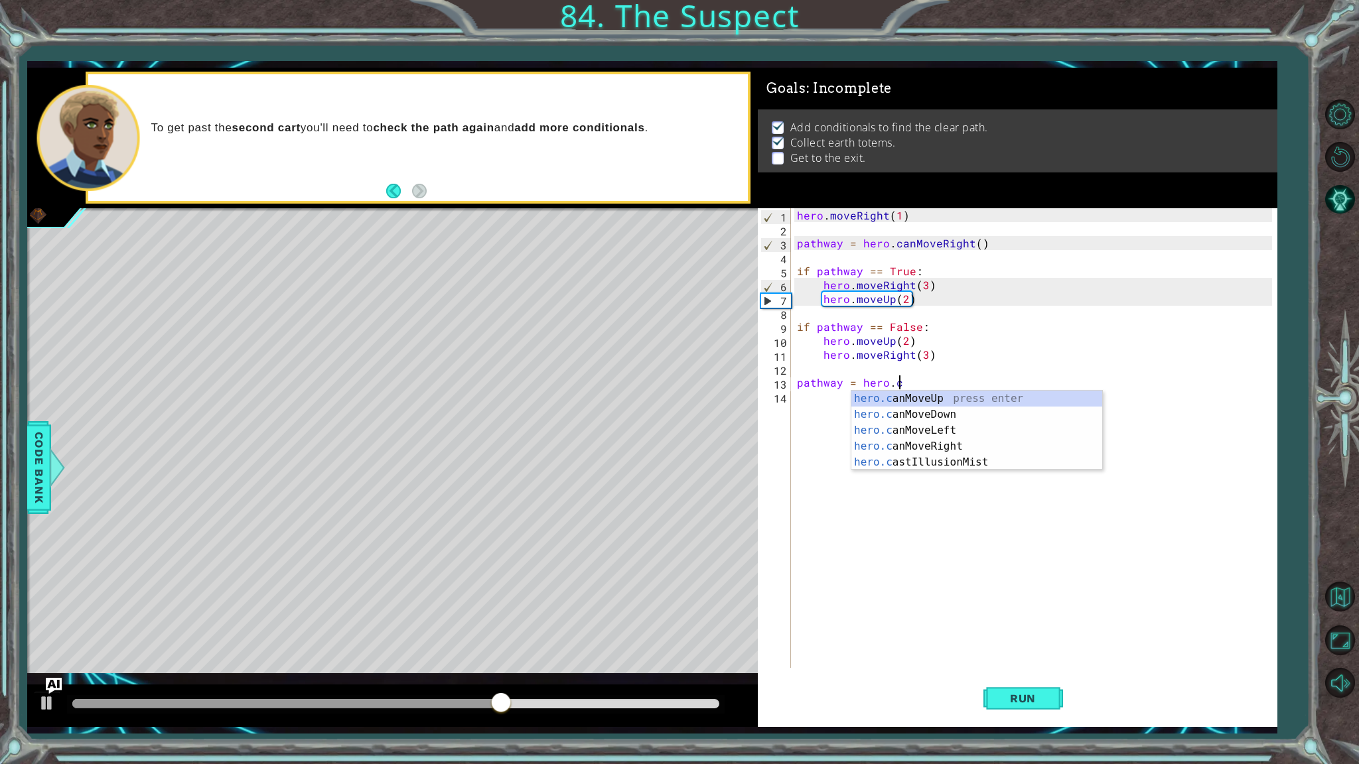
scroll to position [0, 6]
type textarea "pathway = hero.can"
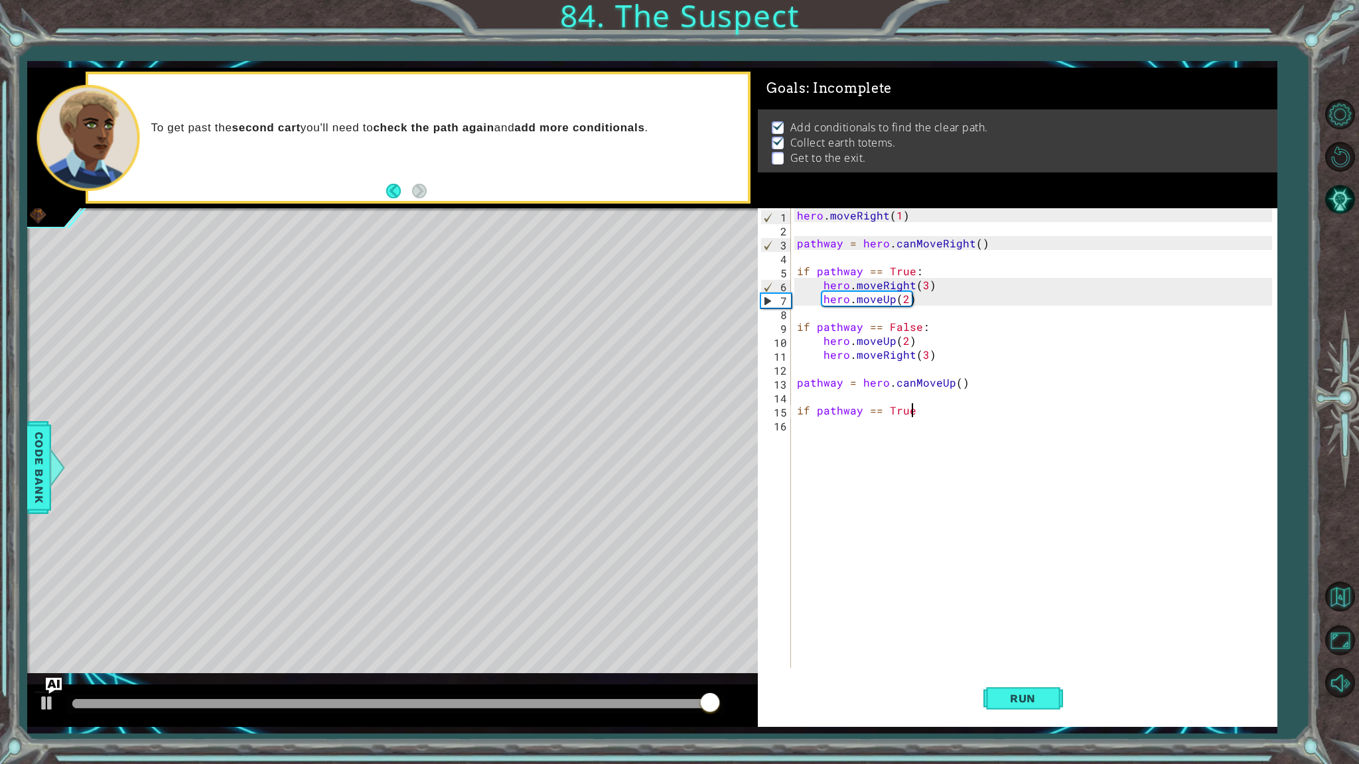
scroll to position [0, 7]
type textarea "if pathway == True:"
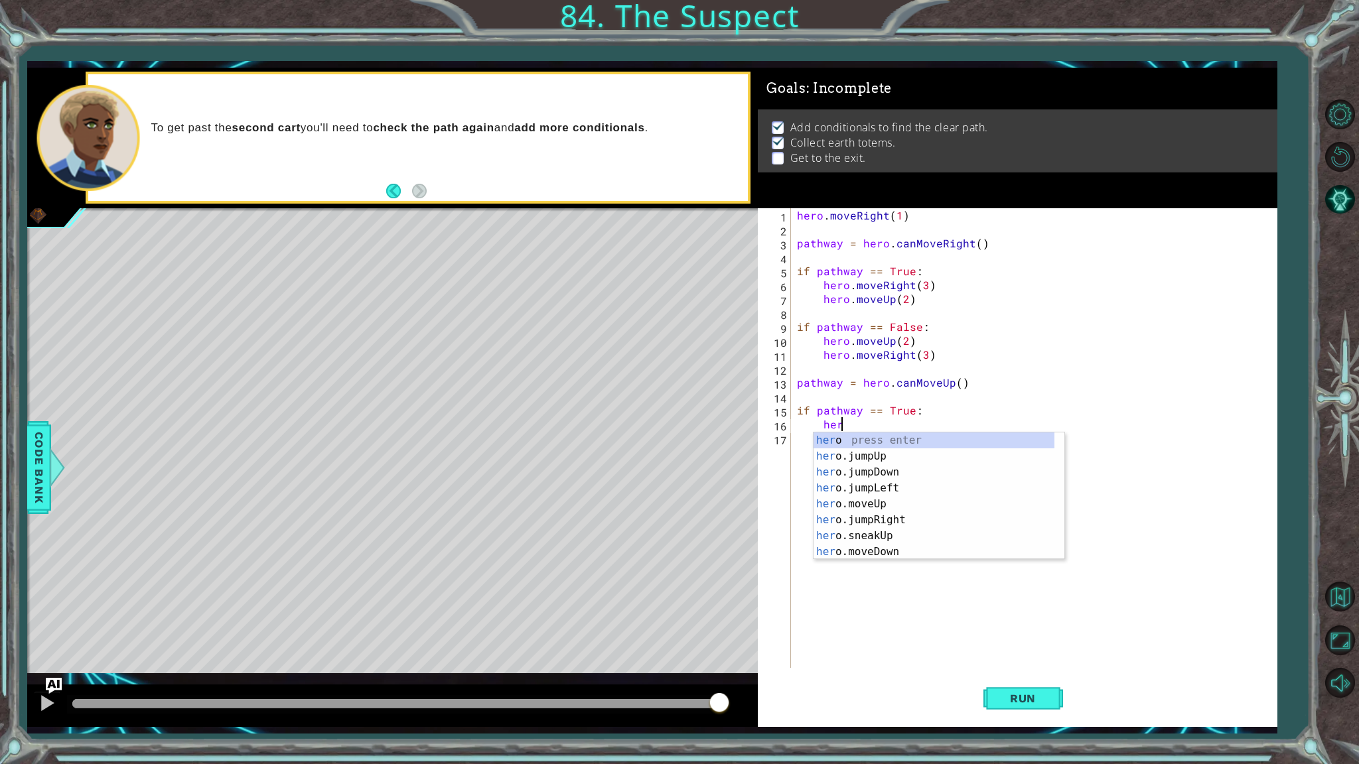
scroll to position [0, 2]
click at [898, 523] on div "hero press enter hero .jumpUp press enter hero .jumpDown press enter hero .jump…" at bounding box center [933, 512] width 241 height 159
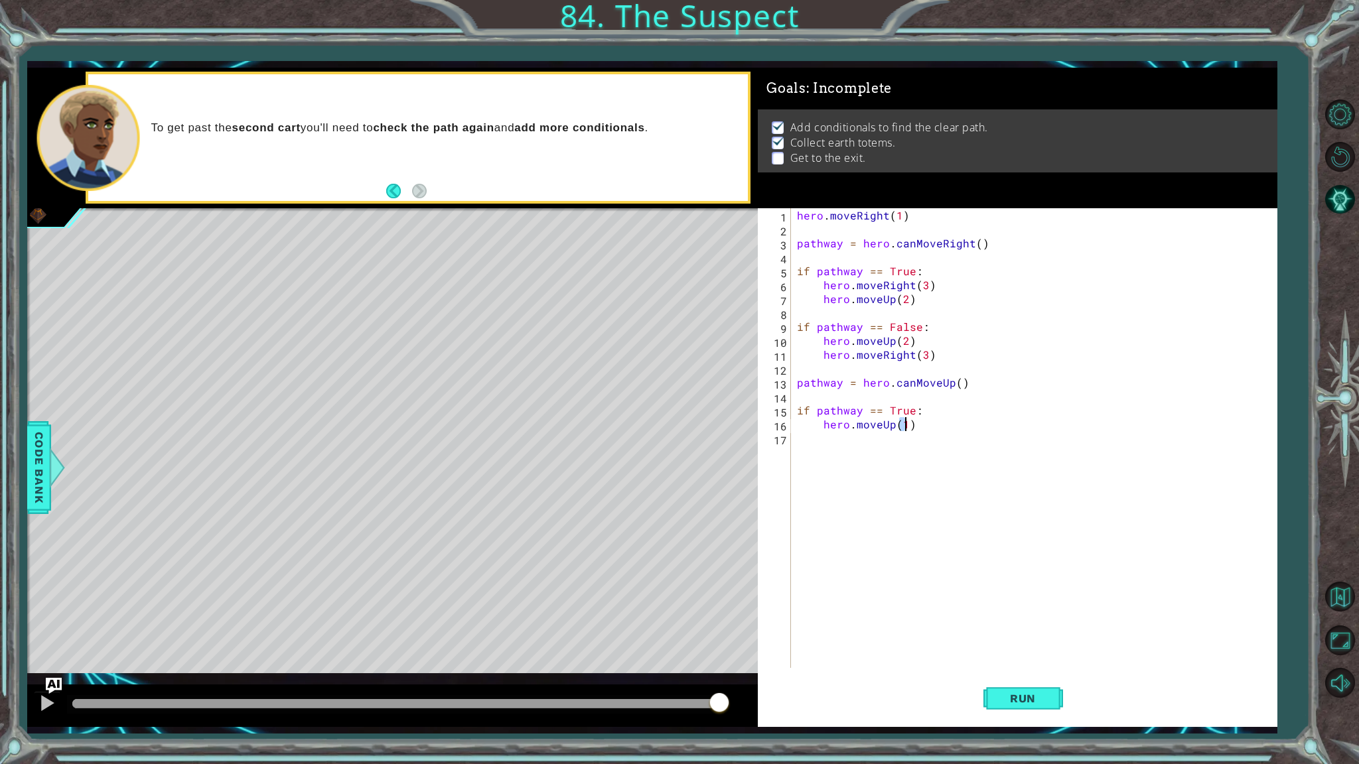
type textarea "hero.moveUp(2)"
click at [919, 425] on div "hero . moveRight ( 1 ) pathway = hero . canMoveRight ( ) if pathway == True : h…" at bounding box center [1036, 452] width 484 height 488
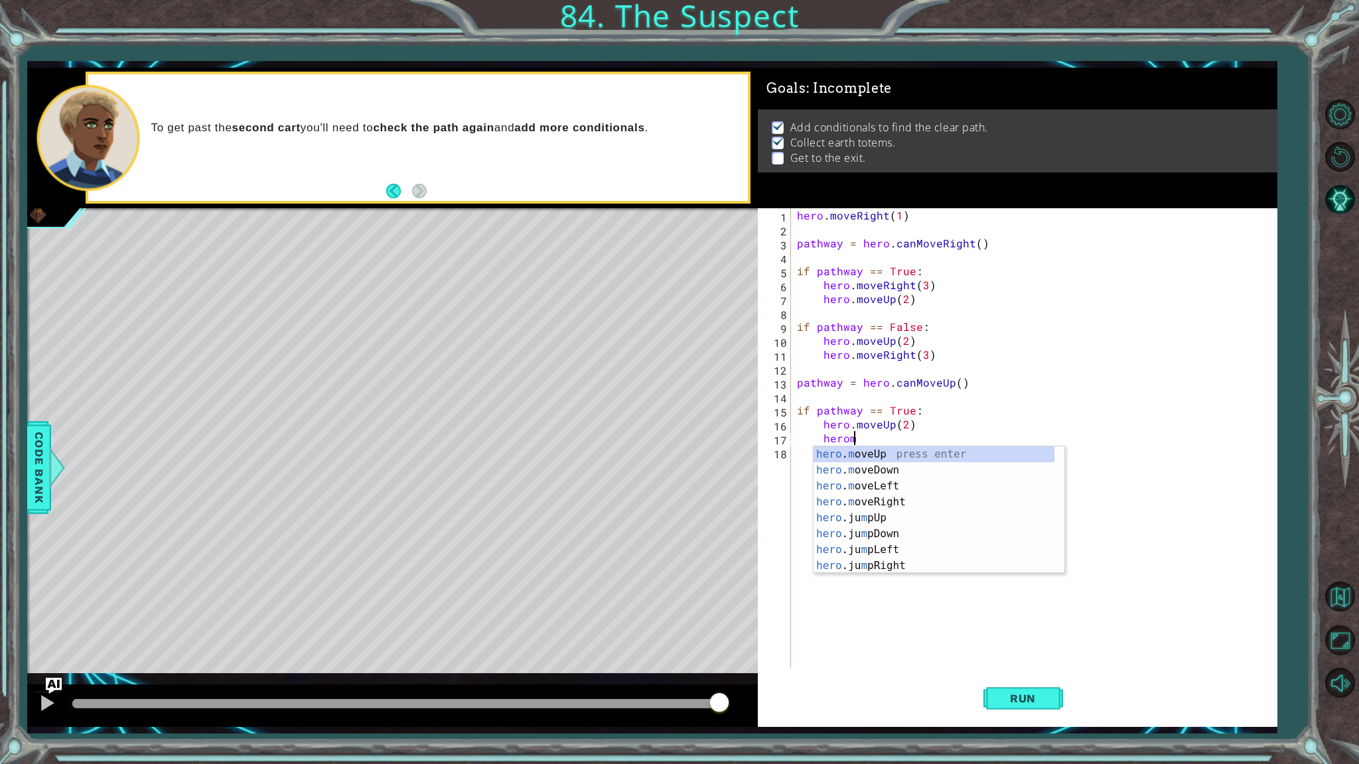
scroll to position [0, 3]
click at [886, 499] on div "hero . m oveUp press enter hero . m oveDown press enter hero . m oveLeft press …" at bounding box center [933, 525] width 241 height 159
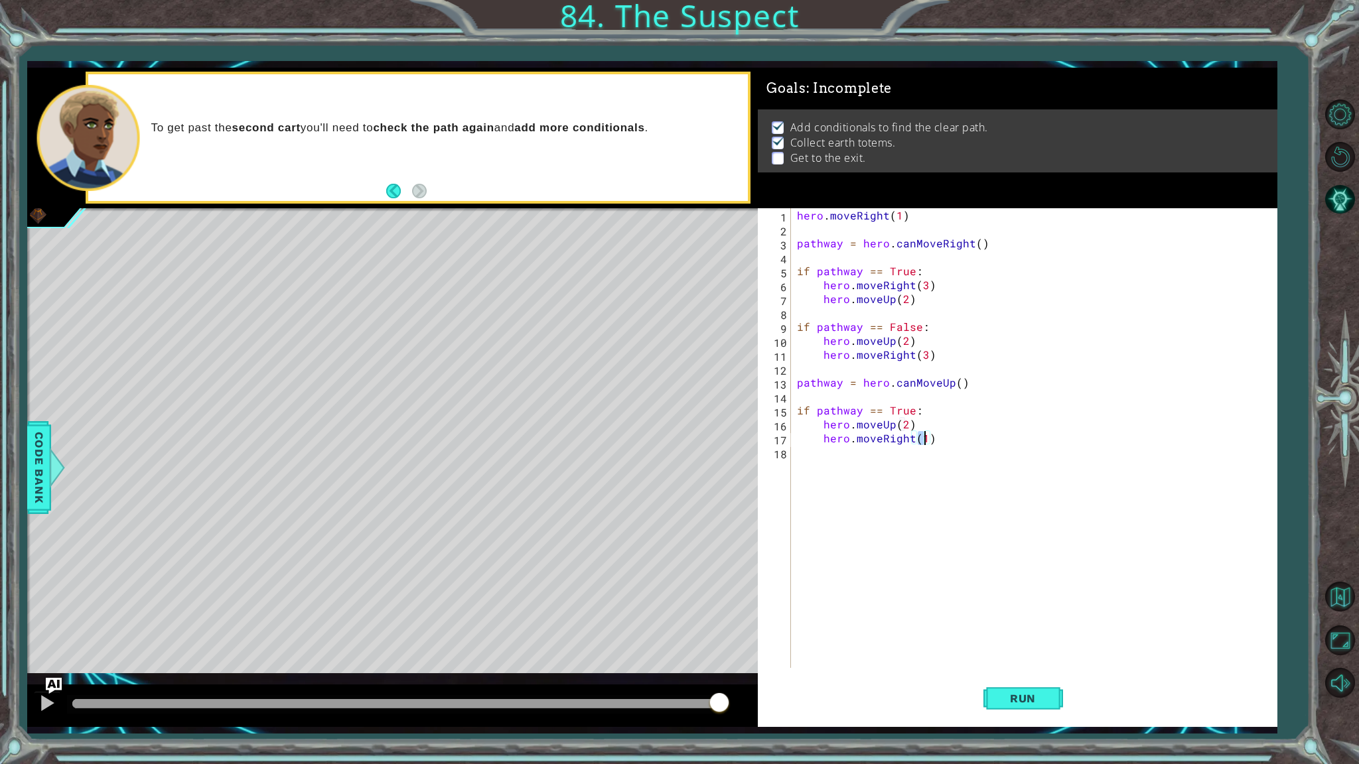
type textarea "hero.moveRight(3)"
click at [963, 448] on div "hero . moveRight ( 1 ) pathway = hero . canMoveRight ( ) if pathway == True : h…" at bounding box center [1036, 452] width 484 height 488
click at [968, 441] on div "hero . moveRight ( 1 ) pathway = hero . canMoveRight ( ) if pathway == True : h…" at bounding box center [1036, 452] width 484 height 488
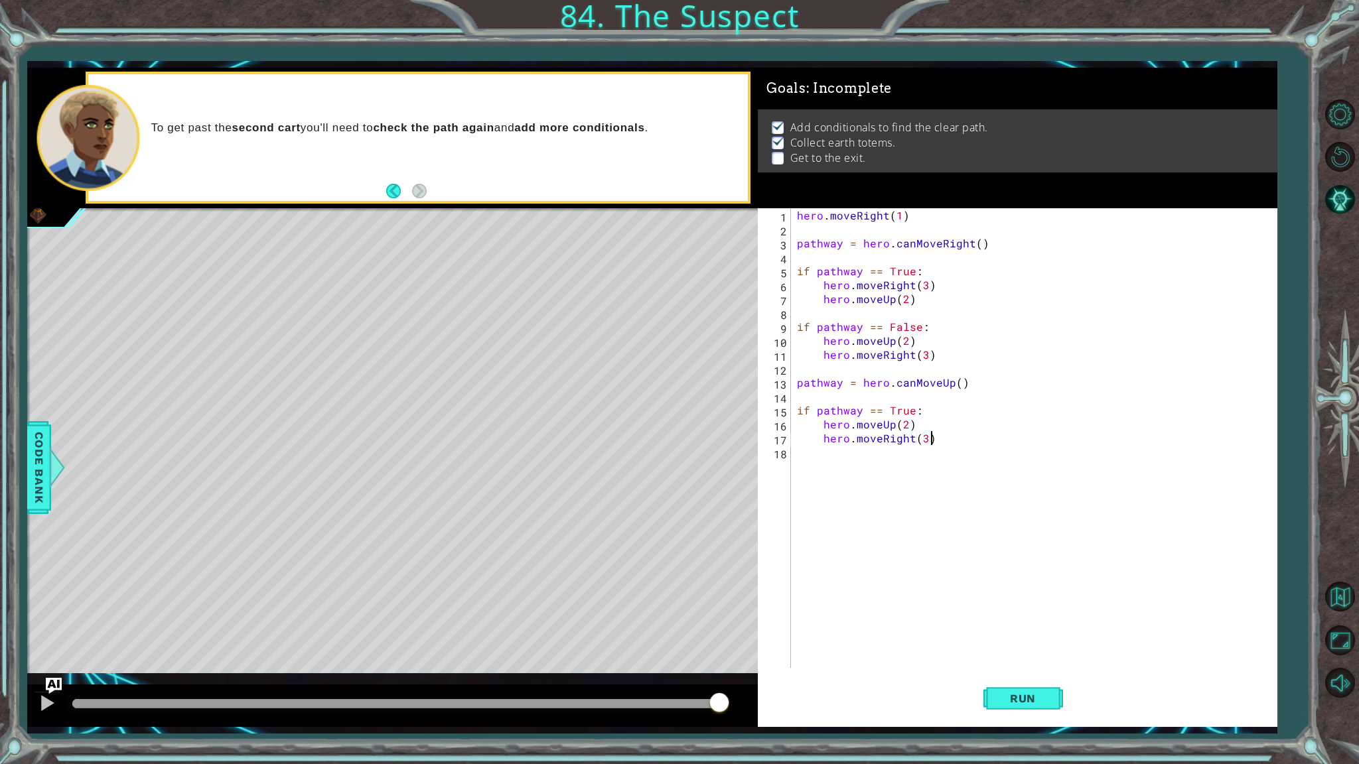
type textarea "hero.moveRight(3)"
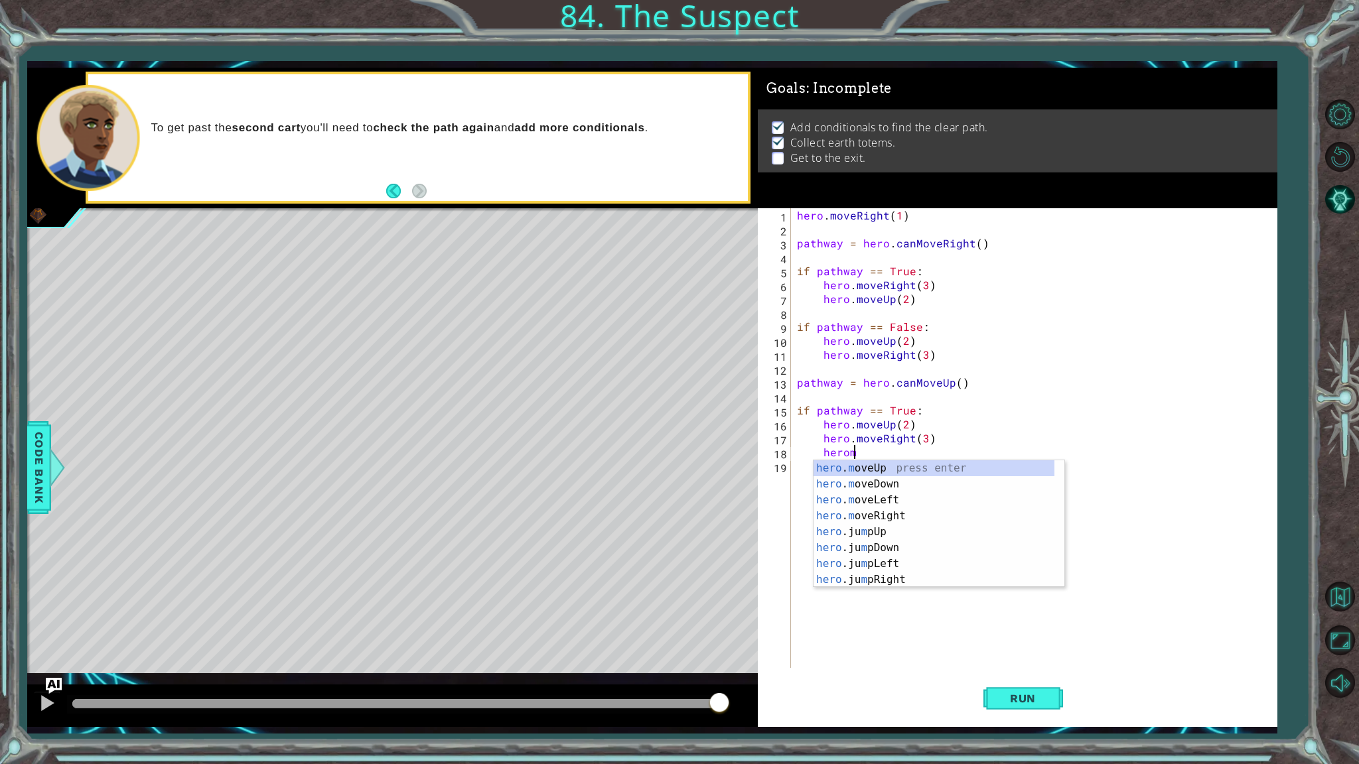
scroll to position [0, 3]
click at [961, 464] on div "hero . mo veUp press enter hero . mo veDown press enter hero . mo veLeft press …" at bounding box center [933, 539] width 241 height 159
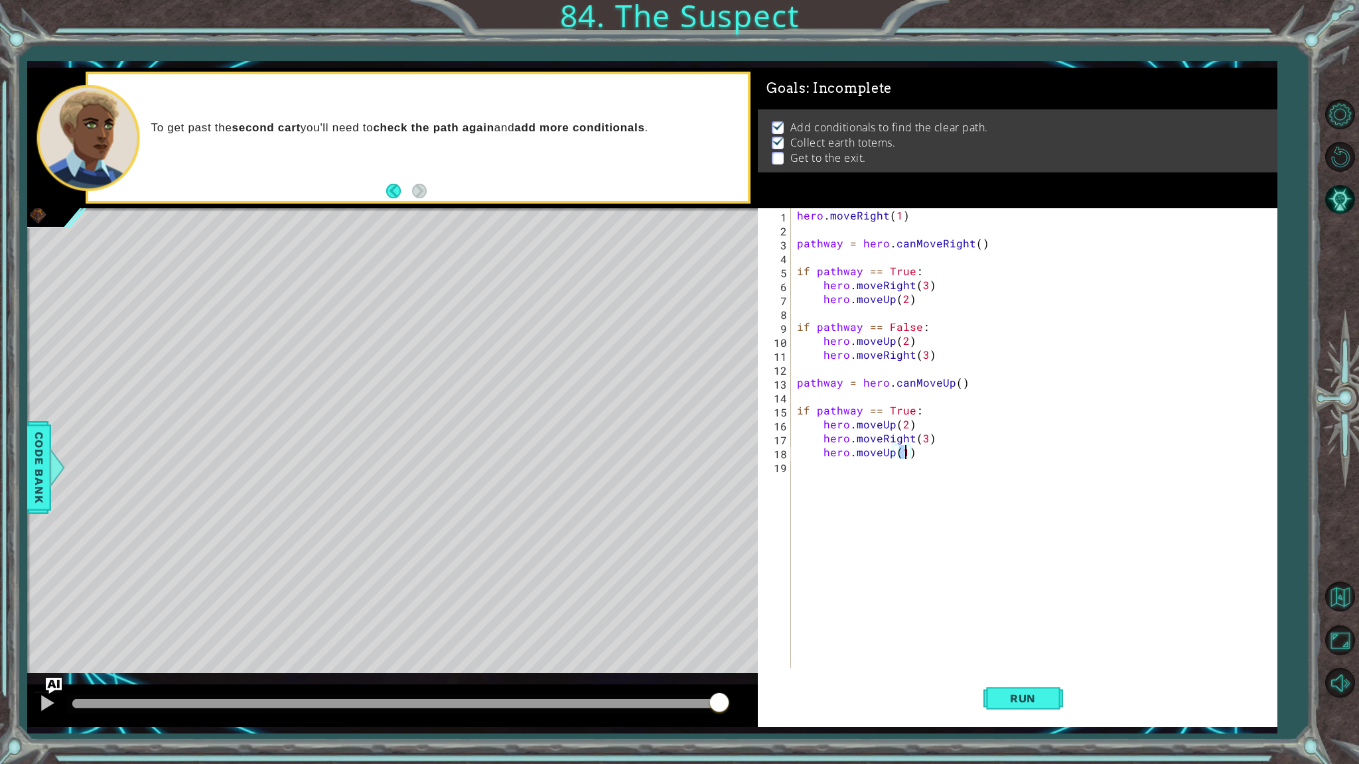
type textarea "hero.moveUp()"
click at [929, 464] on div "hero . moveRight ( 1 ) pathway = hero . canMoveRight ( ) if pathway == True : h…" at bounding box center [1036, 452] width 484 height 488
type textarea "if pathway == False:"
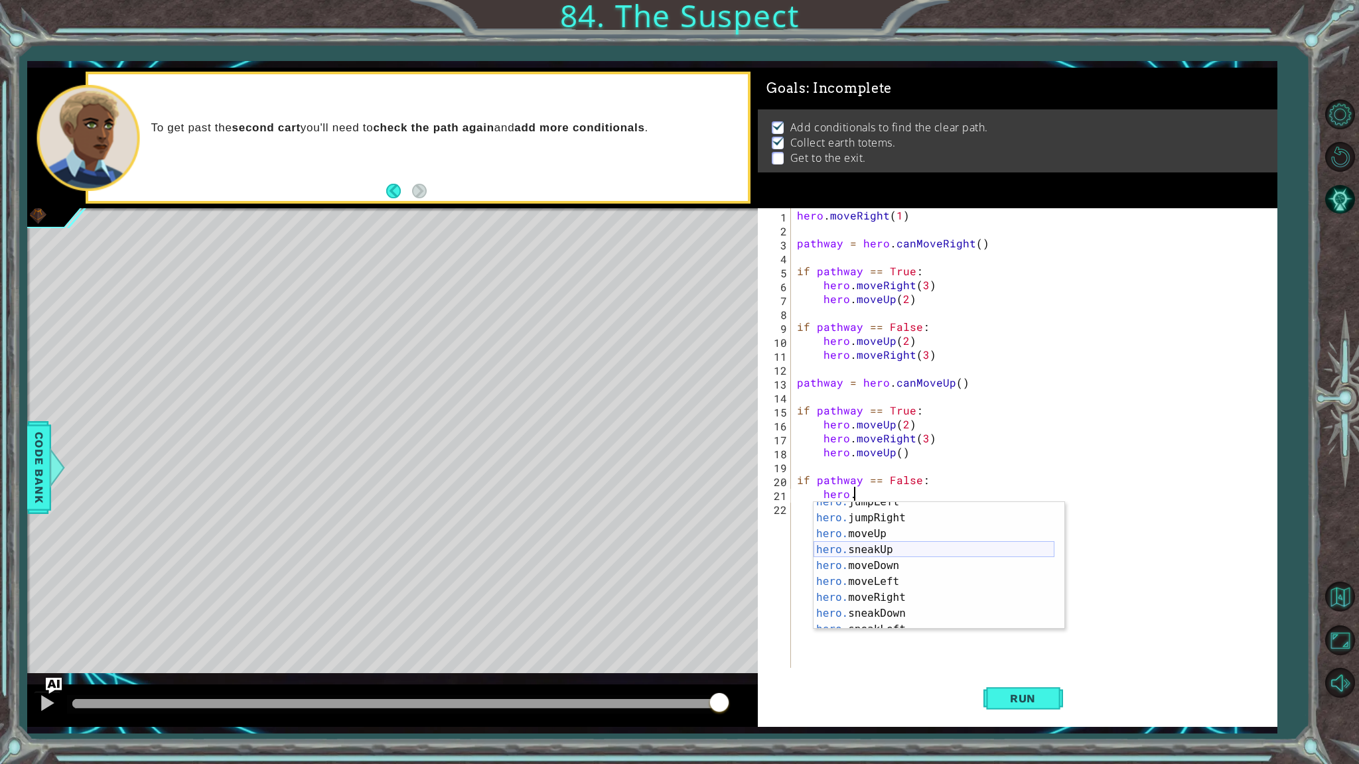
scroll to position [40, 0]
click at [886, 596] on div "hero. jumpLeft press enter hero. jumpRight press enter hero. moveUp press enter…" at bounding box center [933, 573] width 241 height 159
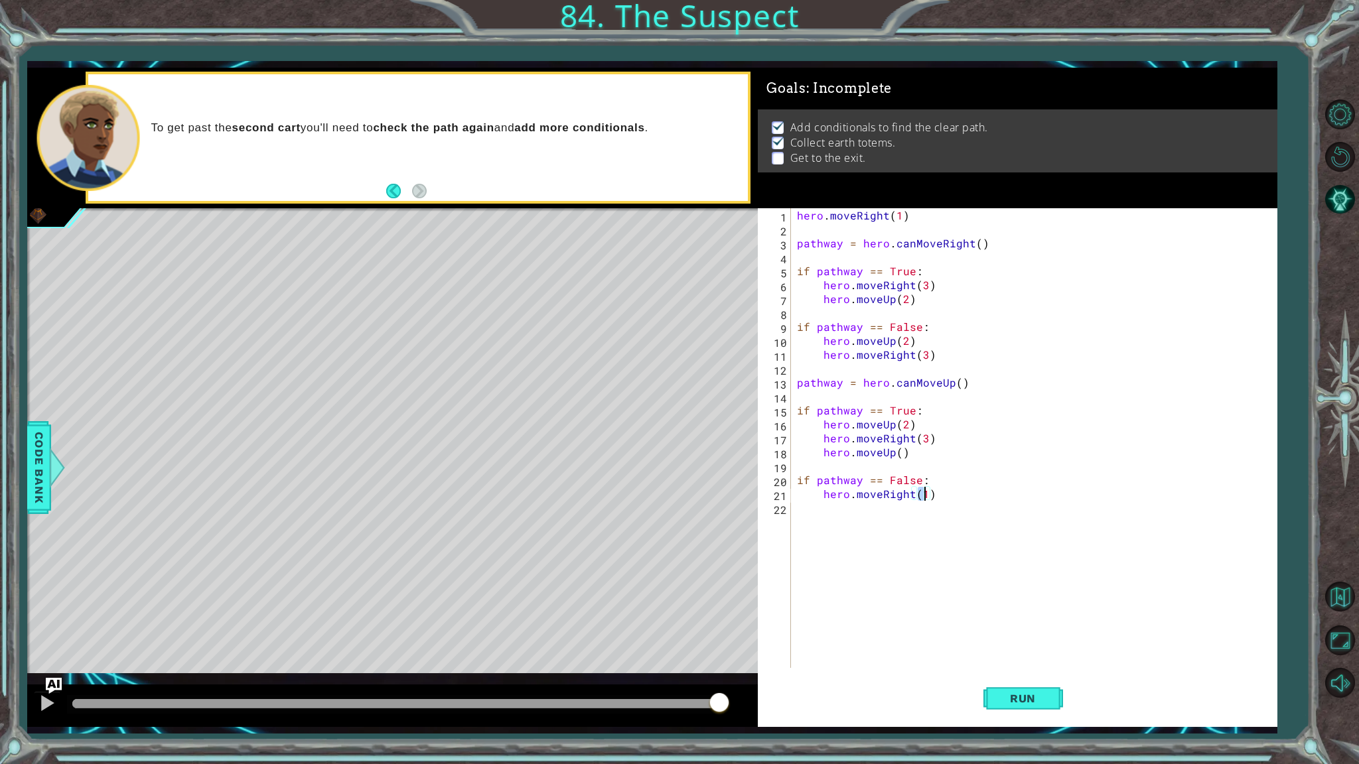
type textarea "hero.moveRight(2)"
click at [942, 491] on div "hero . moveRight ( 1 ) pathway = hero . canMoveRight ( ) if pathway == True : h…" at bounding box center [1036, 452] width 484 height 488
type textarea "hero.moveUp(2)"
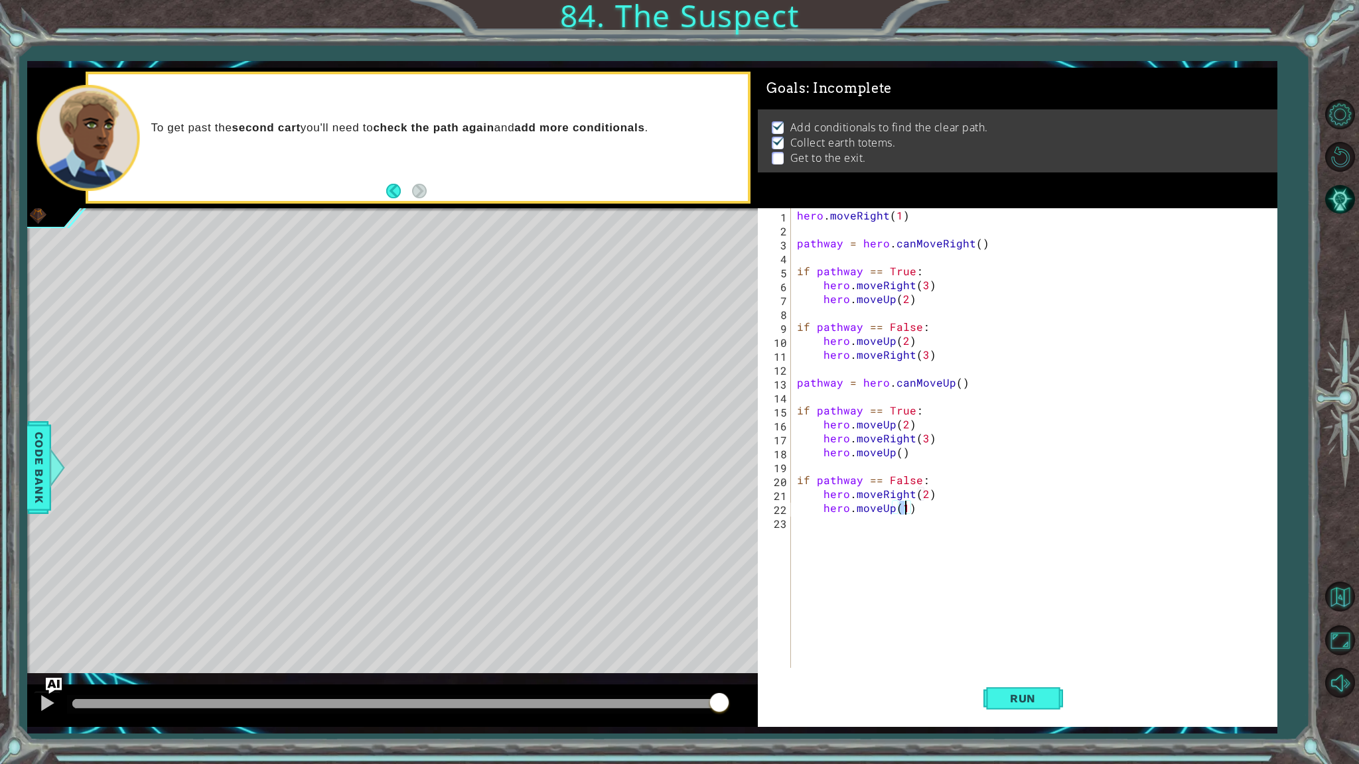
scroll to position [0, 6]
click at [927, 515] on div "hero . moveRight ( 1 ) pathway = hero . canMoveRight ( ) if pathway == True : h…" at bounding box center [1036, 452] width 484 height 488
click at [941, 511] on div "hero . moveRight ( 1 ) pathway = hero . canMoveRight ( ) if pathway == True : h…" at bounding box center [1036, 452] width 484 height 488
type textarea "hero.moveUp(2)"
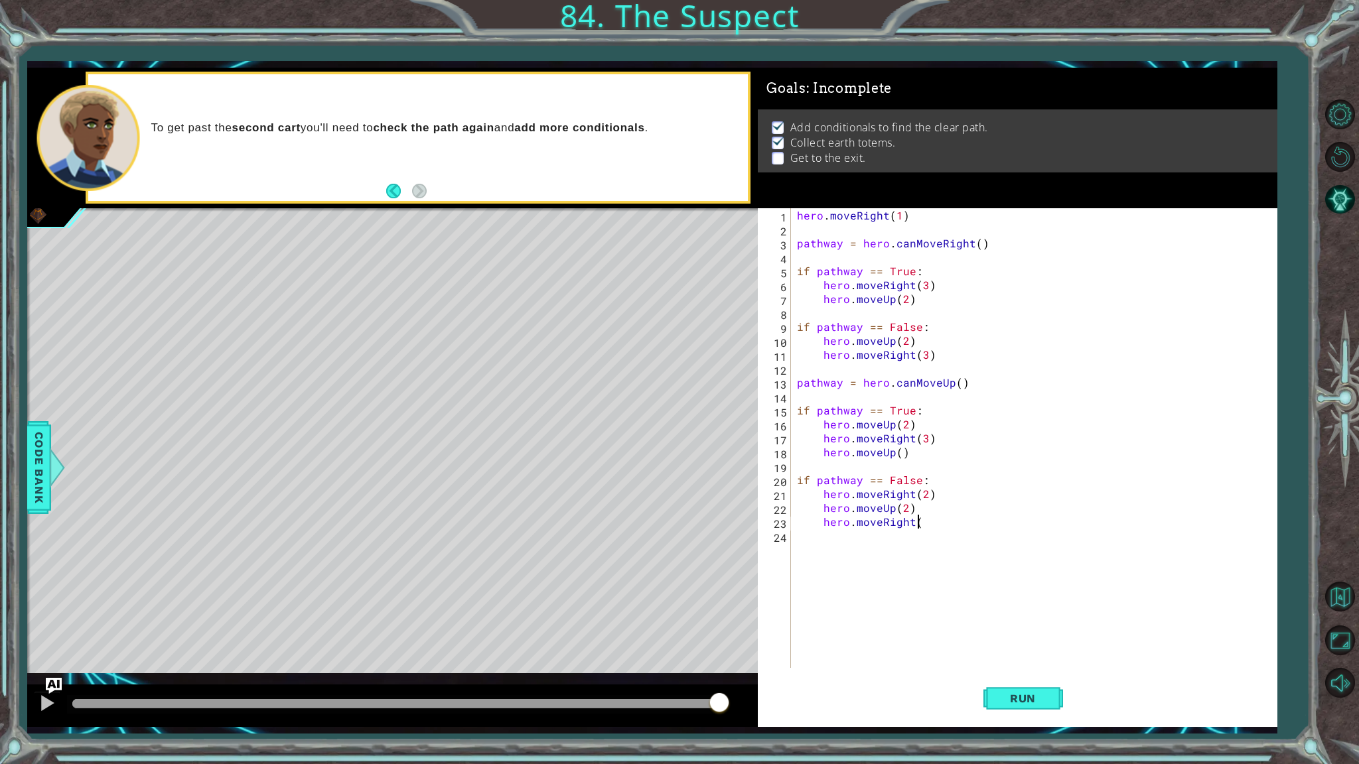
scroll to position [0, 7]
type textarea "hero.moveRight()"
type textarea "hero.moveUp()"
click at [1019, 651] on span "Run" at bounding box center [1022, 698] width 52 height 13
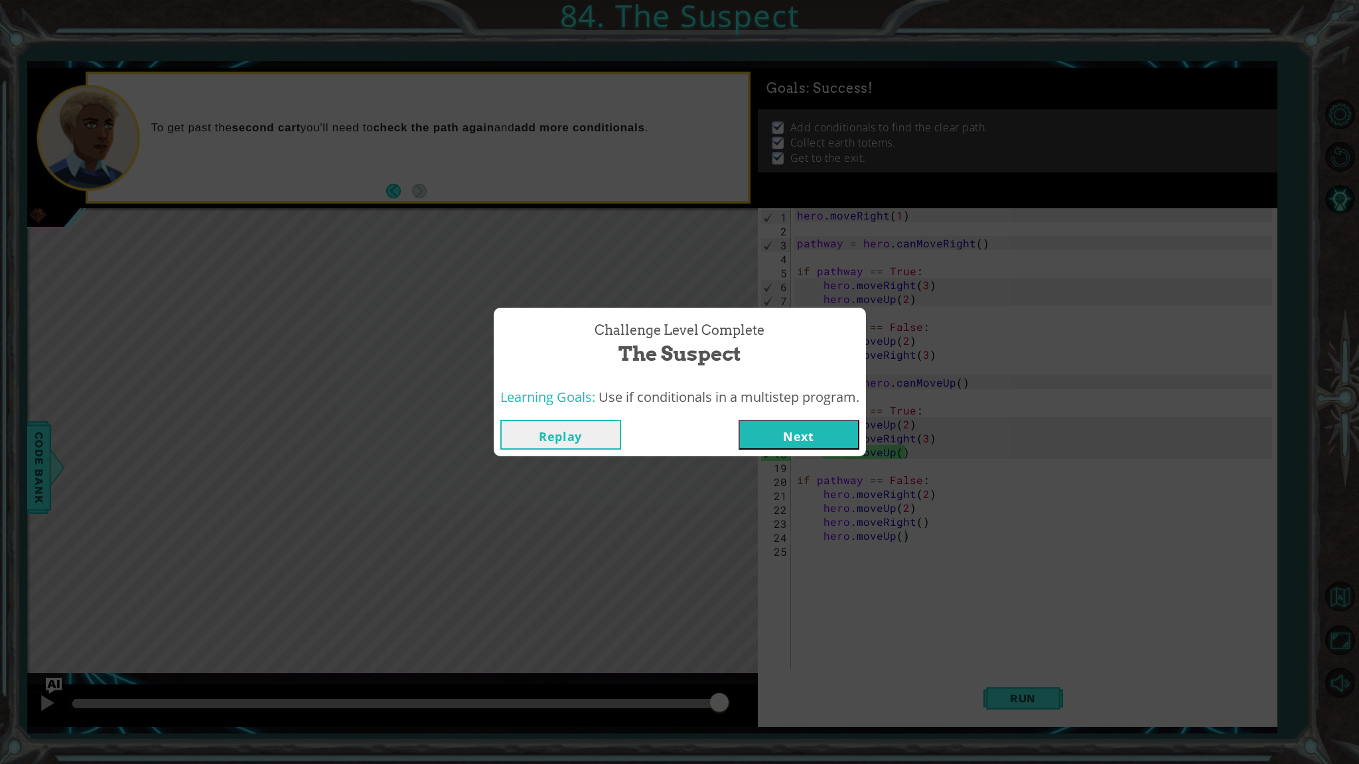
click at [791, 434] on button "Next" at bounding box center [798, 435] width 121 height 30
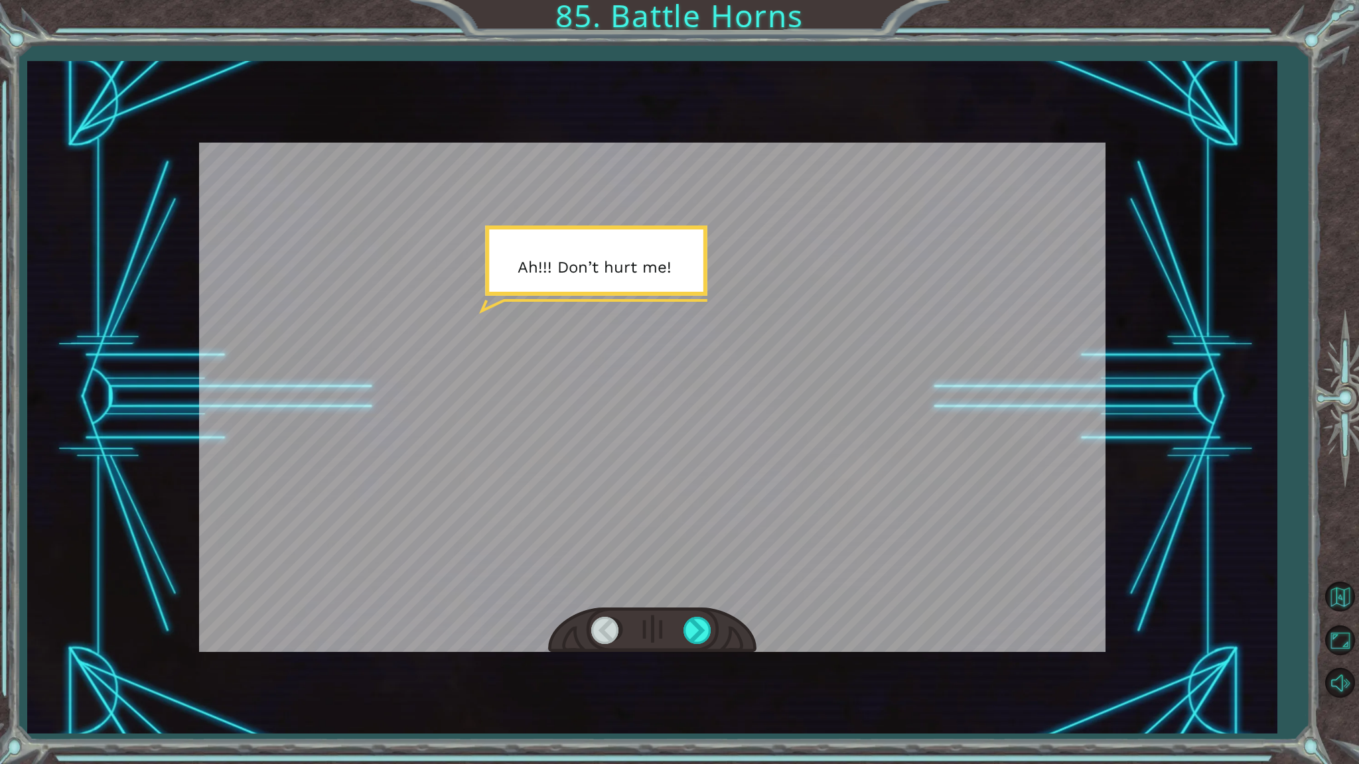
click at [682, 626] on div at bounding box center [652, 631] width 208 height 46
click at [685, 630] on div at bounding box center [698, 630] width 30 height 27
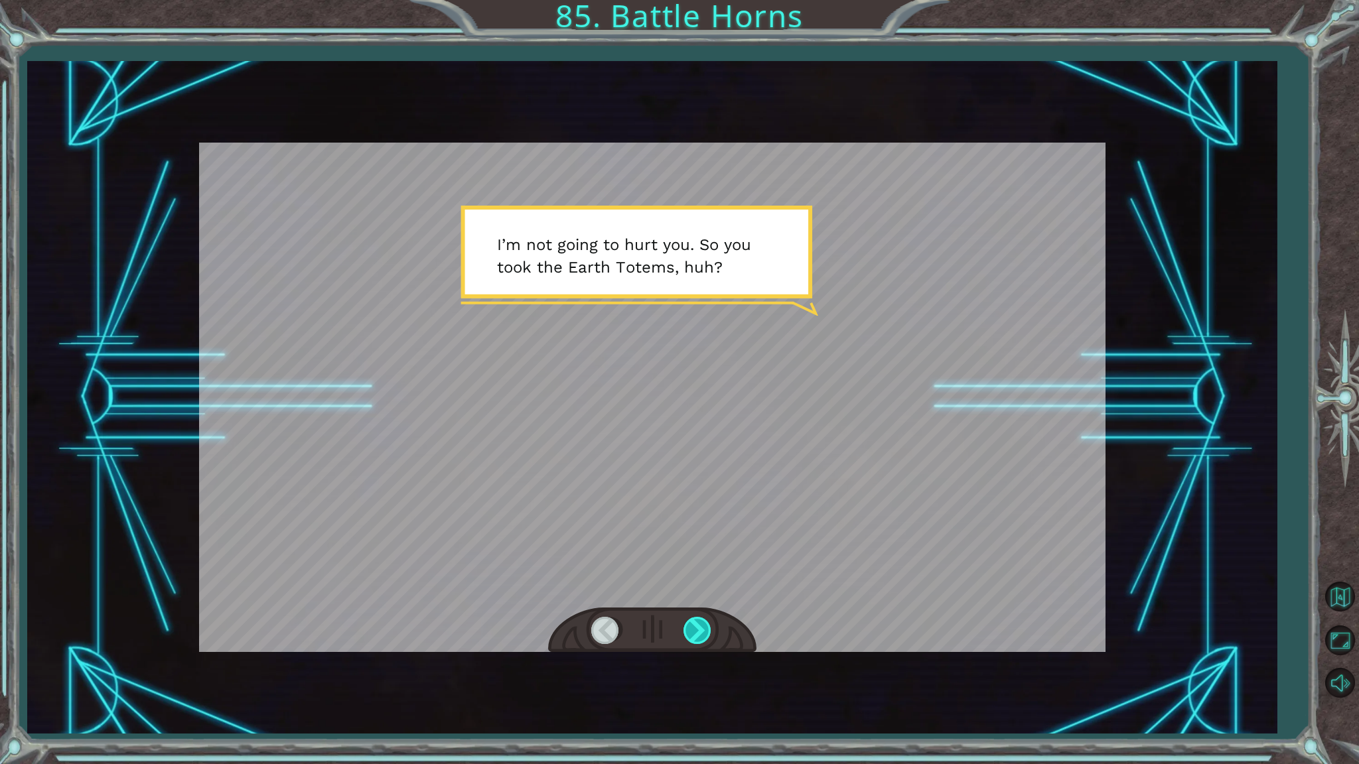
click at [685, 630] on div at bounding box center [698, 630] width 30 height 27
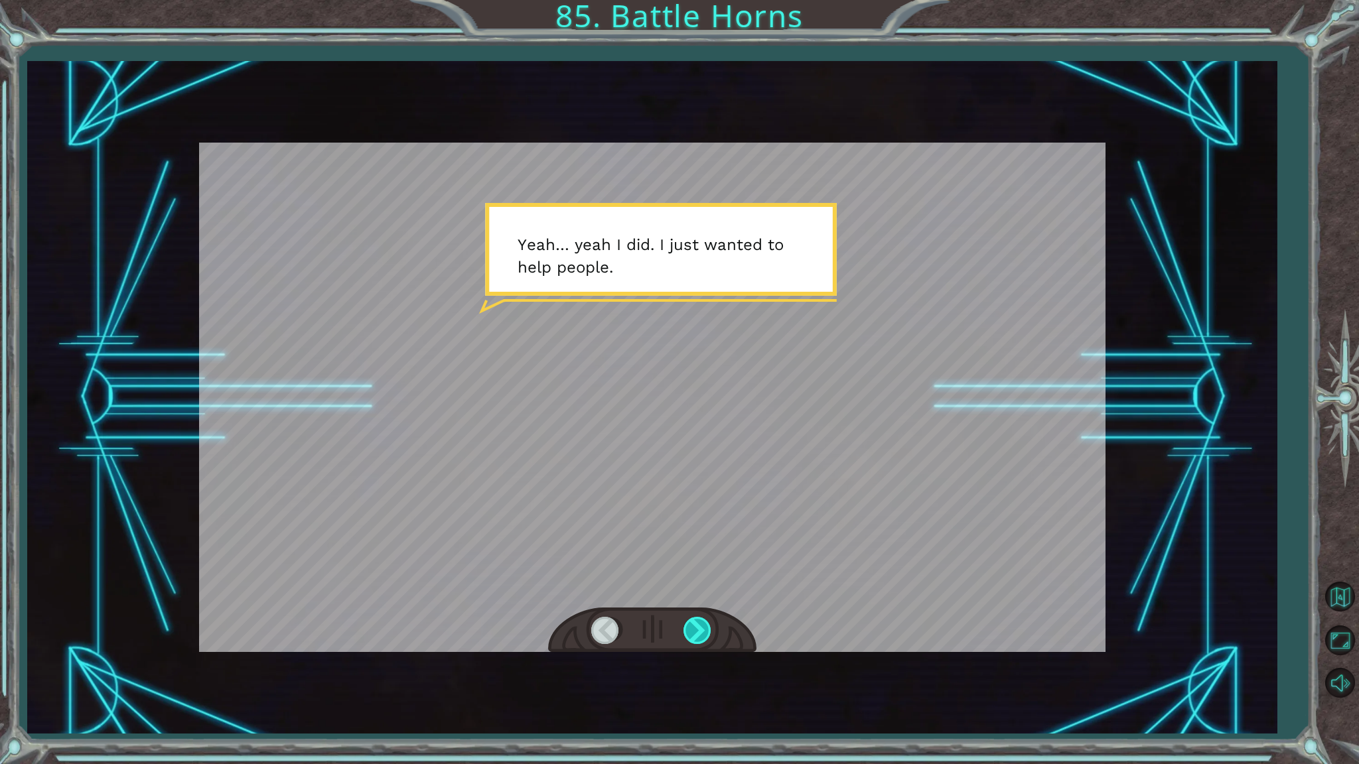
click at [685, 630] on div at bounding box center [698, 630] width 30 height 27
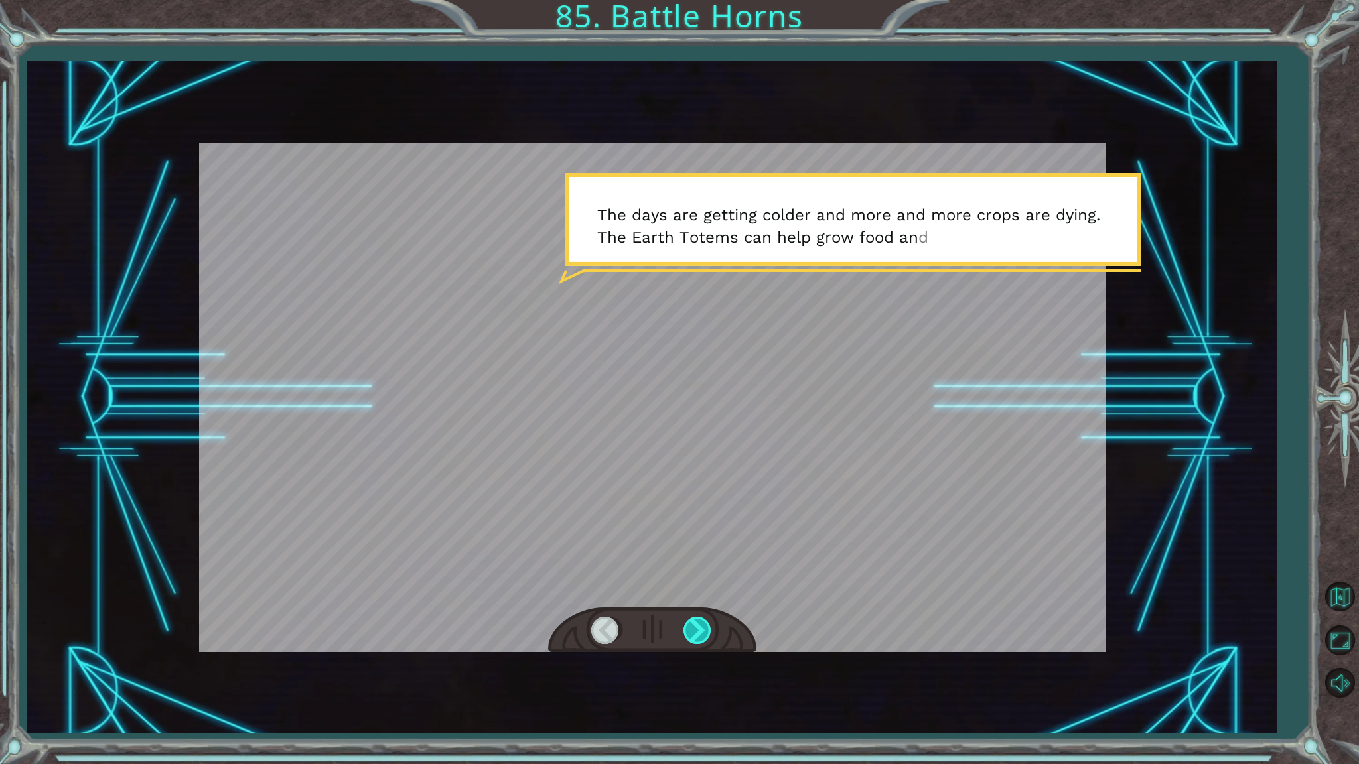
click at [685, 630] on div at bounding box center [698, 630] width 30 height 27
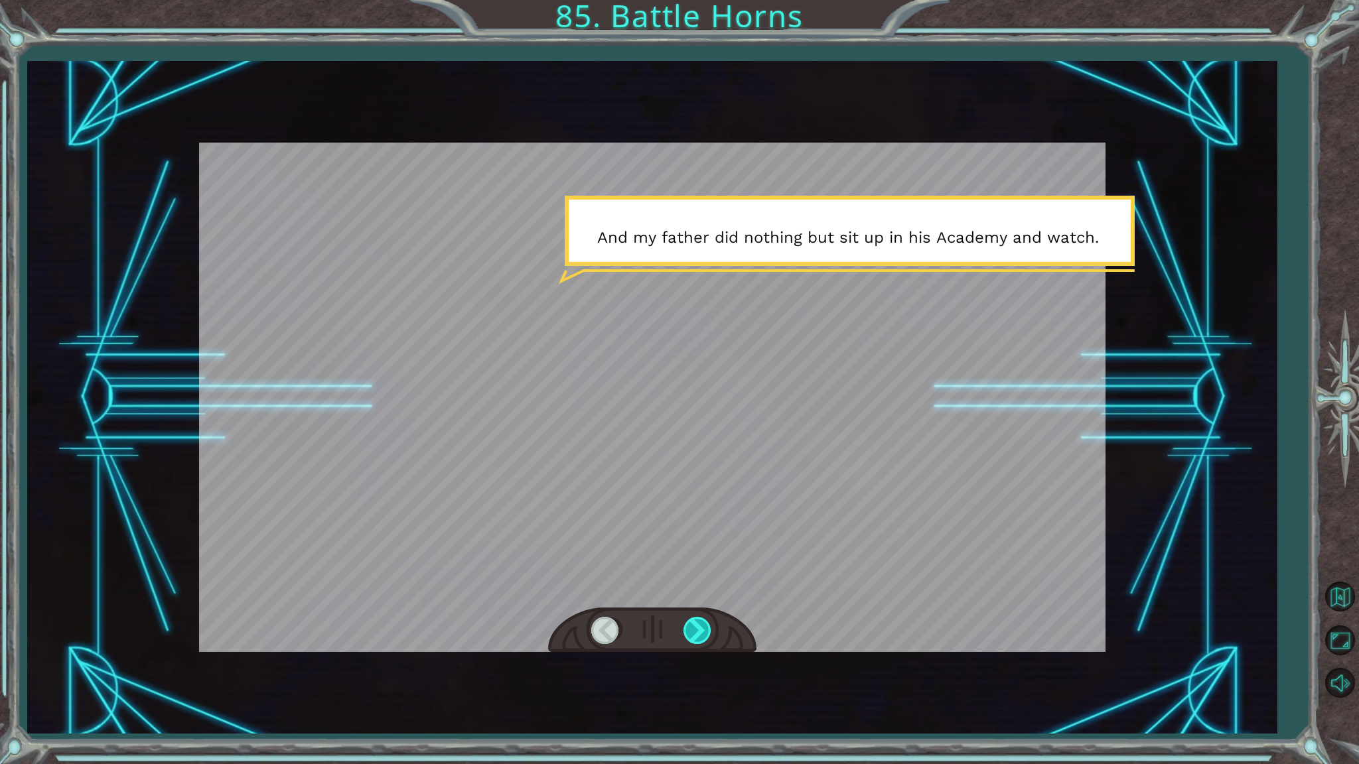
click at [685, 630] on div at bounding box center [698, 630] width 30 height 27
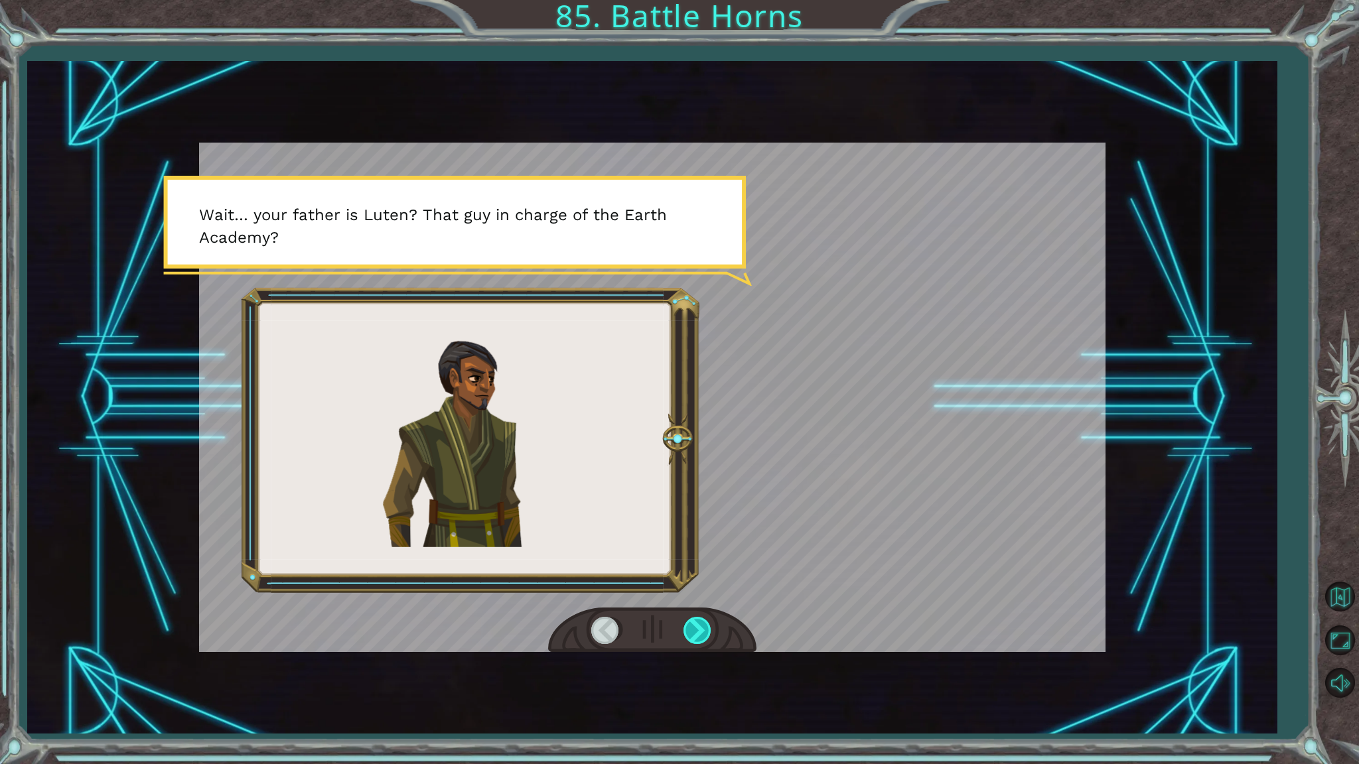
click at [685, 630] on div at bounding box center [698, 630] width 30 height 27
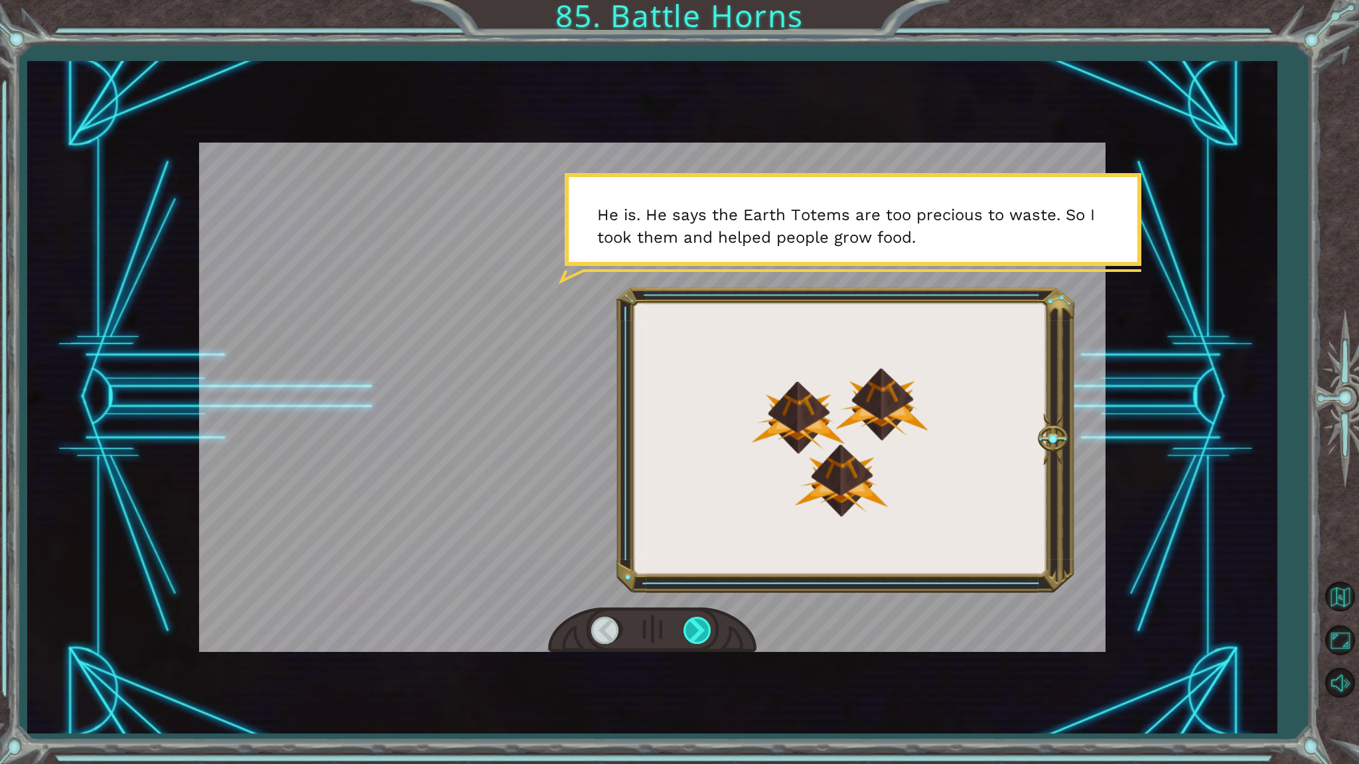
click at [685, 630] on div at bounding box center [698, 630] width 30 height 27
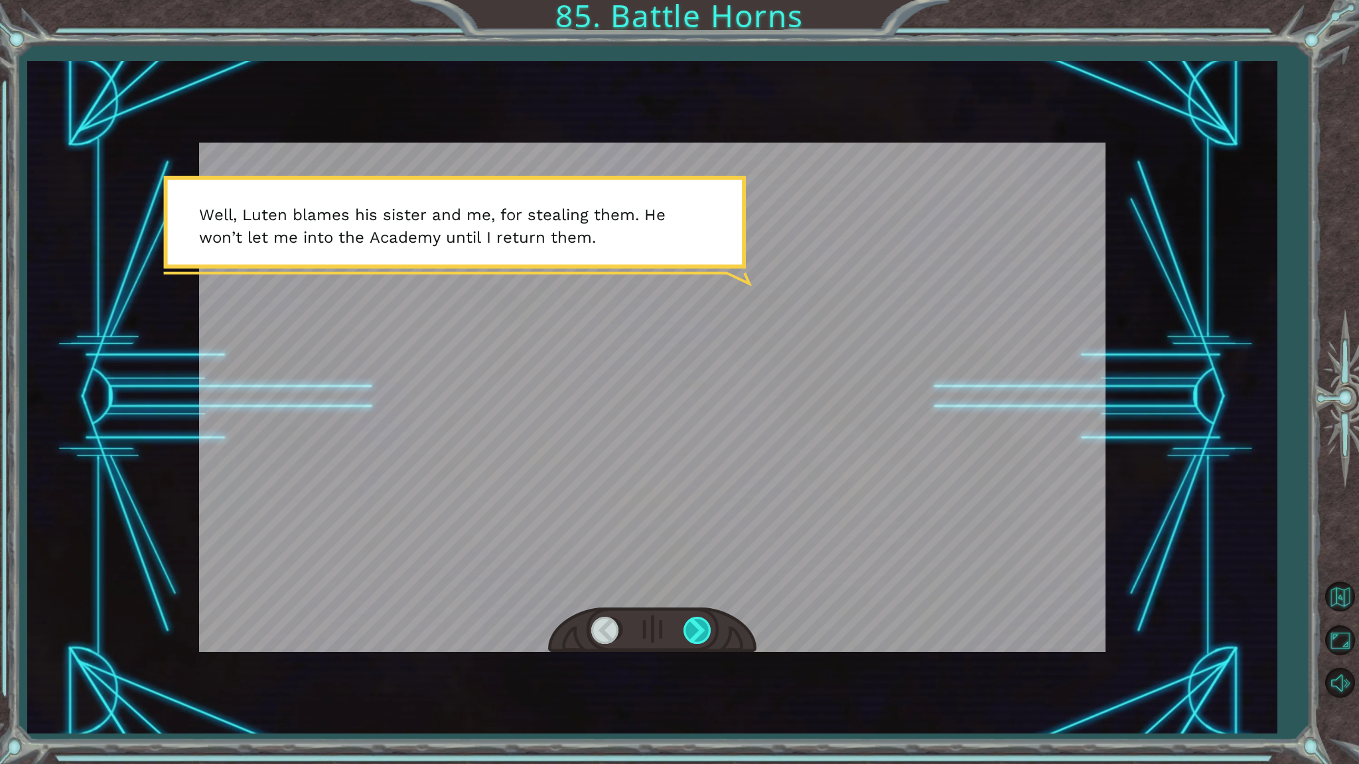
click at [685, 630] on div at bounding box center [698, 630] width 30 height 27
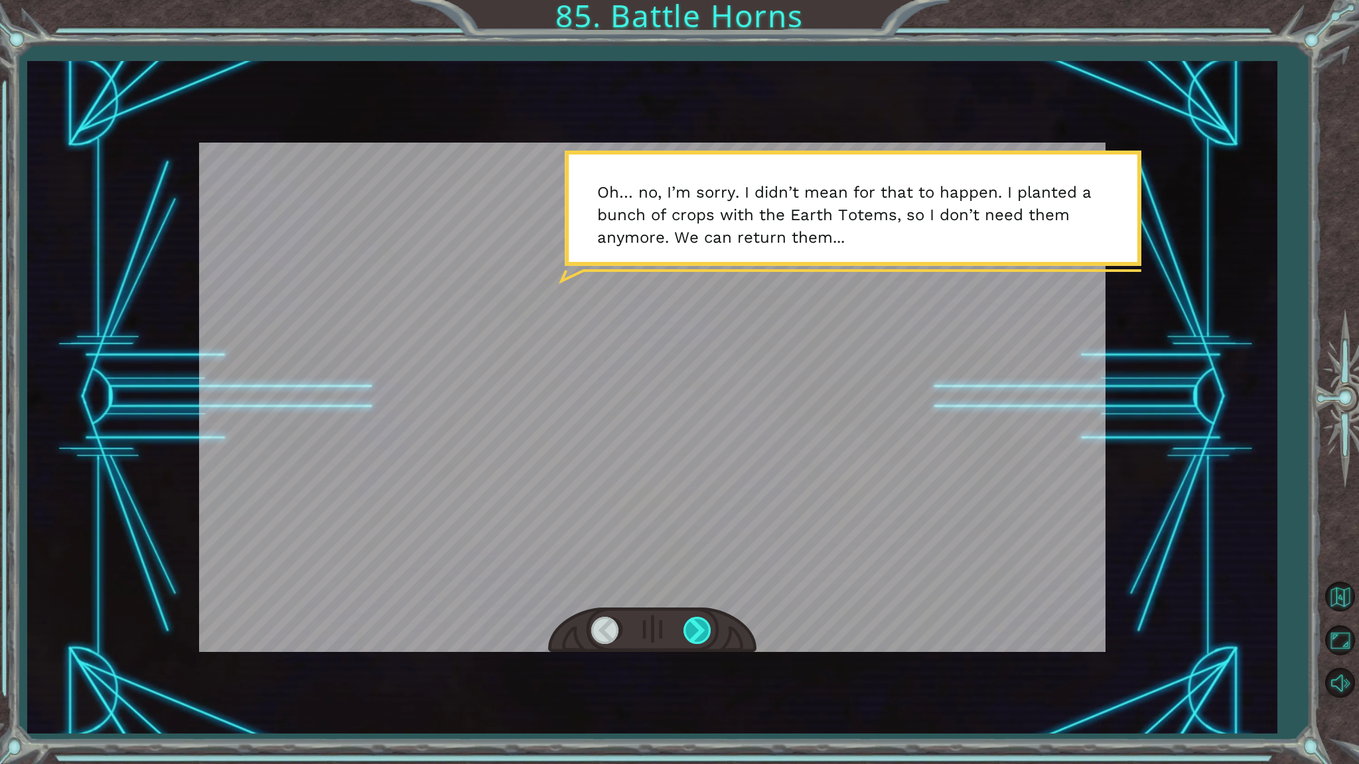
click at [685, 630] on div at bounding box center [698, 630] width 30 height 27
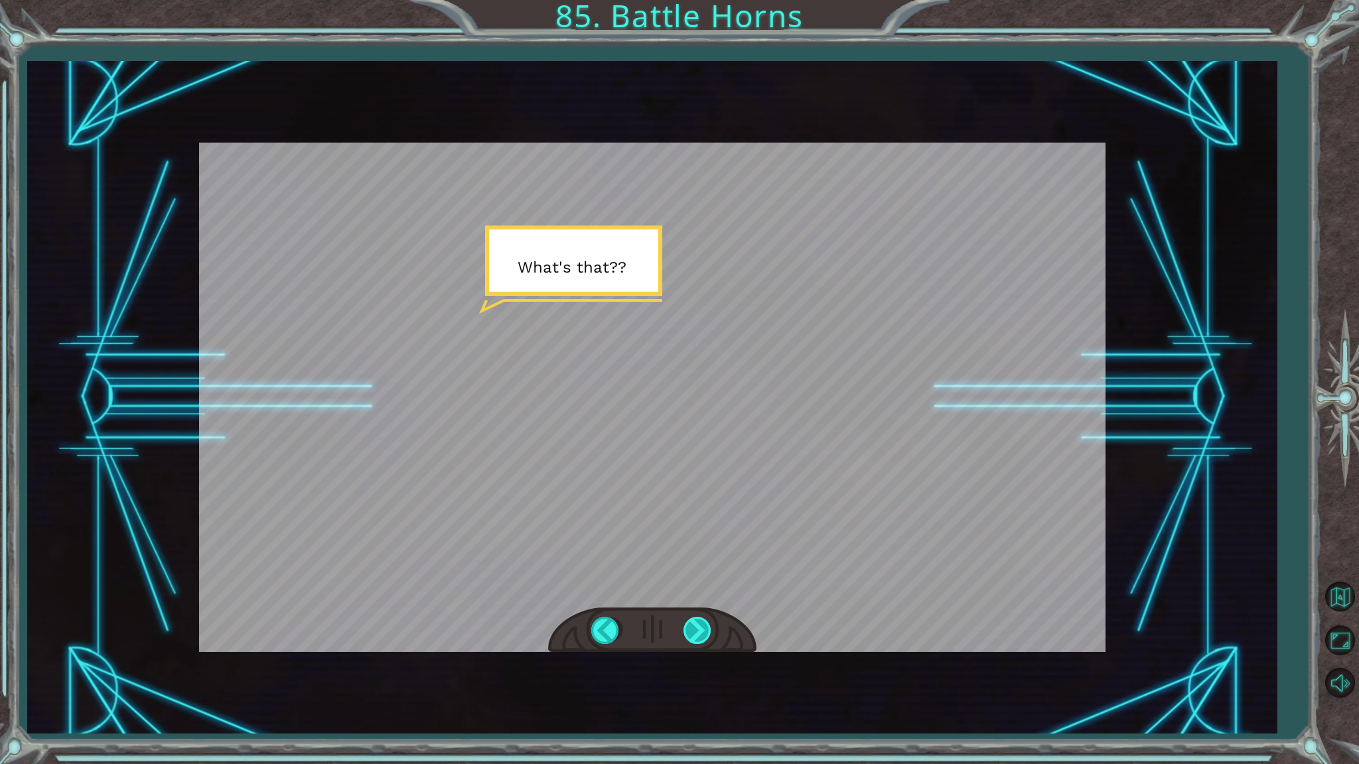
click at [685, 630] on div at bounding box center [698, 630] width 30 height 27
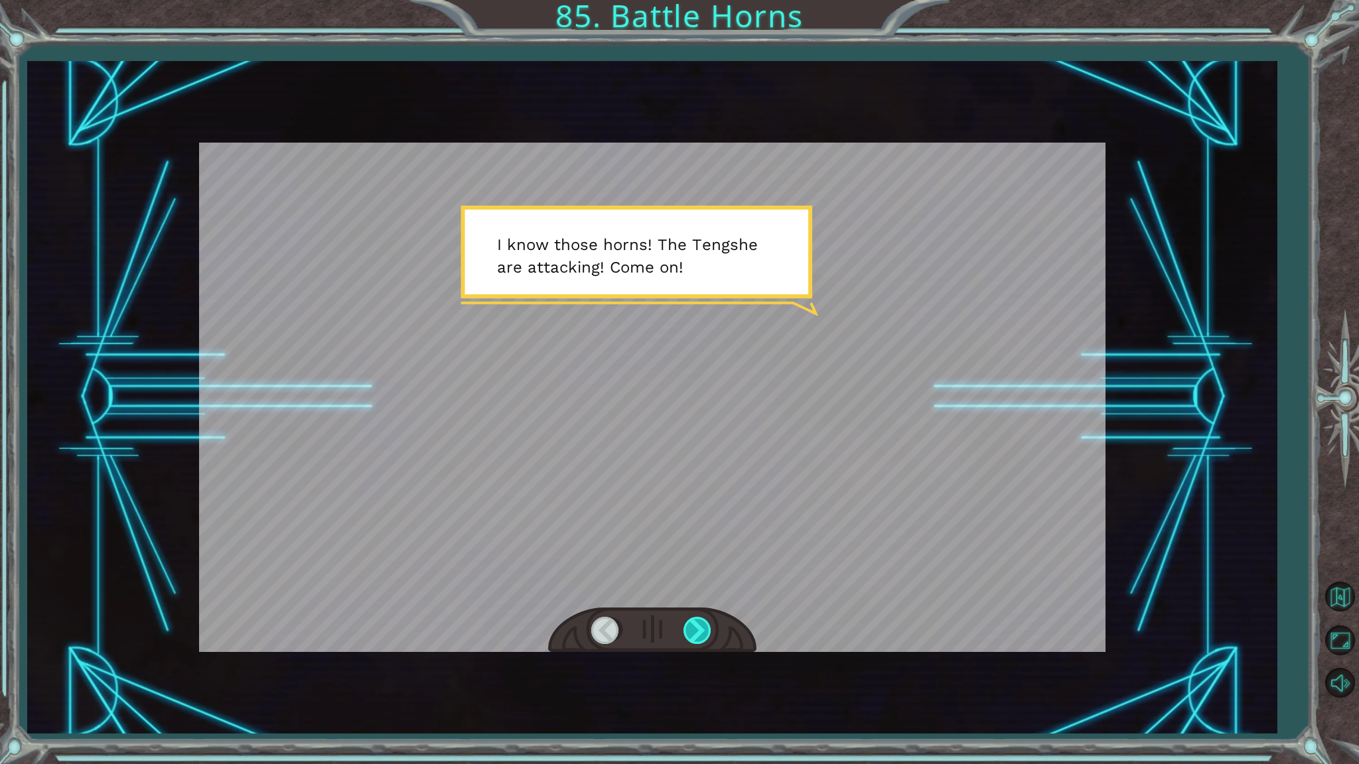
click at [685, 630] on div at bounding box center [698, 630] width 30 height 27
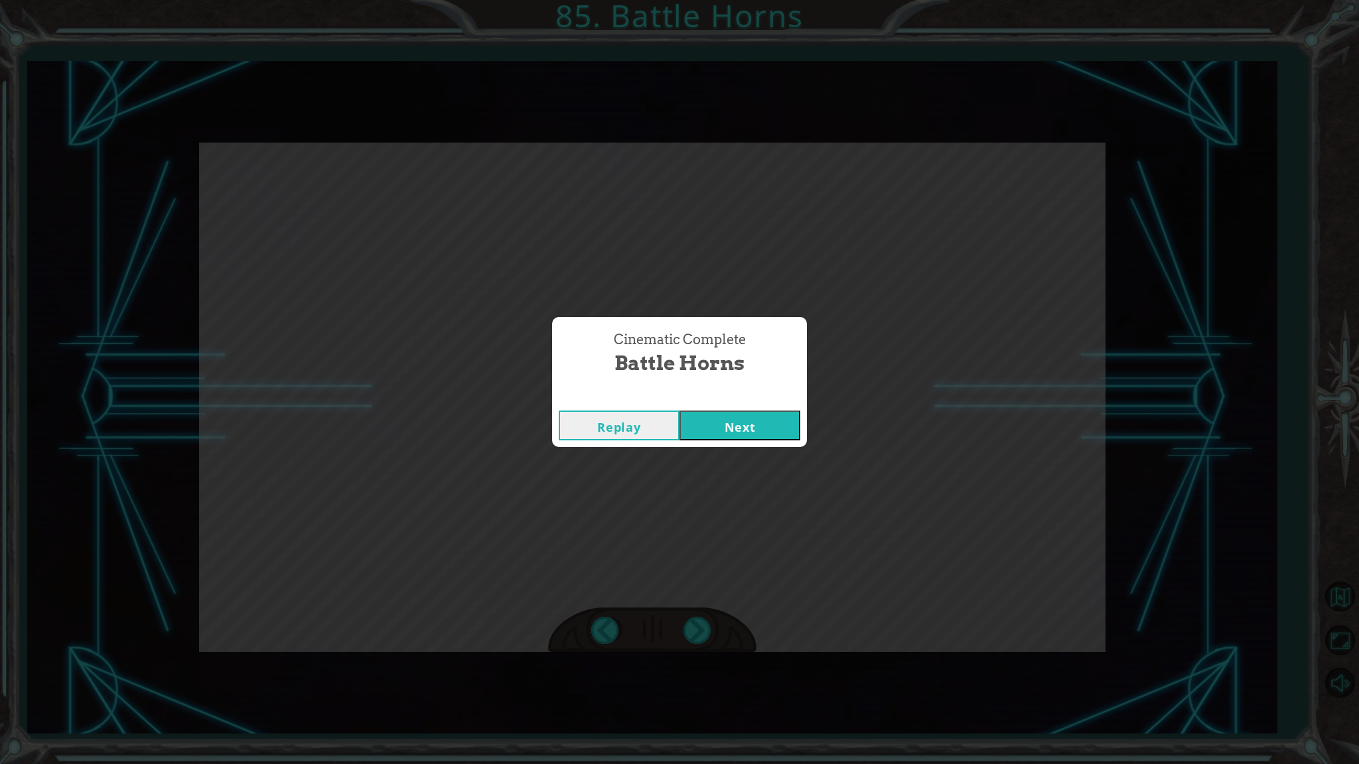
click at [785, 427] on button "Next" at bounding box center [739, 426] width 121 height 30
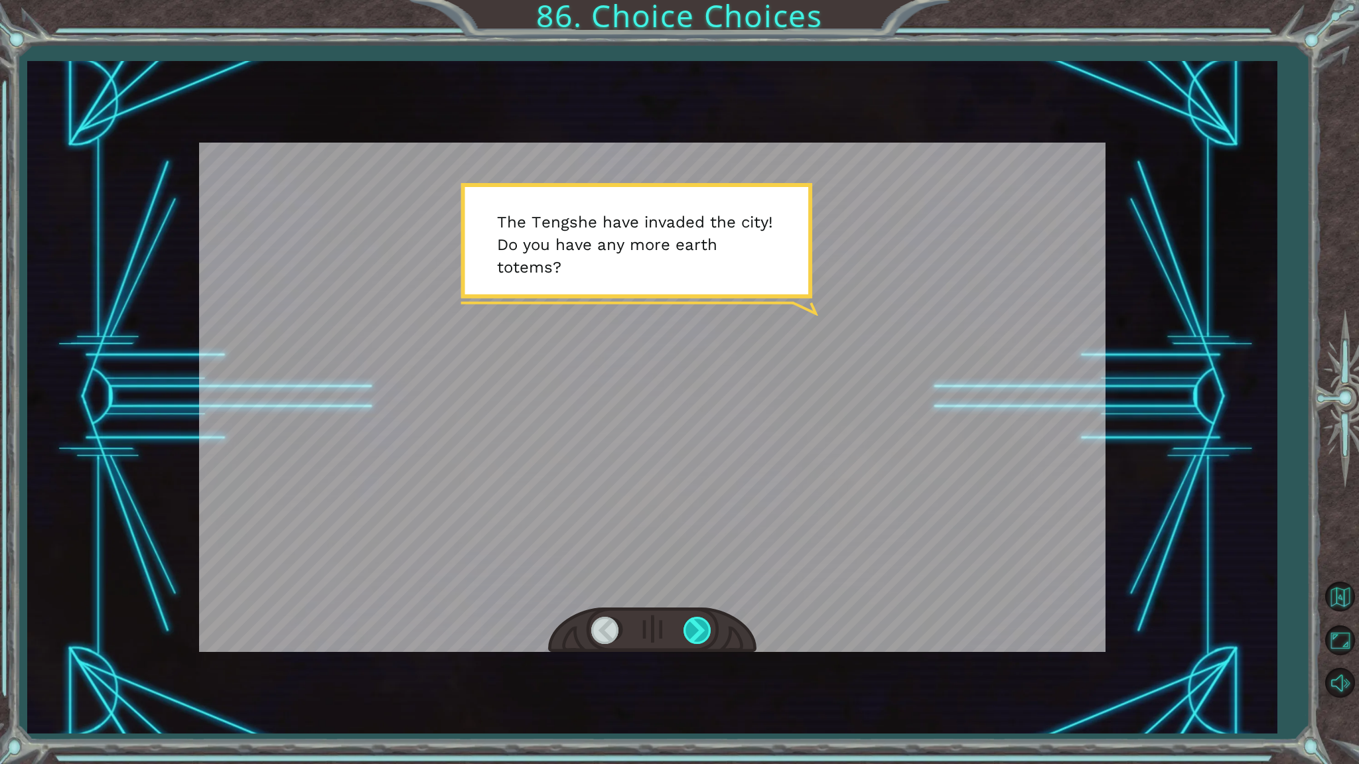
click at [700, 635] on div at bounding box center [698, 630] width 30 height 27
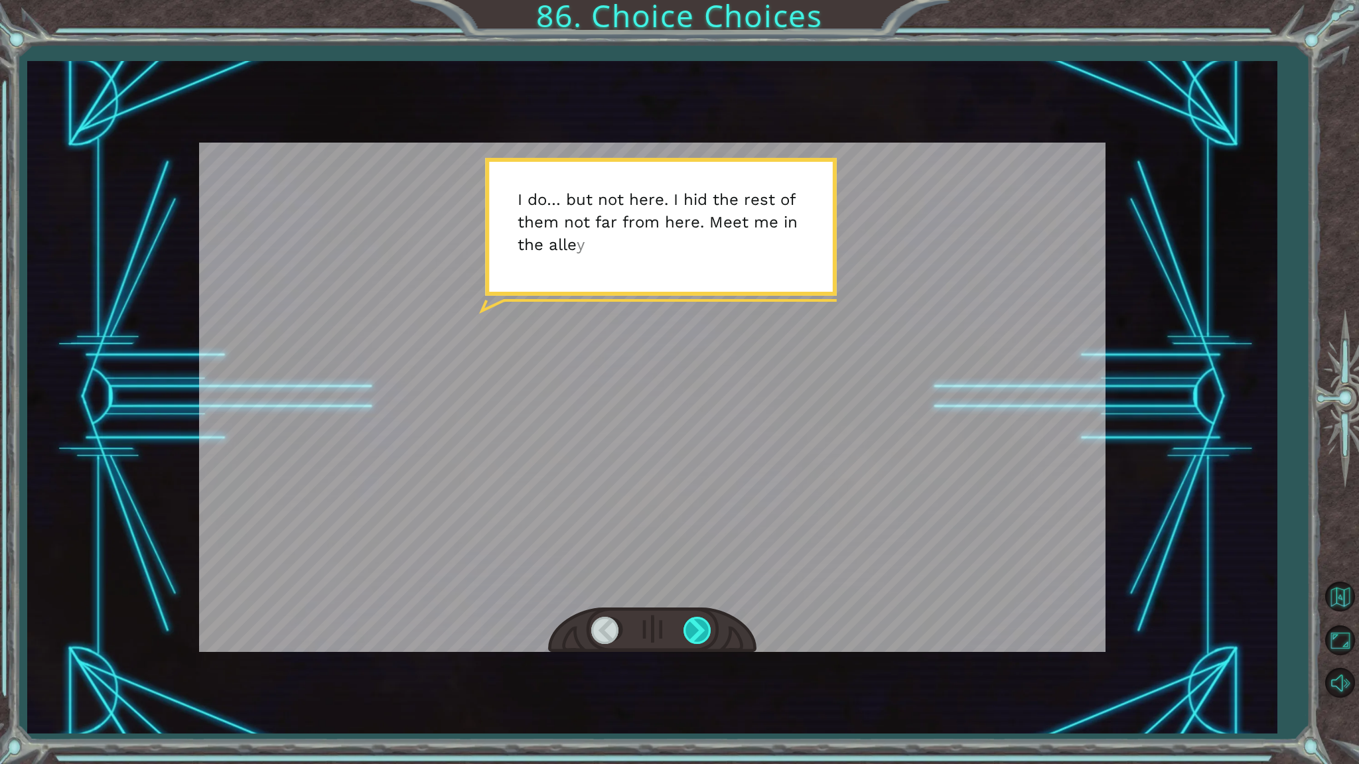
click at [700, 635] on div at bounding box center [698, 630] width 30 height 27
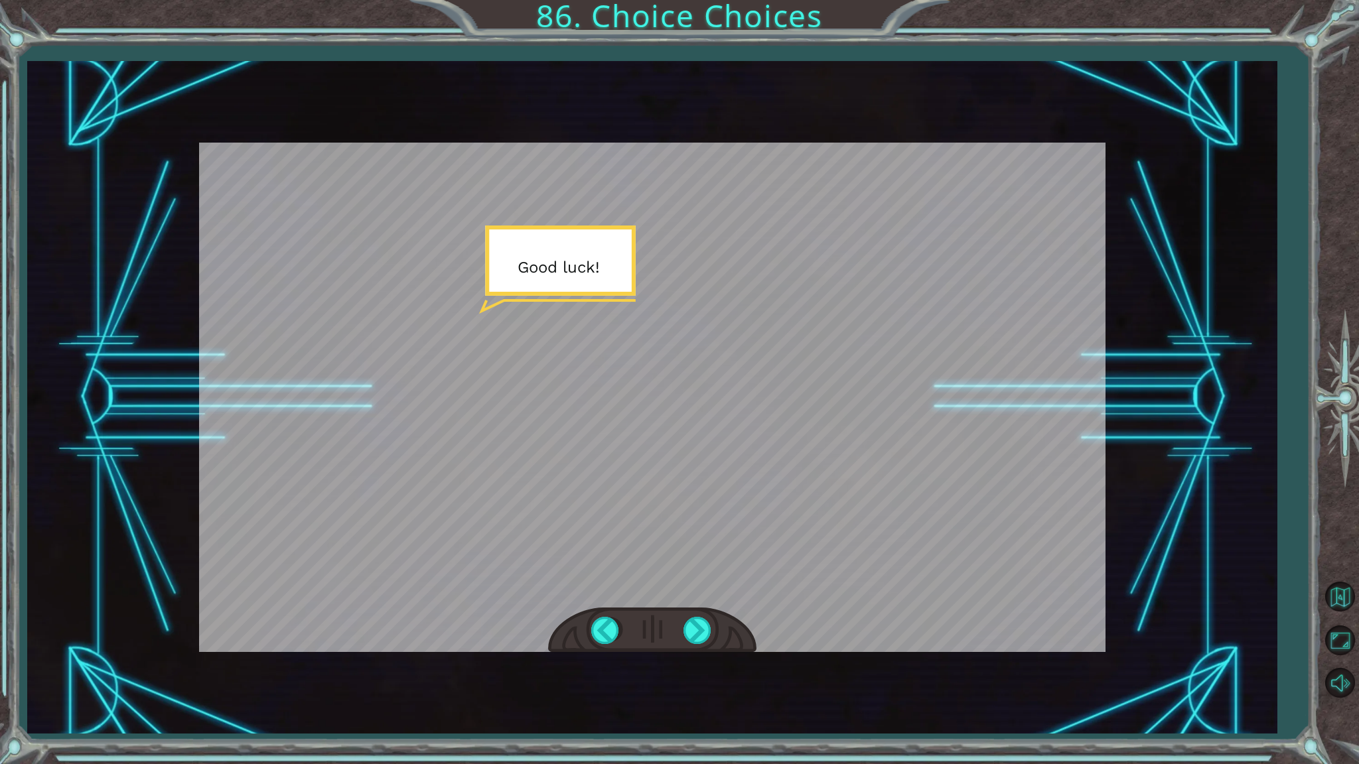
click at [707, 651] on div at bounding box center [652, 631] width 208 height 46
click at [705, 634] on div at bounding box center [698, 630] width 30 height 27
click at [698, 634] on div at bounding box center [698, 630] width 30 height 27
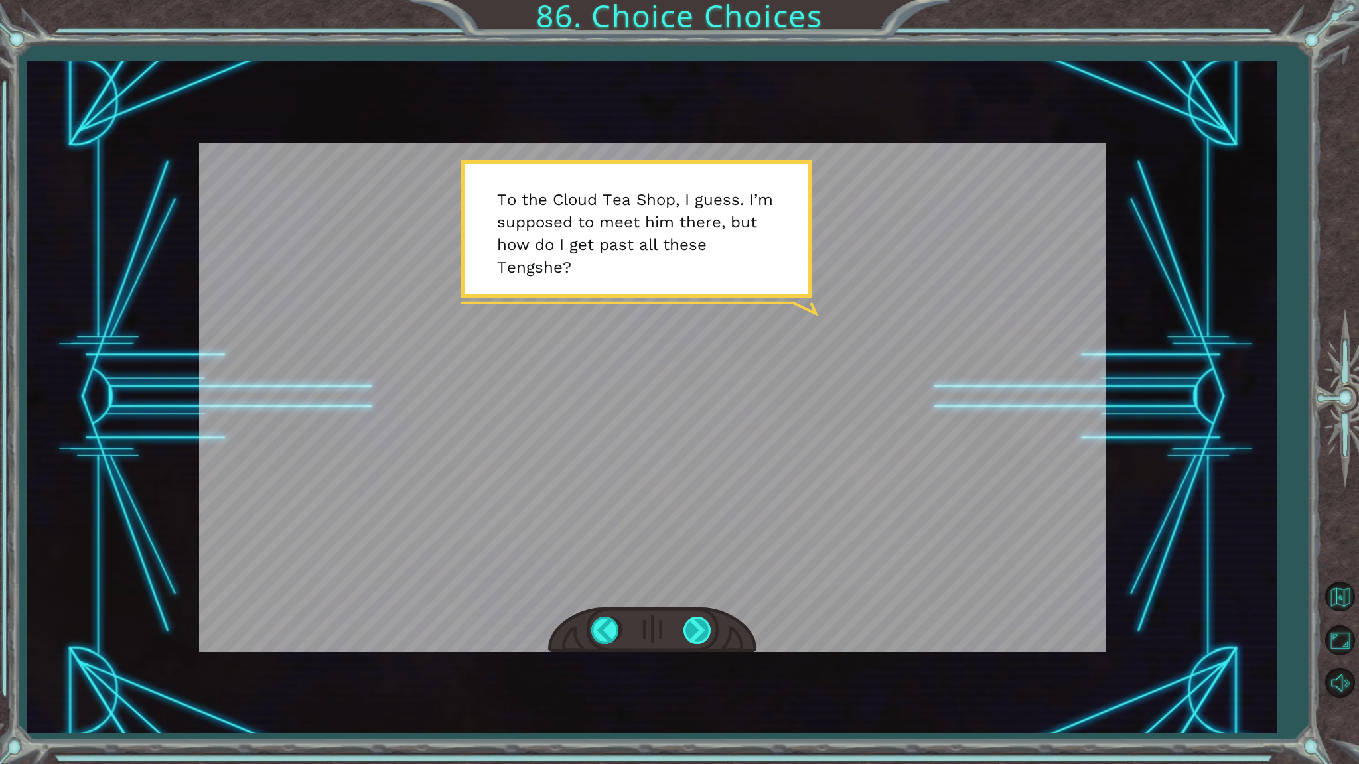
click at [684, 640] on div at bounding box center [698, 630] width 30 height 27
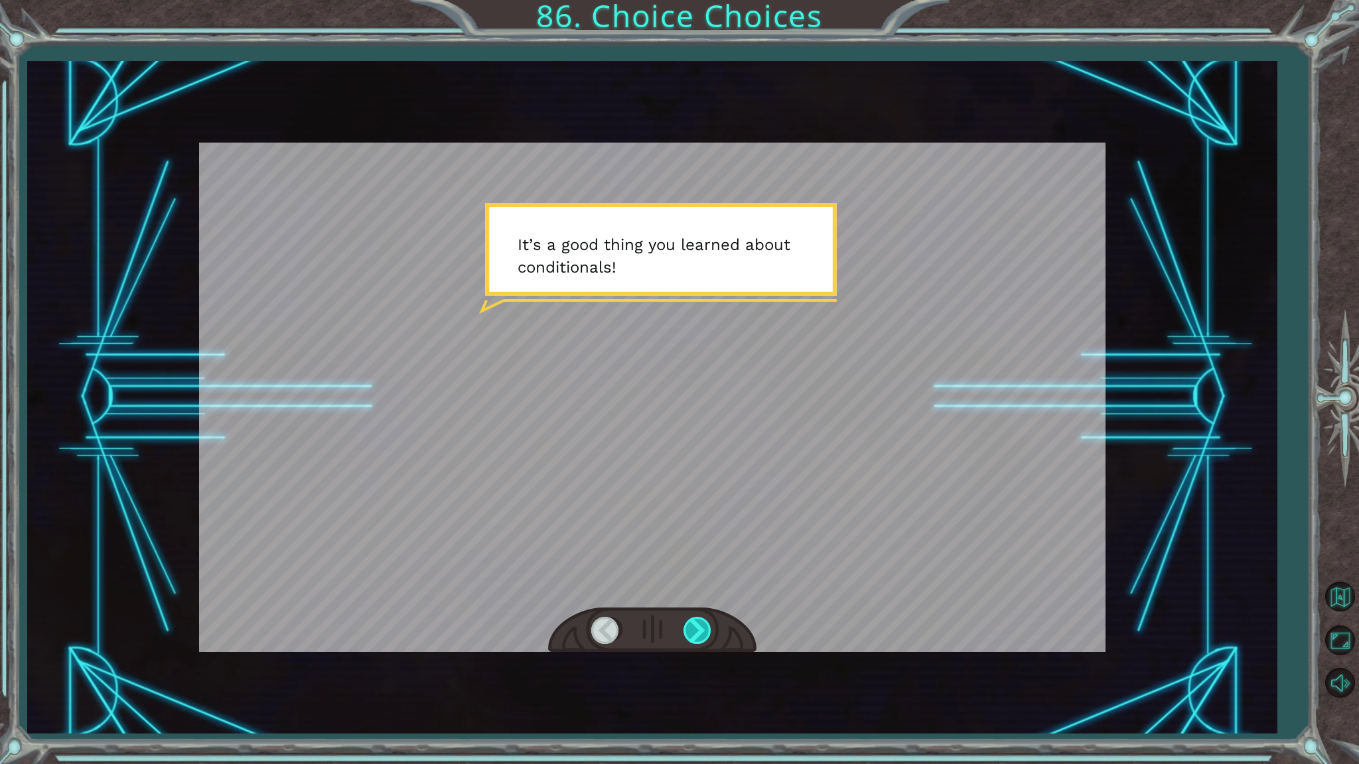
click at [693, 634] on div at bounding box center [698, 630] width 30 height 27
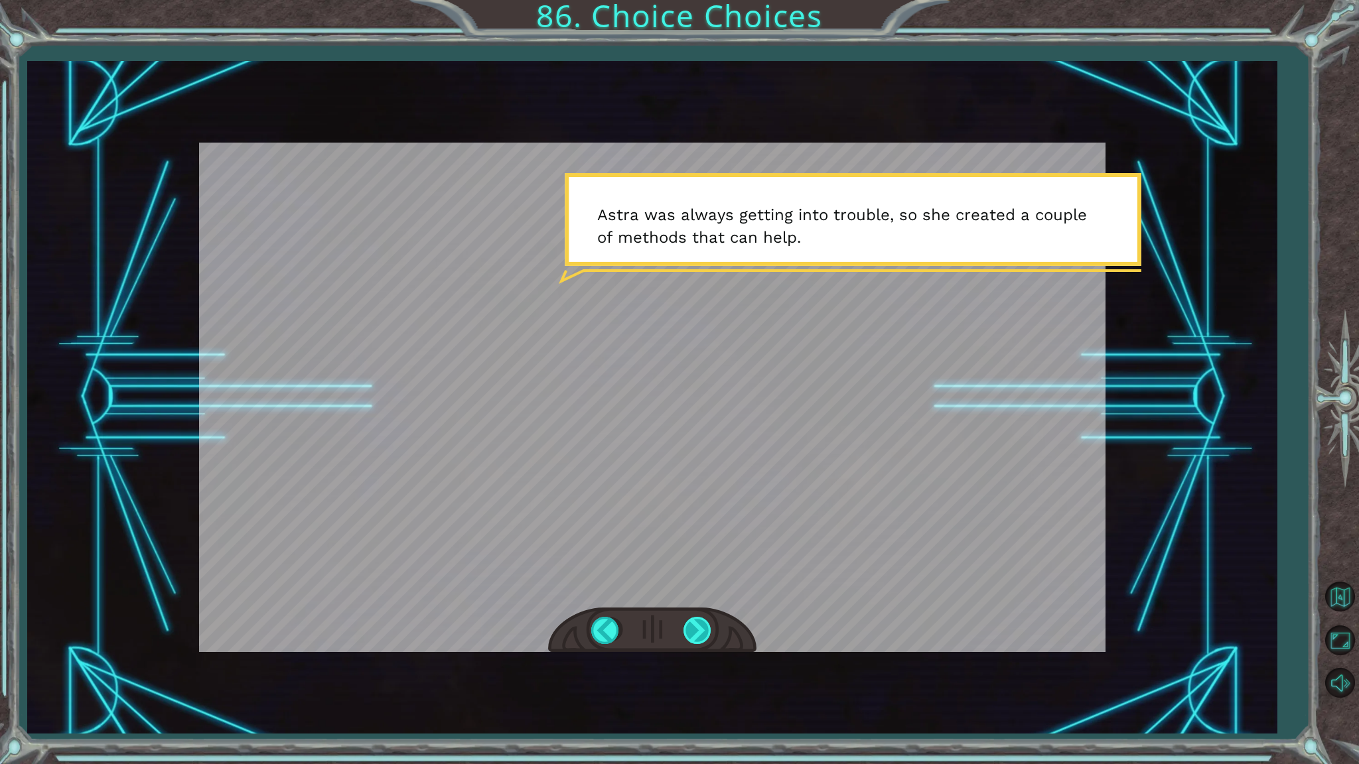
click at [693, 634] on div at bounding box center [698, 630] width 30 height 27
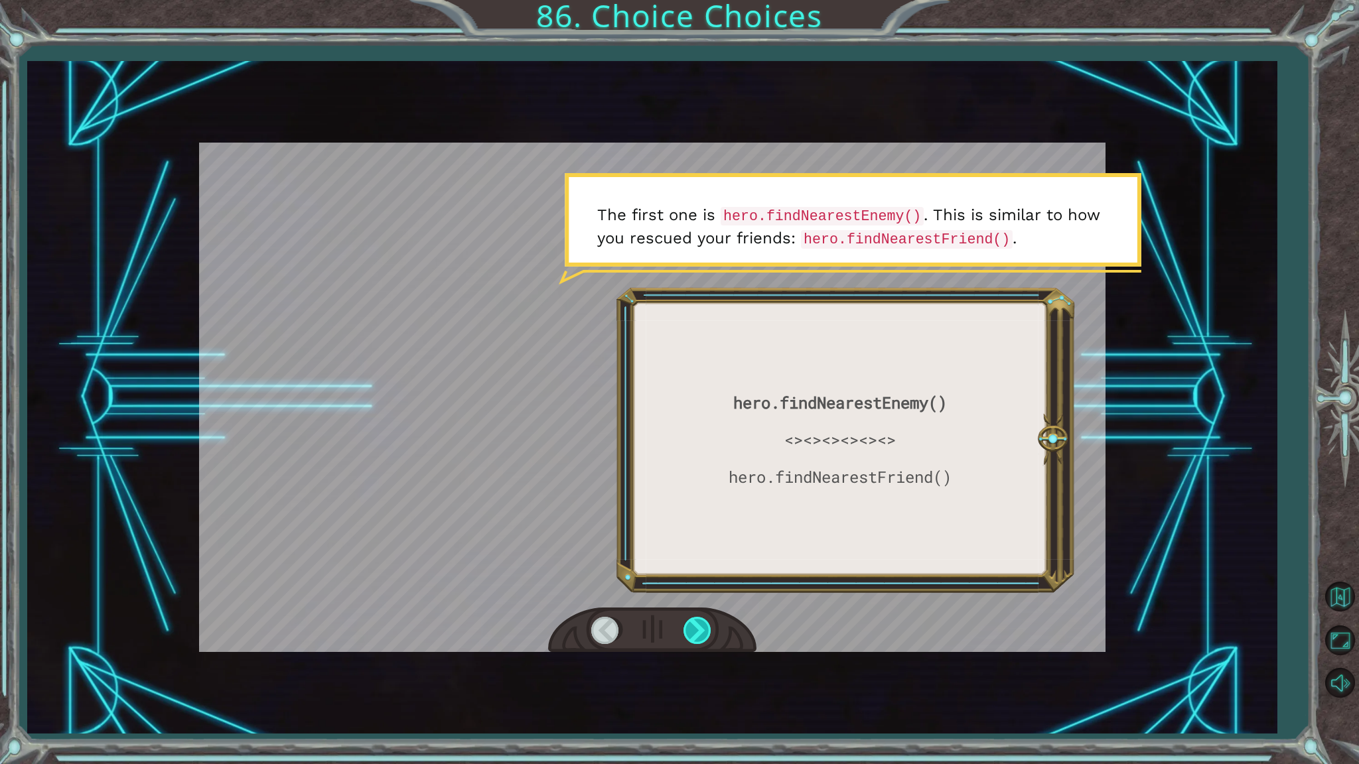
click at [690, 634] on div at bounding box center [698, 630] width 30 height 27
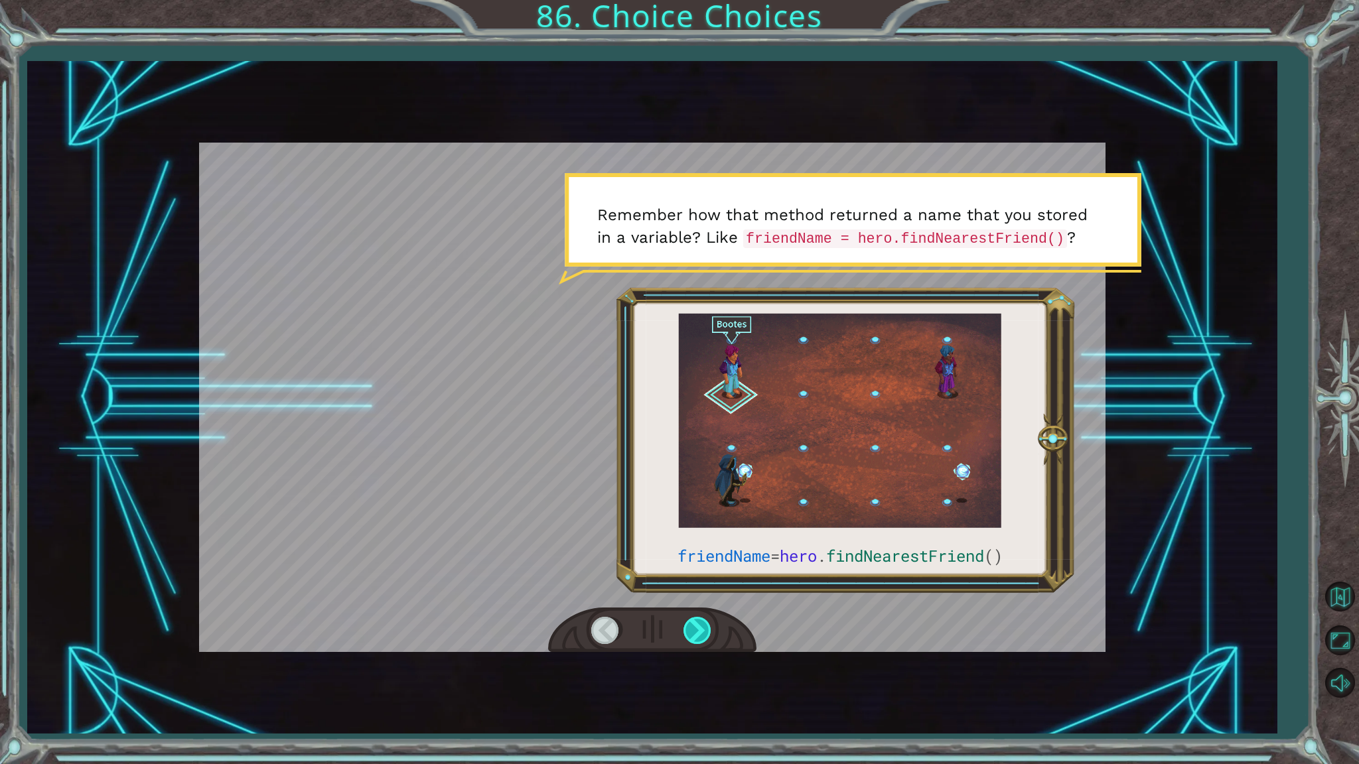
click at [690, 634] on div at bounding box center [698, 630] width 30 height 27
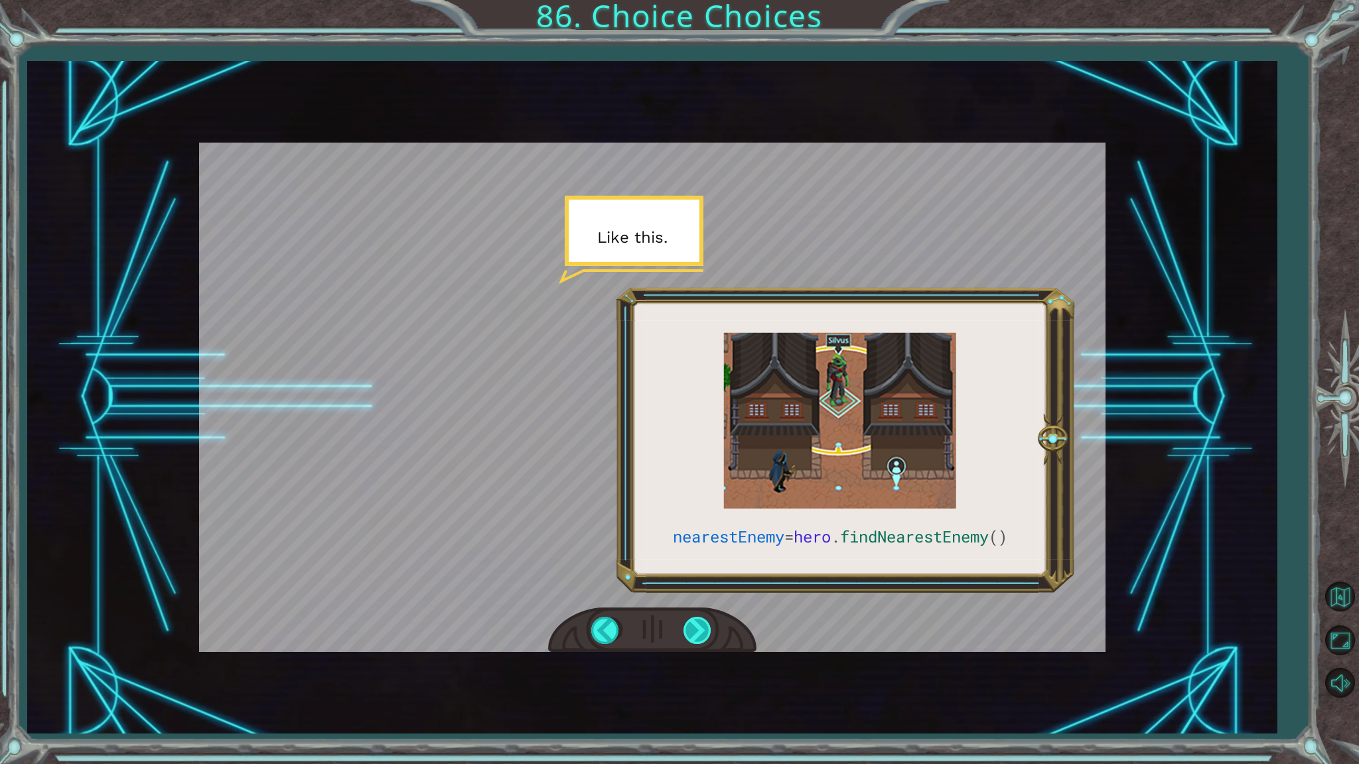
click at [690, 634] on div at bounding box center [698, 630] width 30 height 27
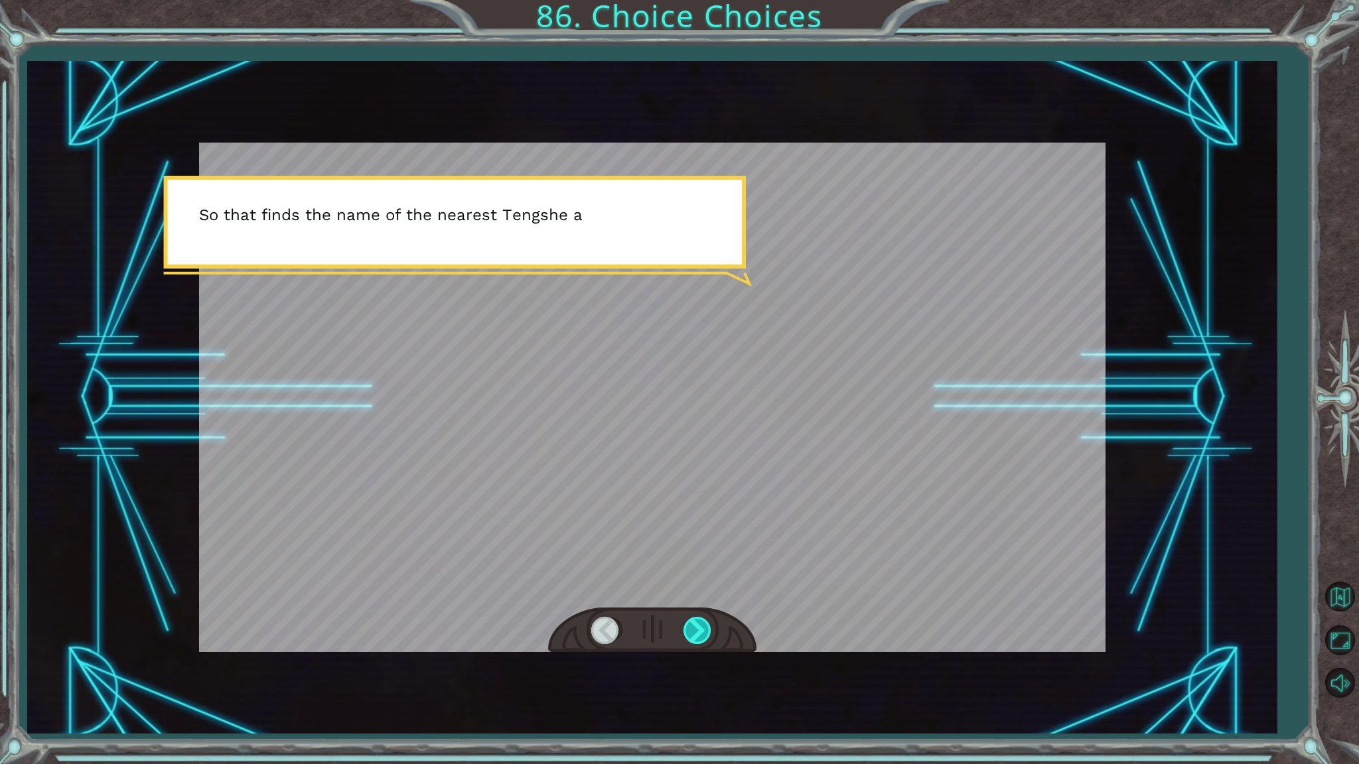
click at [690, 634] on div at bounding box center [698, 630] width 30 height 27
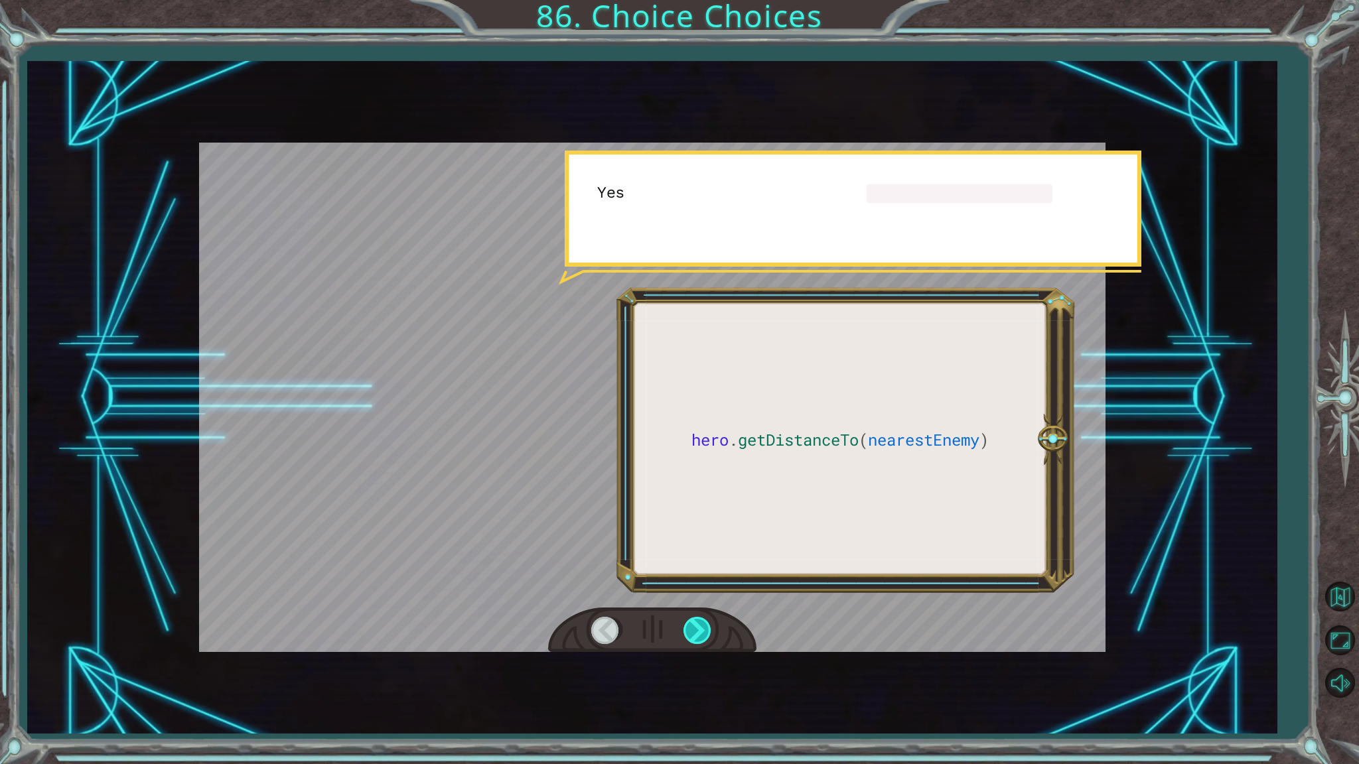
click at [690, 634] on div at bounding box center [698, 630] width 30 height 27
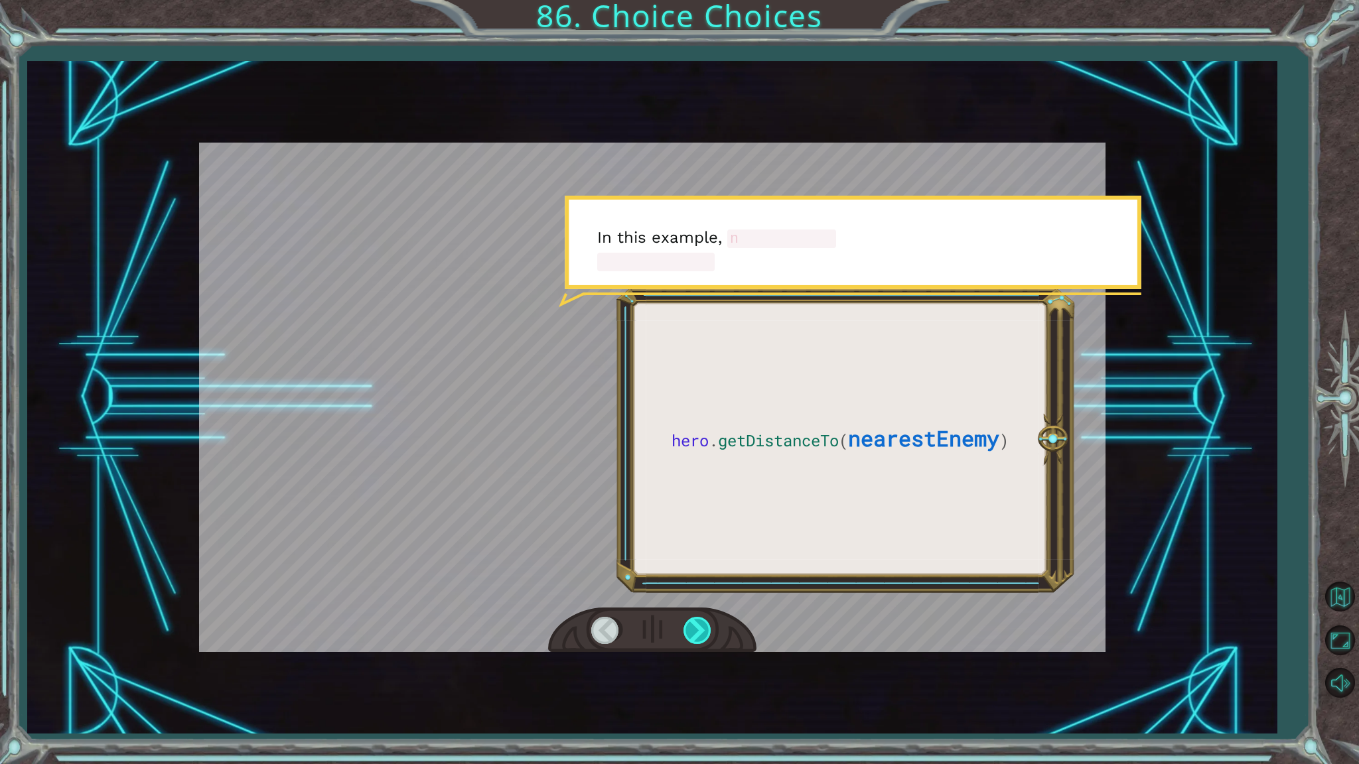
click at [690, 634] on div at bounding box center [698, 630] width 30 height 27
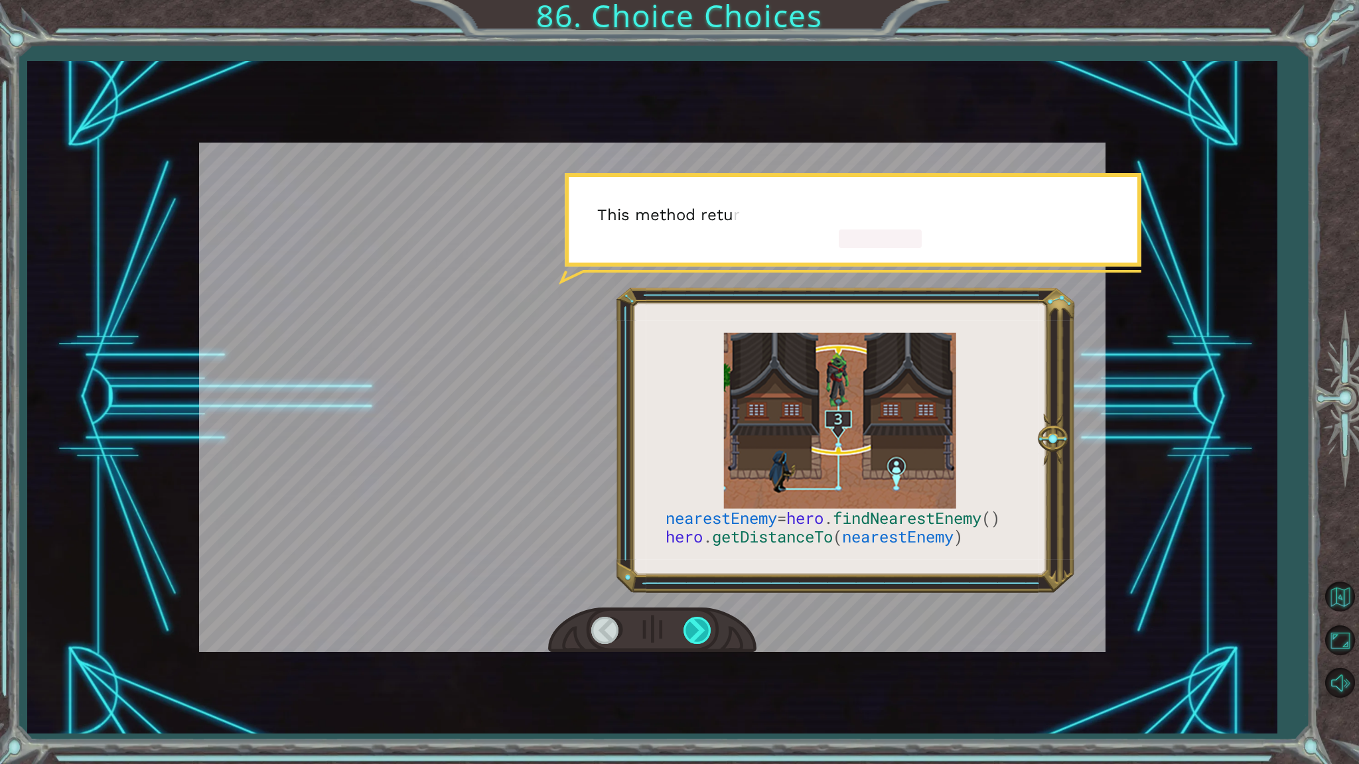
click at [690, 634] on div at bounding box center [698, 630] width 30 height 27
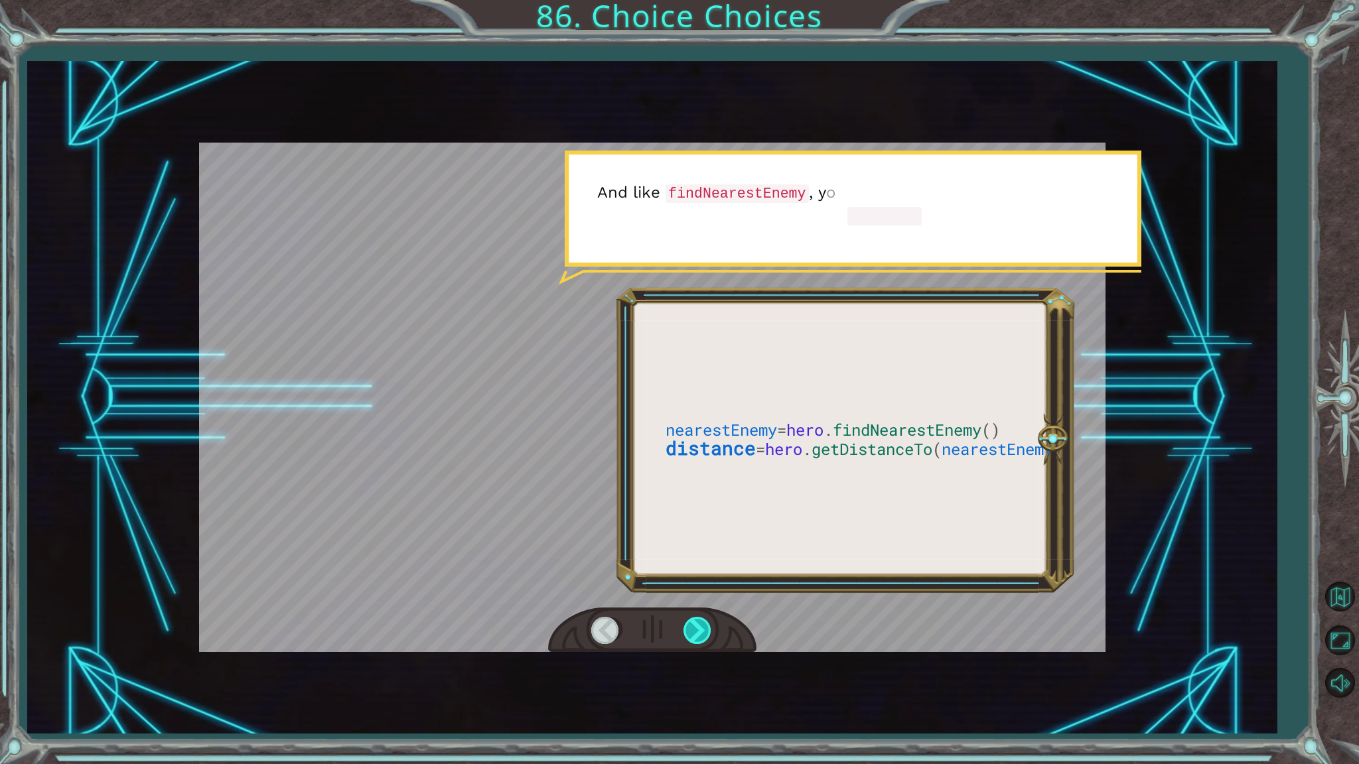
click at [690, 634] on div at bounding box center [698, 630] width 30 height 27
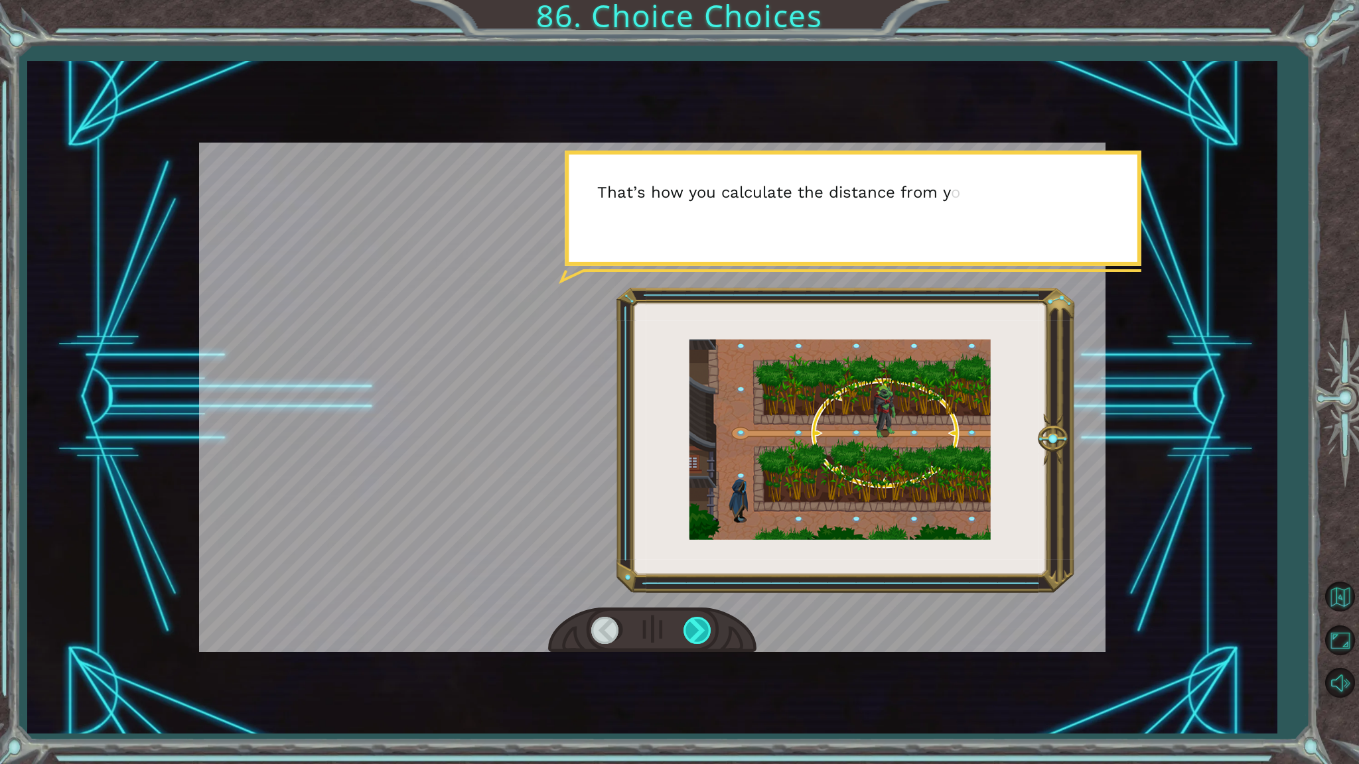
click at [690, 634] on div at bounding box center [698, 630] width 30 height 27
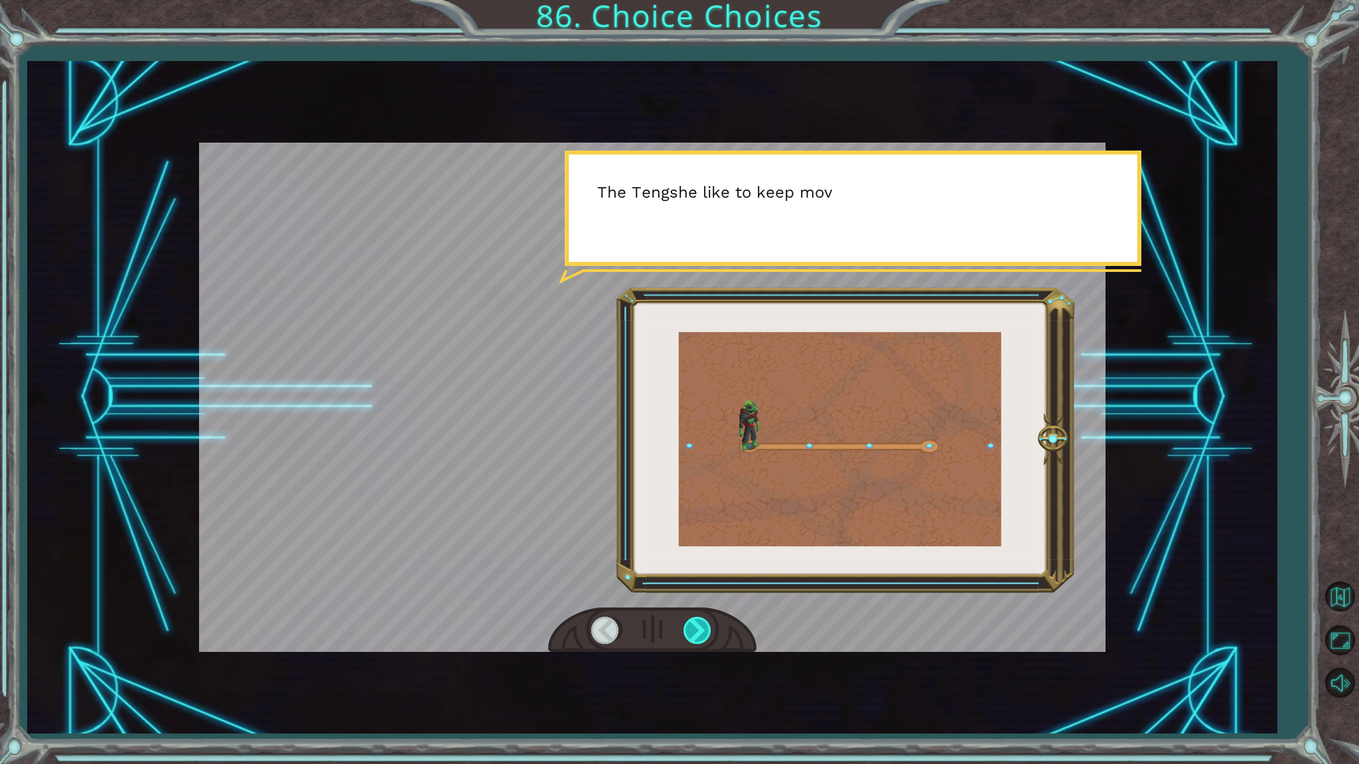
click at [690, 634] on div at bounding box center [698, 630] width 30 height 27
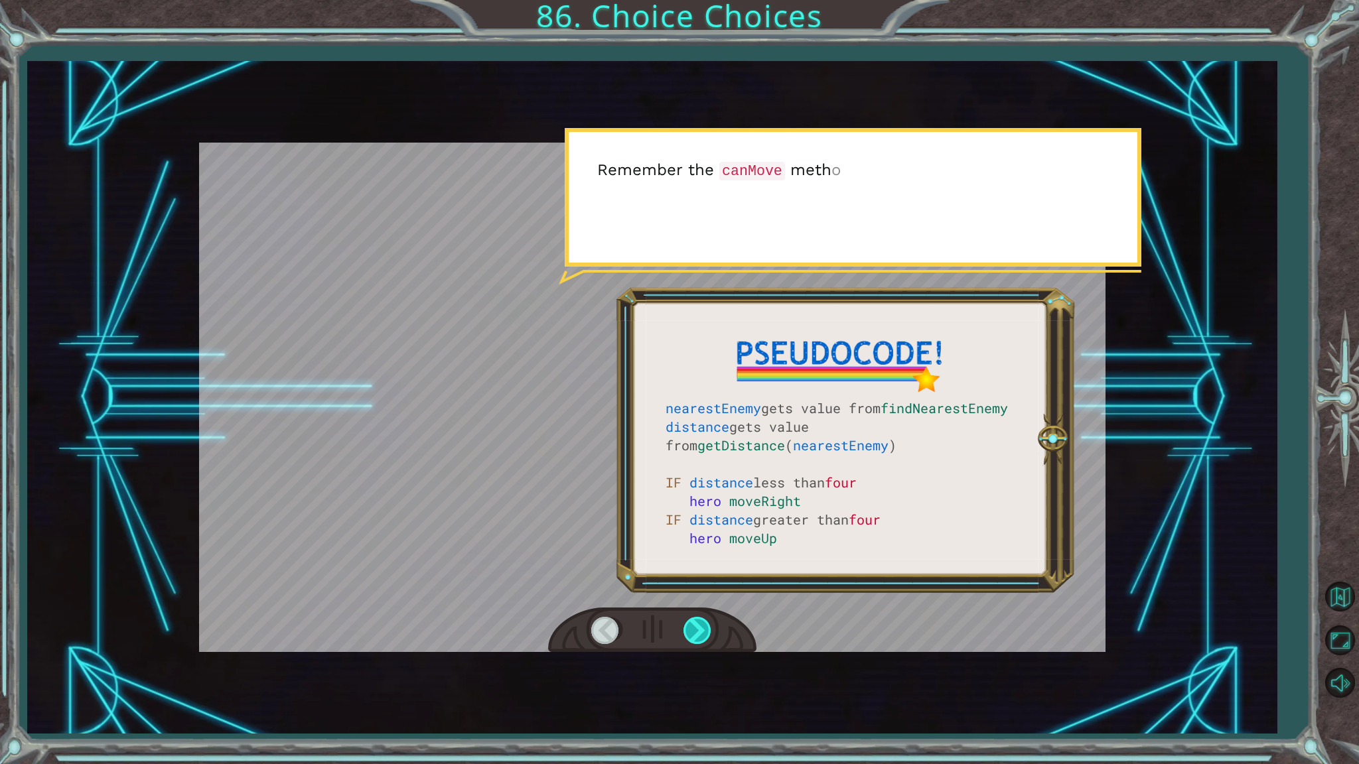
click at [690, 634] on div at bounding box center [698, 630] width 30 height 27
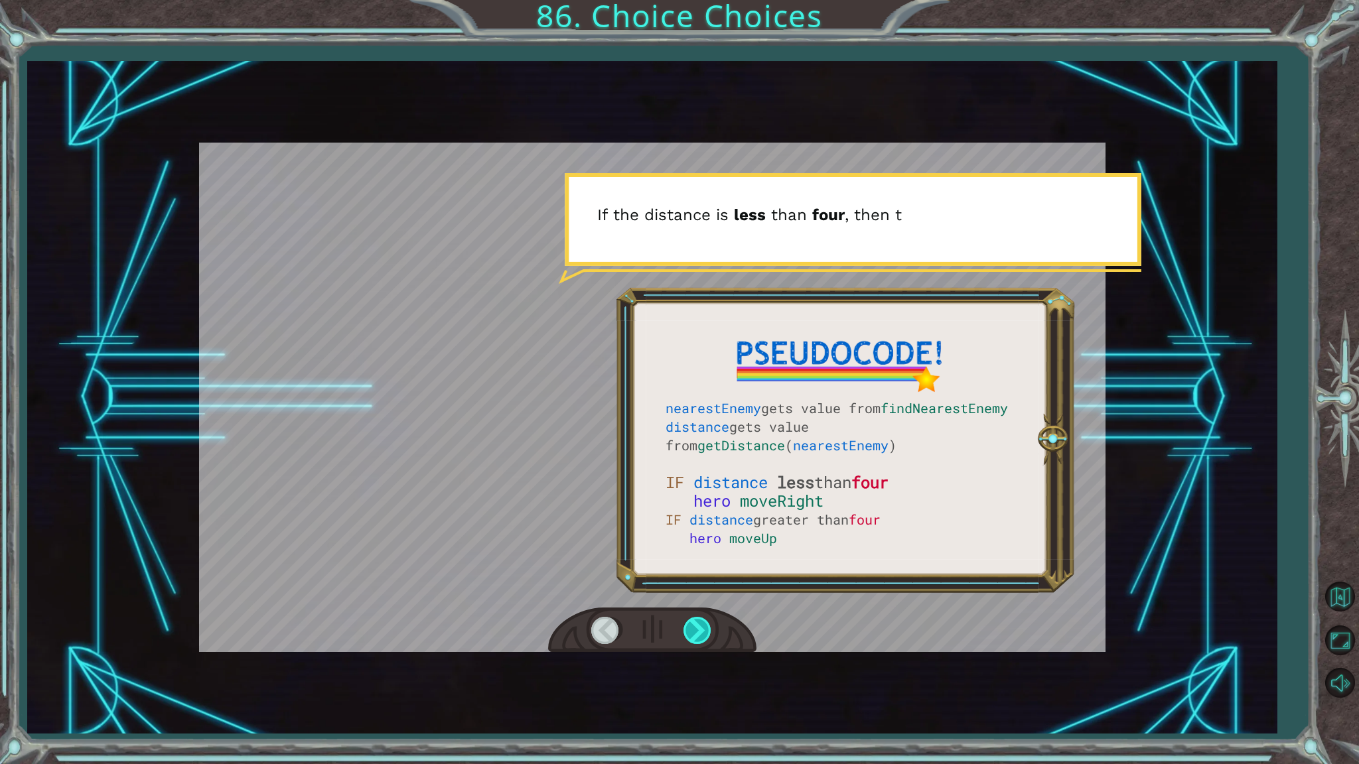
click at [690, 634] on div at bounding box center [698, 630] width 30 height 27
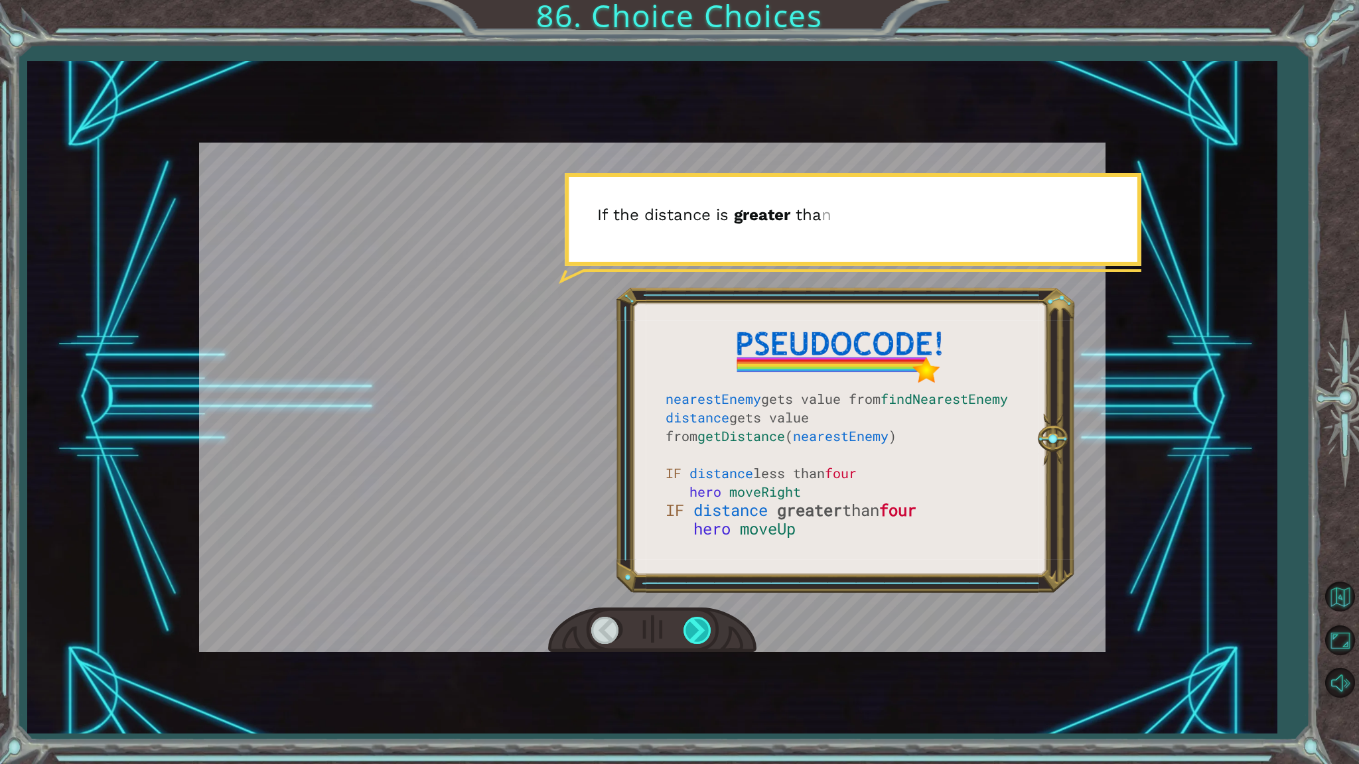
click at [690, 634] on div at bounding box center [698, 630] width 30 height 27
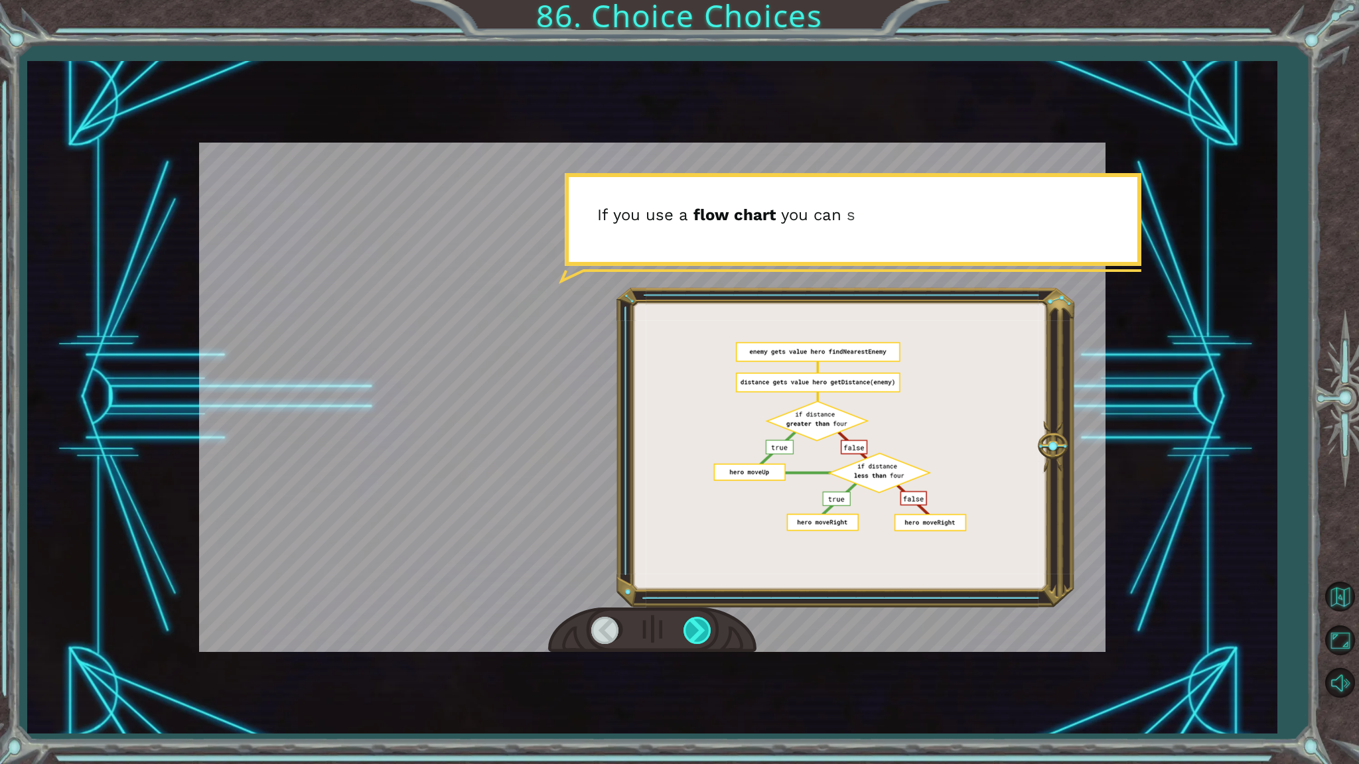
click at [690, 634] on div at bounding box center [698, 630] width 30 height 27
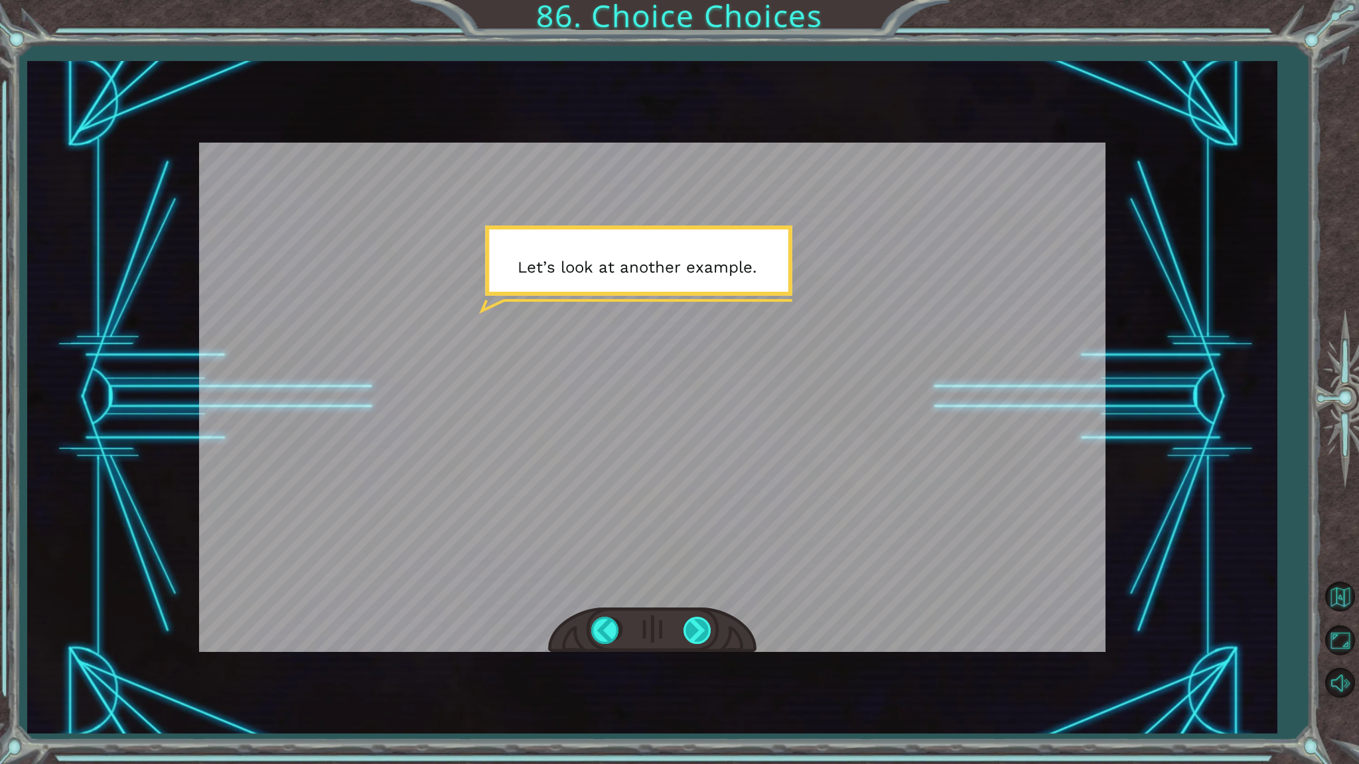
click at [690, 634] on div at bounding box center [698, 630] width 30 height 27
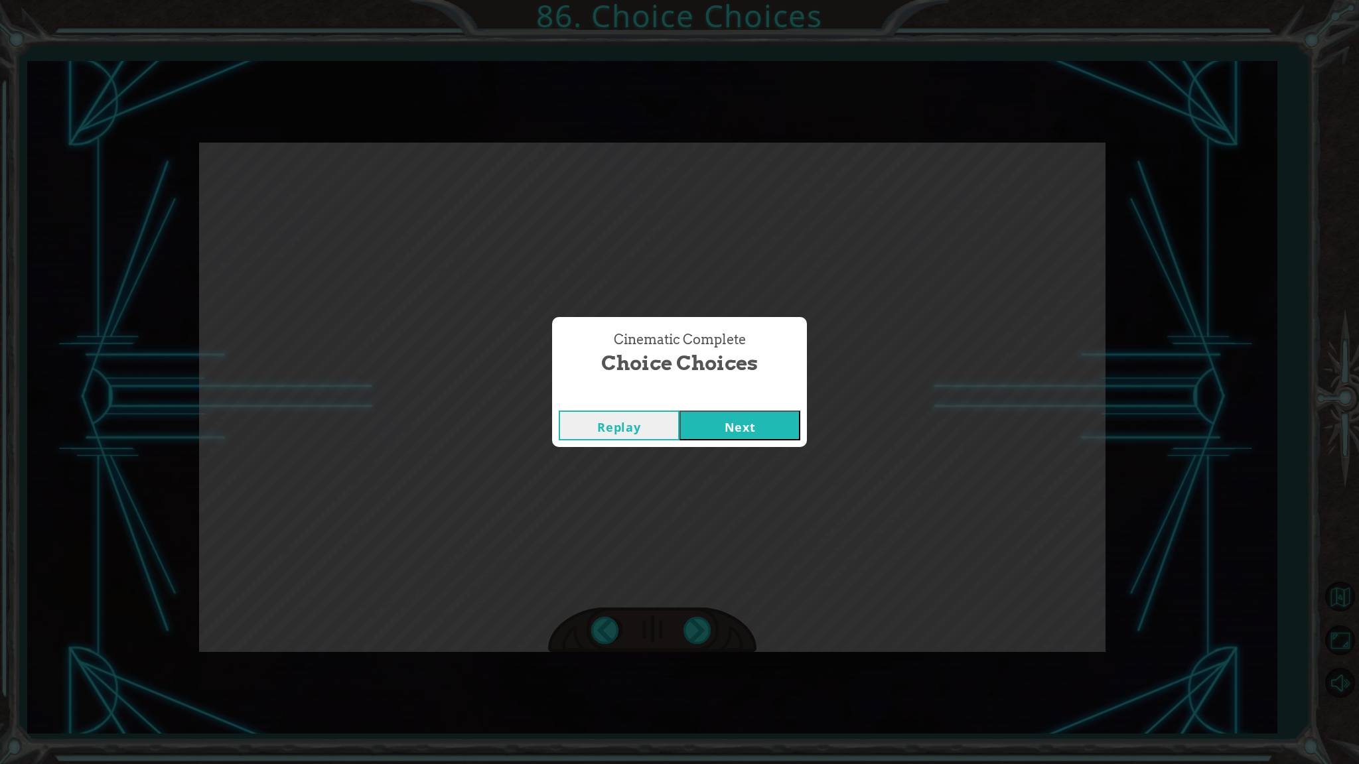
click at [770, 410] on div "Replay Next" at bounding box center [679, 425] width 255 height 43
click at [770, 430] on button "Next" at bounding box center [739, 426] width 121 height 30
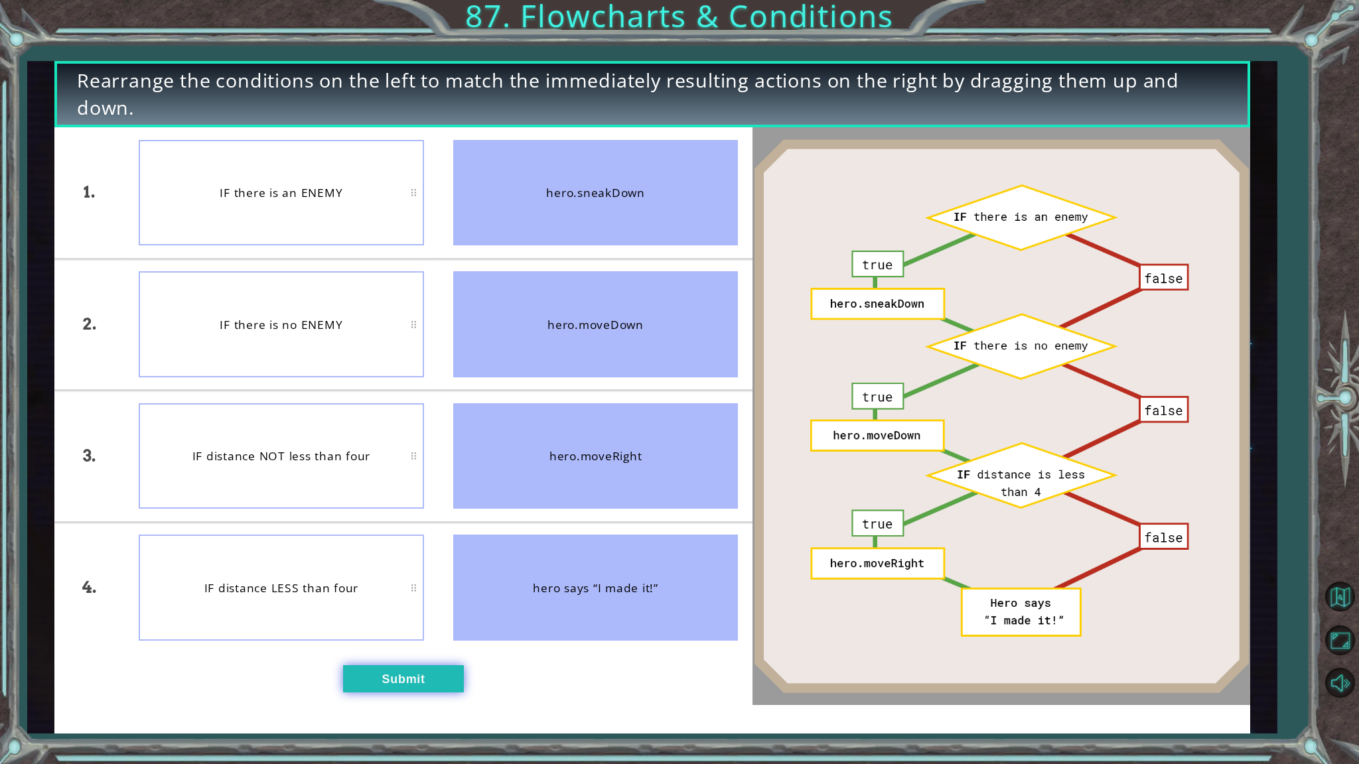
click at [411, 651] on button "Submit" at bounding box center [403, 678] width 121 height 27
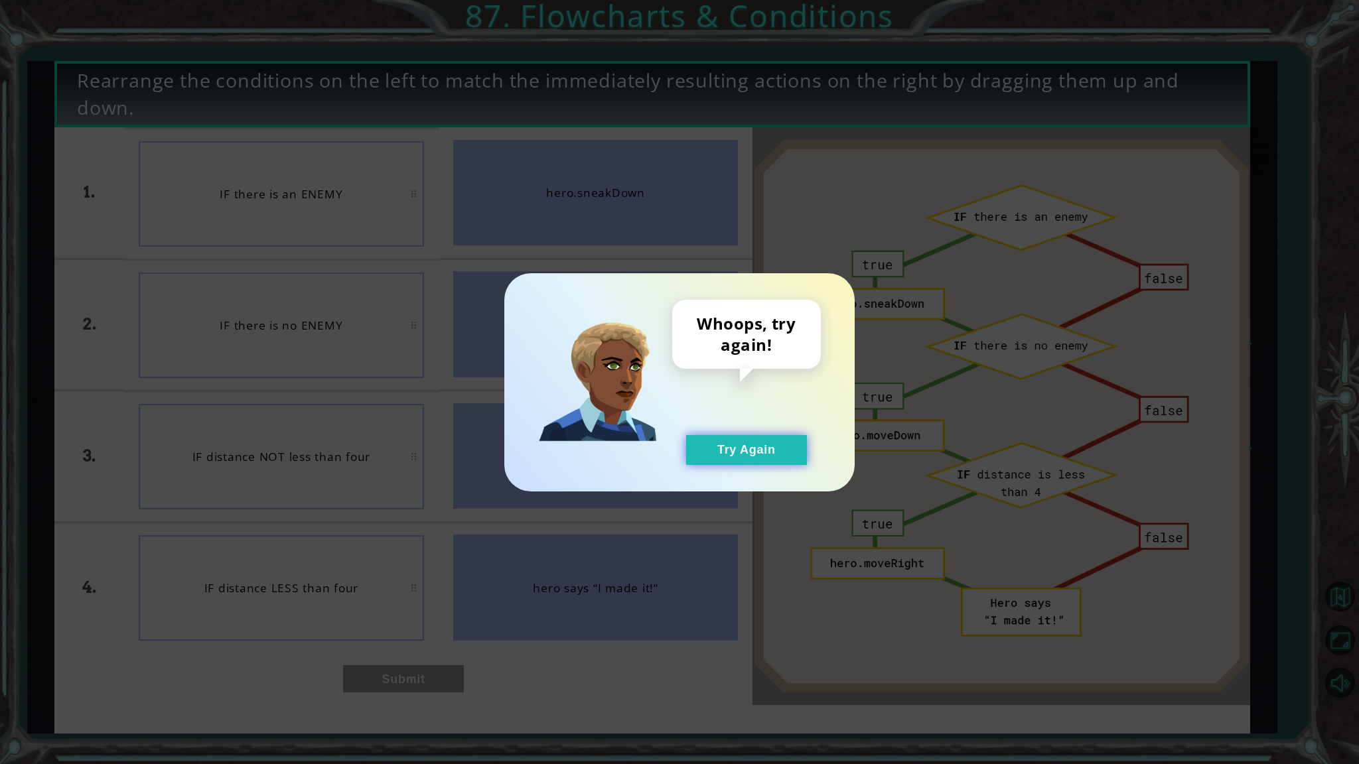
click at [783, 449] on button "Try Again" at bounding box center [746, 450] width 121 height 30
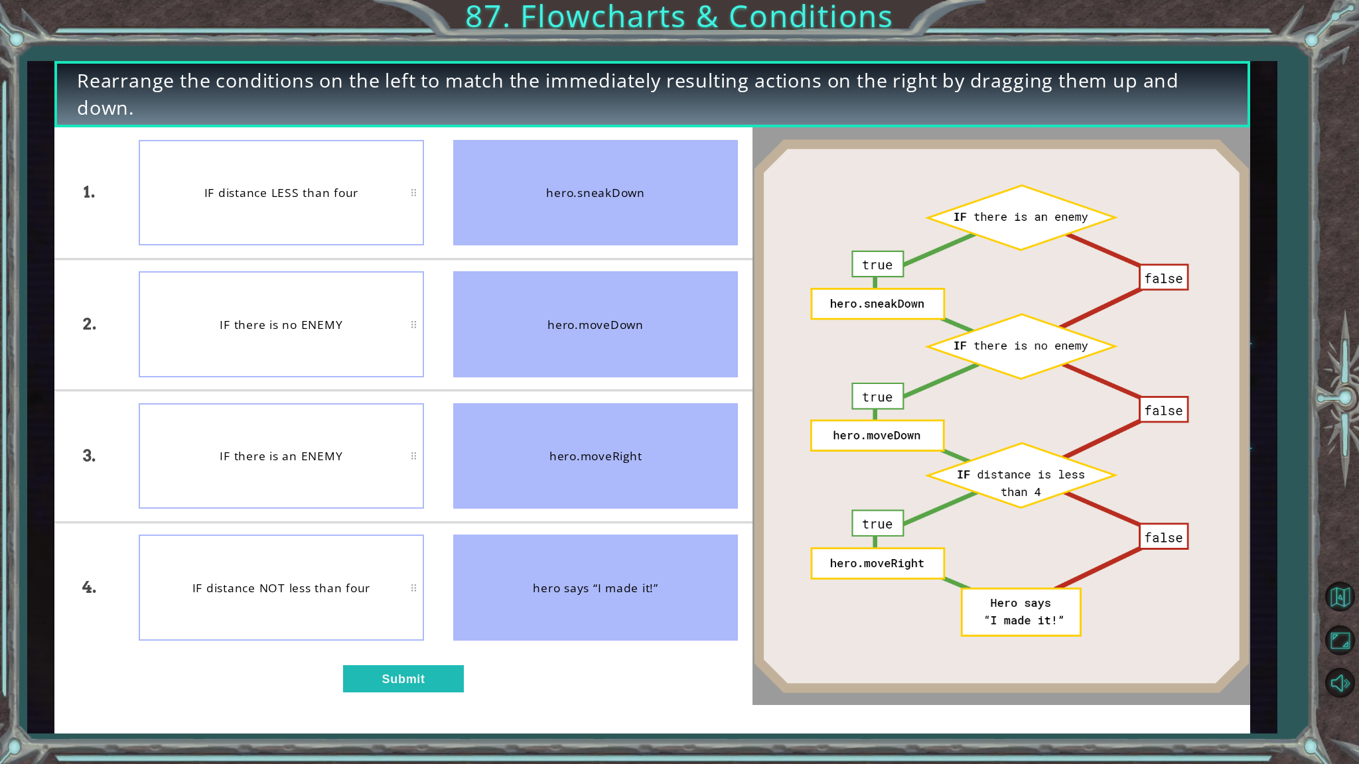
click at [497, 439] on div "hero.moveRight" at bounding box center [595, 456] width 285 height 106
click at [441, 651] on button "Submit" at bounding box center [403, 678] width 121 height 27
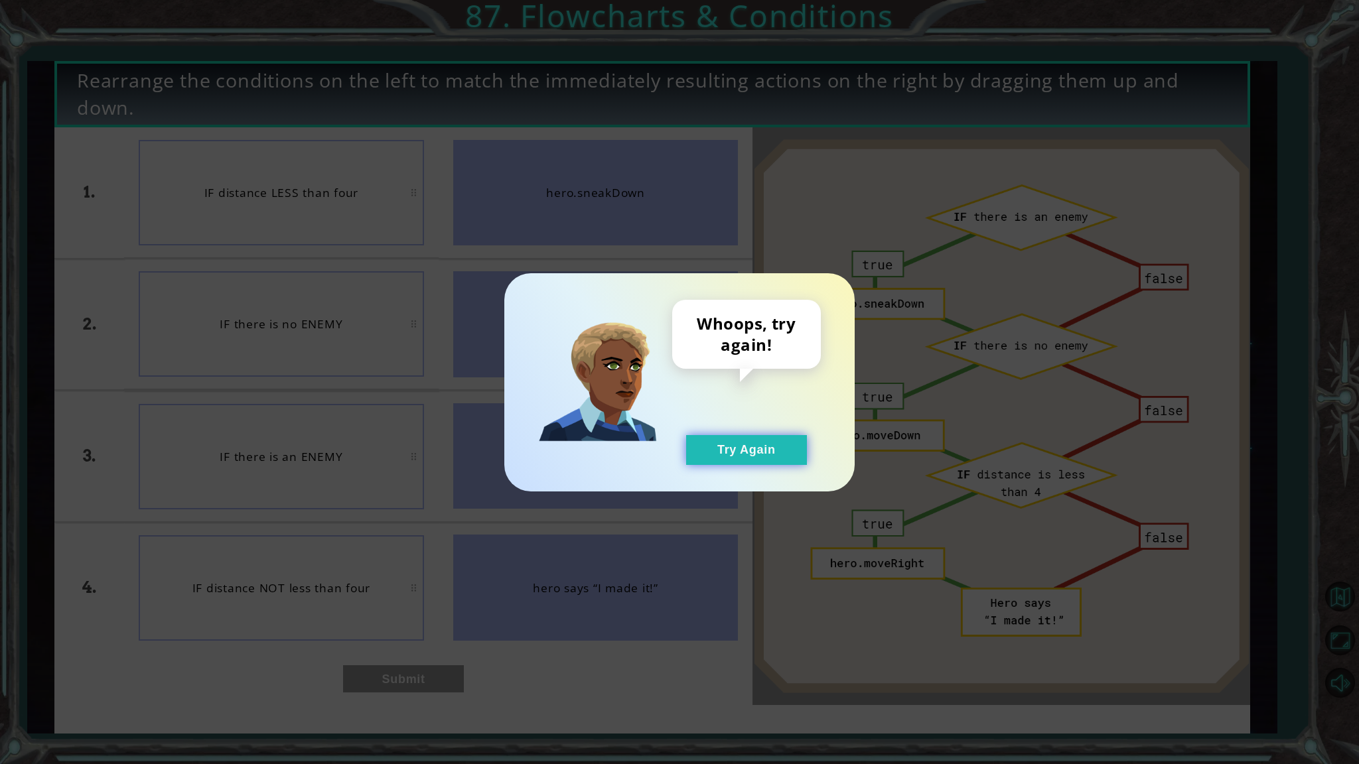
click at [705, 448] on button "Try Again" at bounding box center [746, 450] width 121 height 30
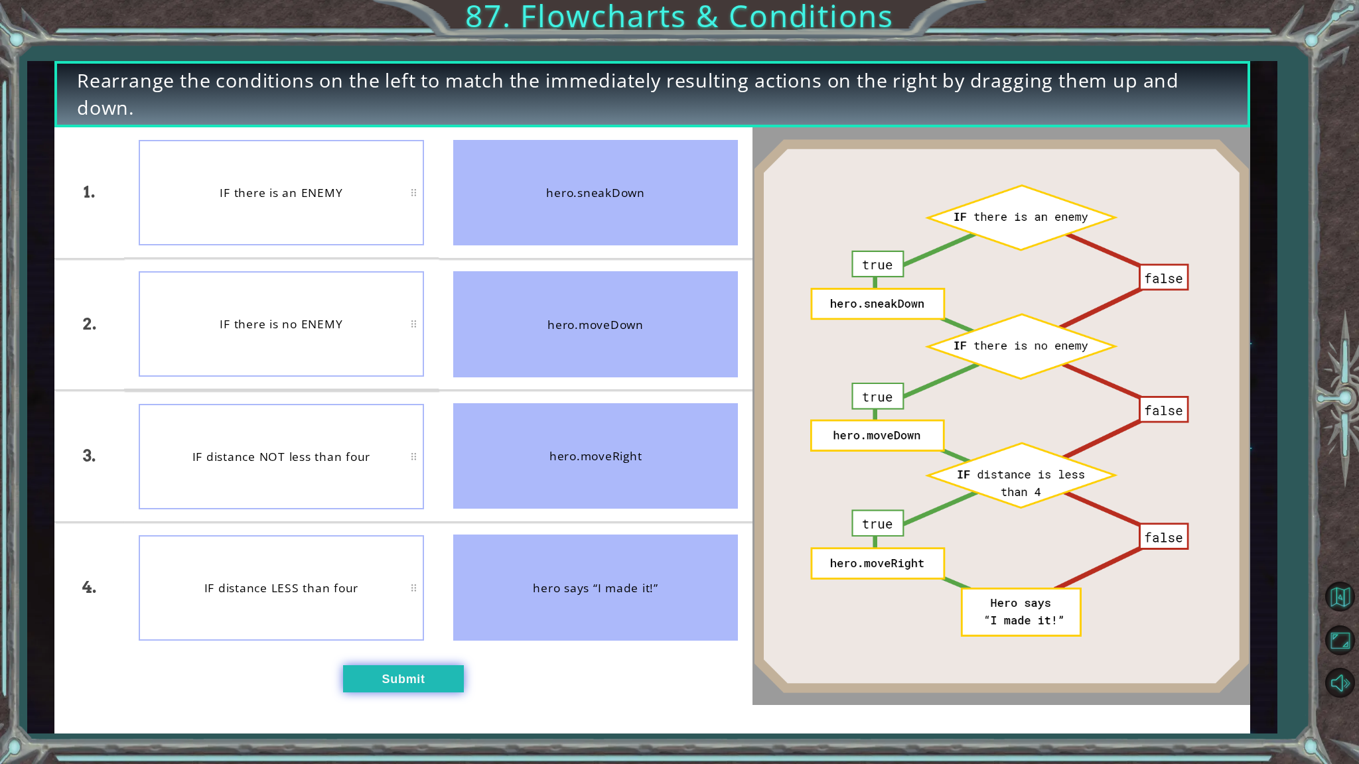
click at [444, 651] on button "Submit" at bounding box center [403, 678] width 121 height 27
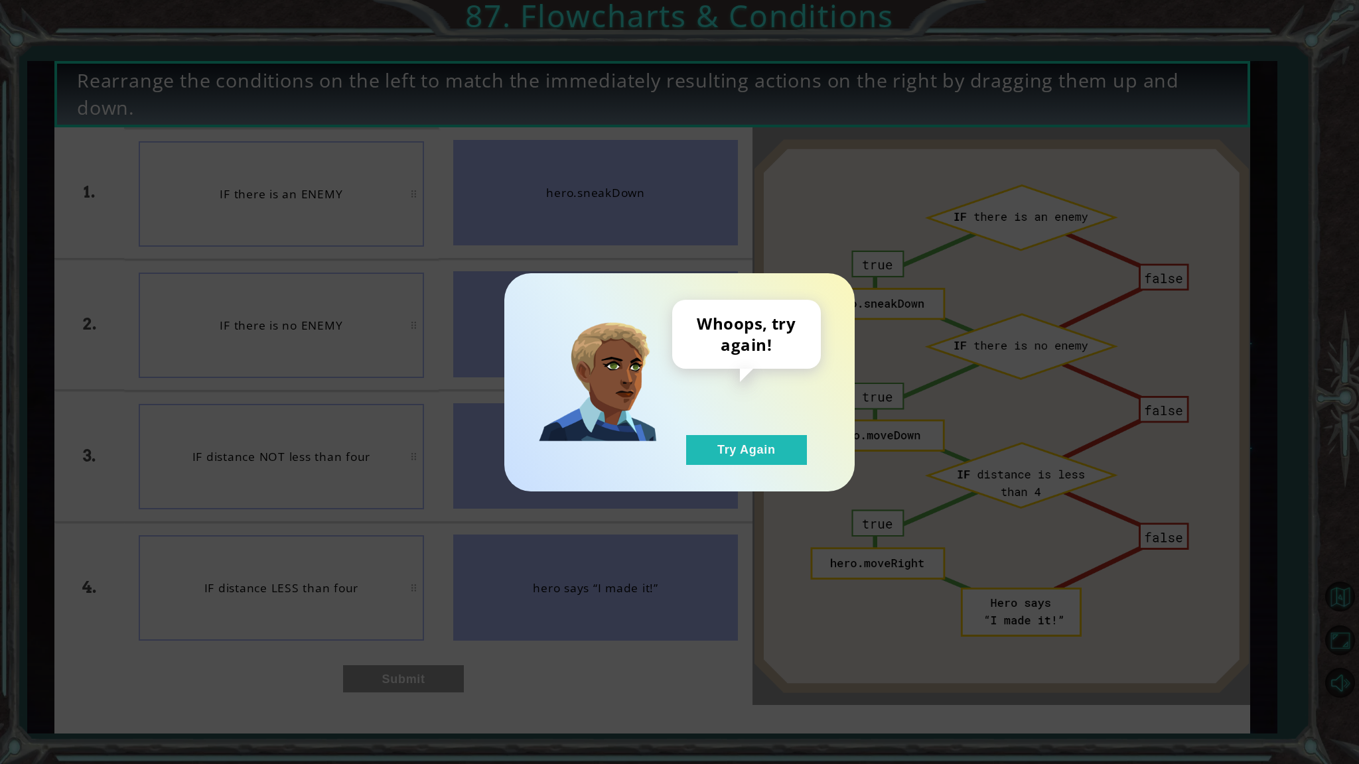
click at [767, 431] on div "Whoops, try again! Try Again" at bounding box center [746, 382] width 149 height 165
click at [747, 447] on button "Try Again" at bounding box center [746, 450] width 121 height 30
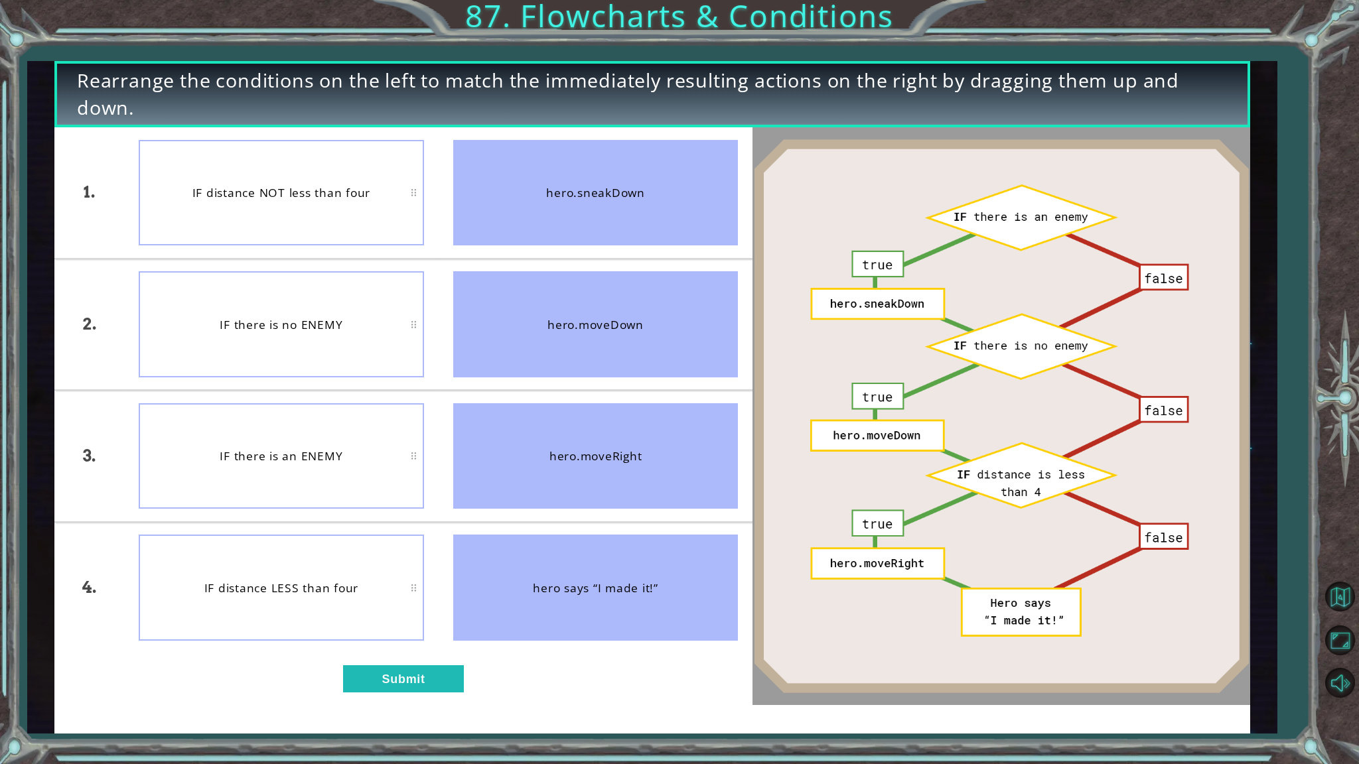
click at [458, 488] on div "hero.moveRight" at bounding box center [595, 456] width 285 height 106
click at [456, 488] on div "hero.moveRight" at bounding box center [595, 456] width 285 height 106
click at [455, 488] on div "hero.moveRight" at bounding box center [595, 456] width 285 height 106
click at [446, 316] on li "hero.moveDown" at bounding box center [596, 324] width 314 height 131
click at [448, 651] on button "Submit" at bounding box center [403, 678] width 121 height 27
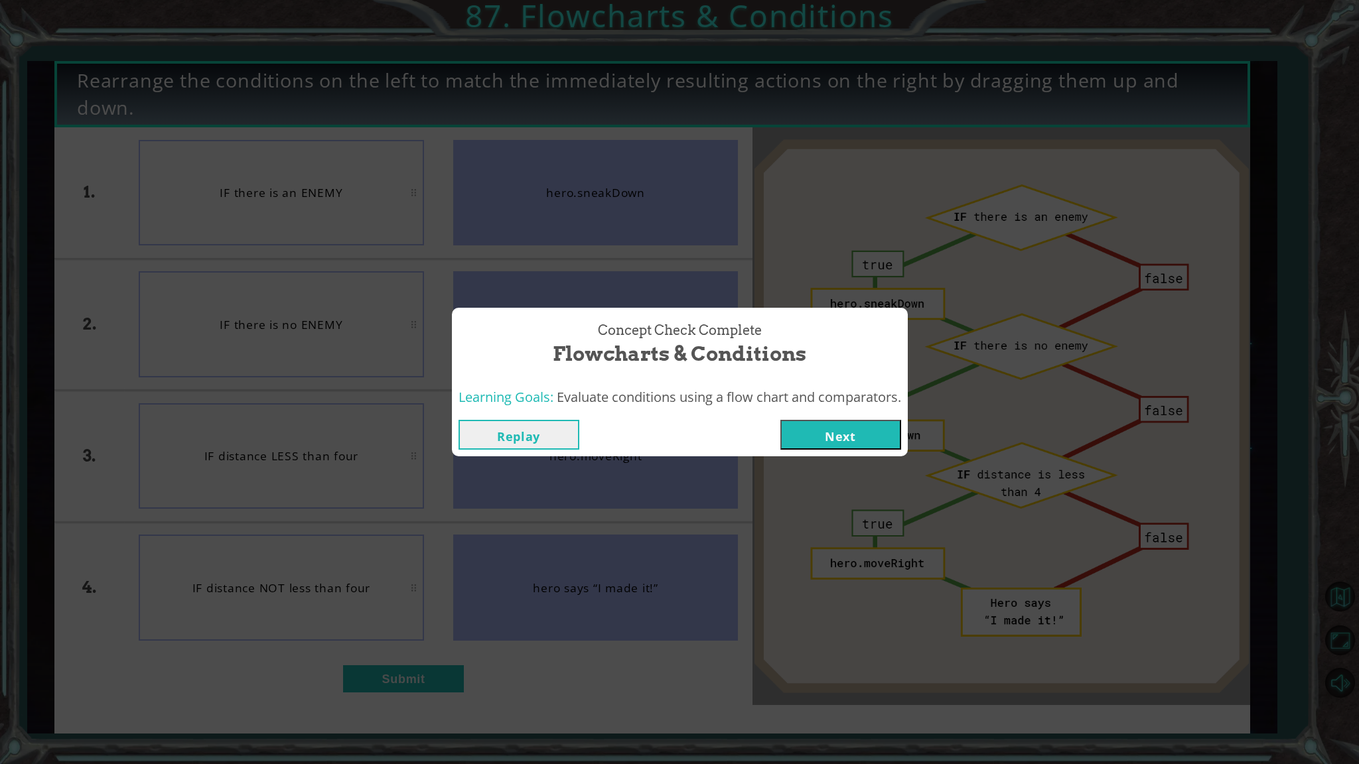
click at [821, 434] on button "Next" at bounding box center [840, 435] width 121 height 30
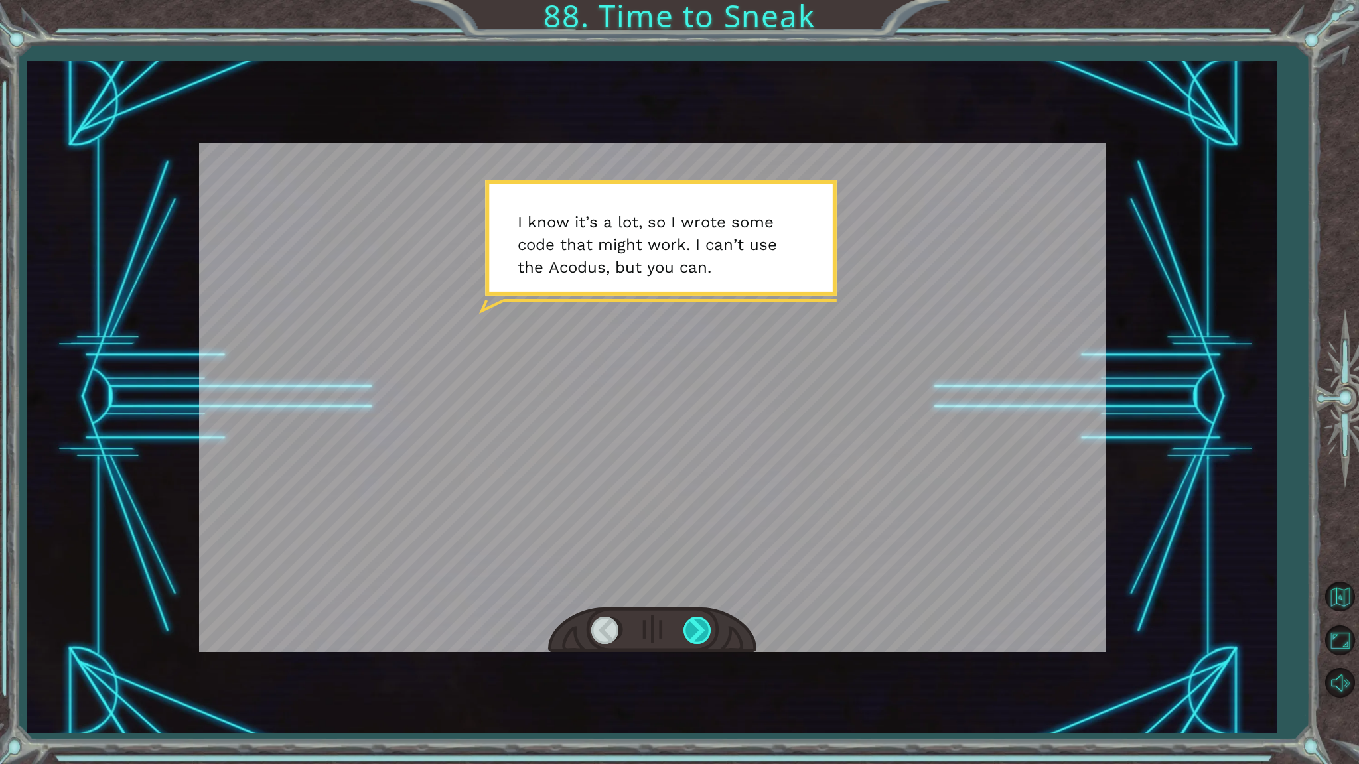
click at [690, 637] on div at bounding box center [698, 630] width 30 height 27
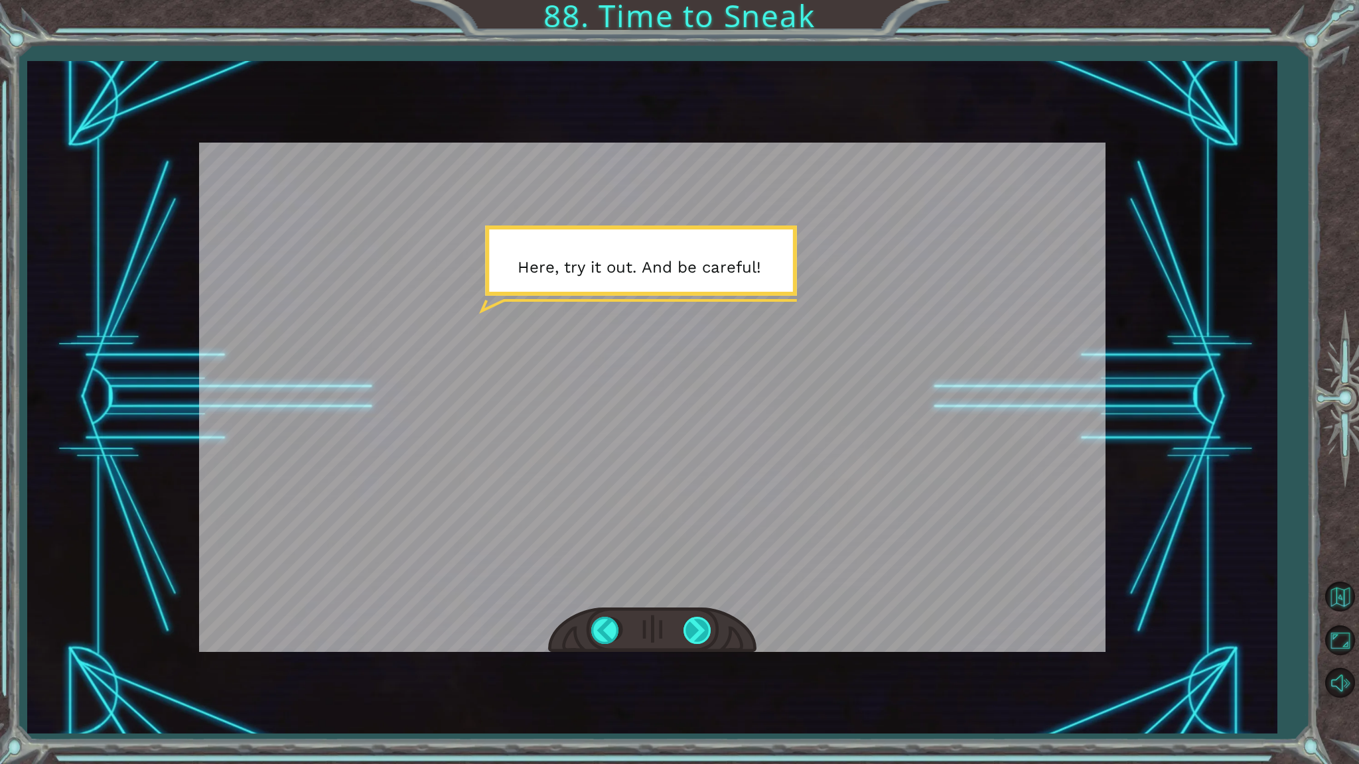
click at [690, 637] on div at bounding box center [698, 630] width 30 height 27
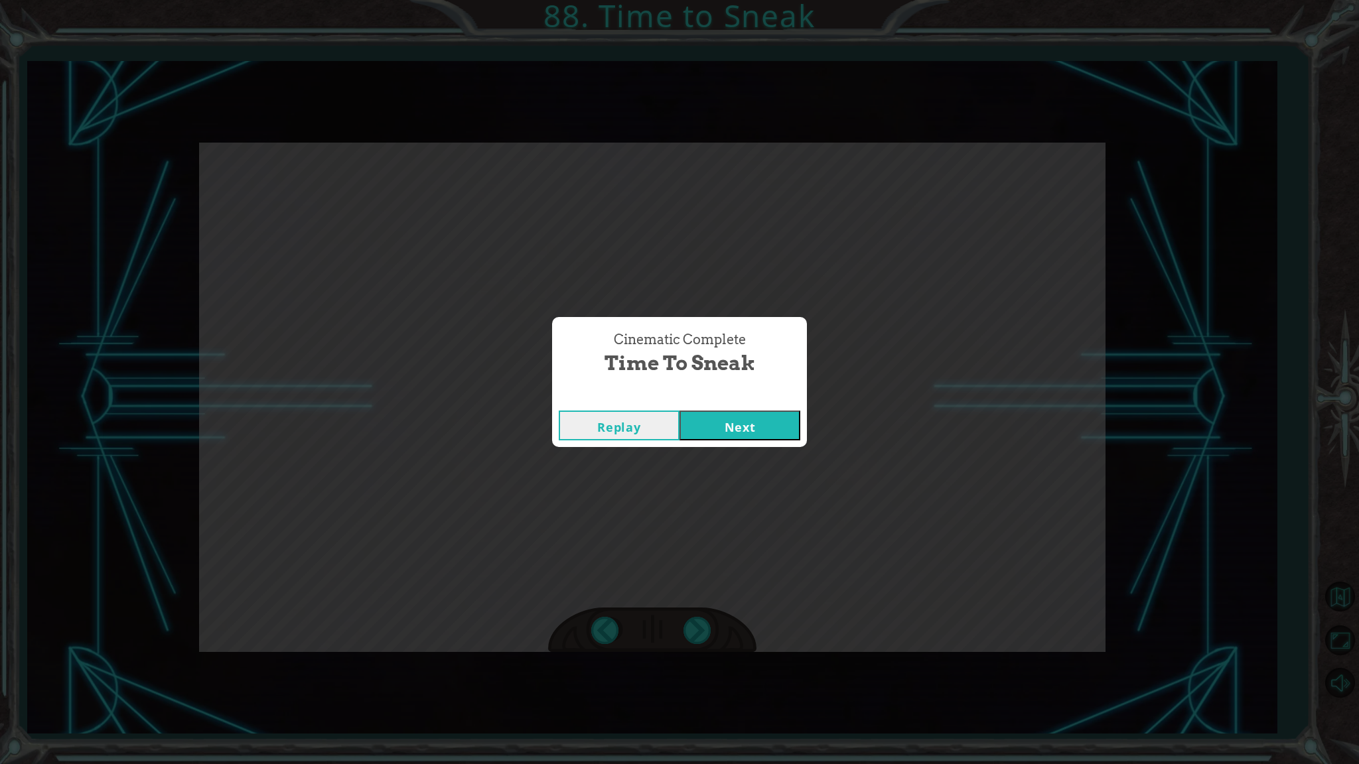
click at [726, 435] on button "Next" at bounding box center [739, 426] width 121 height 30
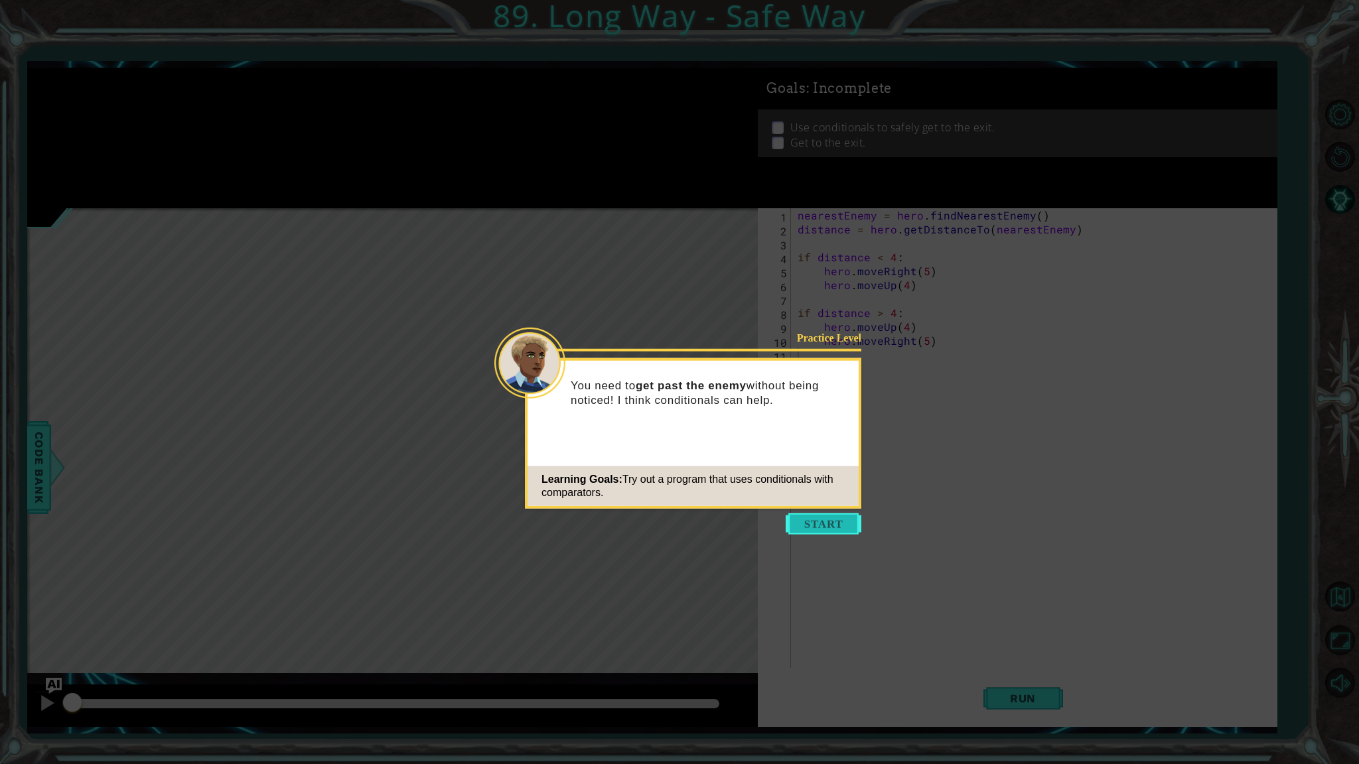
click at [786, 521] on button "Start" at bounding box center [823, 523] width 76 height 21
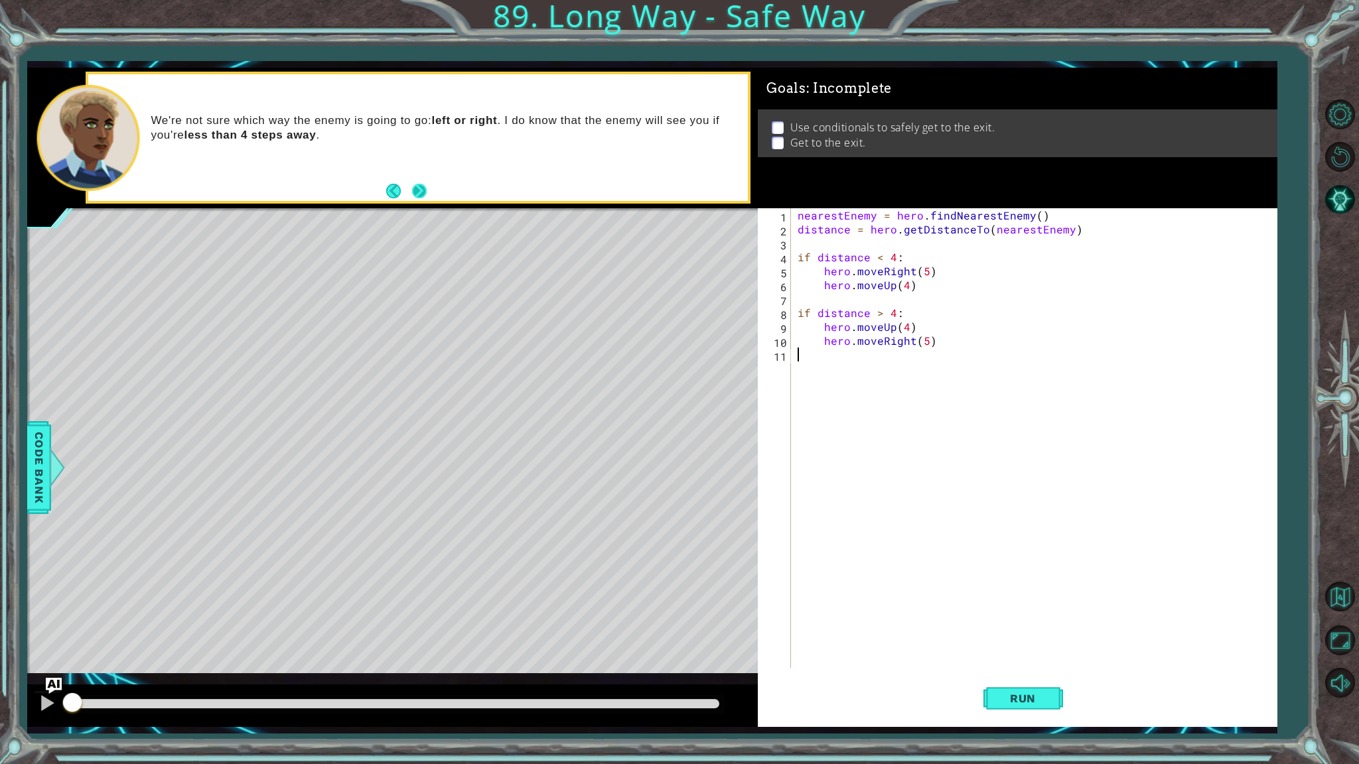
click at [422, 196] on button "Next" at bounding box center [419, 191] width 15 height 15
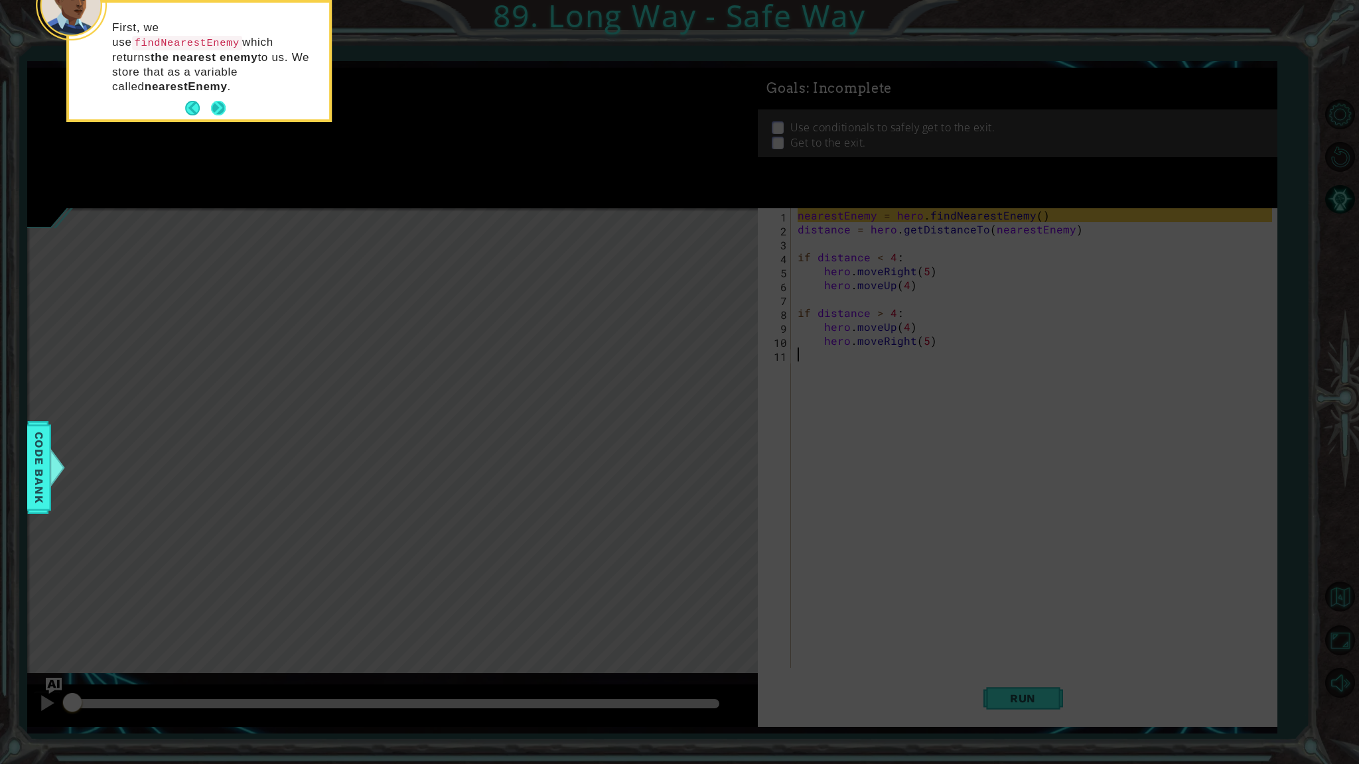
click at [218, 101] on button "Next" at bounding box center [218, 108] width 15 height 15
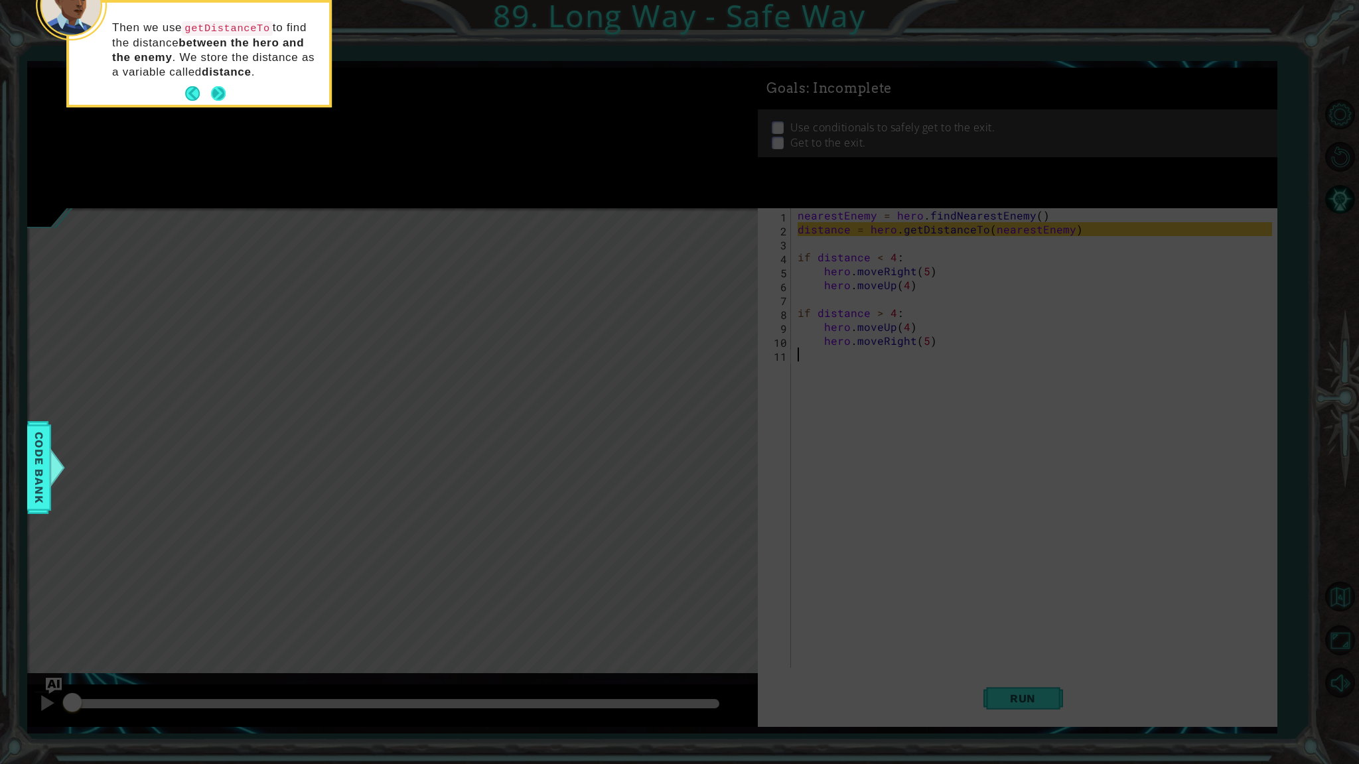
click at [211, 92] on button "Next" at bounding box center [218, 93] width 15 height 15
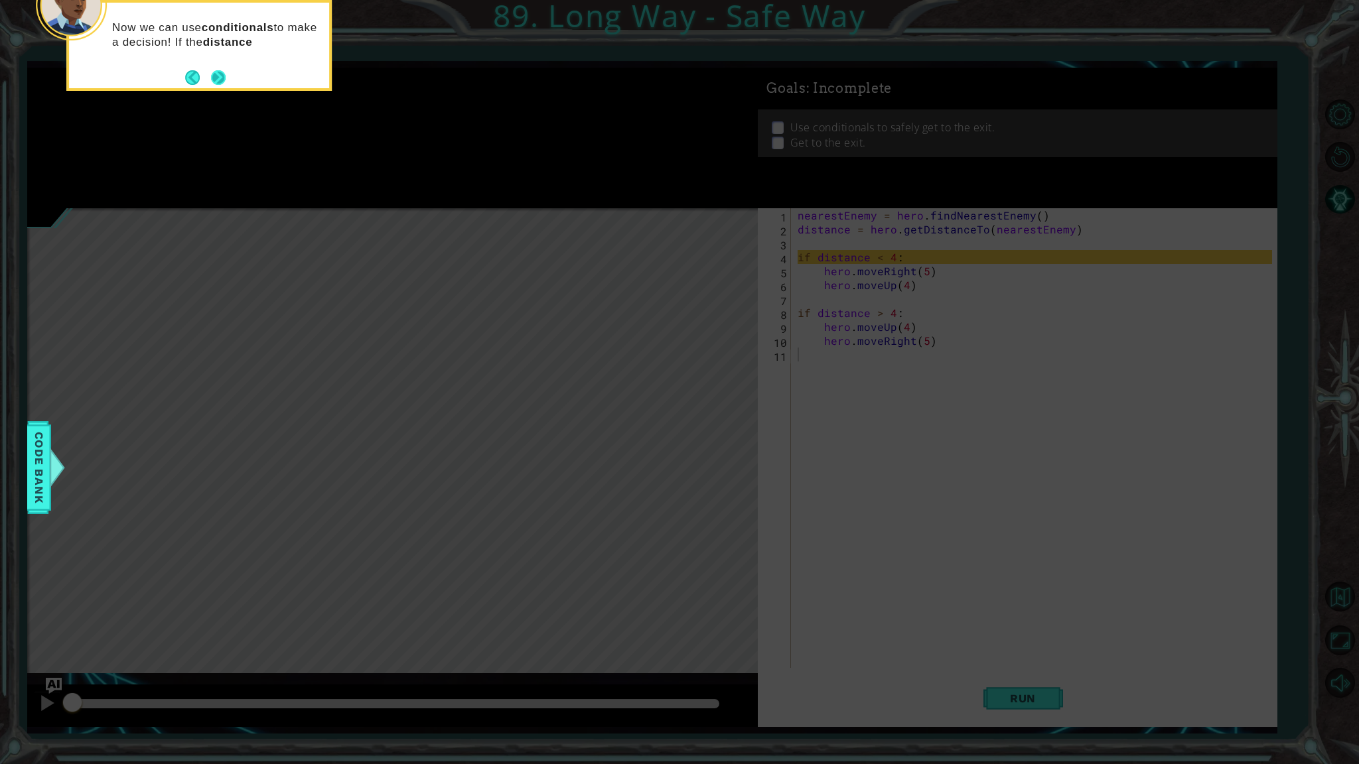
click at [223, 70] on button "Next" at bounding box center [218, 77] width 15 height 15
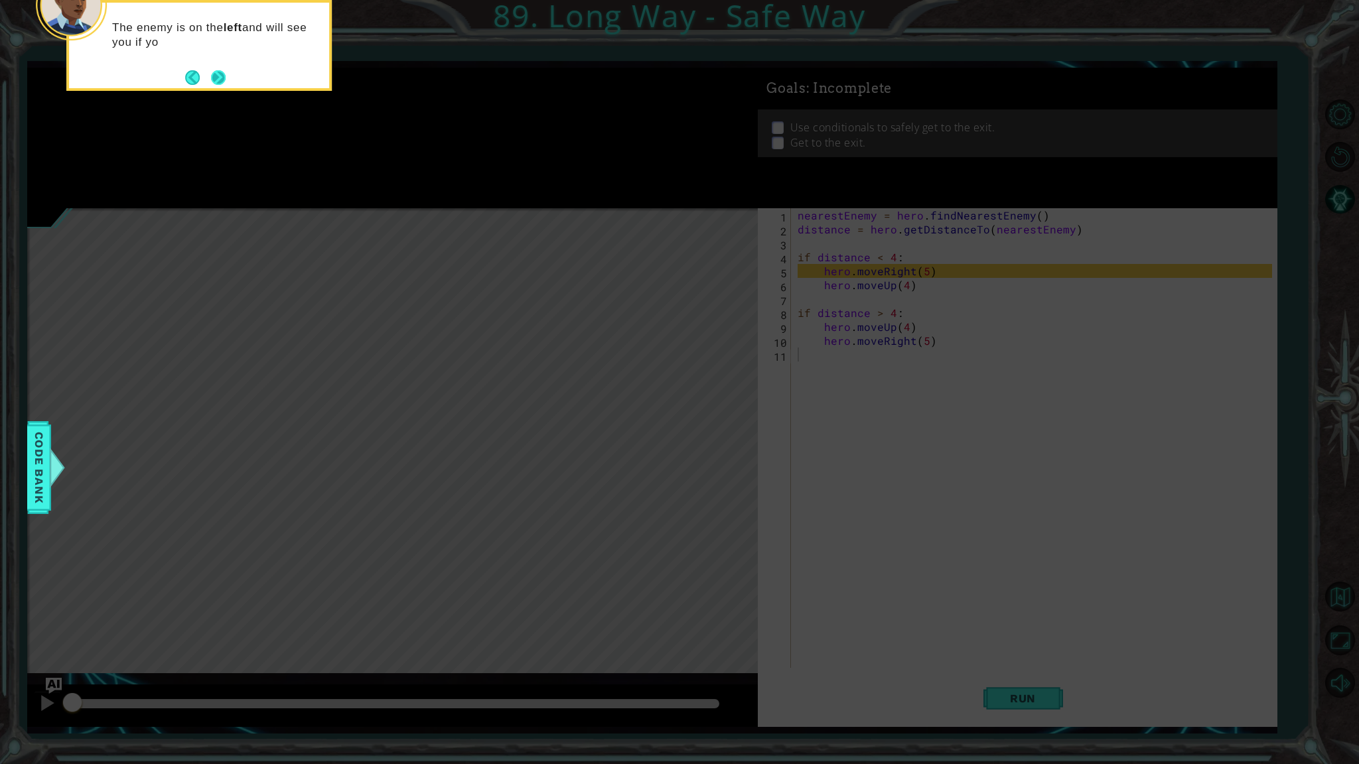
click at [220, 71] on button "Next" at bounding box center [218, 77] width 15 height 15
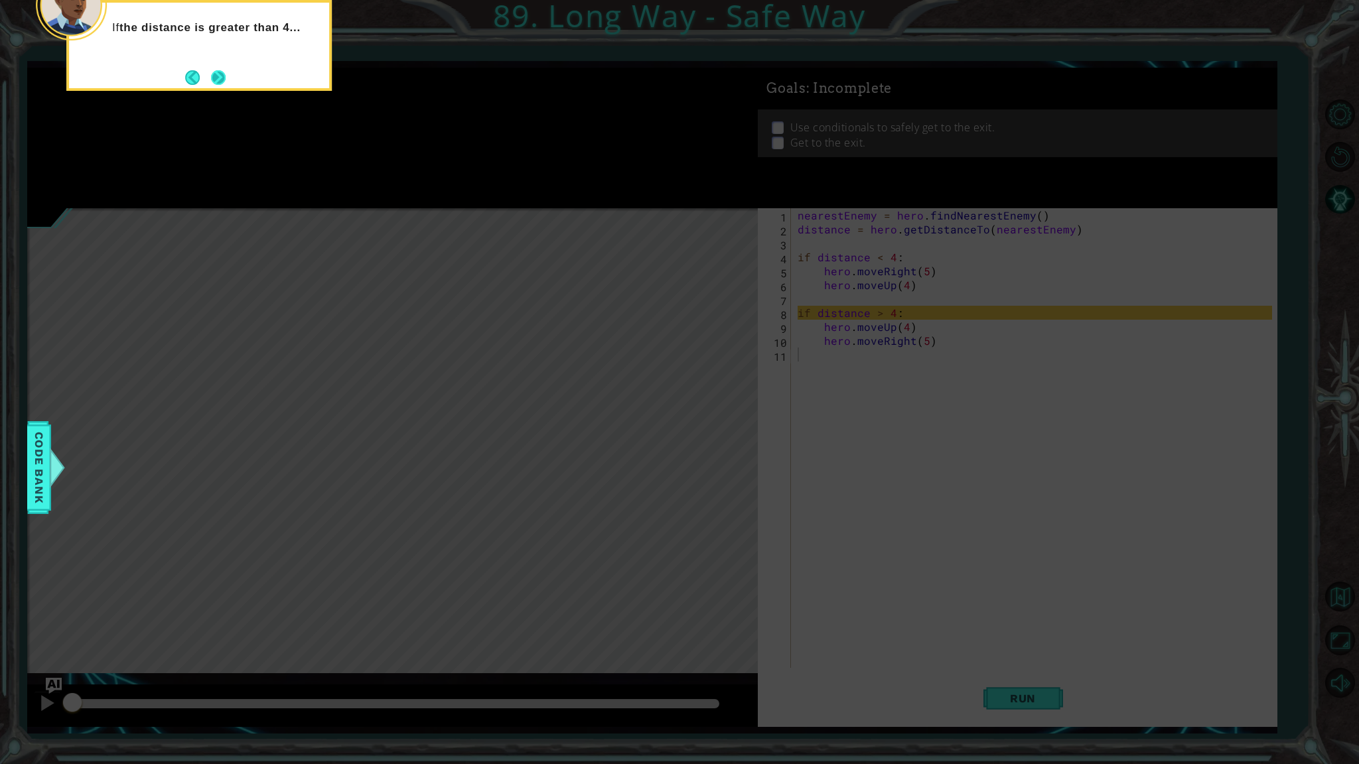
click at [219, 72] on button "Next" at bounding box center [218, 77] width 15 height 15
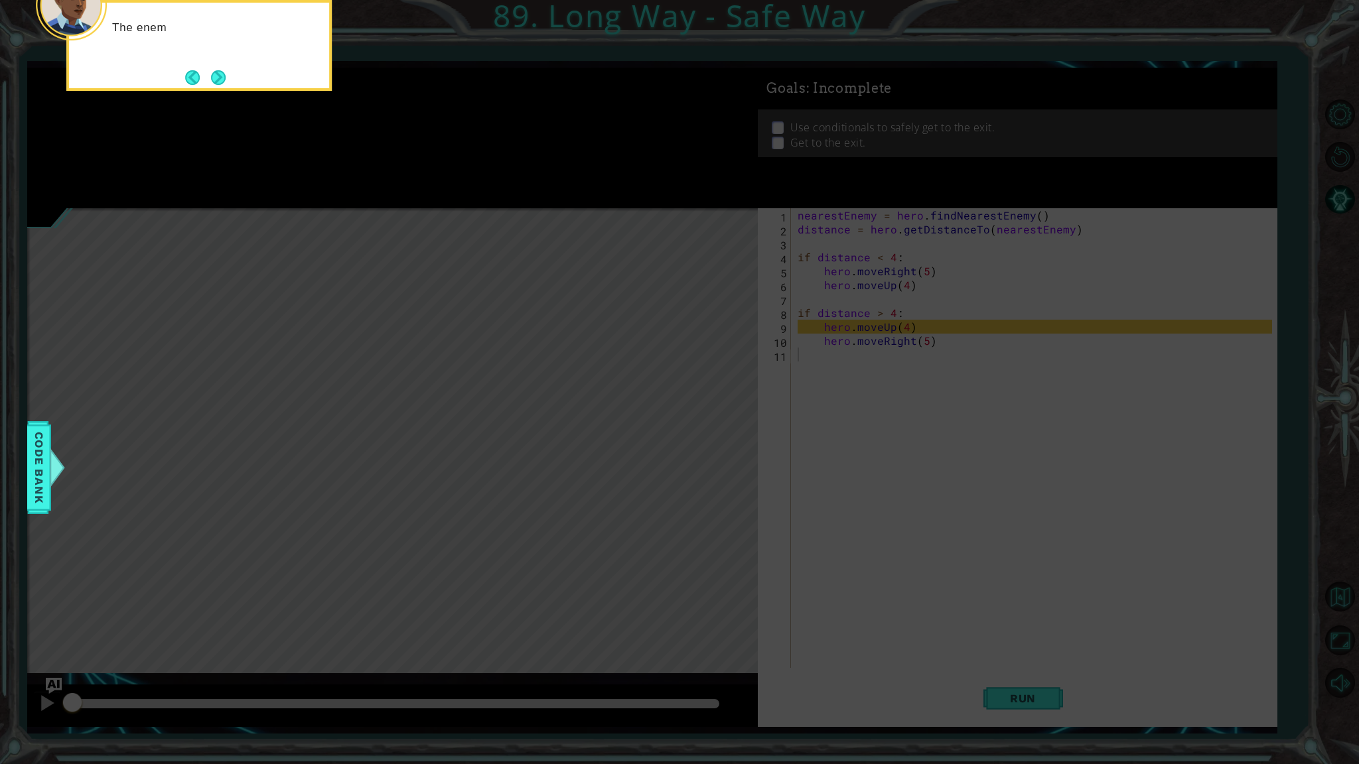
click at [219, 72] on button "Next" at bounding box center [218, 77] width 15 height 15
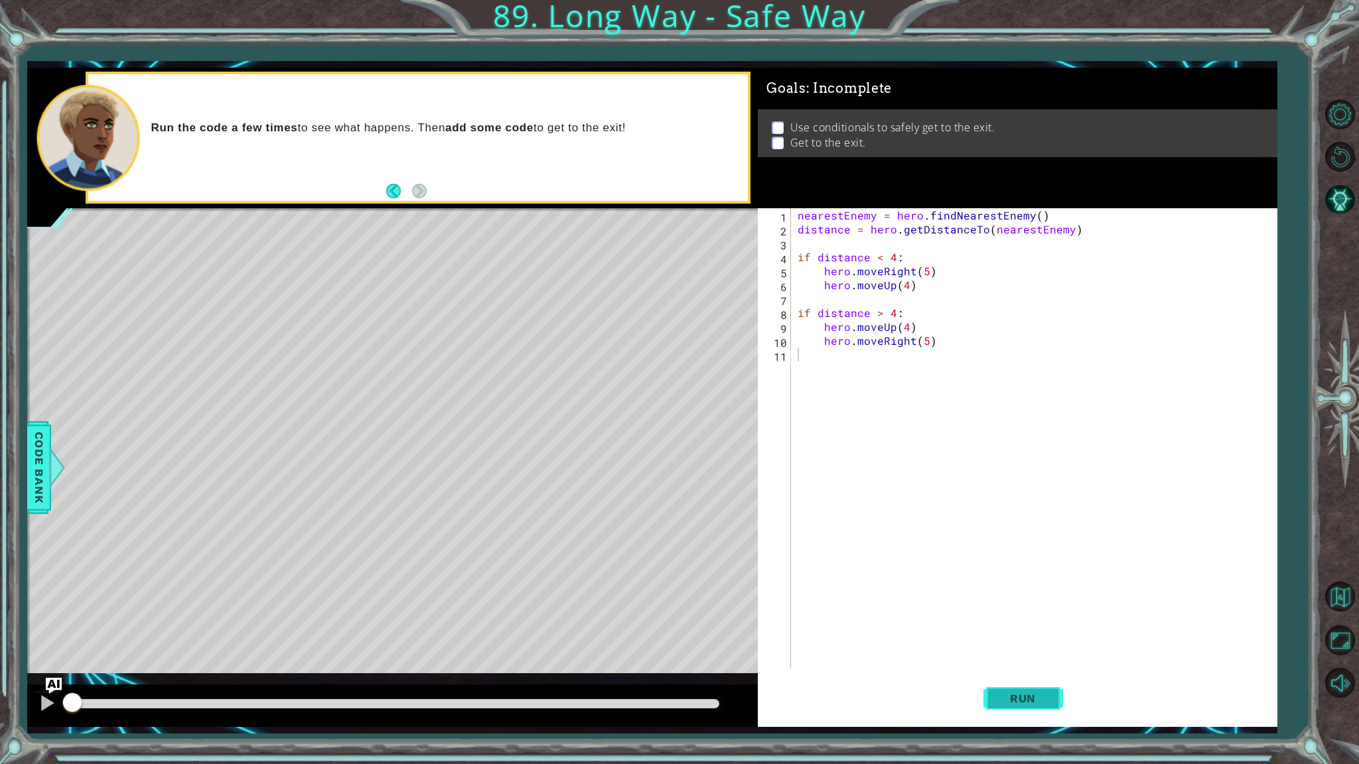
click at [1014, 651] on button "Run" at bounding box center [1023, 699] width 80 height 52
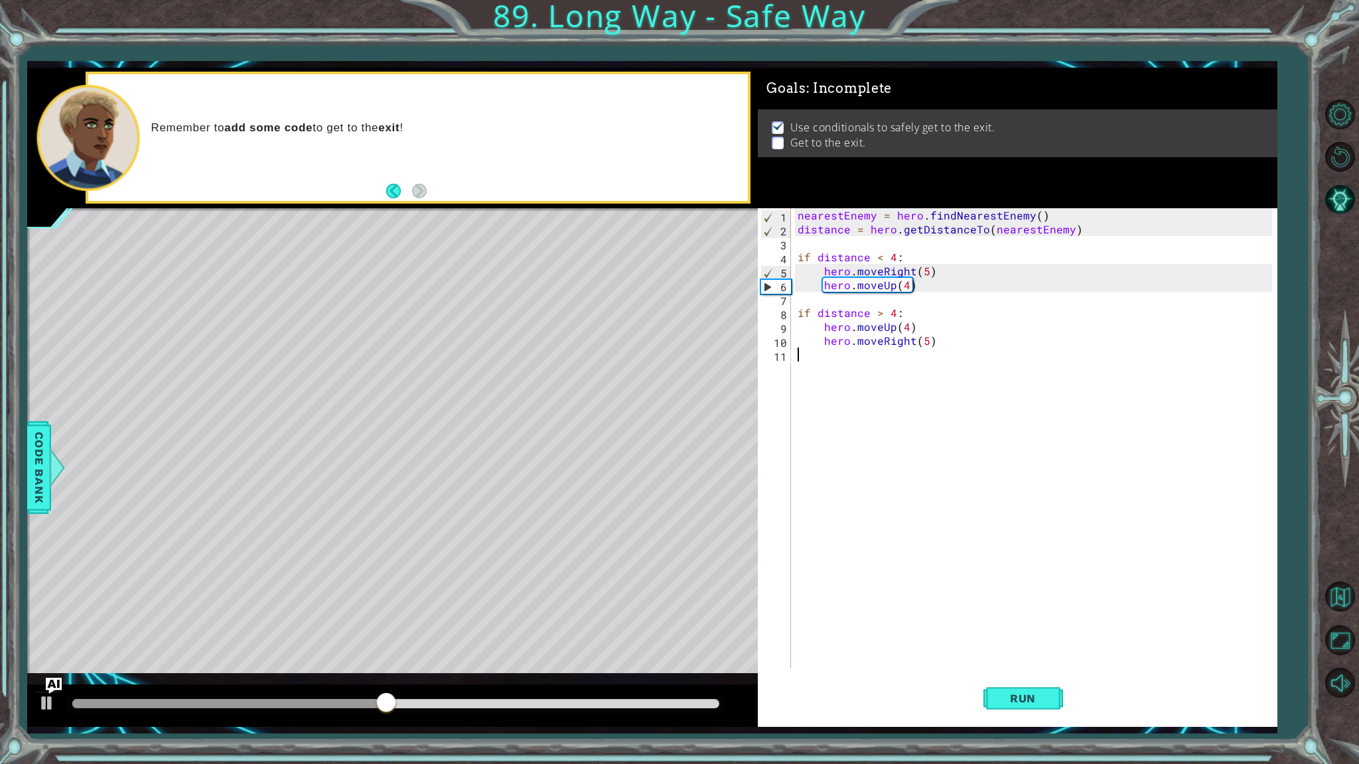
click at [963, 342] on div "nearestEnemy = hero . findNearestEnemy ( ) distance = hero . getDistanceTo ( ne…" at bounding box center [1037, 452] width 484 height 488
type textarea "hero.moveRight(5)"
click at [956, 346] on div "nearestEnemy = hero . findNearestEnemy ( ) distance = hero . getDistanceTo ( ne…" at bounding box center [1037, 452] width 484 height 488
click at [933, 355] on div "nearestEnemy = hero . findNearestEnemy ( ) distance = hero . getDistanceTo ( ne…" at bounding box center [1037, 452] width 484 height 488
click at [936, 295] on div "nearestEnemy = hero . findNearestEnemy ( ) distance = hero . getDistanceTo ( ne…" at bounding box center [1037, 452] width 484 height 488
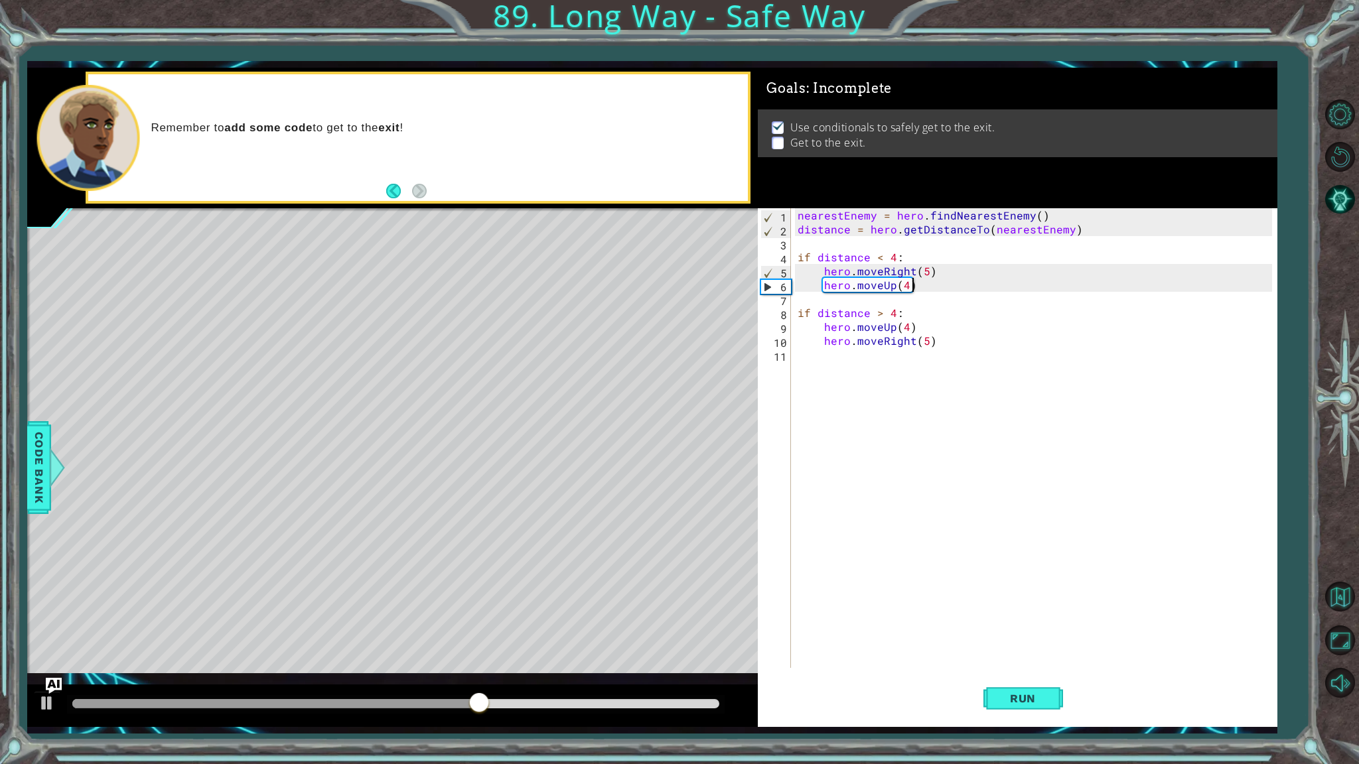
click at [936, 278] on div "nearestEnemy = hero . findNearestEnemy ( ) distance = hero . getDistanceTo ( ne…" at bounding box center [1037, 452] width 484 height 488
type textarea "hero.moveUp(4)"
click at [936, 278] on div "nearestEnemy = hero . findNearestEnemy ( ) distance = hero . getDistanceTo ( ne…" at bounding box center [1037, 452] width 484 height 488
click at [925, 354] on div "nearestEnemy = hero . findNearestEnemy ( ) distance = hero . getDistanceTo ( ne…" at bounding box center [1037, 452] width 484 height 488
click at [926, 370] on div "nearestEnemy = hero . findNearestEnemy ( ) distance = hero . getDistanceTo ( ne…" at bounding box center [1037, 452] width 484 height 488
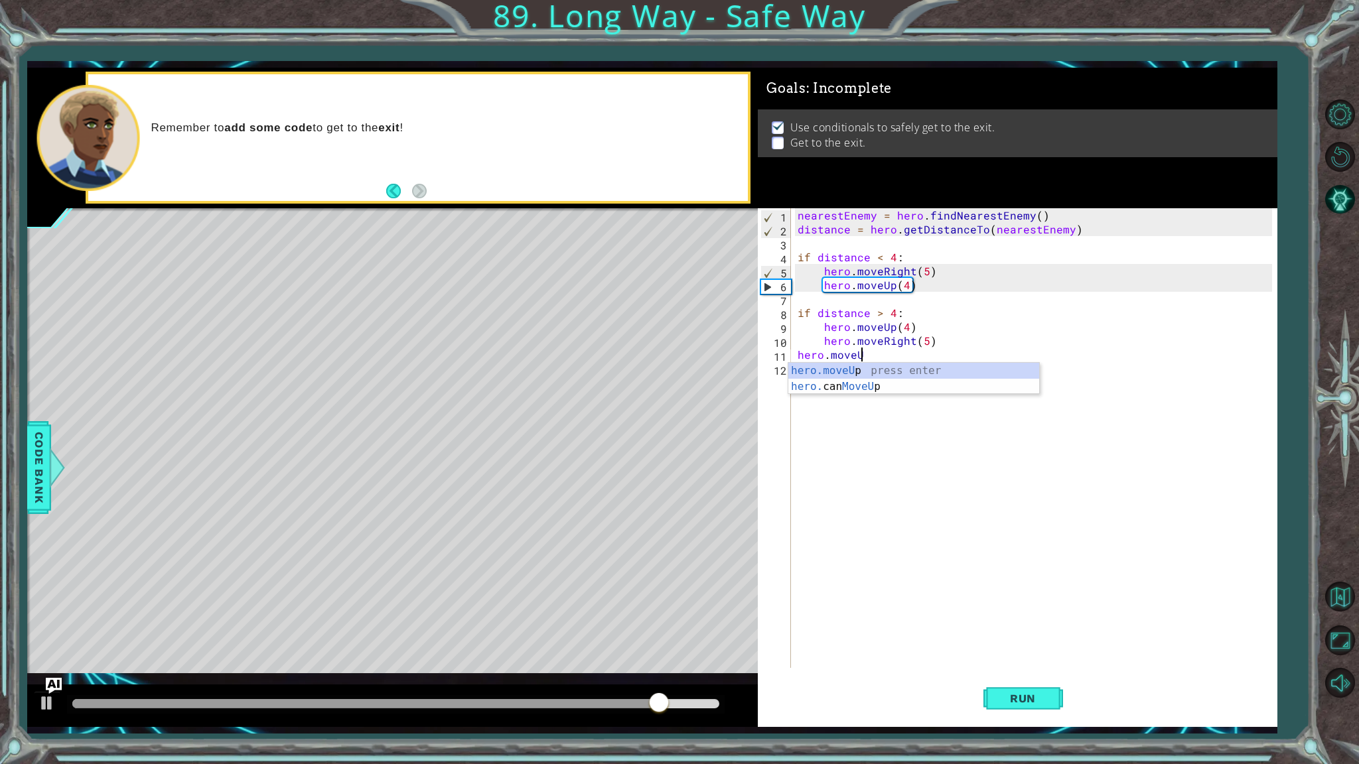
scroll to position [0, 3]
click at [925, 372] on div "hero.moveUp press enter hero. can MoveUp press enter" at bounding box center [913, 395] width 251 height 64
type textarea "hero.moveUp(1)"
click at [1036, 651] on span "Run" at bounding box center [1022, 698] width 52 height 13
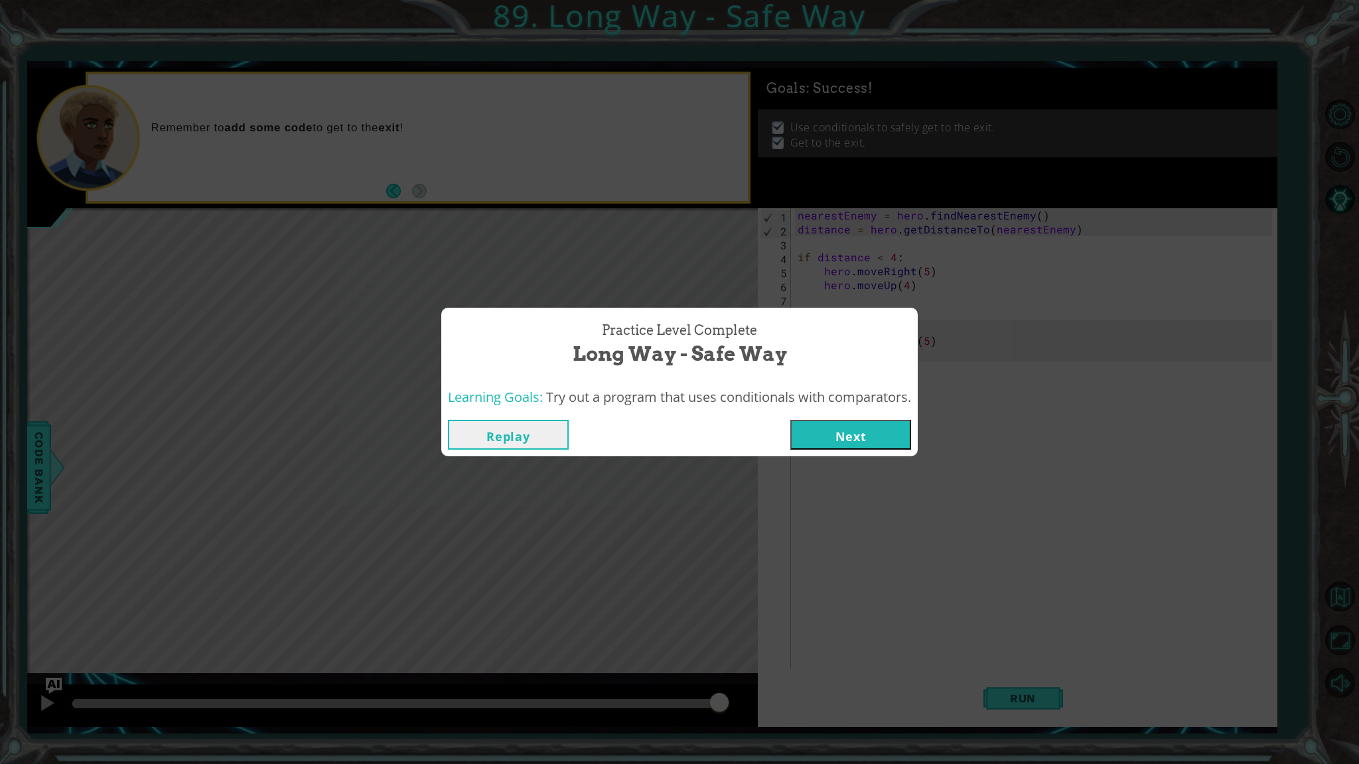
click at [817, 425] on button "Next" at bounding box center [850, 435] width 121 height 30
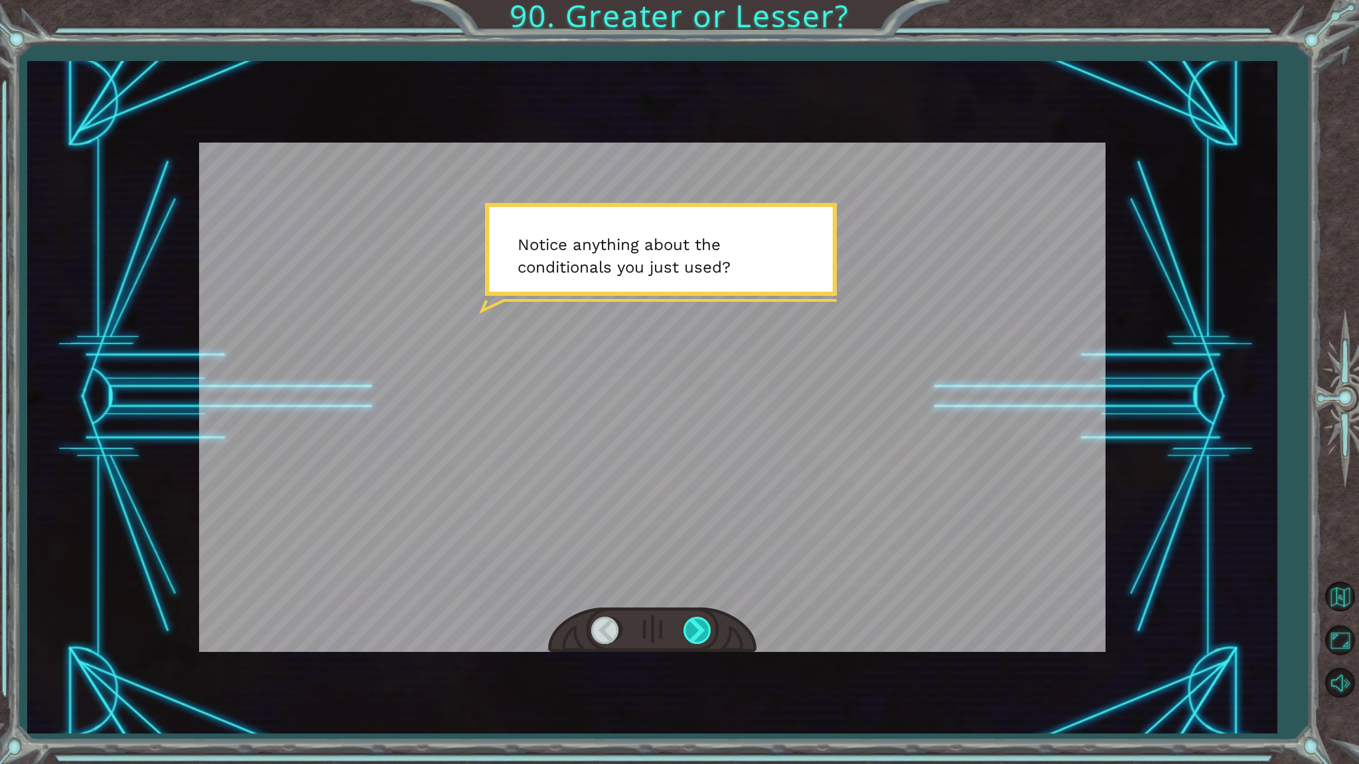
click at [697, 632] on div at bounding box center [698, 630] width 30 height 27
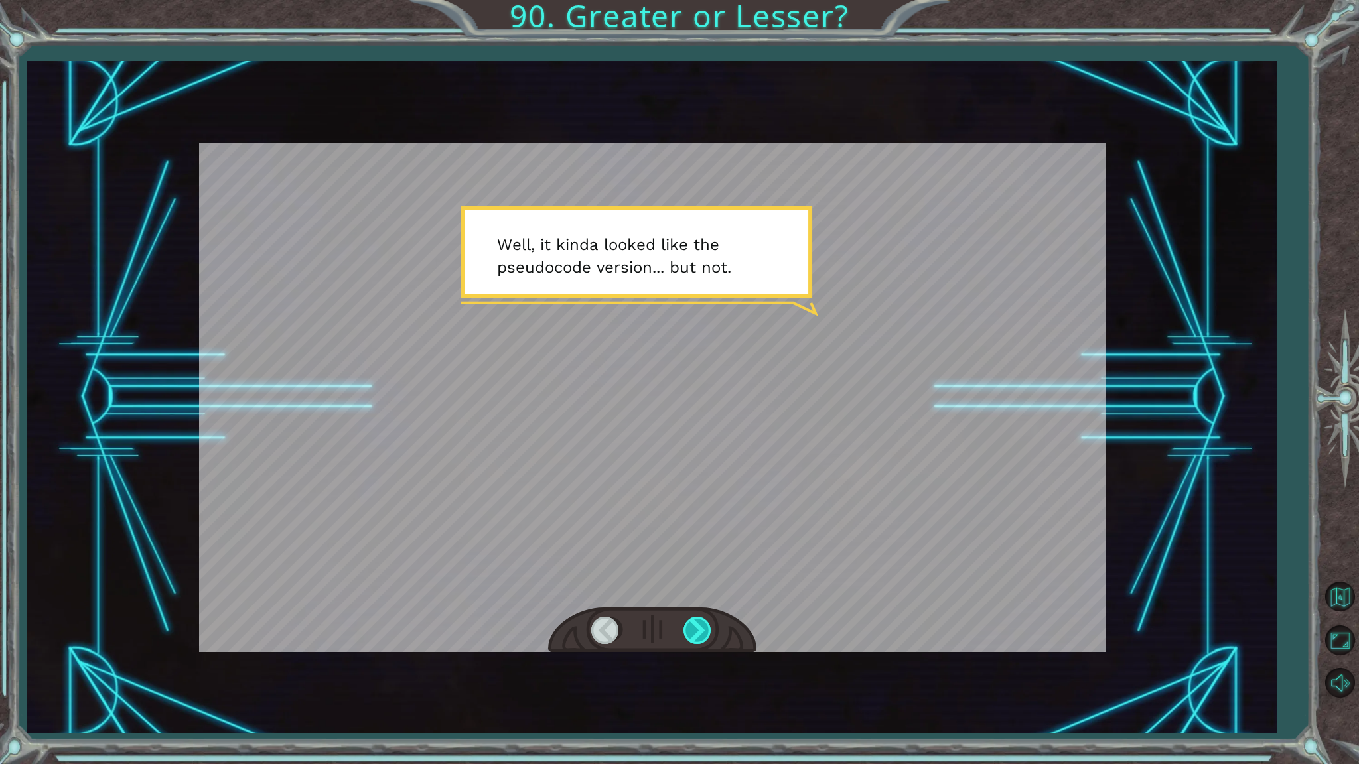
click at [697, 632] on div at bounding box center [698, 630] width 30 height 27
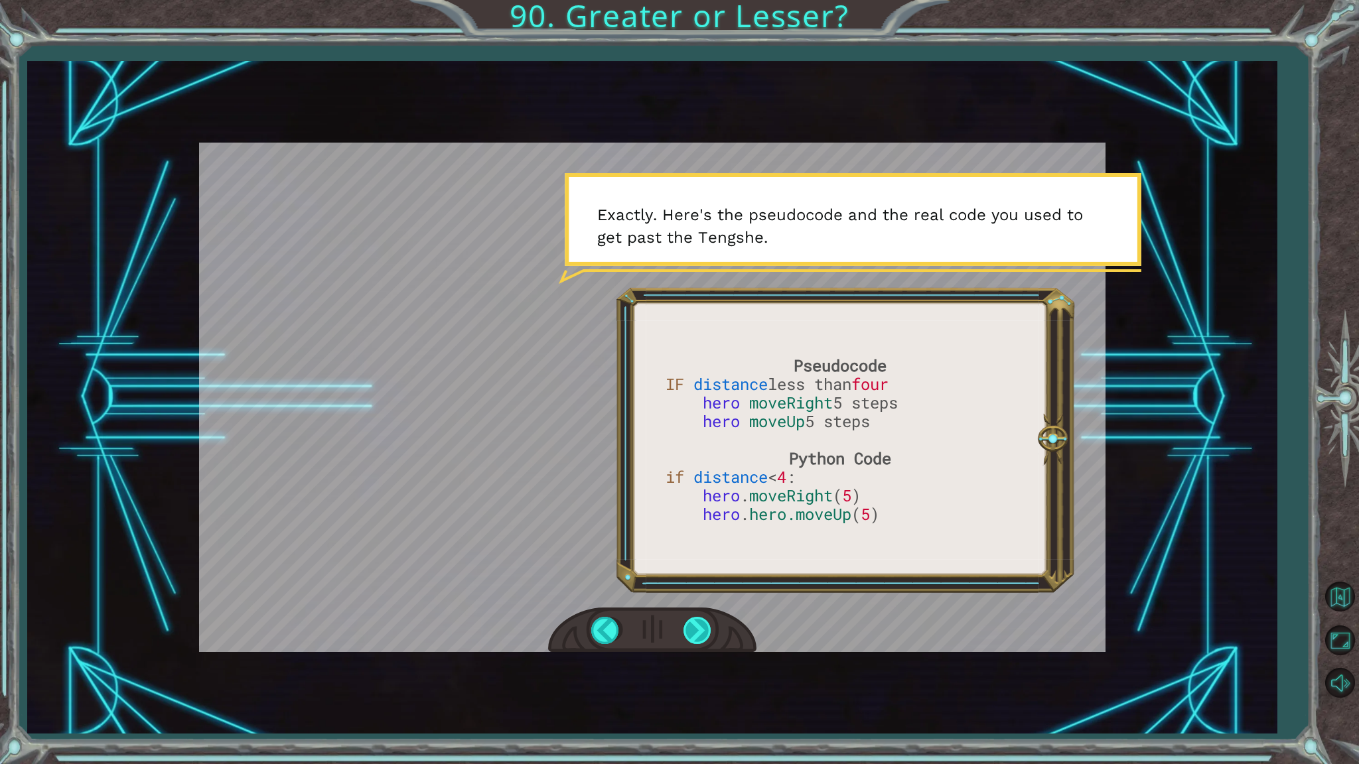
click at [697, 632] on div at bounding box center [698, 630] width 30 height 27
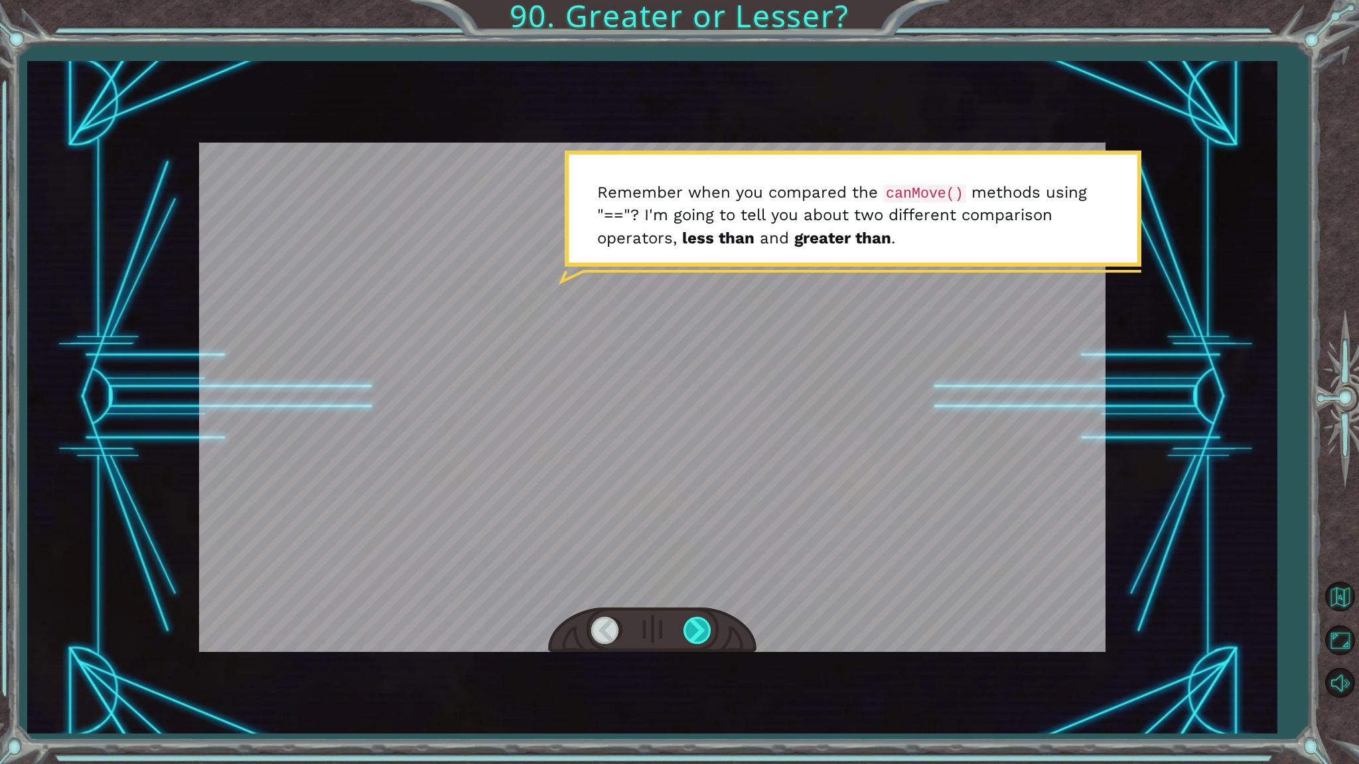
click at [697, 632] on div at bounding box center [698, 630] width 30 height 27
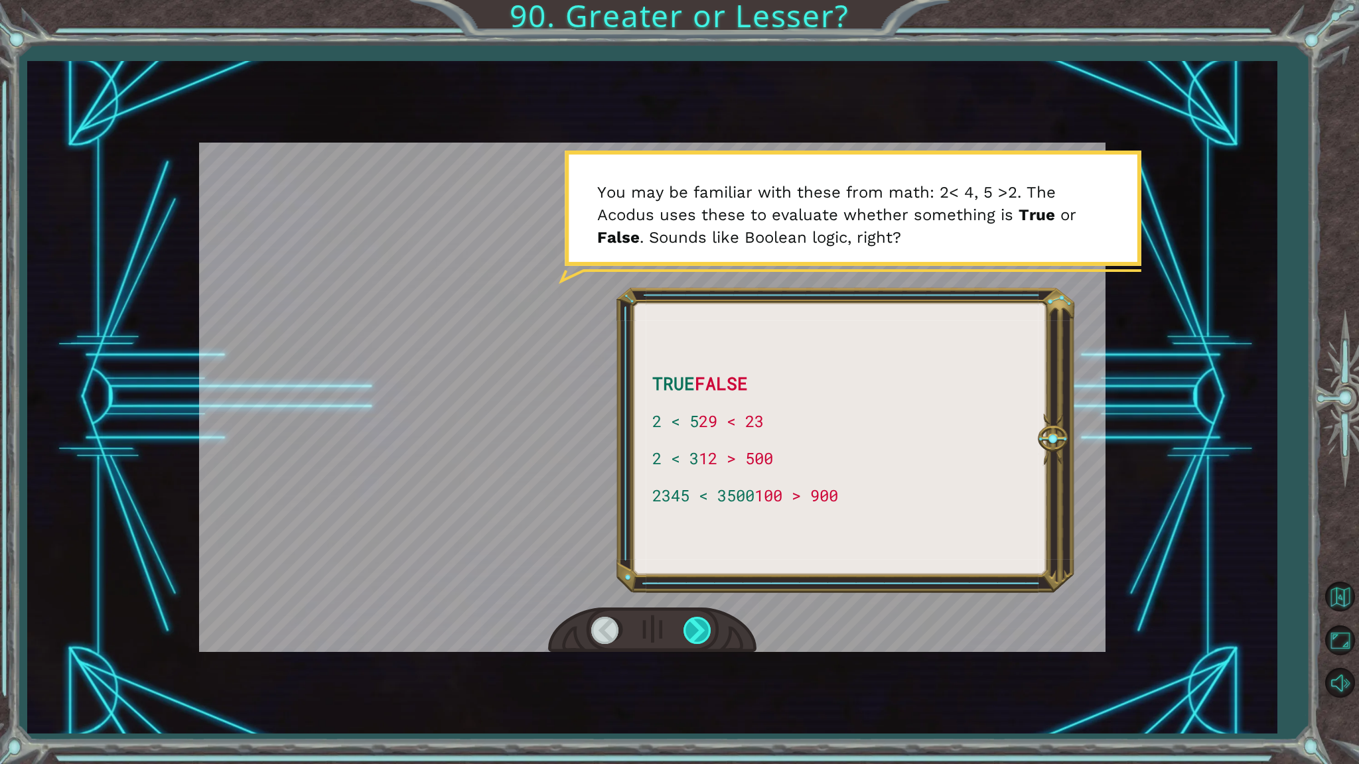
click at [697, 632] on div at bounding box center [698, 630] width 30 height 27
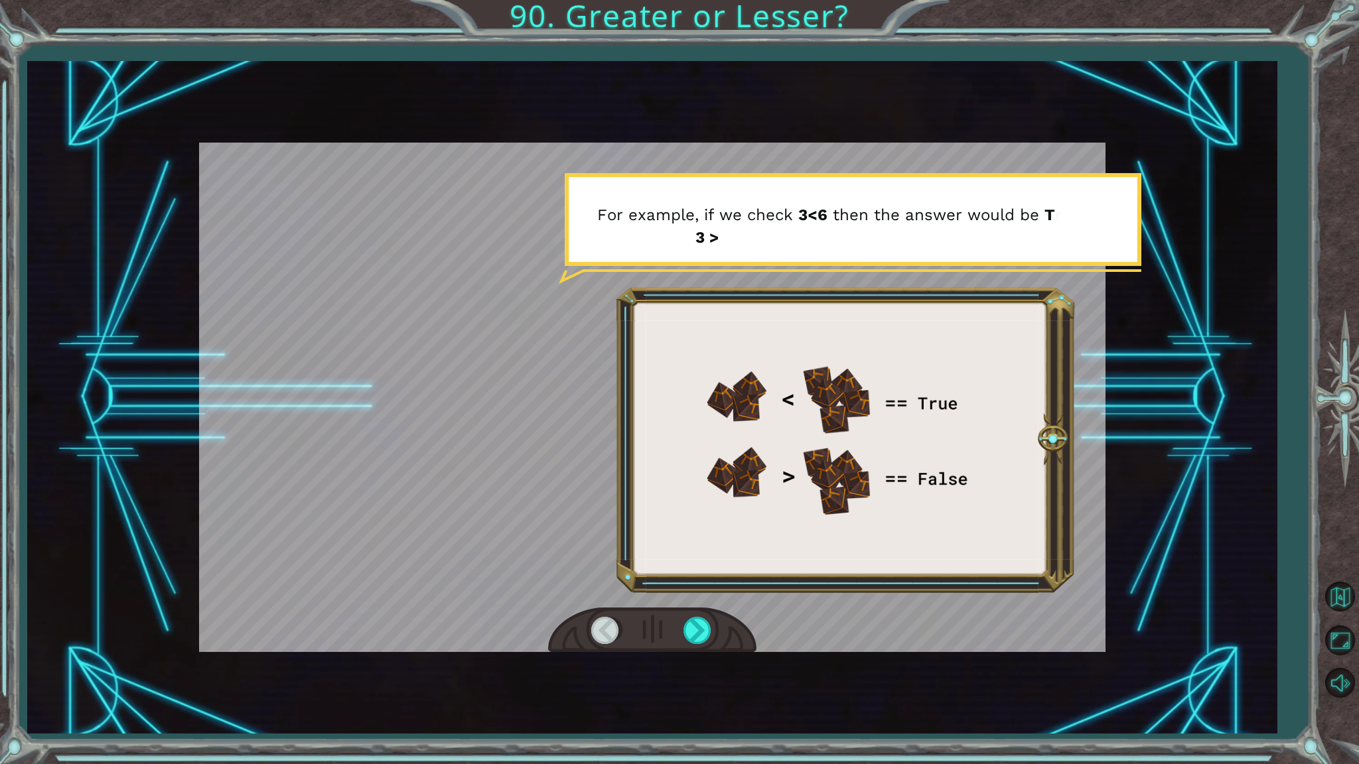
drag, startPoint x: 697, startPoint y: 632, endPoint x: 691, endPoint y: 532, distance: 99.7
click at [691, 532] on div at bounding box center [652, 397] width 906 height 509
click at [694, 629] on div at bounding box center [698, 630] width 30 height 27
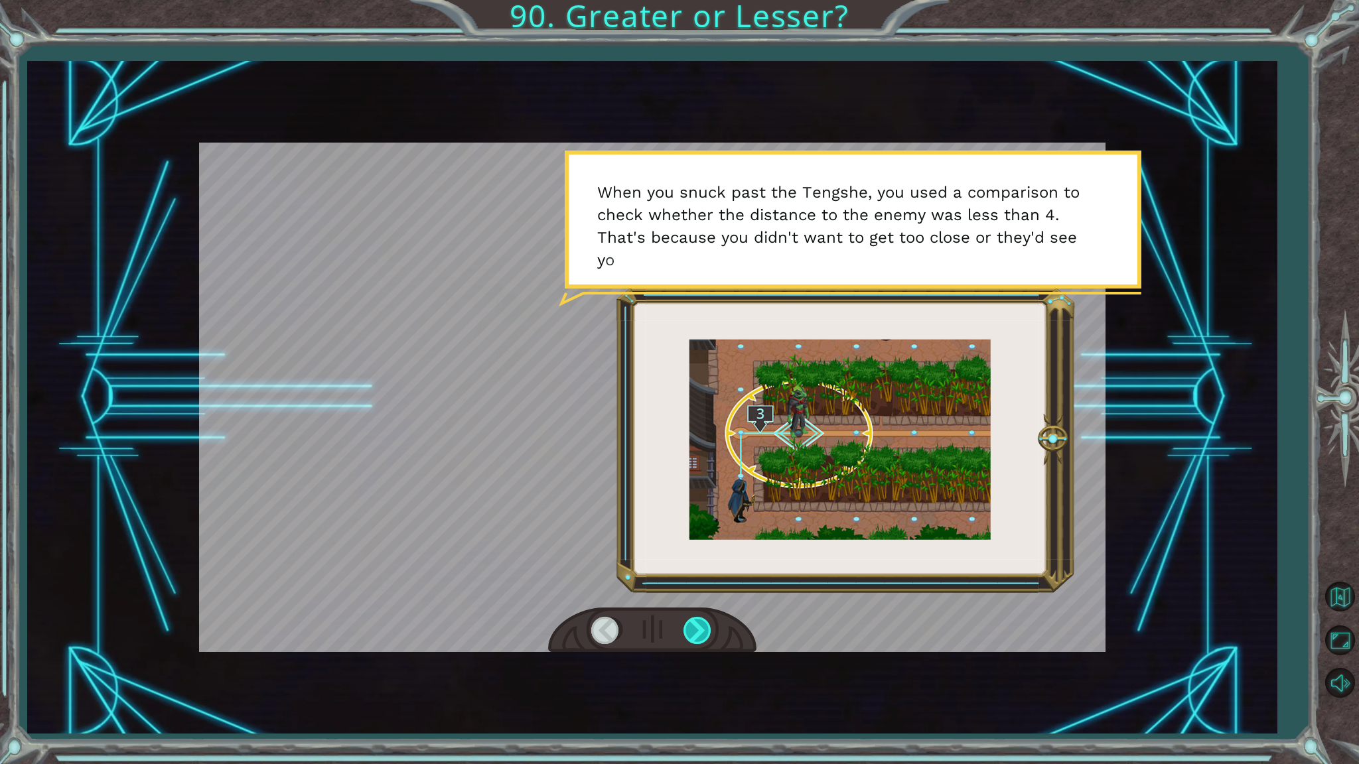
click at [694, 629] on div at bounding box center [698, 630] width 30 height 27
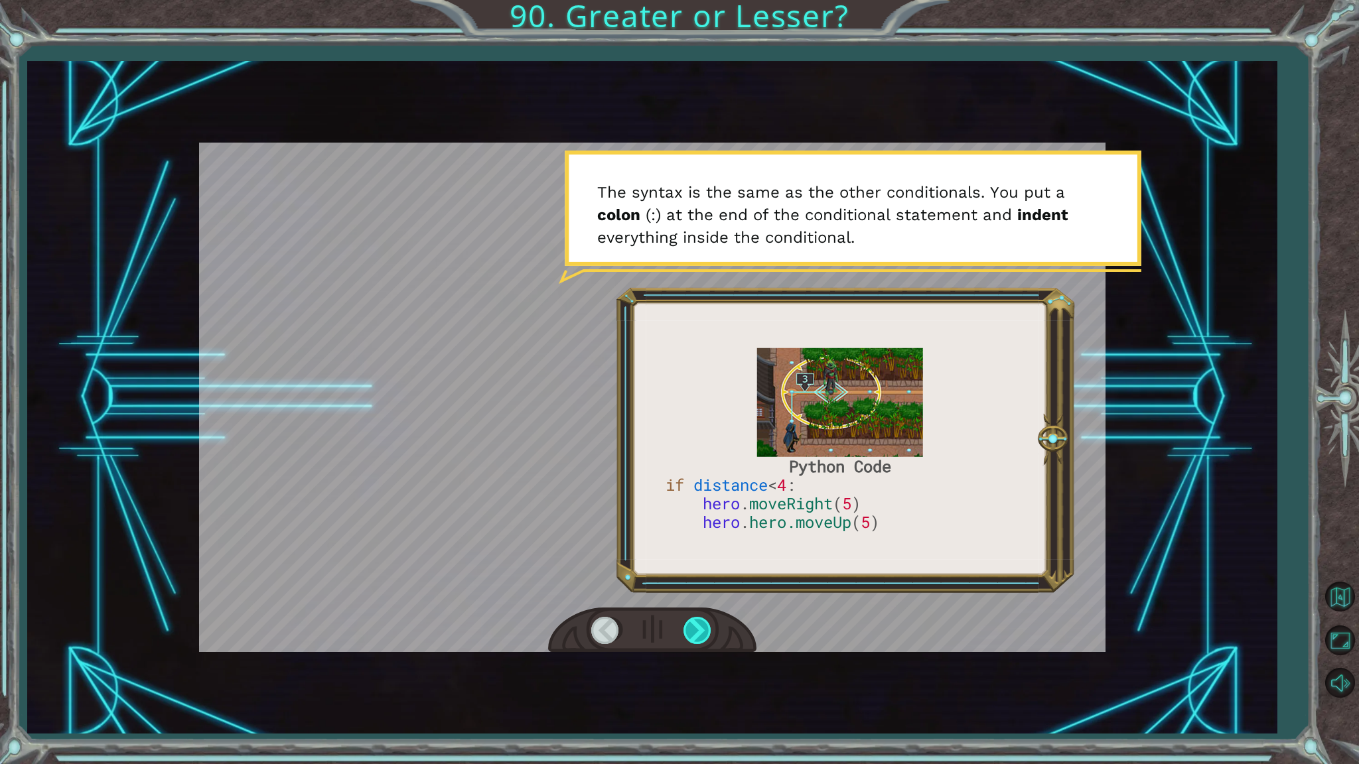
click at [694, 629] on div at bounding box center [698, 630] width 30 height 27
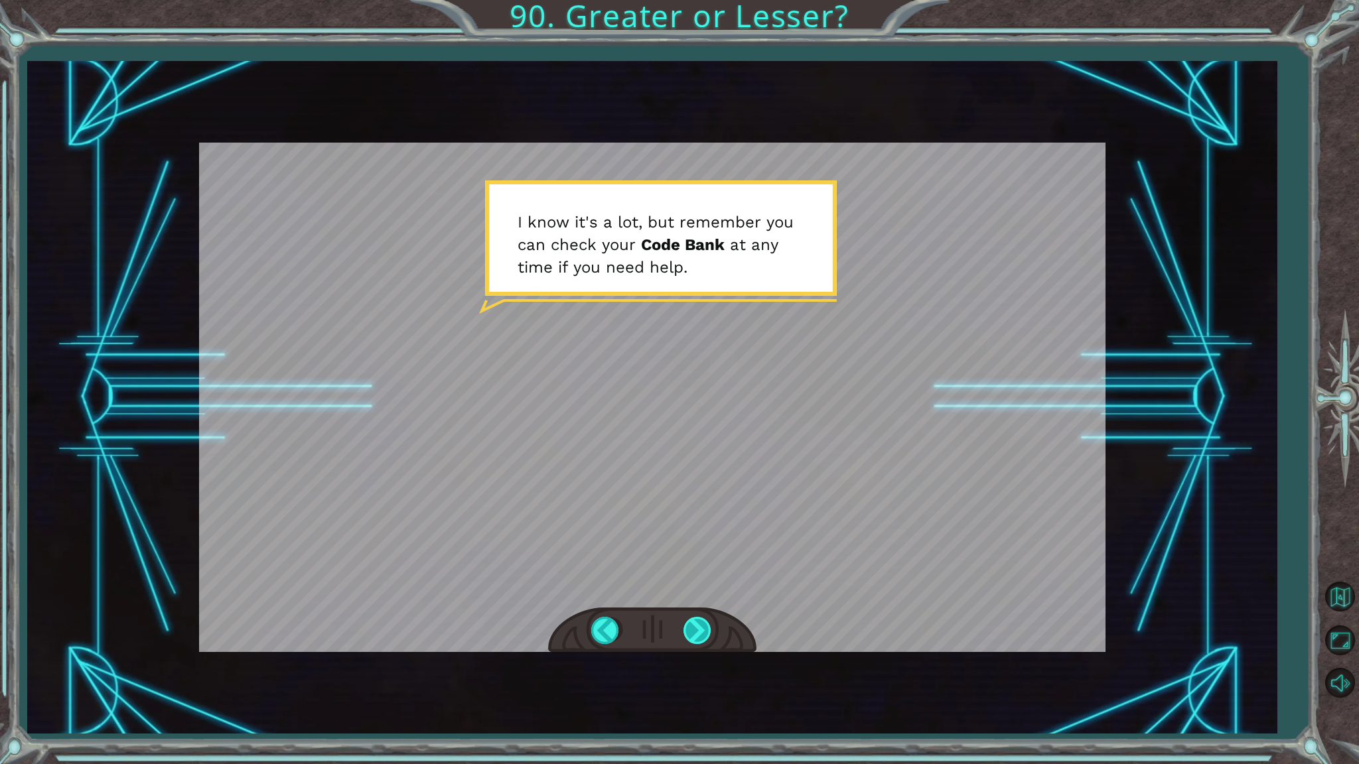
click at [694, 629] on div at bounding box center [698, 630] width 30 height 27
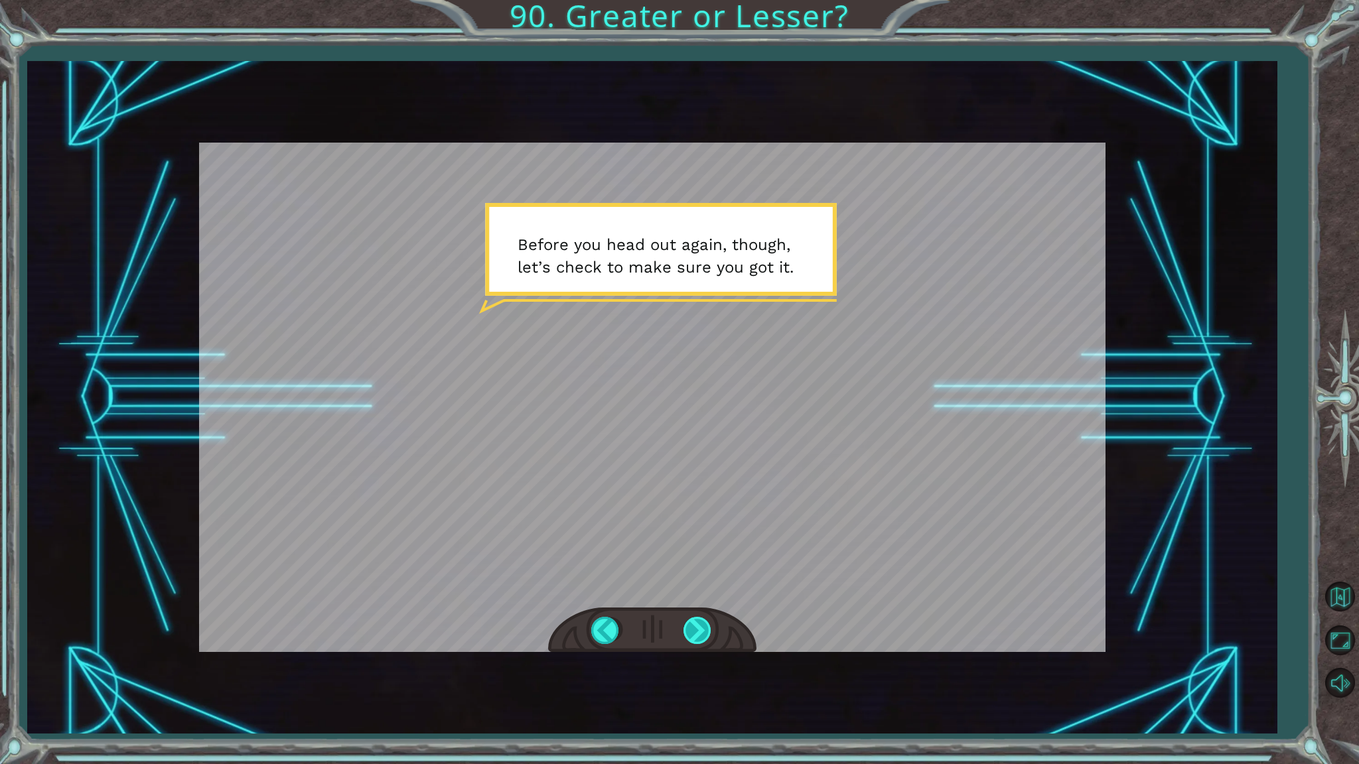
click at [695, 618] on div at bounding box center [698, 630] width 30 height 27
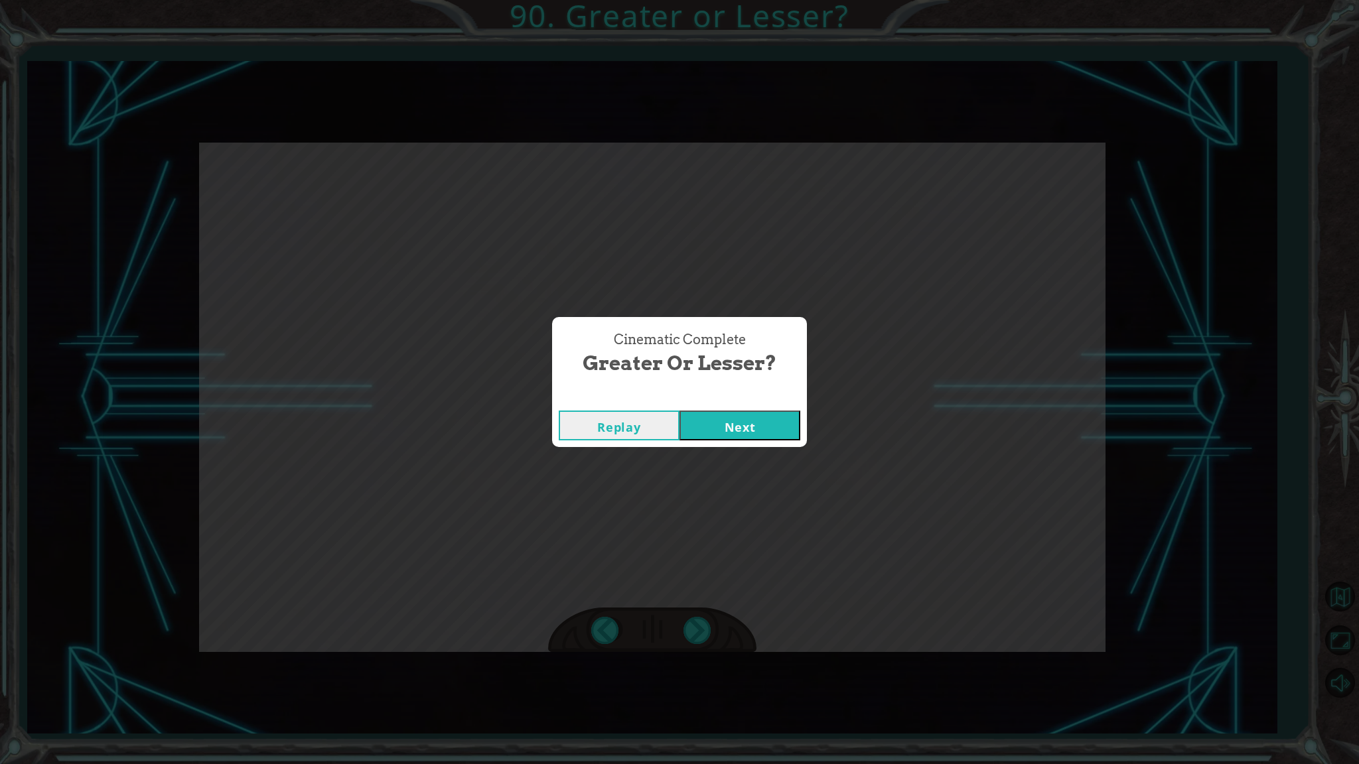
click at [799, 420] on button "Next" at bounding box center [739, 426] width 121 height 30
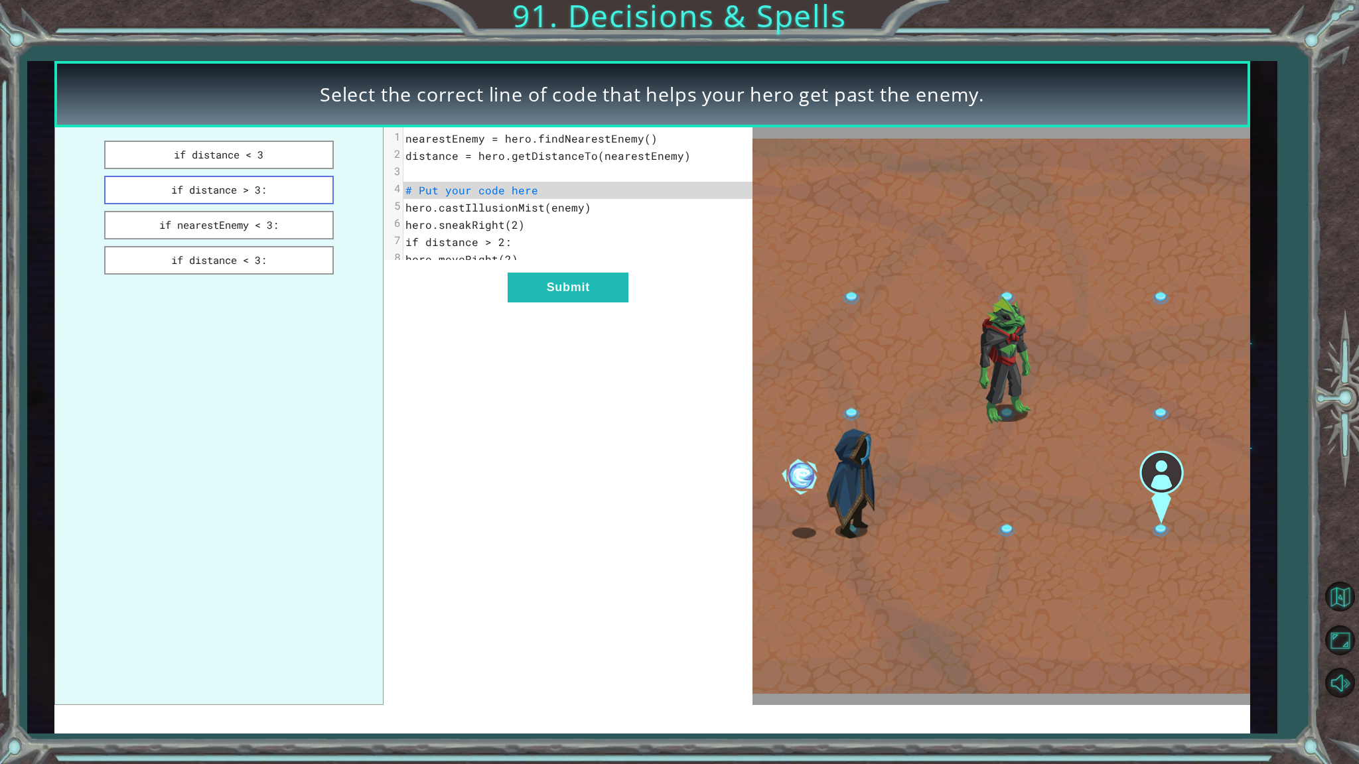
click at [241, 189] on button "if distance > 3:" at bounding box center [219, 190] width 230 height 29
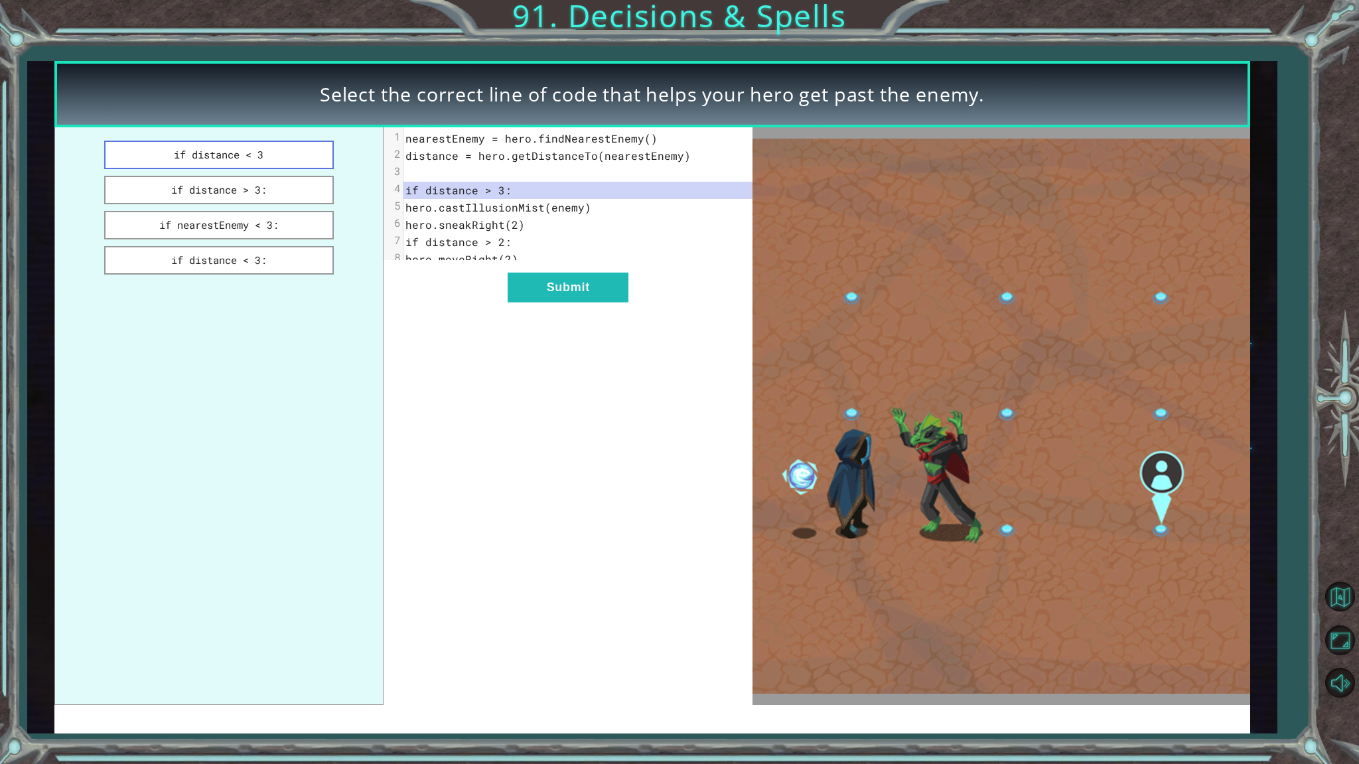
click at [279, 160] on button "if distance < 3" at bounding box center [219, 155] width 230 height 29
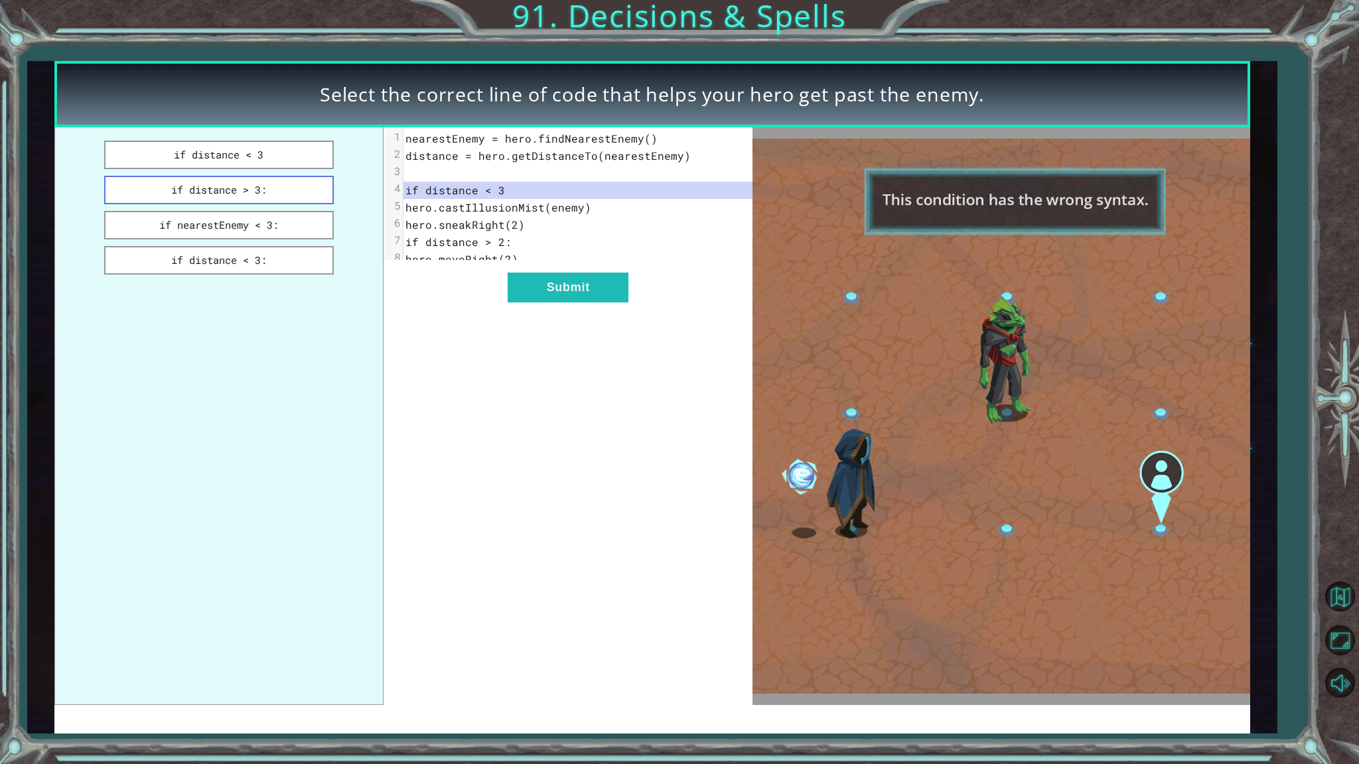
click at [266, 177] on button "if distance > 3:" at bounding box center [219, 190] width 230 height 29
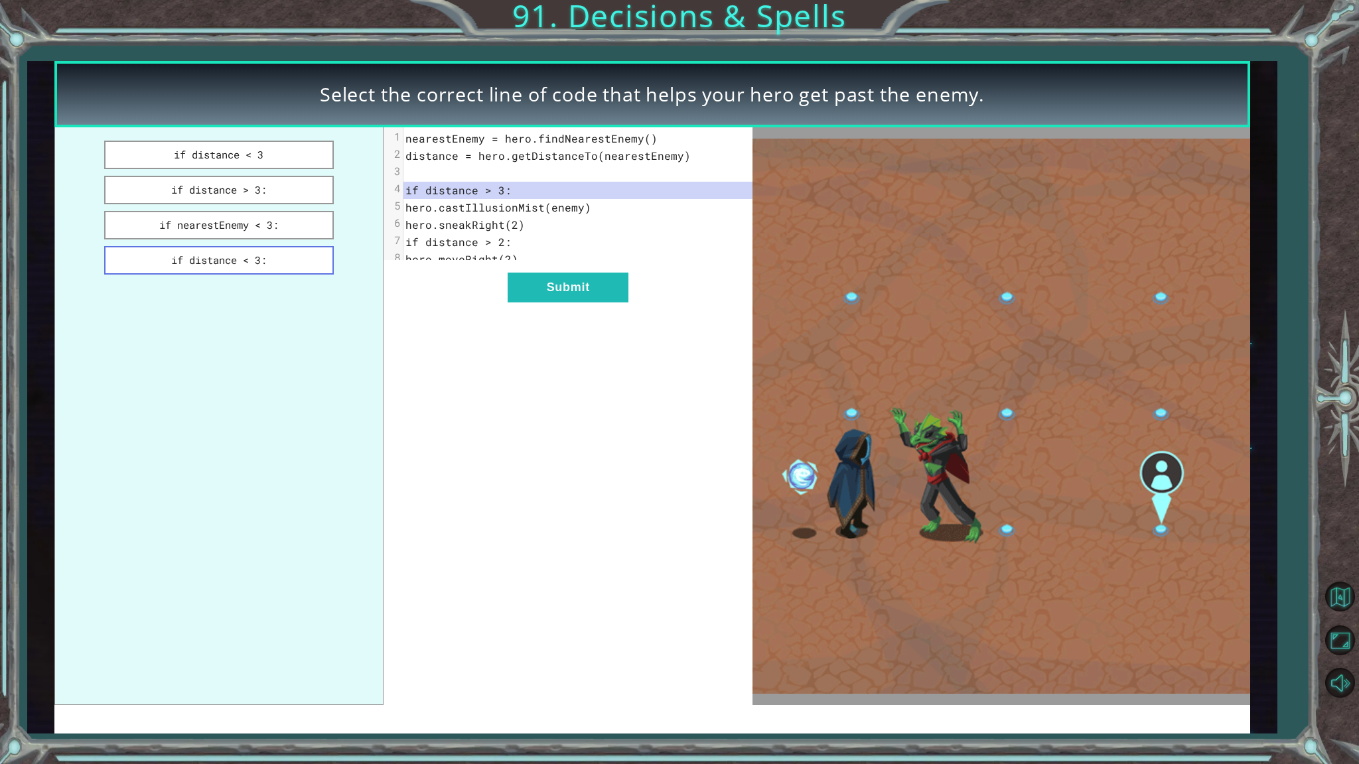
click at [279, 247] on button "if distance < 3:" at bounding box center [219, 260] width 230 height 29
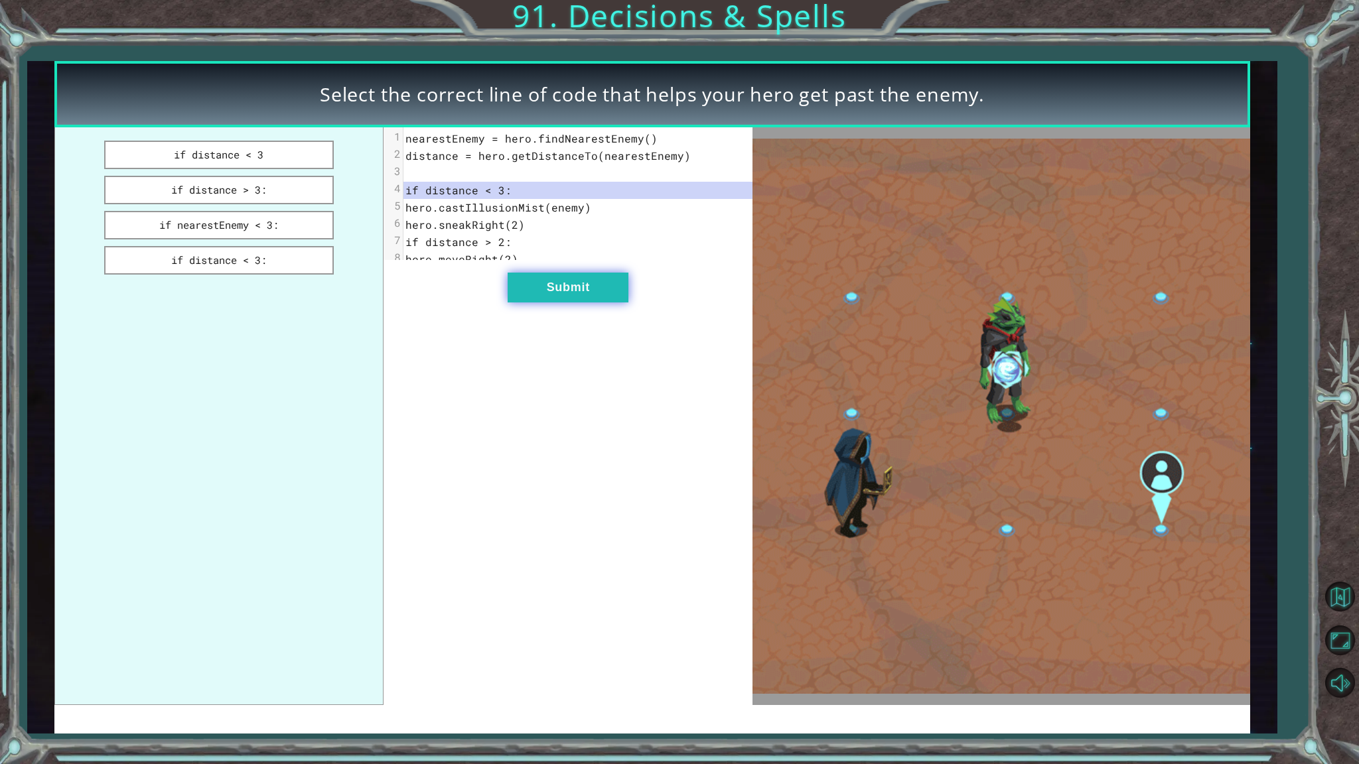
click at [545, 303] on button "Submit" at bounding box center [568, 288] width 121 height 30
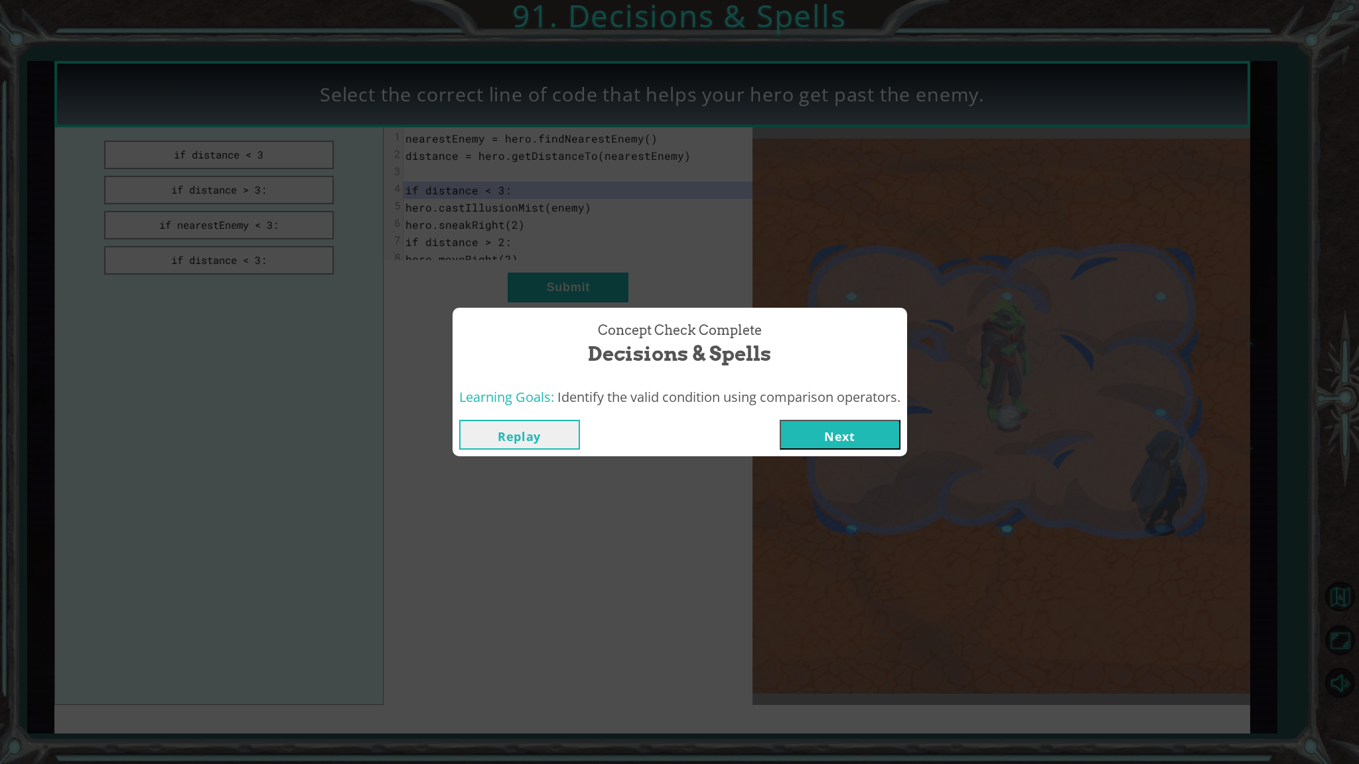
click at [852, 440] on button "Next" at bounding box center [840, 435] width 121 height 30
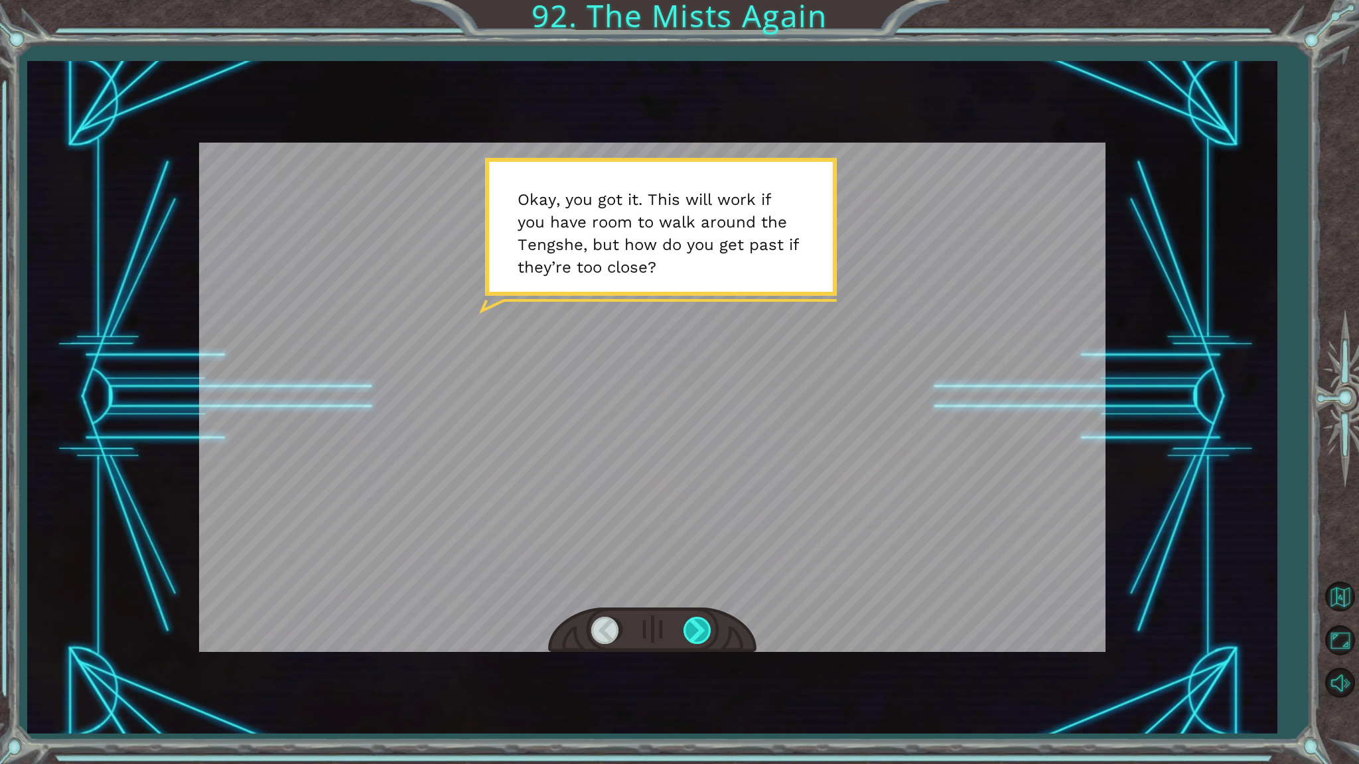
click at [706, 635] on div at bounding box center [698, 630] width 30 height 27
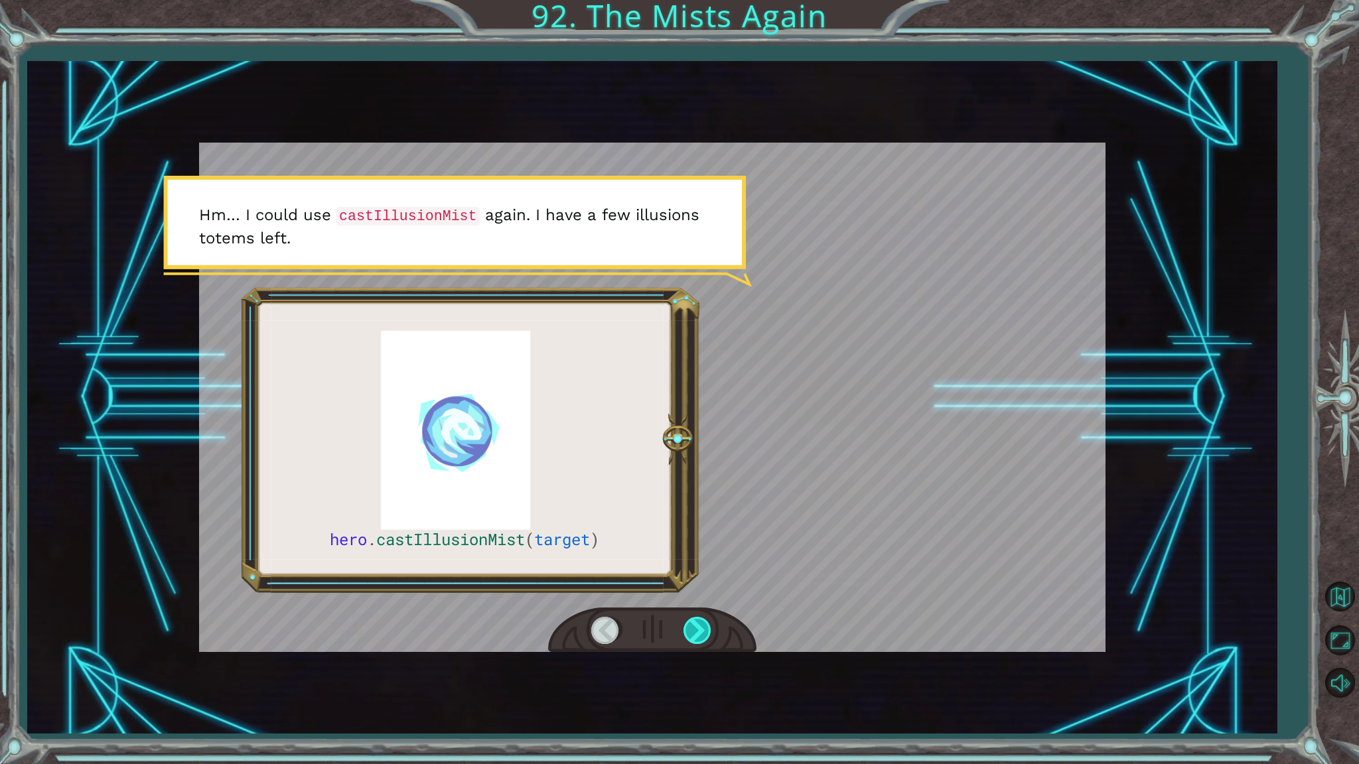
click at [707, 618] on div at bounding box center [698, 630] width 30 height 27
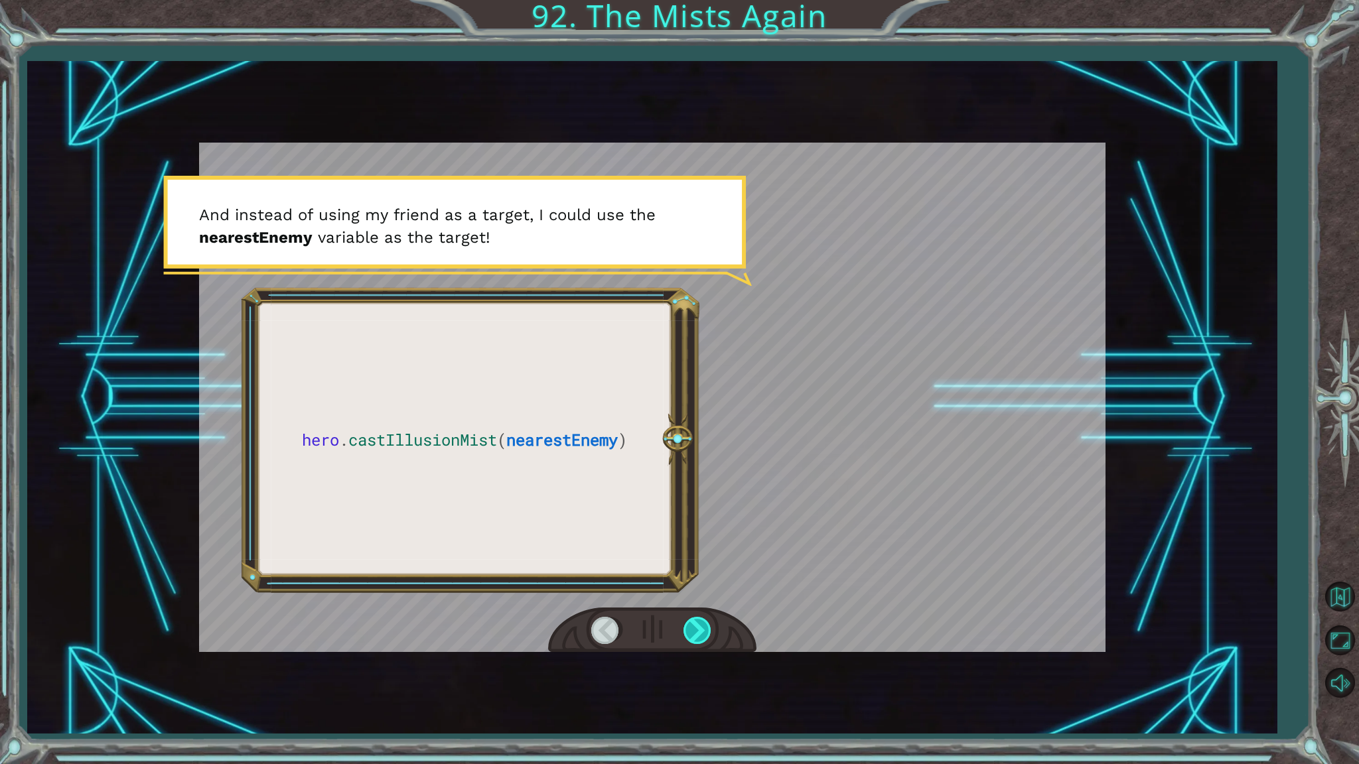
click at [707, 618] on div at bounding box center [698, 630] width 30 height 27
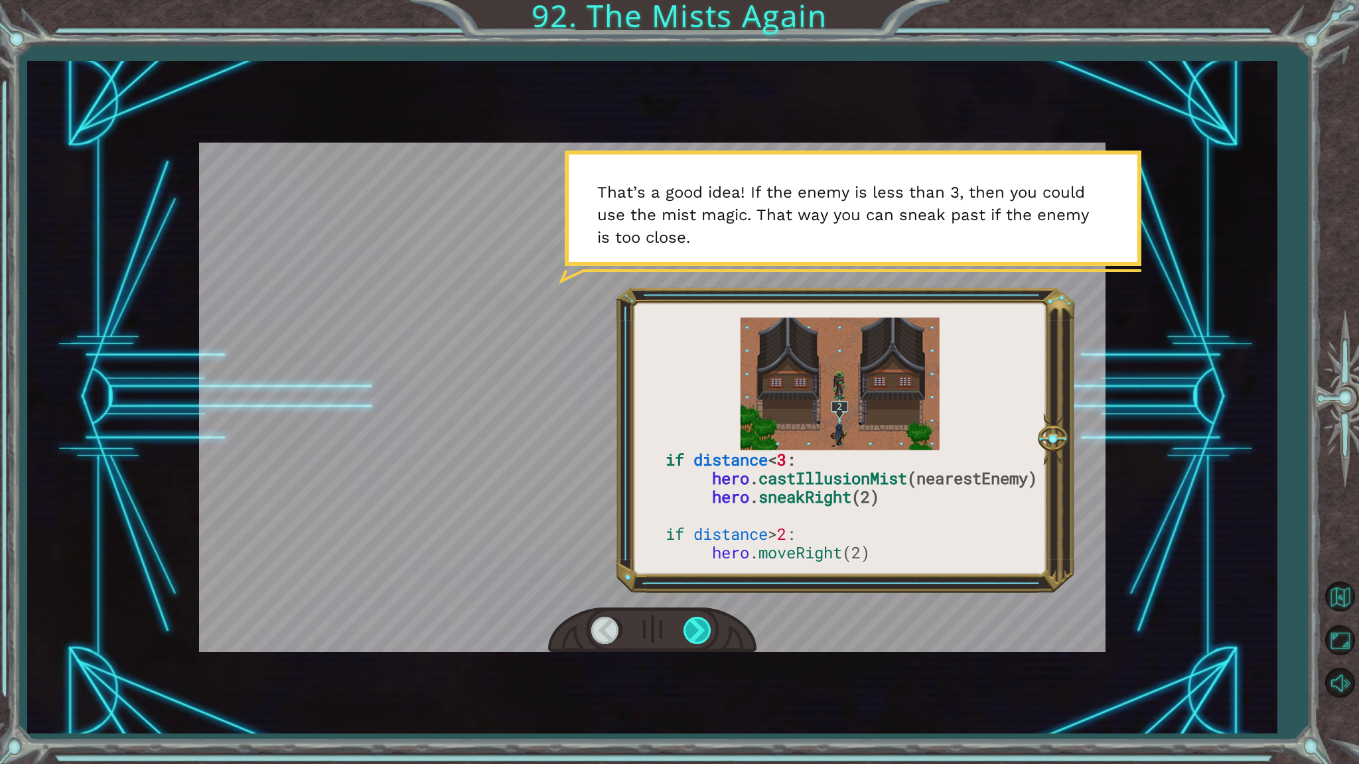
click at [703, 628] on div at bounding box center [698, 630] width 30 height 27
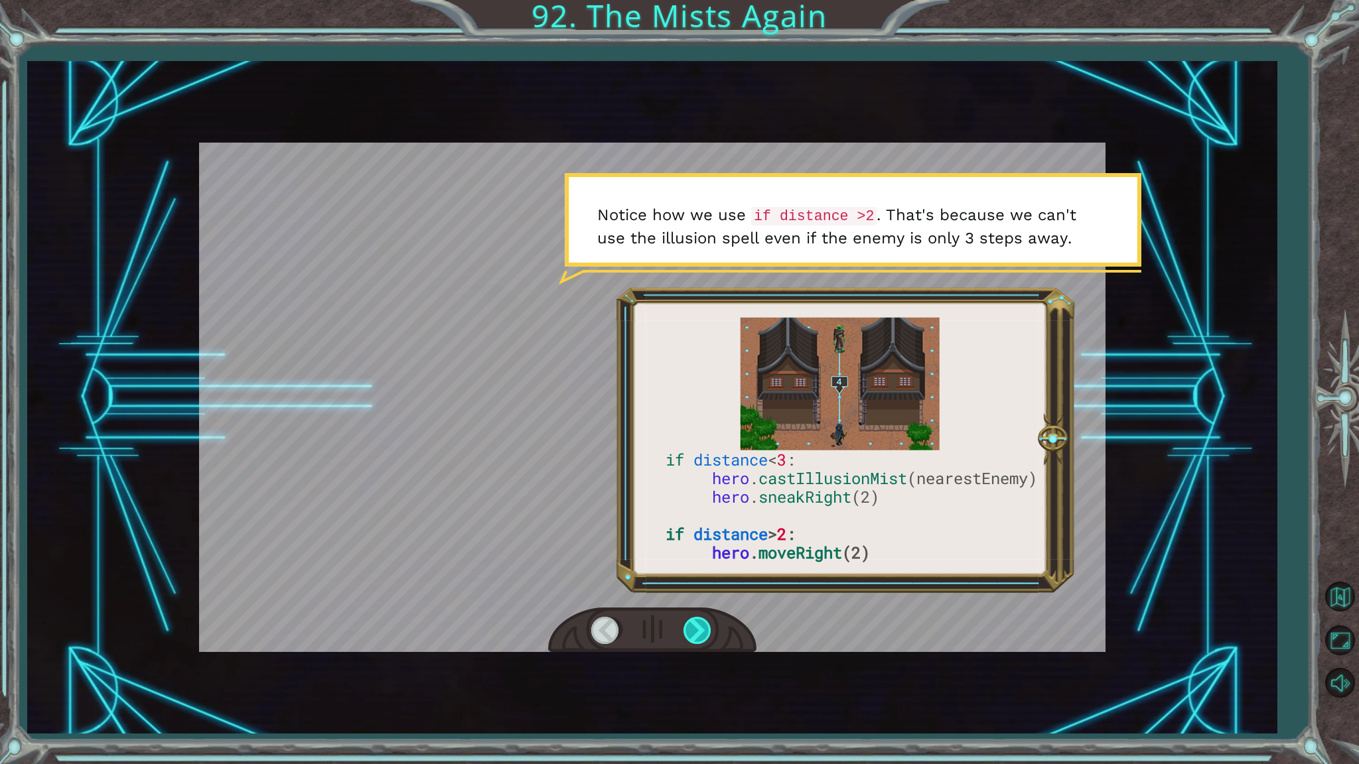
click at [703, 628] on div at bounding box center [698, 630] width 30 height 27
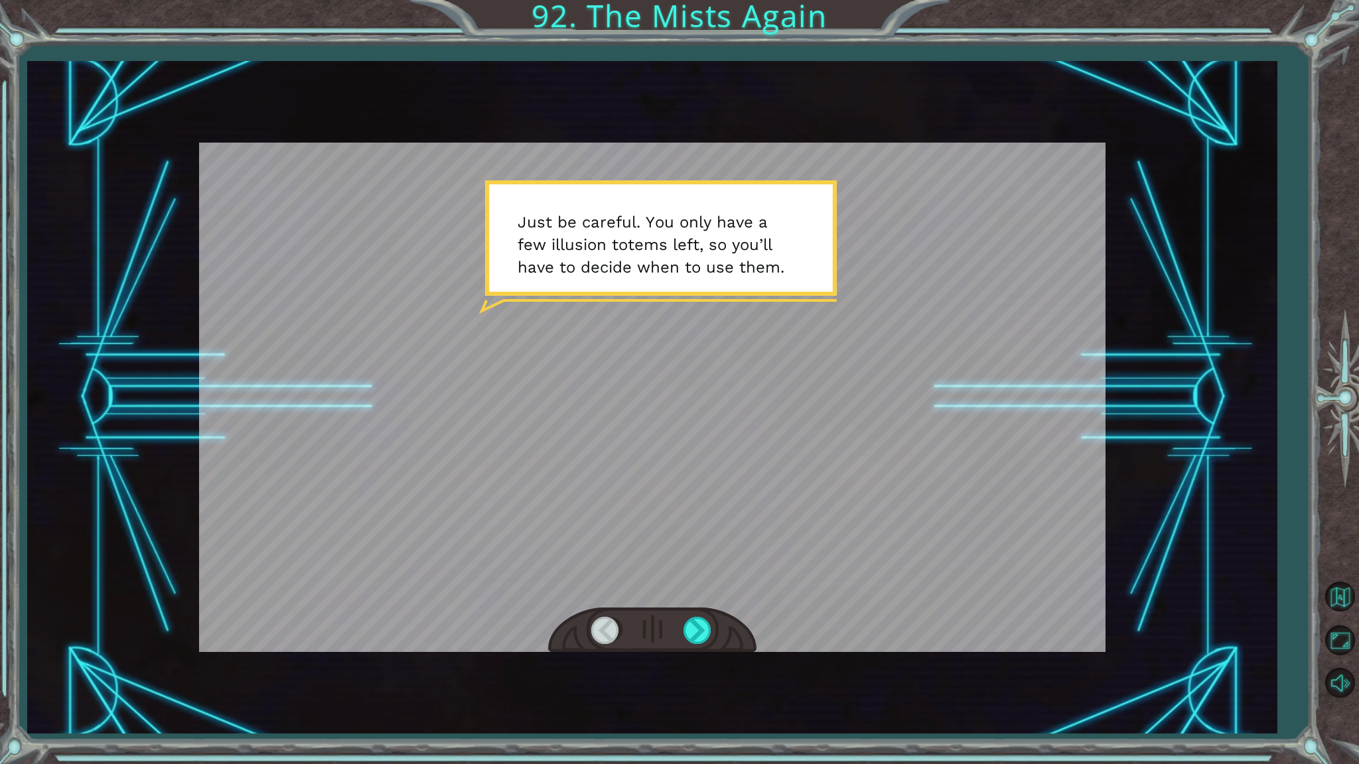
drag, startPoint x: 699, startPoint y: 621, endPoint x: 697, endPoint y: 612, distance: 9.5
click at [698, 613] on div at bounding box center [652, 631] width 208 height 46
click at [698, 618] on div at bounding box center [698, 630] width 30 height 27
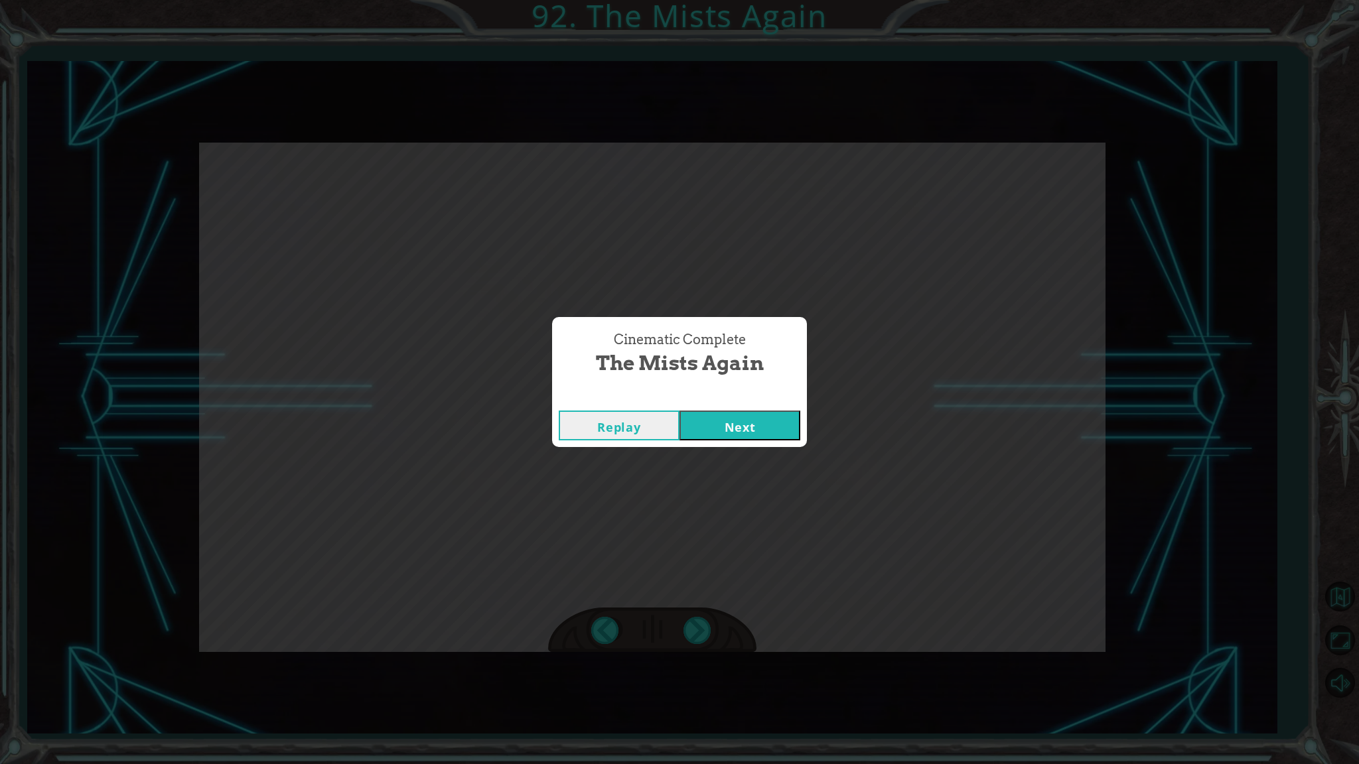
click at [771, 422] on button "Next" at bounding box center [739, 426] width 121 height 30
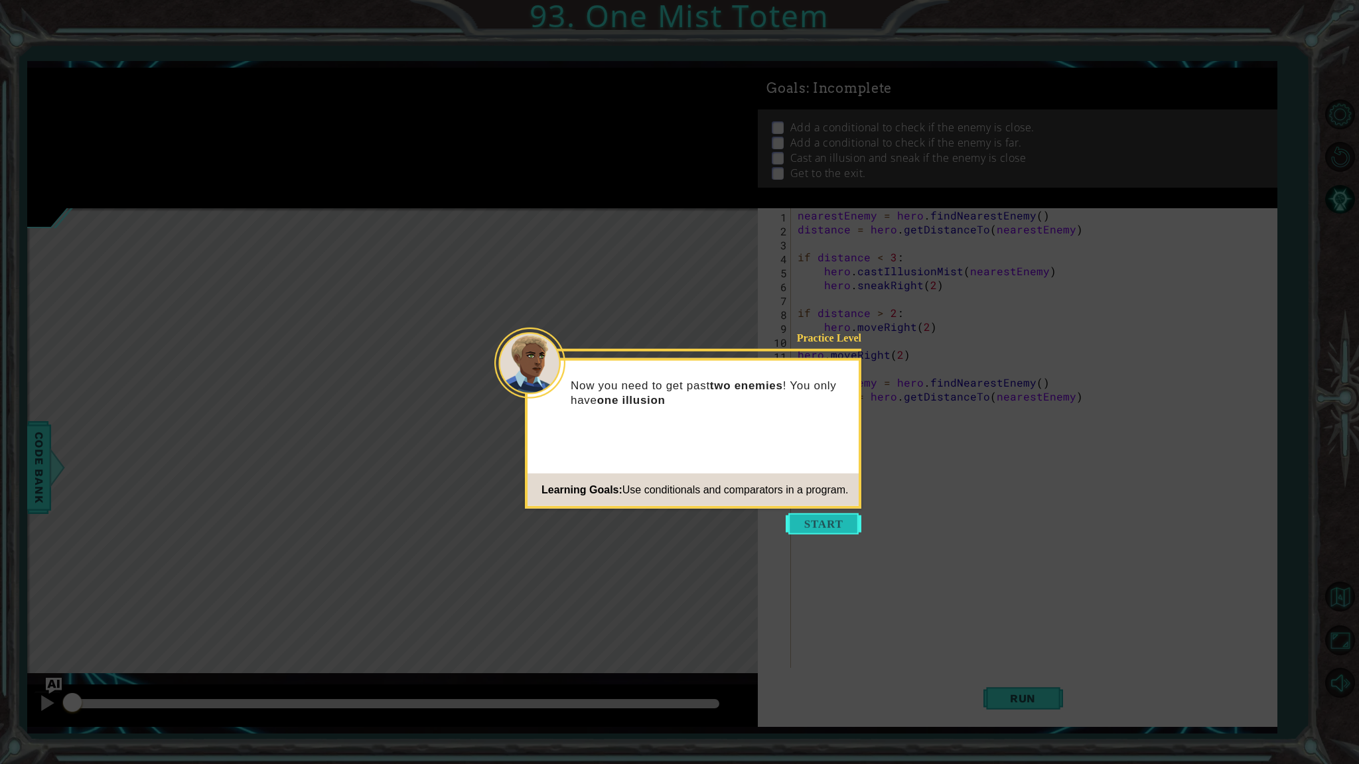
click at [809, 517] on button "Start" at bounding box center [823, 523] width 76 height 21
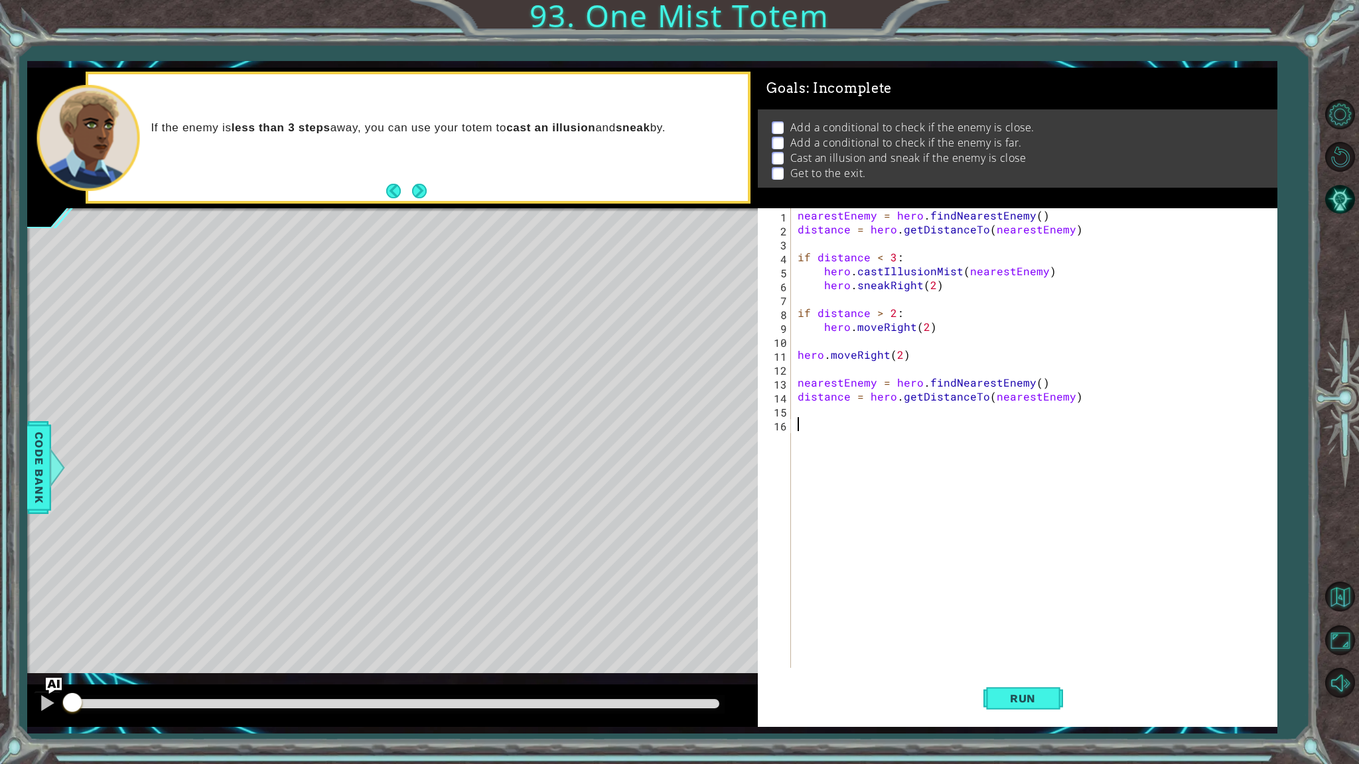
click at [859, 431] on div "nearestEnemy = hero . findNearestEnemy ( ) distance = hero . getDistanceTo ( ne…" at bounding box center [1037, 452] width 484 height 488
click at [1029, 651] on span "Run" at bounding box center [1022, 698] width 52 height 13
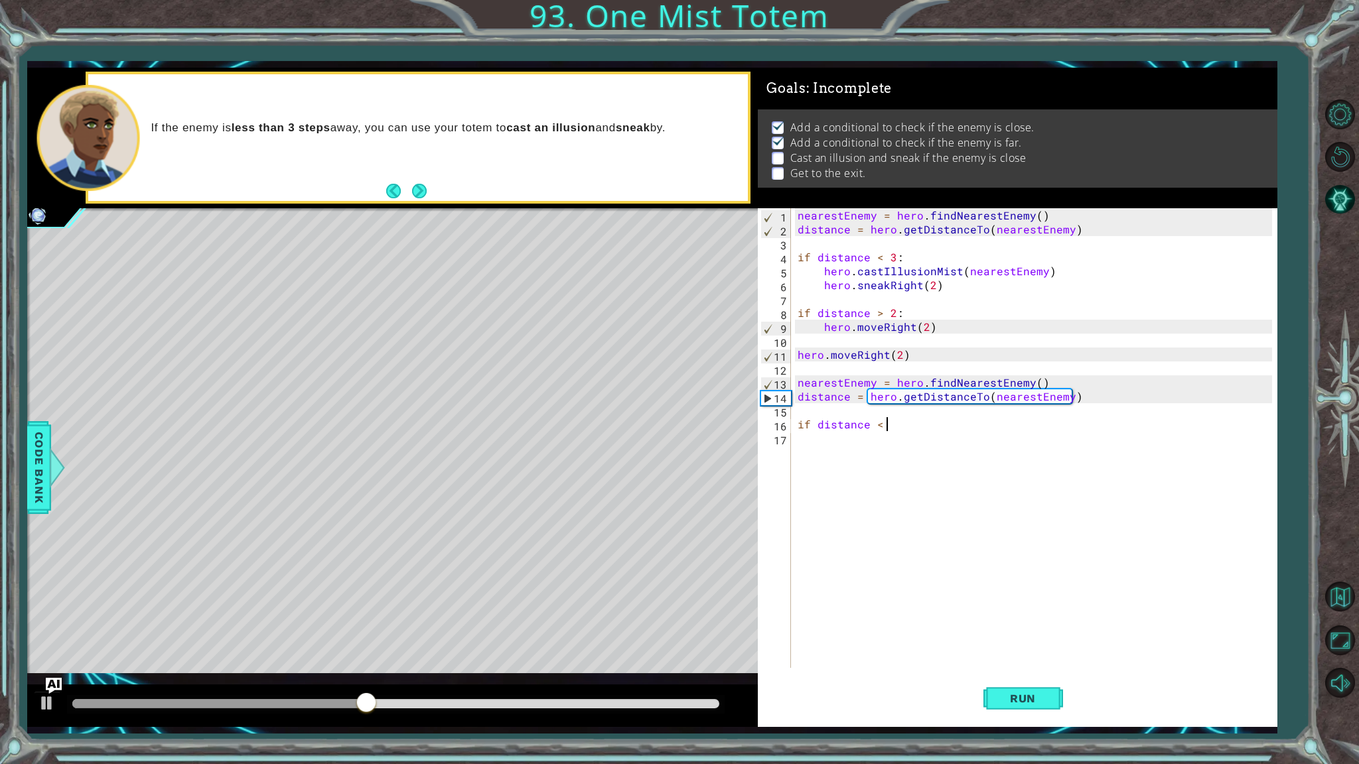
scroll to position [0, 5]
type textarea "if distance < 3:"
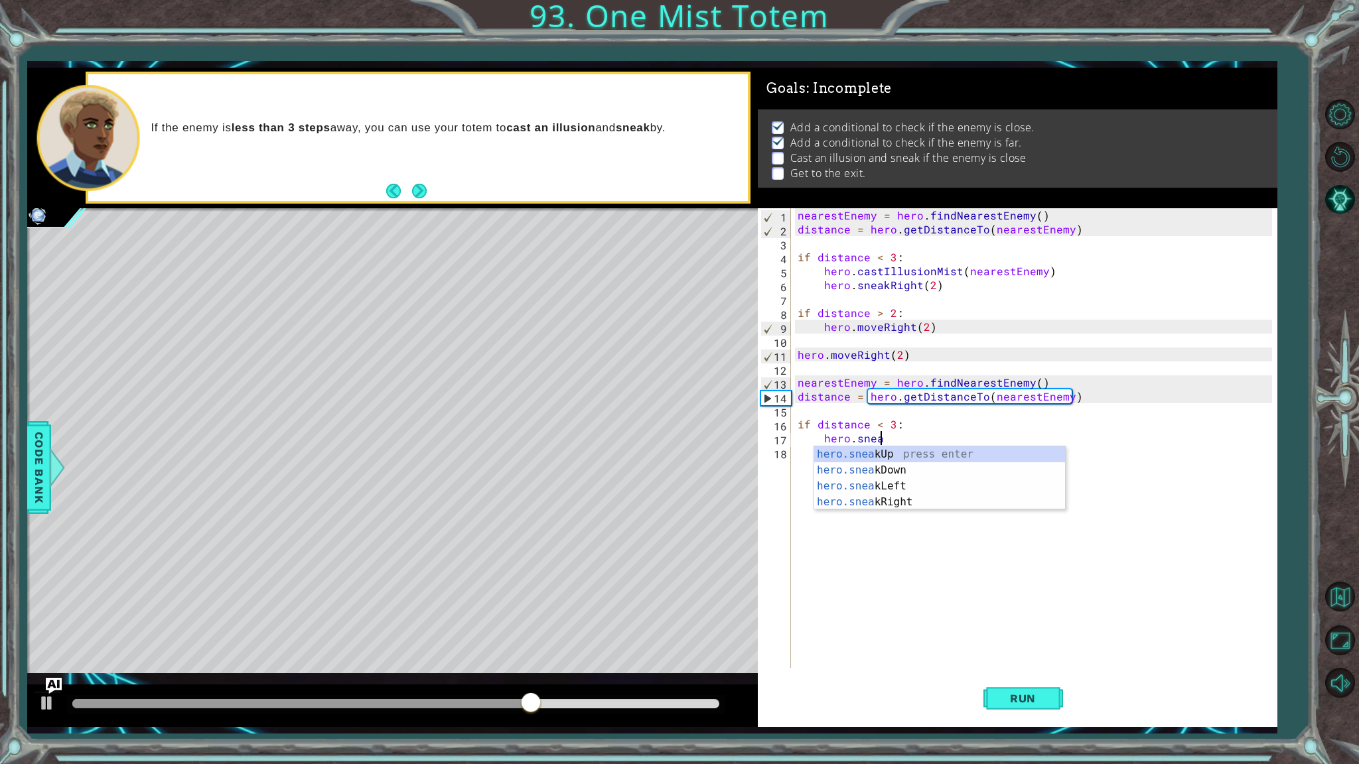
scroll to position [0, 5]
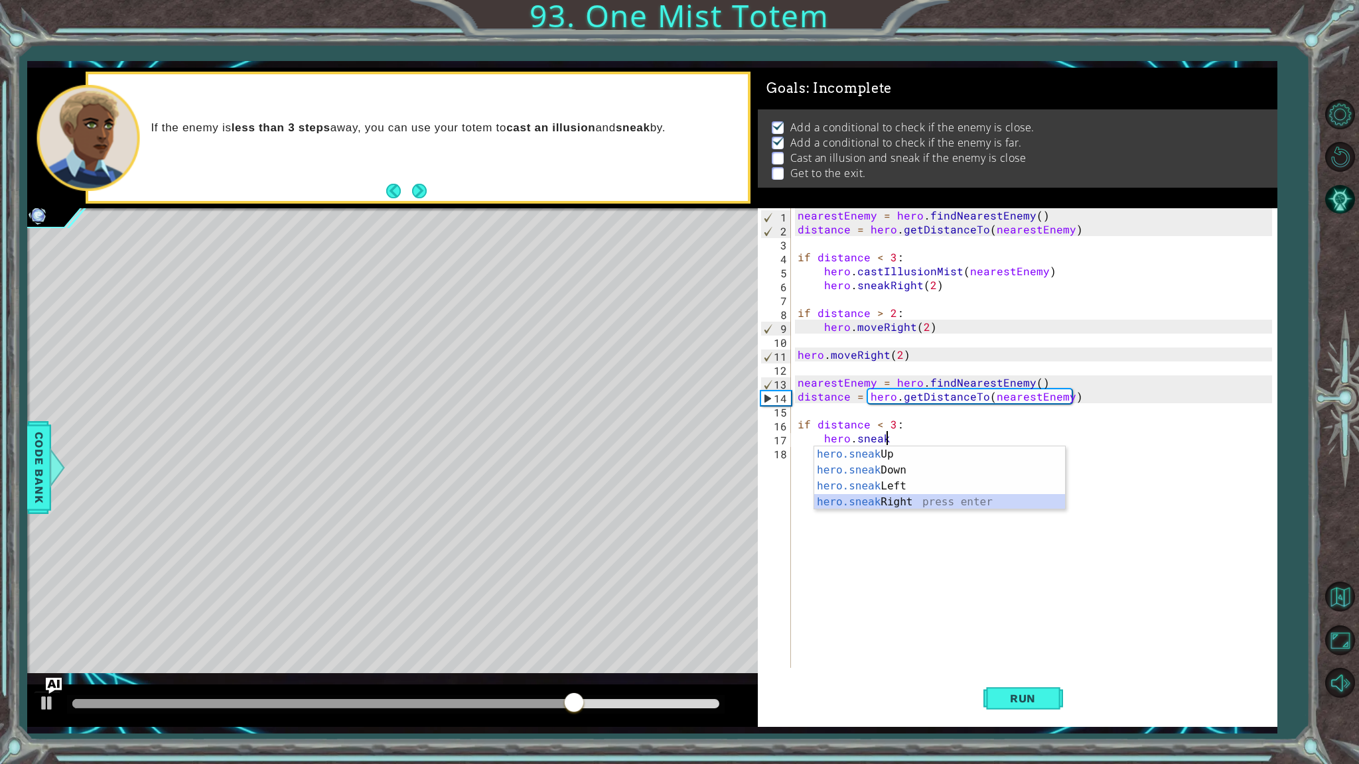
click at [900, 507] on div "hero.sneak Up press enter hero.sneak Down press enter hero.sneak Left press ent…" at bounding box center [939, 494] width 251 height 96
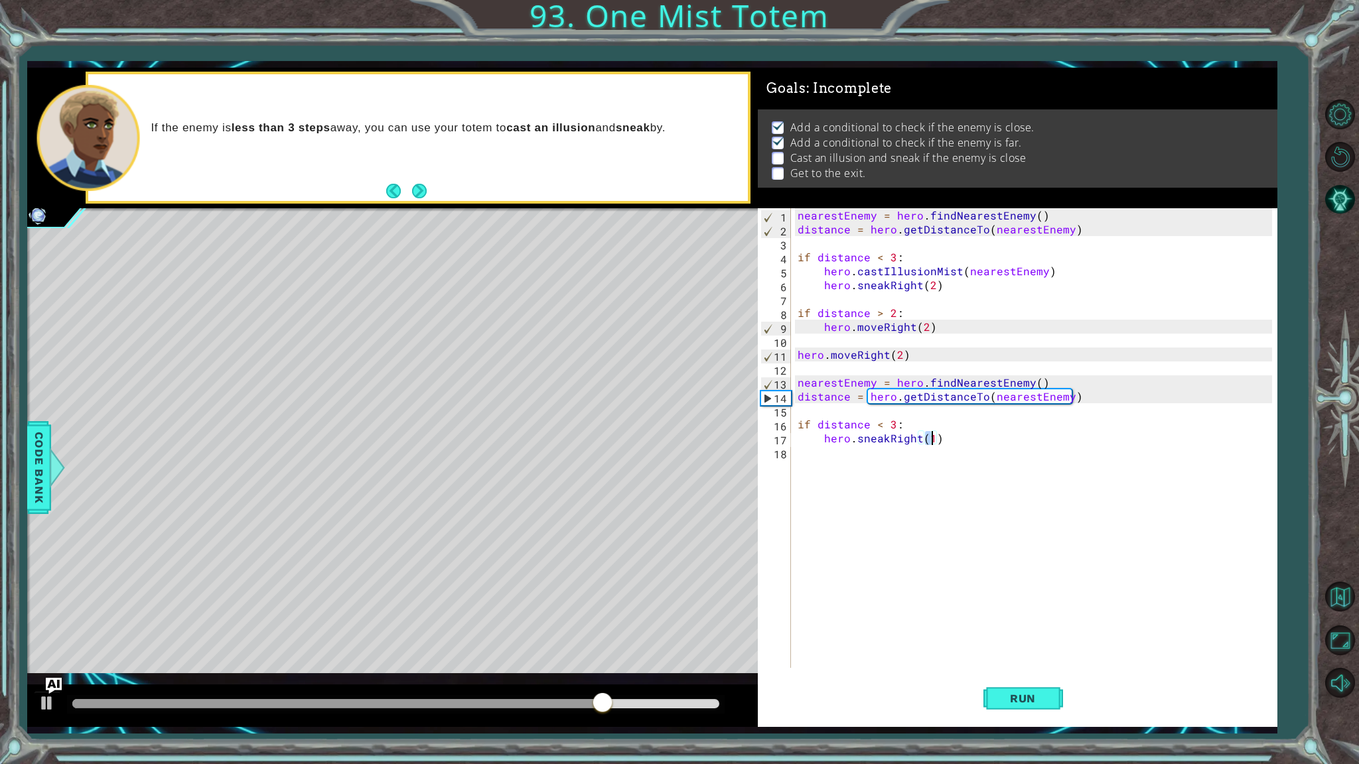
scroll to position [0, 8]
type textarea "hero.sneakRight(2)"
click at [1034, 651] on button "Run" at bounding box center [1023, 699] width 80 height 52
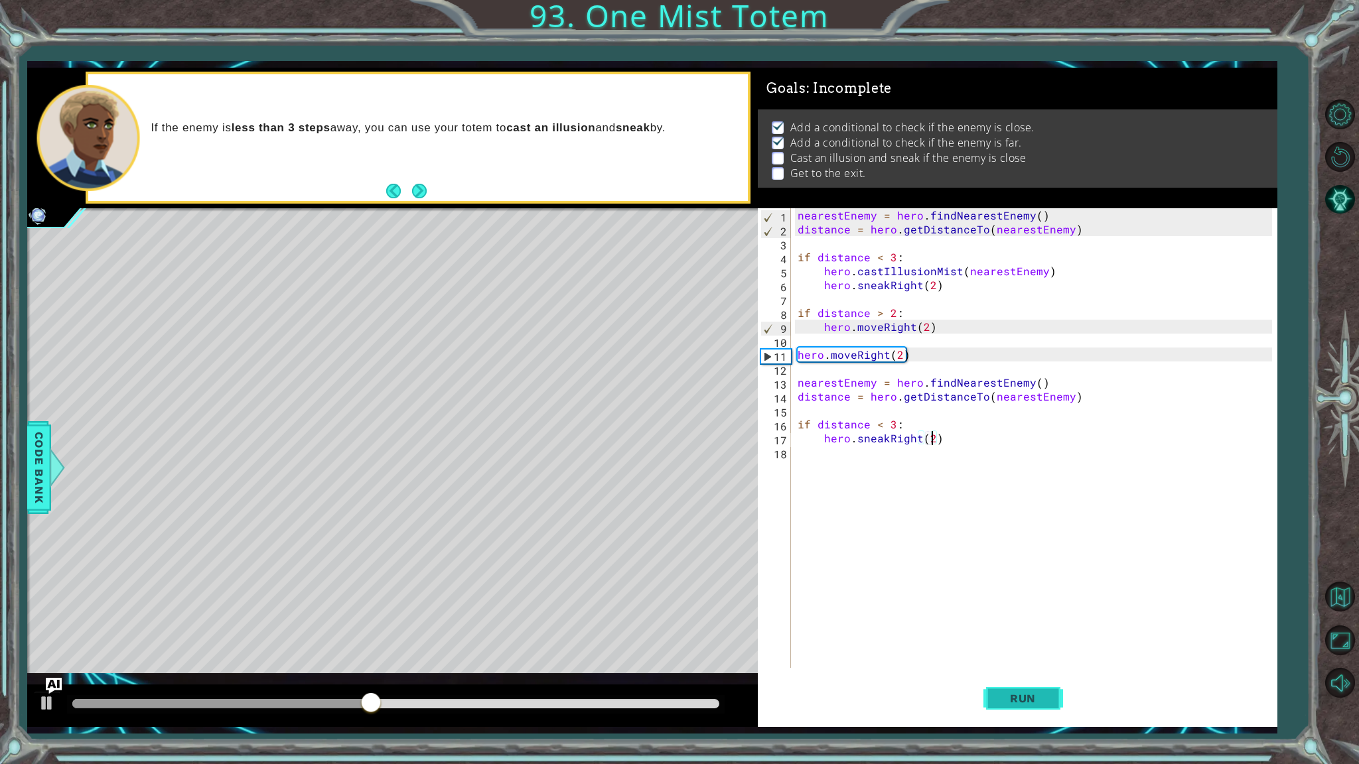
click at [1015, 651] on span "Run" at bounding box center [1022, 698] width 52 height 13
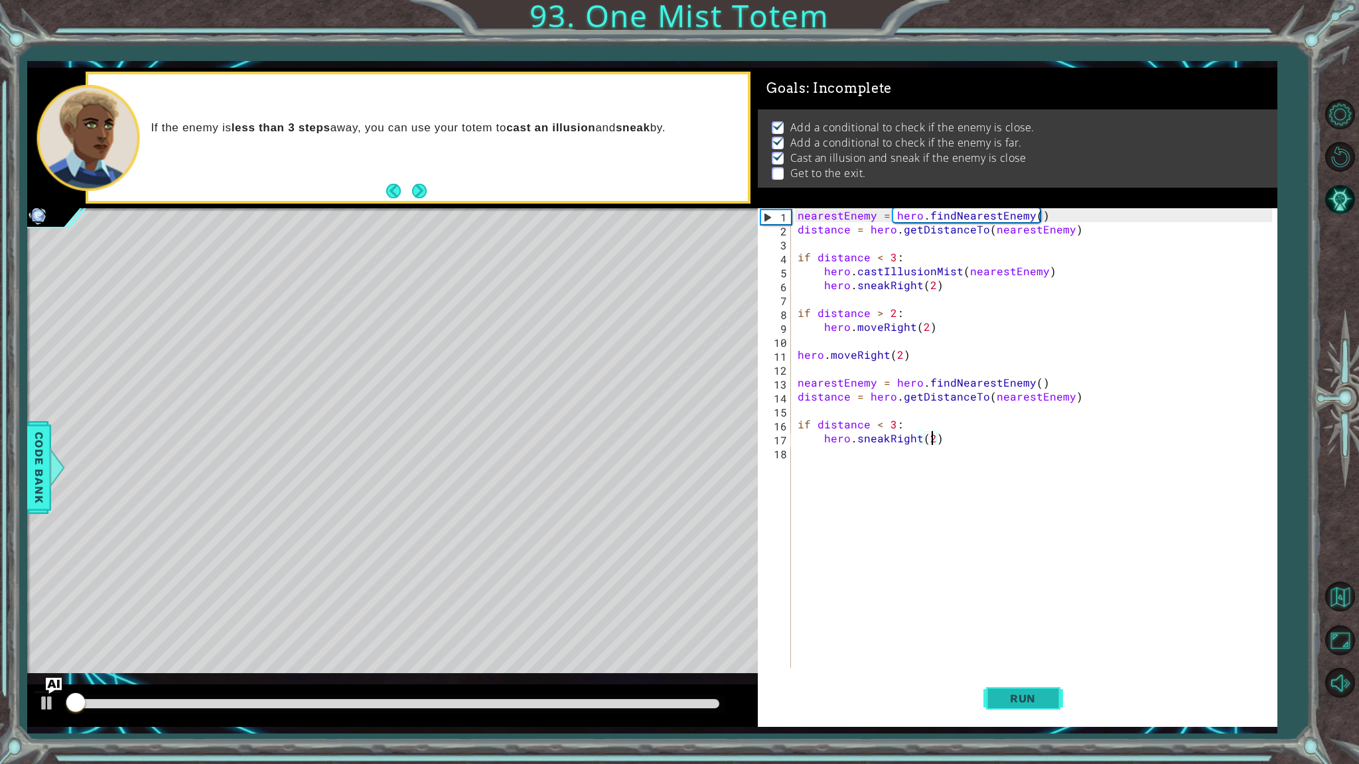
click at [1015, 651] on span "Run" at bounding box center [1022, 698] width 52 height 13
click at [56, 651] on button at bounding box center [47, 704] width 27 height 27
click at [1032, 442] on div "nearestEnemy = hero . findNearestEnemy ( ) distance = hero . getDistanceTo ( ne…" at bounding box center [1037, 452] width 484 height 488
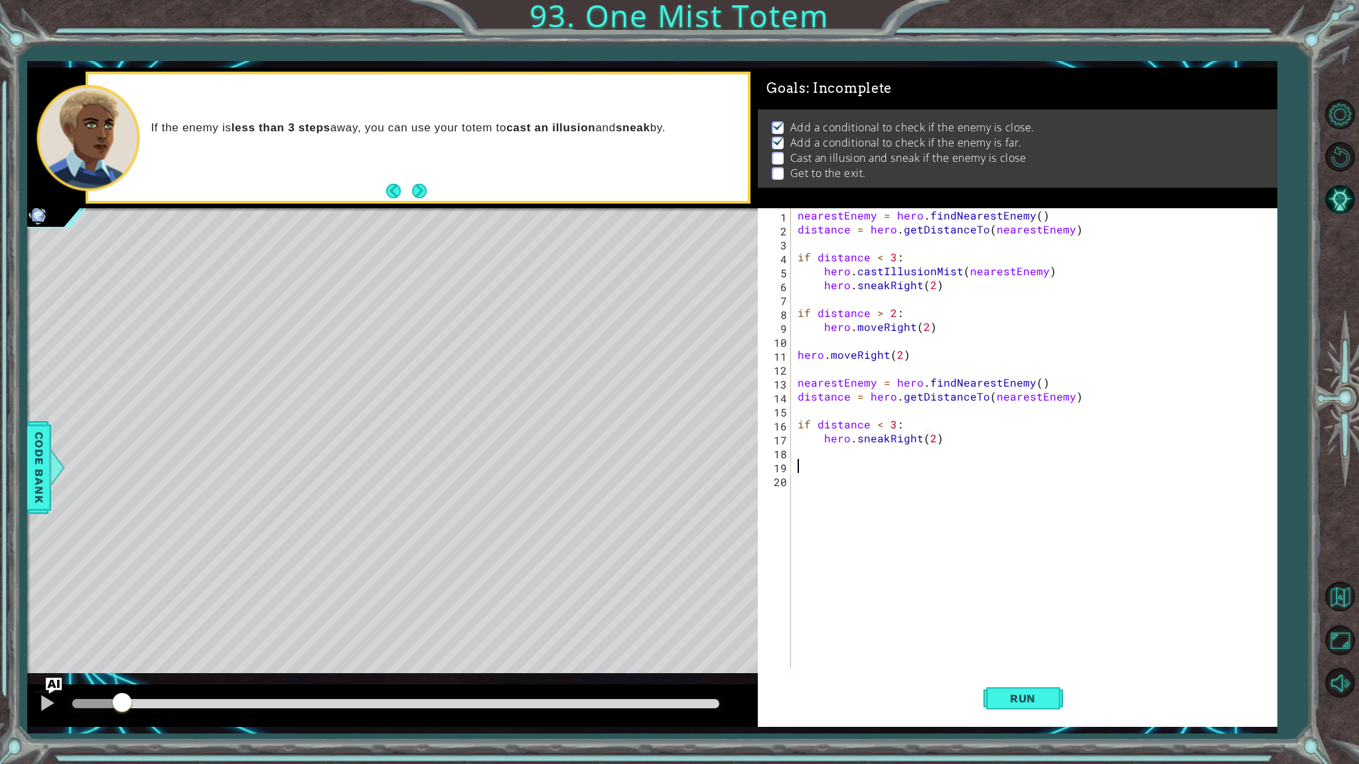
scroll to position [0, 0]
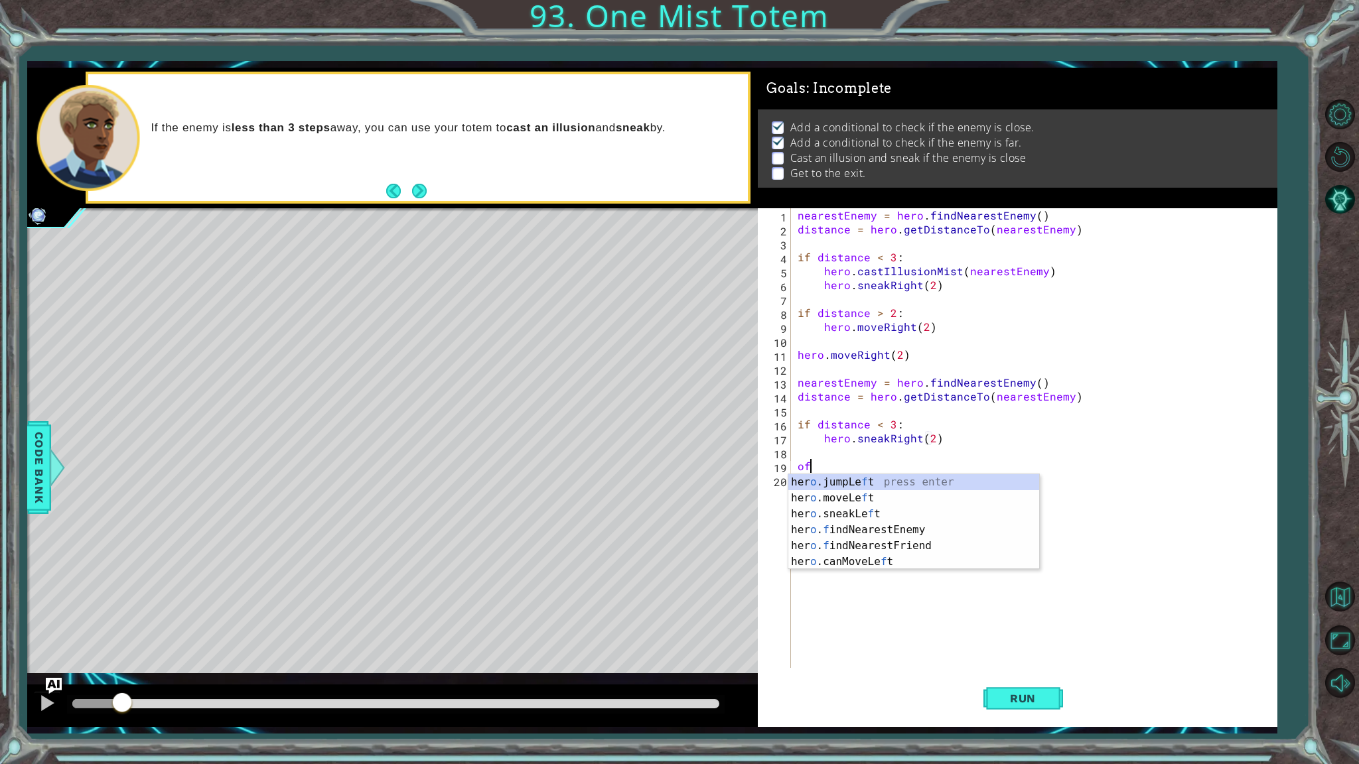
type textarea "o"
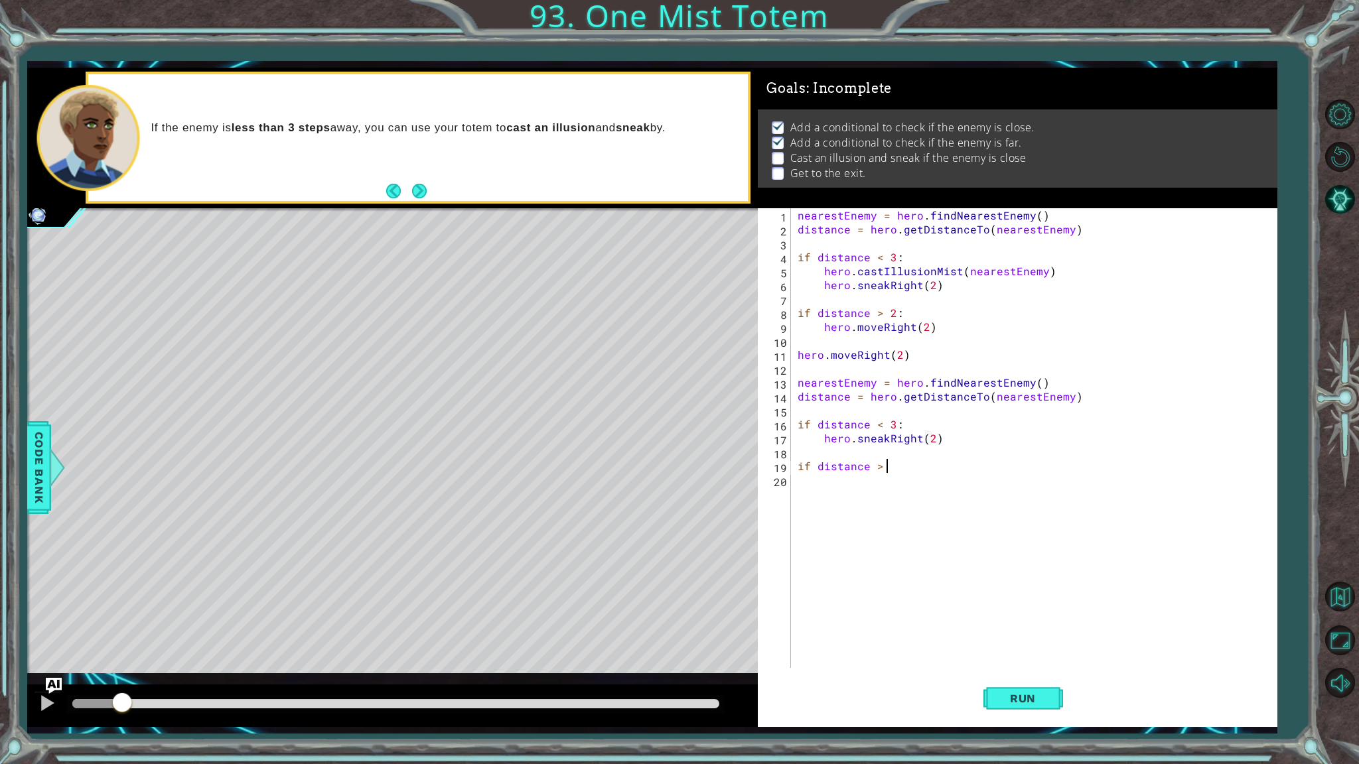
scroll to position [0, 5]
type textarea "if distance > 3:"
click at [1010, 492] on div "hero.moveRight press enter hero. can MoveRight press enter" at bounding box center [939, 520] width 251 height 64
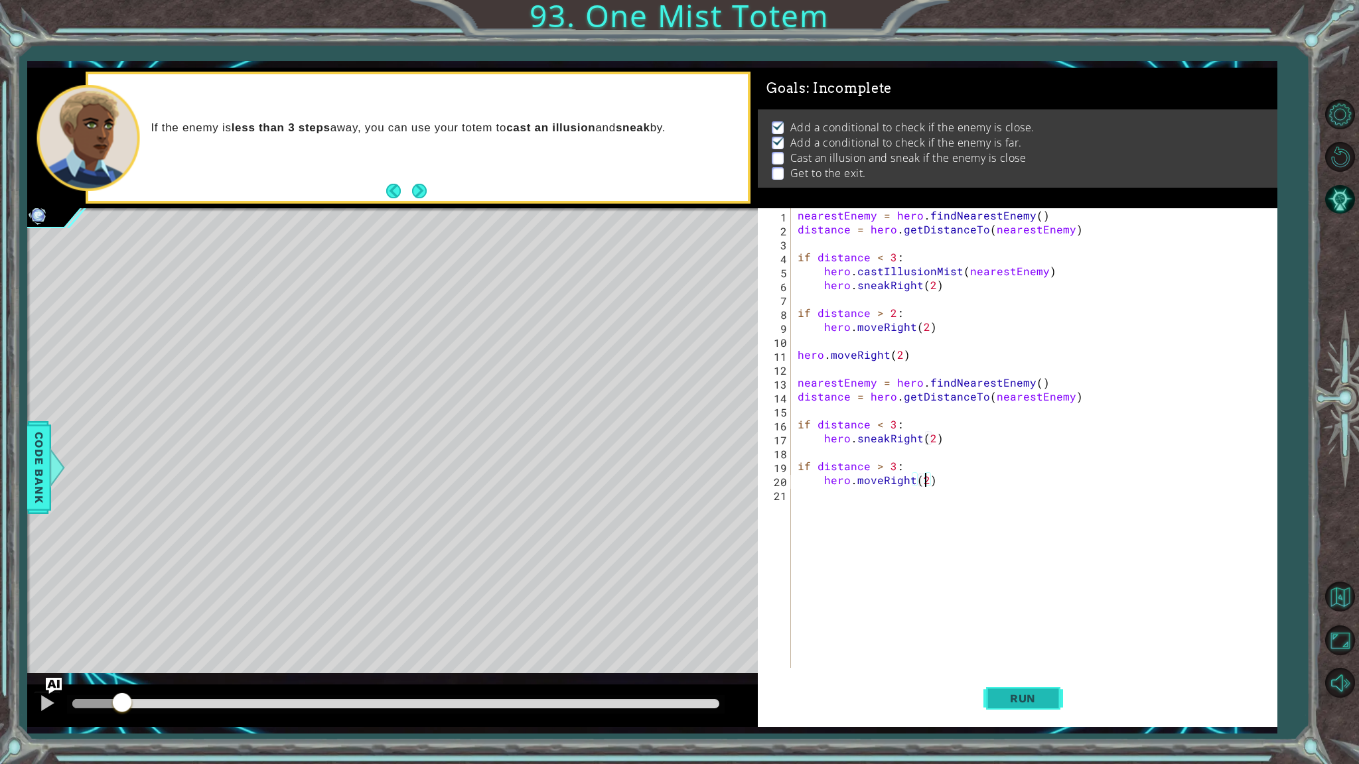
drag, startPoint x: 1022, startPoint y: 705, endPoint x: 1024, endPoint y: 691, distance: 13.5
click at [1022, 651] on span "Run" at bounding box center [1022, 698] width 52 height 13
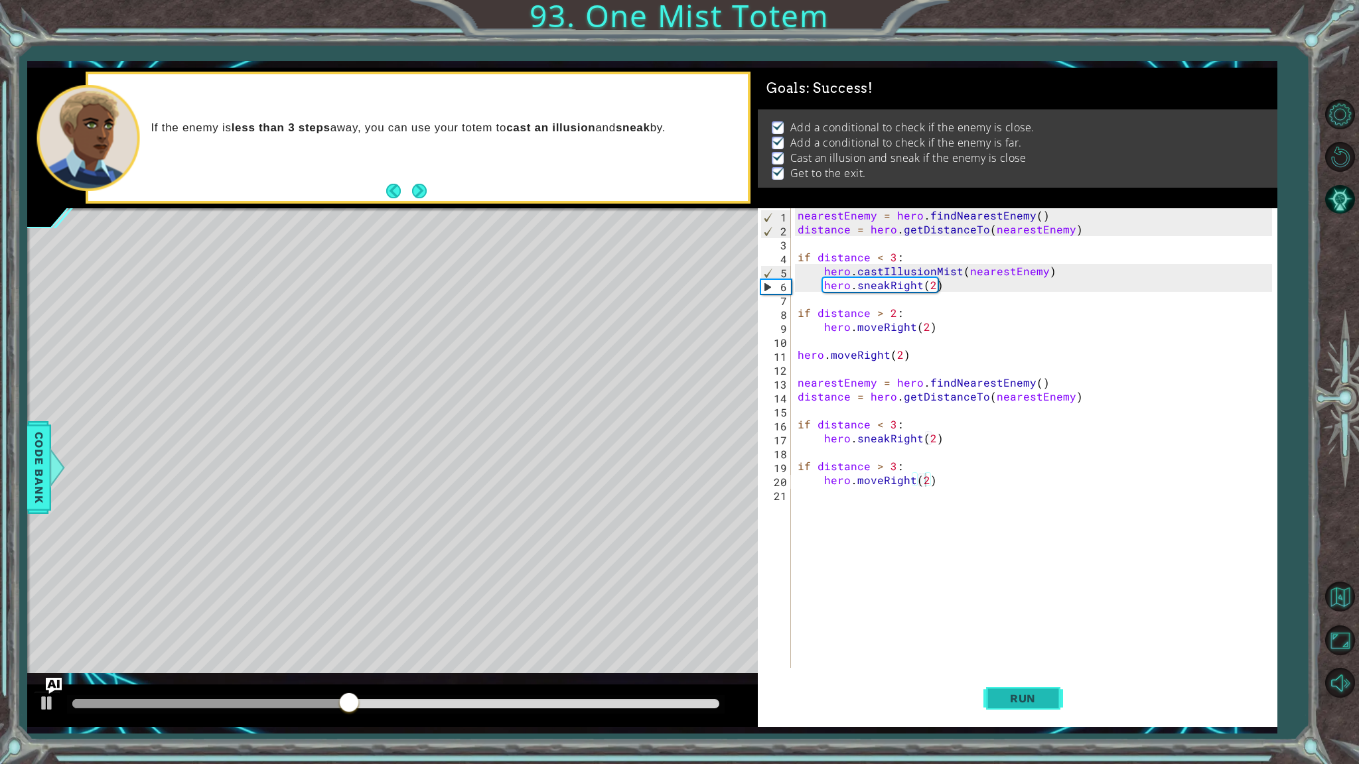
click at [990, 651] on button "Run" at bounding box center [1023, 699] width 80 height 52
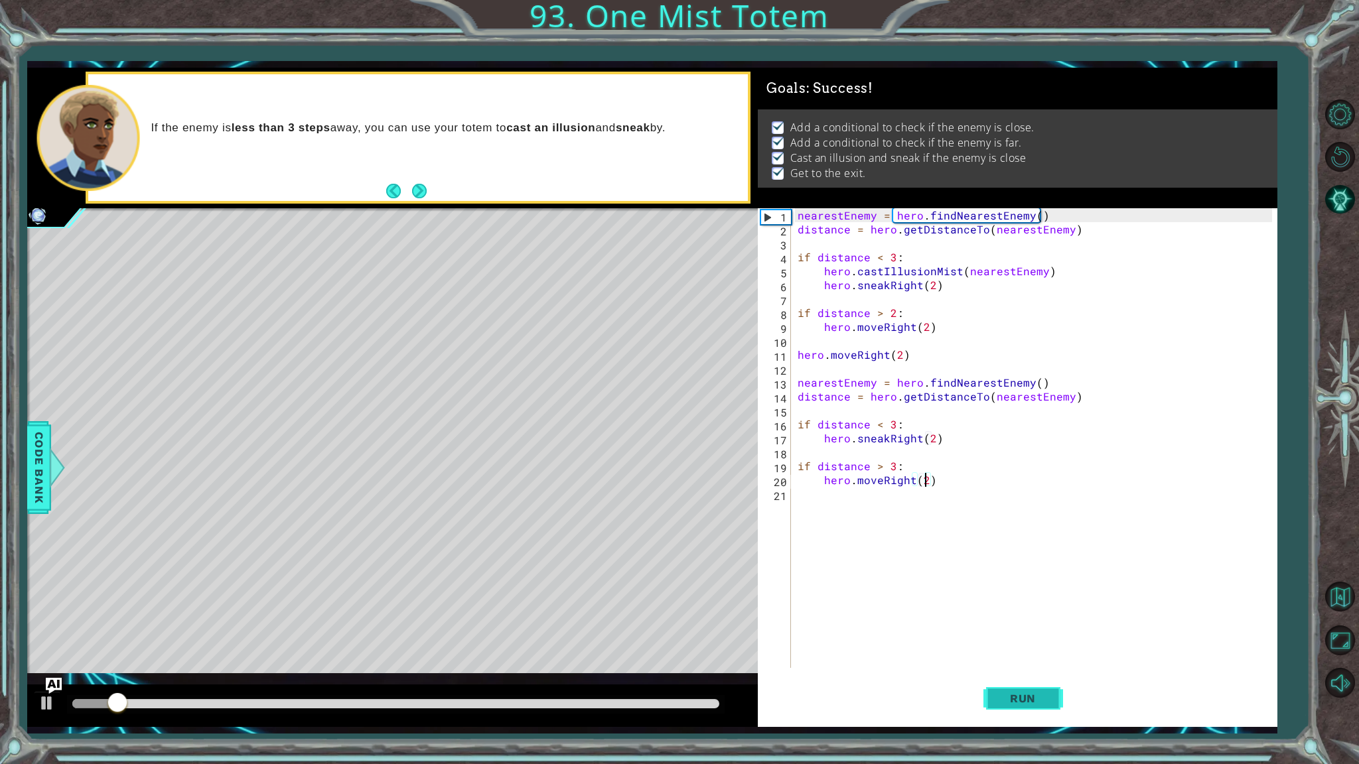
click at [990, 651] on button "Run" at bounding box center [1023, 699] width 80 height 52
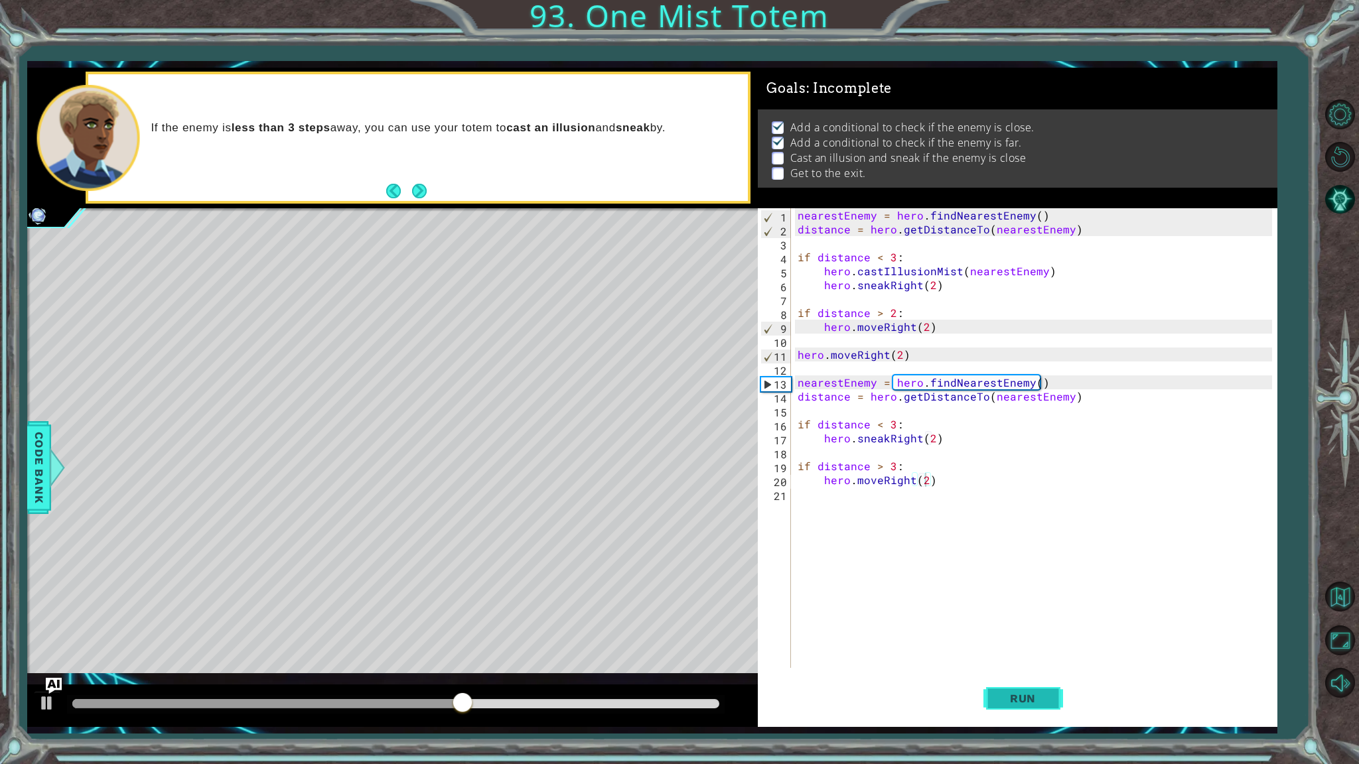
click at [1040, 651] on span "Run" at bounding box center [1022, 698] width 52 height 13
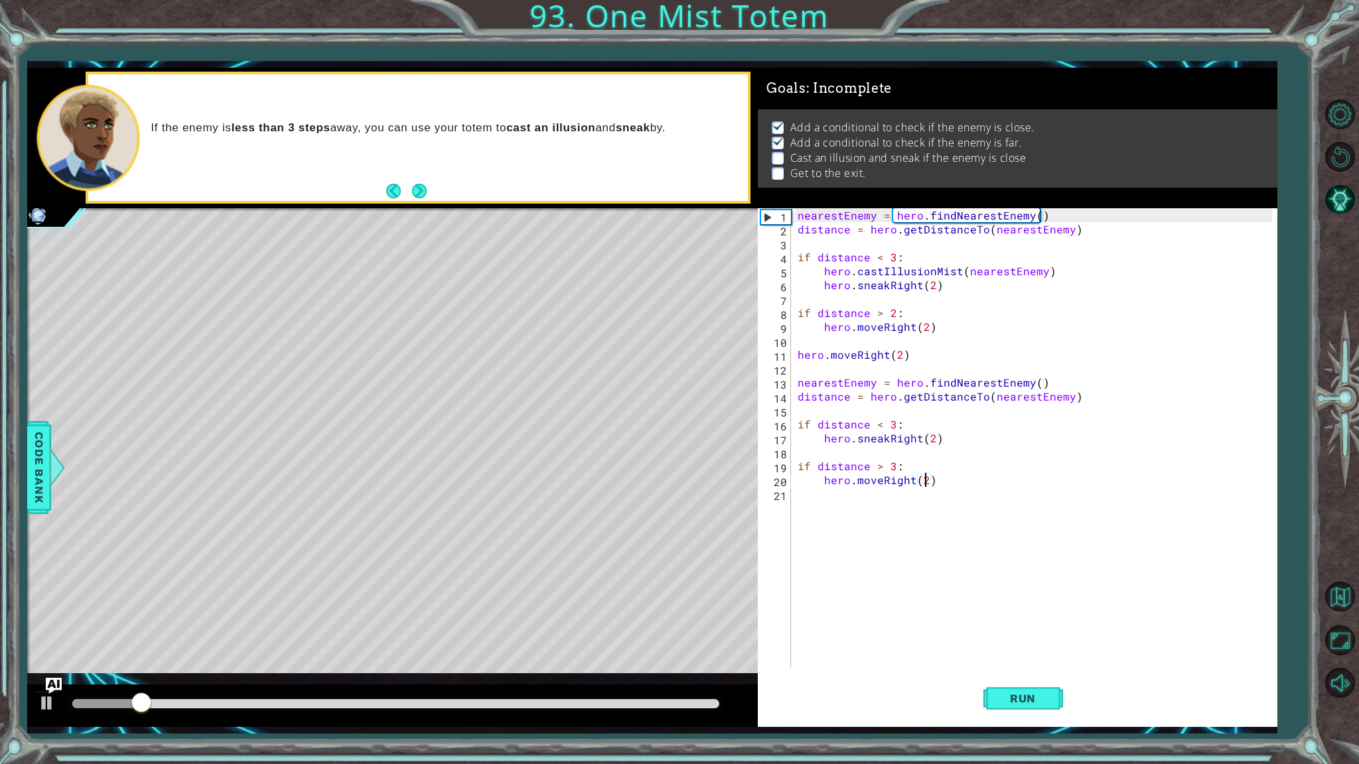
click at [927, 422] on div "nearestEnemy = hero . findNearestEnemy ( ) distance = hero . getDistanceTo ( ne…" at bounding box center [1037, 452] width 484 height 488
type textarea "if distance < 3:"
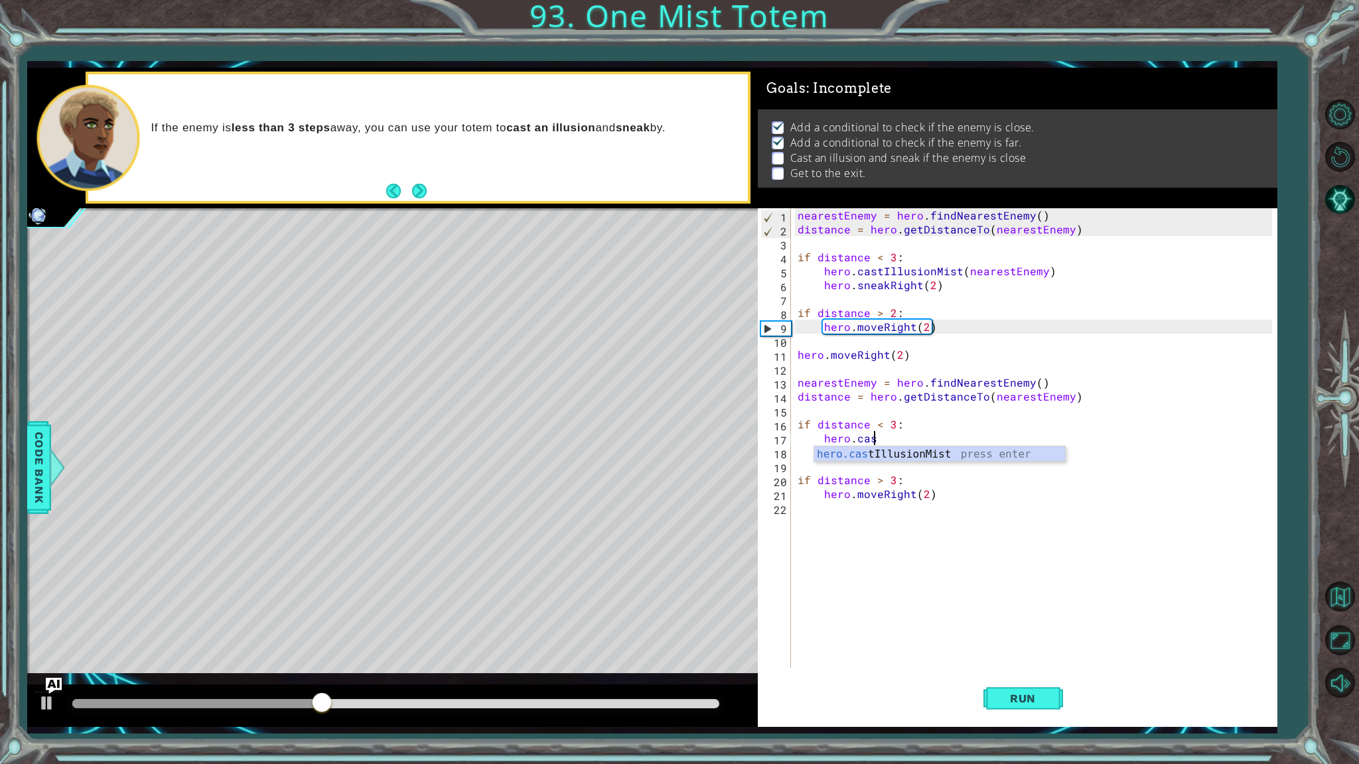
scroll to position [0, 4]
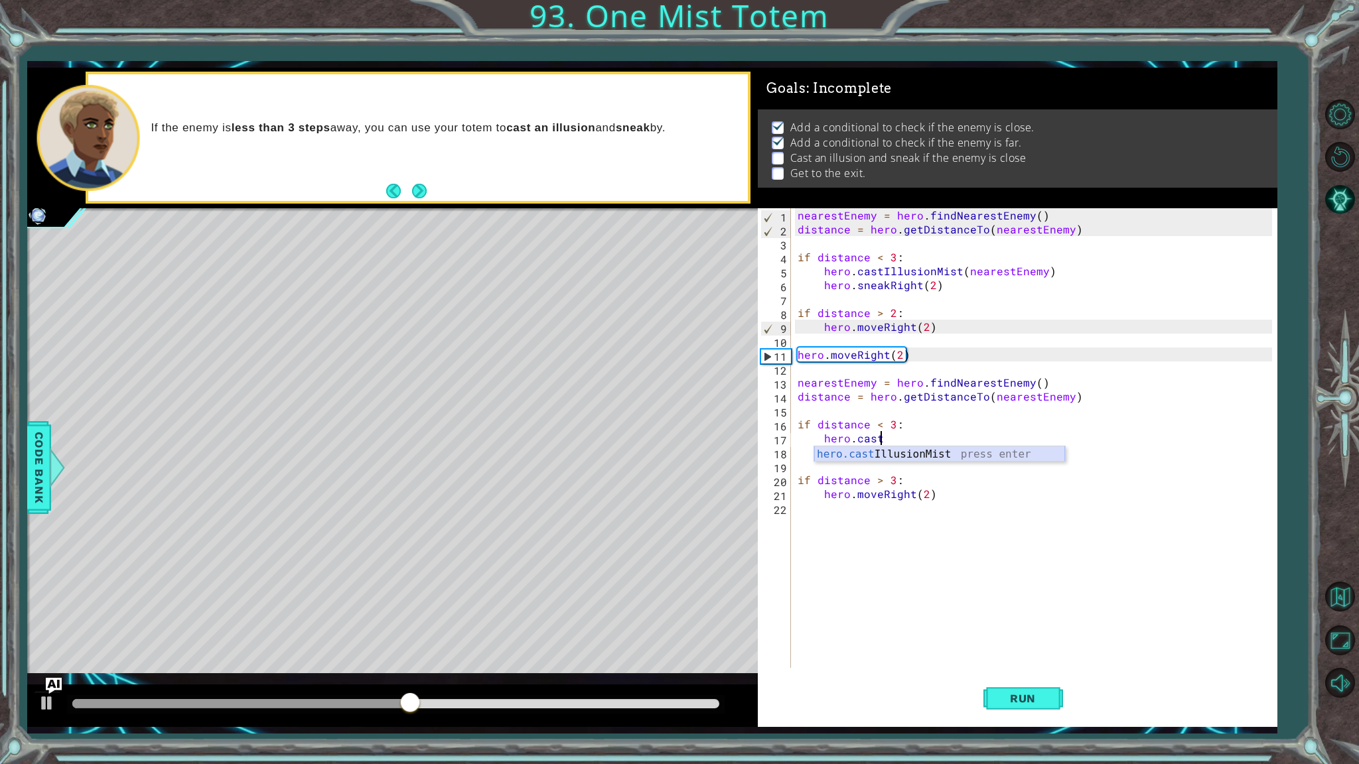
click at [925, 454] on div "hero.cast IllusionMist press enter" at bounding box center [939, 470] width 251 height 48
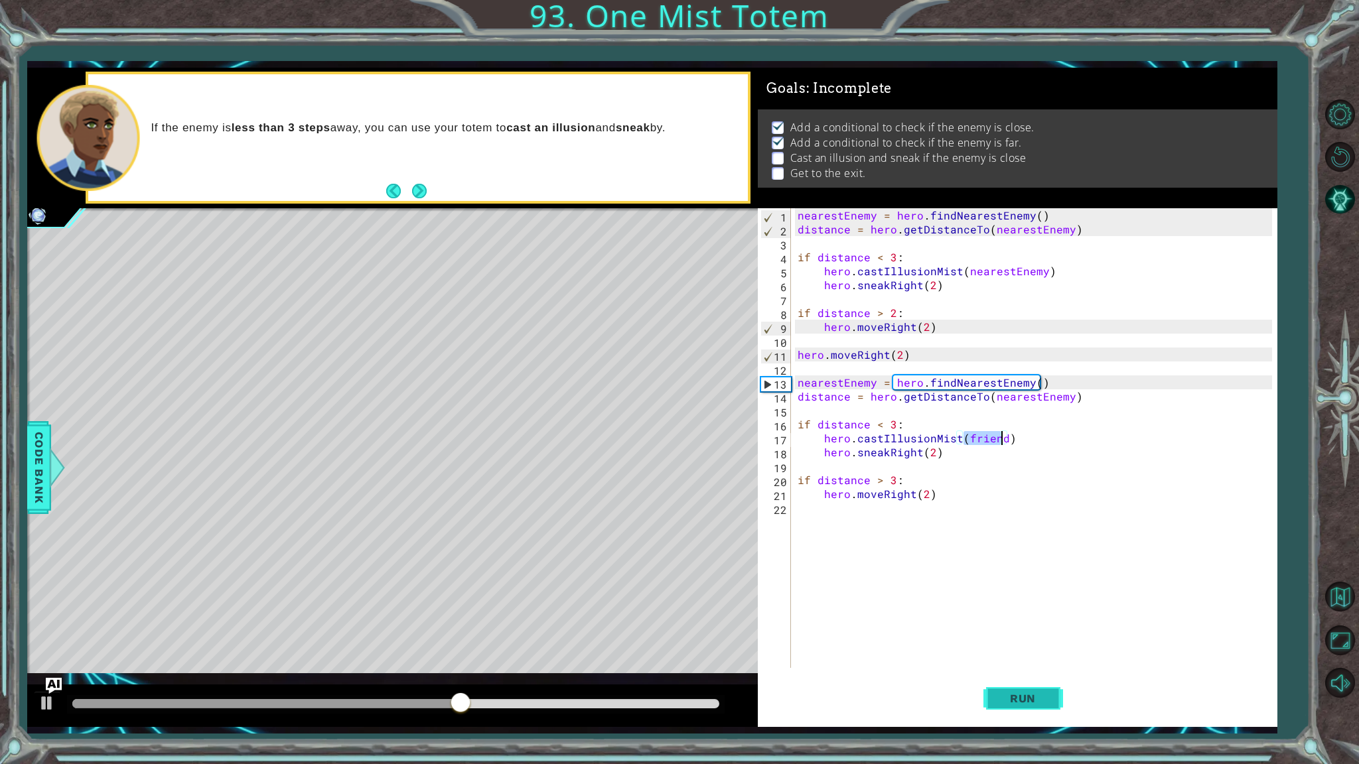
click at [1016, 651] on span "Run" at bounding box center [1022, 698] width 52 height 13
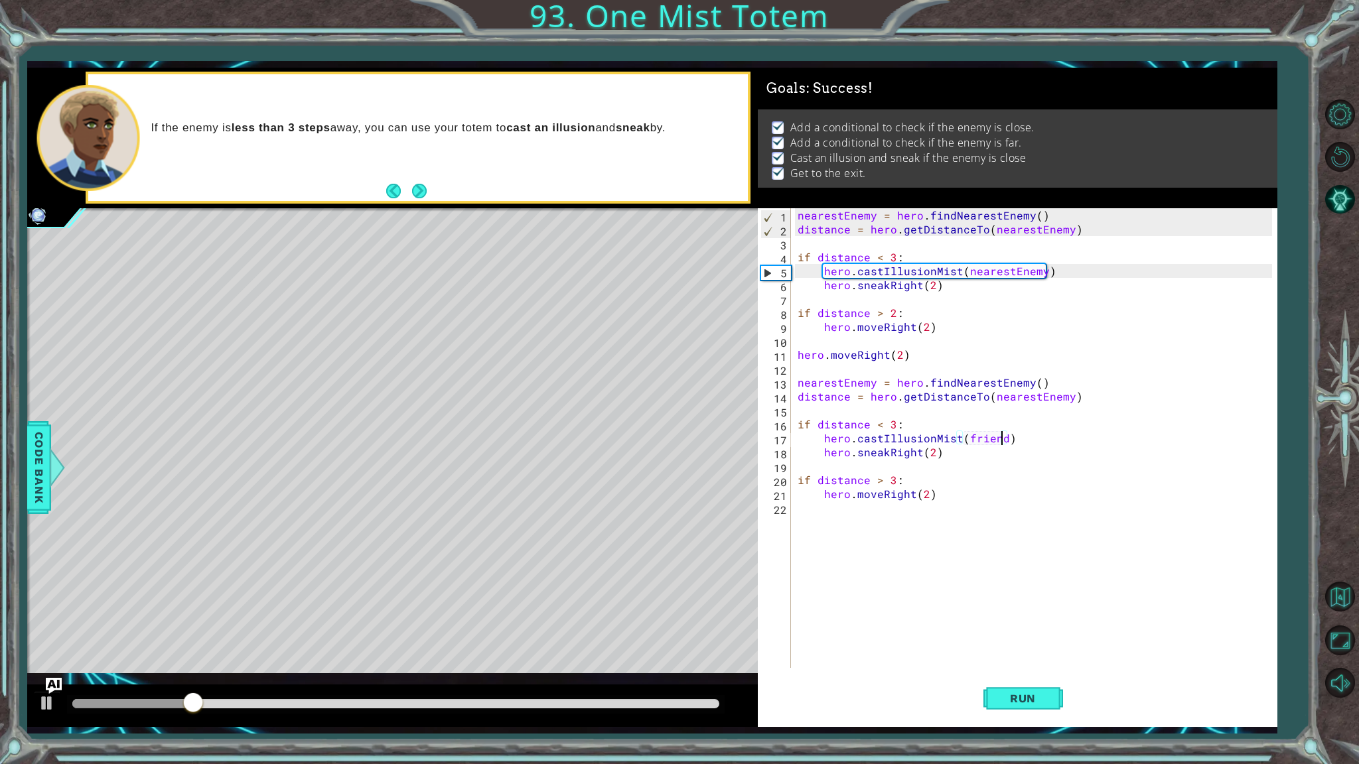
click at [1004, 439] on div "nearestEnemy = hero . findNearestEnemy ( ) distance = hero . getDistanceTo ( ne…" at bounding box center [1037, 452] width 484 height 488
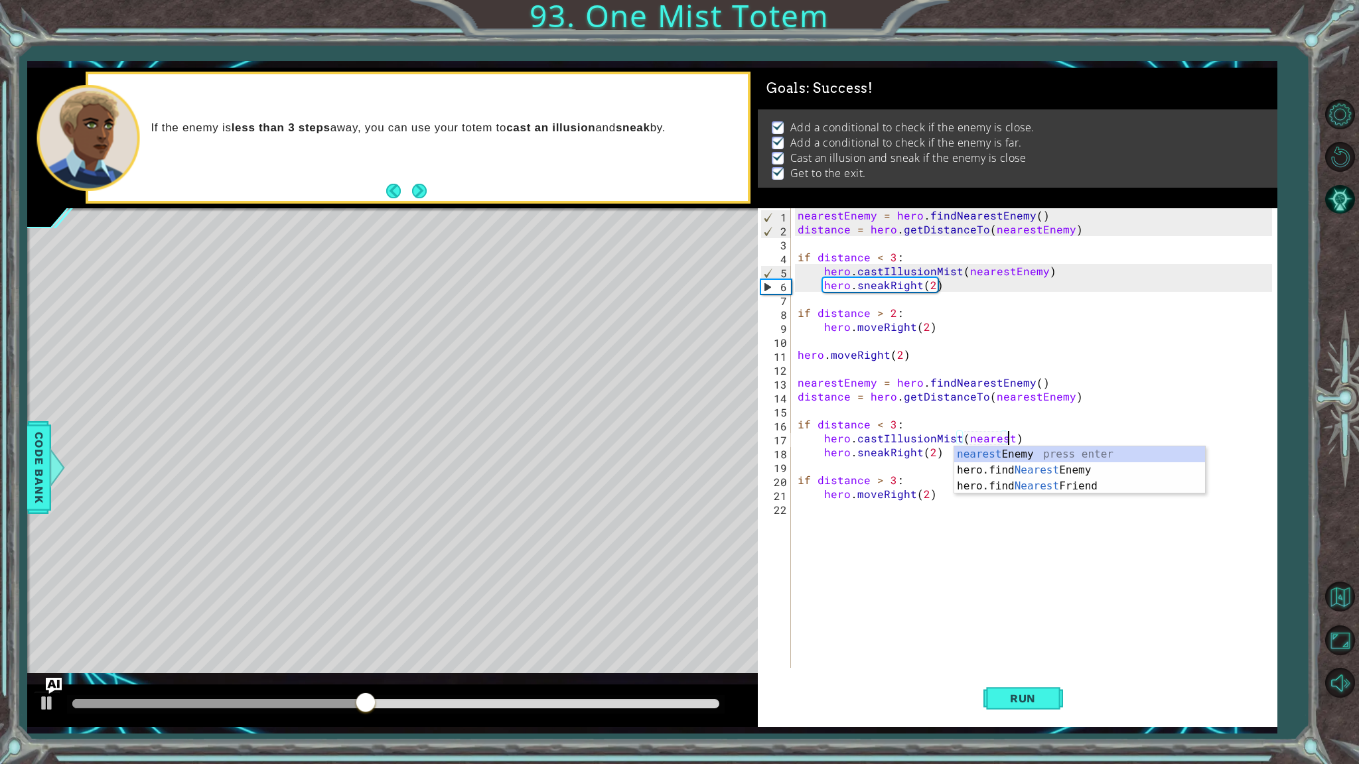
scroll to position [0, 13]
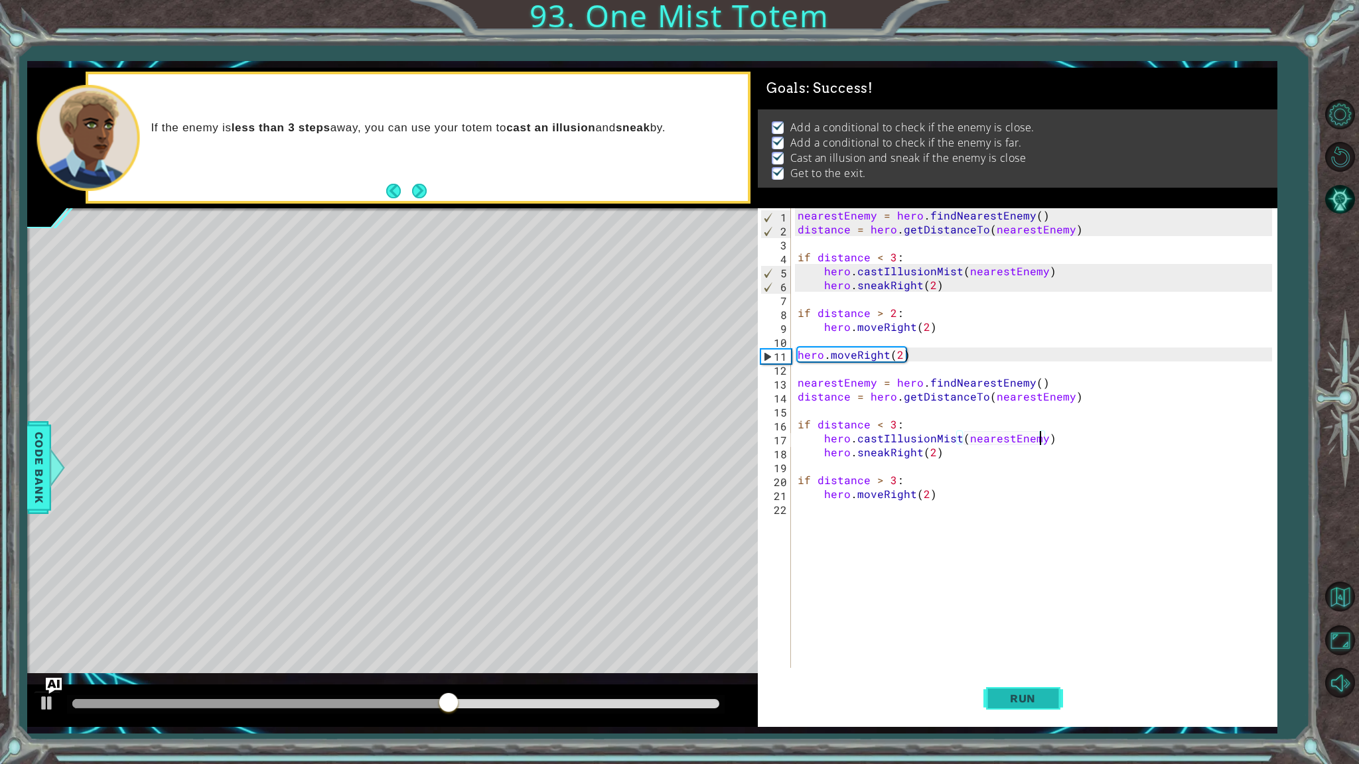
type textarea "hero.castIllusionMist(nearestEnemy)"
click at [1026, 651] on span "Run" at bounding box center [1022, 698] width 52 height 13
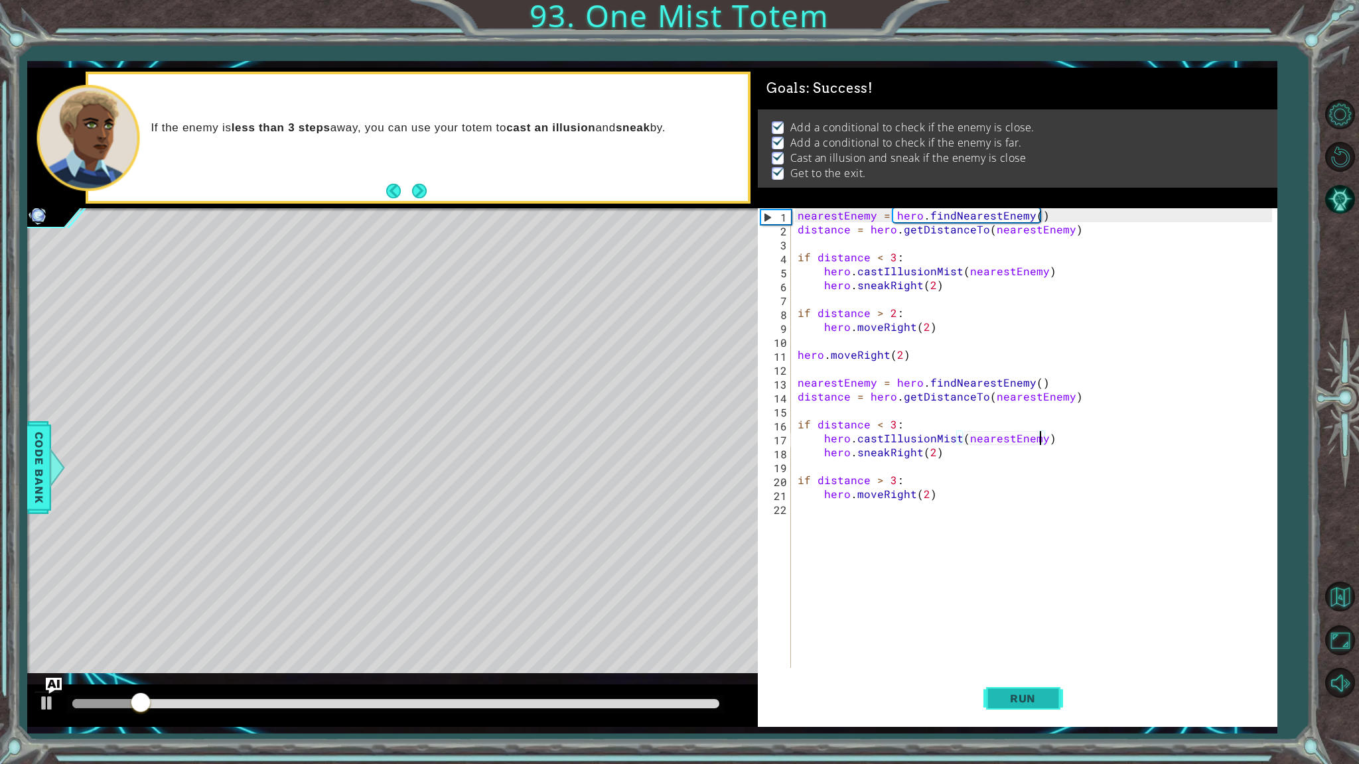
click at [1028, 651] on button "Run" at bounding box center [1023, 699] width 80 height 52
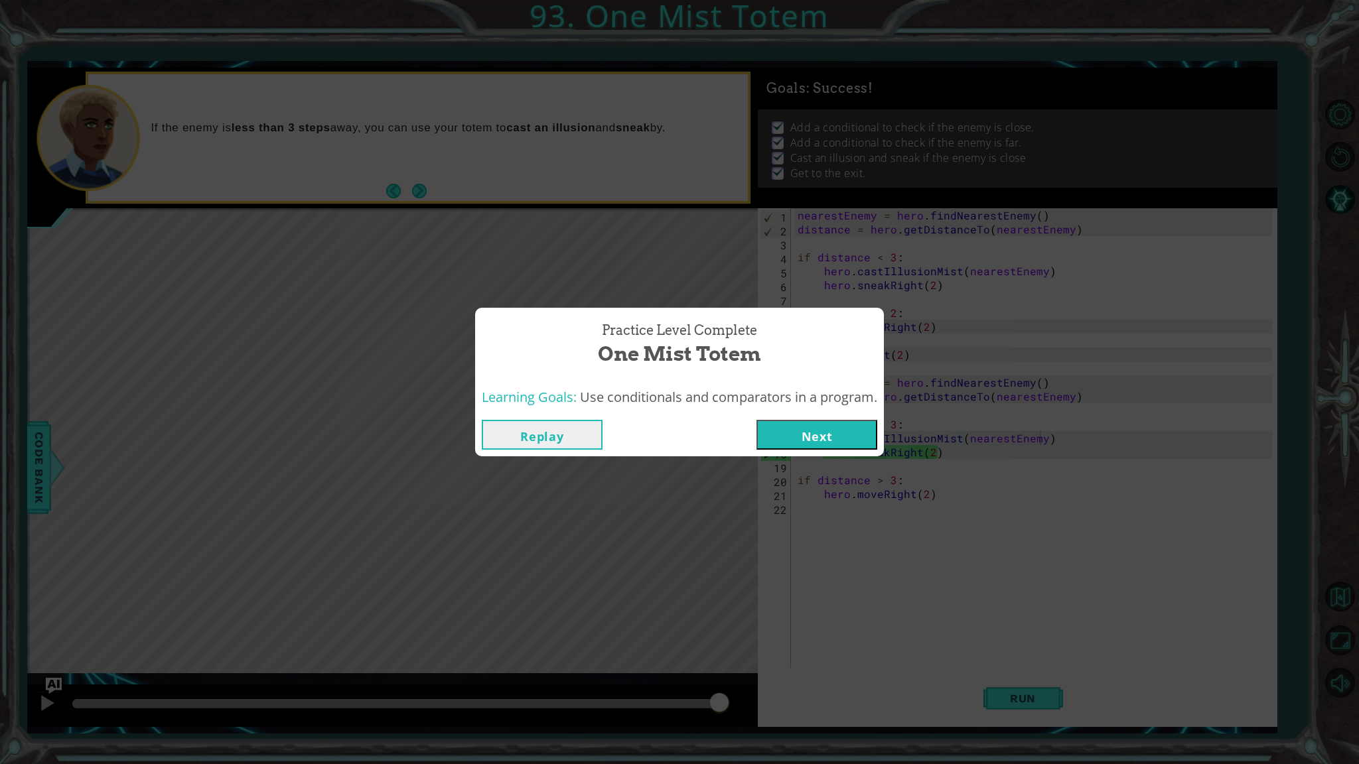
click at [791, 451] on div "Replay Next" at bounding box center [679, 434] width 409 height 43
click at [801, 435] on button "Next" at bounding box center [816, 435] width 121 height 30
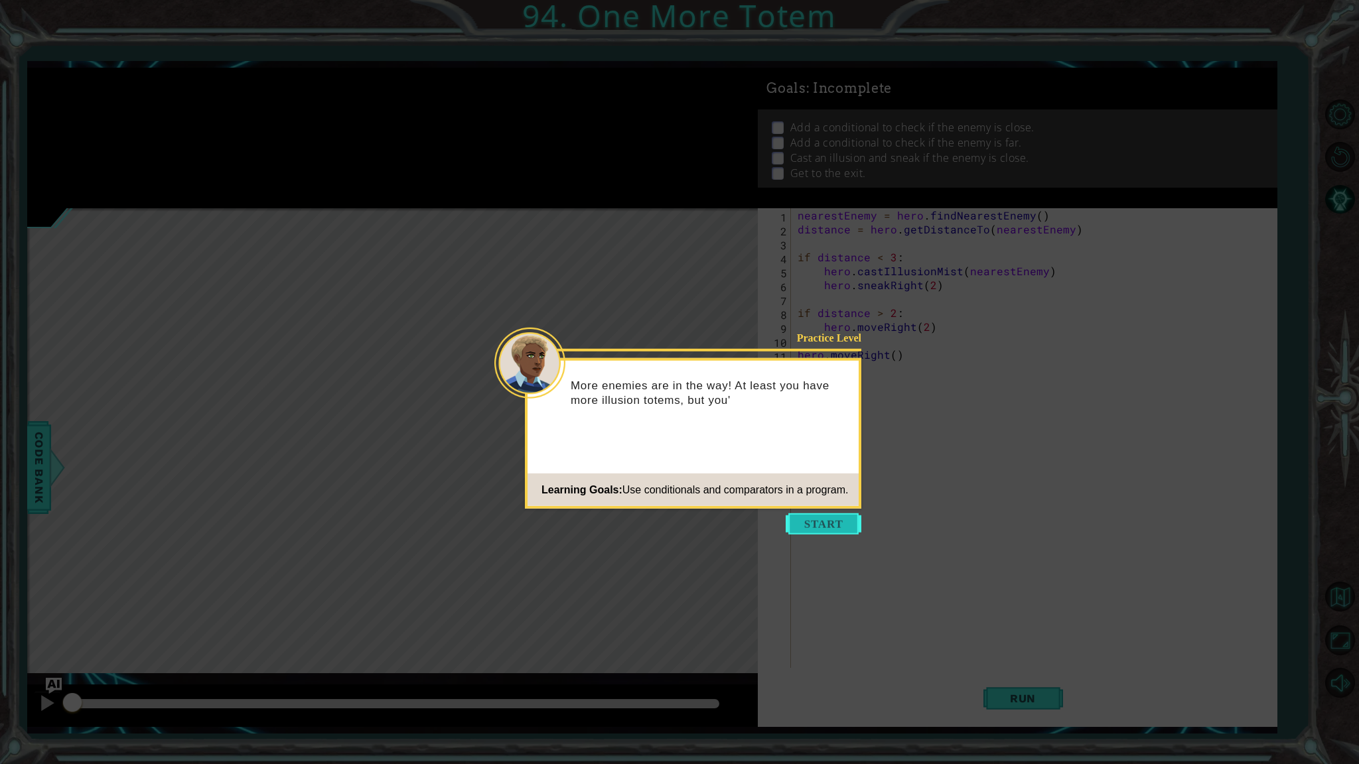
click at [825, 519] on button "Start" at bounding box center [823, 523] width 76 height 21
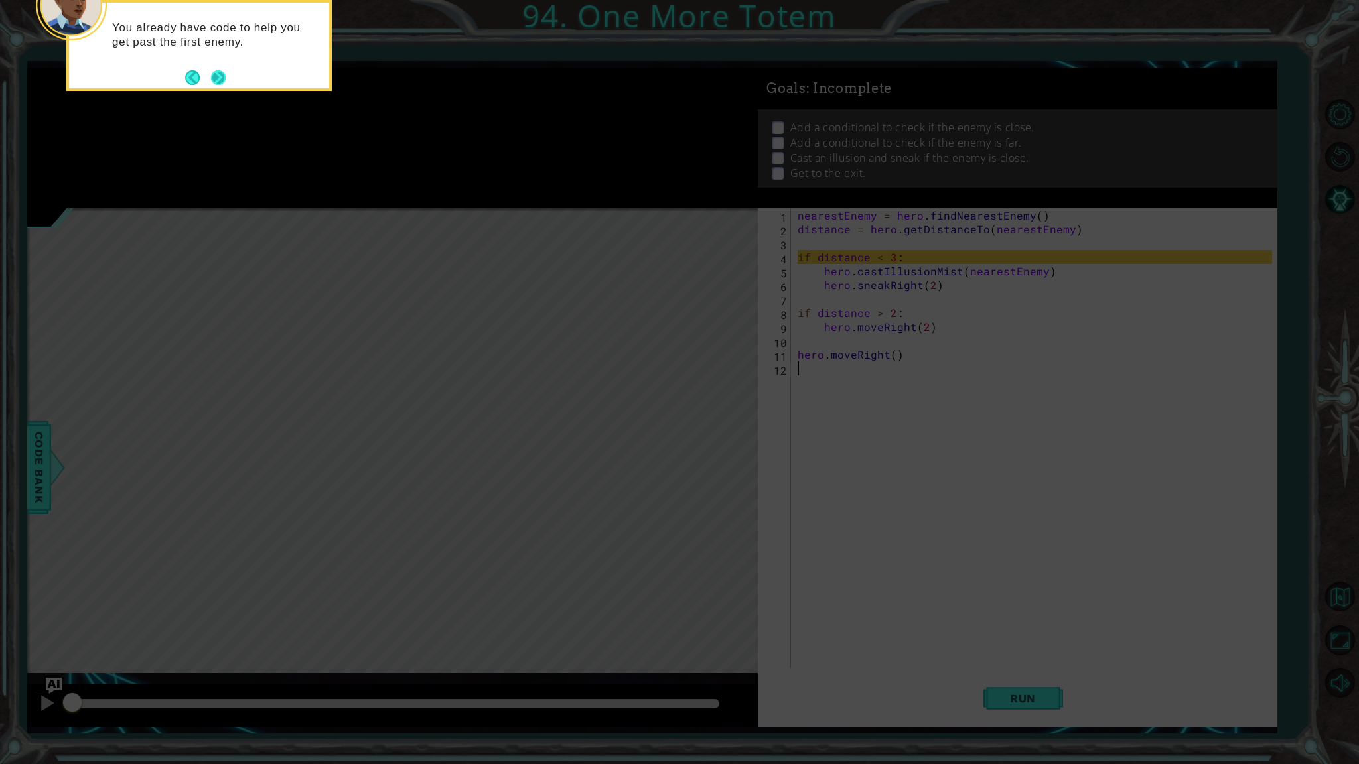
click at [206, 71] on button "Back" at bounding box center [198, 77] width 26 height 15
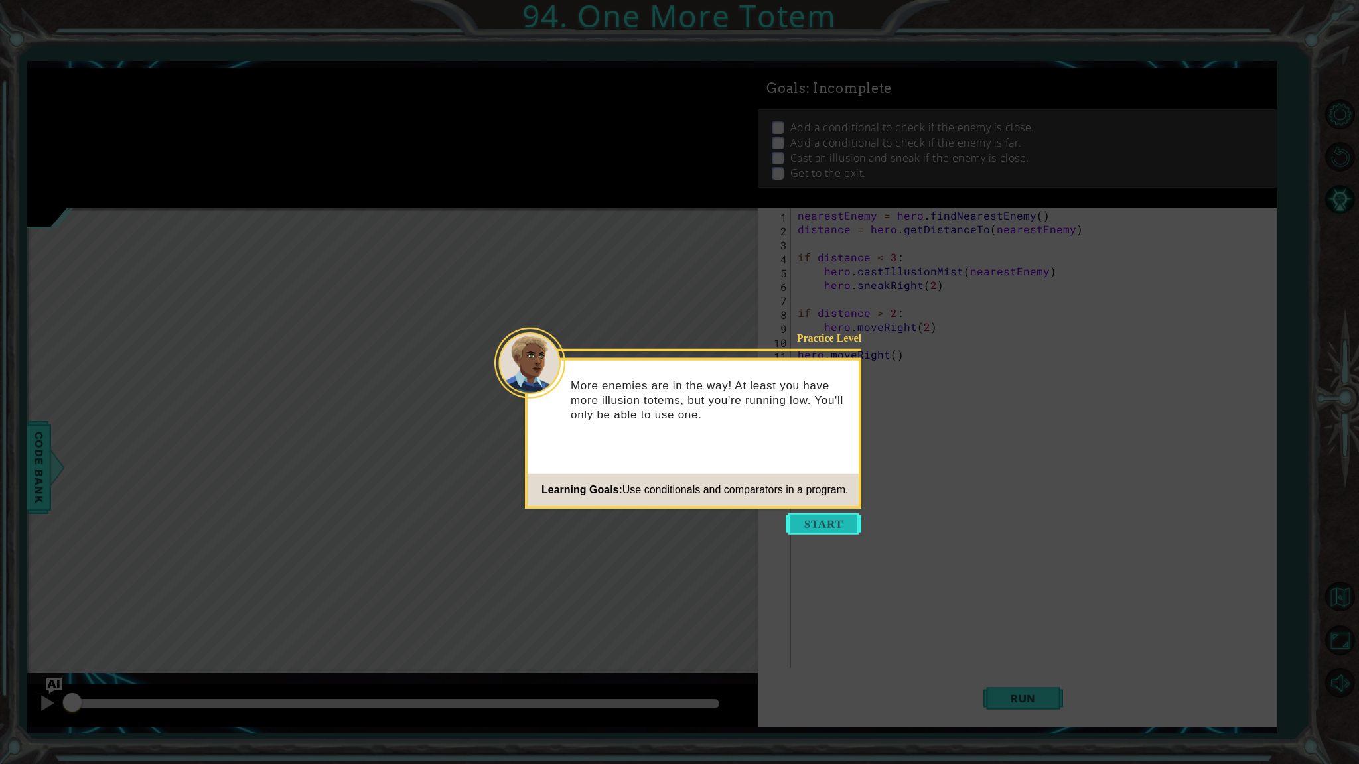
click at [805, 523] on button "Start" at bounding box center [823, 523] width 76 height 21
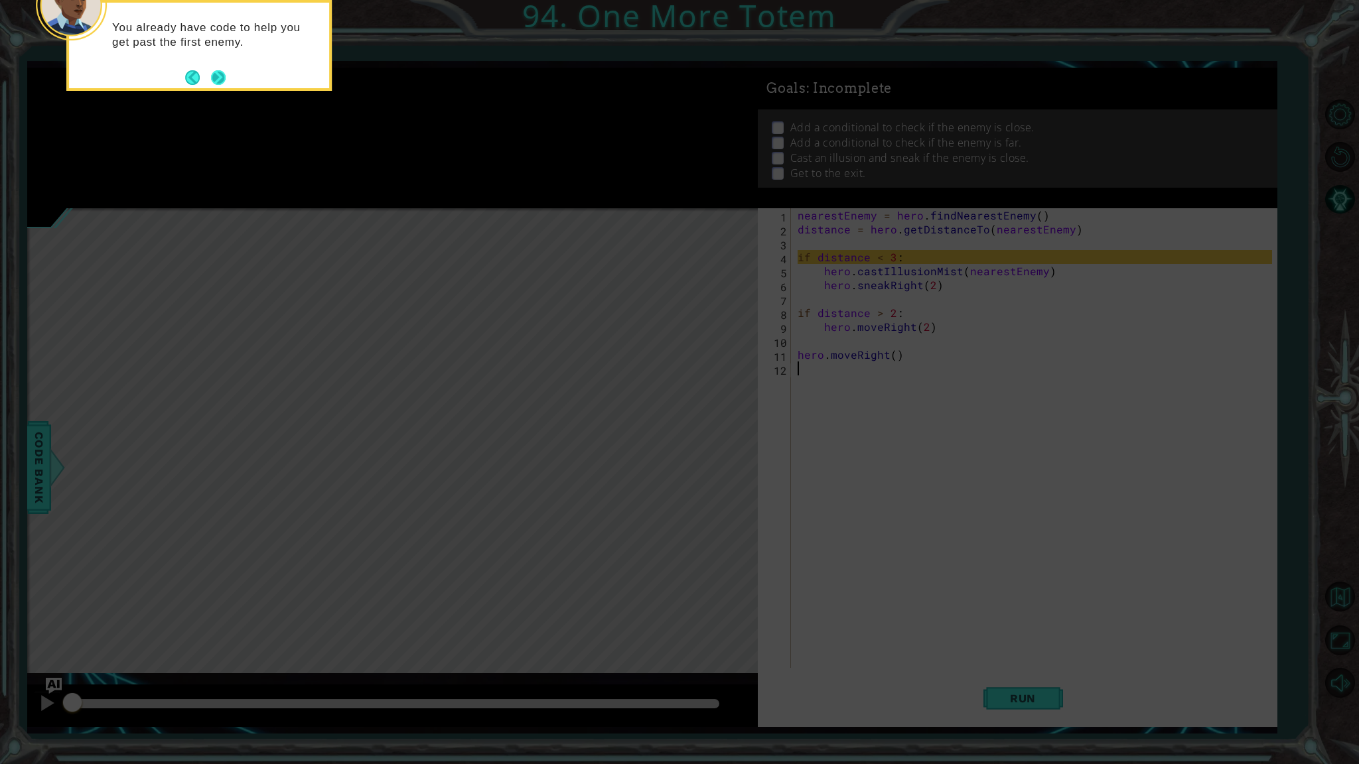
click at [220, 71] on button "Next" at bounding box center [218, 77] width 15 height 15
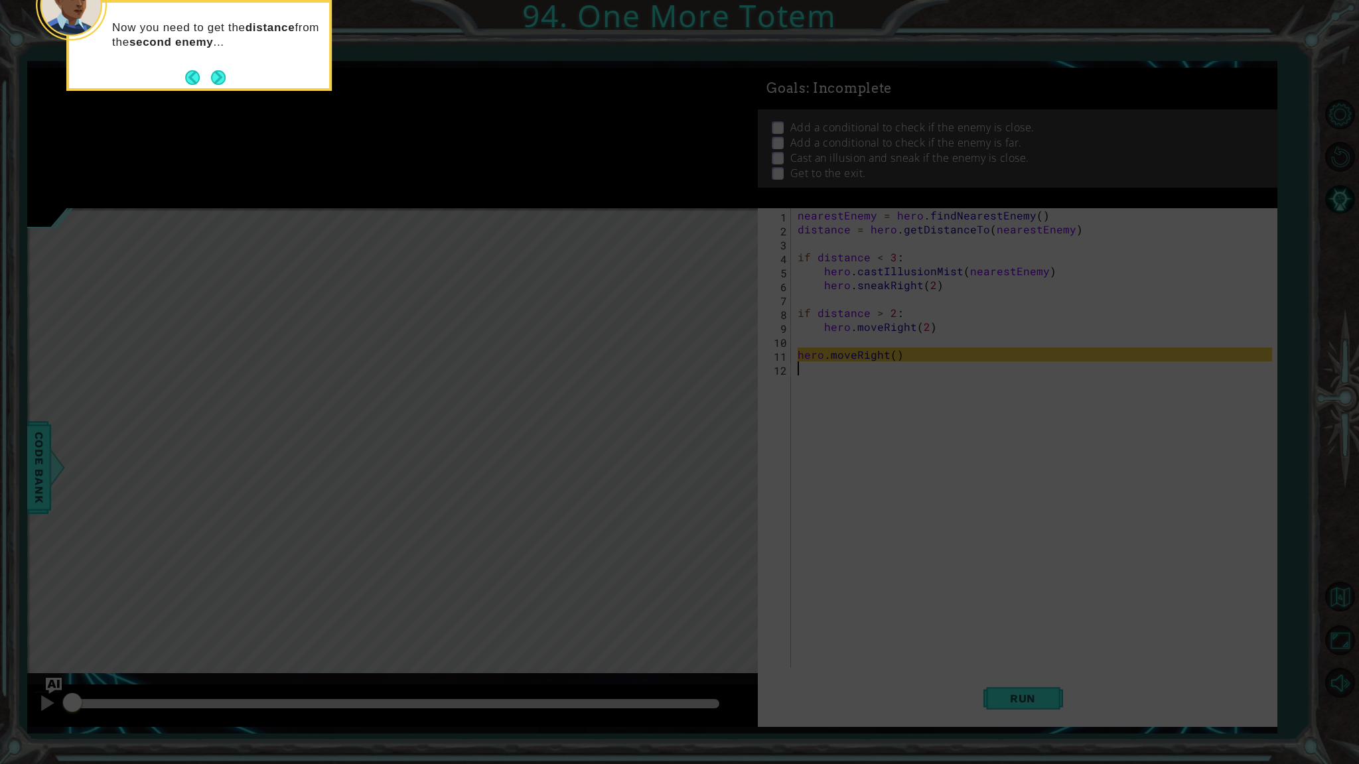
click at [220, 71] on button "Next" at bounding box center [218, 77] width 15 height 15
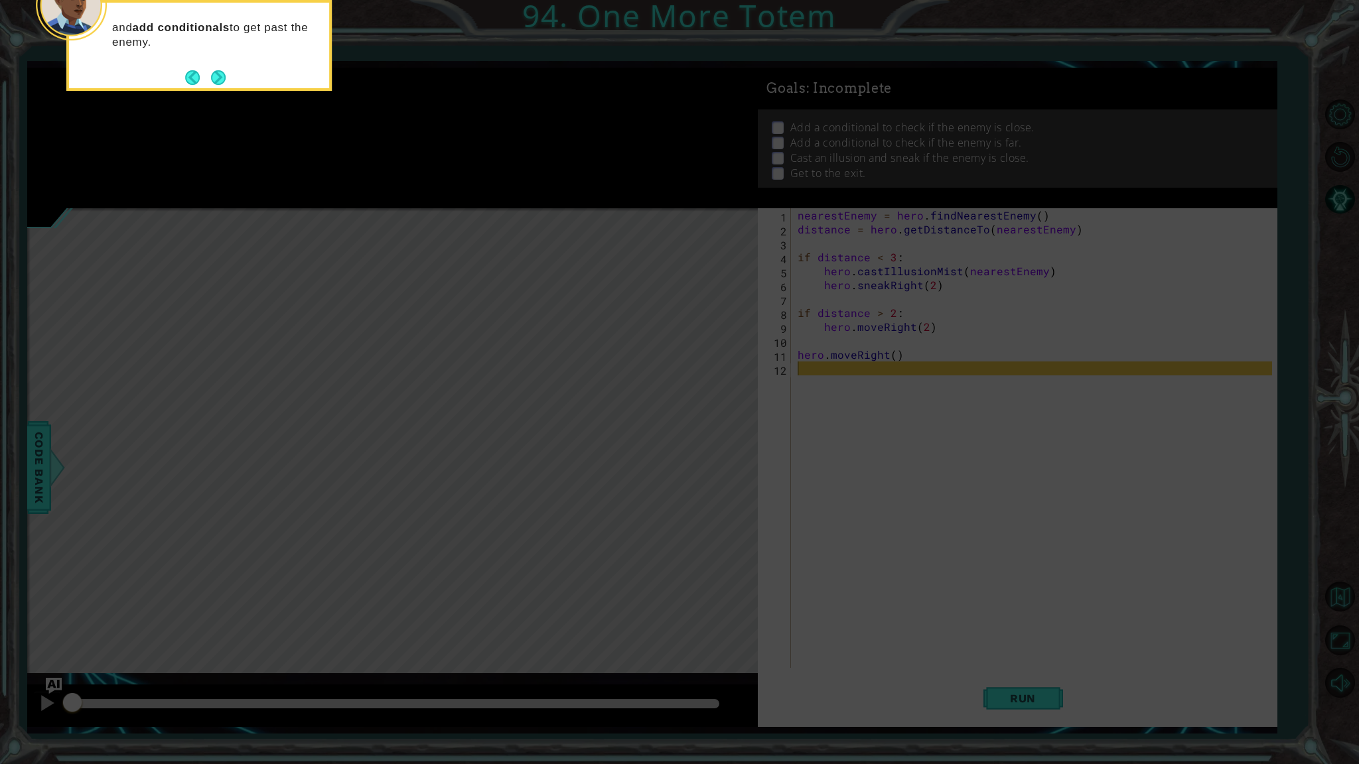
click at [220, 71] on button "Next" at bounding box center [218, 77] width 15 height 15
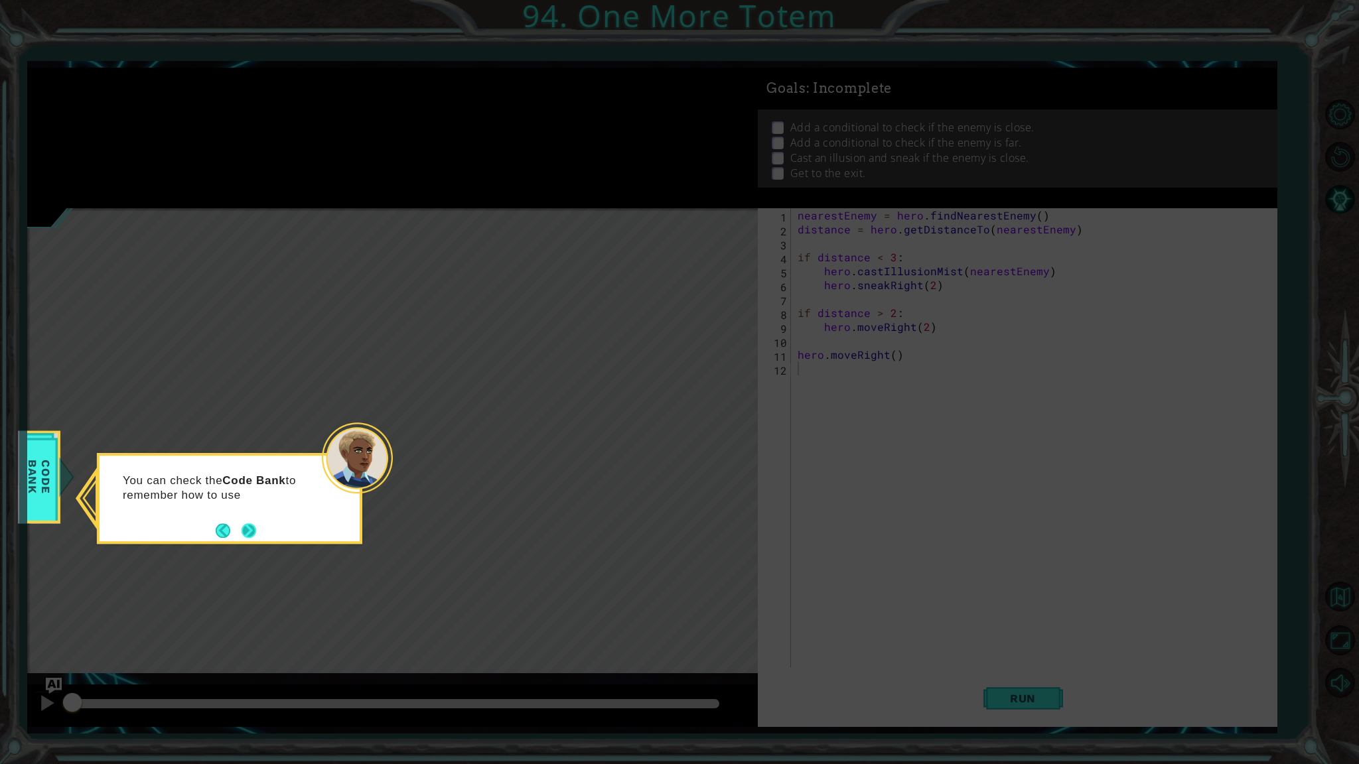
click at [256, 525] on button "Next" at bounding box center [248, 530] width 15 height 15
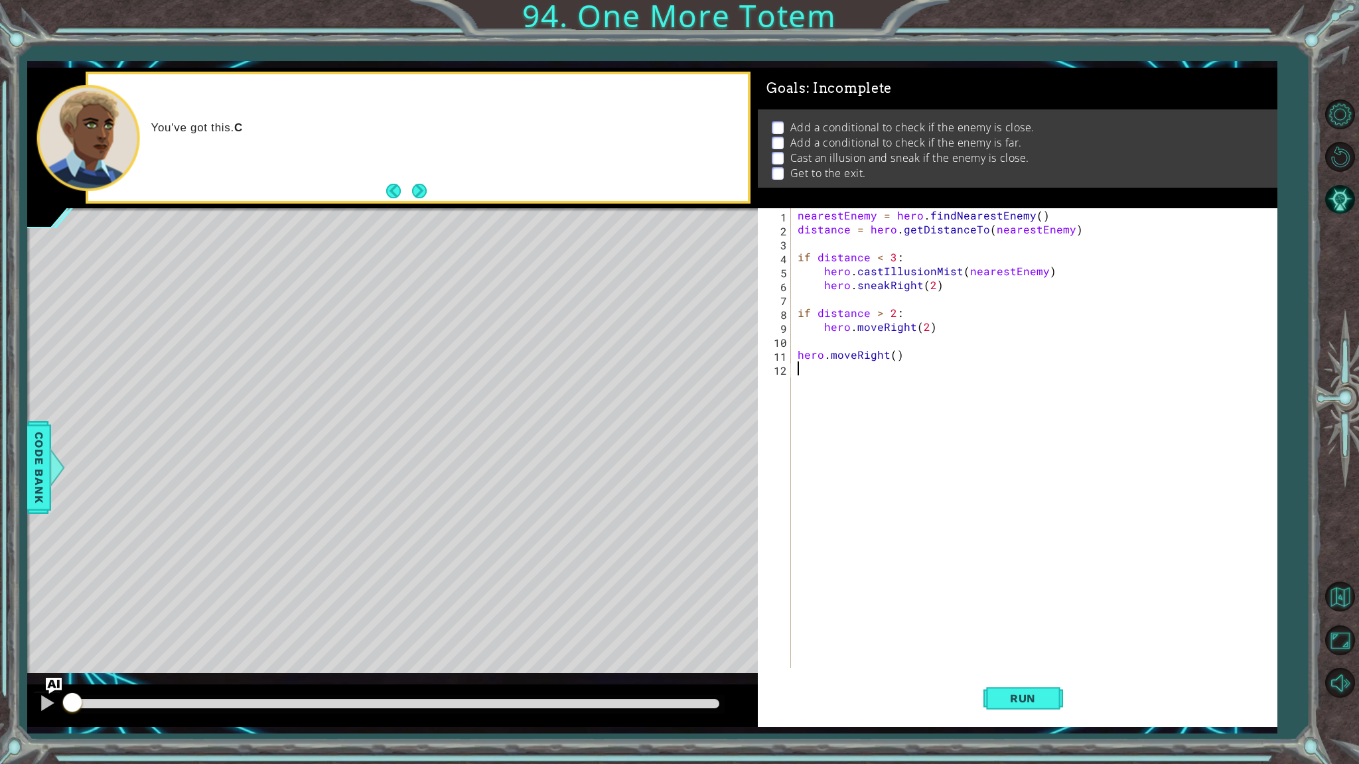
click at [946, 383] on div "nearestEnemy = hero . findNearestEnemy ( ) distance = hero . getDistanceTo ( ne…" at bounding box center [1037, 452] width 484 height 488
click at [1028, 651] on button "Run" at bounding box center [1023, 699] width 80 height 52
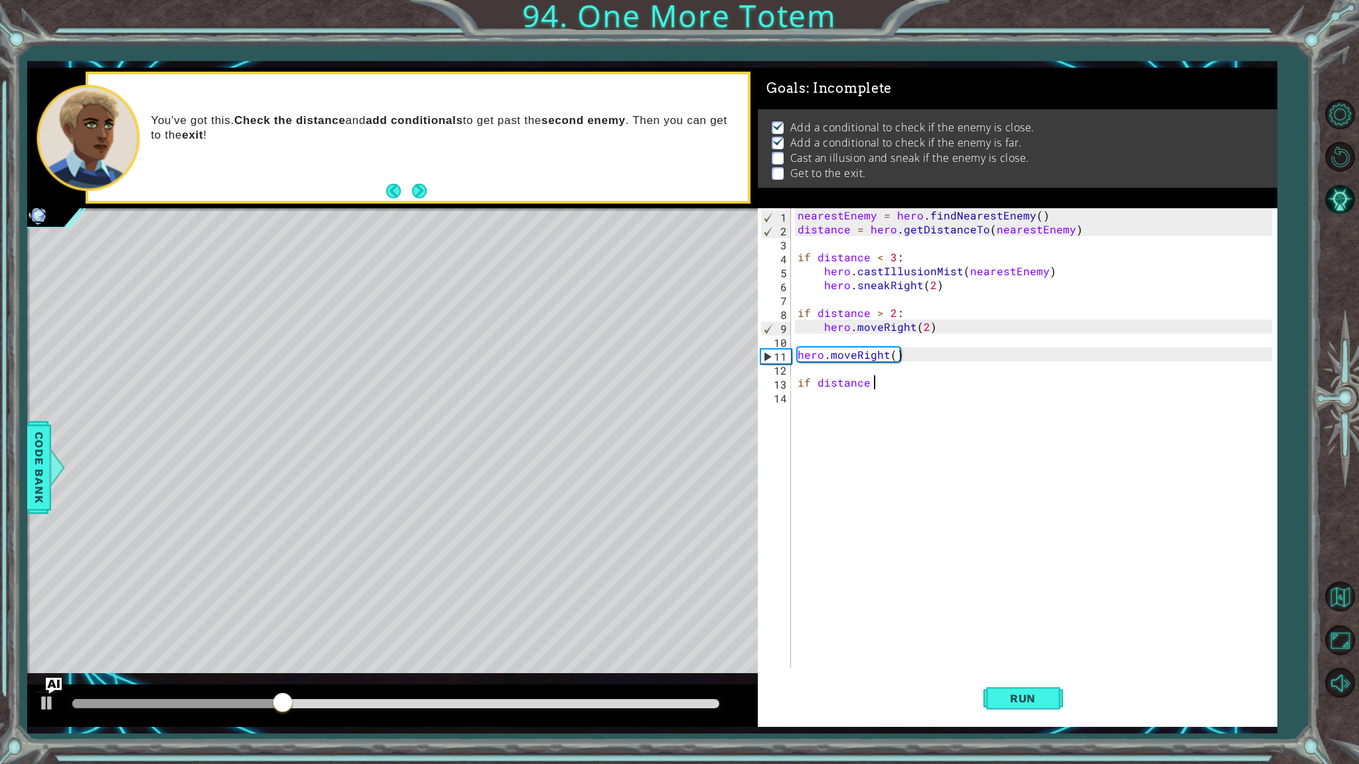
scroll to position [0, 3]
type textarea "if distance < 3"
type textarea "if distance < 3:"
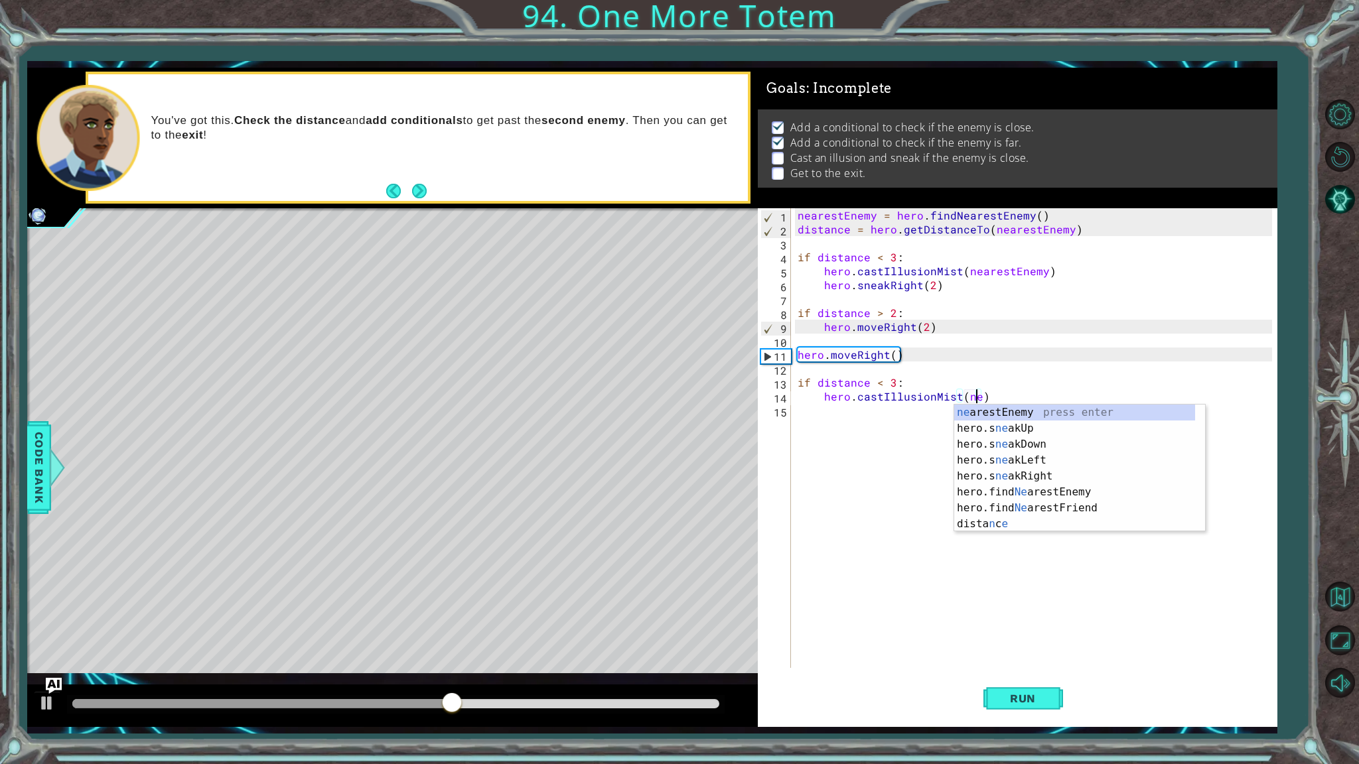
scroll to position [0, 11]
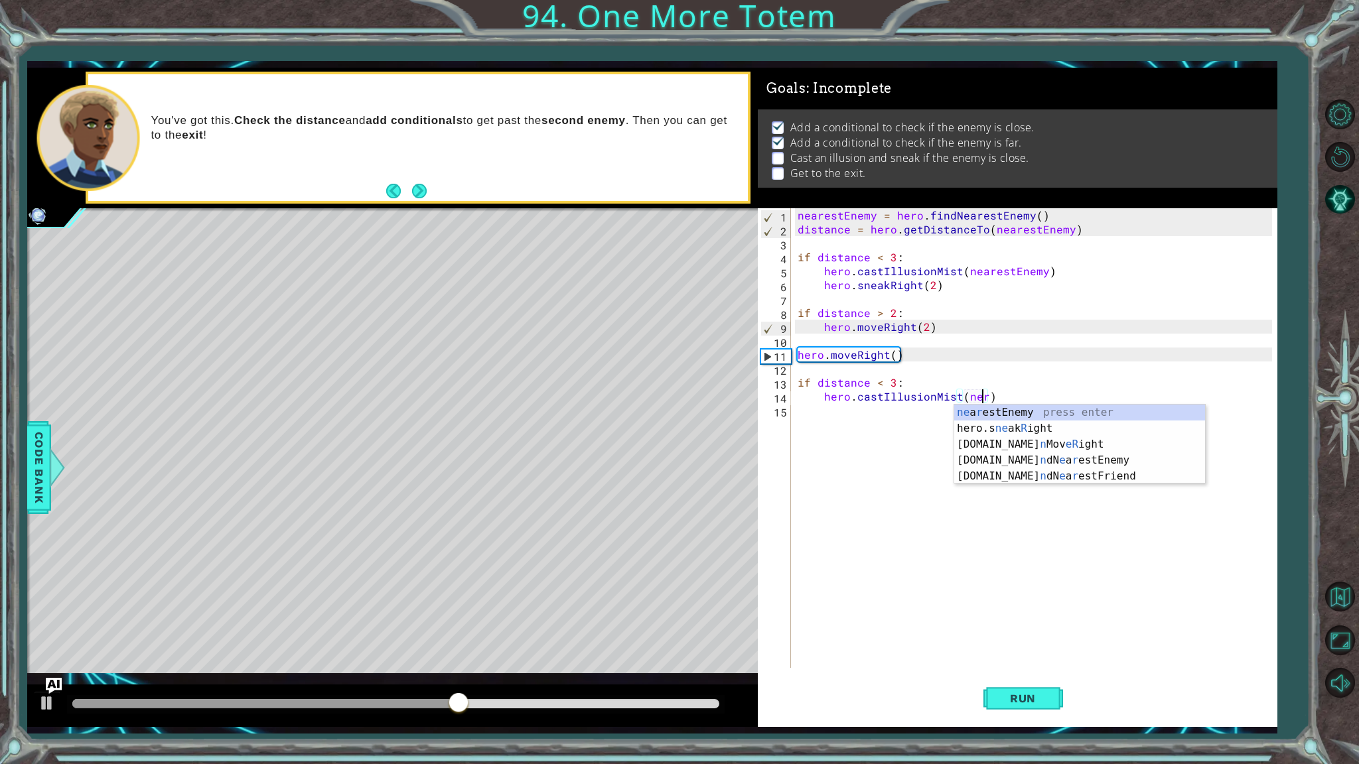
type textarea "hero.castIllusionMist(nearestEnemy)"
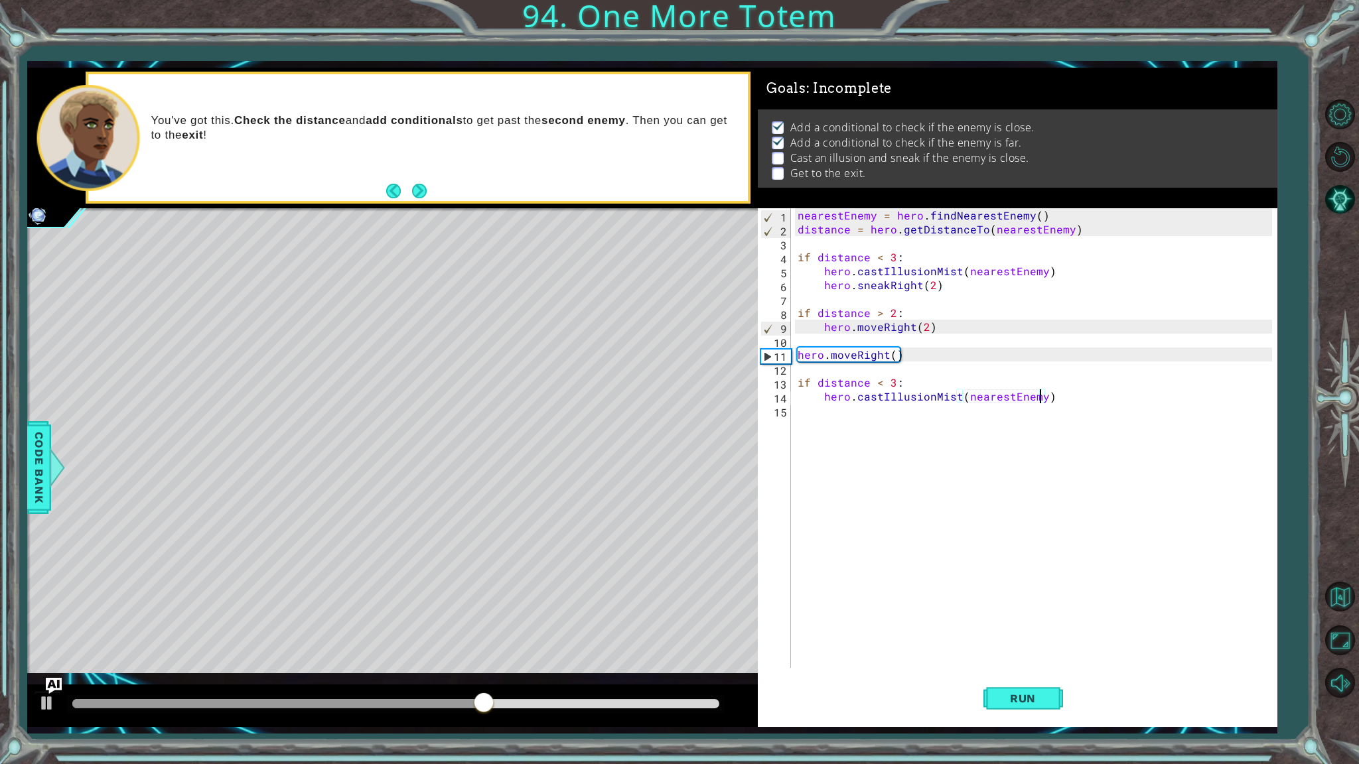
click at [1100, 401] on div "nearestEnemy = hero . findNearestEnemy ( ) distance = hero . getDistanceTo ( ne…" at bounding box center [1037, 452] width 484 height 488
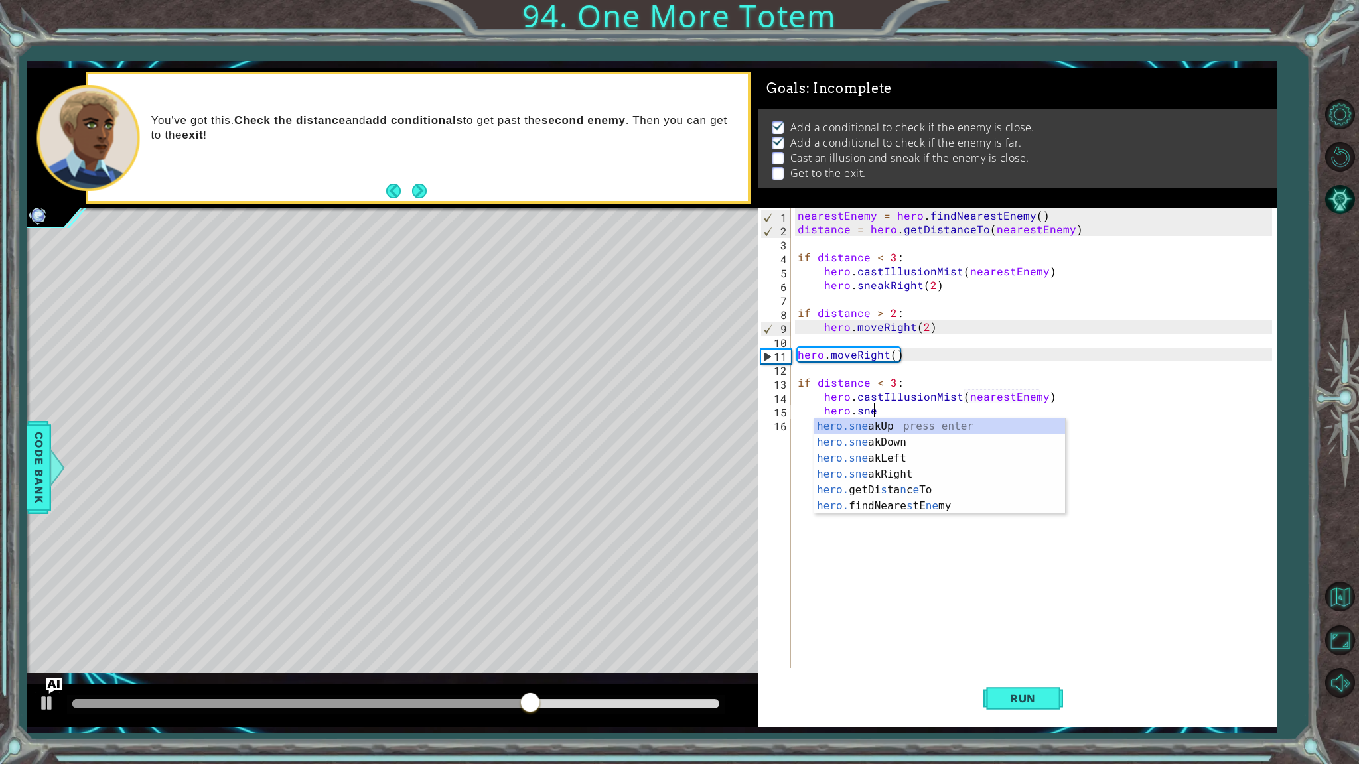
scroll to position [0, 4]
click at [921, 470] on div "hero.snea kUp press enter hero.snea kDown press enter hero.snea kLeft press ent…" at bounding box center [939, 467] width 251 height 96
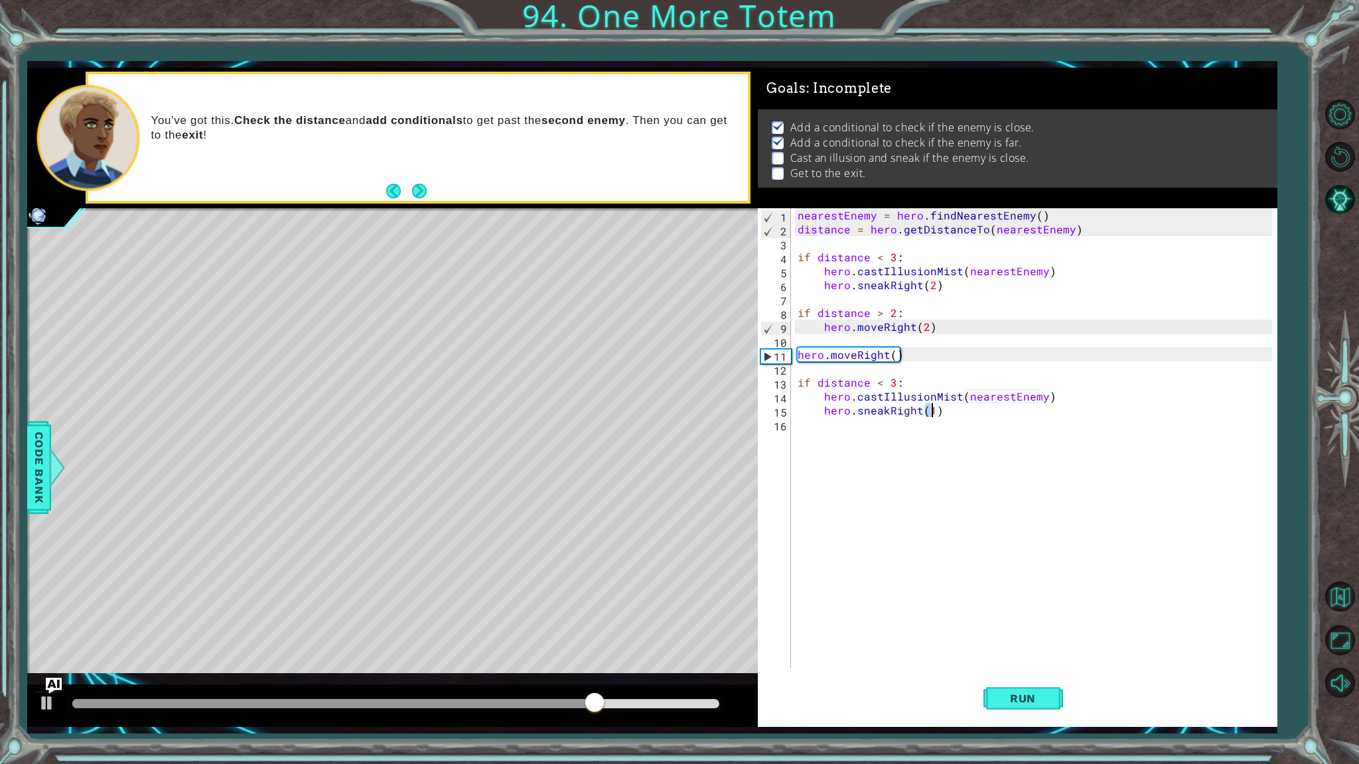
type textarea "hero.sneakRight(2)"
click at [908, 428] on div "nearestEnemy = hero . findNearestEnemy ( ) distance = hero . getDistanceTo ( ne…" at bounding box center [1037, 452] width 484 height 488
click at [969, 415] on div "nearestEnemy = hero . findNearestEnemy ( ) distance = hero . getDistanceTo ( ne…" at bounding box center [1037, 452] width 484 height 488
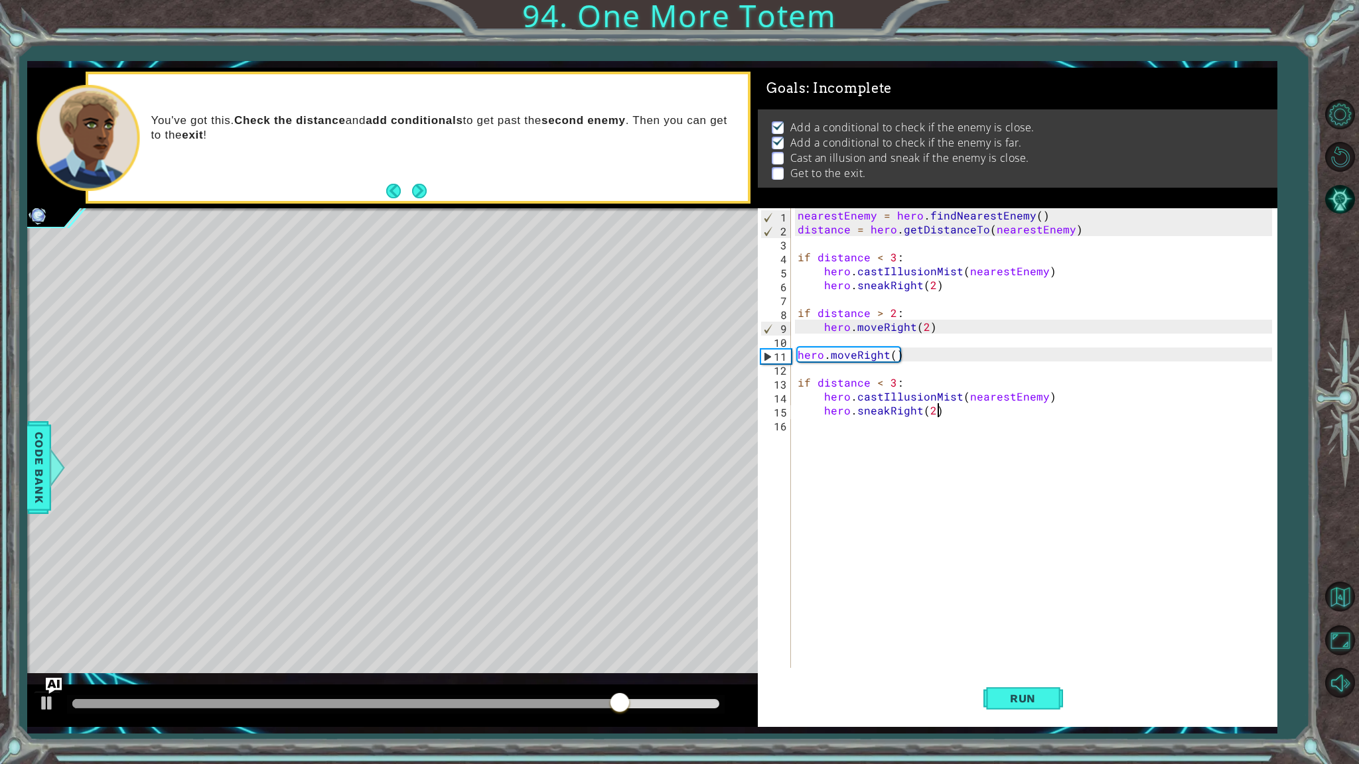
type textarea "hero.sneakRight(2)"
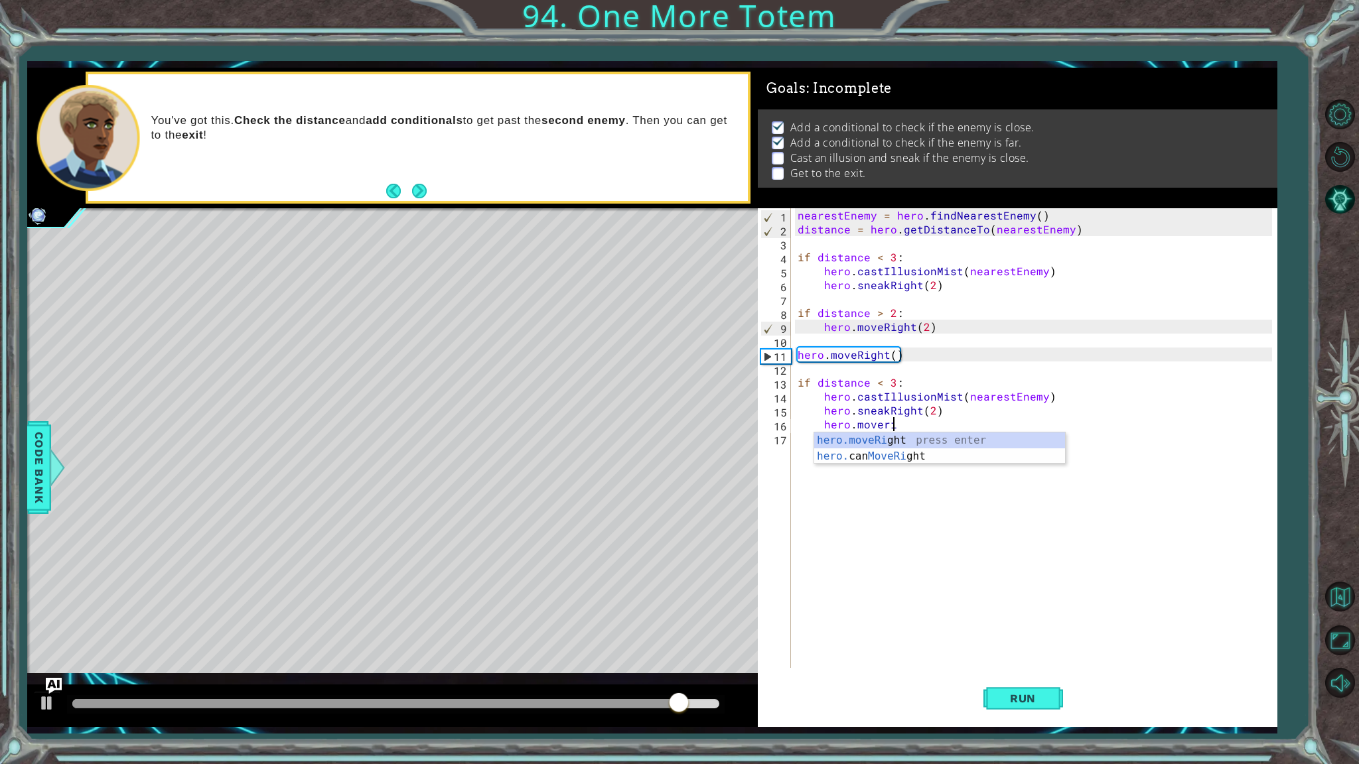
scroll to position [0, 5]
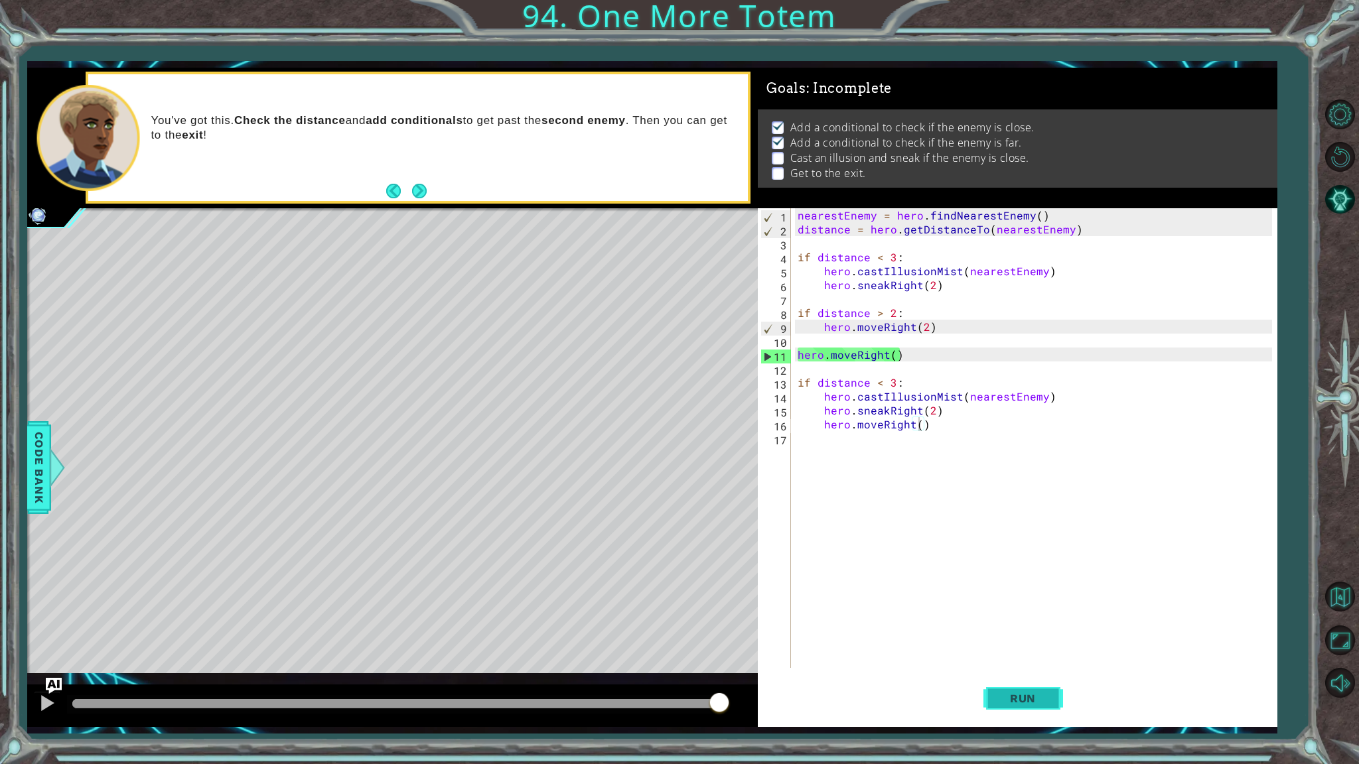
click at [1015, 651] on span "Run" at bounding box center [1022, 698] width 52 height 13
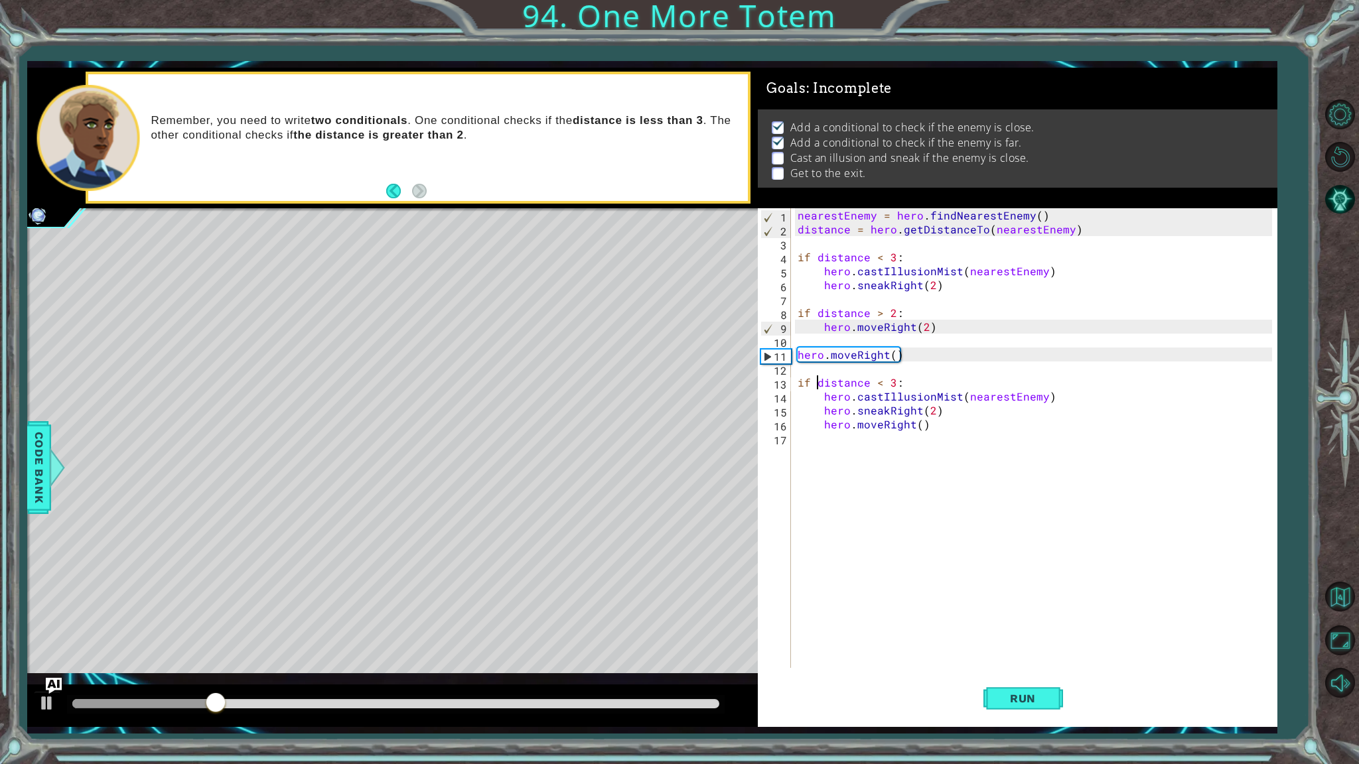
click at [819, 379] on div "nearestEnemy = hero . findNearestEnemy ( ) distance = hero . getDistanceTo ( ne…" at bounding box center [1037, 452] width 484 height 488
type textarea "if distance < 3:"
click at [990, 702] on button "Run" at bounding box center [1023, 699] width 80 height 52
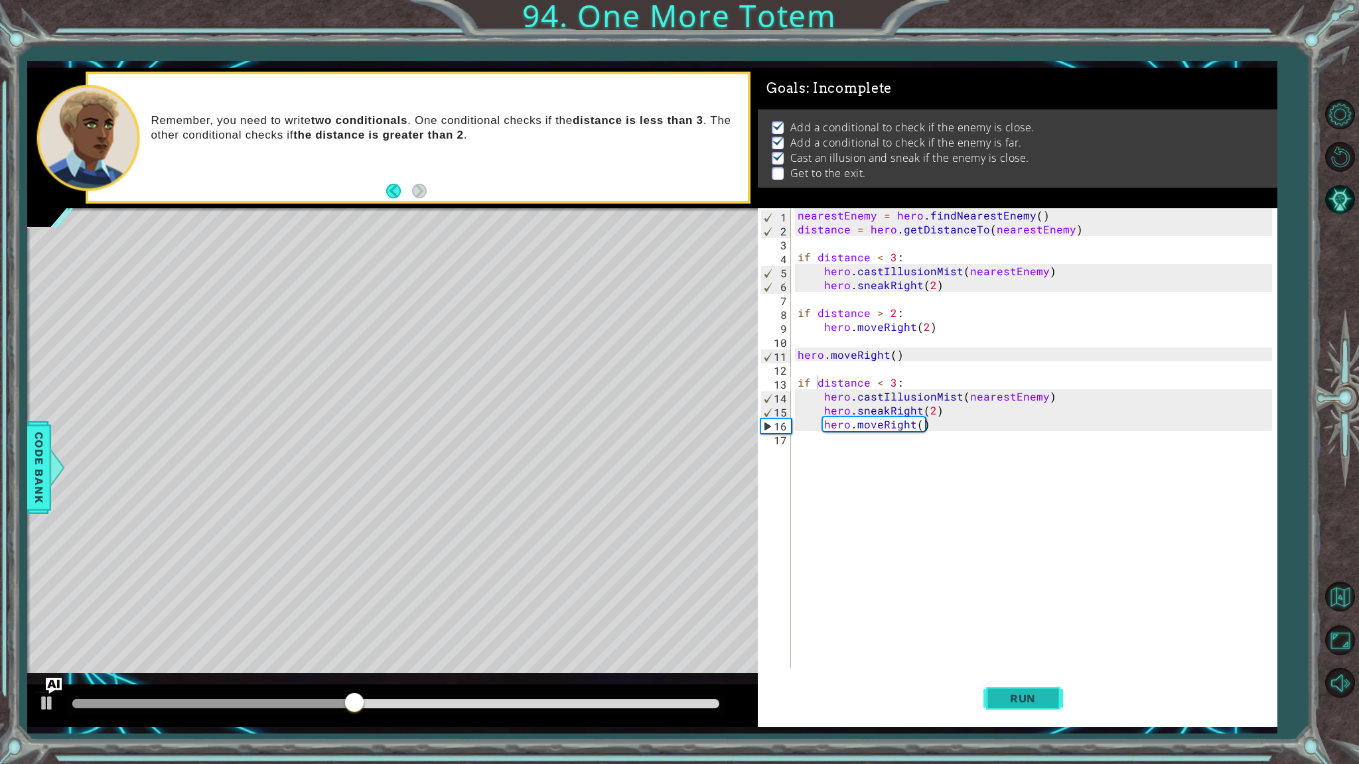
click at [1005, 695] on span "Run" at bounding box center [1022, 698] width 52 height 13
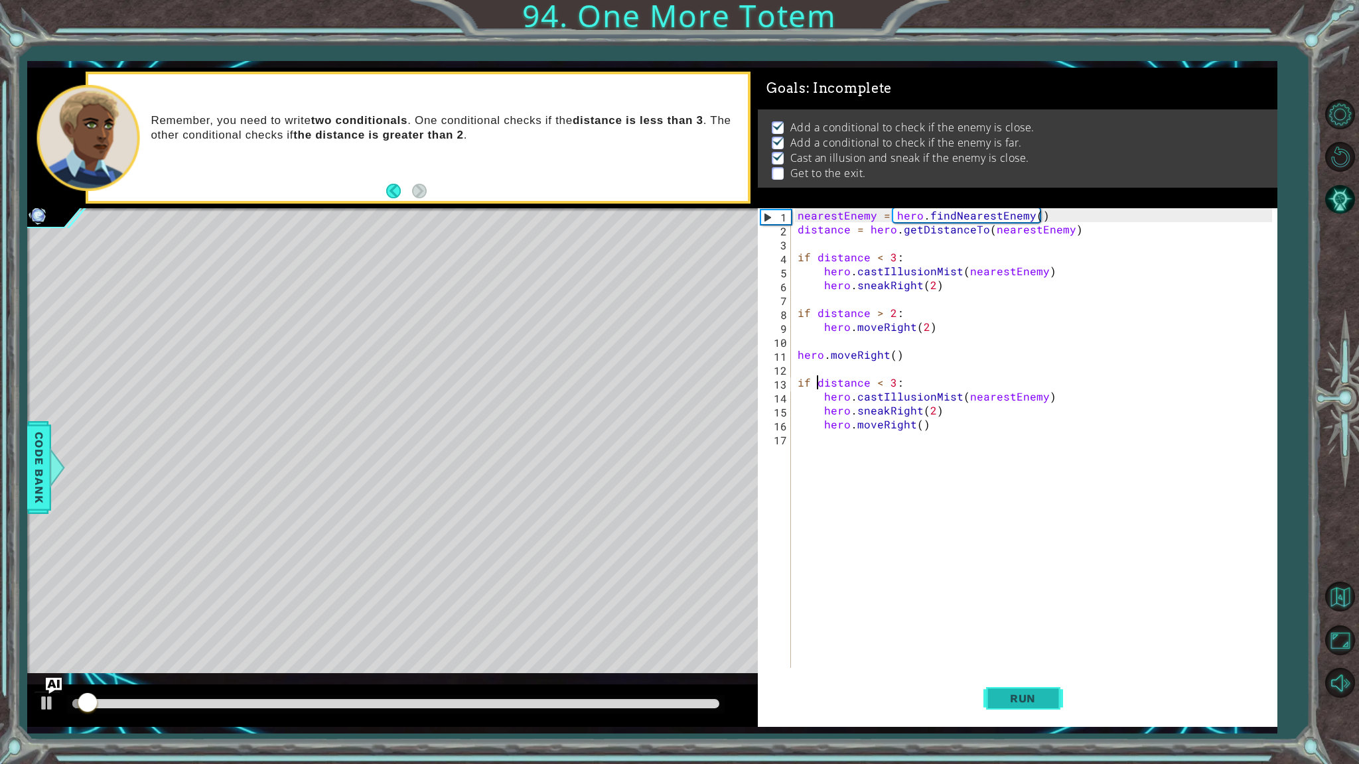
click at [1005, 695] on span "Run" at bounding box center [1022, 698] width 52 height 13
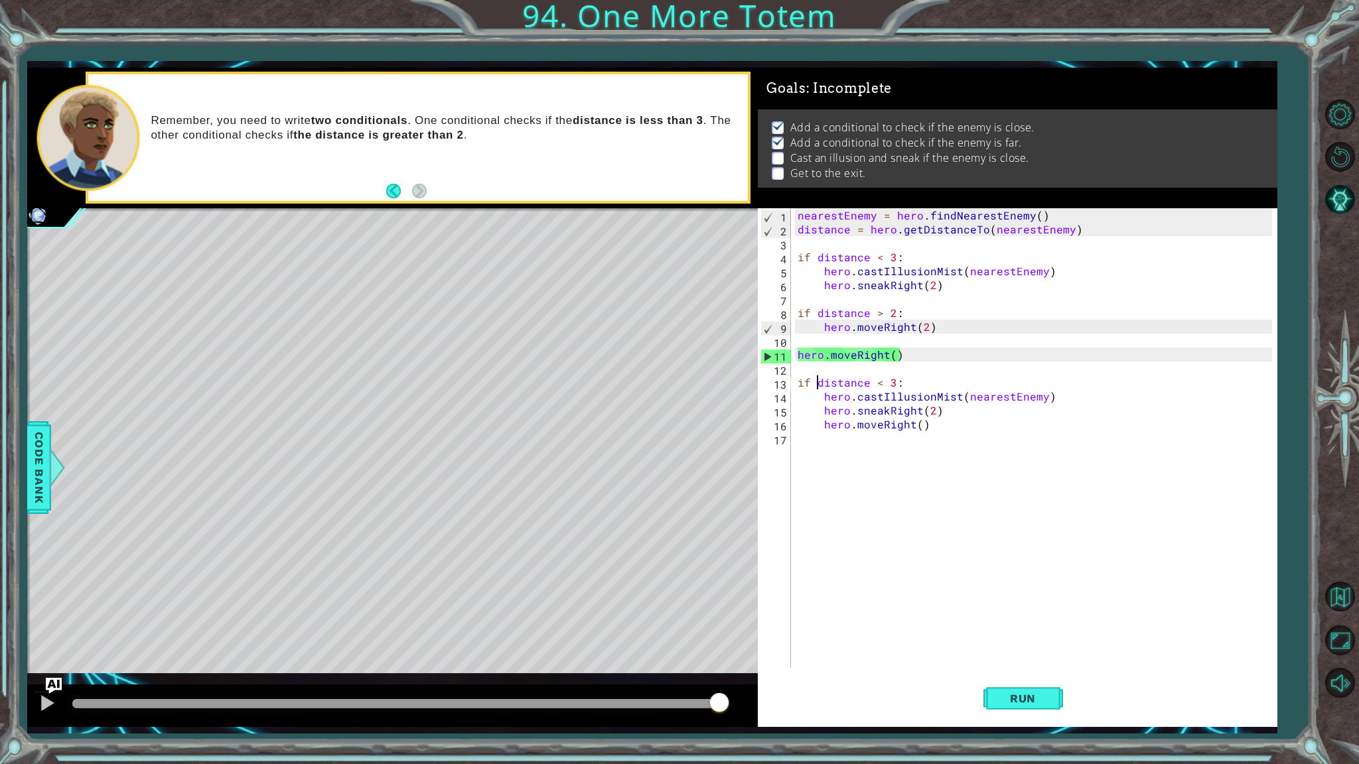
drag, startPoint x: 389, startPoint y: 701, endPoint x: 742, endPoint y: 689, distance: 353.8
click at [742, 689] on div at bounding box center [392, 706] width 730 height 42
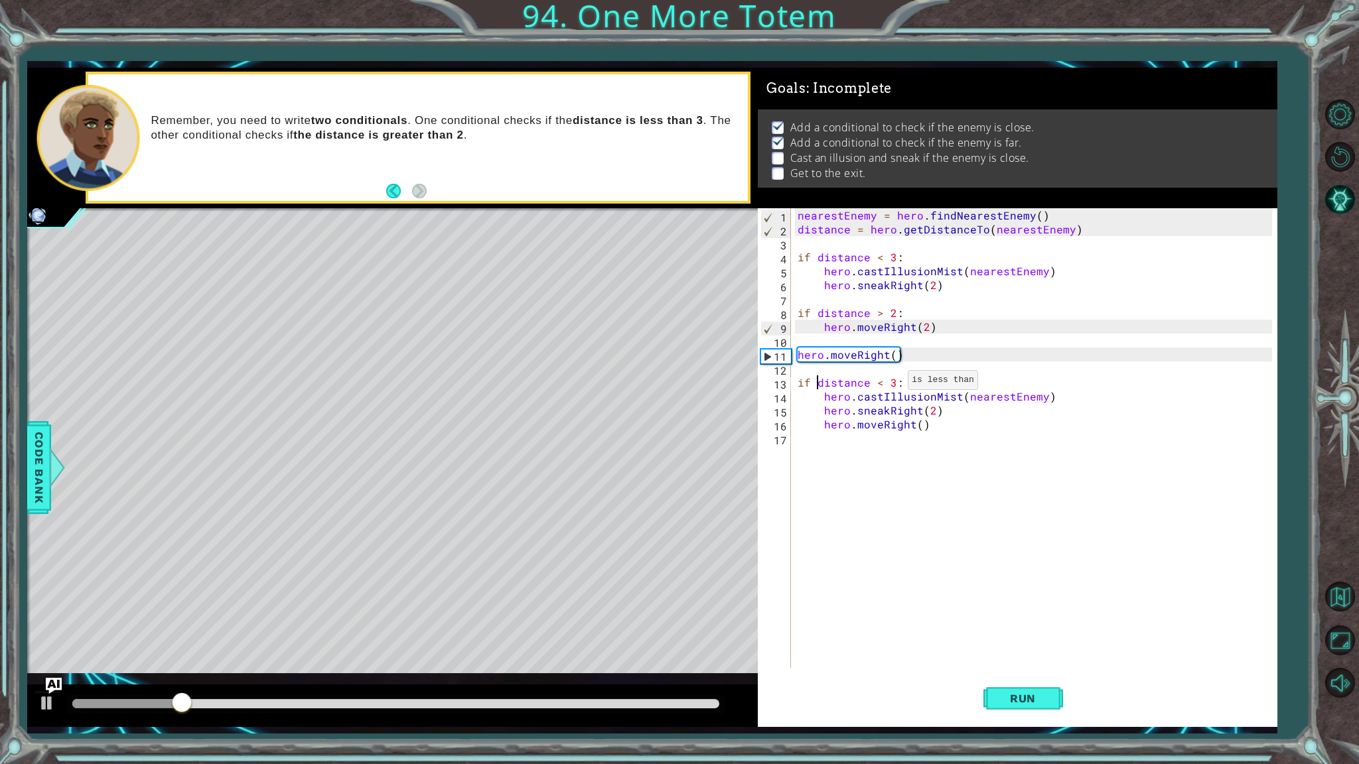
click at [892, 383] on div "nearestEnemy = hero . findNearestEnemy ( ) distance = hero . getDistanceTo ( ne…" at bounding box center [1037, 452] width 484 height 488
click at [1010, 699] on span "Run" at bounding box center [1022, 698] width 52 height 13
click at [949, 427] on div "nearestEnemy = hero . findNearestEnemy ( ) distance = hero . getDistanceTo ( ne…" at bounding box center [1037, 452] width 484 height 488
type textarea "hero.moveRight()"
click at [896, 373] on div "nearestEnemy = hero . findNearestEnemy ( ) distance = hero . getDistanceTo ( ne…" at bounding box center [1037, 452] width 484 height 488
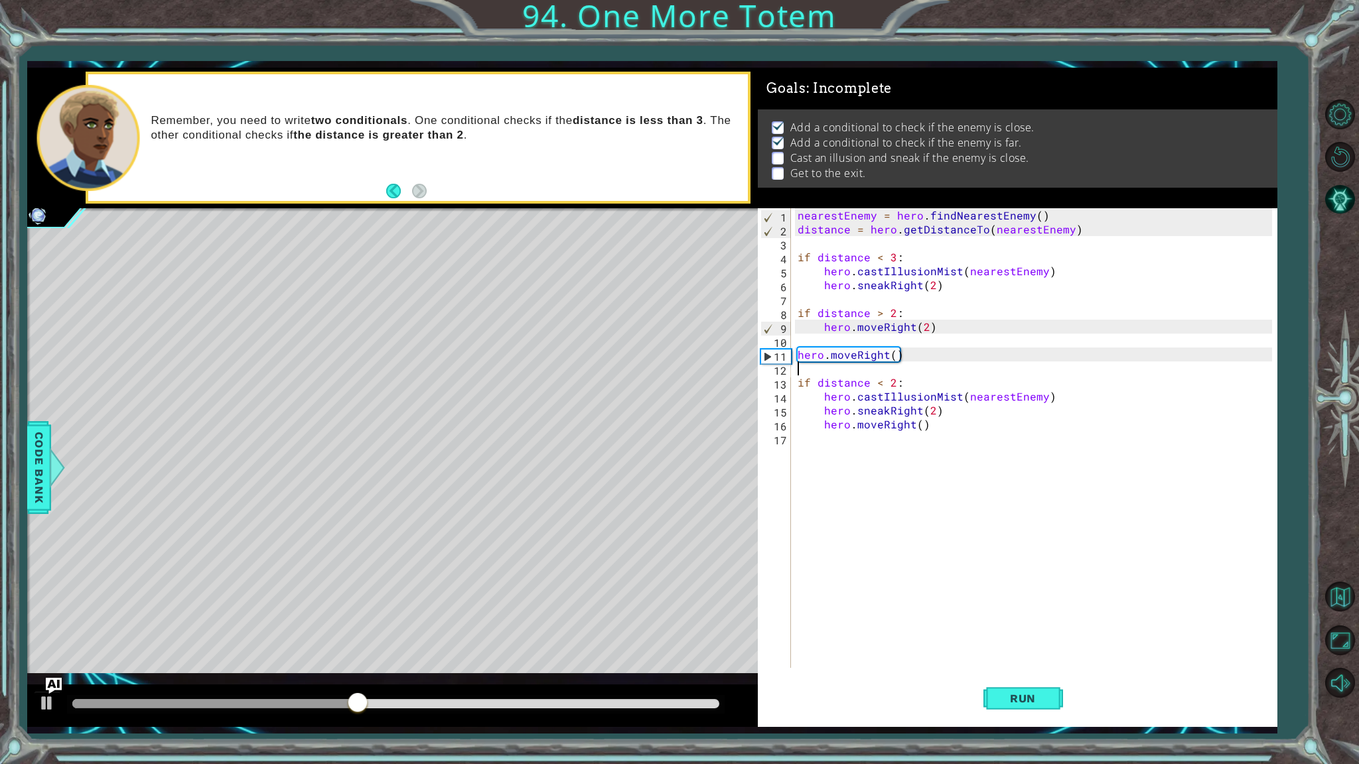
scroll to position [0, 0]
click at [894, 373] on div "nearestEnemy = hero . findNearestEnemy ( ) distance = hero . getDistanceTo ( ne…" at bounding box center [1037, 452] width 484 height 488
click at [891, 378] on div "nearestEnemy = hero . findNearestEnemy ( ) distance = hero . getDistanceTo ( ne…" at bounding box center [1037, 452] width 484 height 488
click at [941, 404] on div "nearestEnemy = hero . findNearestEnemy ( ) distance = hero . getDistanceTo ( ne…" at bounding box center [1037, 452] width 484 height 488
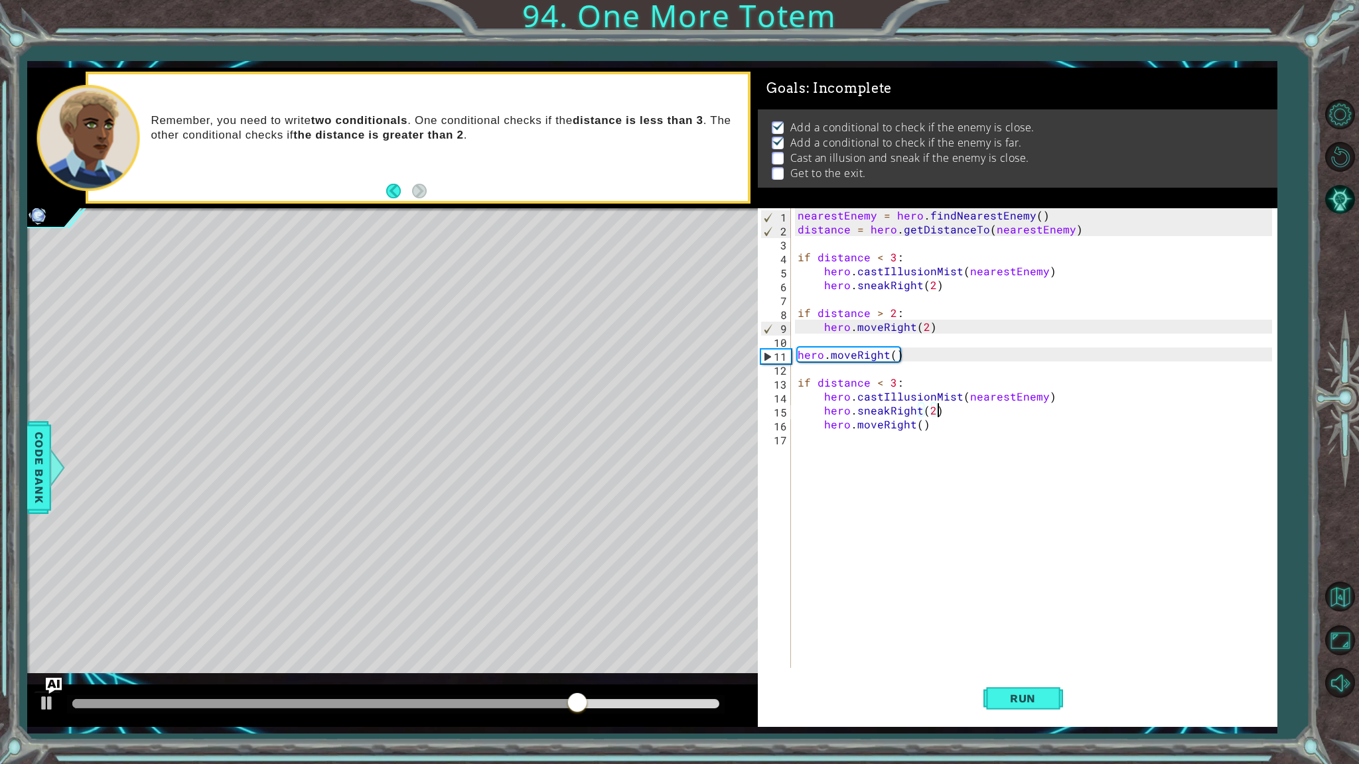
click at [942, 415] on div "nearestEnemy = hero . findNearestEnemy ( ) distance = hero . getDistanceTo ( ne…" at bounding box center [1037, 452] width 484 height 488
click at [943, 427] on div "nearestEnemy = hero . findNearestEnemy ( ) distance = hero . getDistanceTo ( ne…" at bounding box center [1037, 452] width 484 height 488
type textarea "hero.moveRight()"
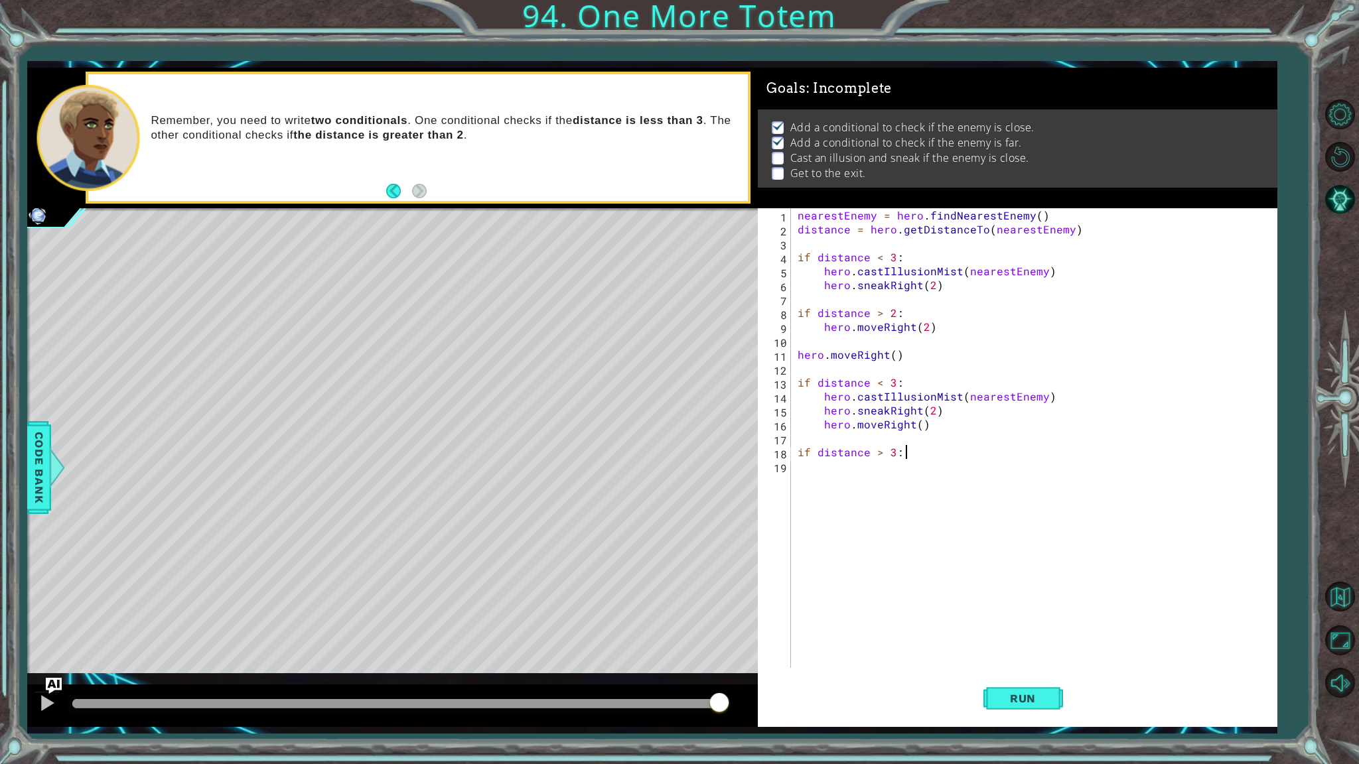
type textarea "if distance > 3:"
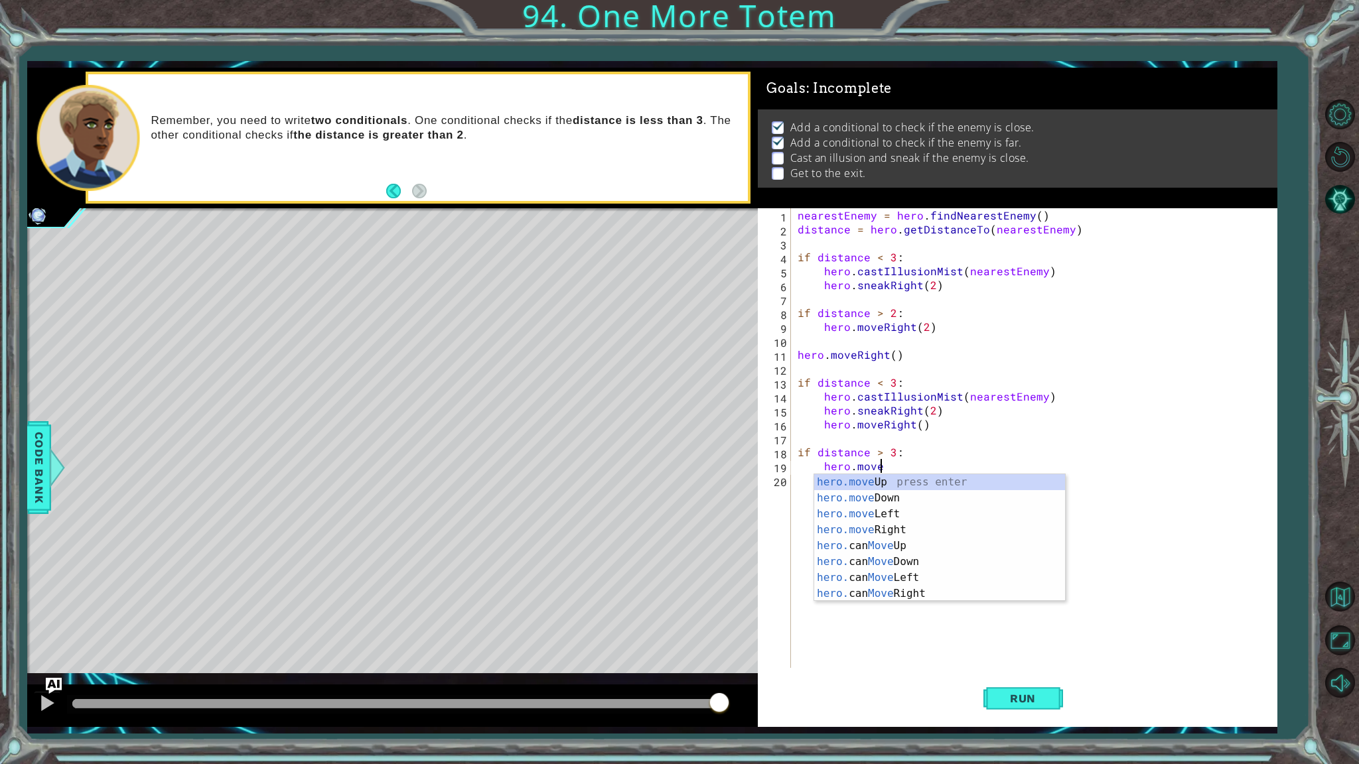
scroll to position [0, 4]
click at [890, 527] on div "hero.move Up press enter hero.move Down press enter hero.move Left press enter …" at bounding box center [939, 553] width 251 height 159
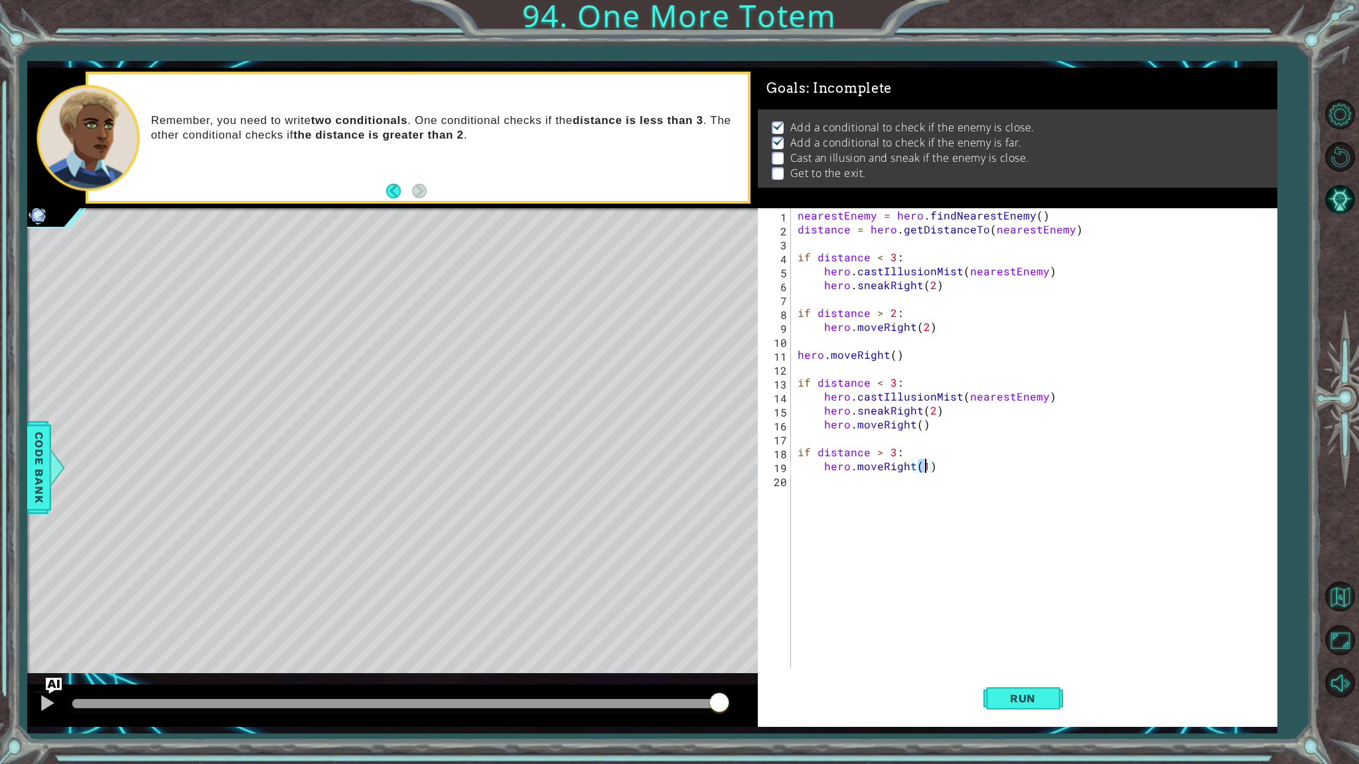
scroll to position [0, 7]
click at [1016, 690] on button "Run" at bounding box center [1023, 699] width 80 height 52
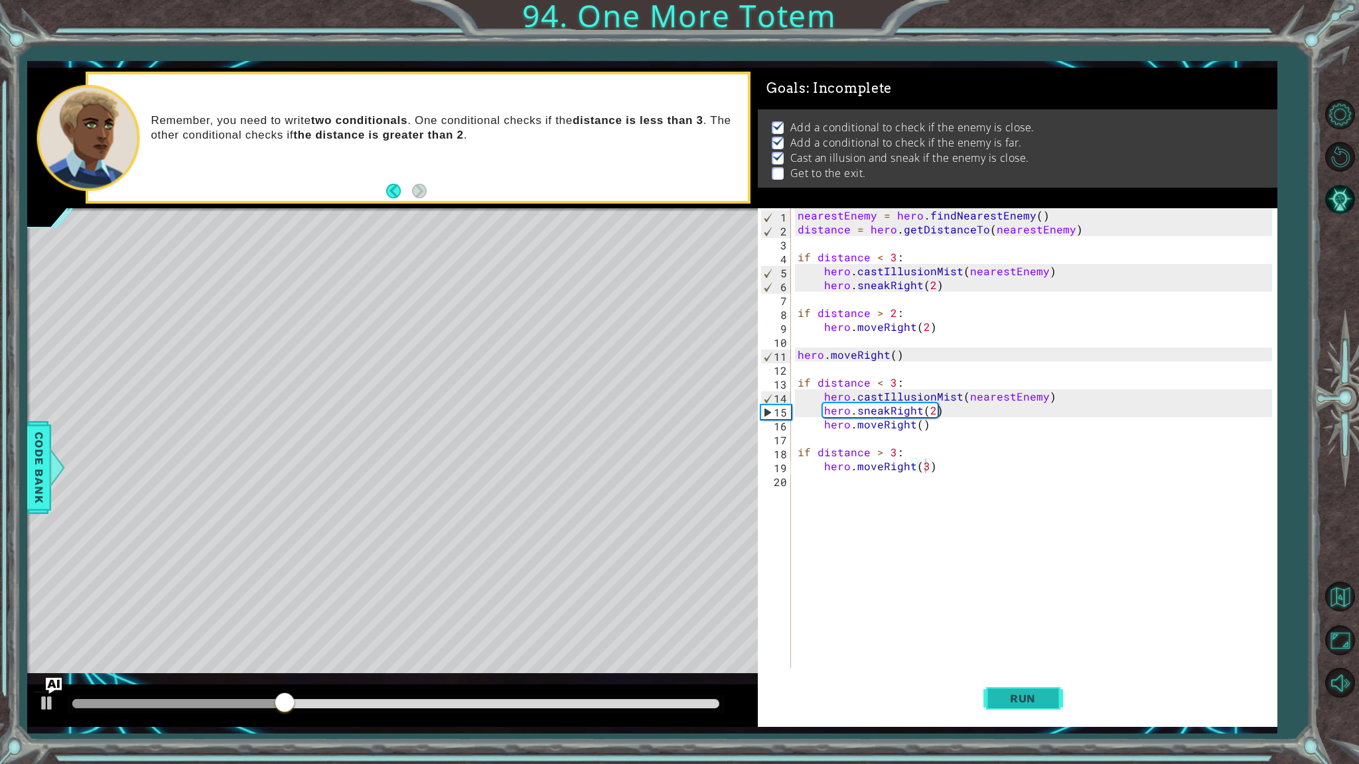
click at [1016, 690] on button "Run" at bounding box center [1023, 699] width 80 height 52
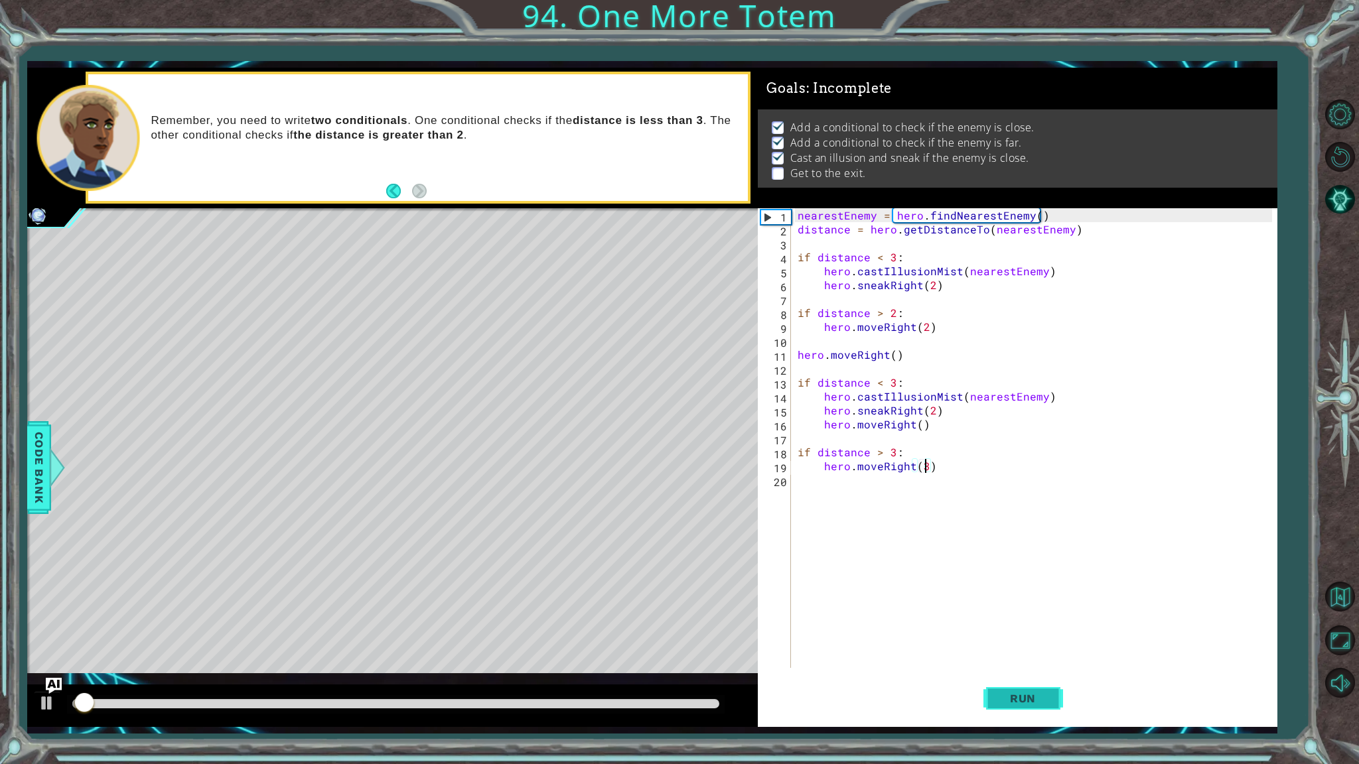
click at [1016, 690] on button "Run" at bounding box center [1023, 699] width 80 height 52
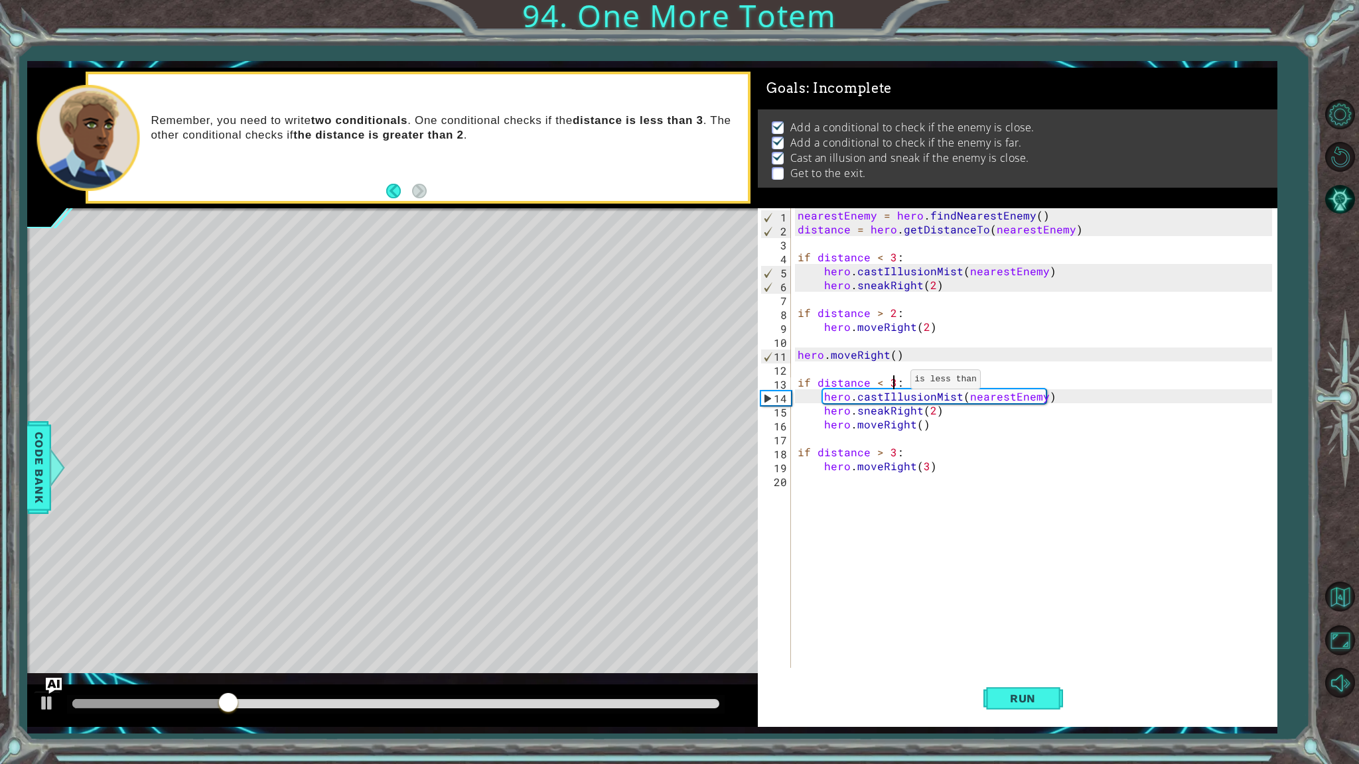
click at [894, 382] on div "nearestEnemy = hero . findNearestEnemy ( ) distance = hero . getDistanceTo ( ne…" at bounding box center [1037, 452] width 484 height 488
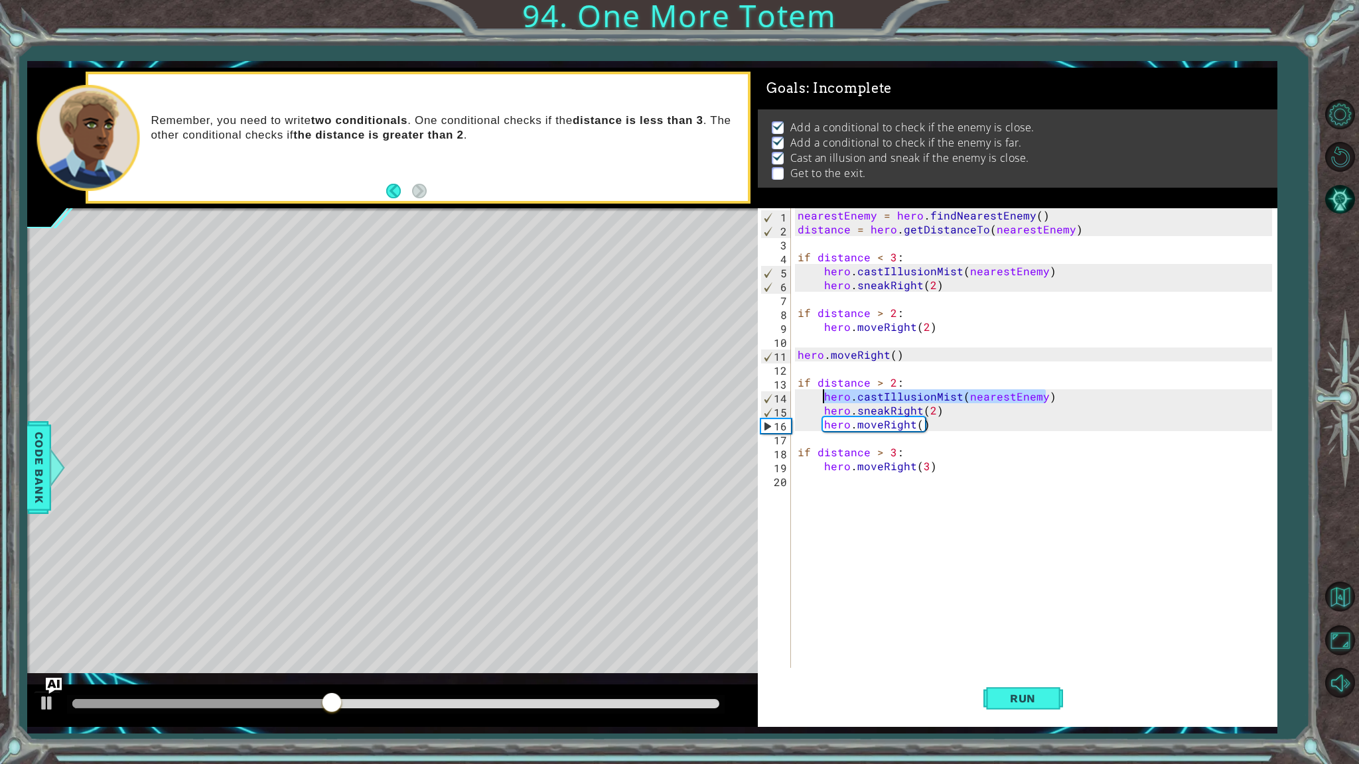
drag, startPoint x: 1066, startPoint y: 395, endPoint x: 823, endPoint y: 391, distance: 242.9
click at [823, 391] on div "nearestEnemy = hero . findNearestEnemy ( ) distance = hero . getDistanceTo ( ne…" at bounding box center [1037, 452] width 484 height 488
type textarea "hero.castIllusionMist(nearestEnemy)"
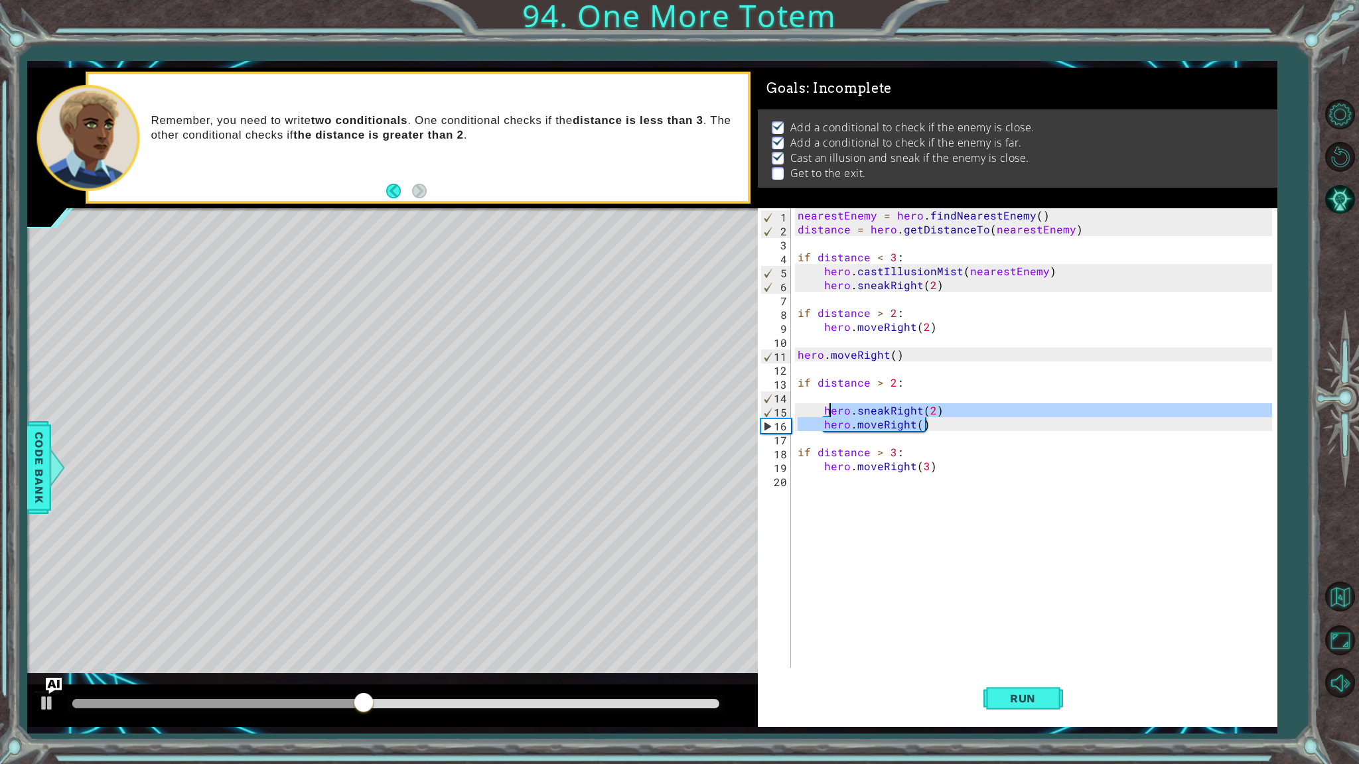
drag, startPoint x: 927, startPoint y: 429, endPoint x: 823, endPoint y: 411, distance: 106.2
click at [823, 411] on div "nearestEnemy = hero . findNearestEnemy ( ) distance = hero . getDistanceTo ( ne…" at bounding box center [1037, 452] width 484 height 488
type textarea "hero.sneakRight(2) hero.moveRight()"
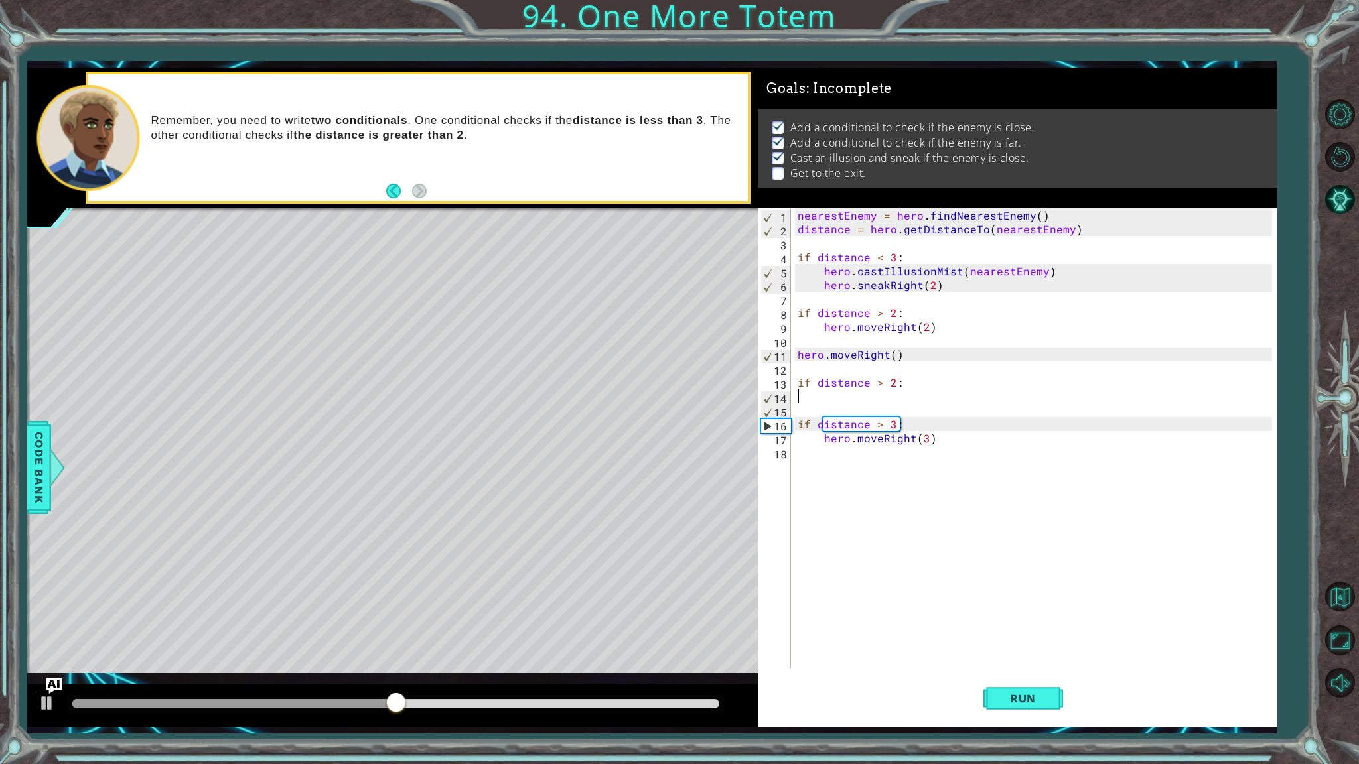
click at [945, 378] on div "nearestEnemy = hero . findNearestEnemy ( ) distance = hero . getDistanceTo ( ne…" at bounding box center [1037, 452] width 484 height 488
type textarea "if distance > 2:"
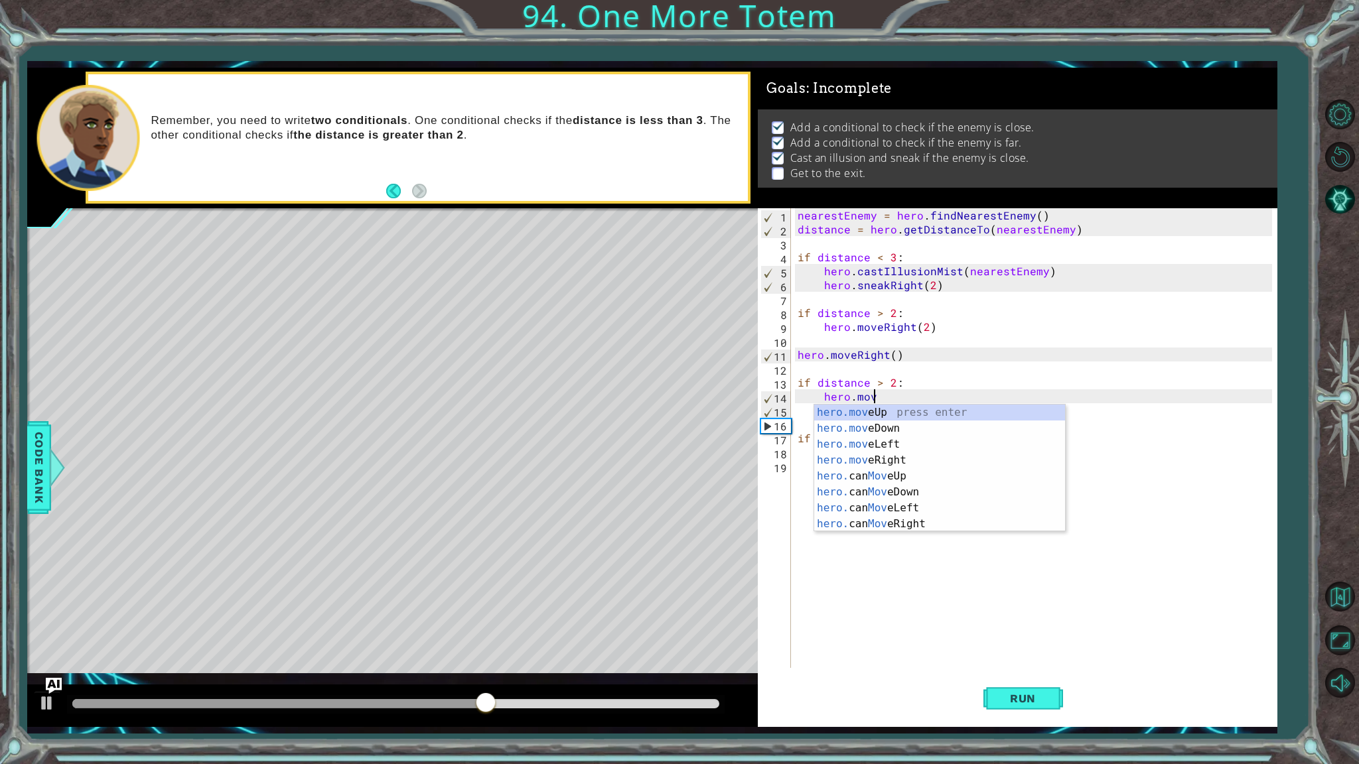
scroll to position [0, 4]
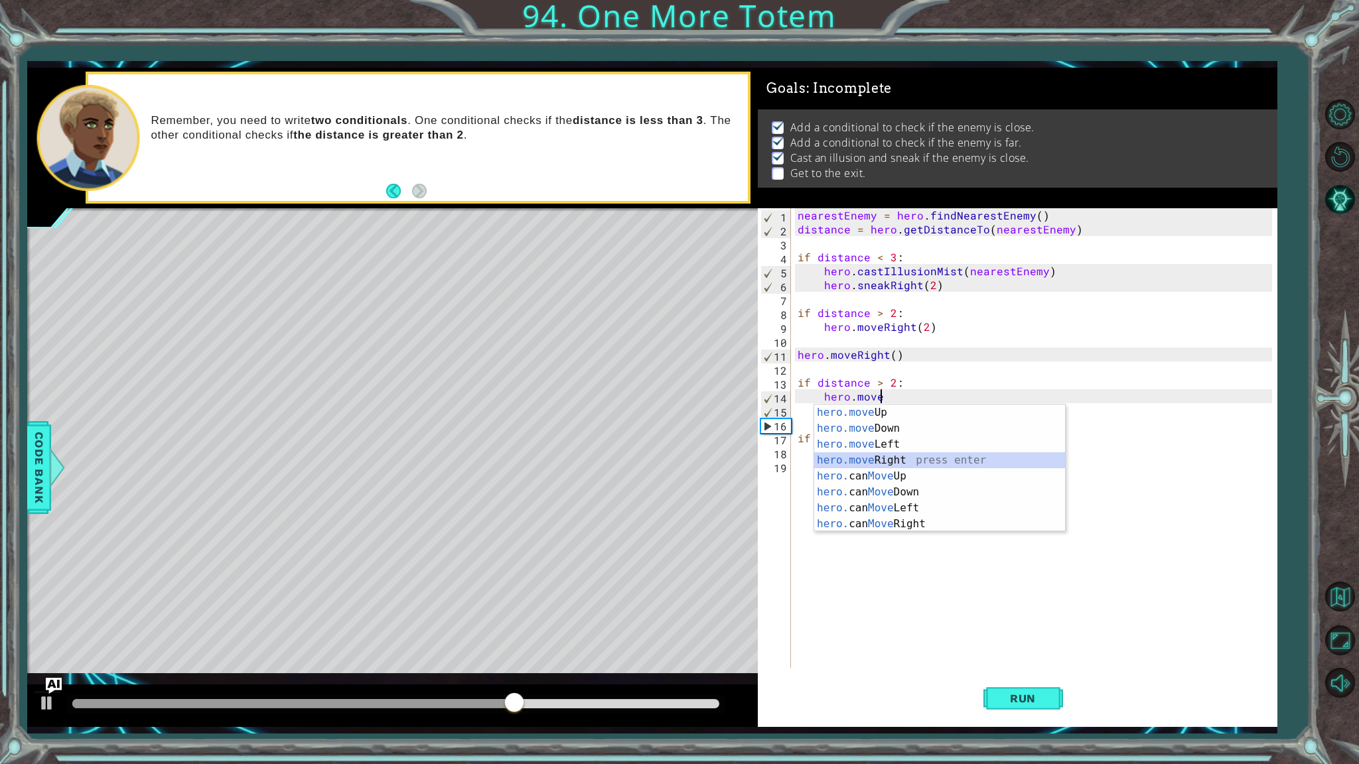
click at [929, 468] on div "hero.move Up press enter hero.move Down press enter hero.move Left press enter …" at bounding box center [939, 484] width 251 height 159
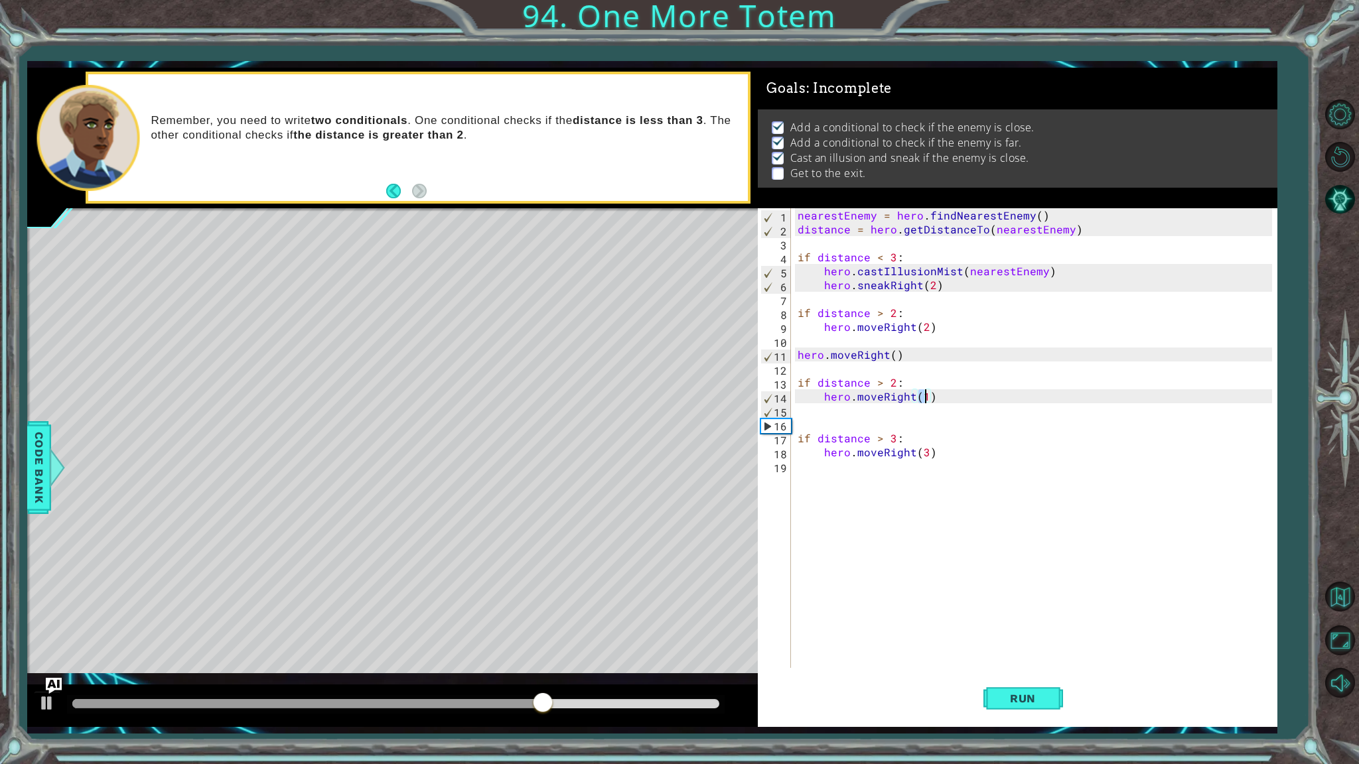
scroll to position [0, 7]
click at [1027, 690] on button "Run" at bounding box center [1023, 699] width 80 height 52
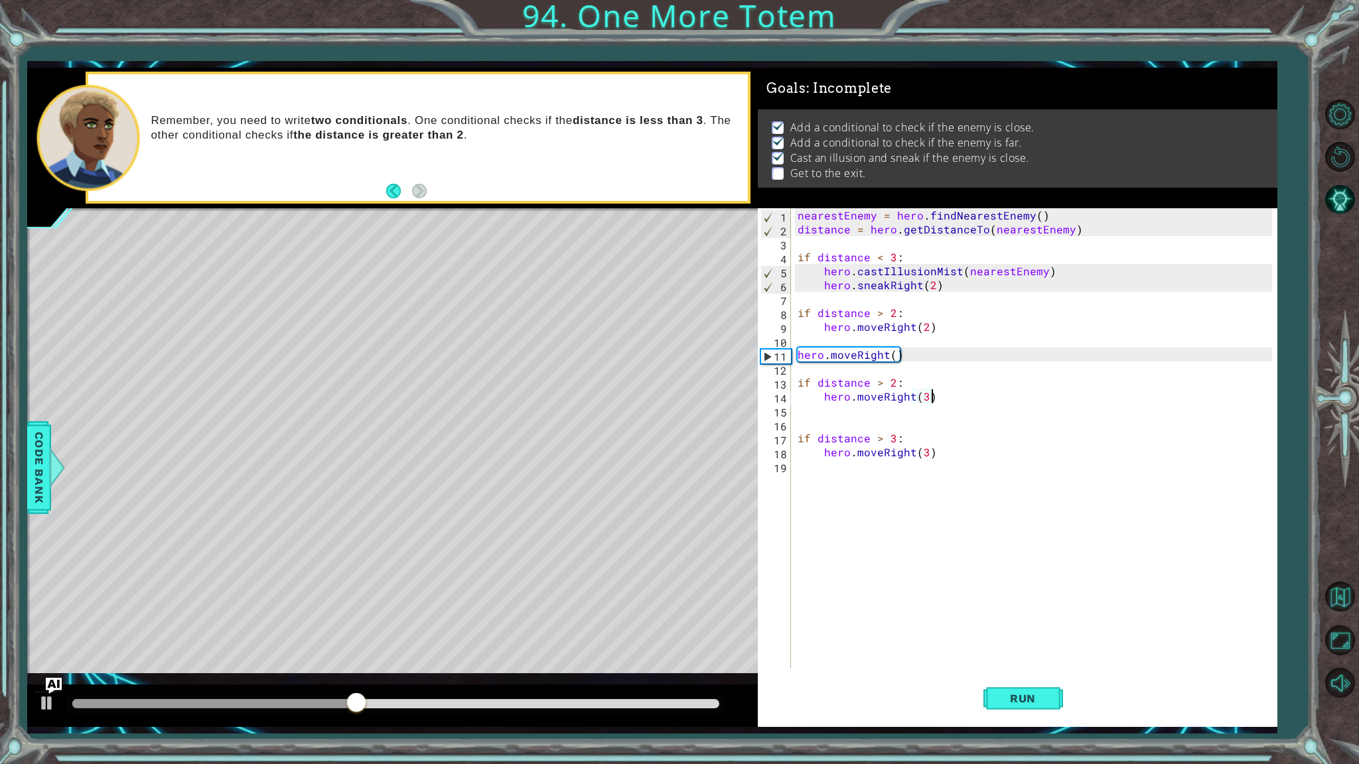
click at [941, 395] on div "nearestEnemy = hero . findNearestEnemy ( ) distance = hero . getDistanceTo ( ne…" at bounding box center [1037, 452] width 484 height 488
click at [1040, 690] on button "Run" at bounding box center [1023, 699] width 80 height 52
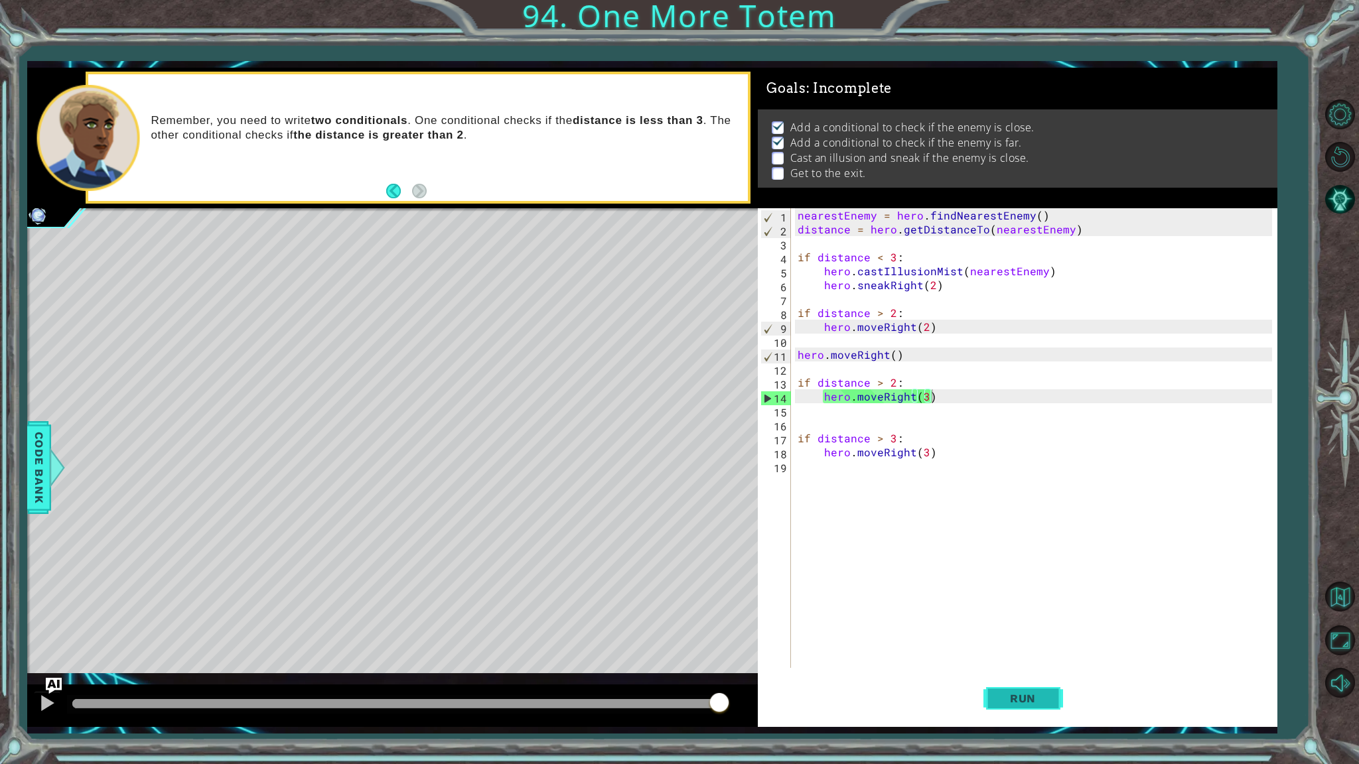
click at [1016, 705] on button "Run" at bounding box center [1023, 699] width 80 height 52
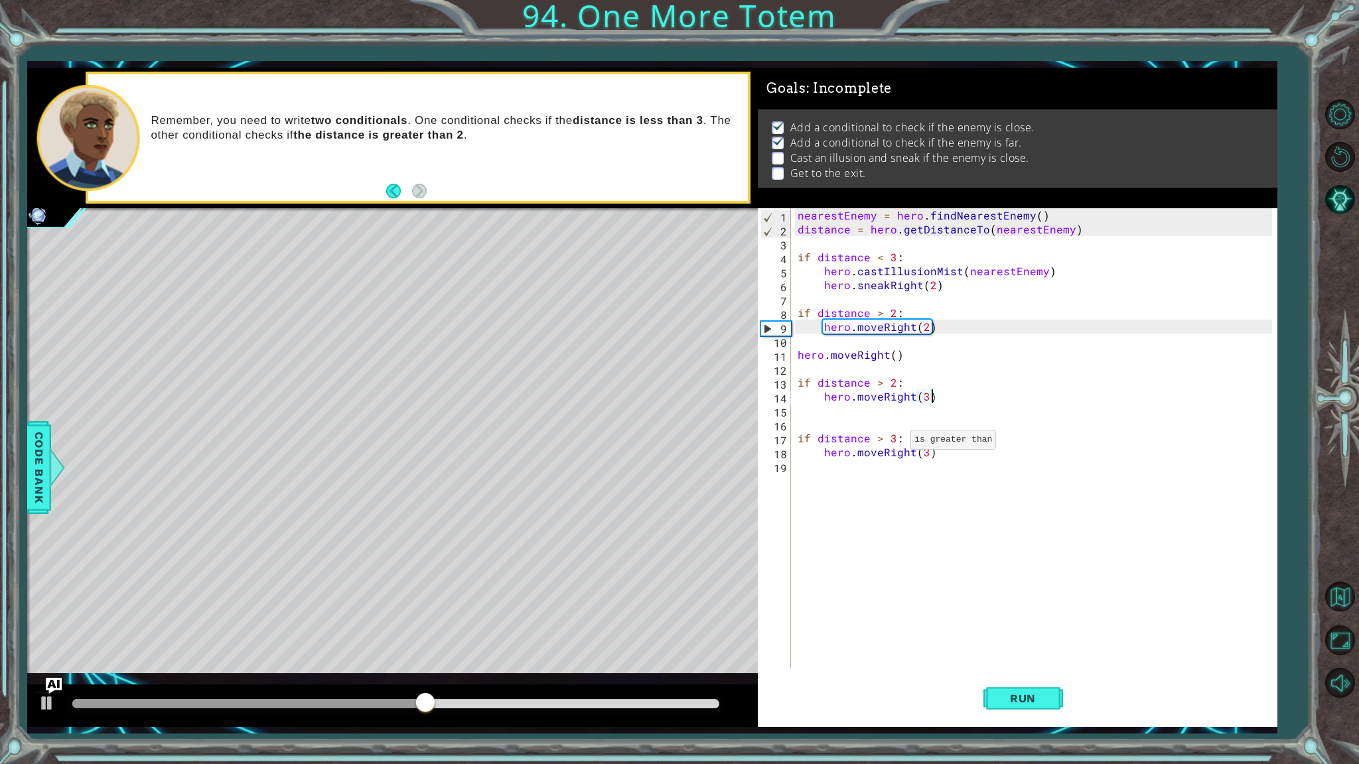
click at [894, 442] on div "nearestEnemy = hero . findNearestEnemy ( ) distance = hero . getDistanceTo ( ne…" at bounding box center [1037, 452] width 484 height 488
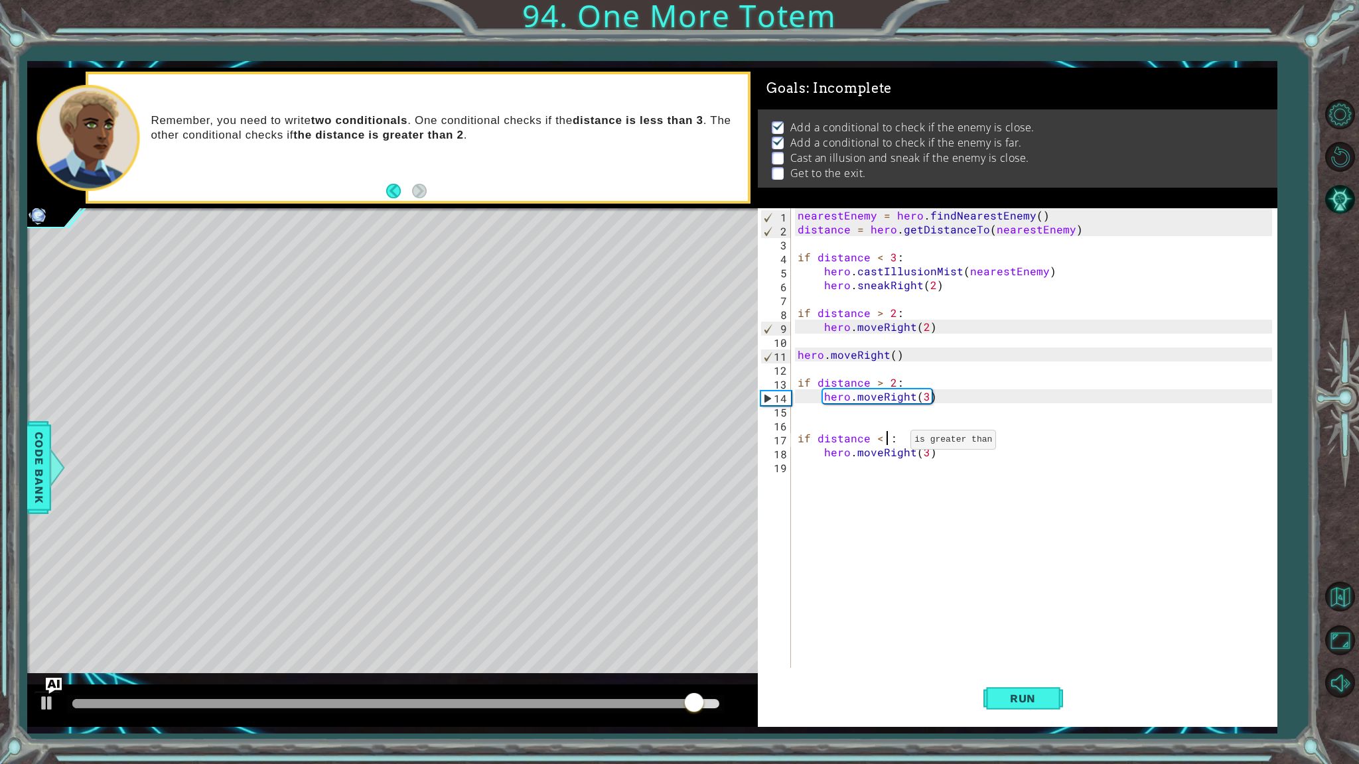
scroll to position [0, 5]
click at [823, 450] on div "nearestEnemy = hero . findNearestEnemy ( ) distance = hero . getDistanceTo ( ne…" at bounding box center [1037, 452] width 484 height 488
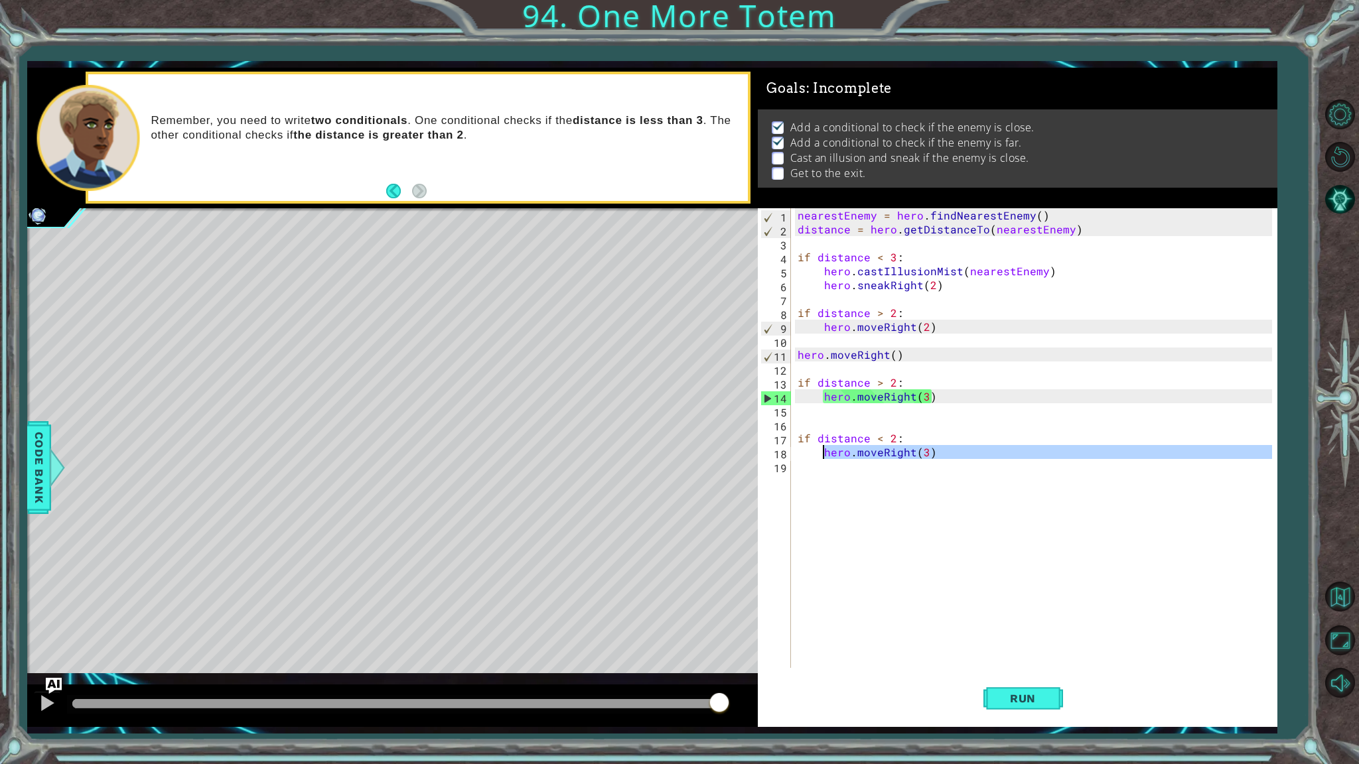
click at [823, 450] on div "nearestEnemy = hero . findNearestEnemy ( ) distance = hero . getDistanceTo ( ne…" at bounding box center [1033, 438] width 477 height 460
type textarea "hero.moveRight(3)"
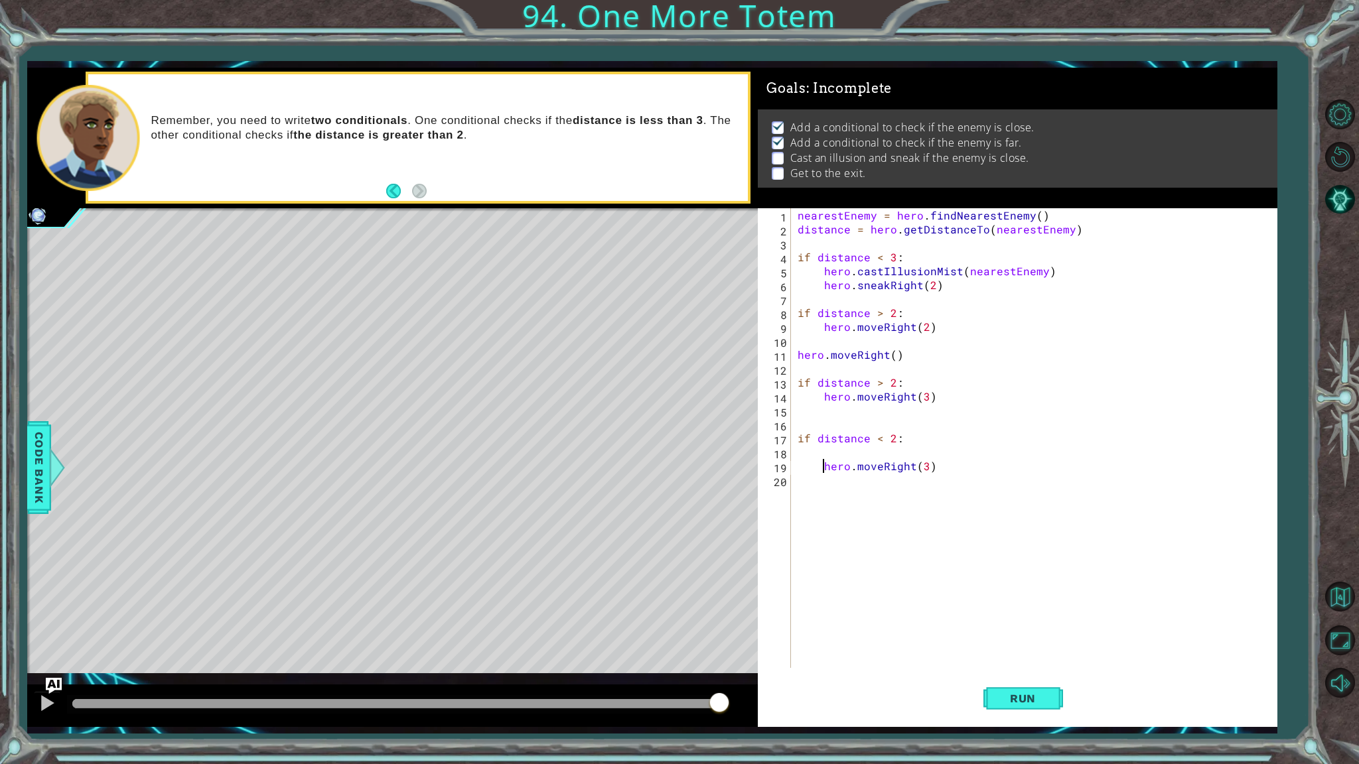
click at [823, 450] on div "nearestEnemy = hero . findNearestEnemy ( ) distance = hero . getDistanceTo ( ne…" at bounding box center [1037, 452] width 484 height 488
click at [1027, 700] on span "Run" at bounding box center [1022, 698] width 52 height 13
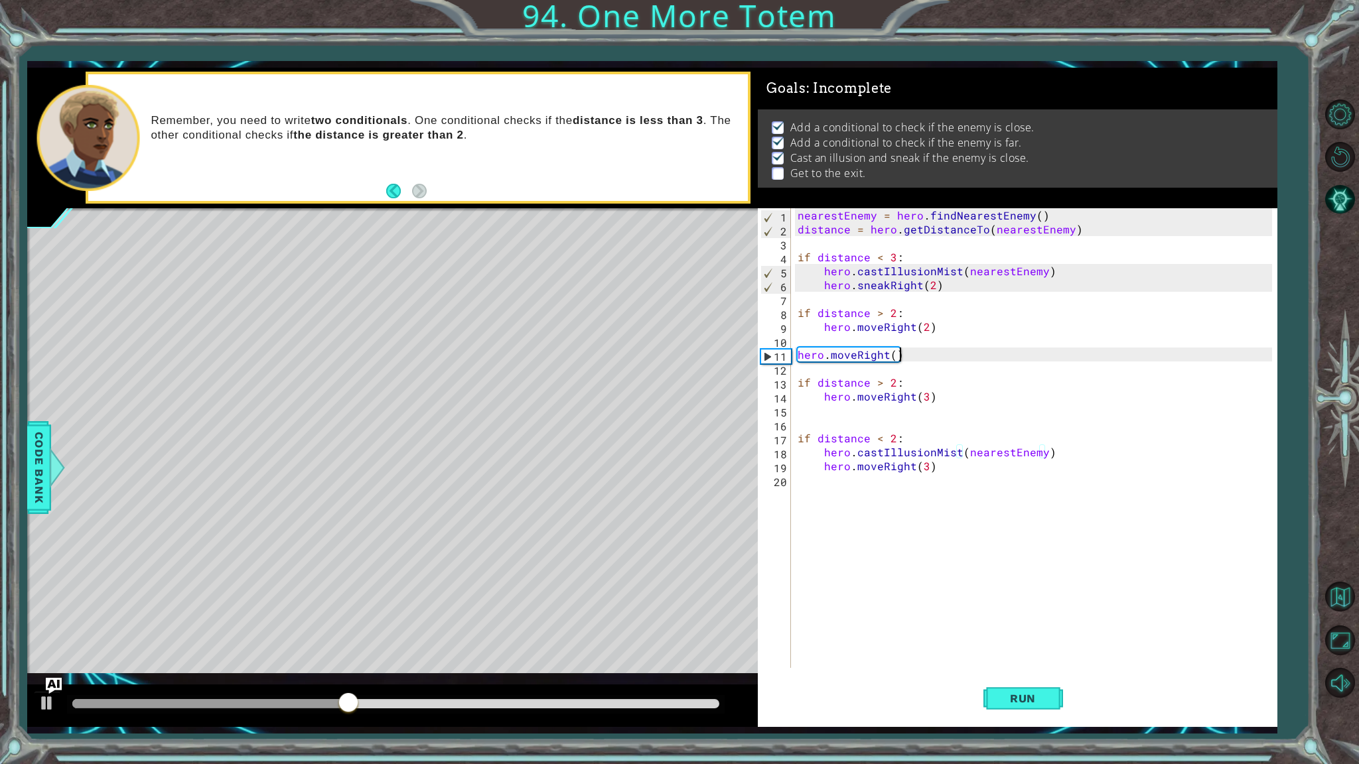
click at [916, 353] on div "nearestEnemy = hero . findNearestEnemy ( ) distance = hero . getDistanceTo ( ne…" at bounding box center [1037, 452] width 484 height 488
click at [938, 379] on div "nearestEnemy = hero . findNearestEnemy ( ) distance = hero . getDistanceTo ( ne…" at bounding box center [1037, 452] width 484 height 488
type textarea "if distance > 2:"
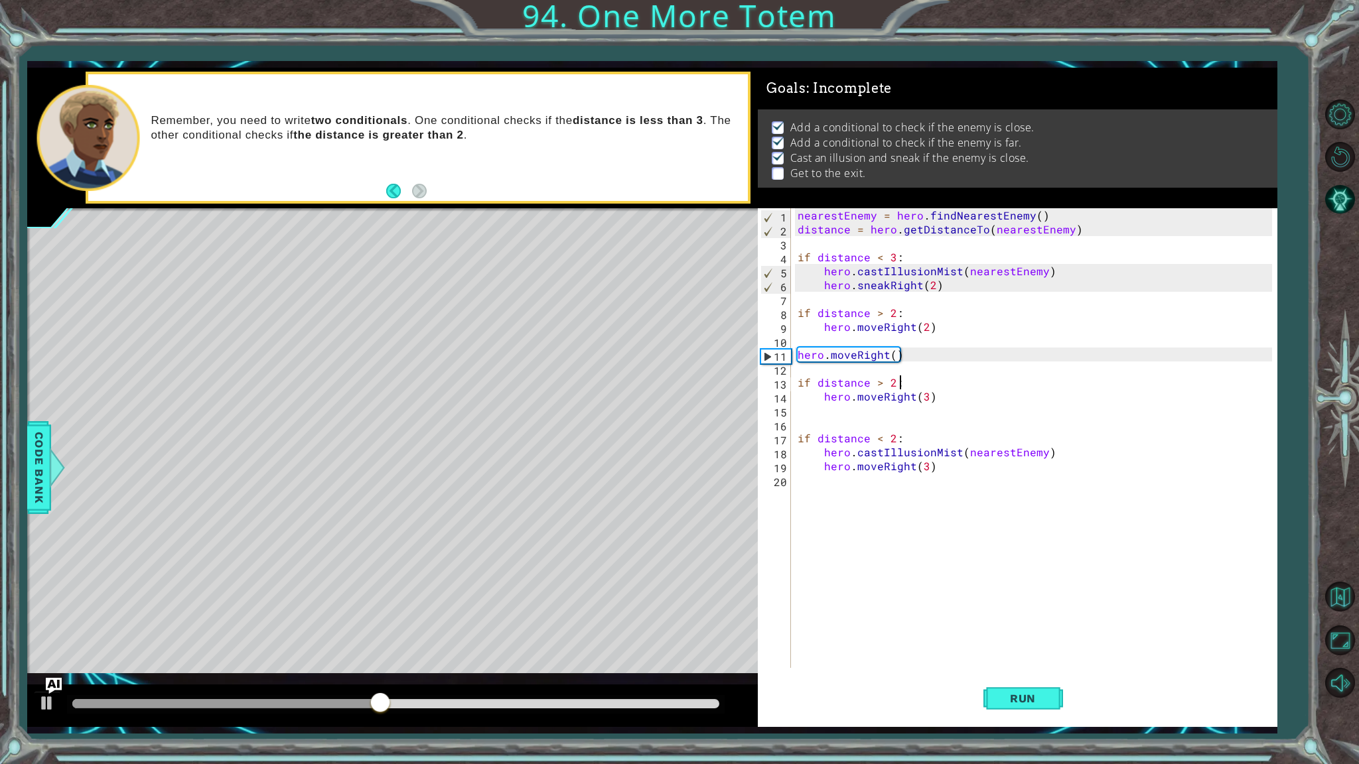
click at [967, 407] on div "nearestEnemy = hero . findNearestEnemy ( ) distance = hero . getDistanceTo ( ne…" at bounding box center [1037, 452] width 484 height 488
click at [1034, 692] on span "Run" at bounding box center [1022, 698] width 52 height 13
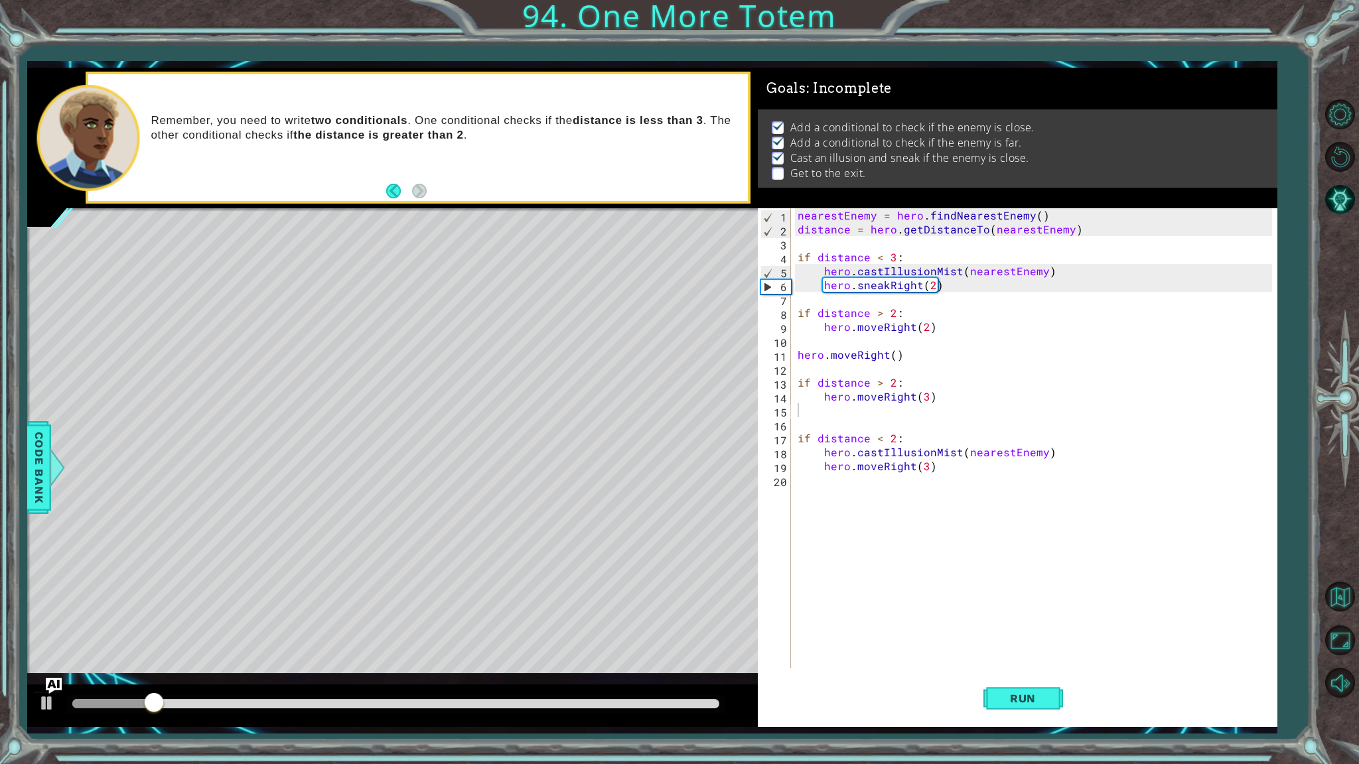
click at [497, 198] on div "Remember, you need to write two conditionals . One conditional checks if the di…" at bounding box center [417, 137] width 659 height 127
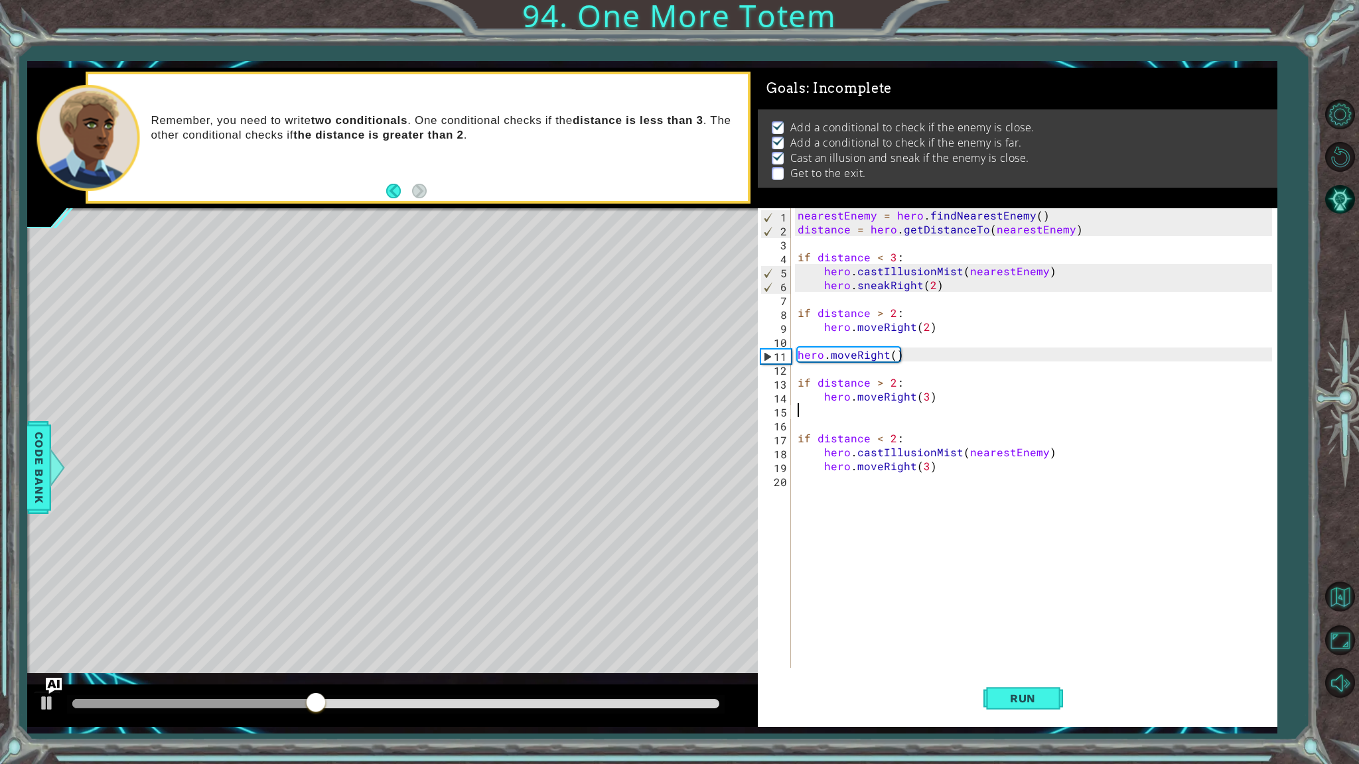
drag, startPoint x: 778, startPoint y: 407, endPoint x: 795, endPoint y: 414, distance: 19.1
click at [780, 409] on div "15" at bounding box center [775, 412] width 31 height 14
click at [806, 417] on div "nearestEnemy = hero . findNearestEnemy ( ) distance = hero . getDistanceTo ( ne…" at bounding box center [1037, 452] width 484 height 488
click at [819, 423] on div "nearestEnemy = hero . findNearestEnemy ( ) distance = hero . getDistanceTo ( ne…" at bounding box center [1037, 452] width 484 height 488
click at [1019, 694] on span "Run" at bounding box center [1022, 698] width 52 height 13
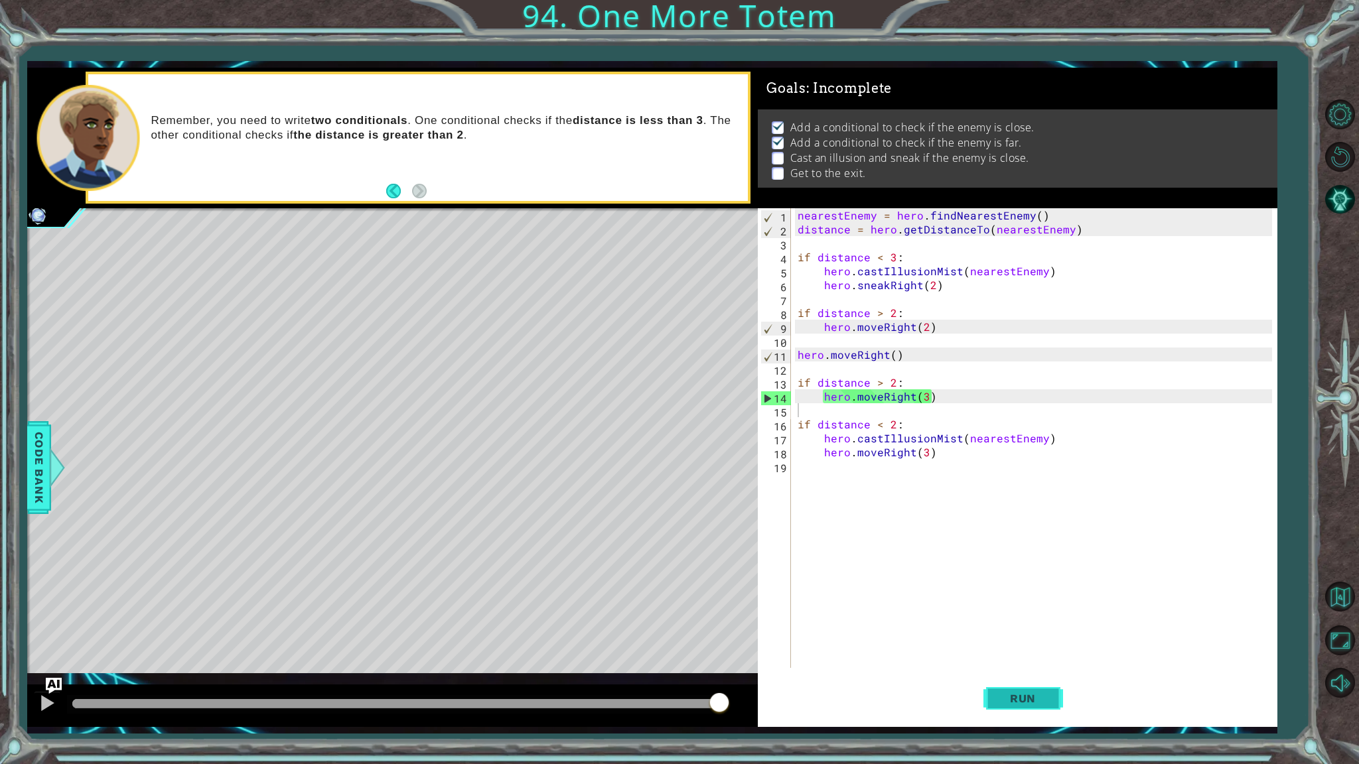
click at [1014, 679] on button "Run" at bounding box center [1023, 699] width 80 height 52
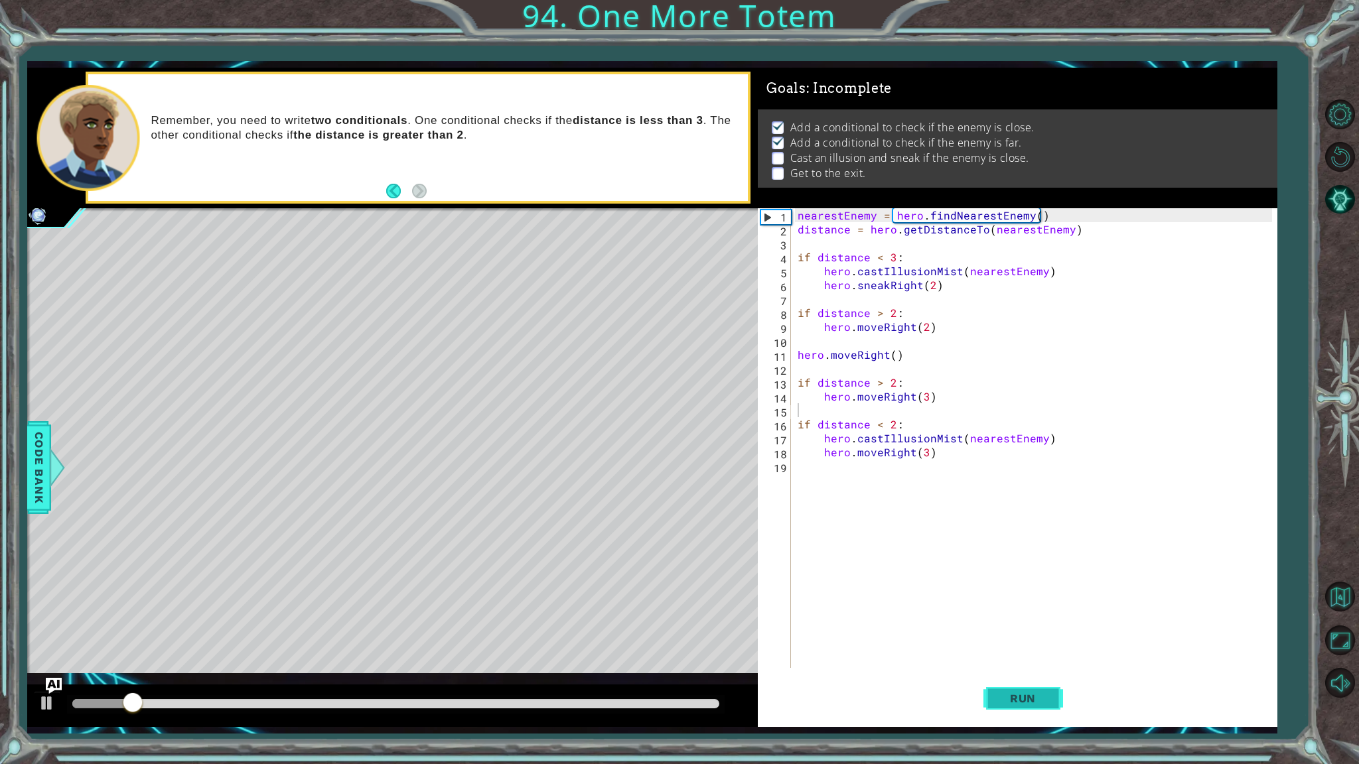
click at [1014, 679] on button "Run" at bounding box center [1023, 699] width 80 height 52
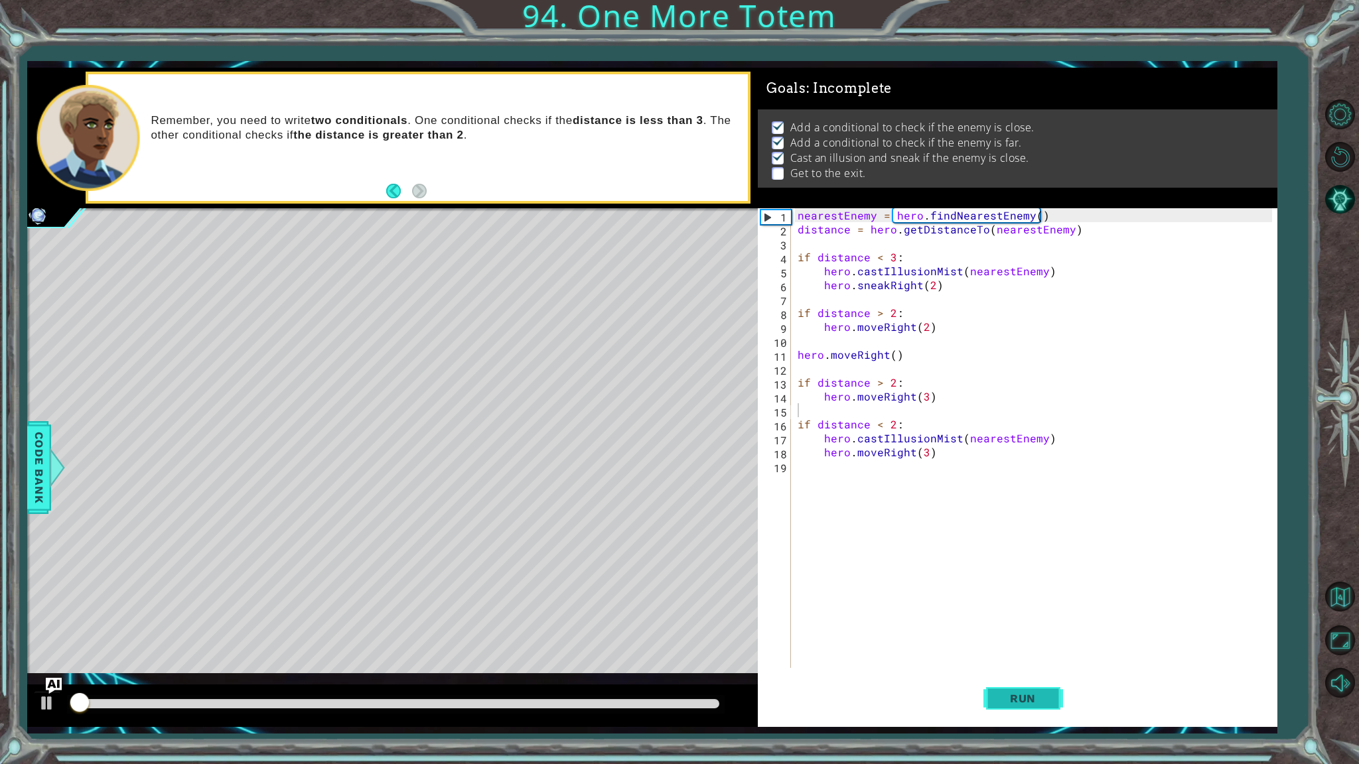
click at [1014, 679] on button "Run" at bounding box center [1023, 699] width 80 height 52
click at [828, 396] on div "nearestEnemy = hero . findNearestEnemy ( ) distance = hero . getDistanceTo ( ne…" at bounding box center [1037, 452] width 484 height 488
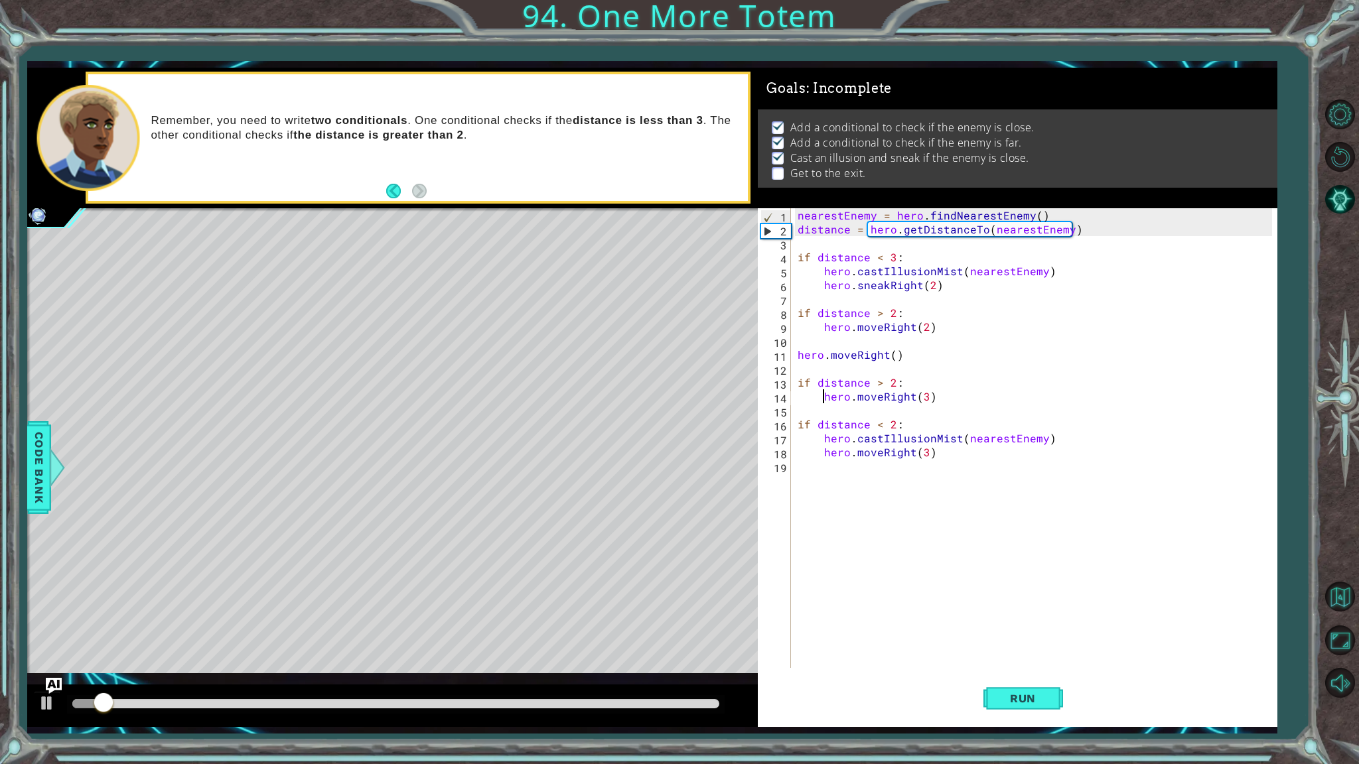
click at [821, 395] on div "nearestEnemy = hero . findNearestEnemy ( ) distance = hero . getDistanceTo ( ne…" at bounding box center [1037, 452] width 484 height 488
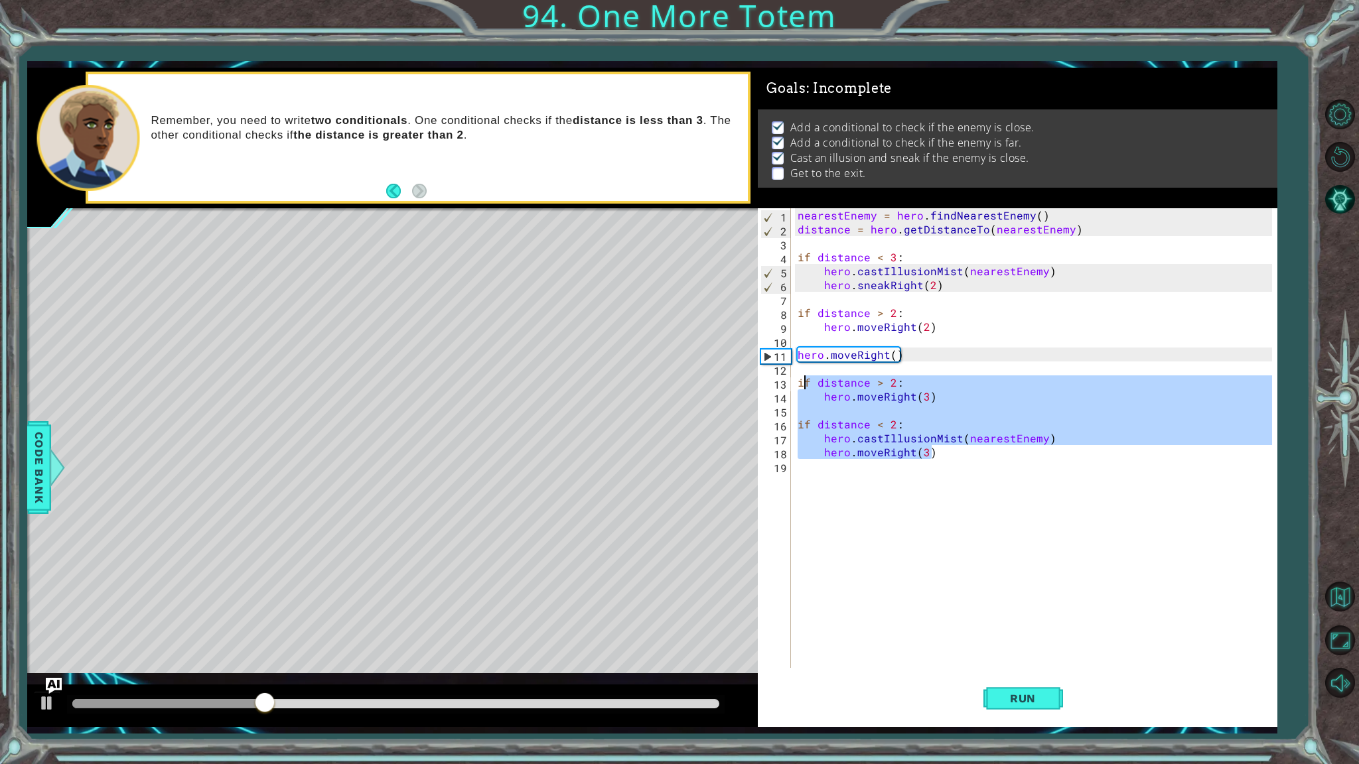
drag, startPoint x: 941, startPoint y: 451, endPoint x: 801, endPoint y: 383, distance: 154.9
click at [801, 383] on div "nearestEnemy = hero . findNearestEnemy ( ) distance = hero . getDistanceTo ( ne…" at bounding box center [1037, 452] width 484 height 488
type textarea "i"
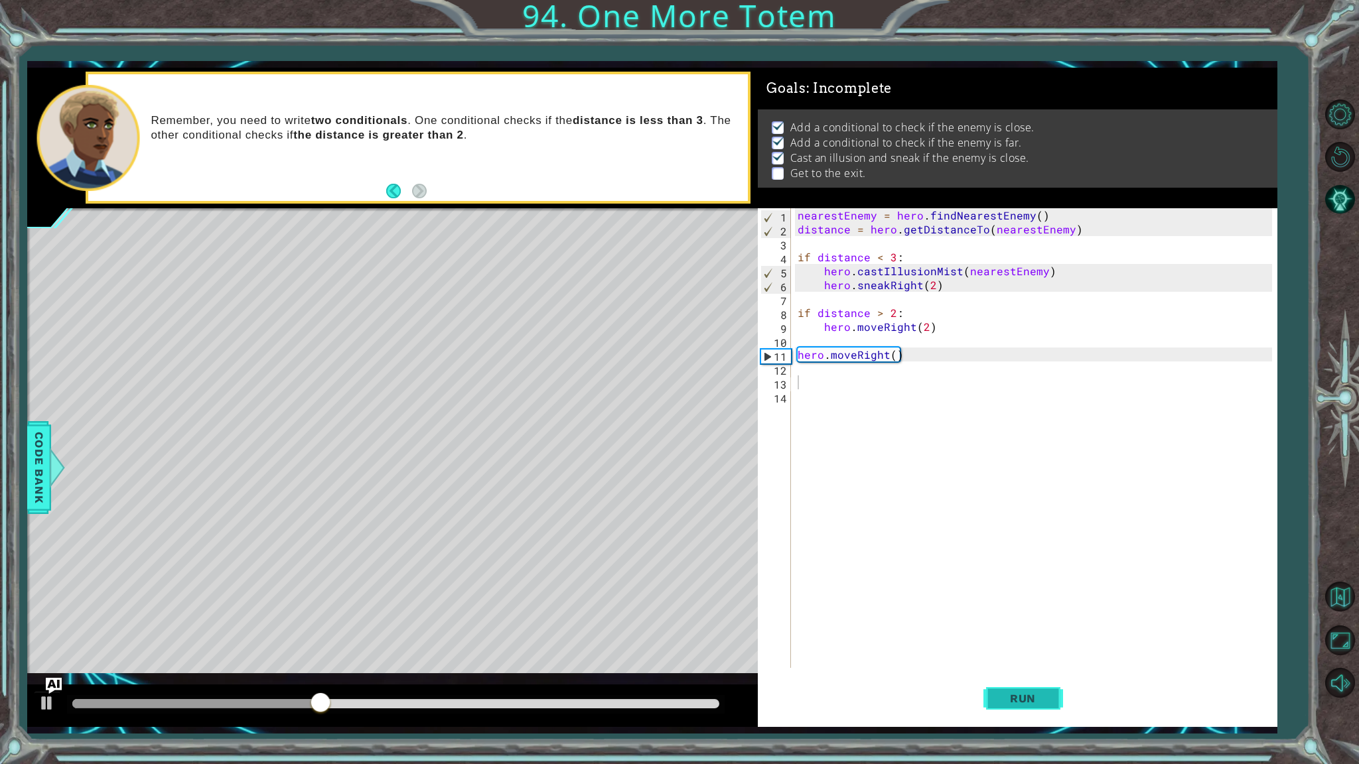
click at [1018, 687] on button "Run" at bounding box center [1023, 699] width 80 height 52
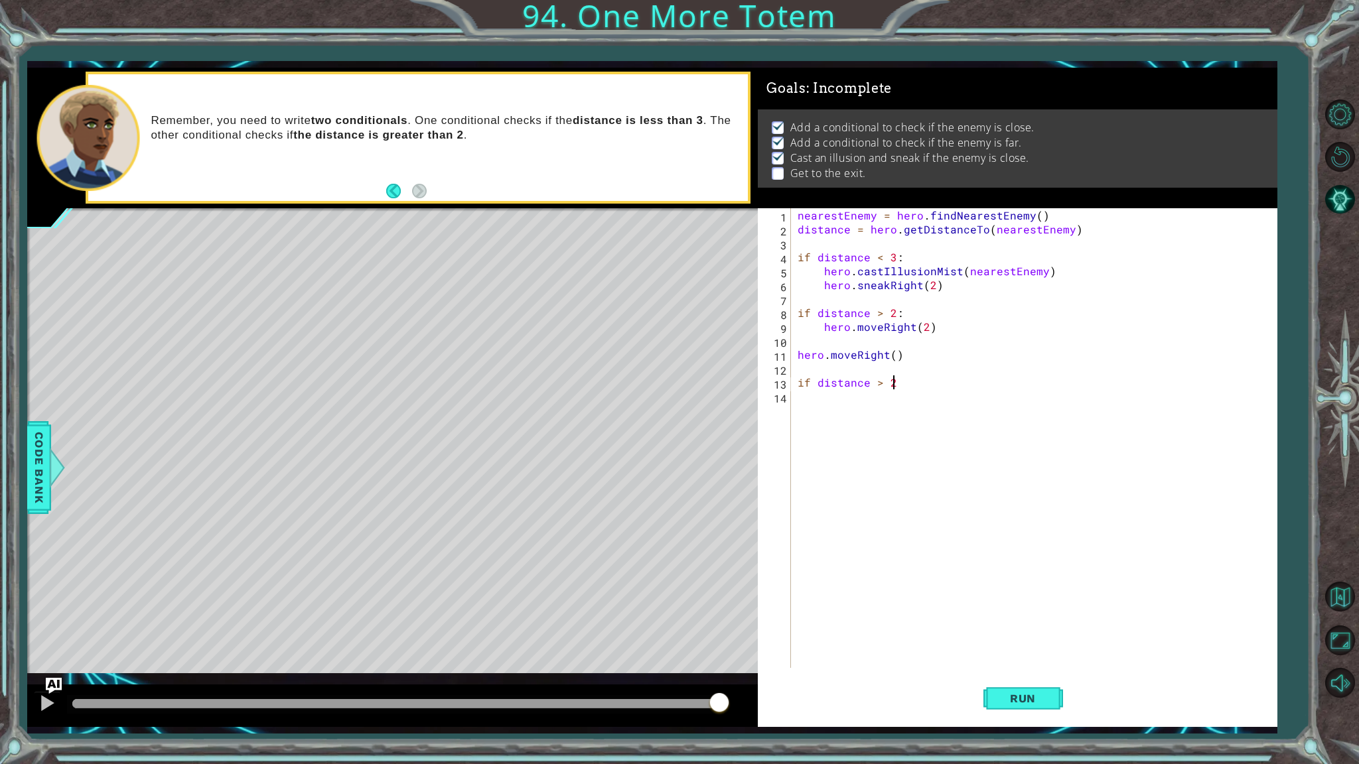
scroll to position [0, 5]
type textarea "if distance > 2:"
type textarea "hero.moveRight(3)"
click at [990, 706] on button "Run" at bounding box center [1023, 699] width 80 height 52
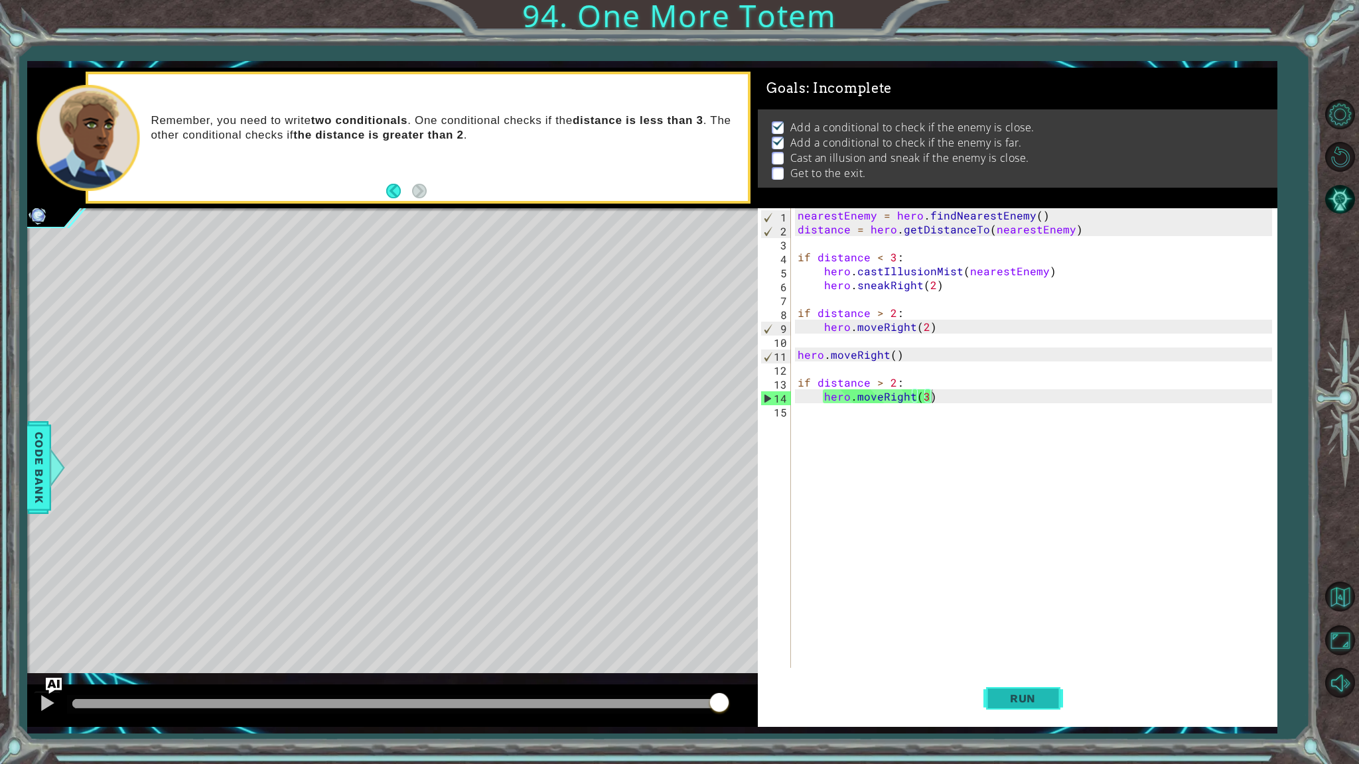
click at [1043, 695] on span "Run" at bounding box center [1022, 698] width 52 height 13
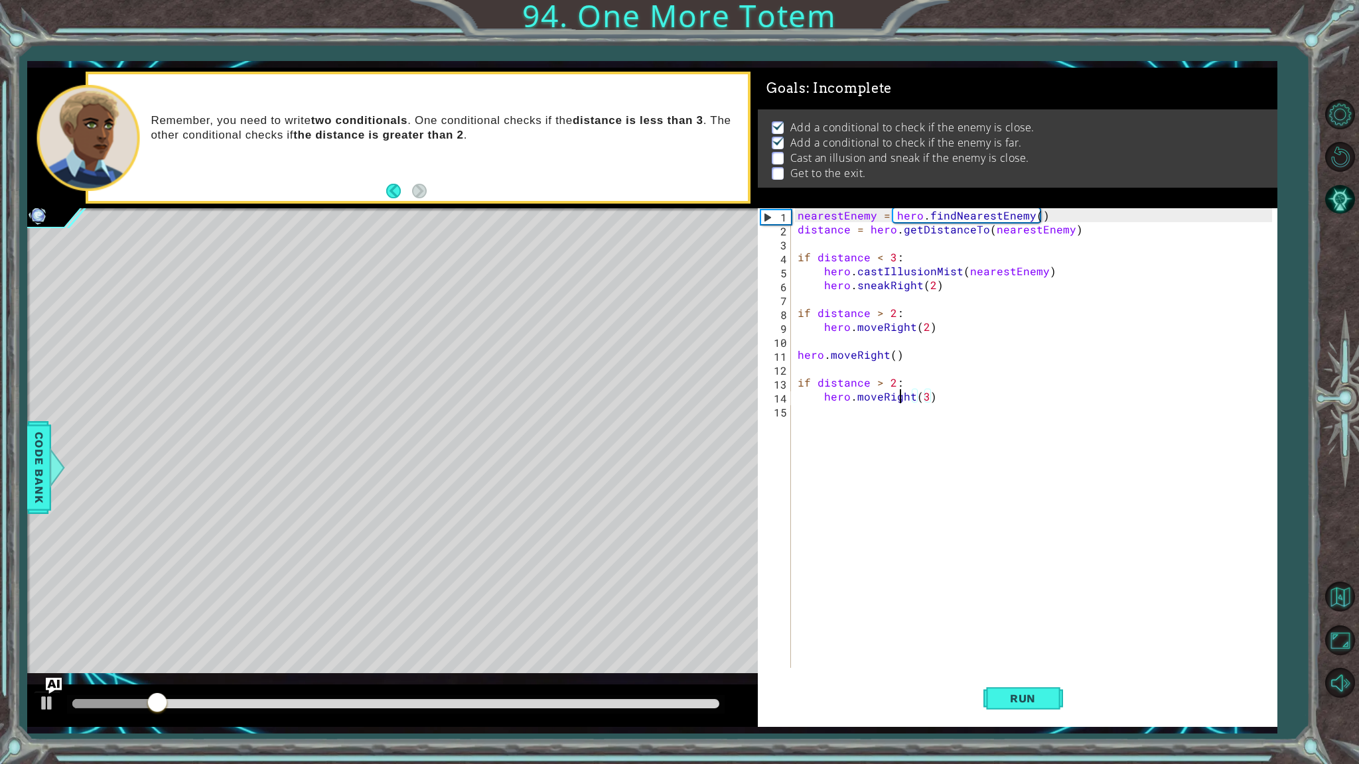
click at [897, 389] on div "nearestEnemy = hero . findNearestEnemy ( ) distance = hero . getDistanceTo ( ne…" at bounding box center [1037, 452] width 484 height 488
click at [948, 414] on div "nearestEnemy = hero . findNearestEnemy ( ) distance = hero . getDistanceTo ( ne…" at bounding box center [1037, 452] width 484 height 488
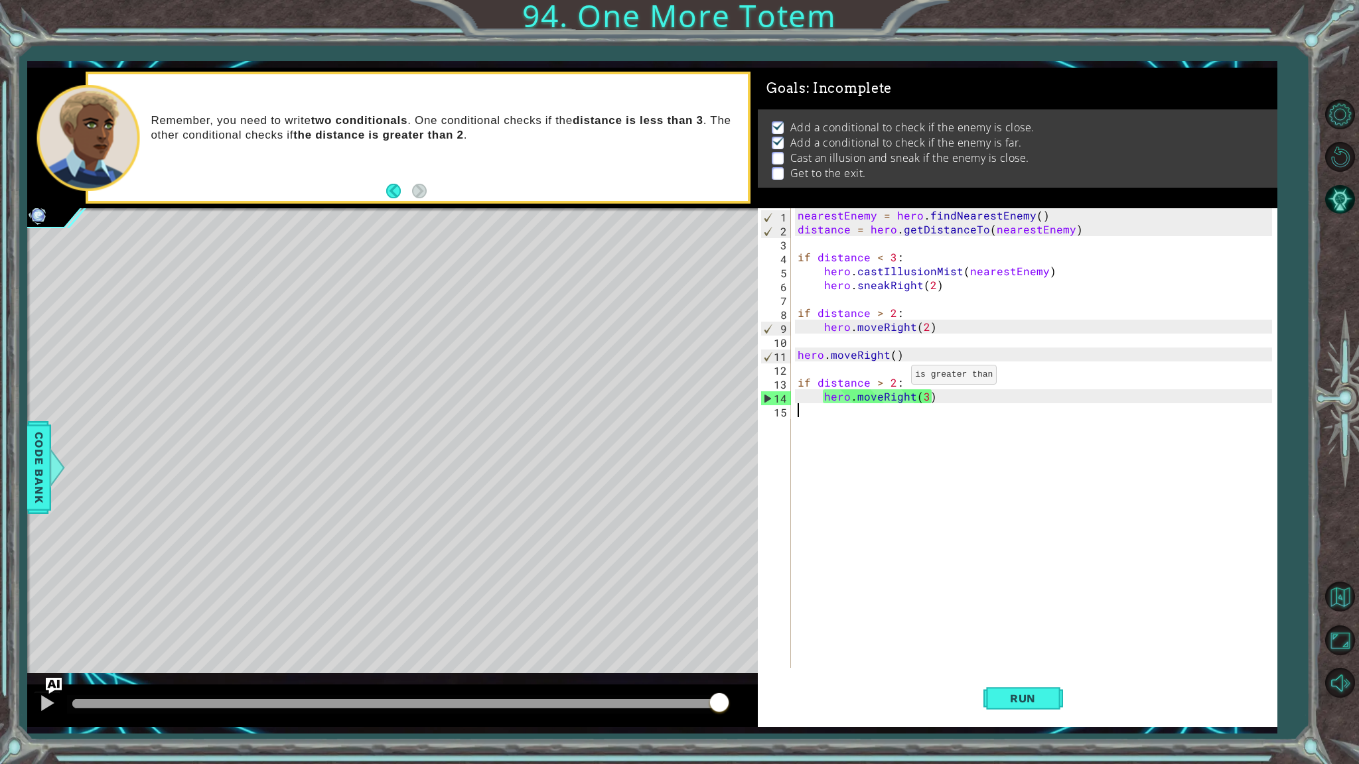
click at [895, 377] on div "nearestEnemy = hero . findNearestEnemy ( ) distance = hero . getDistanceTo ( ne…" at bounding box center [1037, 452] width 484 height 488
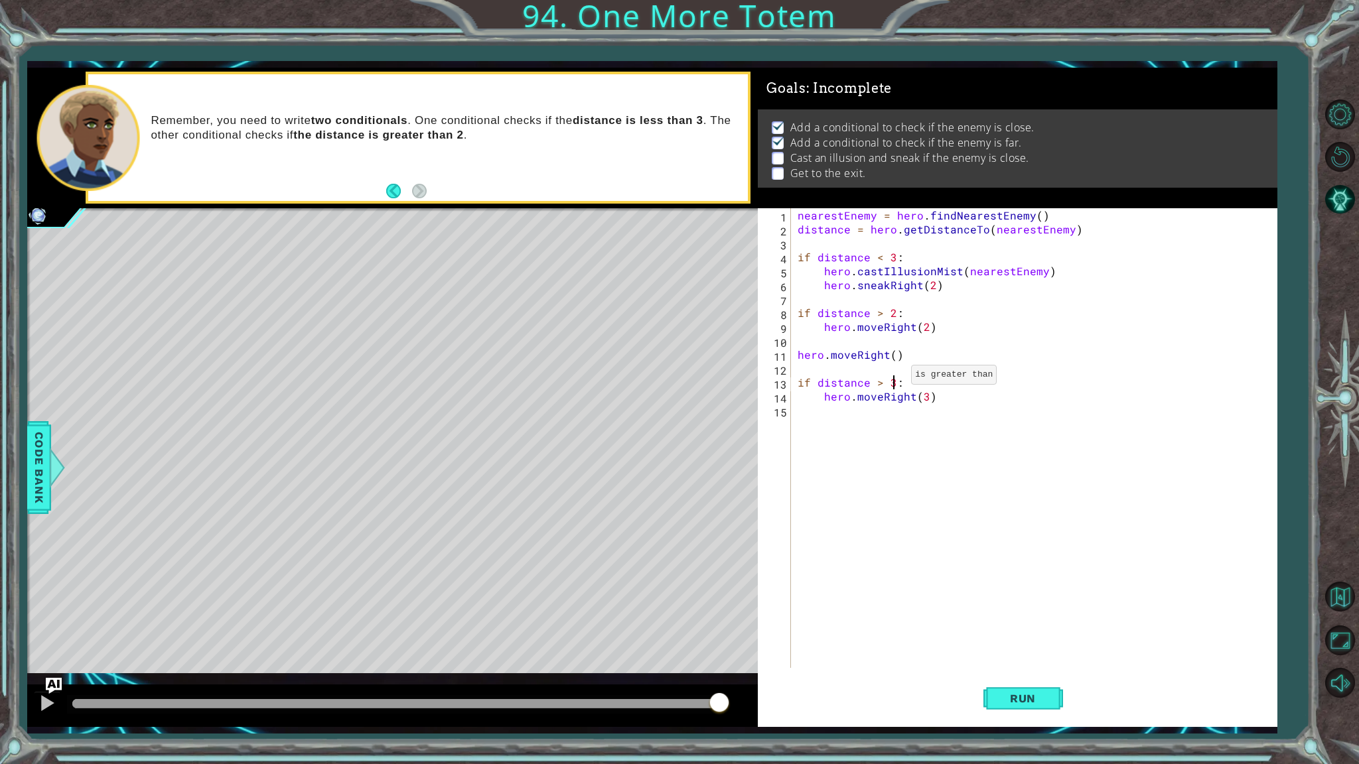
scroll to position [0, 5]
click at [1026, 696] on span "Run" at bounding box center [1022, 698] width 52 height 13
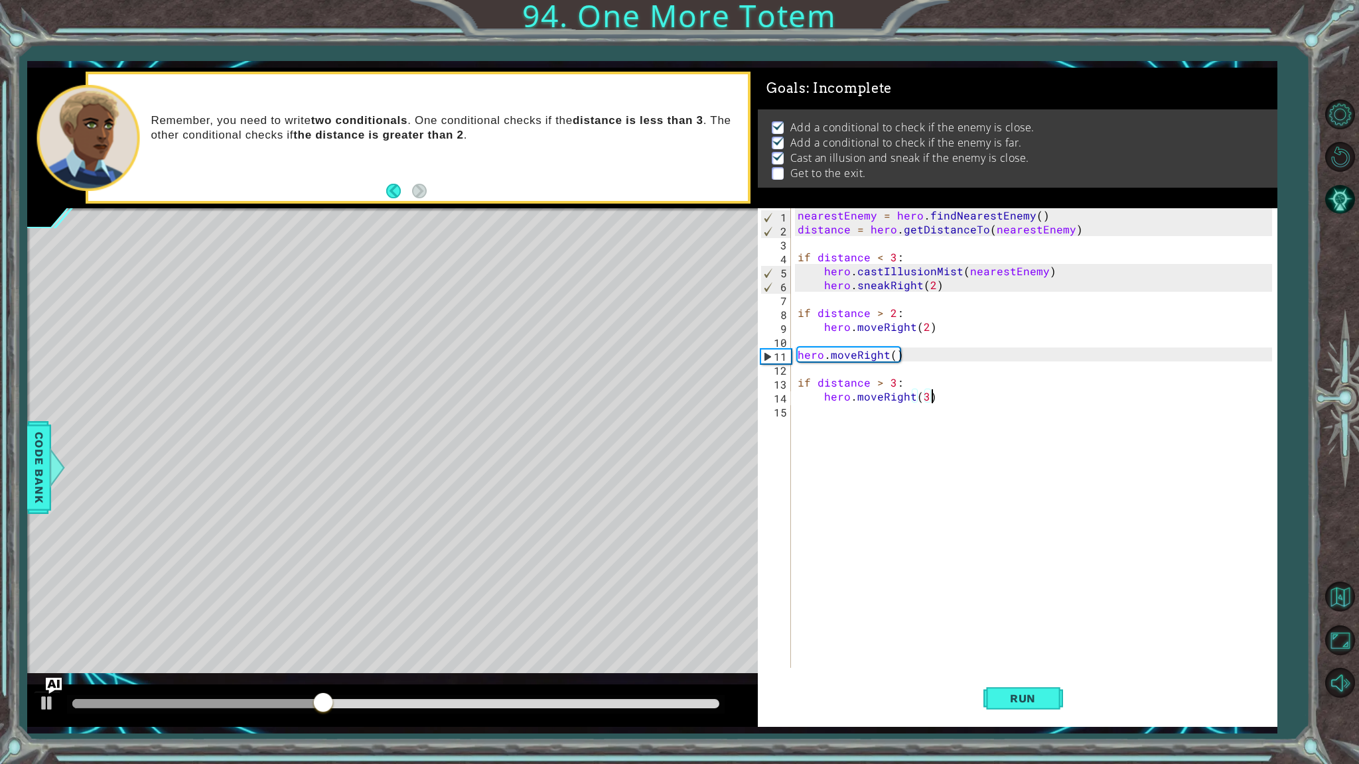
click at [964, 393] on div "nearestEnemy = hero . findNearestEnemy ( ) distance = hero . getDistanceTo ( ne…" at bounding box center [1037, 452] width 484 height 488
click at [923, 399] on div "nearestEnemy = hero . findNearestEnemy ( ) distance = hero . getDistanceTo ( ne…" at bounding box center [1037, 452] width 484 height 488
click at [1011, 688] on button "Run" at bounding box center [1023, 699] width 80 height 52
click at [897, 377] on div "nearestEnemy = hero . findNearestEnemy ( ) distance = hero . getDistanceTo ( ne…" at bounding box center [1037, 452] width 484 height 488
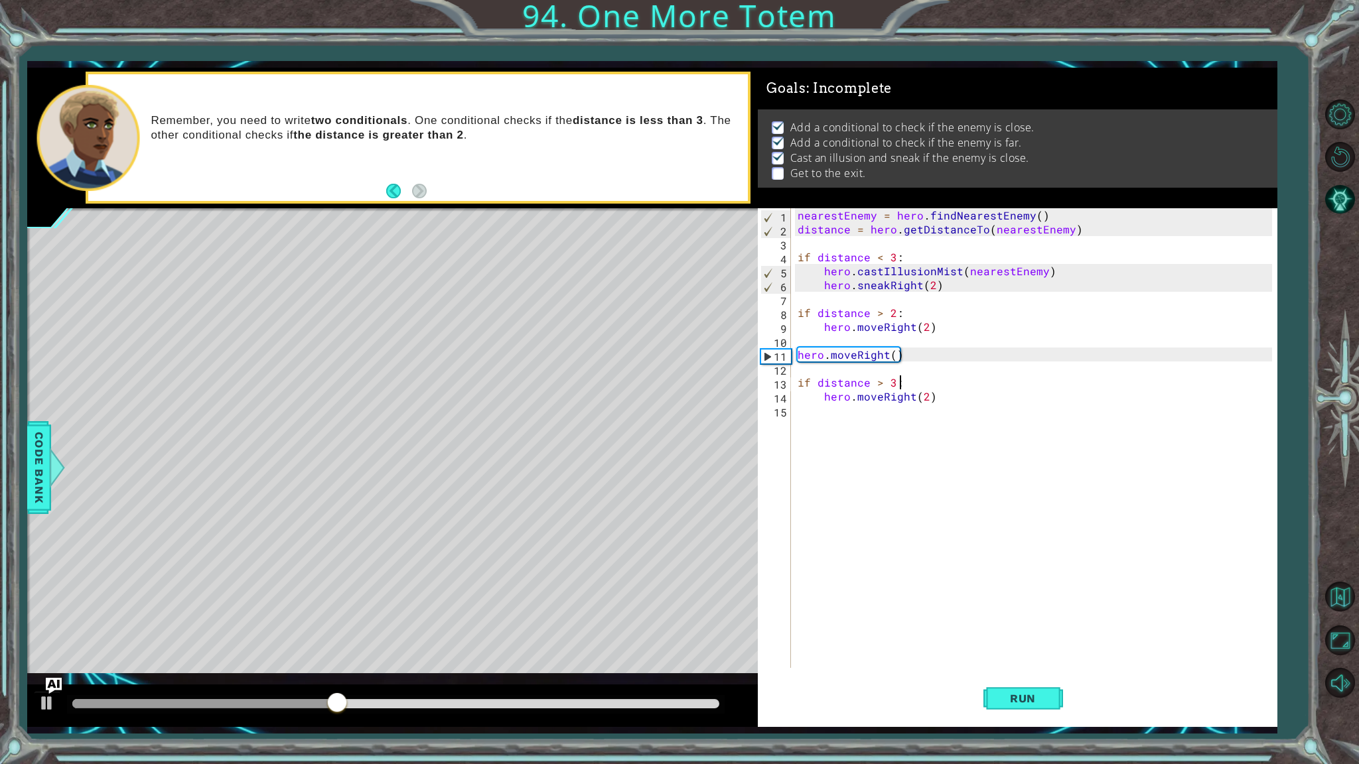
scroll to position [0, 5]
click at [940, 395] on div "nearestEnemy = hero . findNearestEnemy ( ) distance = hero . getDistanceTo ( ne…" at bounding box center [1037, 452] width 484 height 488
type textarea "hero.moveRight(2)"
type textarea "if distance < 2:"
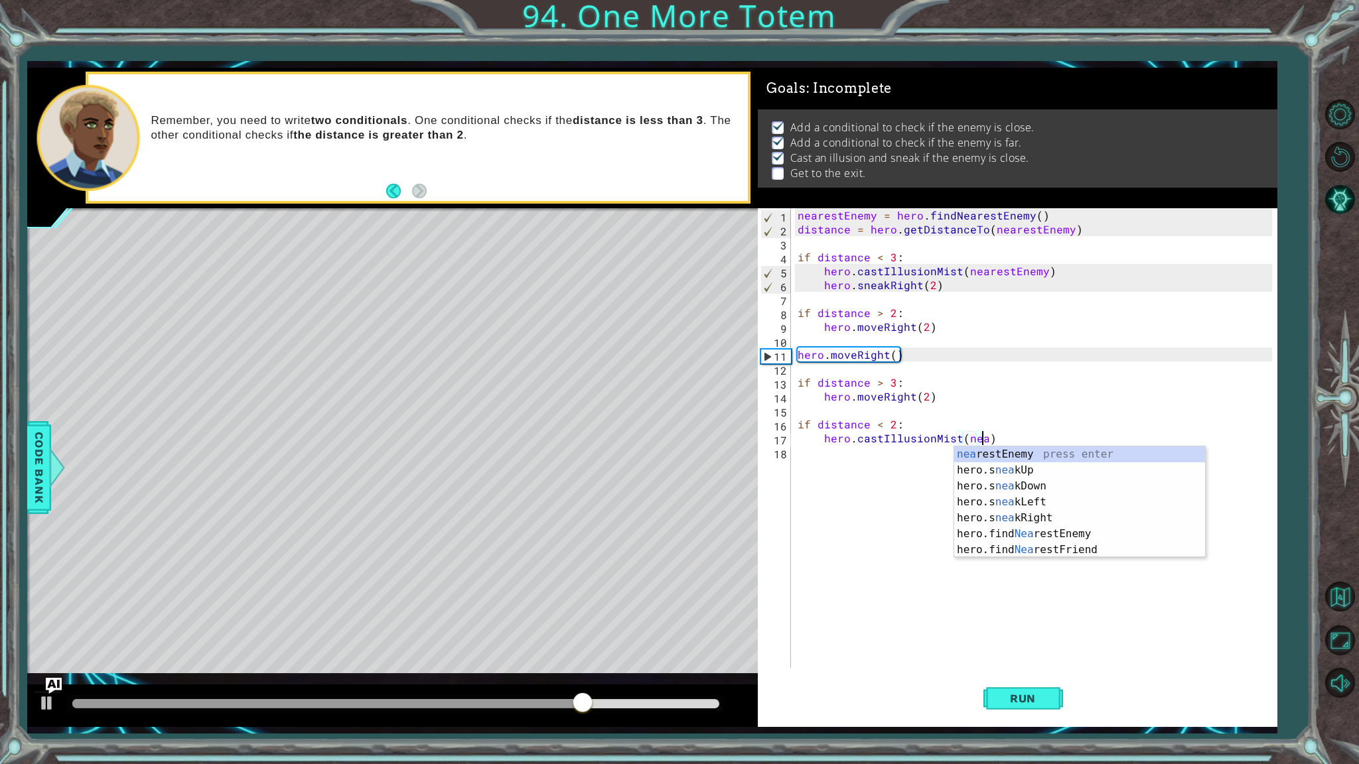
scroll to position [0, 11]
type textarea "hero.castIllusionMist(nearestEnemy)"
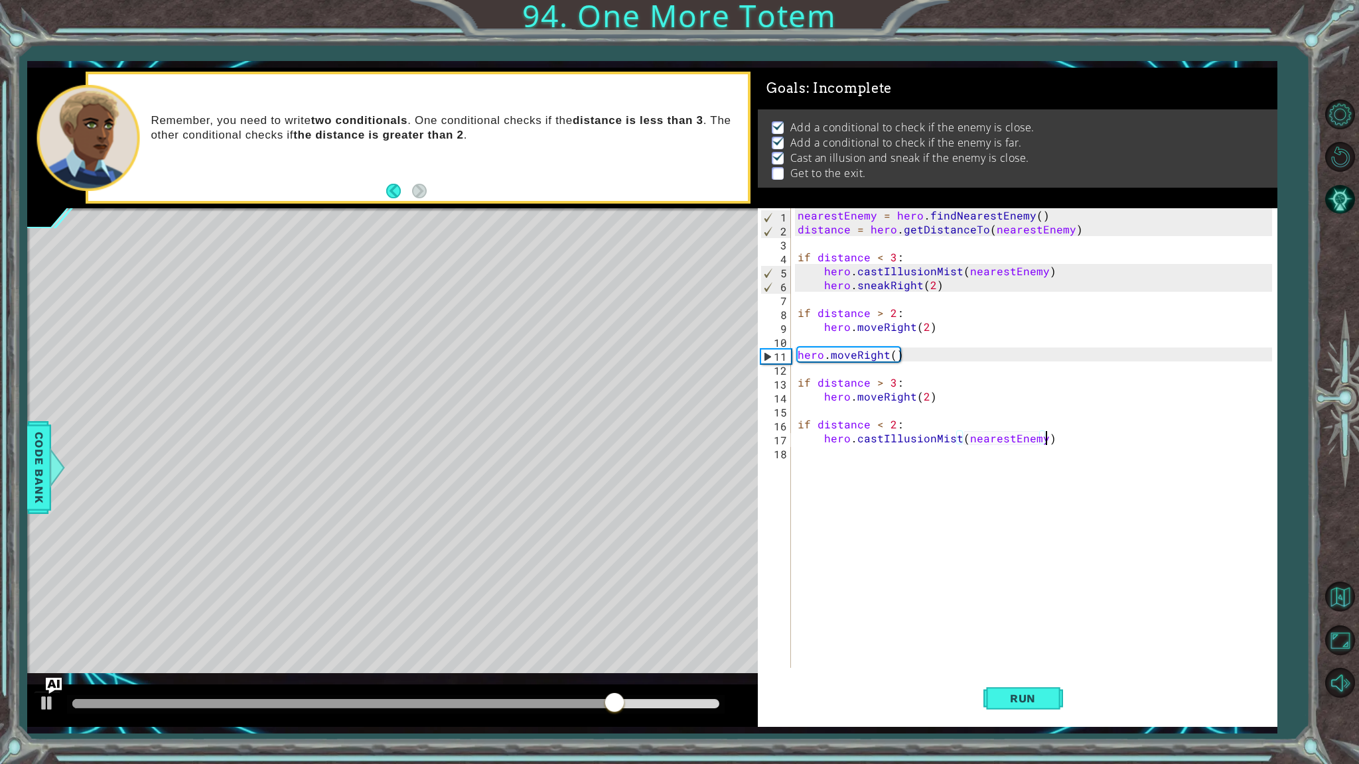
click at [1088, 440] on div "nearestEnemy = hero . findNearestEnemy ( ) distance = hero . getDistanceTo ( ne…" at bounding box center [1037, 452] width 484 height 488
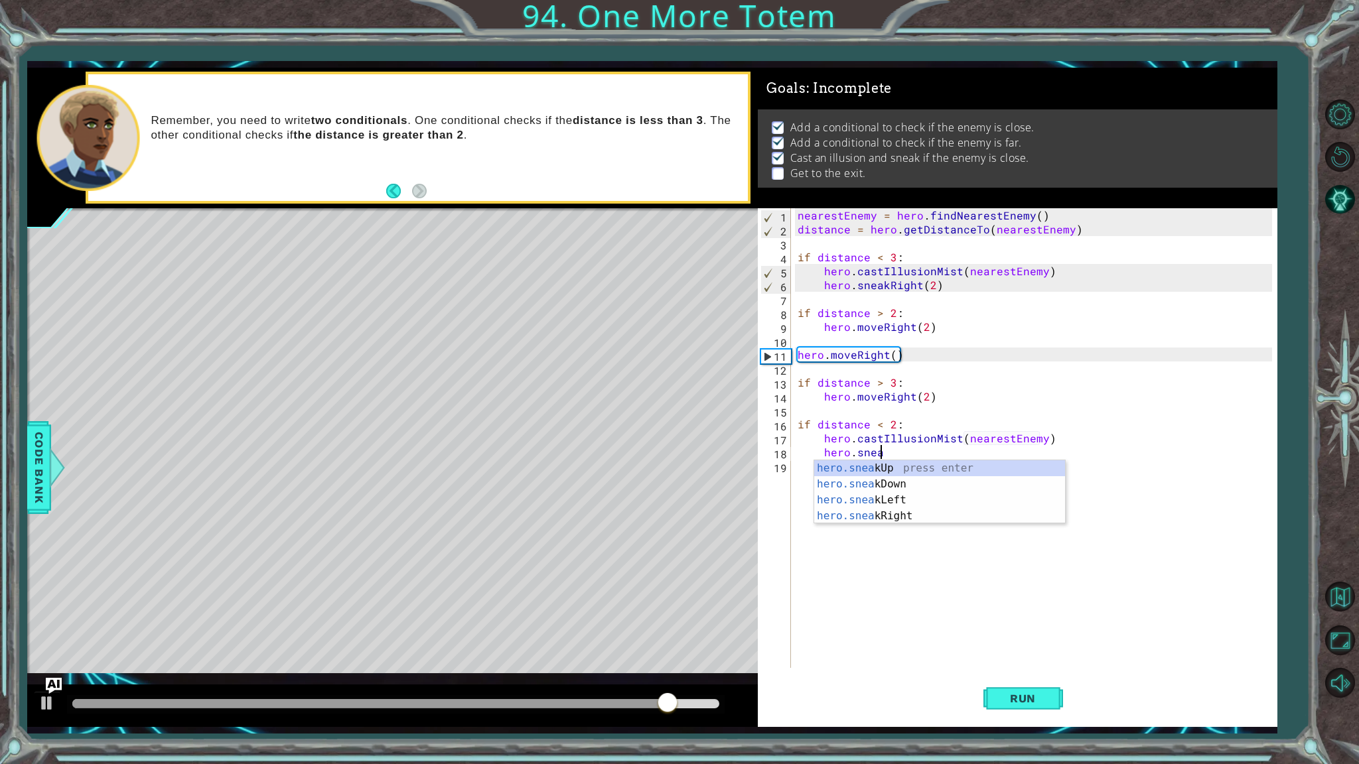
scroll to position [0, 5]
click at [902, 520] on div "hero.sneak Up press enter hero.sneak Down press enter hero.sneak Left press ent…" at bounding box center [939, 508] width 251 height 96
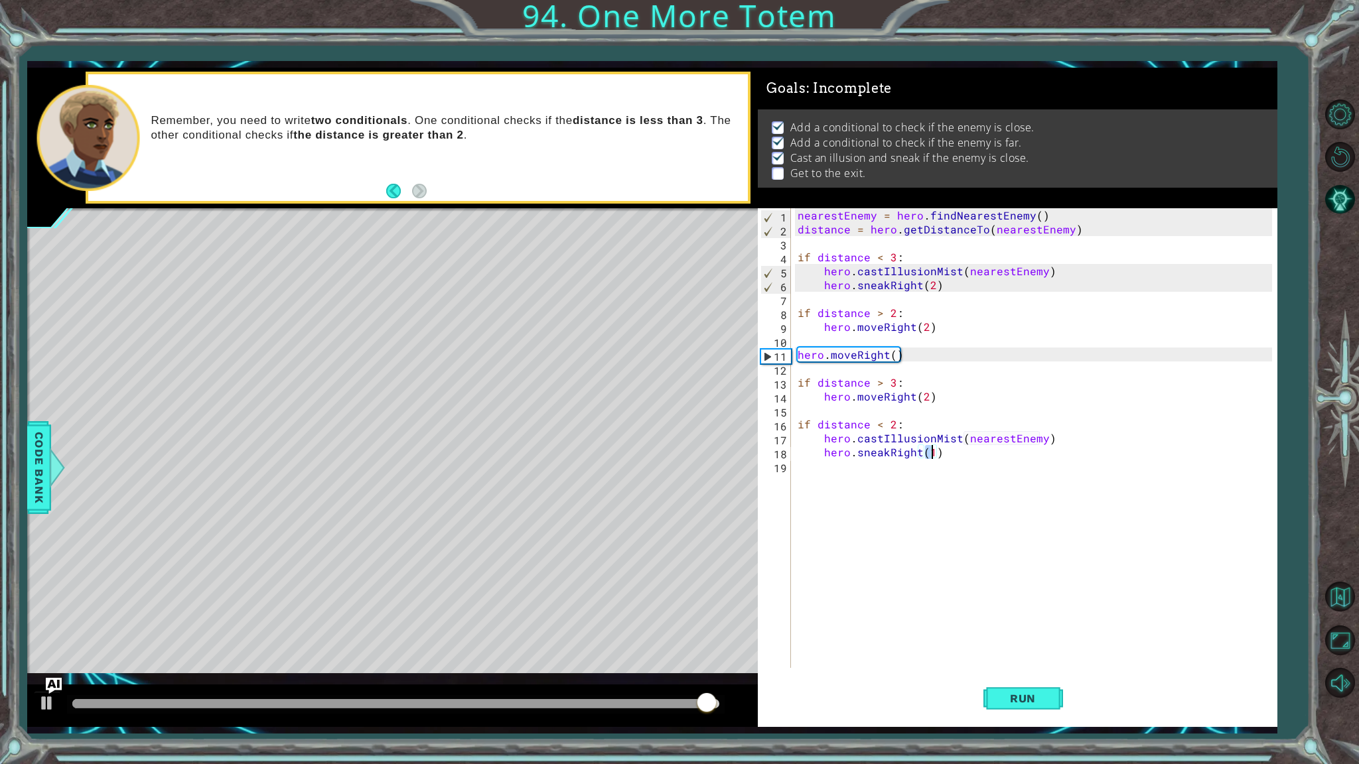
scroll to position [0, 8]
click at [1016, 691] on button "Run" at bounding box center [1023, 699] width 80 height 52
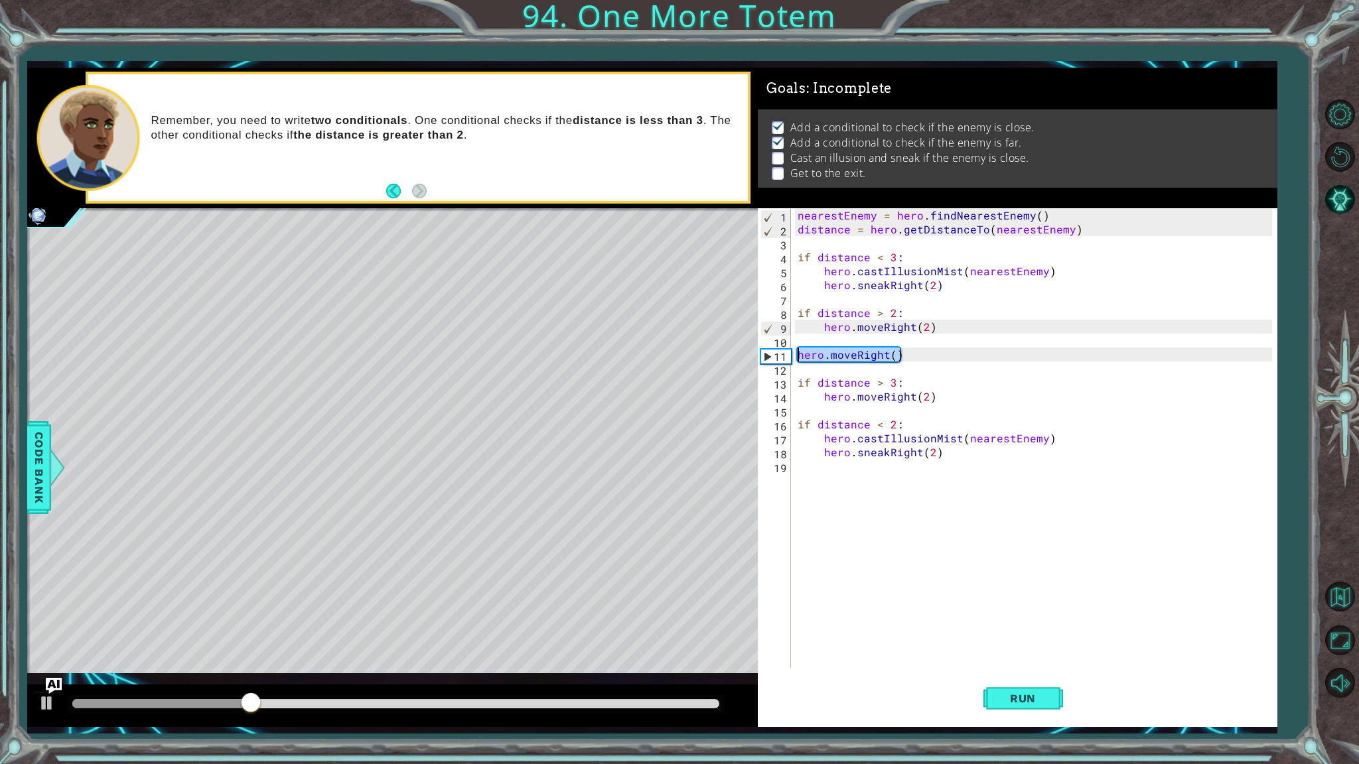
drag, startPoint x: 913, startPoint y: 355, endPoint x: 799, endPoint y: 353, distance: 114.1
click at [799, 353] on div "nearestEnemy = hero . findNearestEnemy ( ) distance = hero . getDistanceTo ( ne…" at bounding box center [1037, 452] width 484 height 488
type textarea "hero.moveRight()"
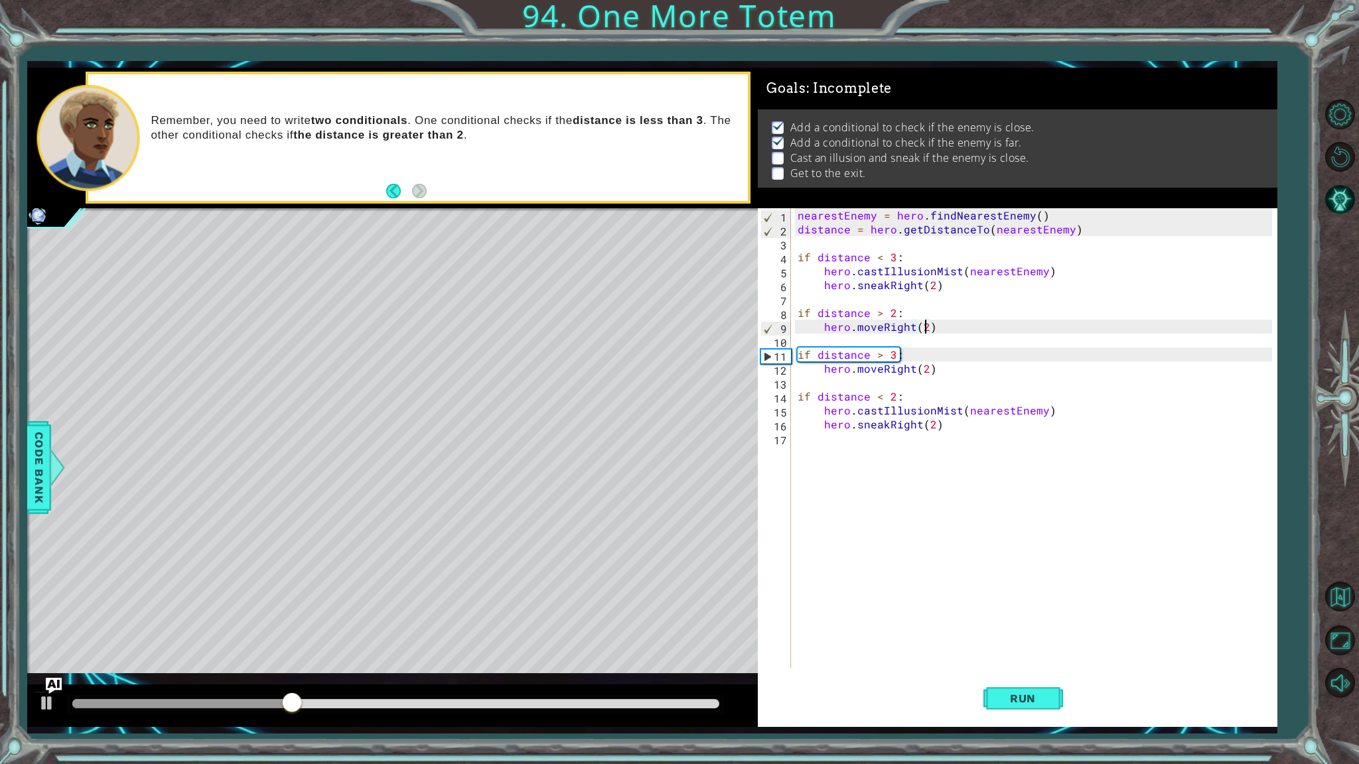
click at [923, 330] on div "nearestEnemy = hero . findNearestEnemy ( ) distance = hero . getDistanceTo ( ne…" at bounding box center [1037, 452] width 484 height 488
click at [1016, 709] on button "Run" at bounding box center [1023, 699] width 80 height 52
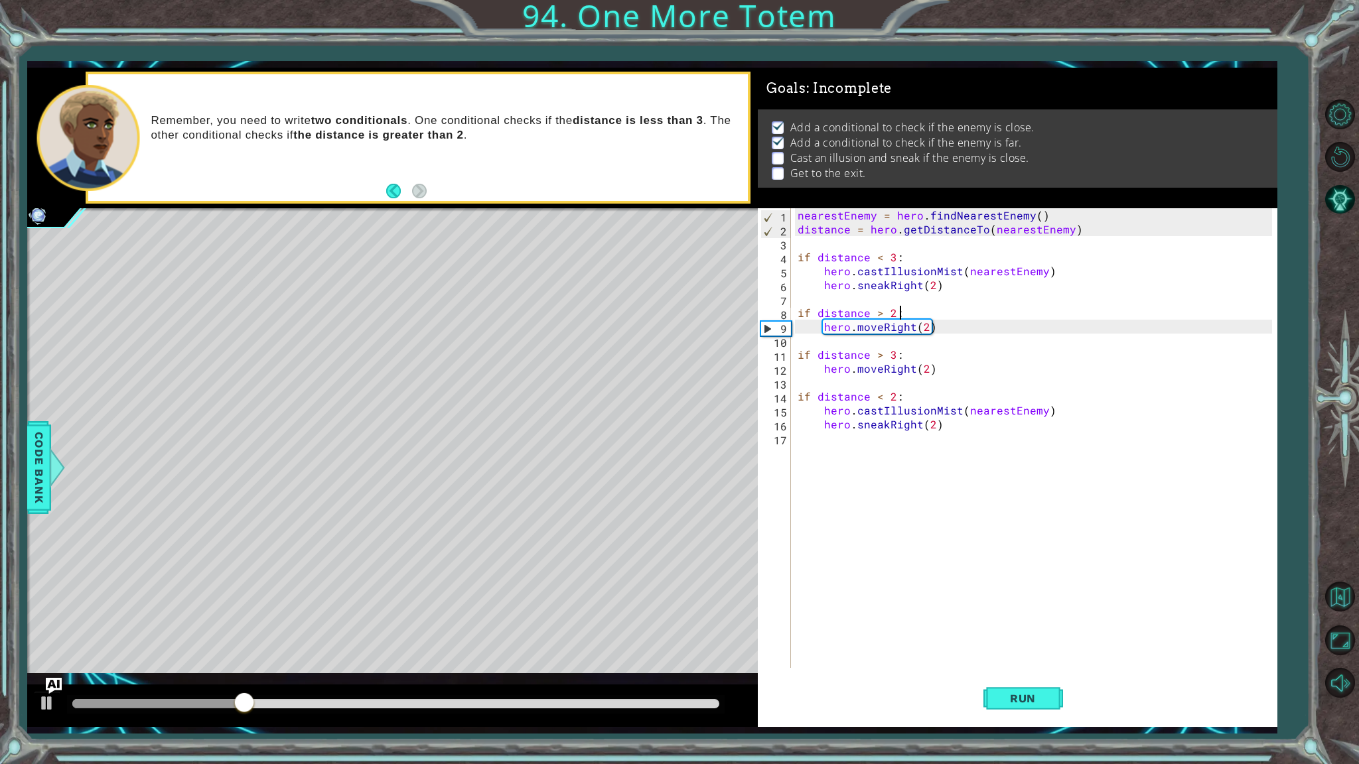
click at [971, 316] on div "nearestEnemy = hero . findNearestEnemy ( ) distance = hero . getDistanceTo ( ne…" at bounding box center [1037, 452] width 484 height 488
click at [970, 325] on div "nearestEnemy = hero . findNearestEnemy ( ) distance = hero . getDistanceTo ( ne…" at bounding box center [1037, 452] width 484 height 488
click at [954, 337] on div "nearestEnemy = hero . findNearestEnemy ( ) distance = hero . getDistanceTo ( ne…" at bounding box center [1037, 452] width 484 height 488
type textarea "hero.moveRight(2)"
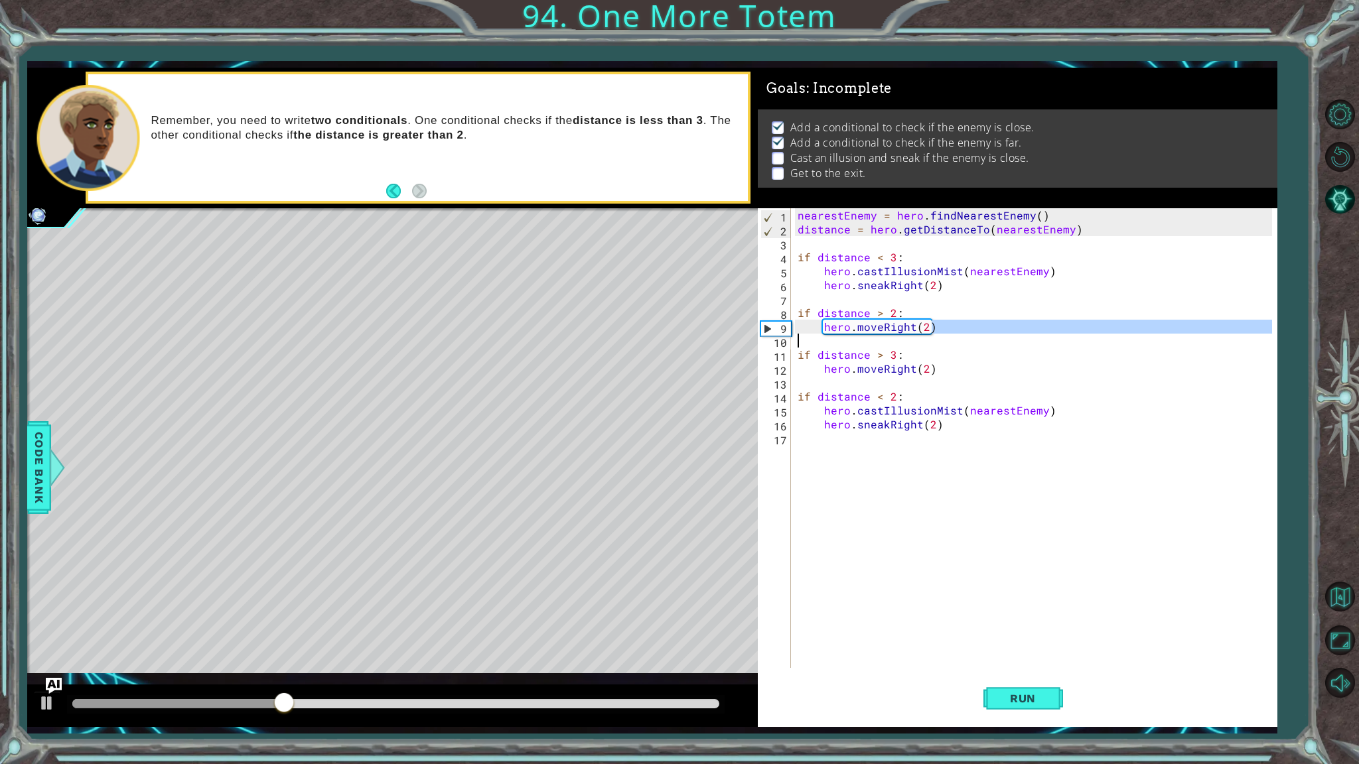
click at [954, 337] on div "nearestEnemy = hero . findNearestEnemy ( ) distance = hero . getDistanceTo ( ne…" at bounding box center [1033, 438] width 477 height 460
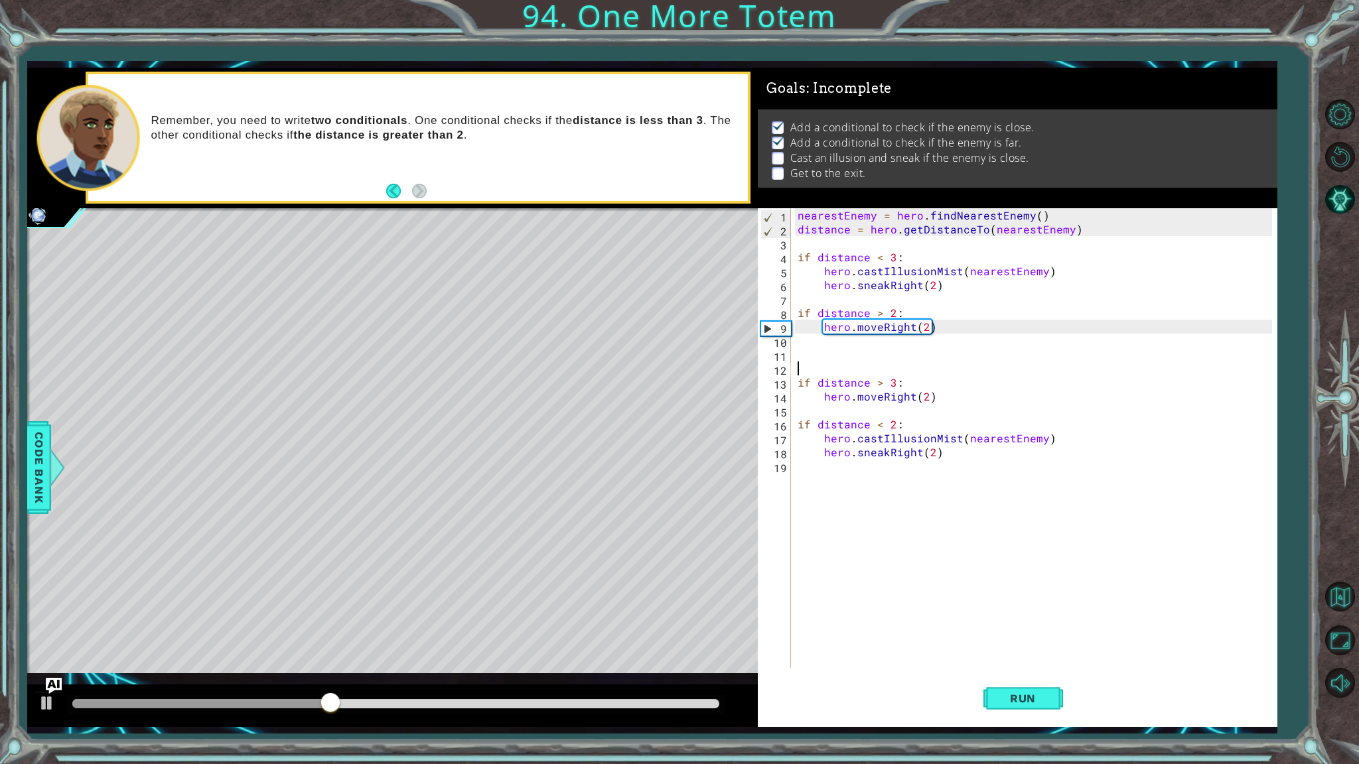
click at [924, 348] on div "nearestEnemy = hero . findNearestEnemy ( ) distance = hero . getDistanceTo ( ne…" at bounding box center [1037, 452] width 484 height 488
click at [924, 348] on div "nearestEnemy = hero . findNearestEnemy ( ) distance = hero . getDistanceTo ( ne…" at bounding box center [1033, 438] width 477 height 460
click at [1018, 704] on span "Run" at bounding box center [1022, 698] width 52 height 13
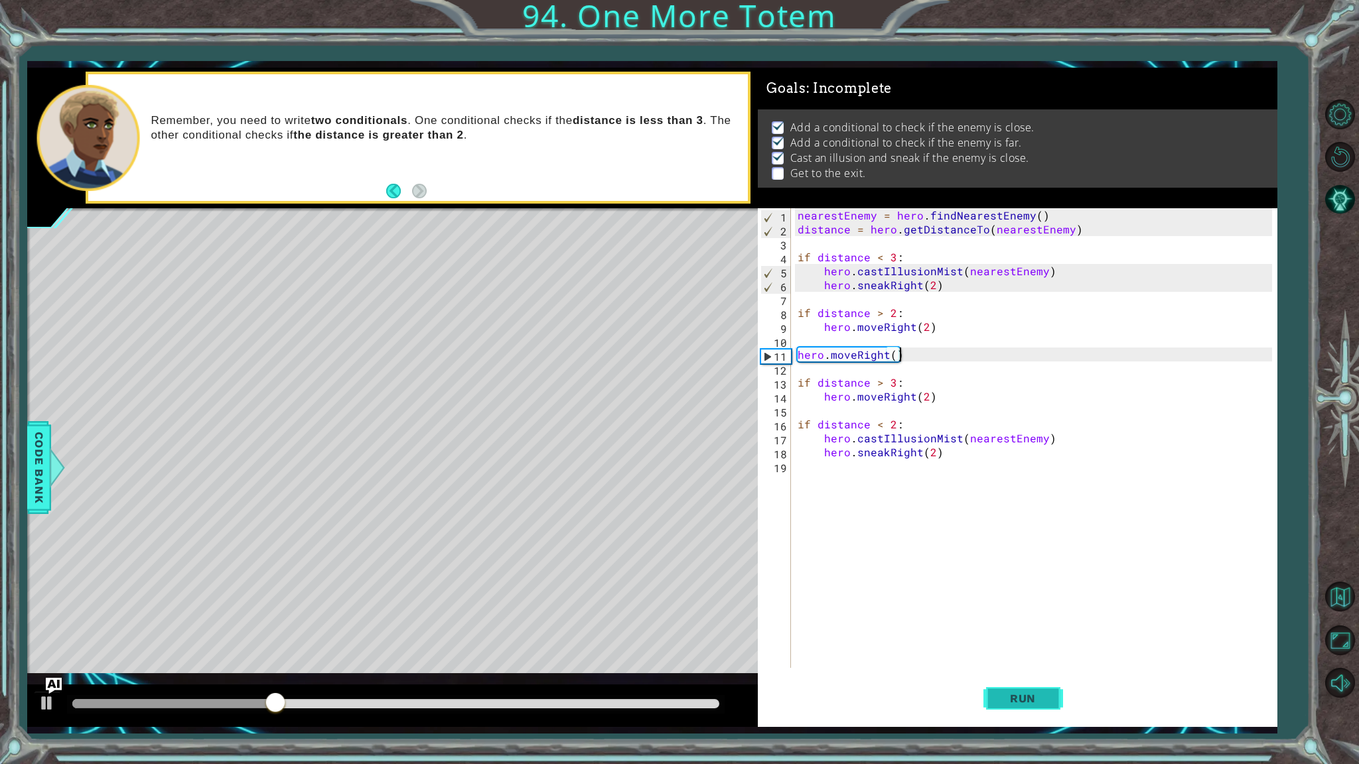
click at [1018, 704] on span "Run" at bounding box center [1022, 698] width 52 height 13
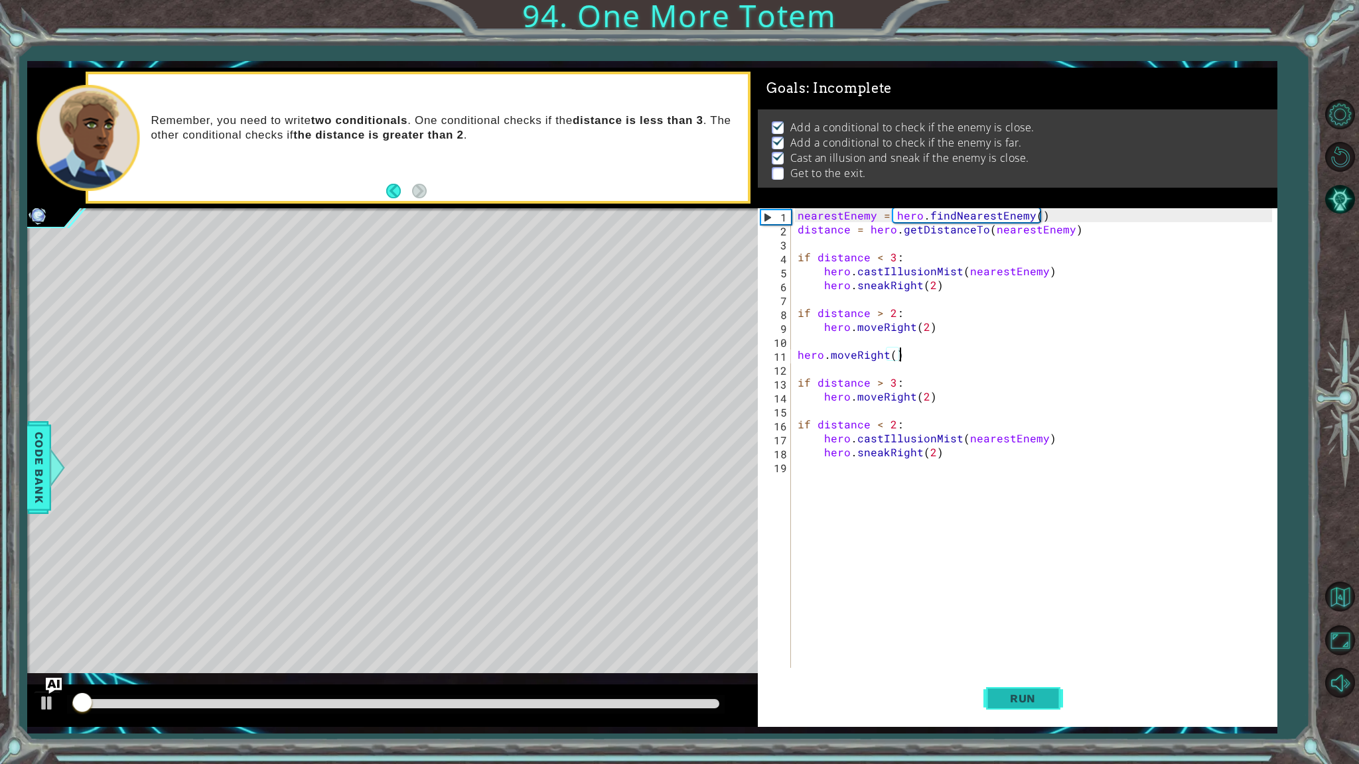
click at [1018, 704] on span "Run" at bounding box center [1022, 698] width 52 height 13
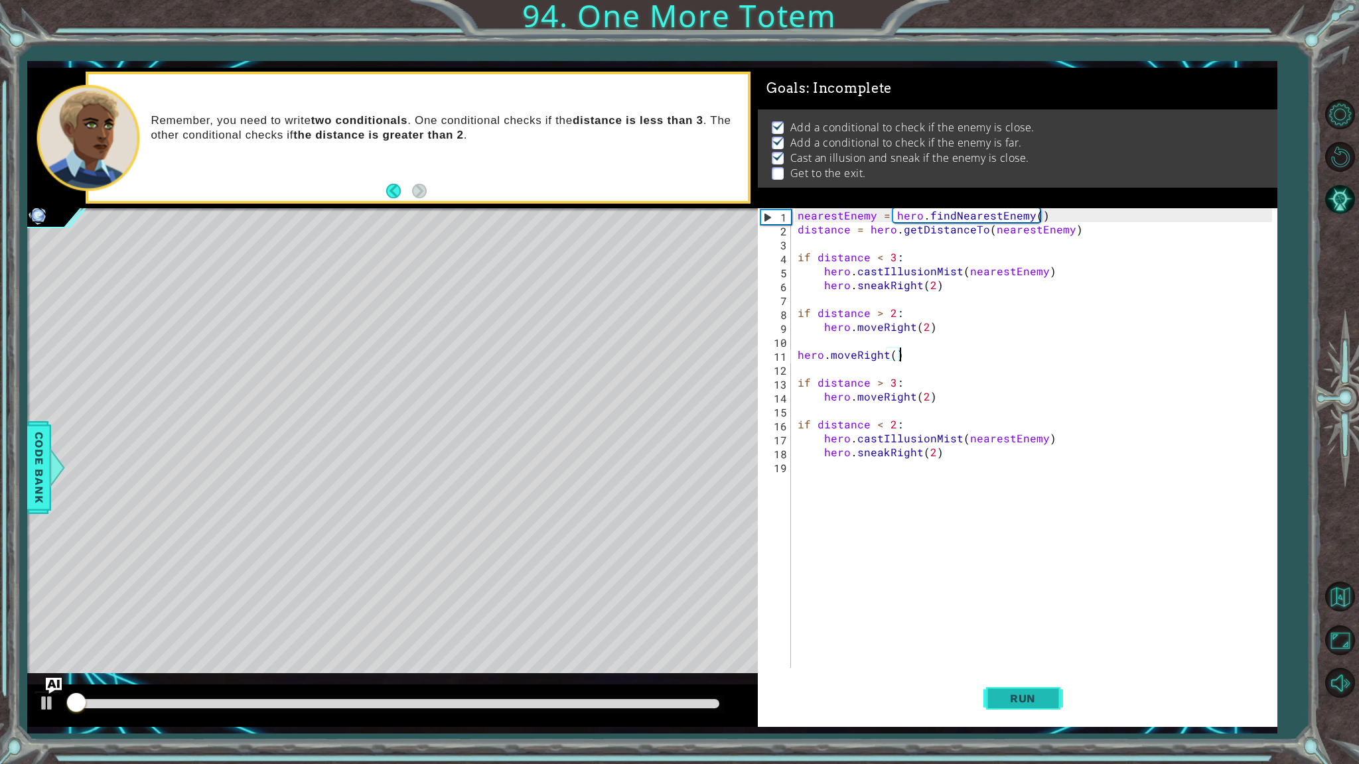
click at [1018, 704] on span "Run" at bounding box center [1022, 698] width 52 height 13
click at [899, 380] on div "nearestEnemy = hero . findNearestEnemy ( ) distance = hero . getDistanceTo ( ne…" at bounding box center [1037, 452] width 484 height 488
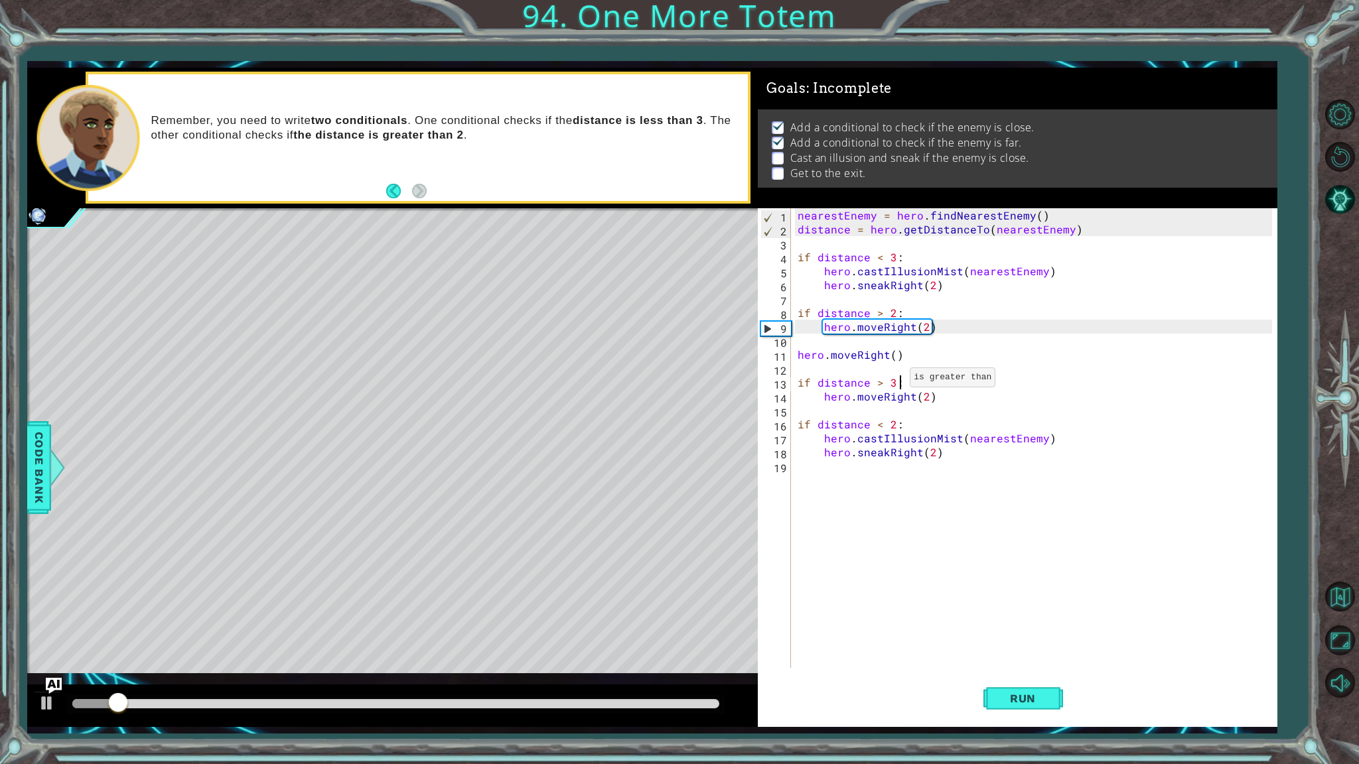
click at [894, 380] on div "nearestEnemy = hero . findNearestEnemy ( ) distance = hero . getDistanceTo ( ne…" at bounding box center [1037, 452] width 484 height 488
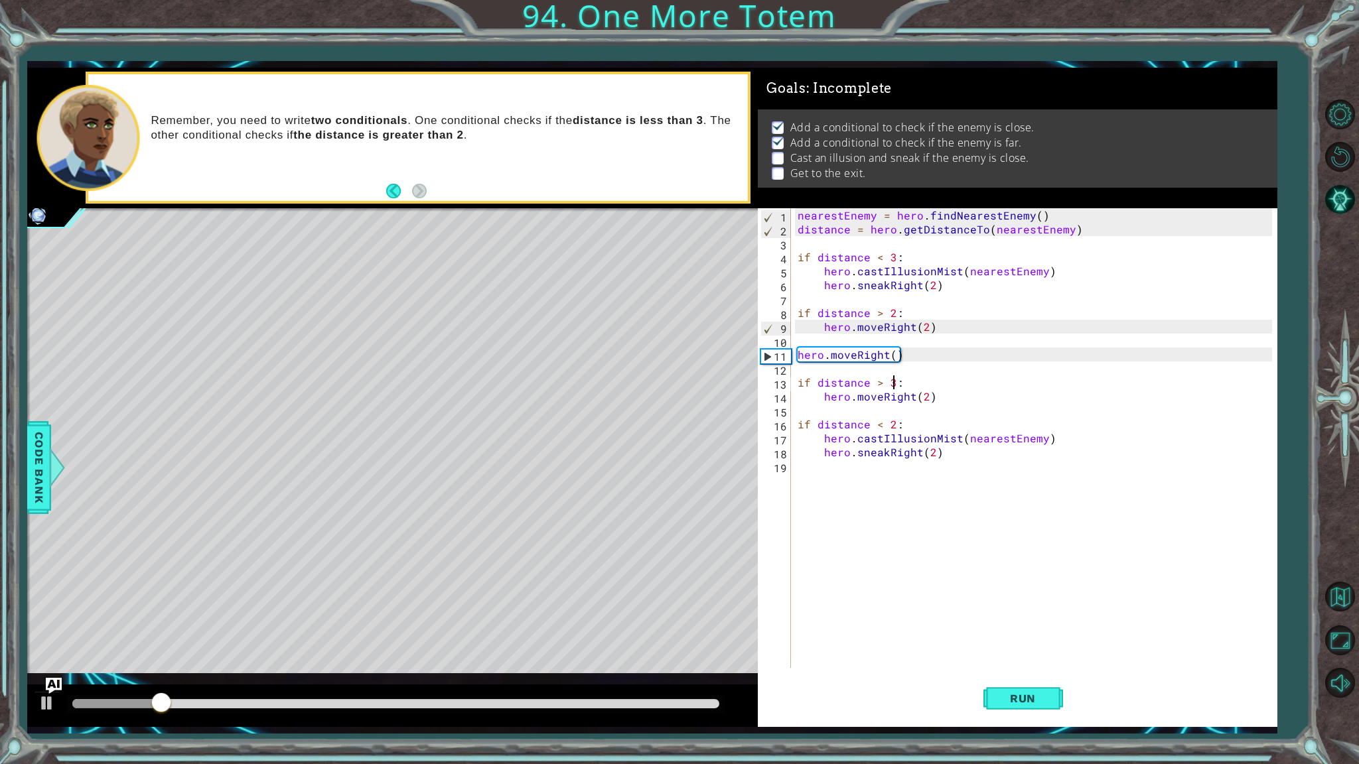
click at [881, 390] on div "nearestEnemy = hero . findNearestEnemy ( ) distance = hero . getDistanceTo ( ne…" at bounding box center [1037, 452] width 484 height 488
click at [879, 377] on div "nearestEnemy = hero . findNearestEnemy ( ) distance = hero . getDistanceTo ( ne…" at bounding box center [1037, 452] width 484 height 488
click at [990, 708] on button "Run" at bounding box center [1023, 699] width 80 height 52
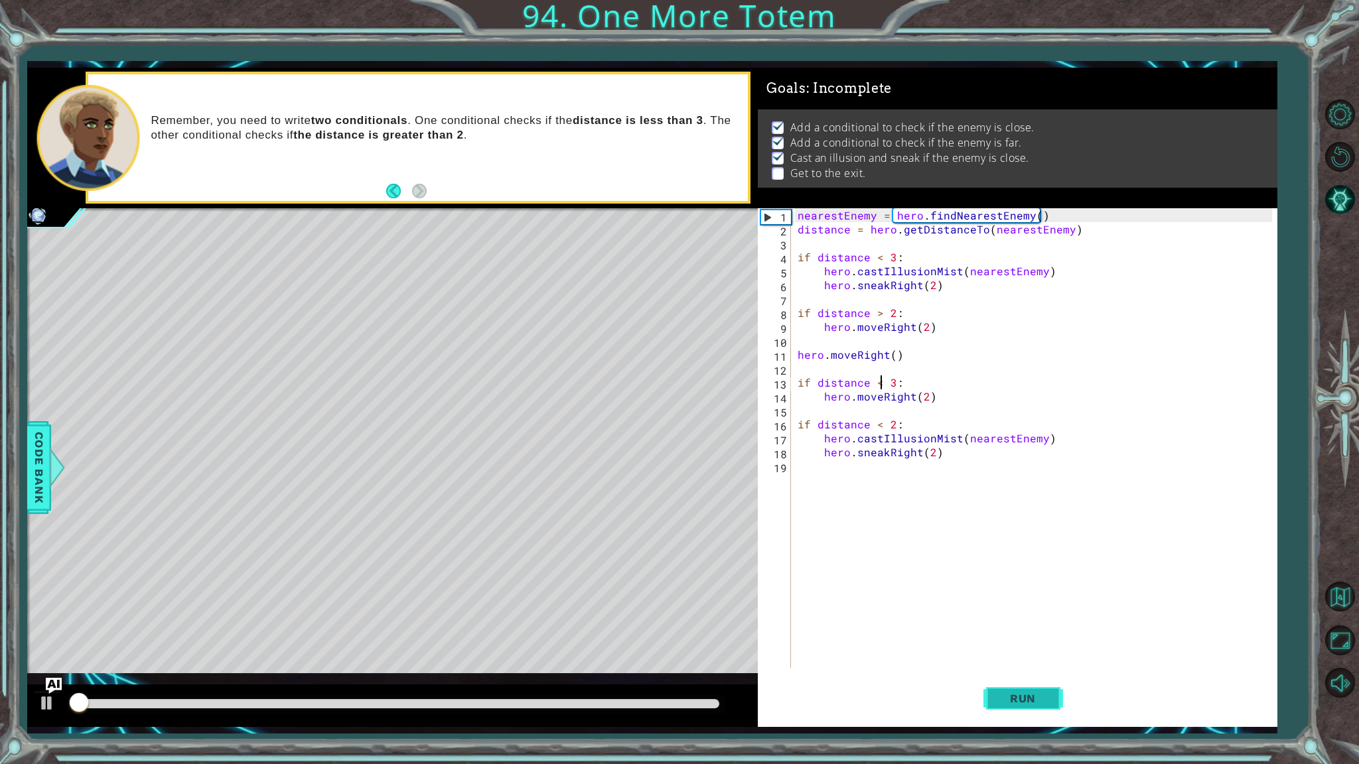
click at [990, 708] on button "Run" at bounding box center [1023, 699] width 80 height 52
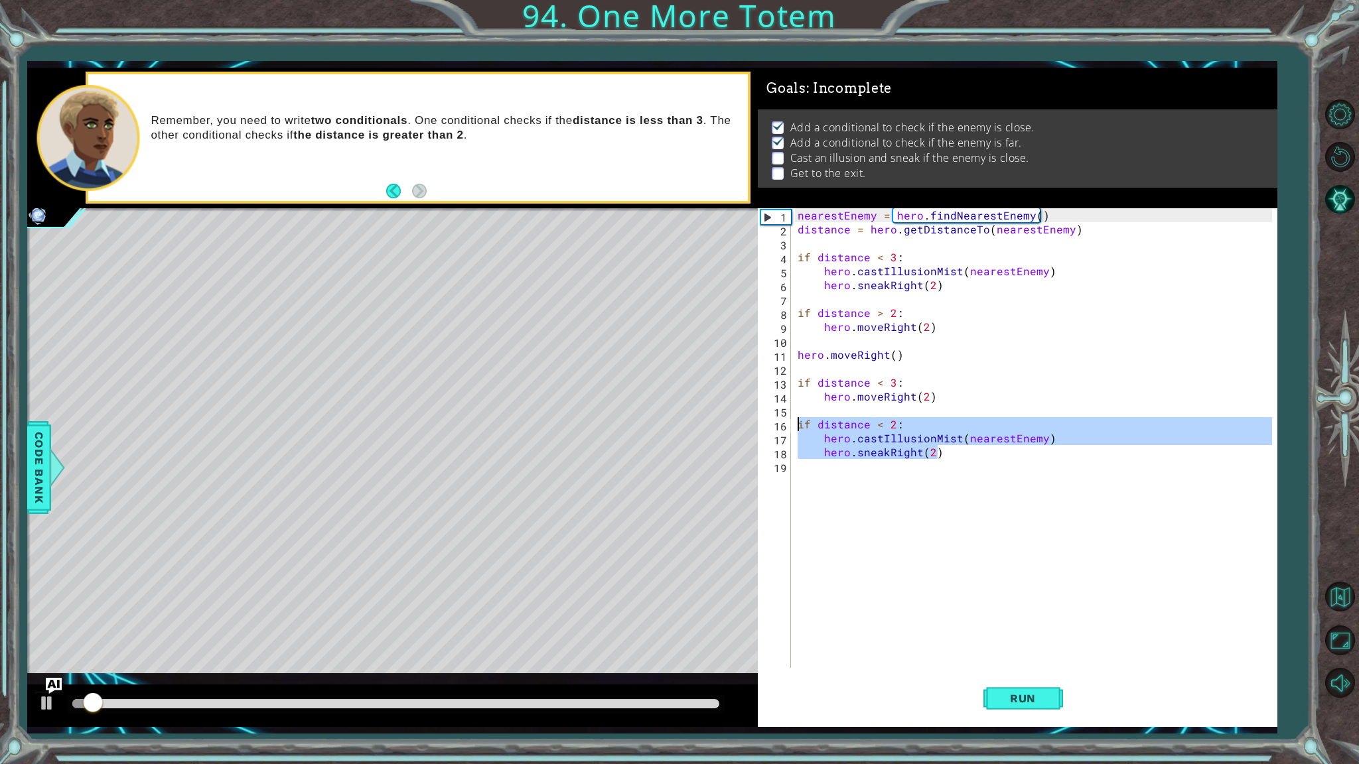
drag, startPoint x: 955, startPoint y: 457, endPoint x: 783, endPoint y: 429, distance: 174.1
click at [783, 429] on div "if distance < 3: 1 2 3 4 5 6 7 8 9 10 11 12 13 14 15 16 17 18 19 nearestEnemy =…" at bounding box center [1015, 438] width 514 height 460
type textarea "if distance < 2: hero.castIllusionMist(nearestEnemy)"
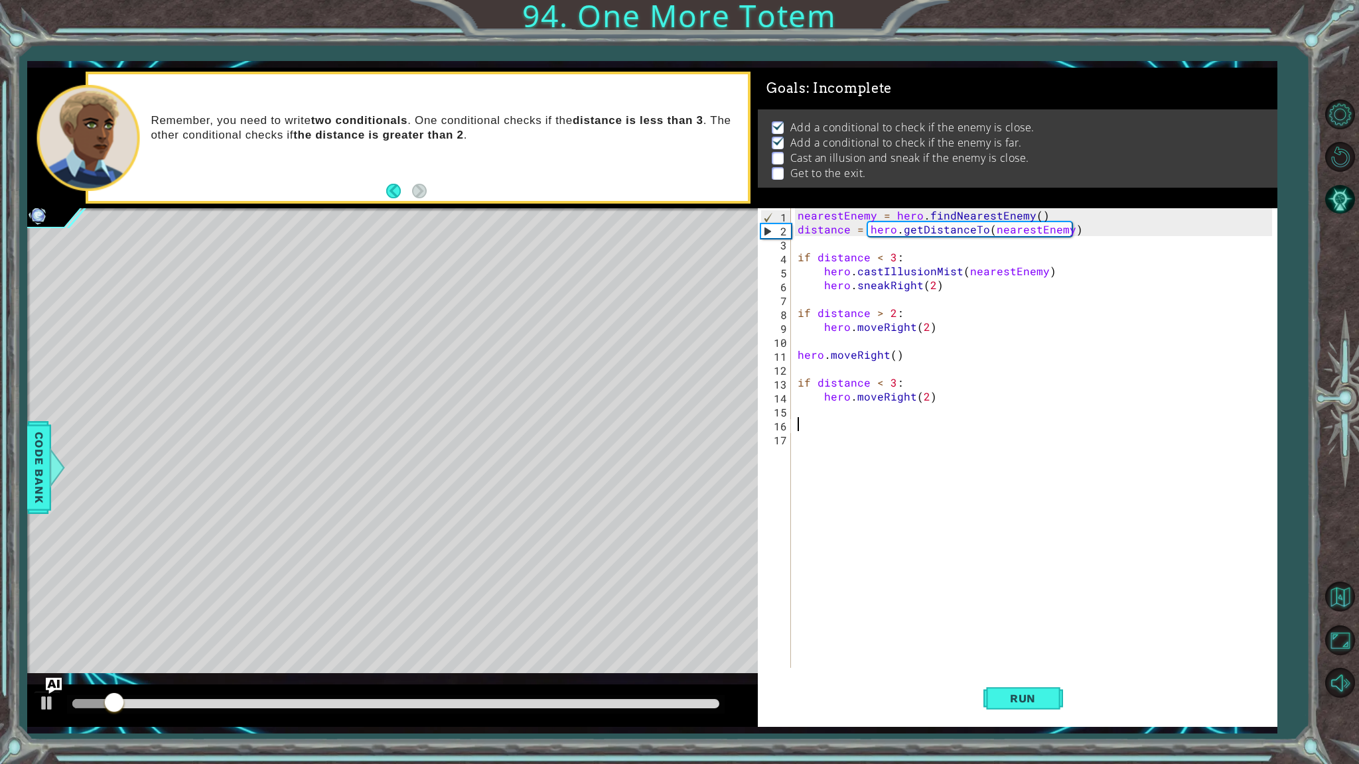
click at [833, 389] on div "nearestEnemy = hero . findNearestEnemy ( ) distance = hero . getDistanceTo ( ne…" at bounding box center [1037, 452] width 484 height 488
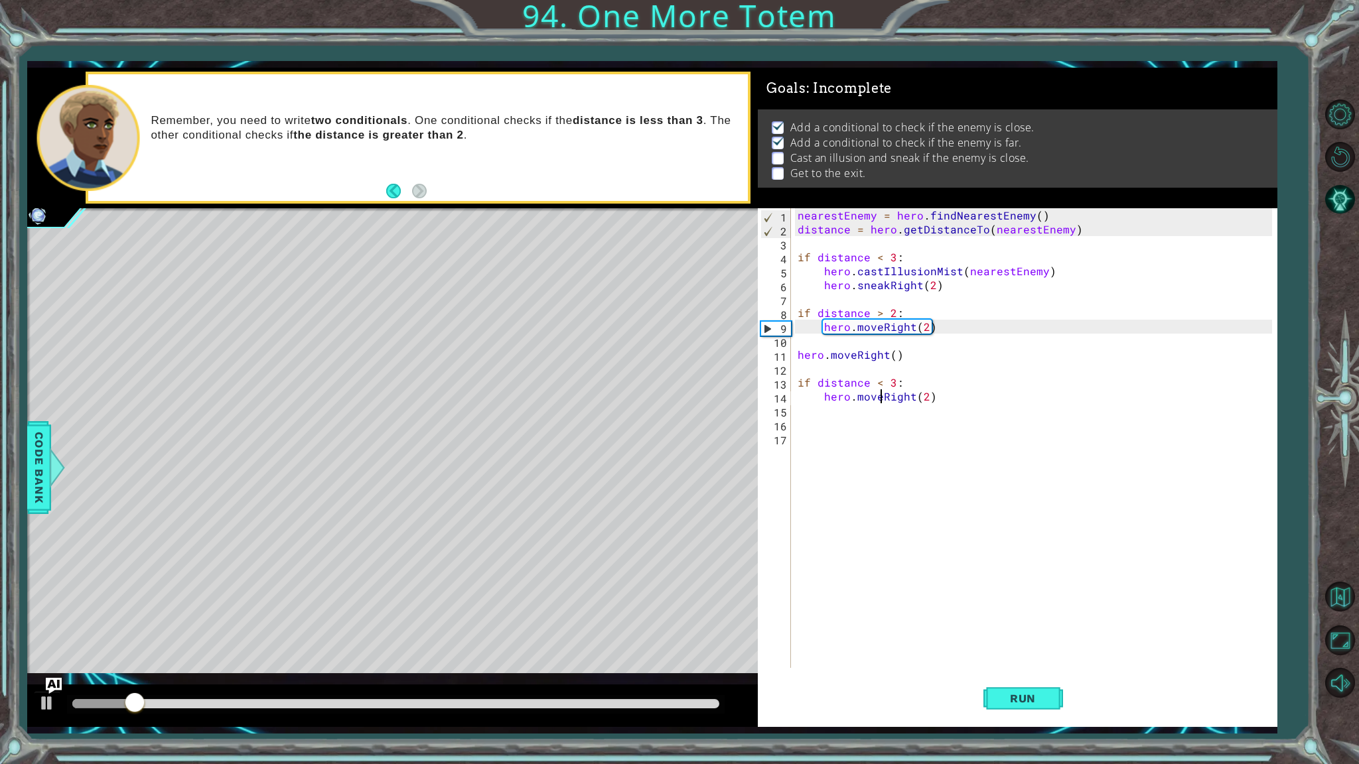
click at [880, 393] on div "nearestEnemy = hero . findNearestEnemy ( ) distance = hero . getDistanceTo ( ne…" at bounding box center [1037, 452] width 484 height 488
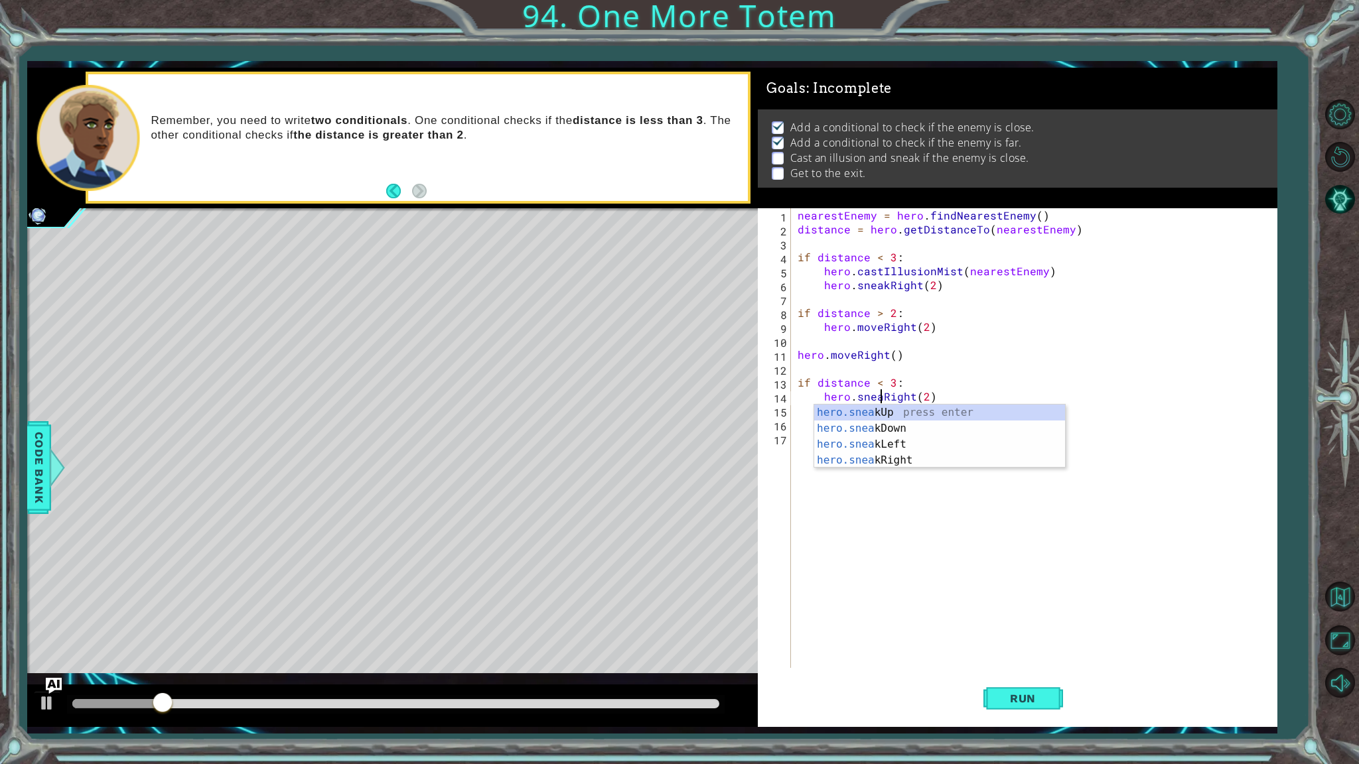
type textarea "hero.sneakRight(2)"
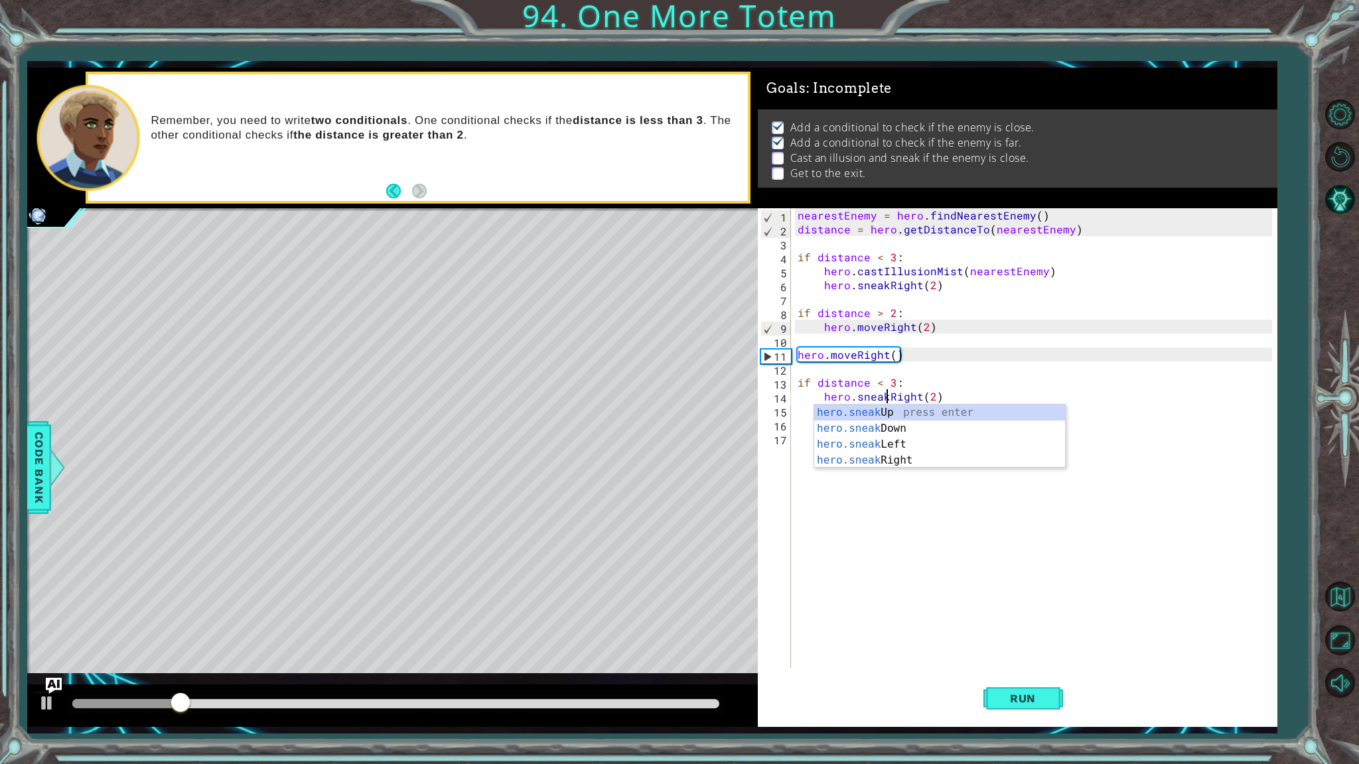
click at [974, 370] on div "nearestEnemy = hero . findNearestEnemy ( ) distance = hero . getDistanceTo ( ne…" at bounding box center [1037, 452] width 484 height 488
click at [974, 379] on div "nearestEnemy = hero . findNearestEnemy ( ) distance = hero . getDistanceTo ( ne…" at bounding box center [1037, 452] width 484 height 488
type textarea "if distance < 3:"
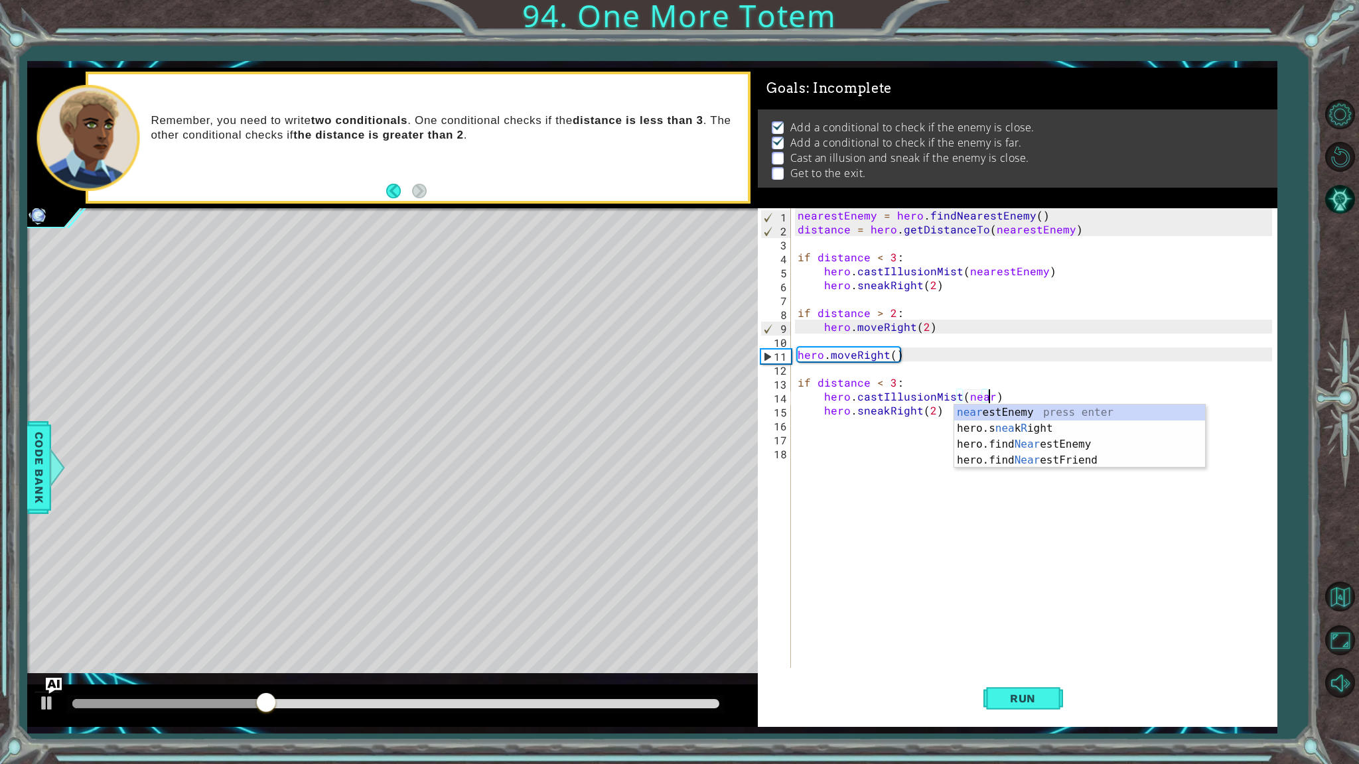
scroll to position [0, 11]
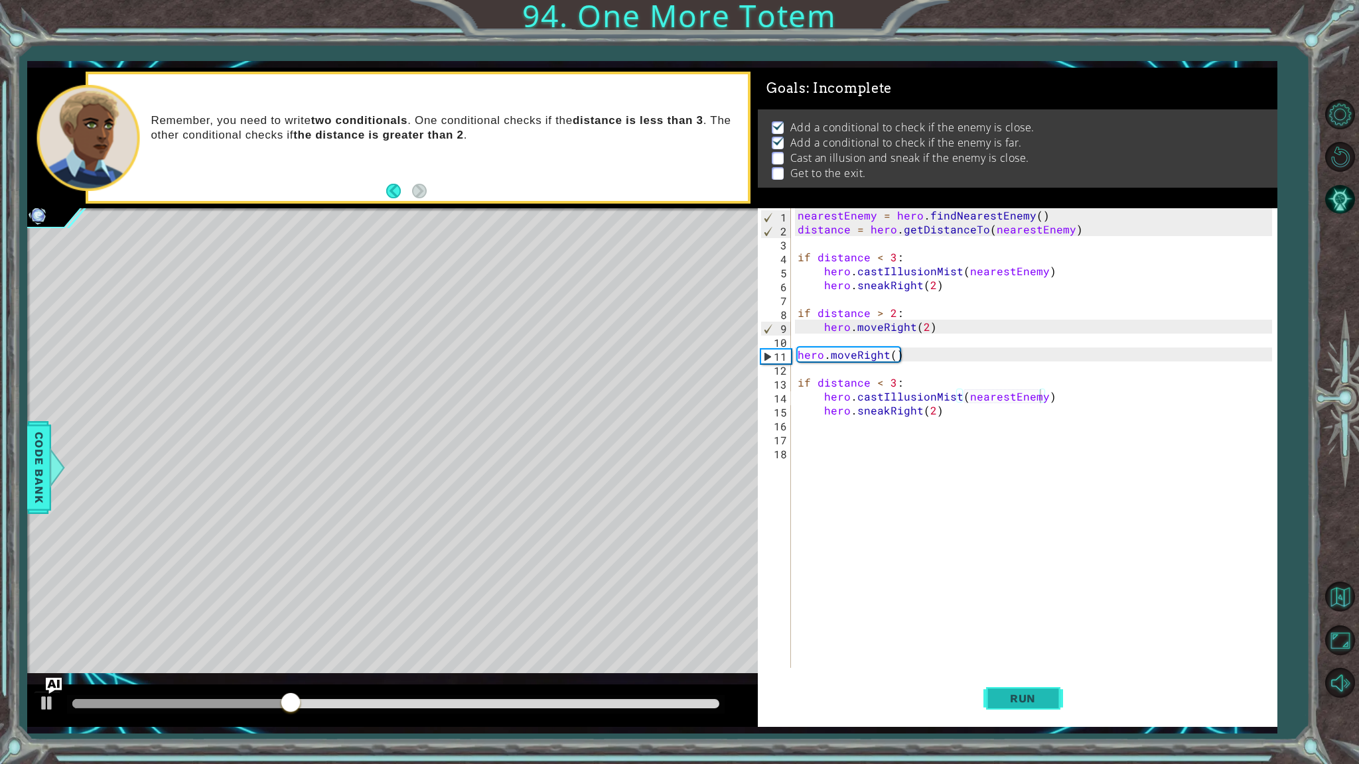
click at [988, 693] on button "Run" at bounding box center [1023, 699] width 80 height 52
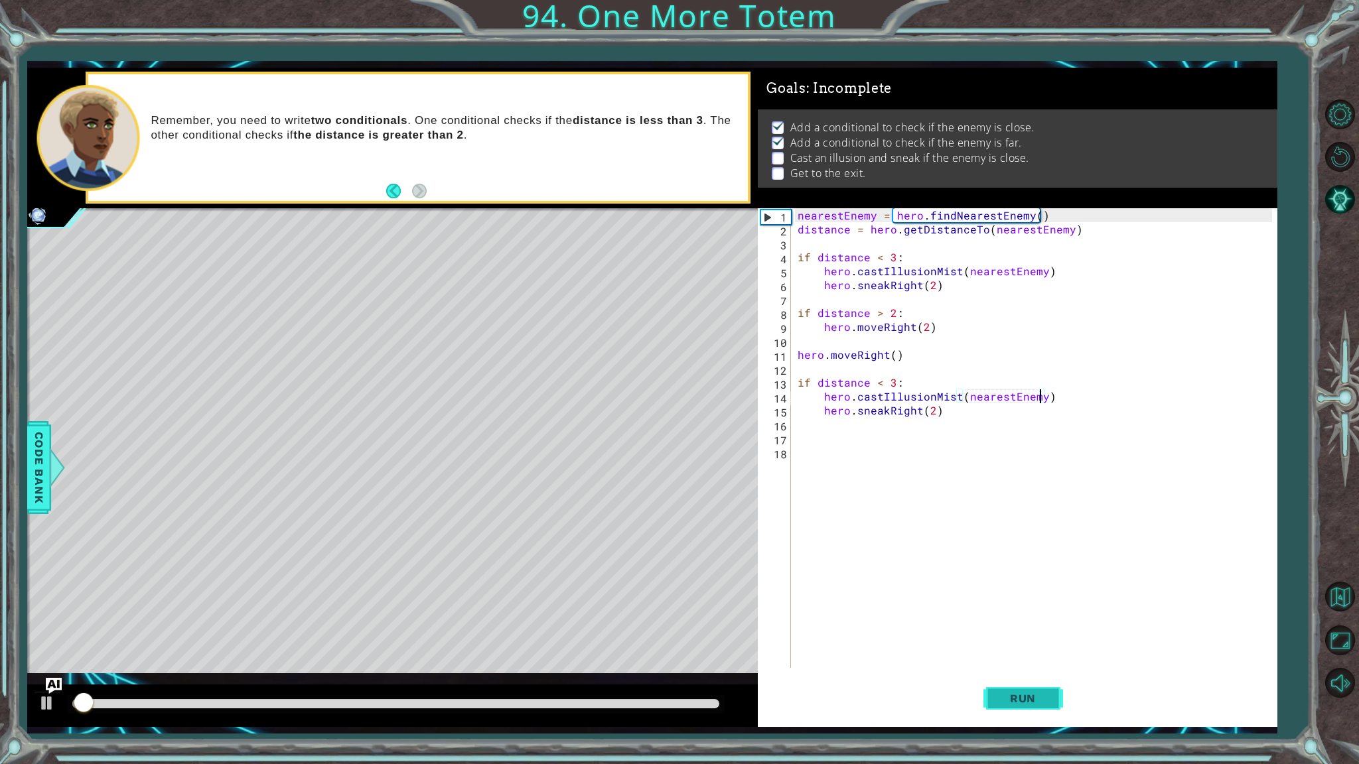
click at [988, 693] on button "Run" at bounding box center [1023, 699] width 80 height 52
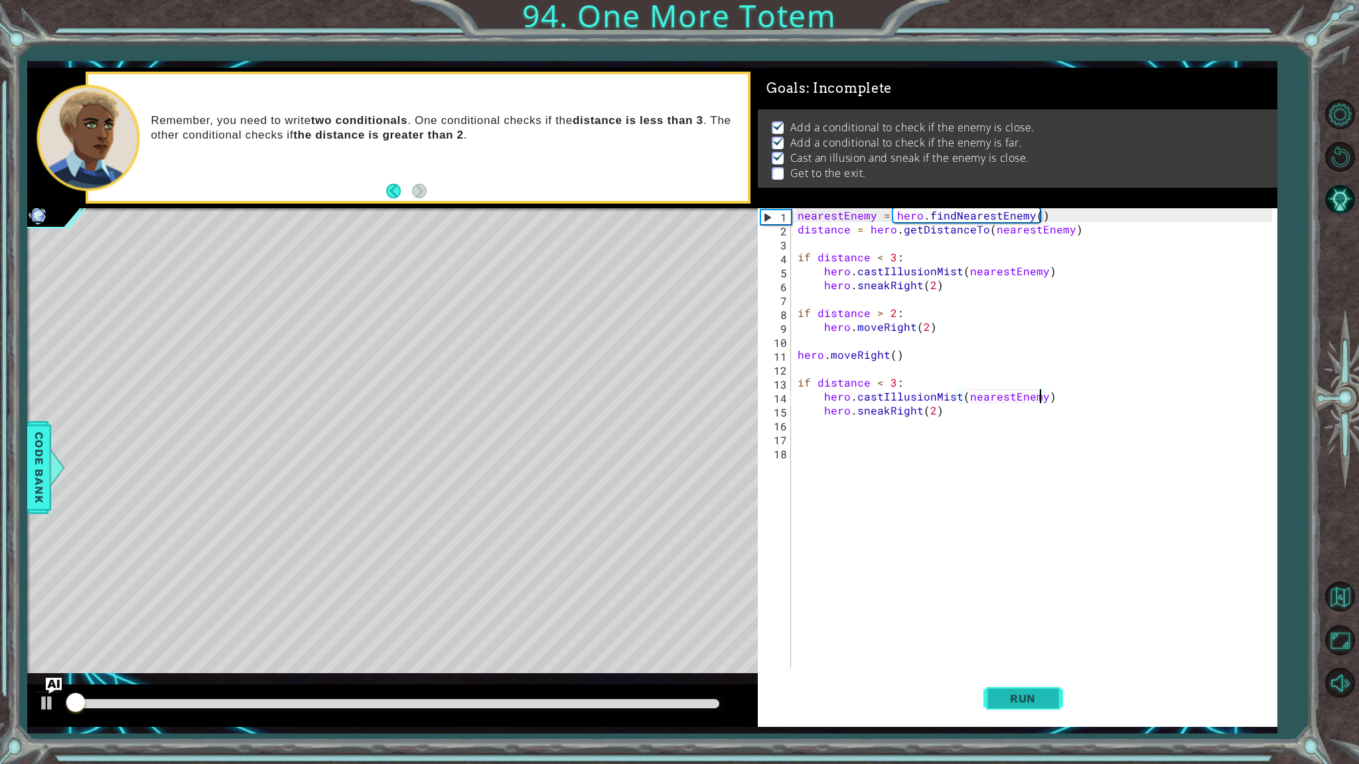
click at [988, 693] on button "Run" at bounding box center [1023, 699] width 80 height 52
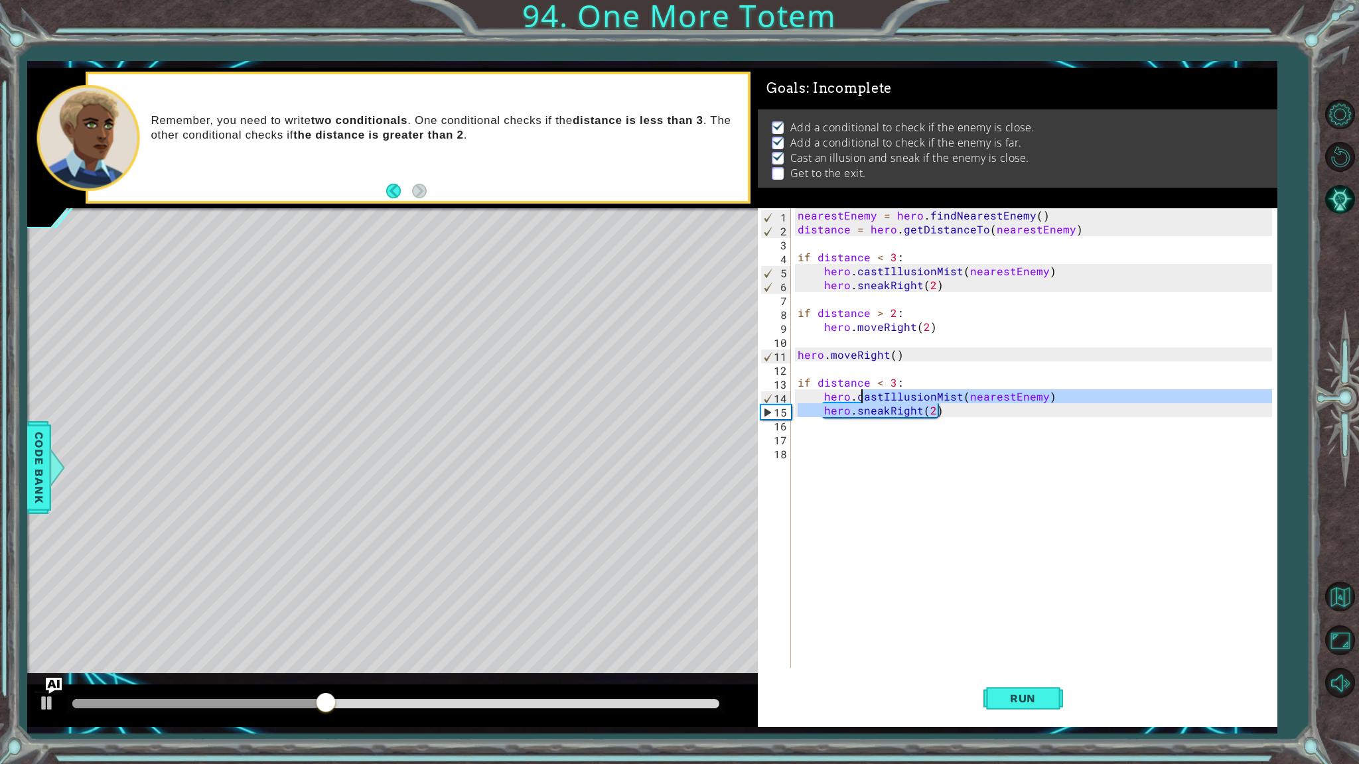
drag, startPoint x: 948, startPoint y: 417, endPoint x: 860, endPoint y: 398, distance: 90.2
click at [860, 398] on div "nearestEnemy = hero . findNearestEnemy ( ) distance = hero . getDistanceTo ( ne…" at bounding box center [1037, 452] width 484 height 488
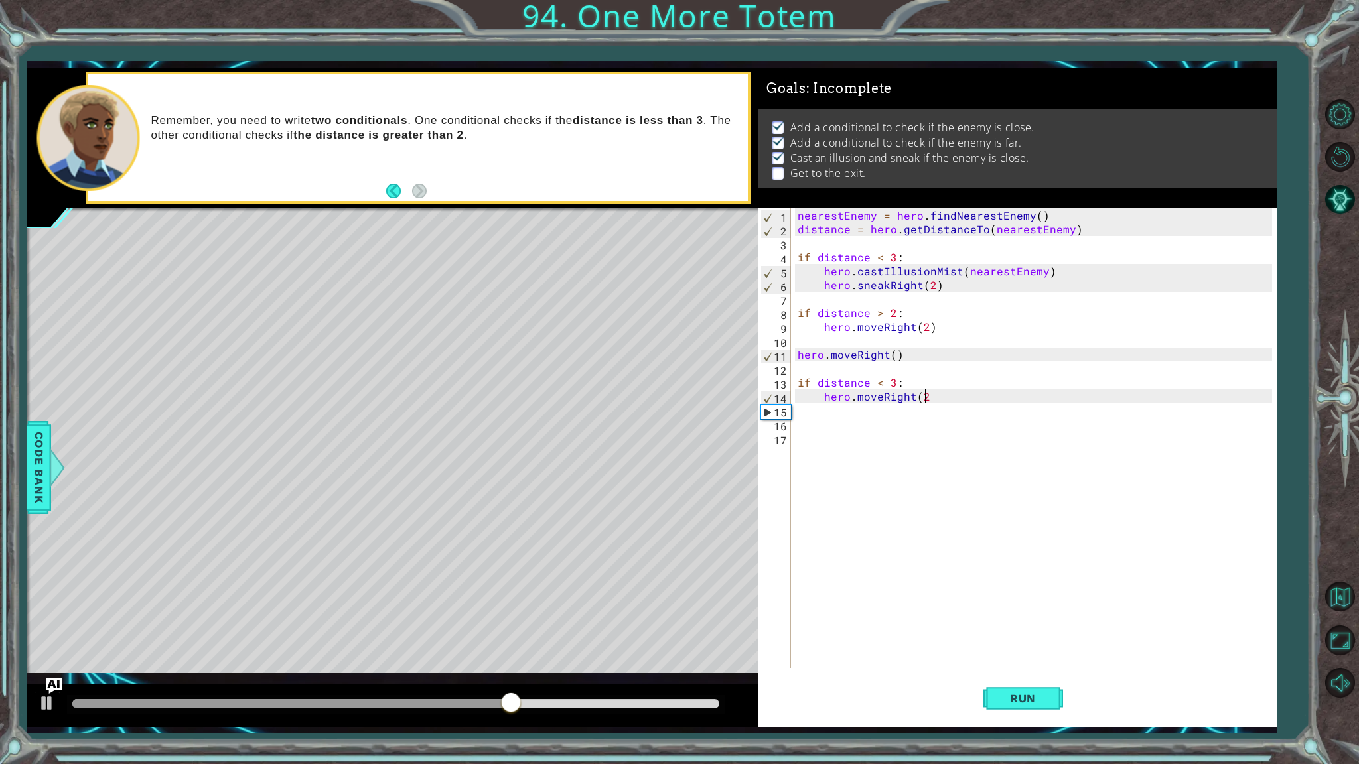
scroll to position [0, 7]
type textarea "hero.moveRight(2)"
click at [992, 685] on button "Run" at bounding box center [1023, 699] width 80 height 52
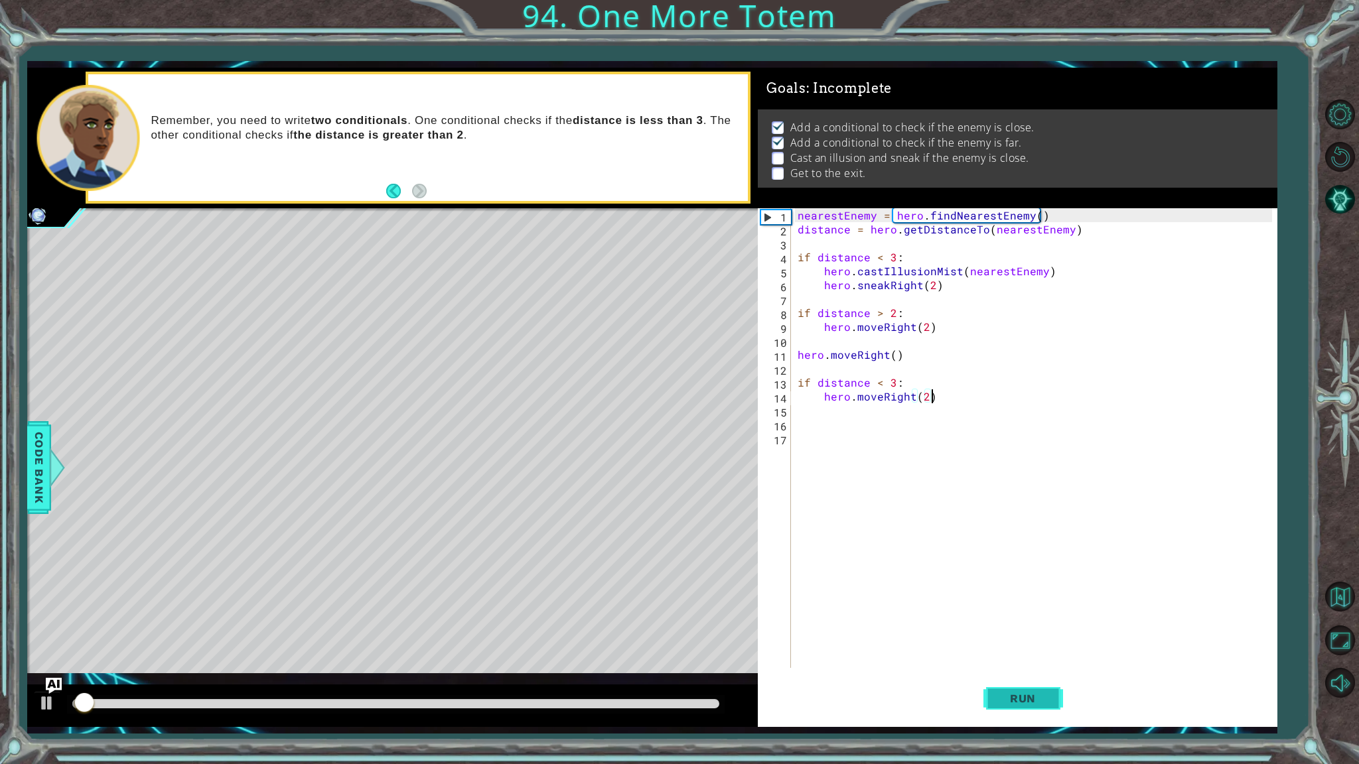
click at [992, 685] on button "Run" at bounding box center [1023, 699] width 80 height 52
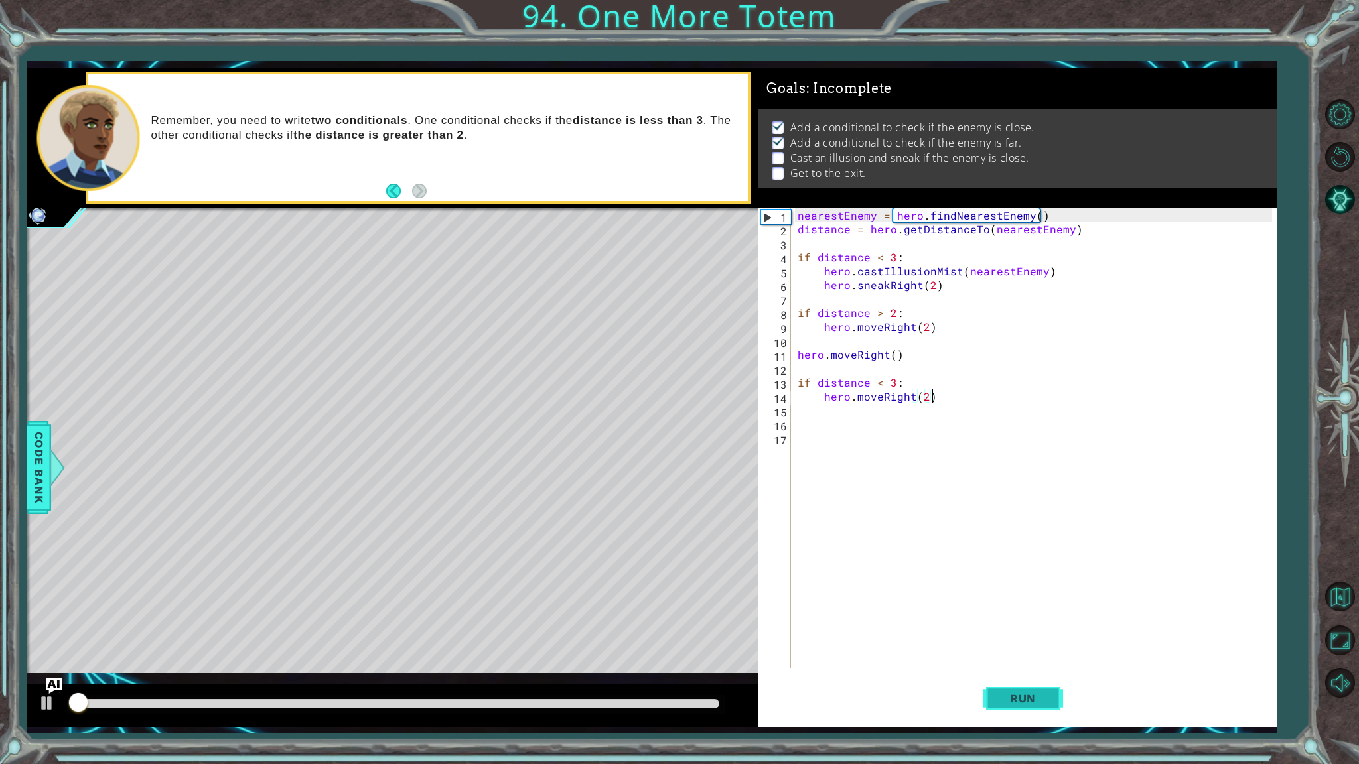
click at [992, 685] on button "Run" at bounding box center [1023, 699] width 80 height 52
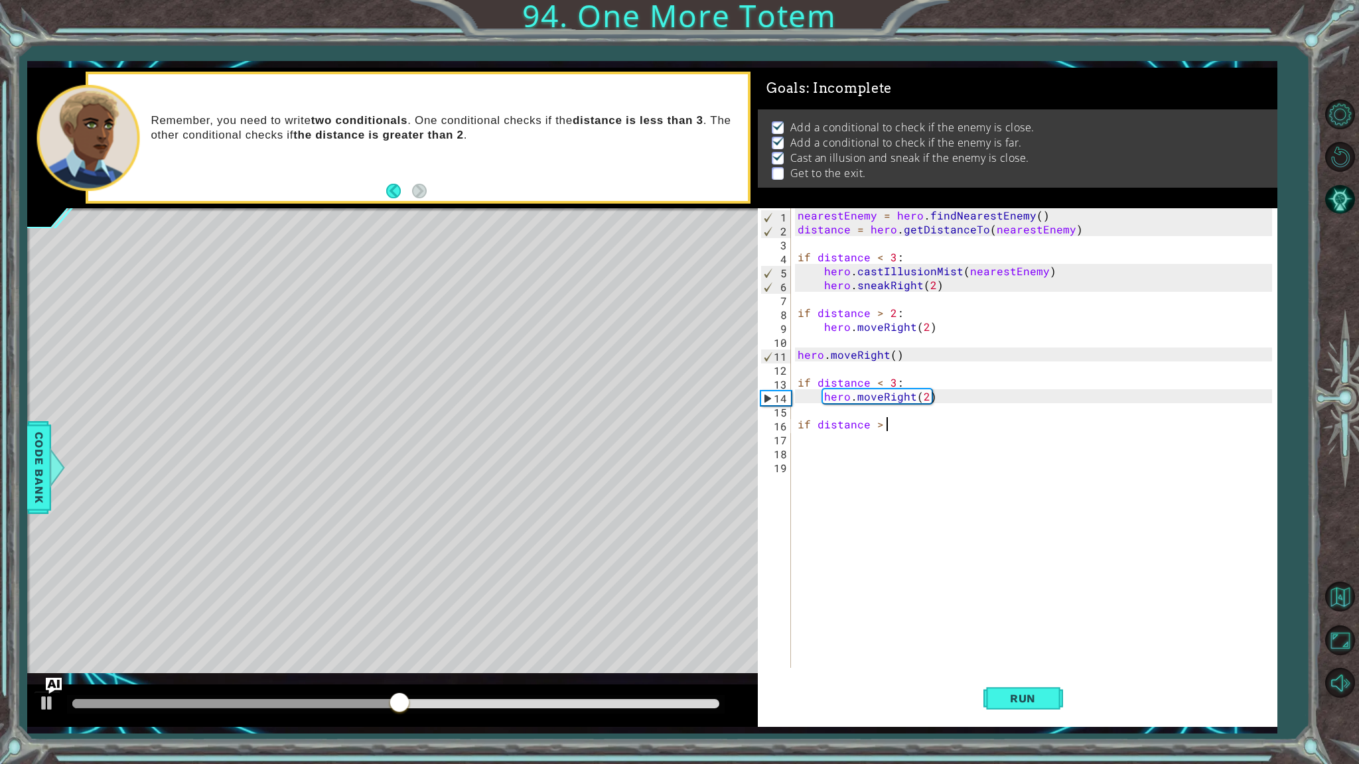
scroll to position [0, 5]
type textarea "if distance > 2:"
type textarea "i"
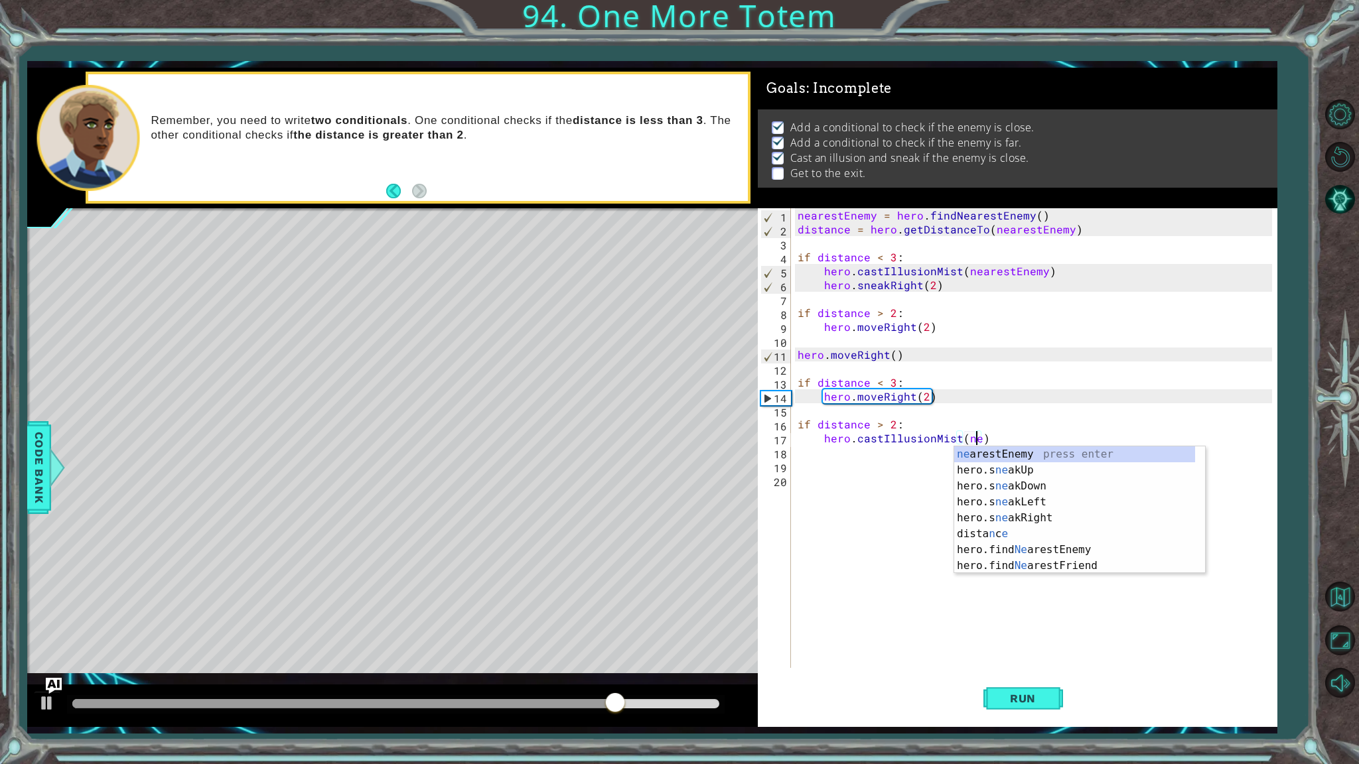
type textarea "hero.castIllusionMist(nearestEnemy)"
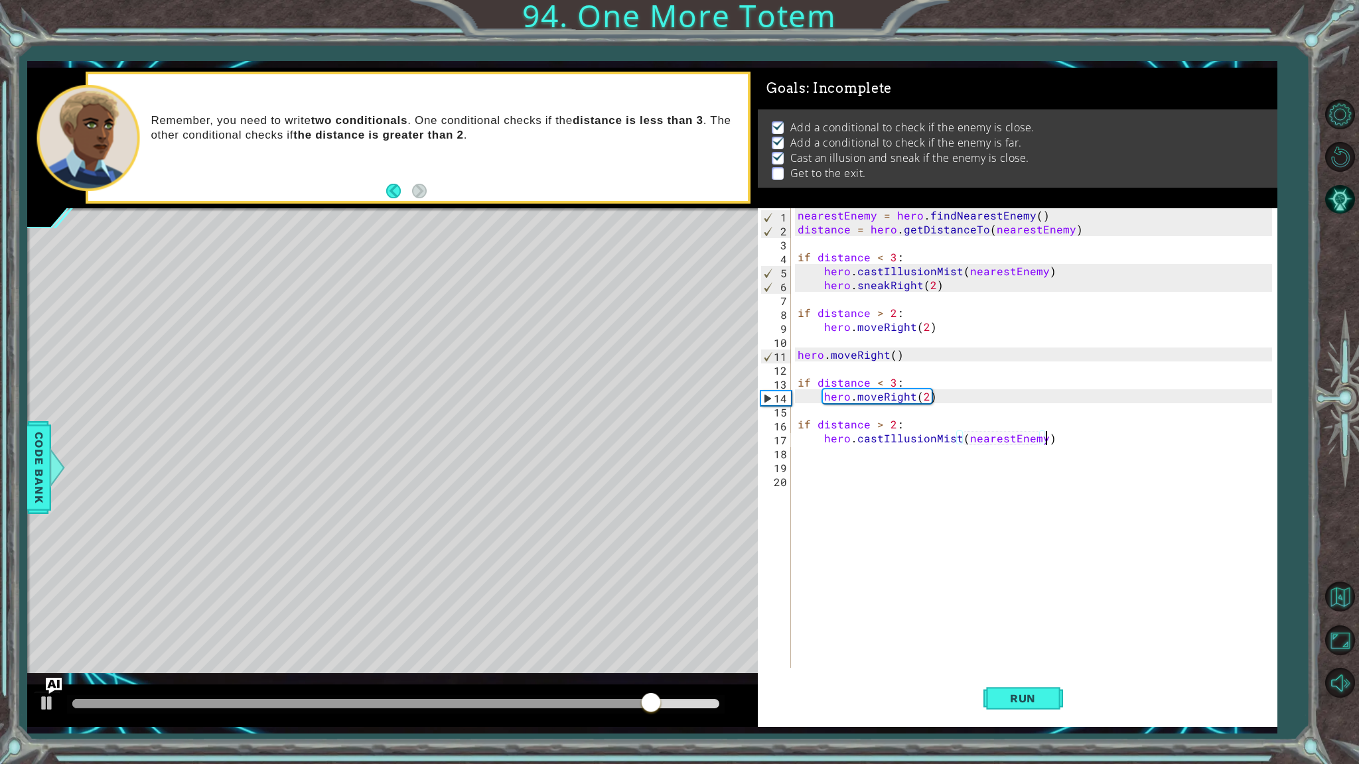
click at [1067, 436] on div "nearestEnemy = hero . findNearestEnemy ( ) distance = hero . getDistanceTo ( ne…" at bounding box center [1037, 452] width 484 height 488
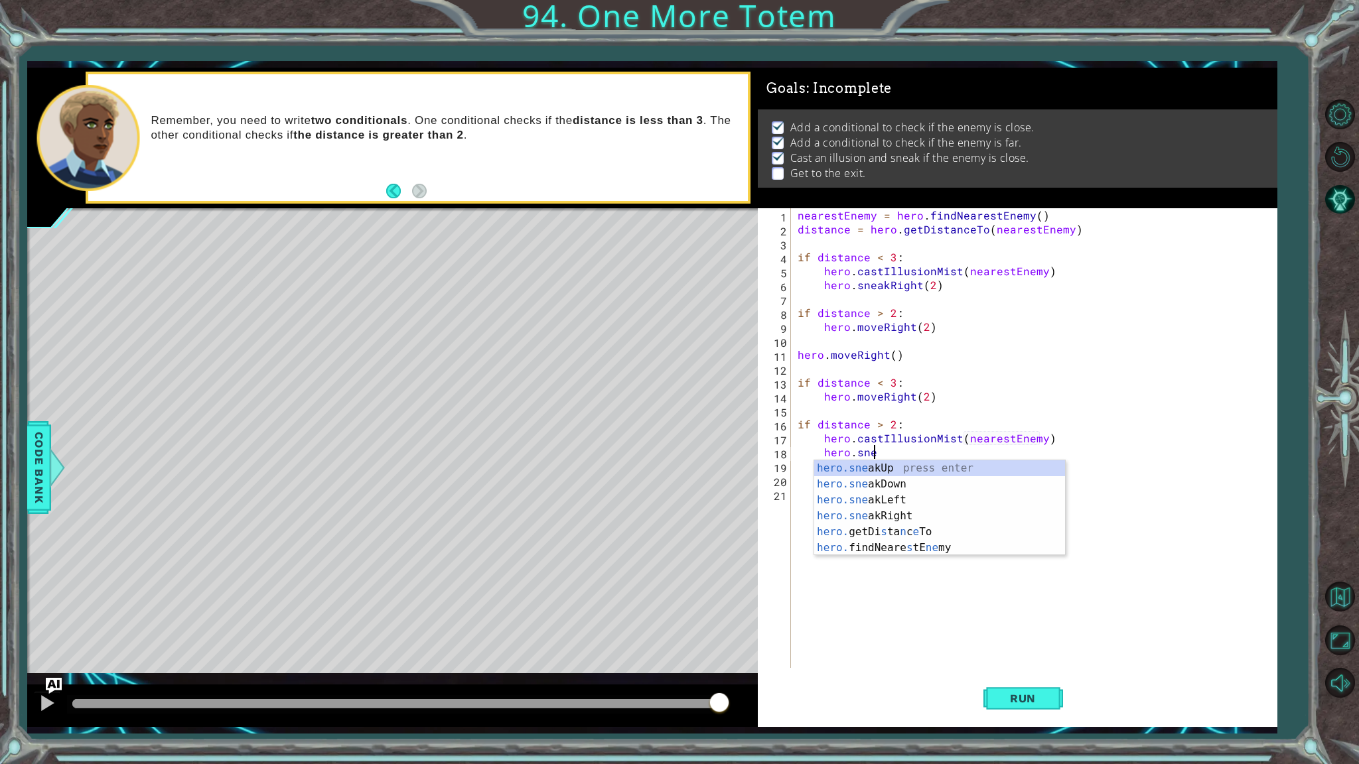
scroll to position [0, 5]
click at [924, 515] on div "hero.sneak Up press enter hero.sneak Down press enter hero.sneak Left press ent…" at bounding box center [939, 508] width 251 height 96
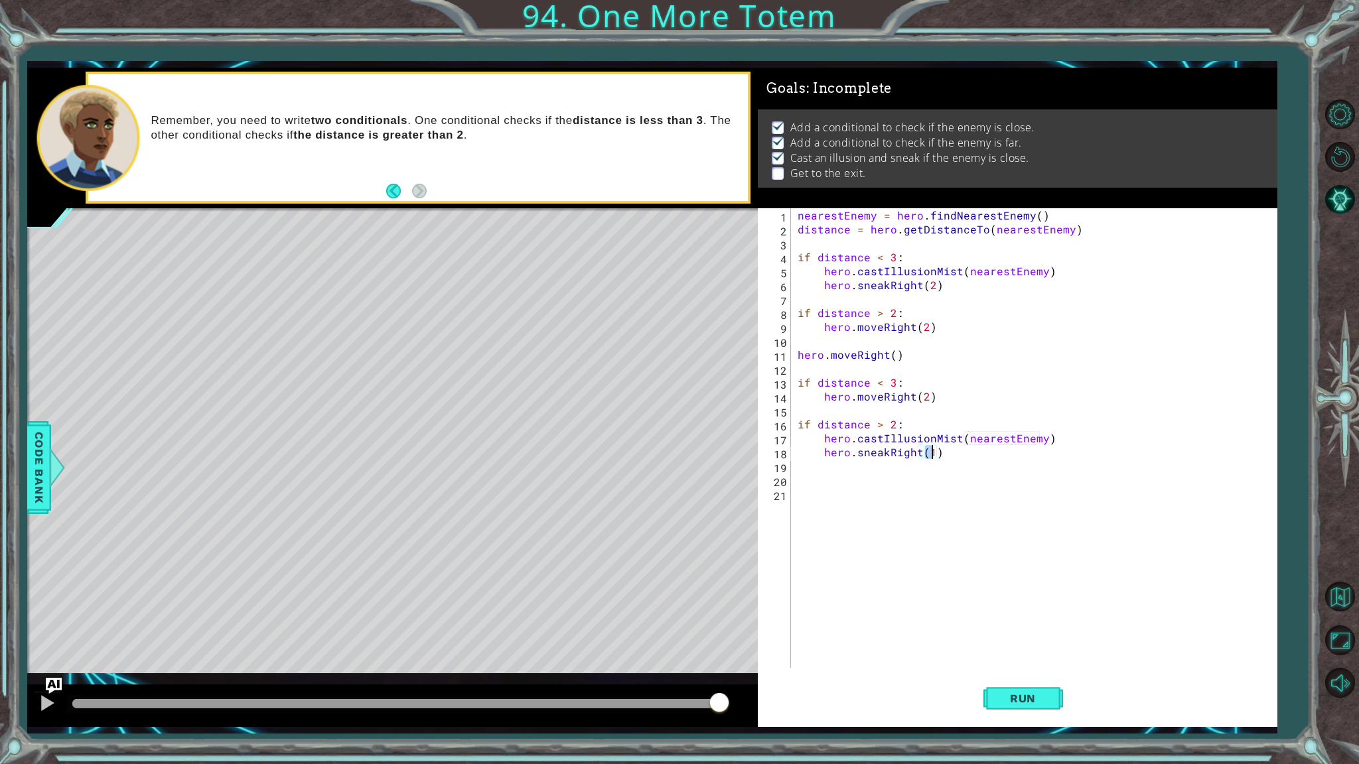
scroll to position [0, 8]
type textarea "hero.sneakRight(2)"
click at [997, 696] on span "Run" at bounding box center [1022, 698] width 52 height 13
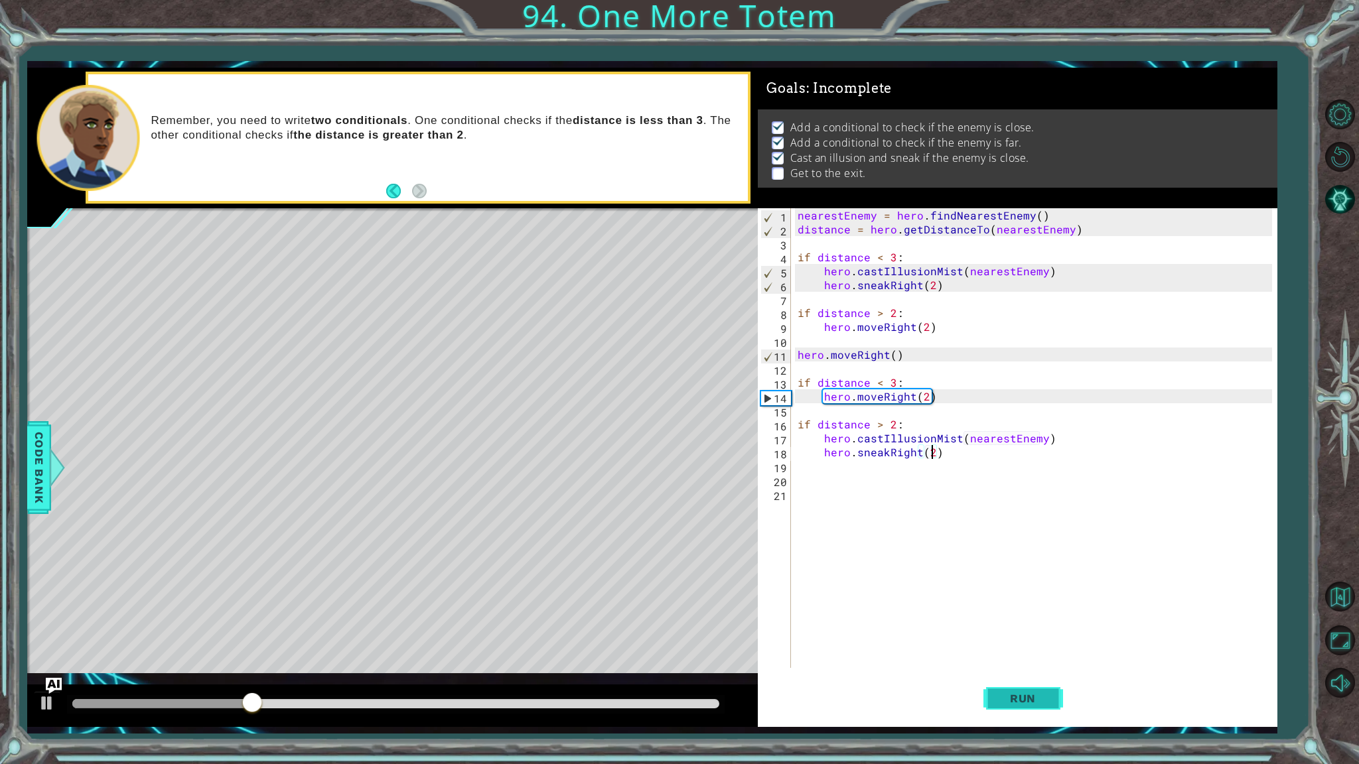
click at [1035, 701] on span "Run" at bounding box center [1022, 698] width 52 height 13
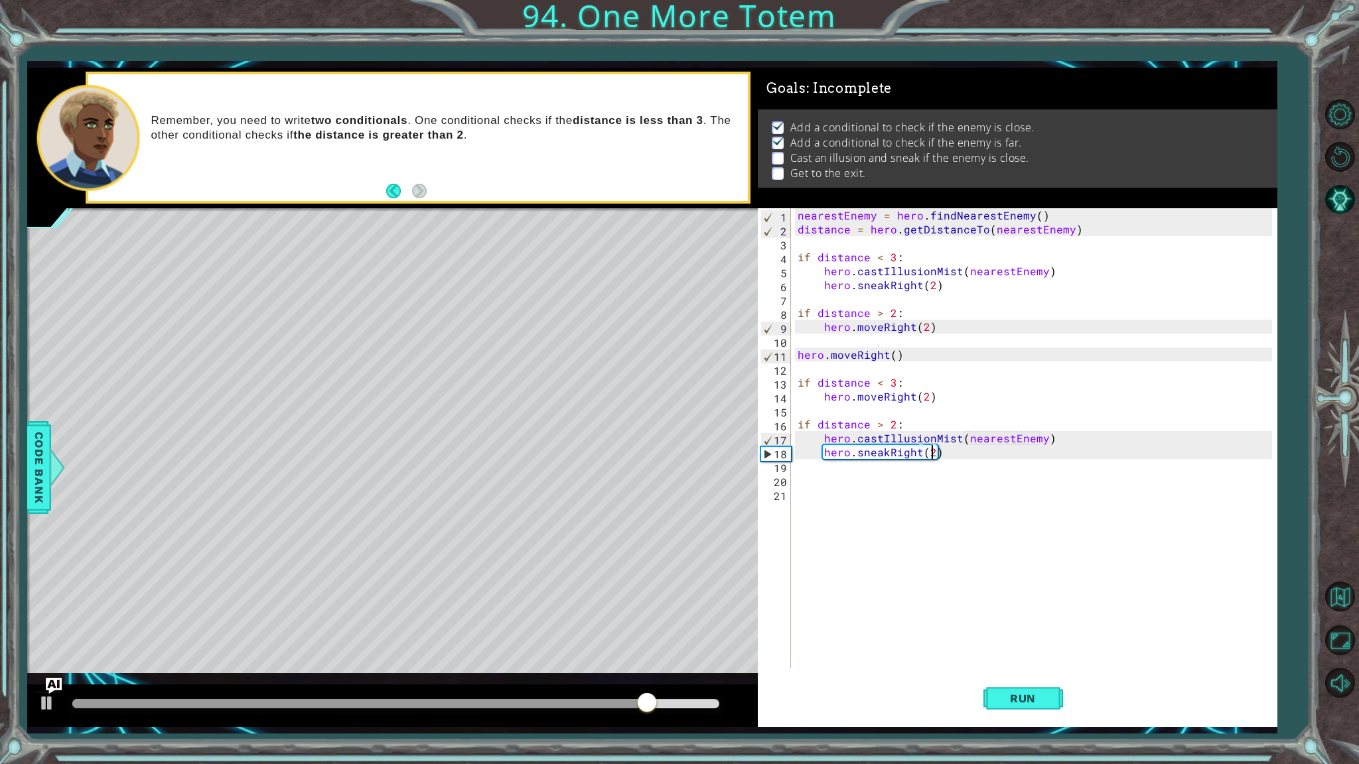
click at [942, 483] on div "nearestEnemy = hero . findNearestEnemy ( ) distance = hero . getDistanceTo ( ne…" at bounding box center [1037, 452] width 484 height 488
click at [953, 495] on div "nearestEnemy = hero . findNearestEnemy ( ) distance = hero . getDistanceTo ( ne…" at bounding box center [1037, 452] width 484 height 488
click at [1022, 696] on span "Run" at bounding box center [1022, 698] width 52 height 13
click at [847, 371] on div "nearestEnemy = hero . findNearestEnemy ( ) distance = hero . getDistanceTo ( ne…" at bounding box center [1037, 452] width 484 height 488
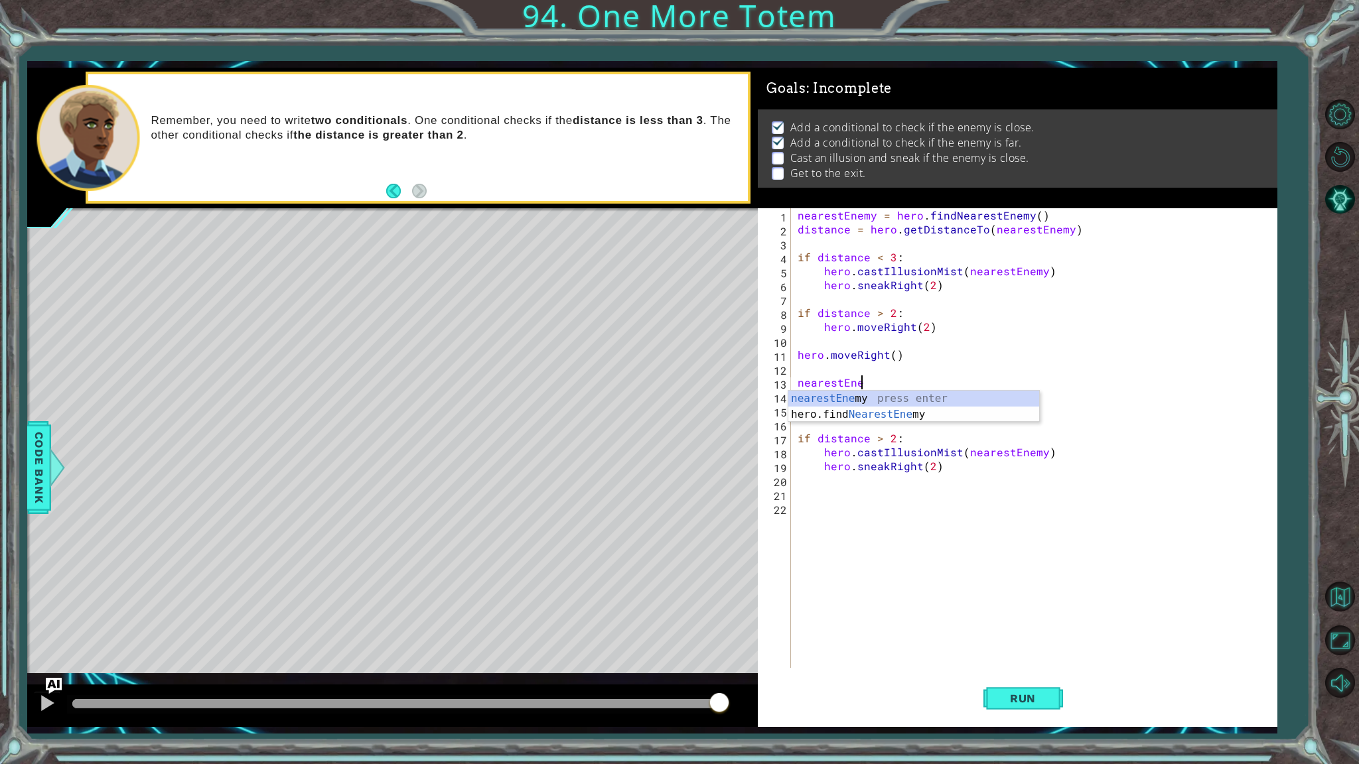
scroll to position [0, 3]
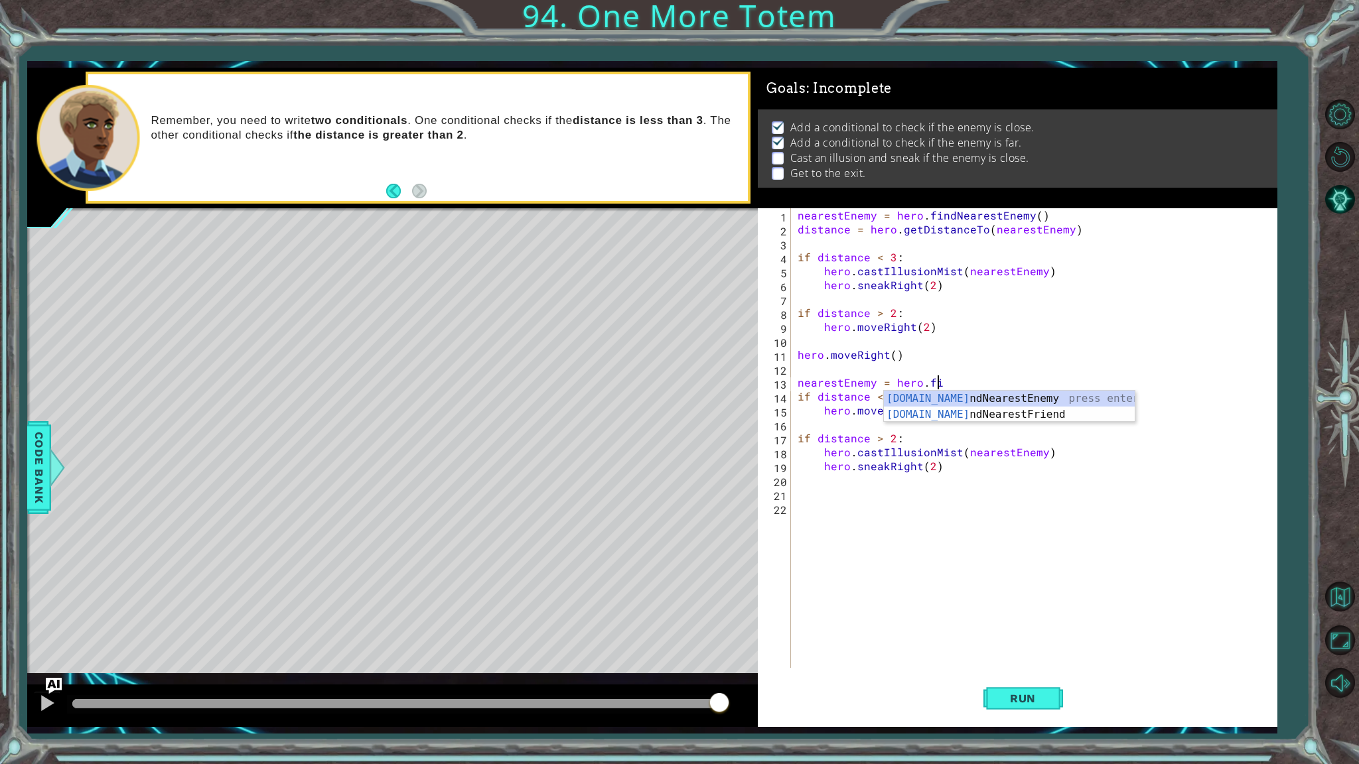
type textarea "nearestEnemy = hero.find"
click at [892, 402] on div "hero.find NearestEnemy press enter hero.find NearestFriend press enter" at bounding box center [1009, 423] width 251 height 64
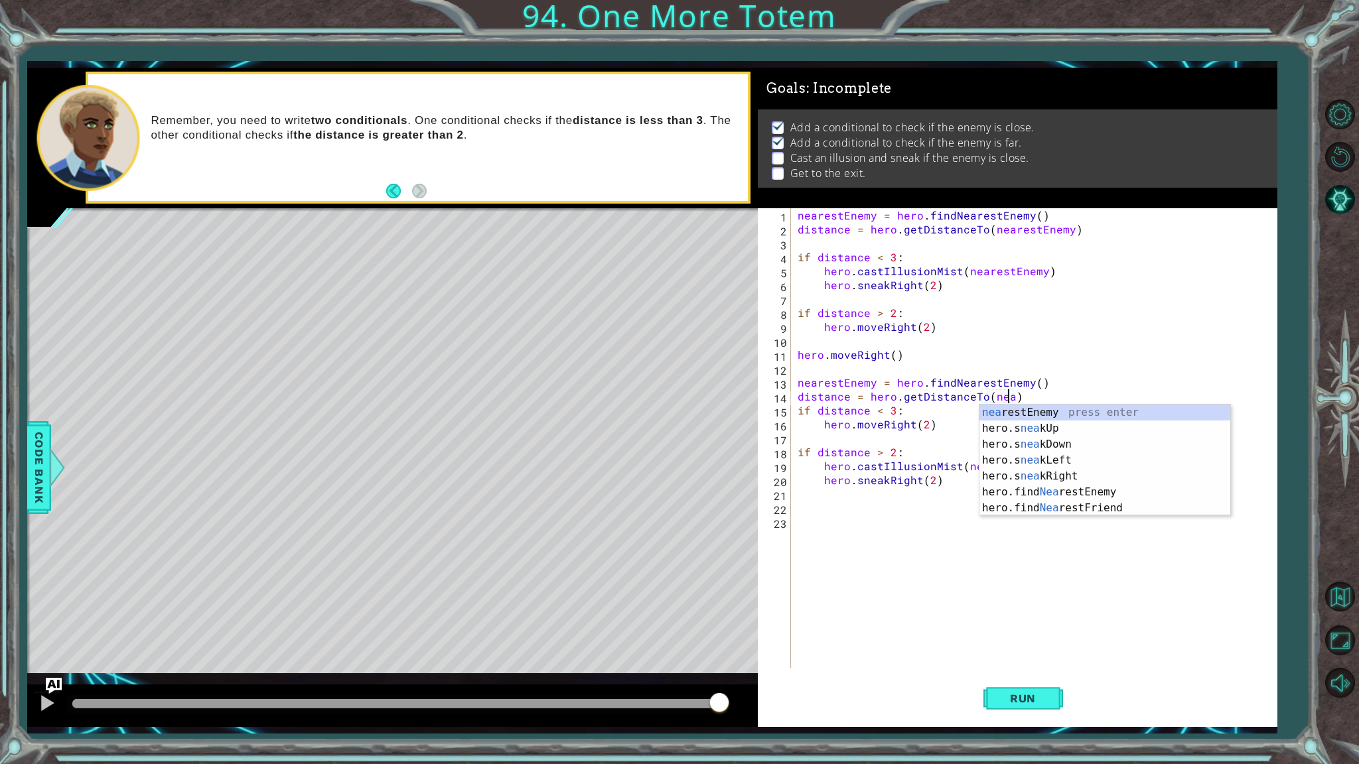
scroll to position [0, 13]
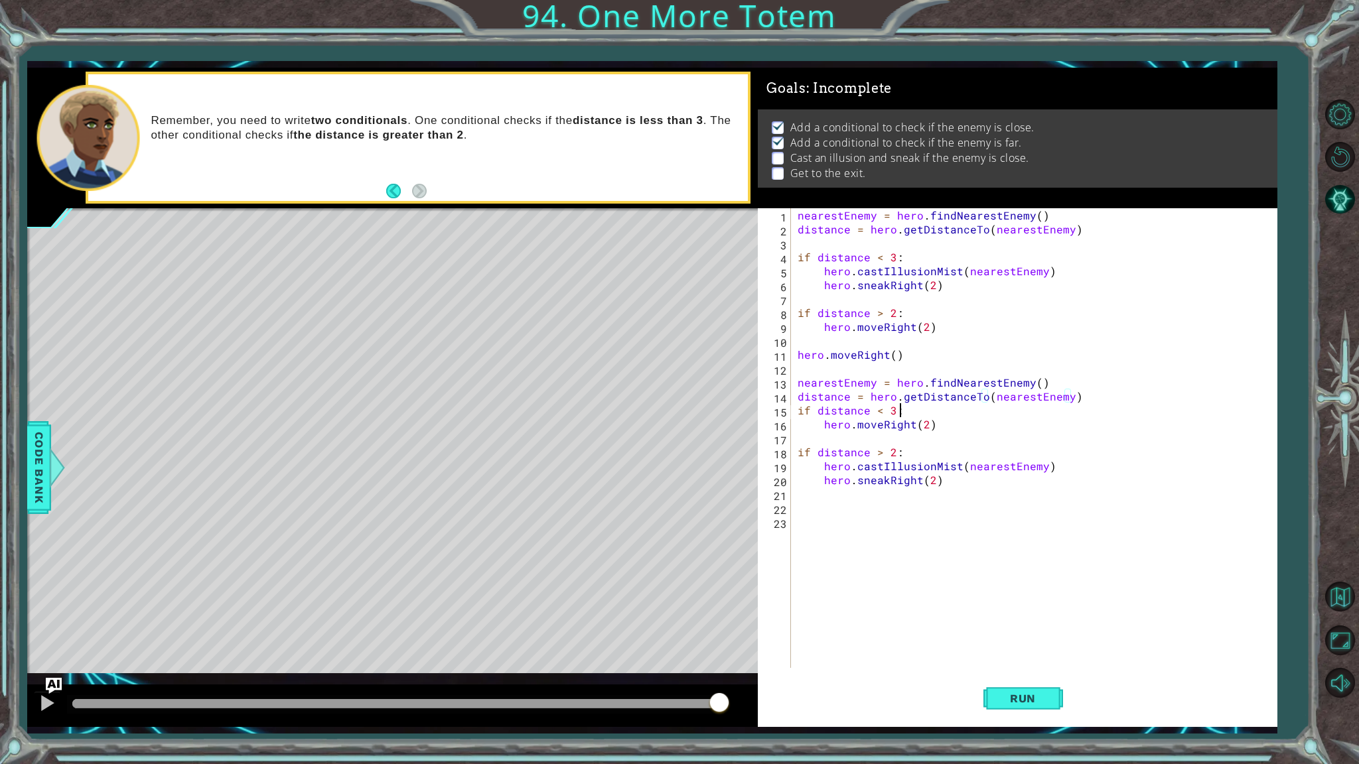
click at [1146, 405] on div "nearestEnemy = hero . findNearestEnemy ( ) distance = hero . getDistanceTo ( ne…" at bounding box center [1037, 452] width 484 height 488
click at [1146, 394] on div "nearestEnemy = hero . findNearestEnemy ( ) distance = hero . getDistanceTo ( ne…" at bounding box center [1037, 452] width 484 height 488
type textarea "distance = hero.getDistanceTo(nearestEnemy)"
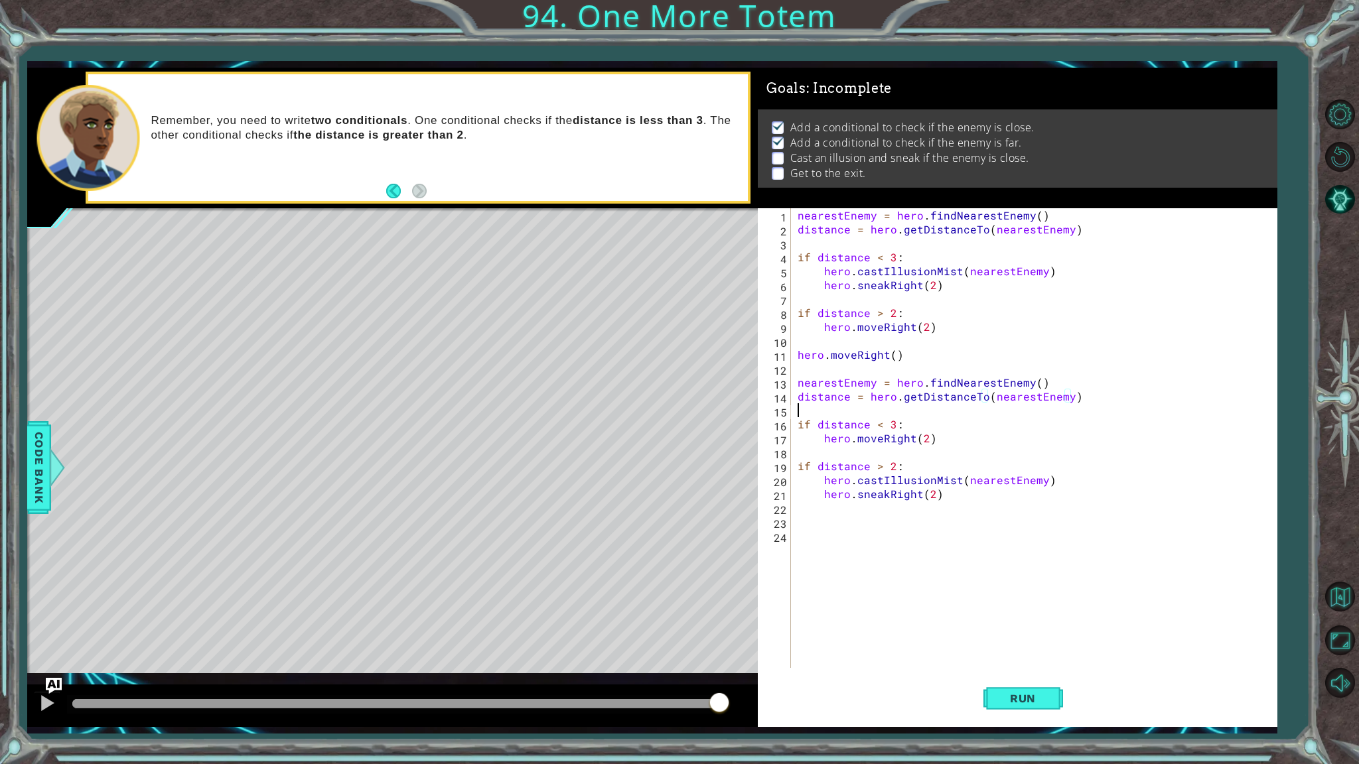
scroll to position [0, 0]
click at [1042, 690] on button "Run" at bounding box center [1023, 699] width 80 height 52
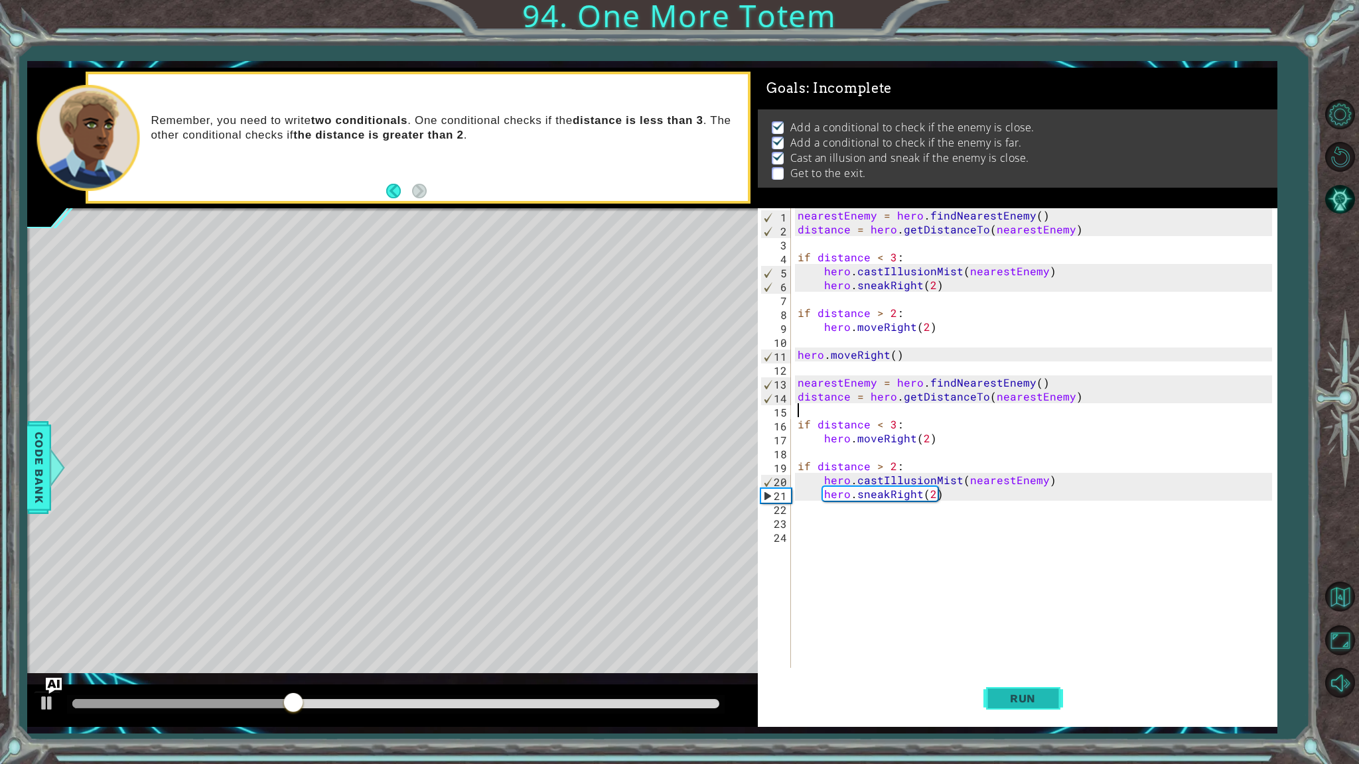
click at [1036, 698] on span "Run" at bounding box center [1022, 698] width 52 height 13
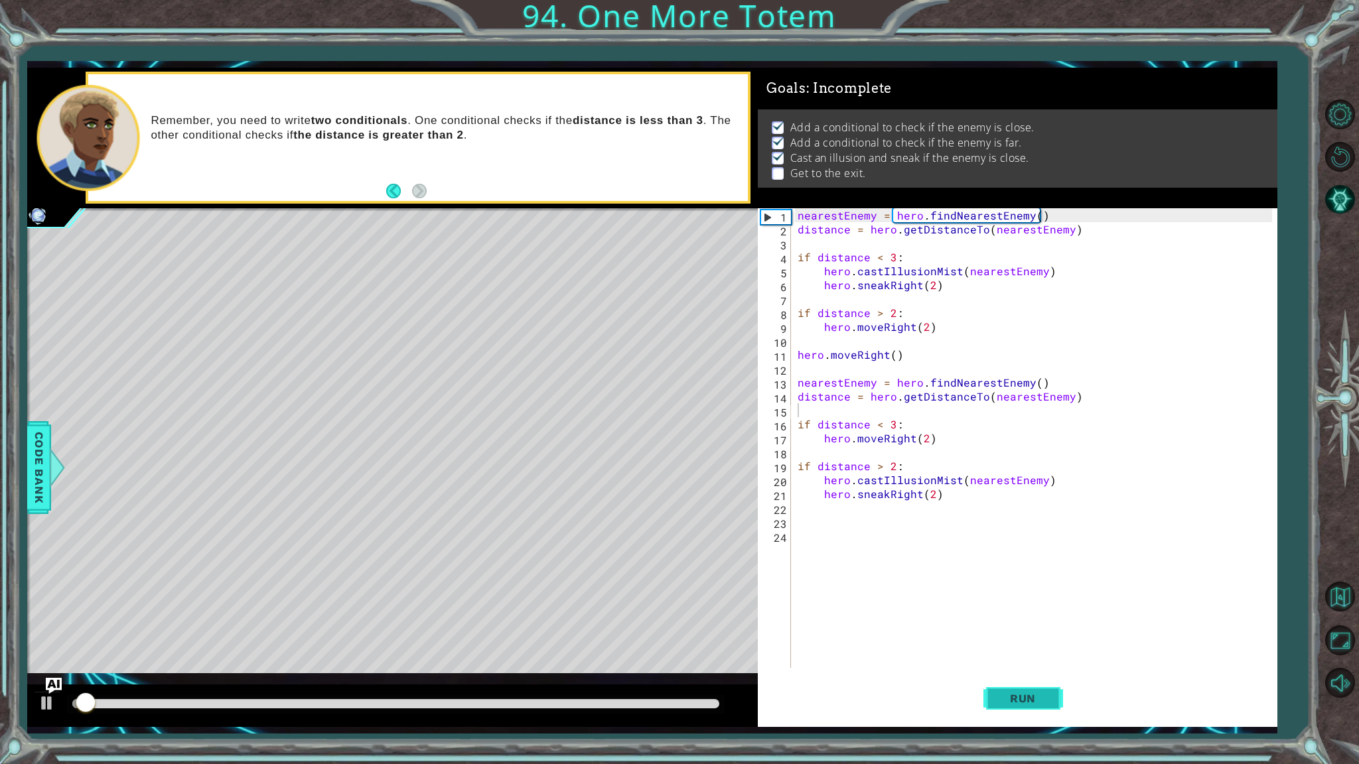
click at [1036, 695] on span "Run" at bounding box center [1022, 698] width 52 height 13
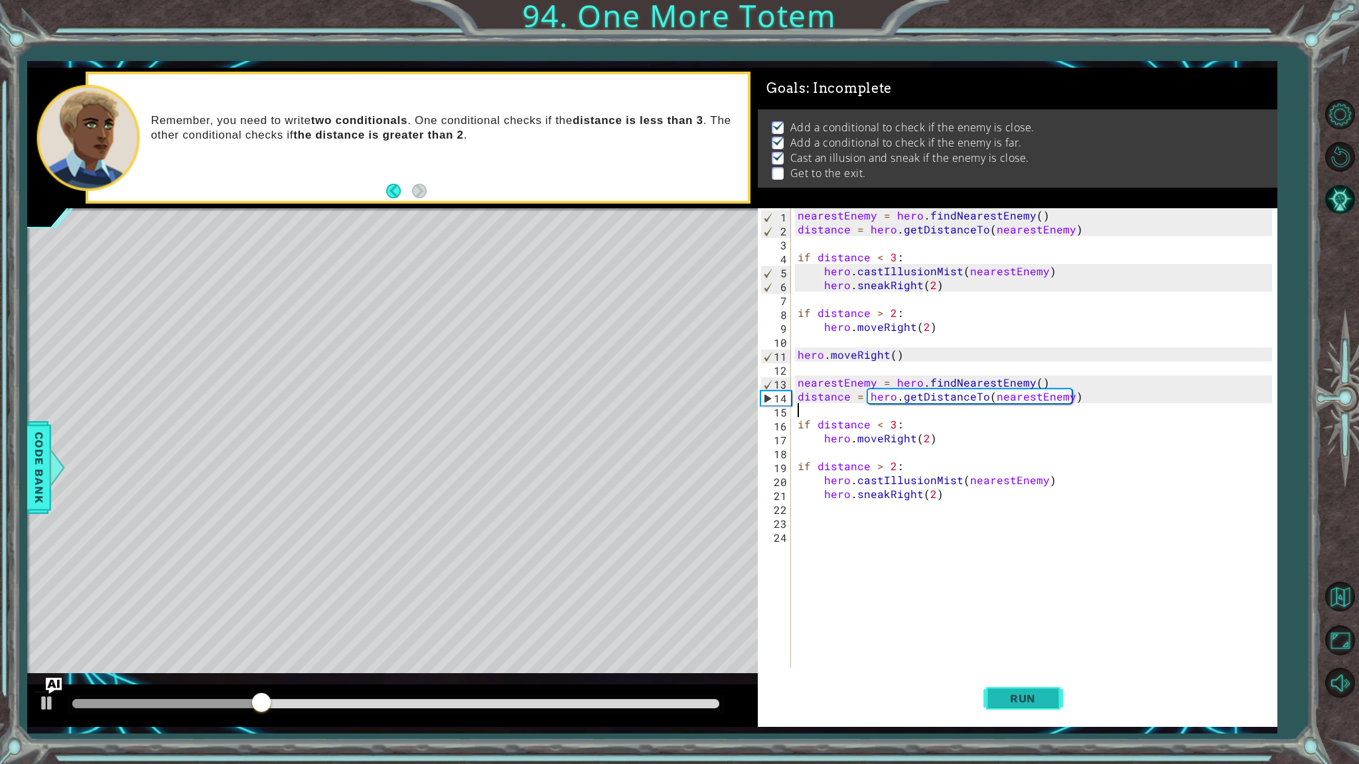
click at [1050, 678] on button "Run" at bounding box center [1023, 699] width 80 height 52
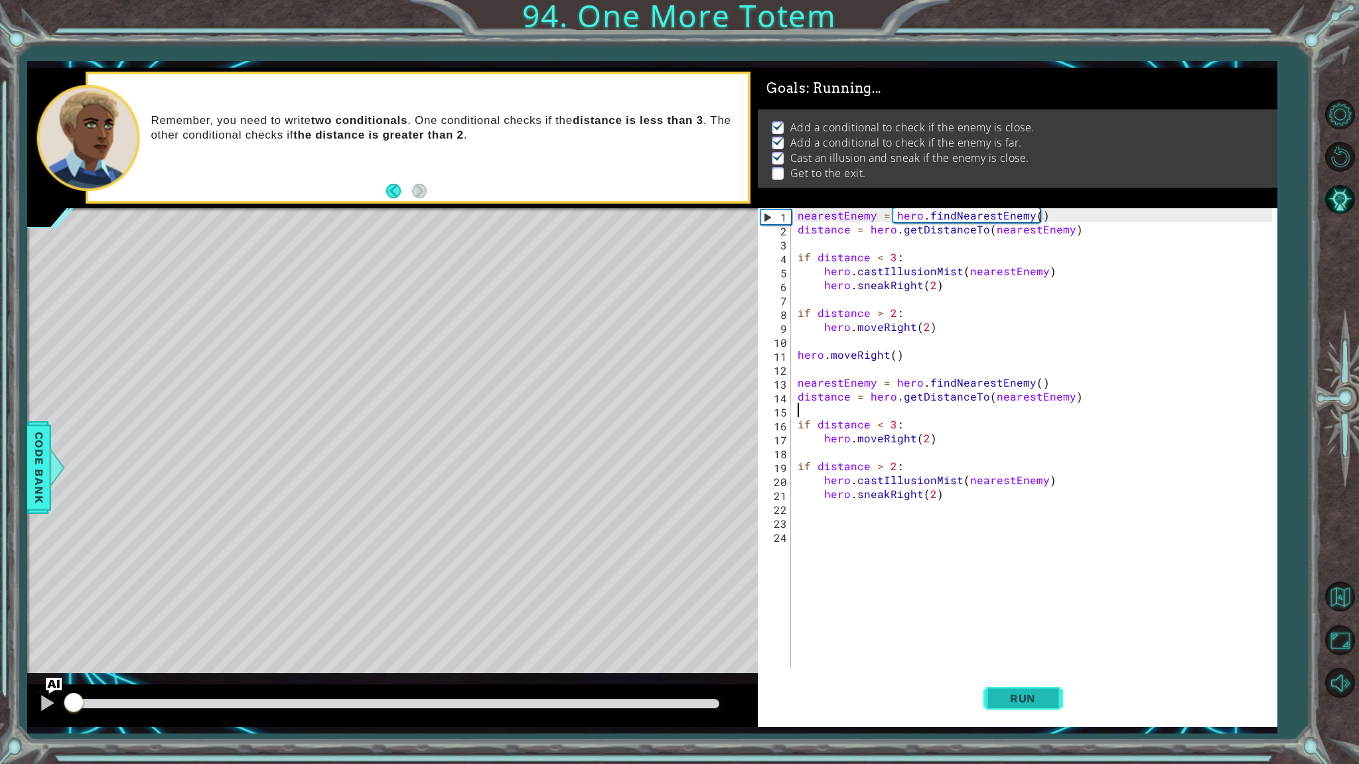
click at [1058, 709] on button "Run" at bounding box center [1023, 699] width 80 height 52
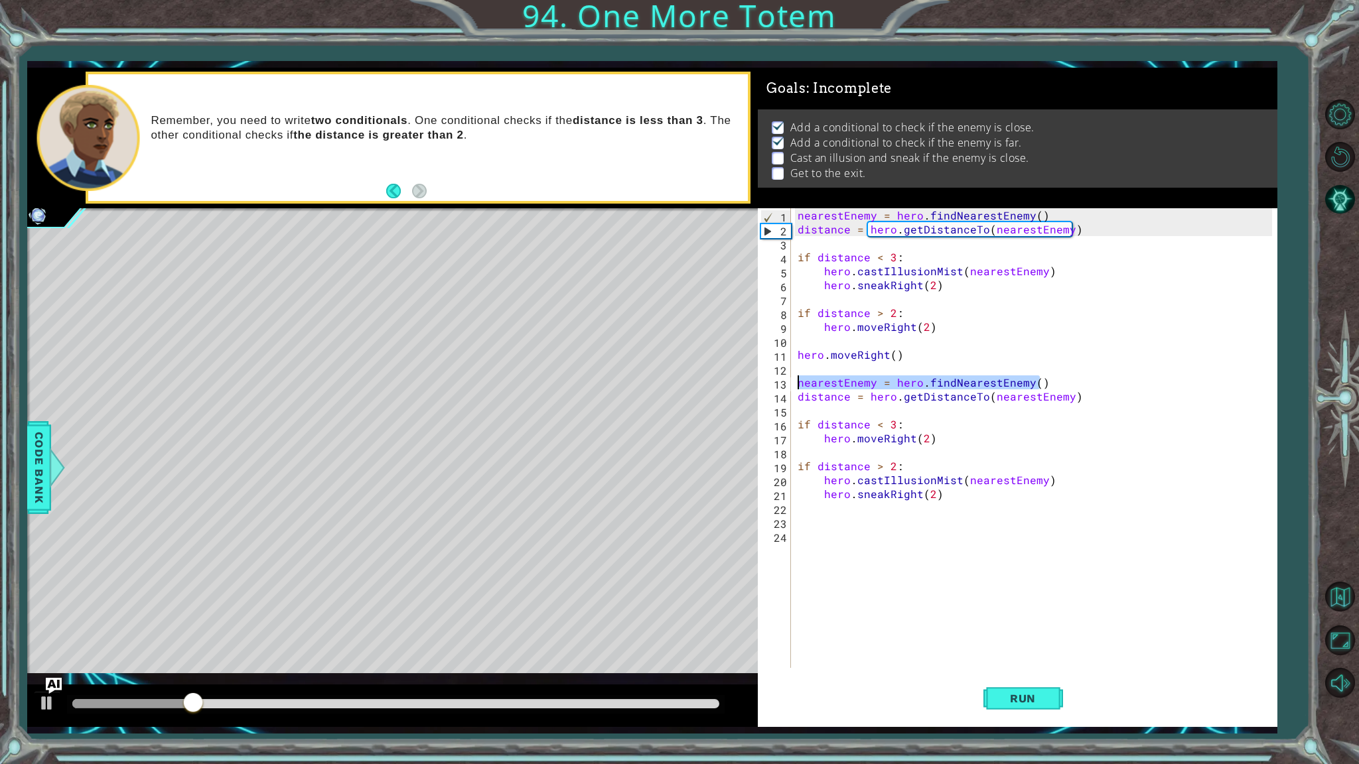
drag, startPoint x: 1053, startPoint y: 387, endPoint x: 797, endPoint y: 380, distance: 256.8
click at [797, 380] on div "nearestEnemy = hero . findNearestEnemy ( ) distance = hero . getDistanceTo ( ne…" at bounding box center [1037, 452] width 484 height 488
type textarea "nearestEnemy = hero.findNearestEnemy()"
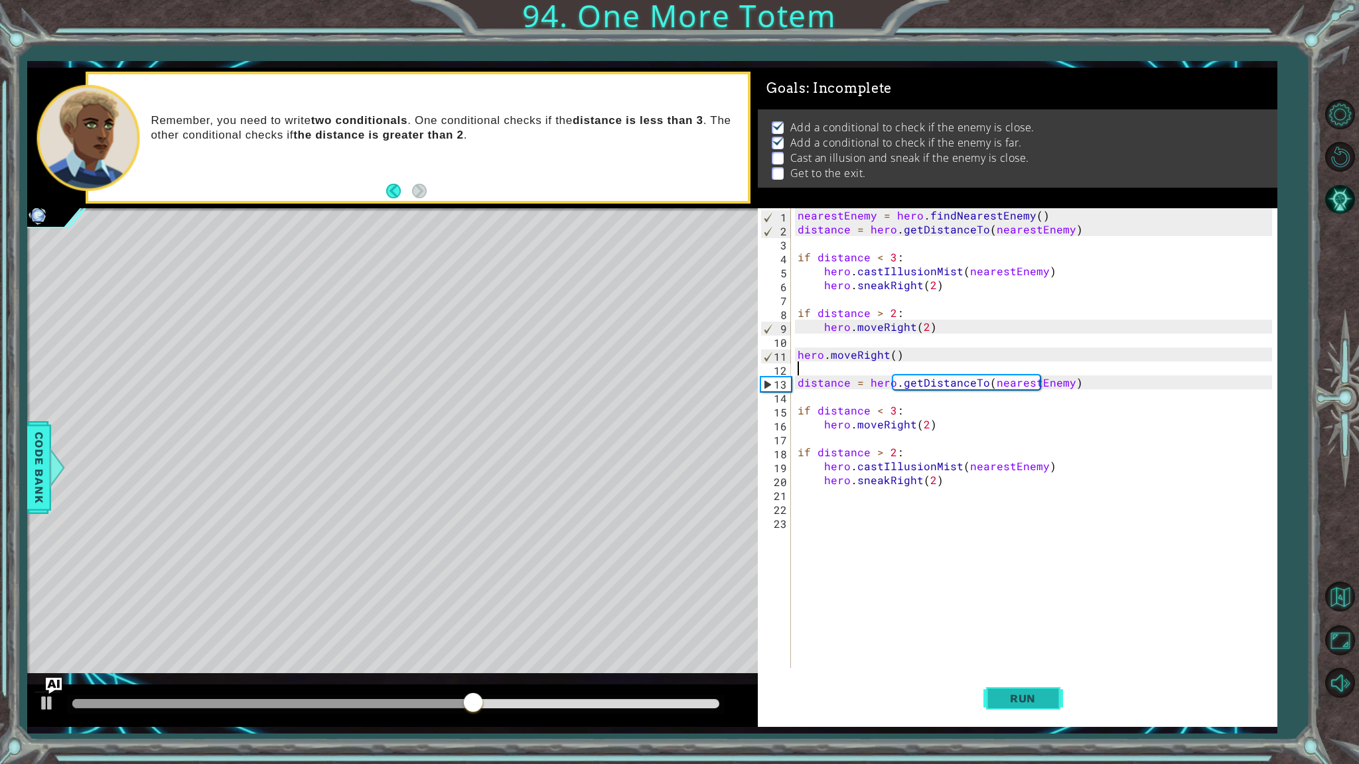
click at [1044, 714] on button "Run" at bounding box center [1023, 699] width 80 height 52
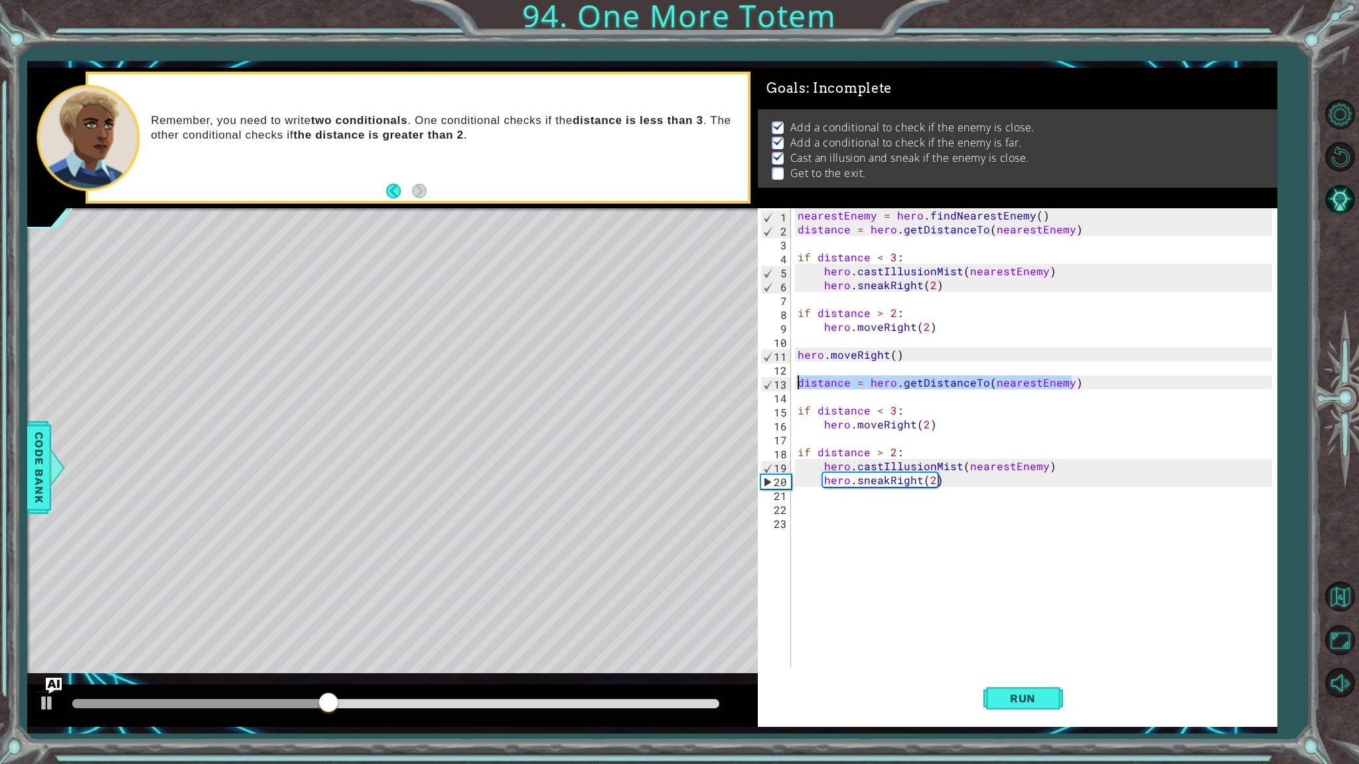
drag, startPoint x: 1080, startPoint y: 388, endPoint x: 793, endPoint y: 386, distance: 286.6
click at [793, 386] on div "1 2 3 4 5 6 7 8 9 10 11 12 13 14 15 16 17 18 19 20 21 22 23 nearestEnemy = hero…" at bounding box center [1015, 438] width 514 height 460
type textarea "distance = hero.getDistanceTo(nearestEnemy)"
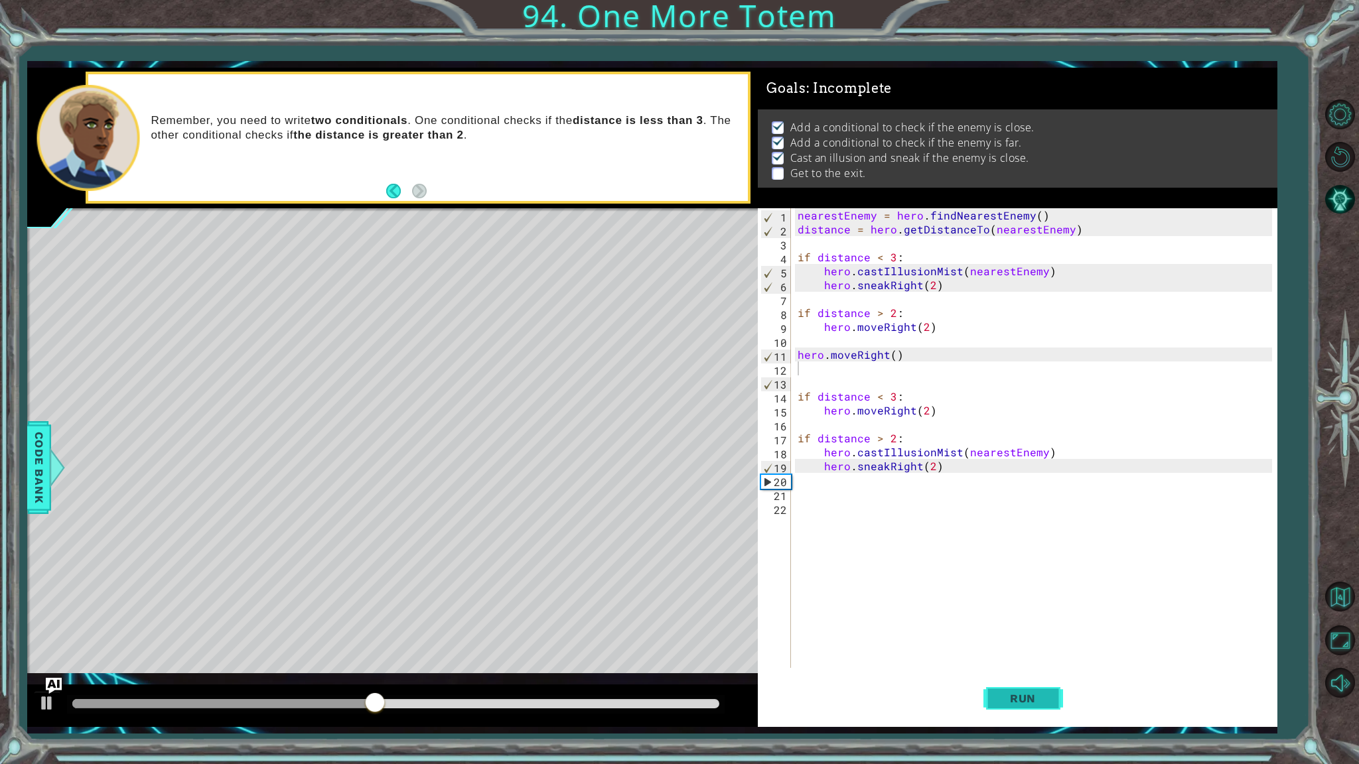
click at [1012, 700] on span "Run" at bounding box center [1022, 698] width 52 height 13
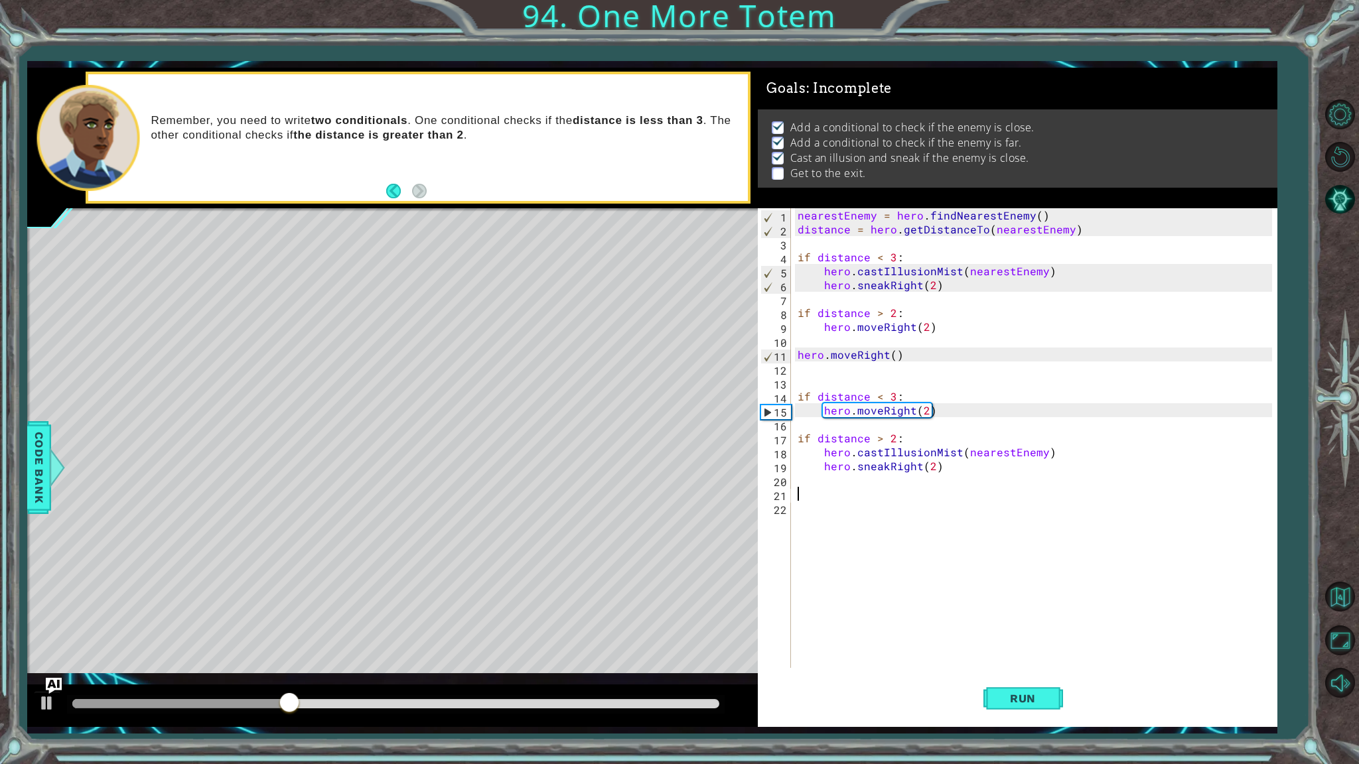
click at [872, 498] on div "nearestEnemy = hero . findNearestEnemy ( ) distance = hero . getDistanceTo ( ne…" at bounding box center [1037, 452] width 484 height 488
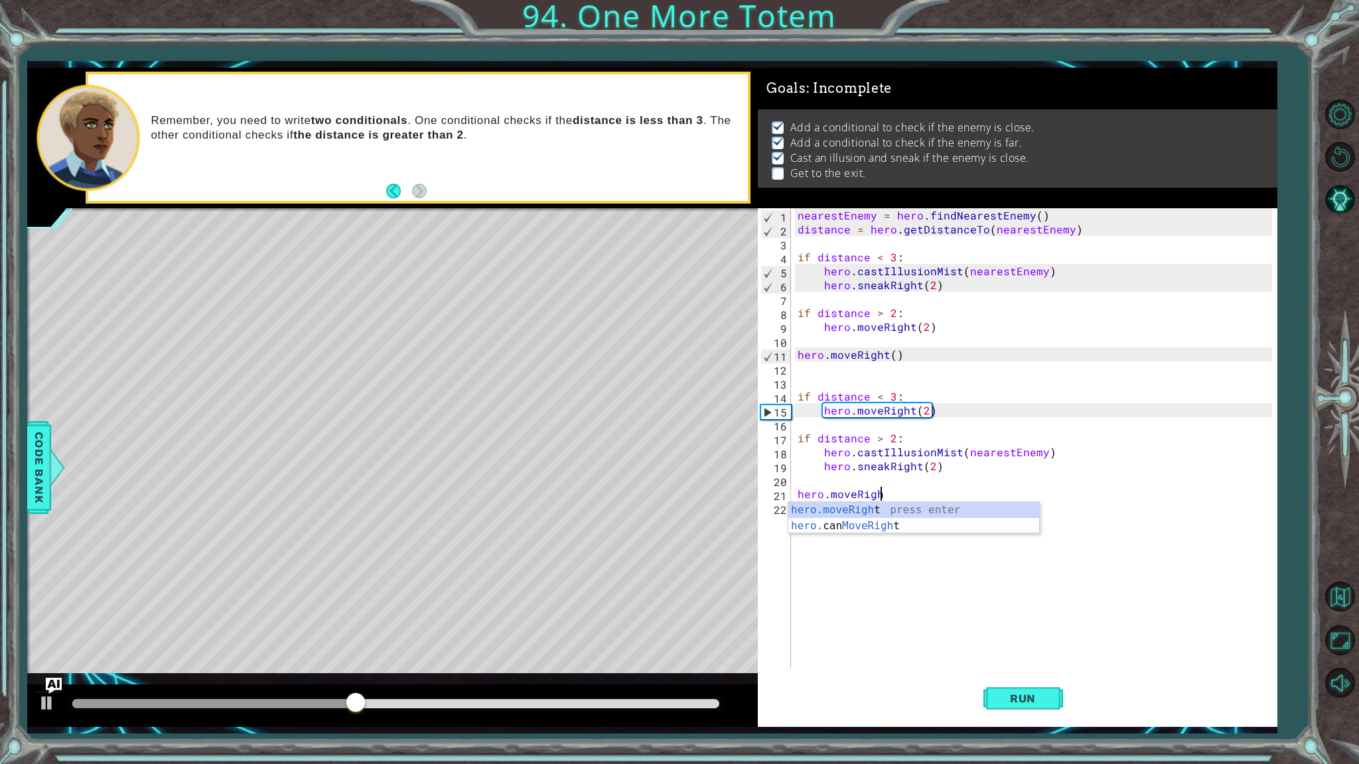
scroll to position [0, 5]
type textarea "hero.moveRight(1)"
click at [872, 499] on div "nearestEnemy = hero . findNearestEnemy ( ) distance = hero . getDistanceTo ( ne…" at bounding box center [1037, 452] width 484 height 488
click at [881, 503] on div "nearestEnemy = hero . findNearestEnemy ( ) distance = hero . getDistanceTo ( ne…" at bounding box center [1037, 452] width 484 height 488
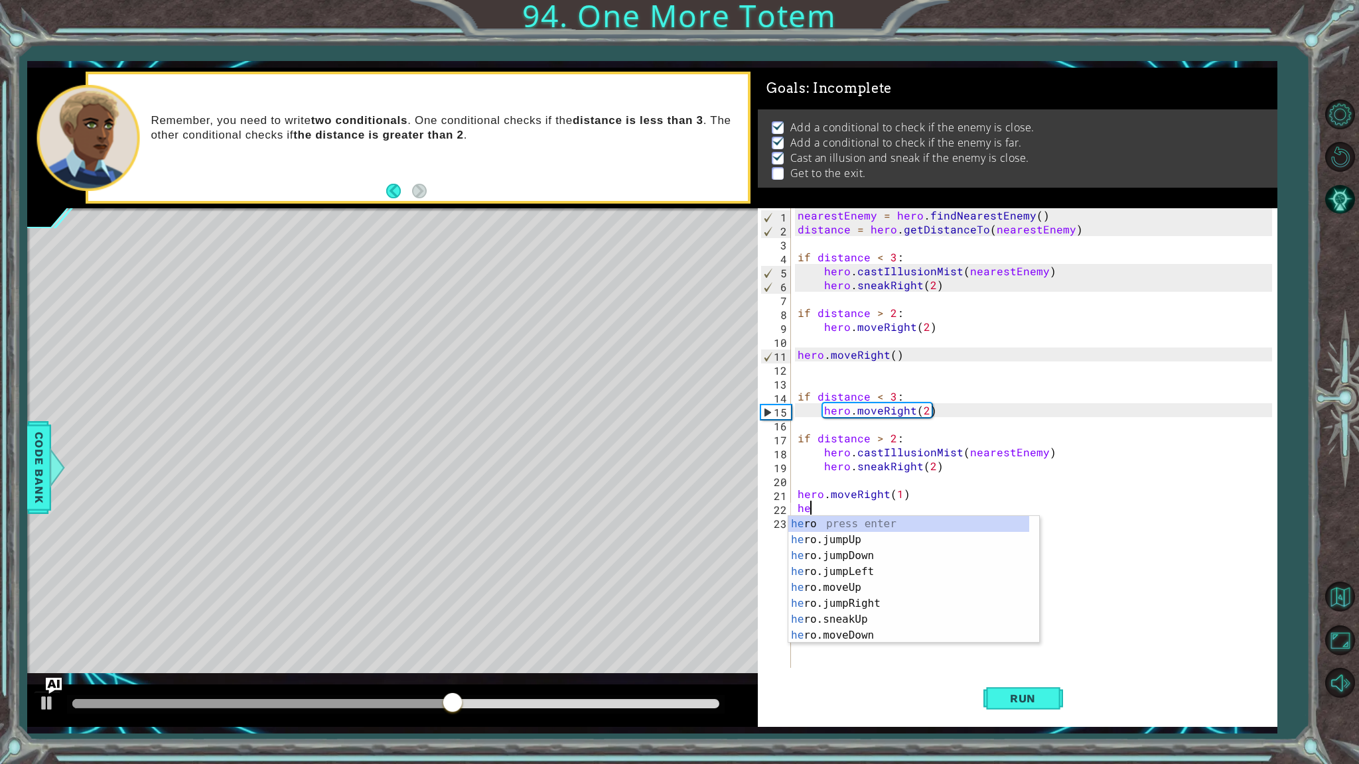
scroll to position [0, 0]
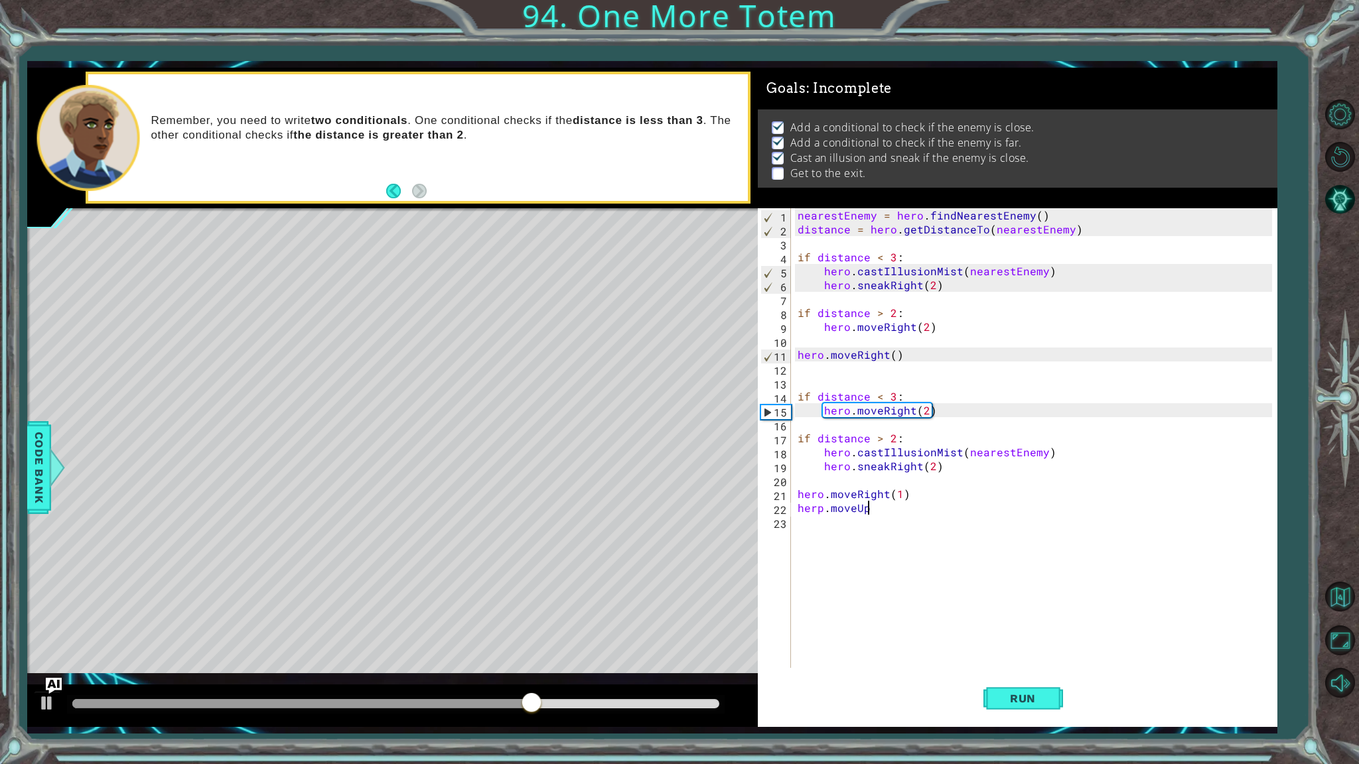
type textarea "herp.moveUp()"
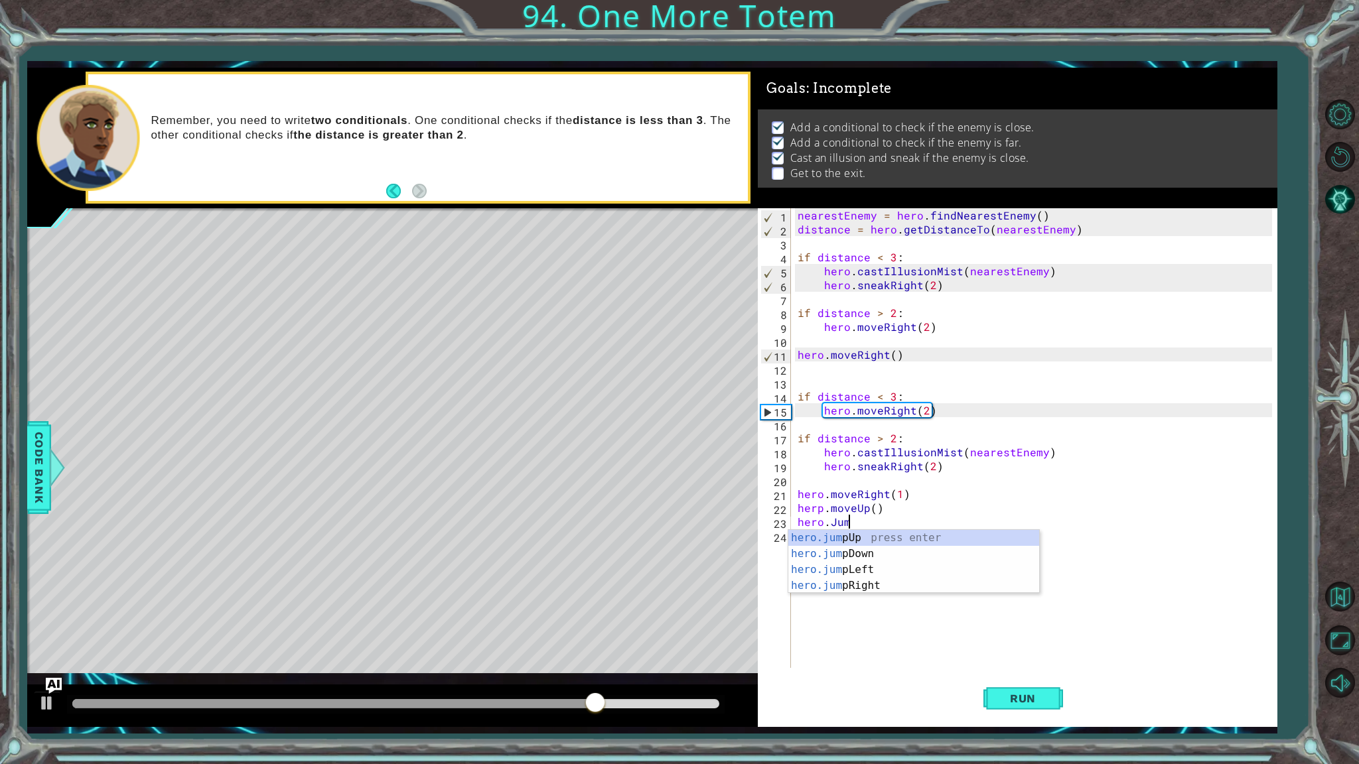
type textarea "hero.Jump"
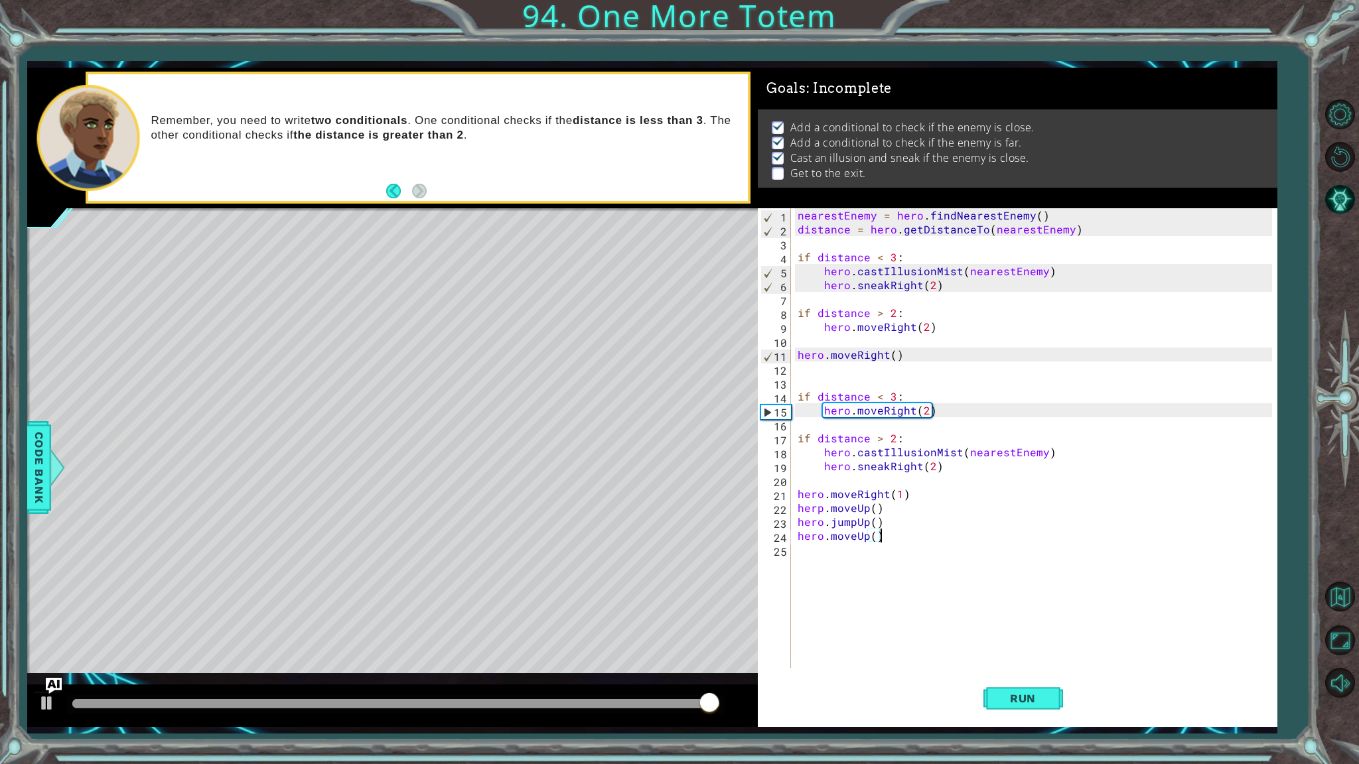
scroll to position [0, 4]
click at [1001, 701] on span "Run" at bounding box center [1022, 698] width 52 height 13
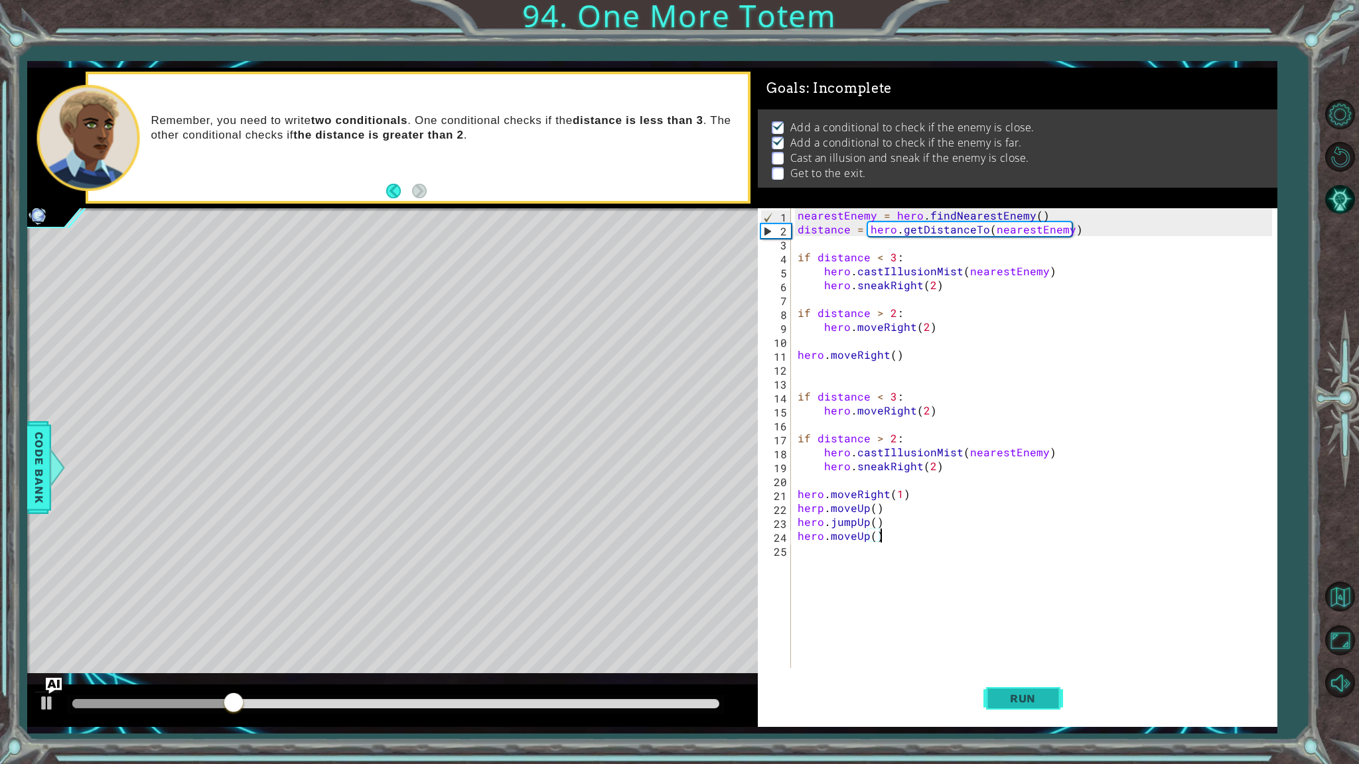
click at [999, 699] on span "Run" at bounding box center [1022, 698] width 52 height 13
click at [997, 699] on span "Run" at bounding box center [1022, 698] width 52 height 13
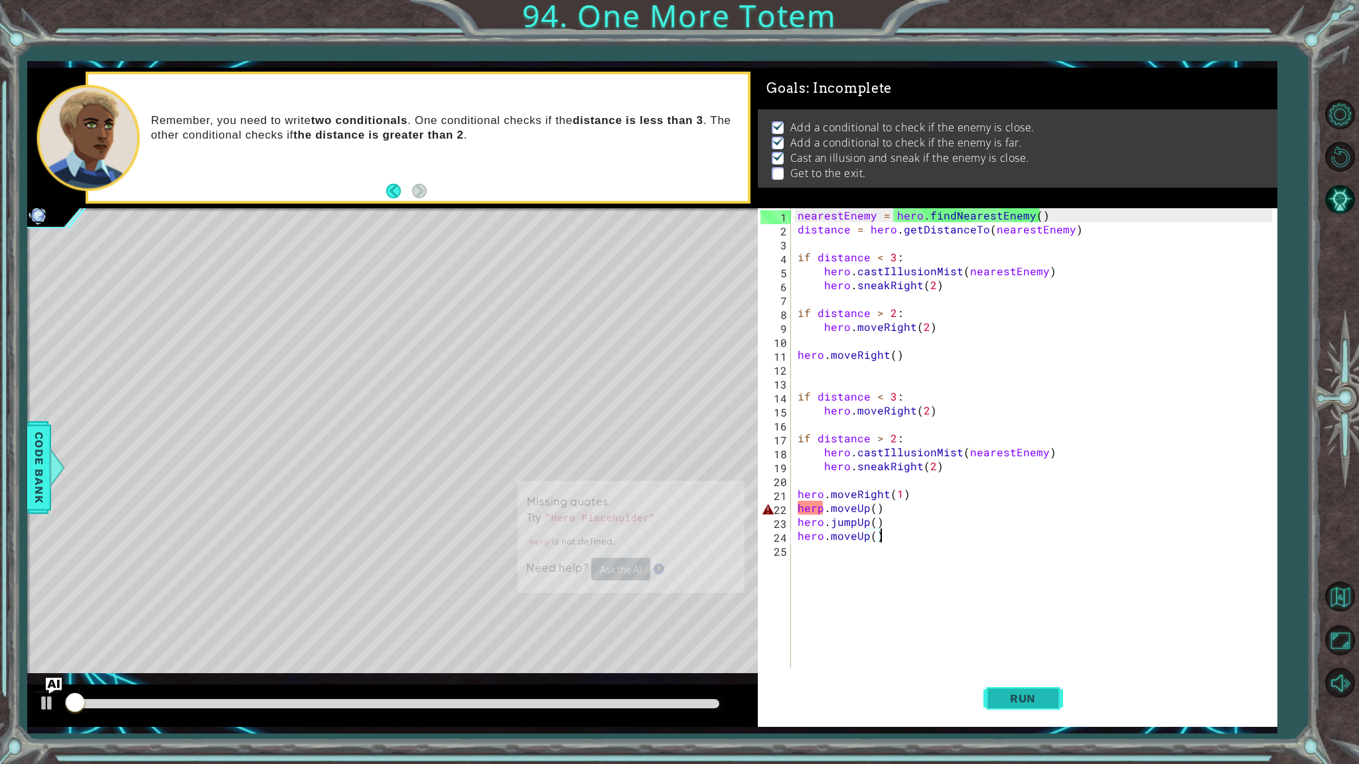
click at [995, 699] on button "Run" at bounding box center [1023, 699] width 80 height 52
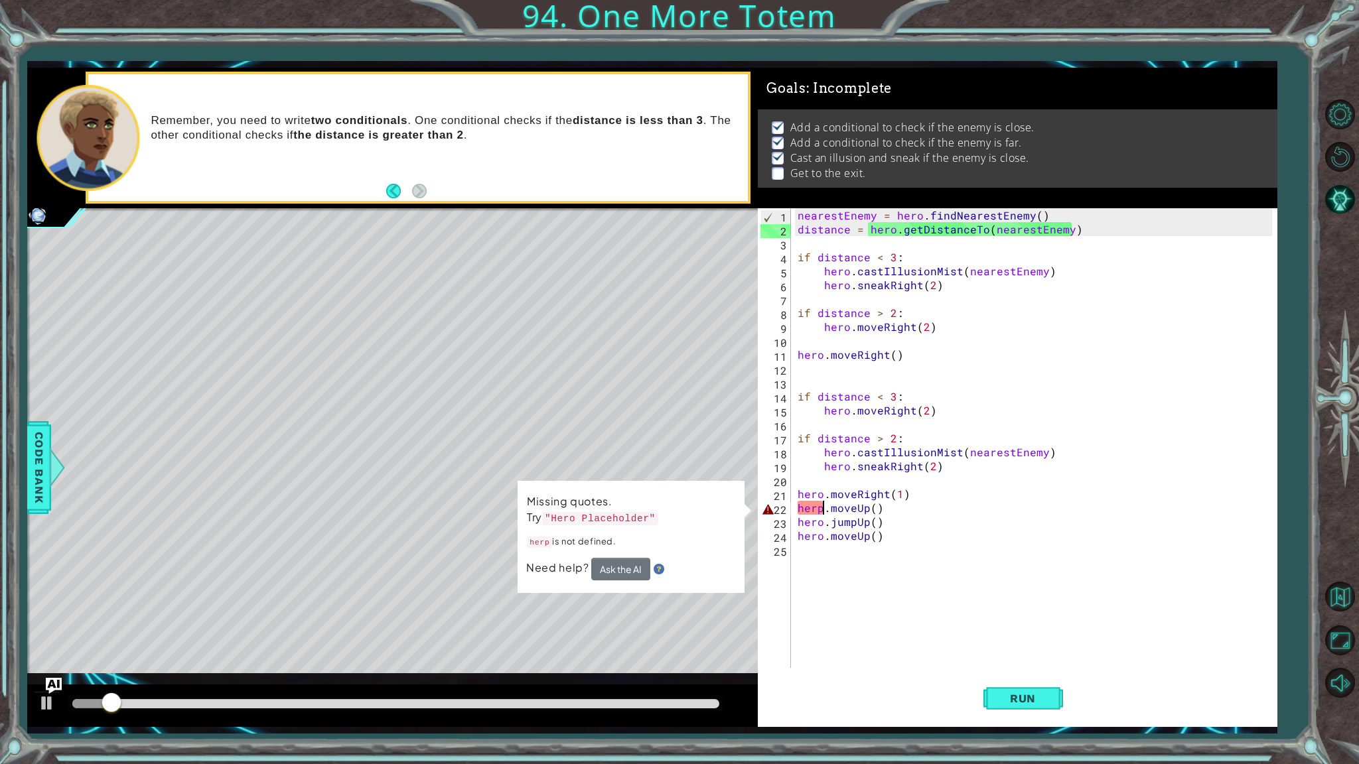
click at [820, 505] on div "nearestEnemy = hero . findNearestEnemy ( ) distance = hero . getDistanceTo ( ne…" at bounding box center [1037, 452] width 484 height 488
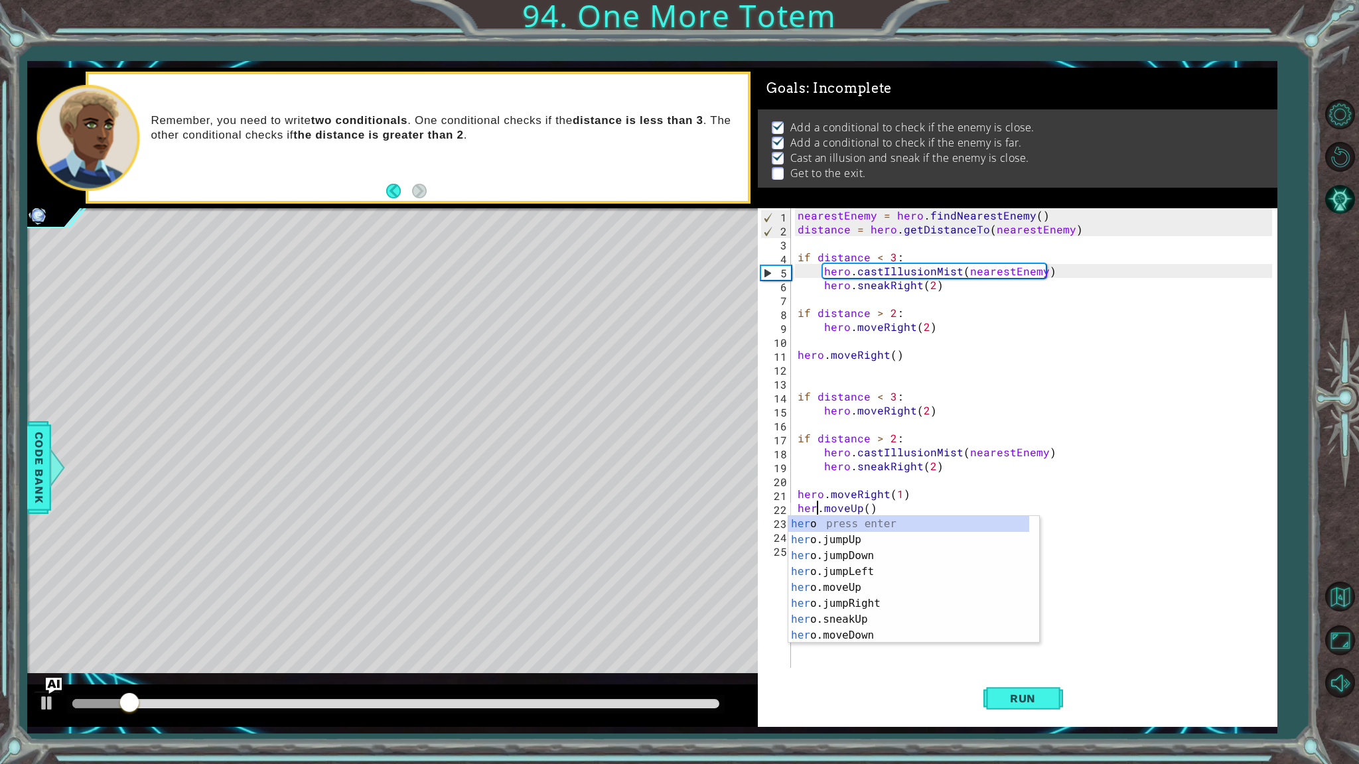
type textarea "hero.moveUp()"
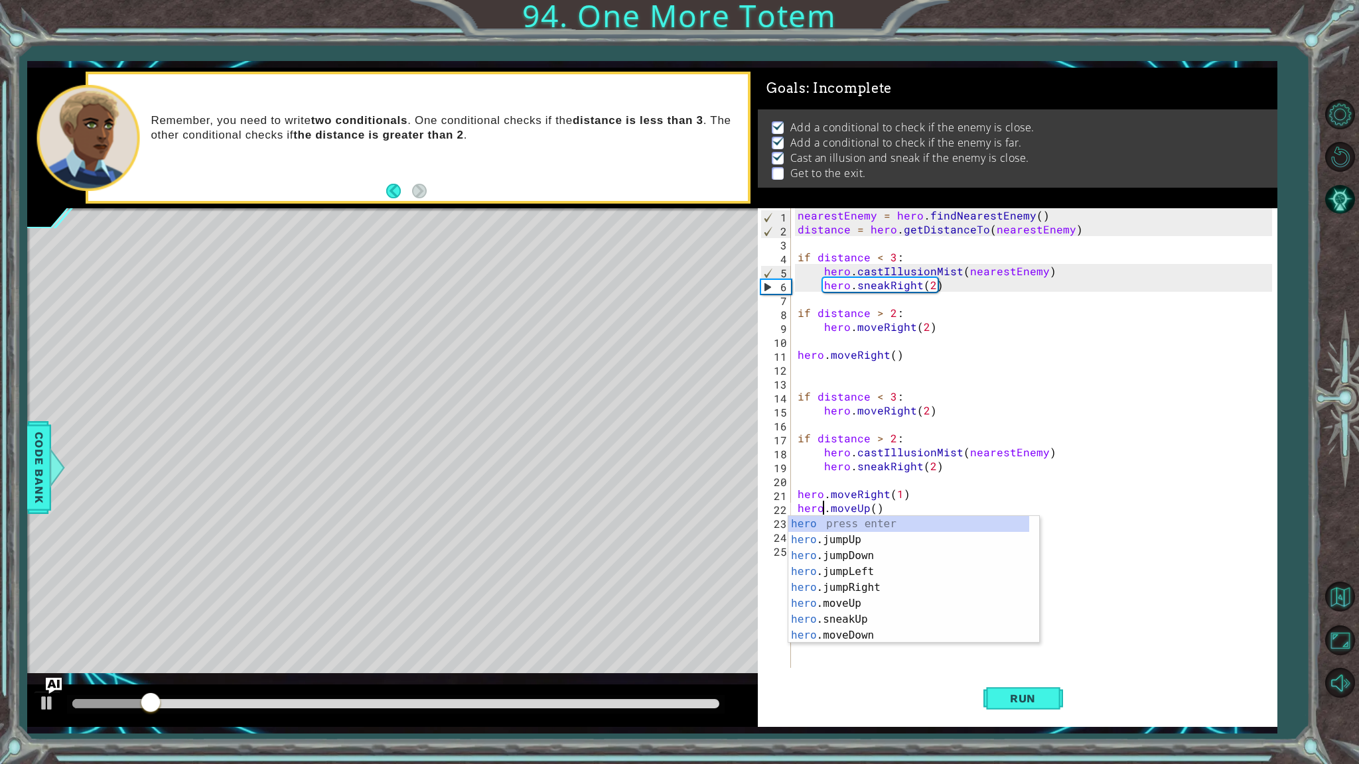
click at [1095, 639] on div "nearestEnemy = hero . findNearestEnemy ( ) distance = hero . getDistanceTo ( ne…" at bounding box center [1037, 452] width 484 height 488
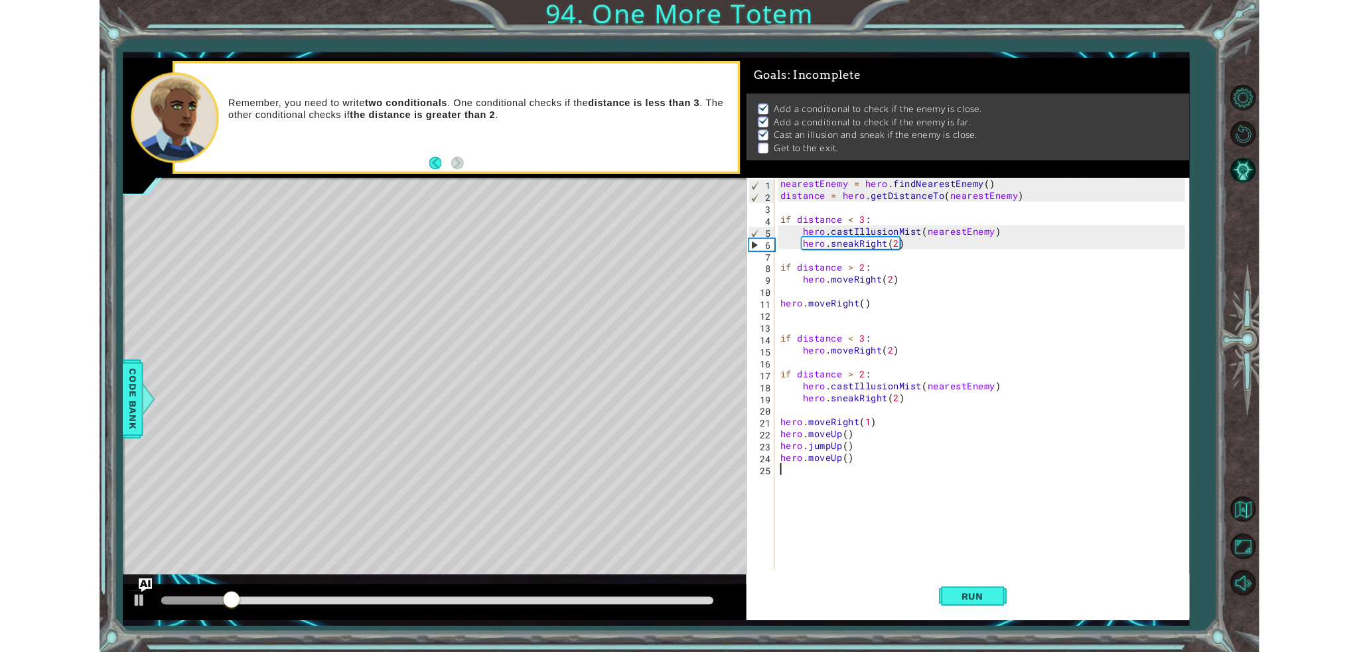
scroll to position [0, 0]
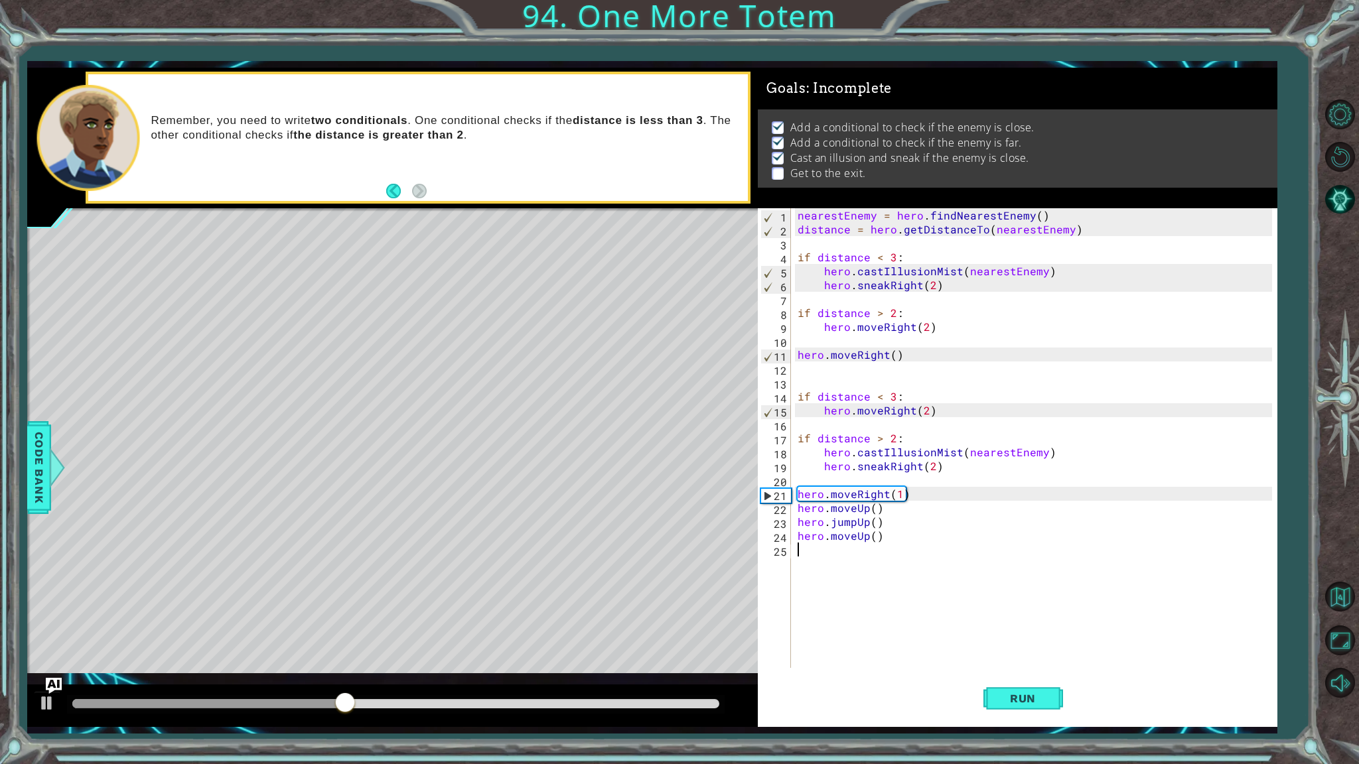
click at [883, 531] on div "nearestEnemy = hero . findNearestEnemy ( ) distance = hero . getDistanceTo ( ne…" at bounding box center [1037, 452] width 484 height 488
click at [895, 490] on div "nearestEnemy = hero . findNearestEnemy ( ) distance = hero . getDistanceTo ( ne…" at bounding box center [1037, 452] width 484 height 488
click at [900, 490] on div "nearestEnemy = hero . findNearestEnemy ( ) distance = hero . getDistanceTo ( ne…" at bounding box center [1037, 452] width 484 height 488
type textarea "hero.moveRight()"
click at [1027, 698] on span "Run" at bounding box center [1022, 698] width 52 height 13
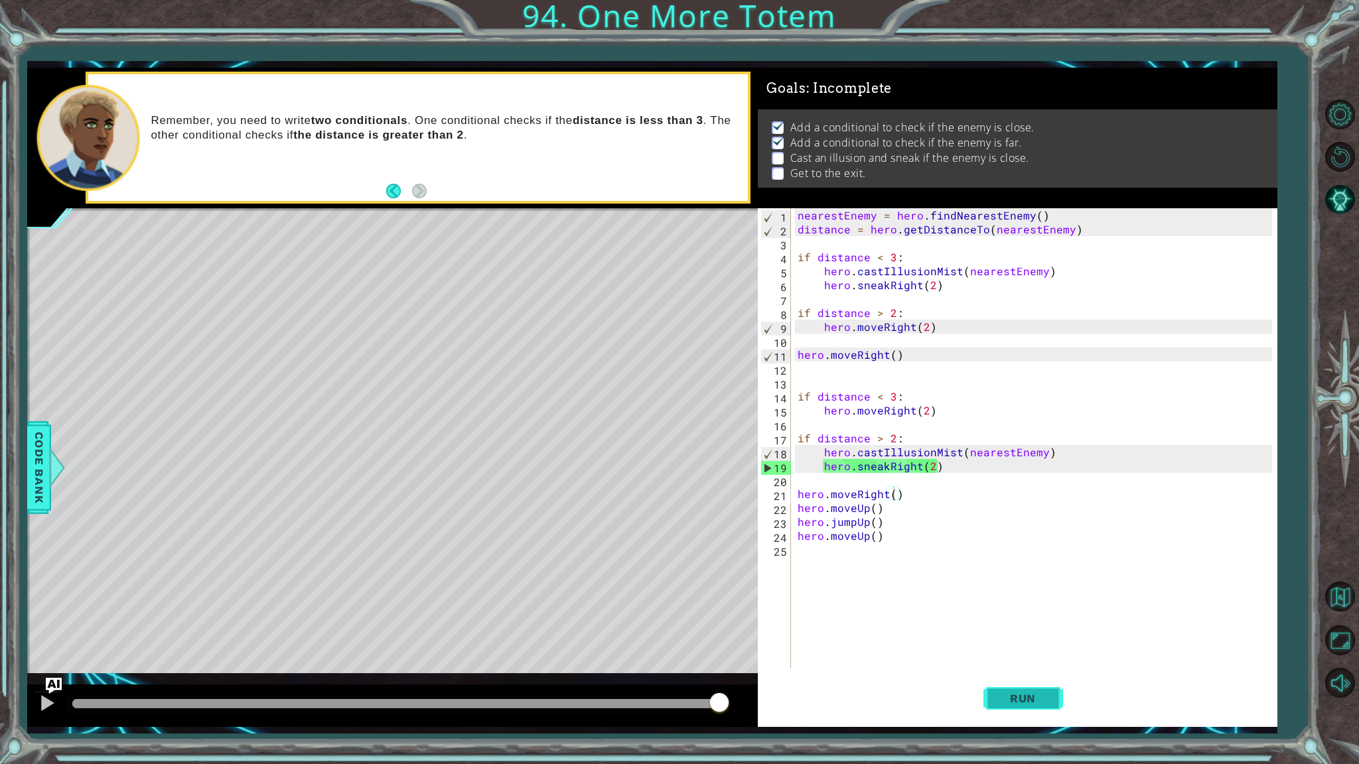
click at [1027, 698] on span "Run" at bounding box center [1022, 698] width 52 height 13
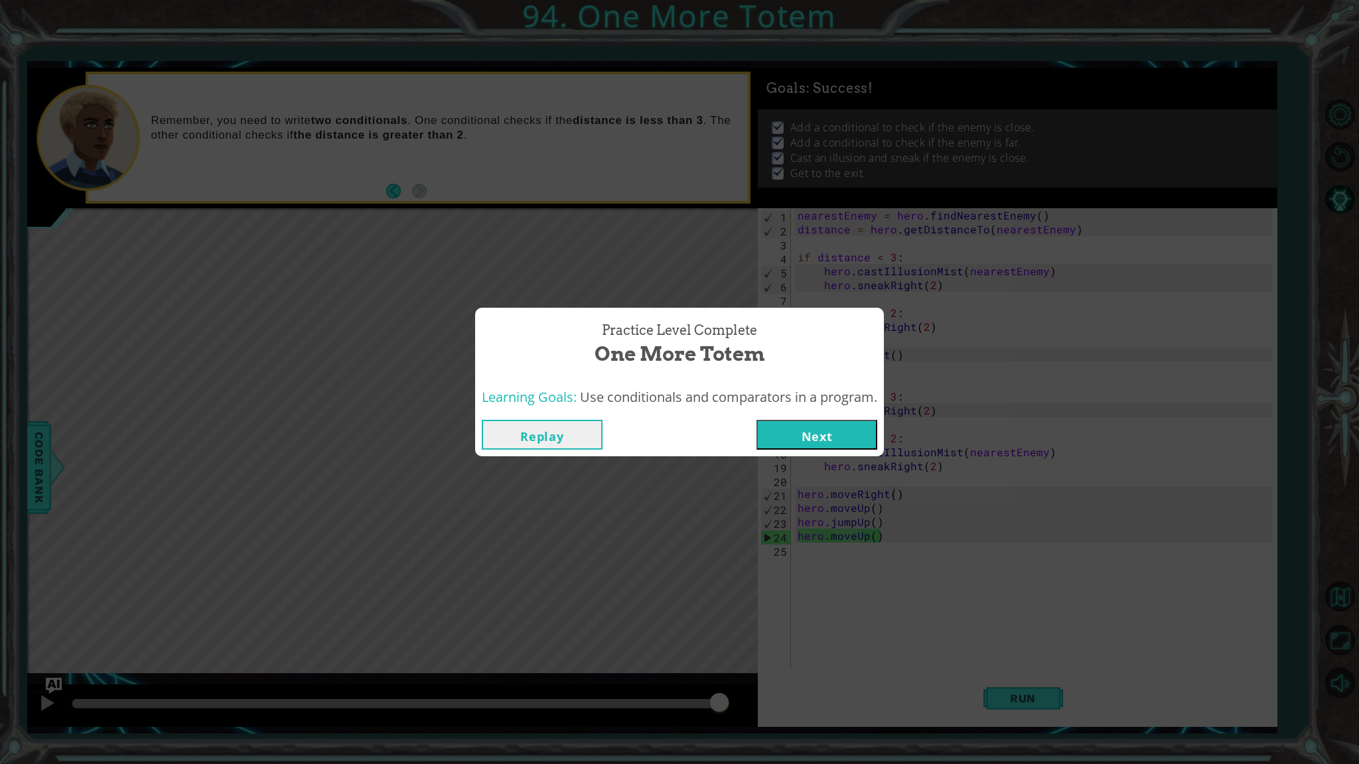
click at [807, 439] on button "Next" at bounding box center [816, 435] width 121 height 30
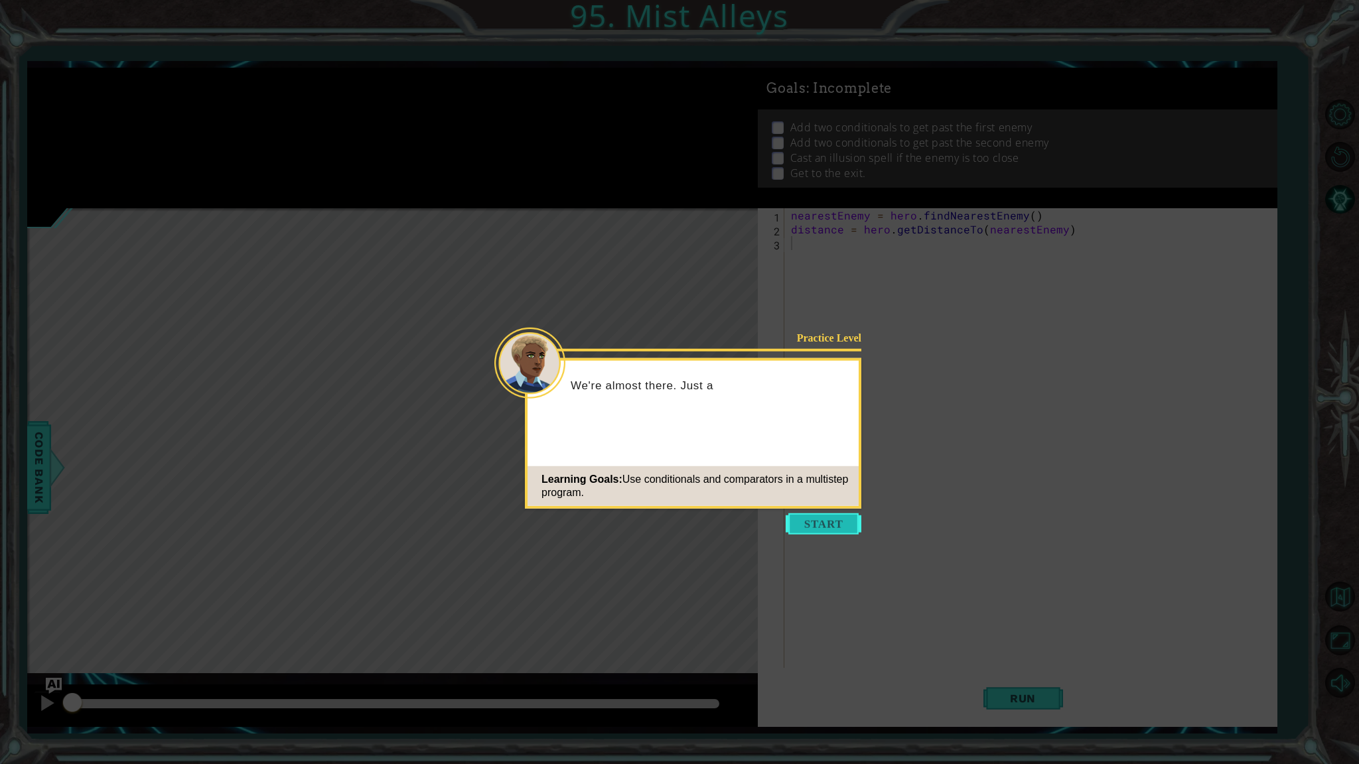
click at [850, 526] on button "Start" at bounding box center [823, 523] width 76 height 21
